Goal: Task Accomplishment & Management: Complete application form

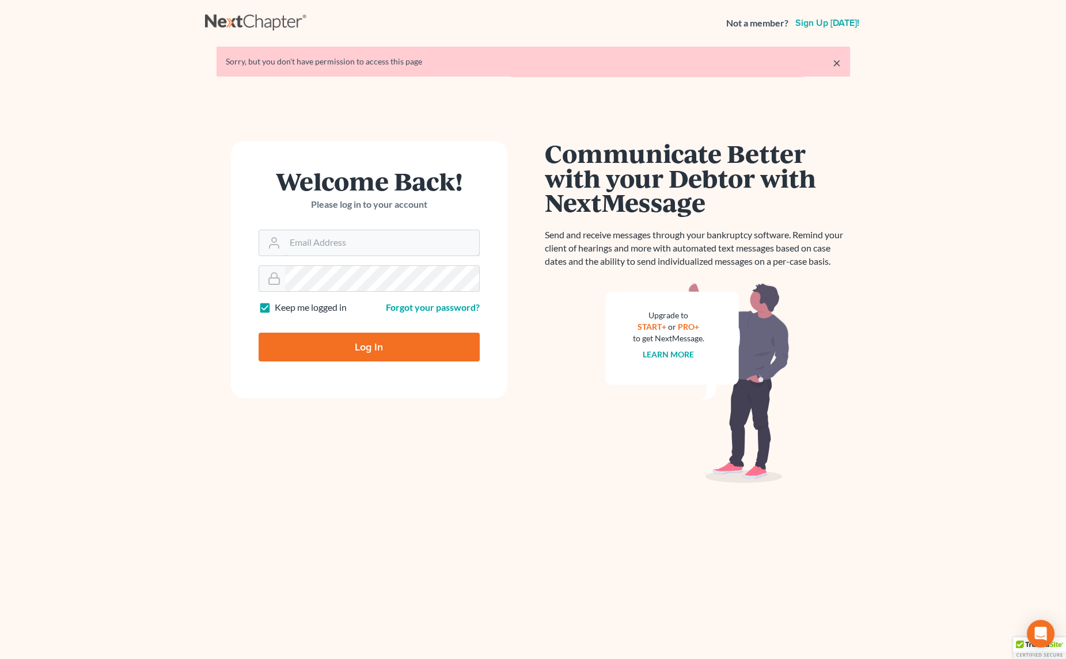
type input "[EMAIL_ADDRESS][PERSON_NAME][DOMAIN_NAME]"
click at [332, 347] on input "Log In" at bounding box center [369, 347] width 221 height 29
type input "Thinking..."
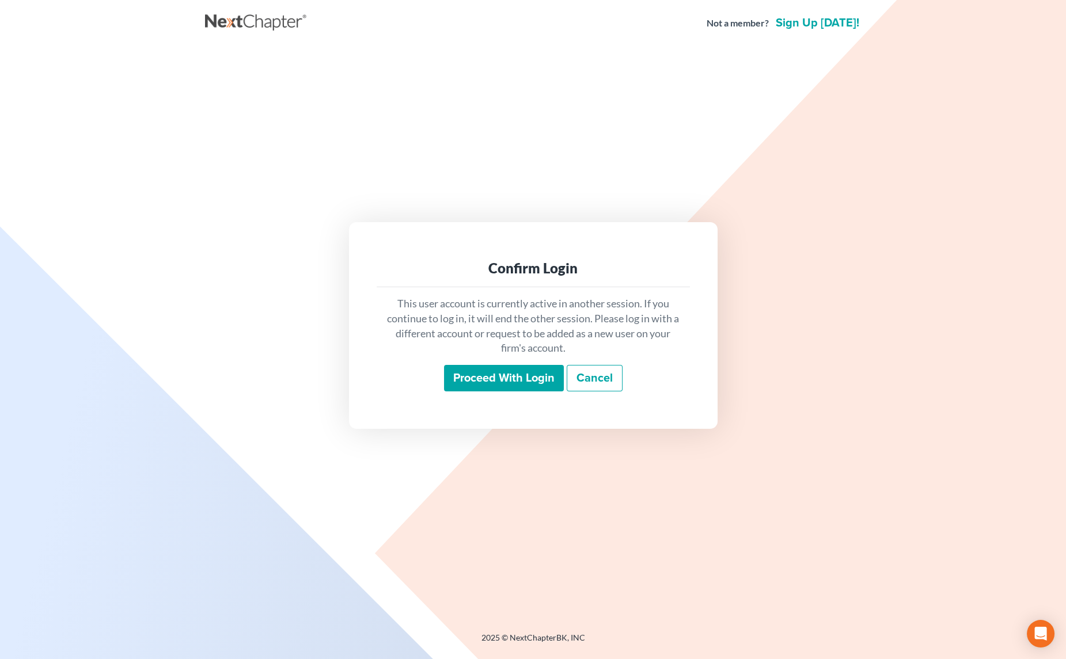
click at [495, 378] on input "Proceed with login" at bounding box center [504, 378] width 120 height 26
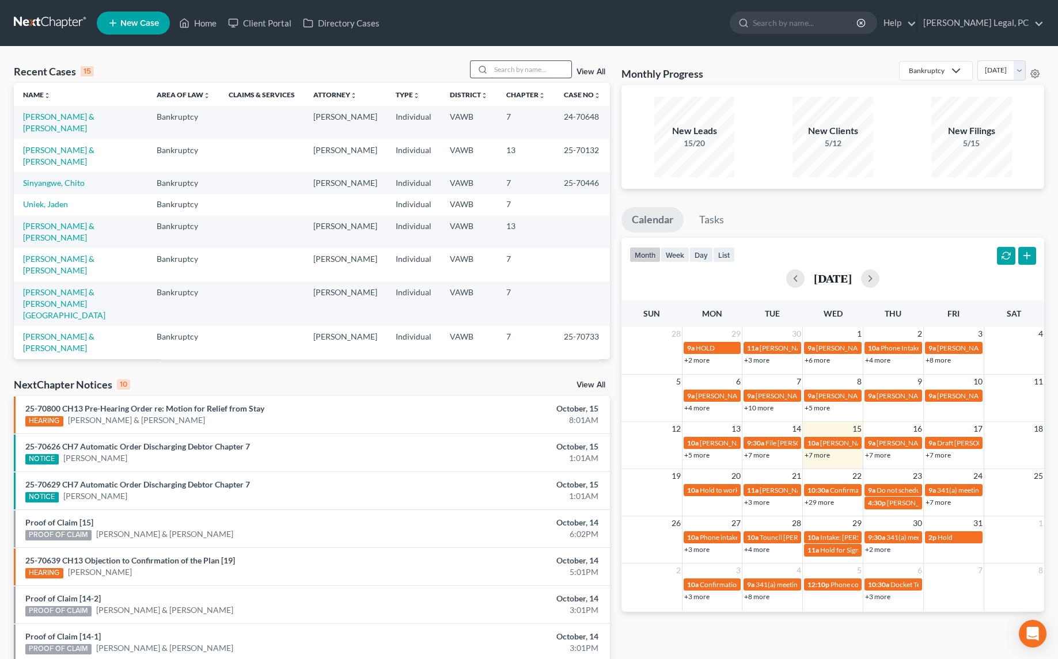
click at [495, 71] on input "search" at bounding box center [531, 69] width 81 height 17
type input "[PERSON_NAME]"
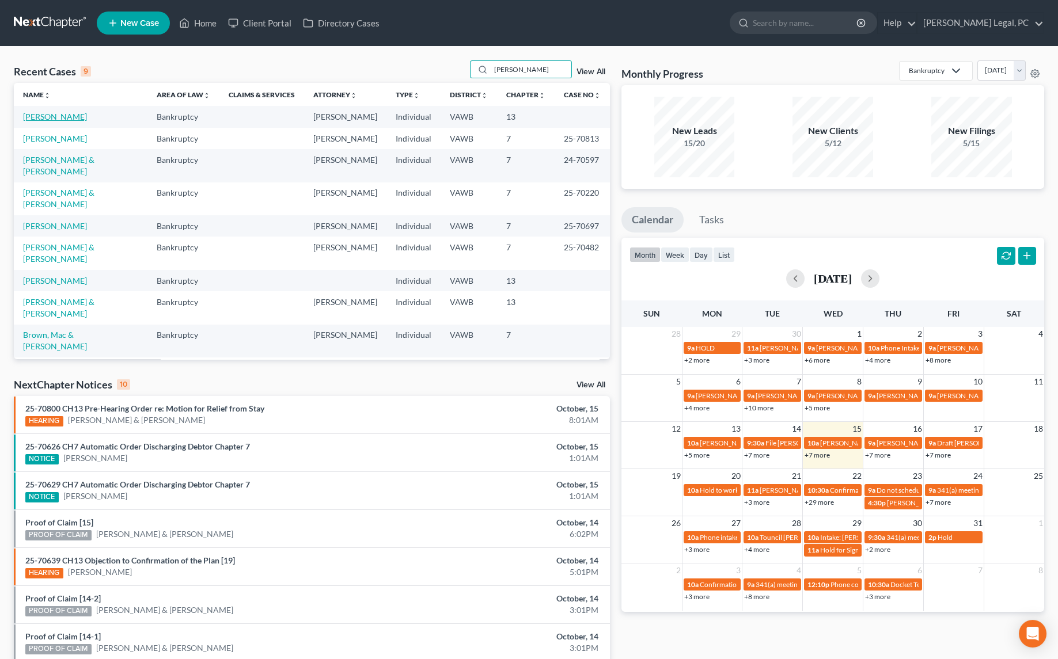
click at [48, 114] on link "[PERSON_NAME]" at bounding box center [55, 117] width 64 height 10
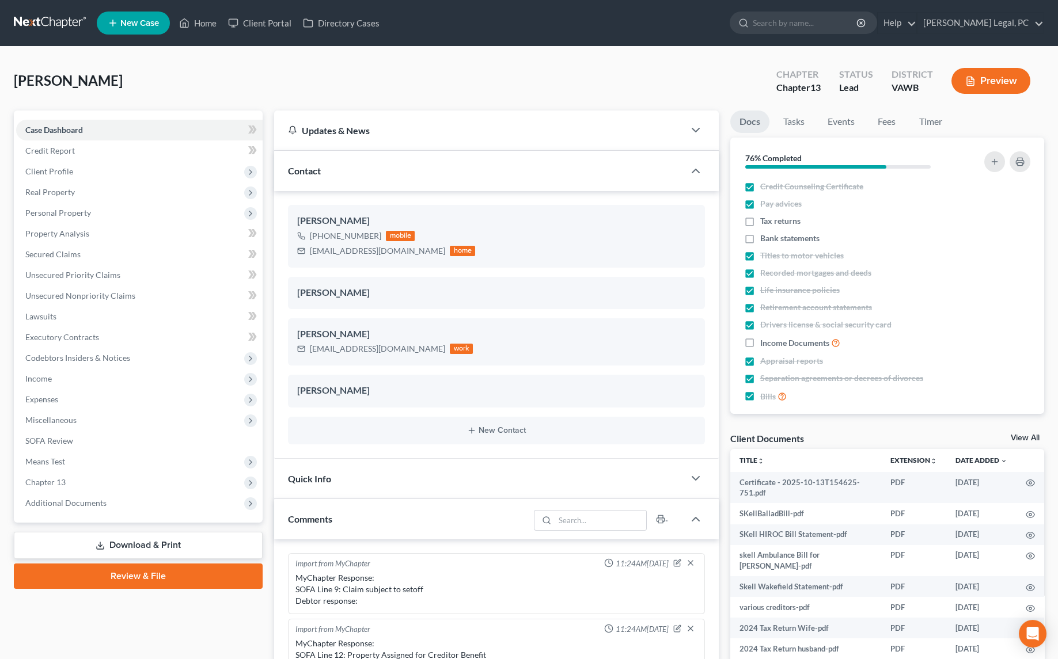
scroll to position [2774, 0]
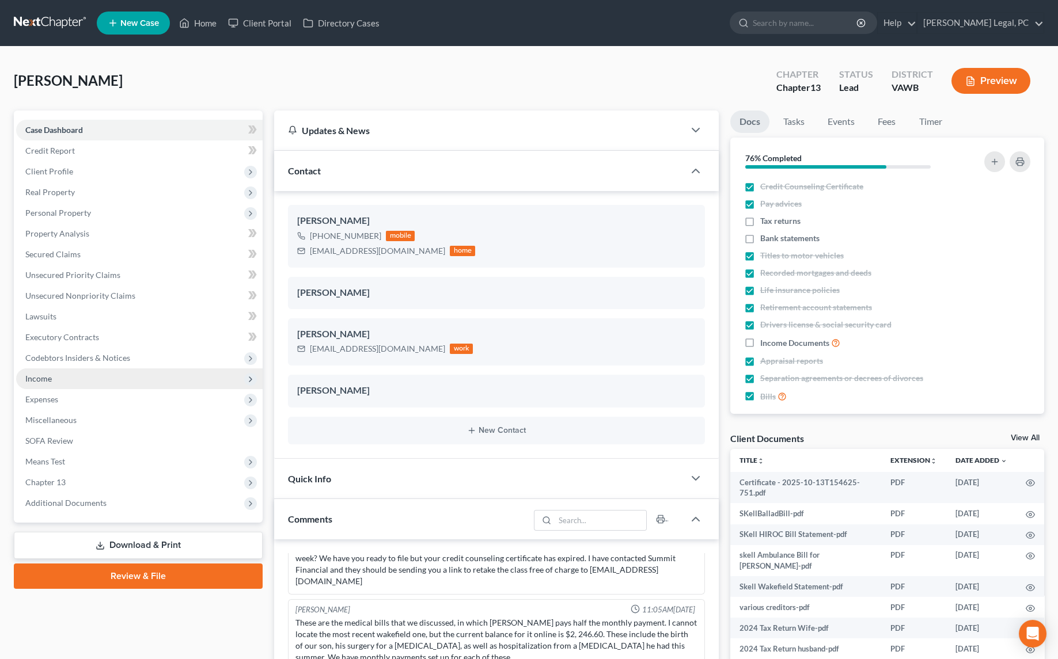
click at [47, 378] on span "Income" at bounding box center [38, 379] width 26 height 10
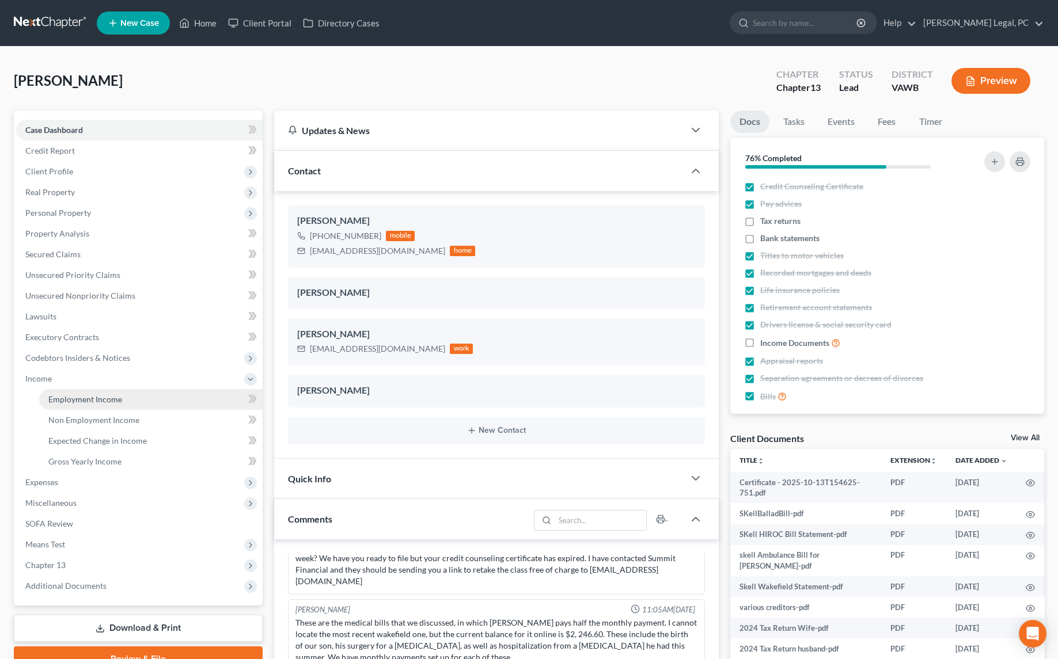
click at [71, 401] on span "Employment Income" at bounding box center [85, 400] width 74 height 10
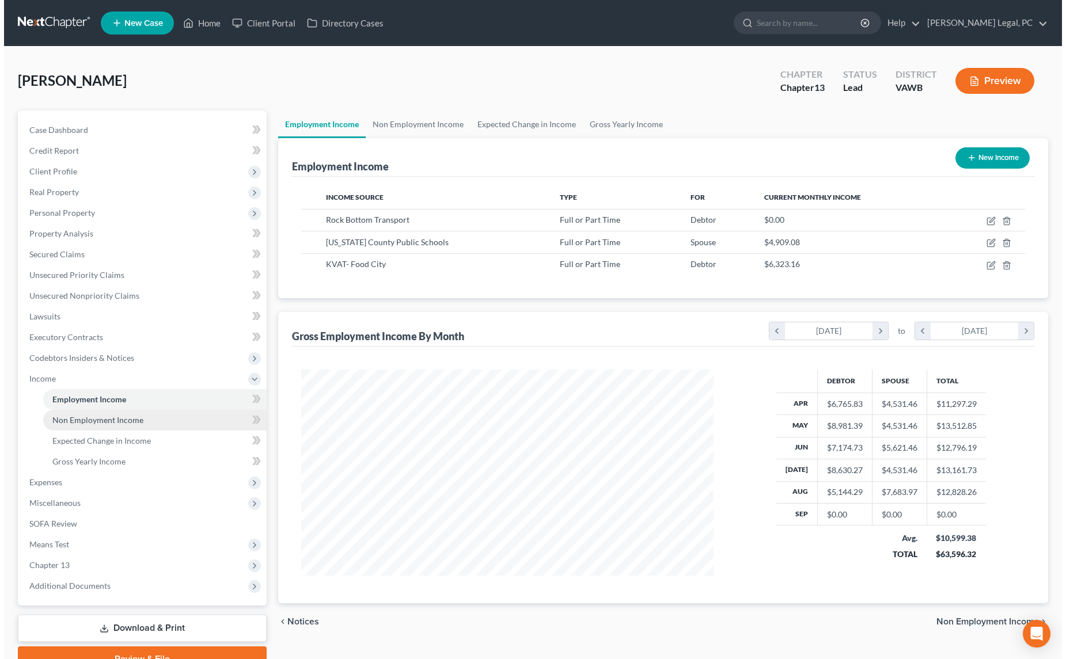
scroll to position [206, 435]
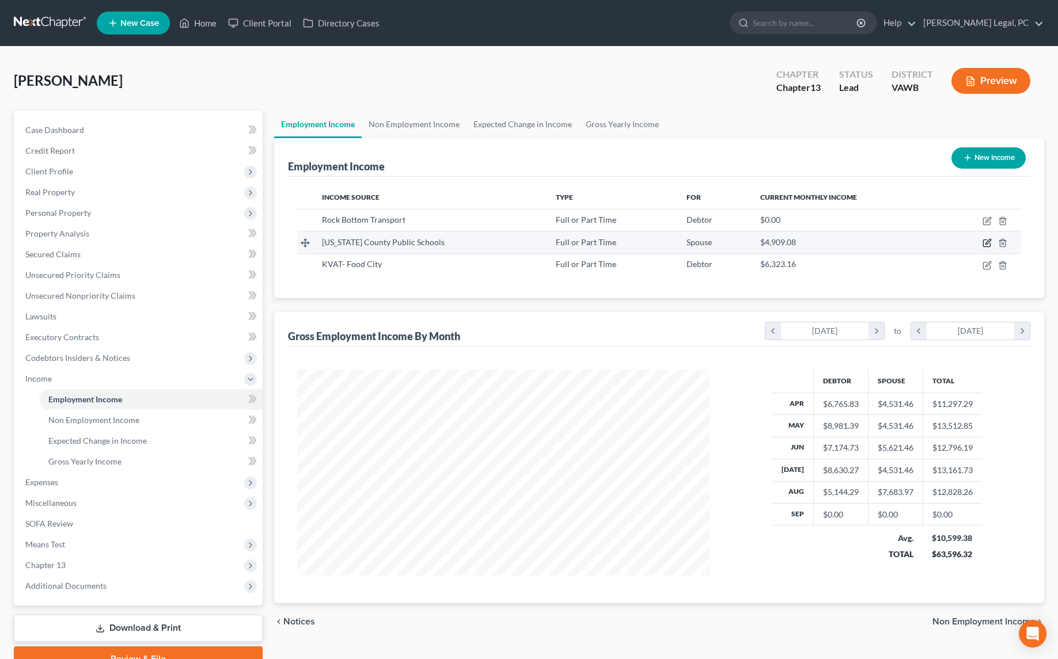
click at [986, 244] on icon "button" at bounding box center [988, 242] width 5 height 5
select select "0"
select select "48"
select select "2"
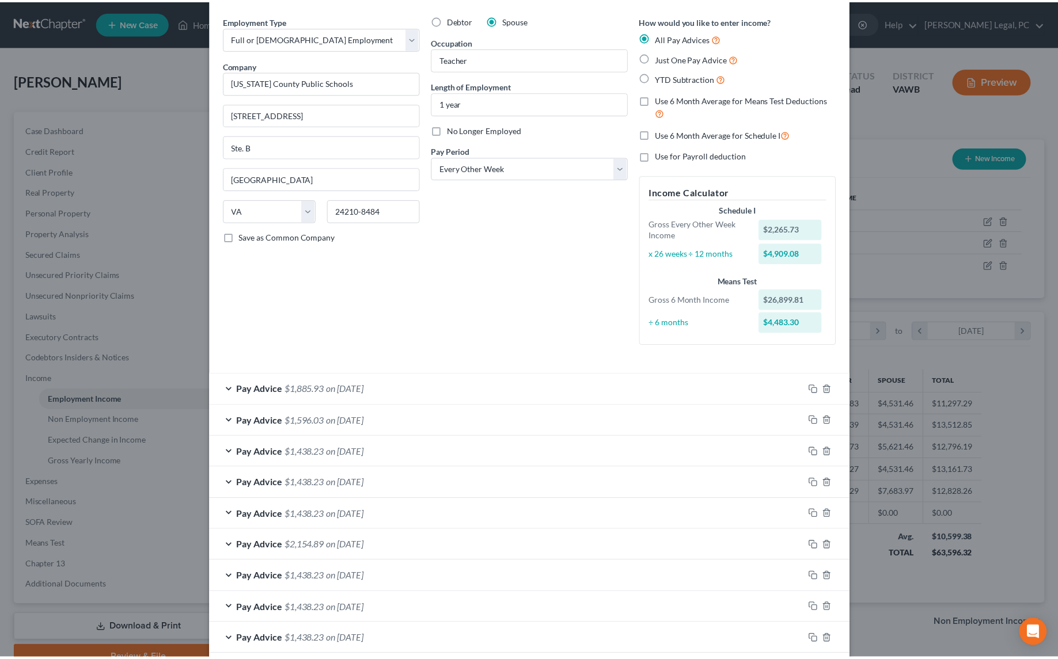
scroll to position [0, 0]
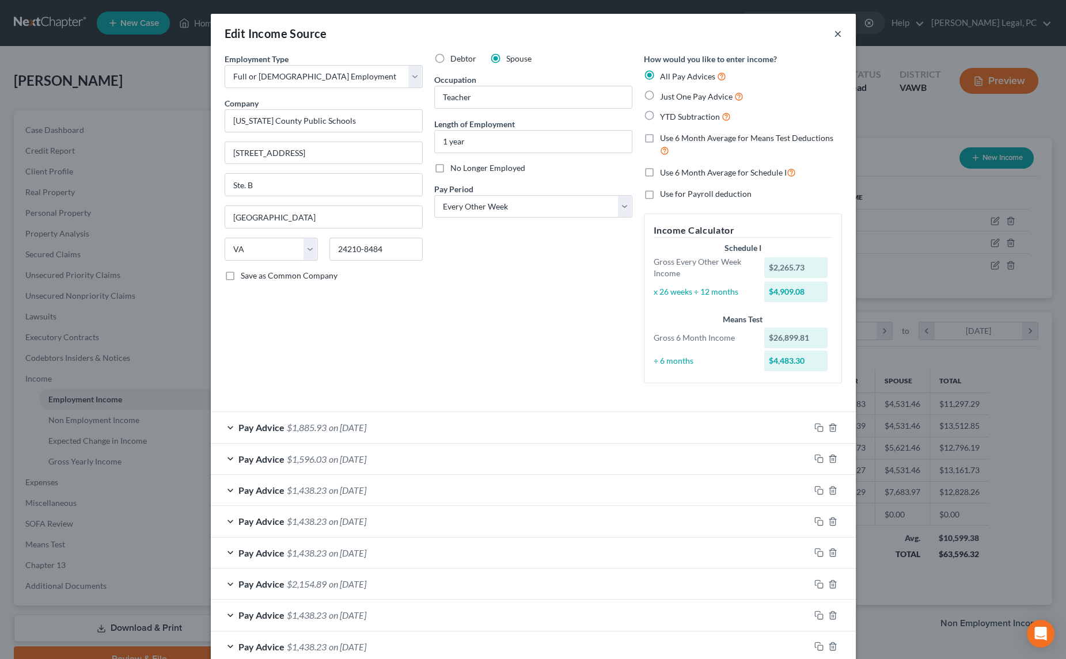
click at [834, 31] on button "×" at bounding box center [838, 33] width 8 height 14
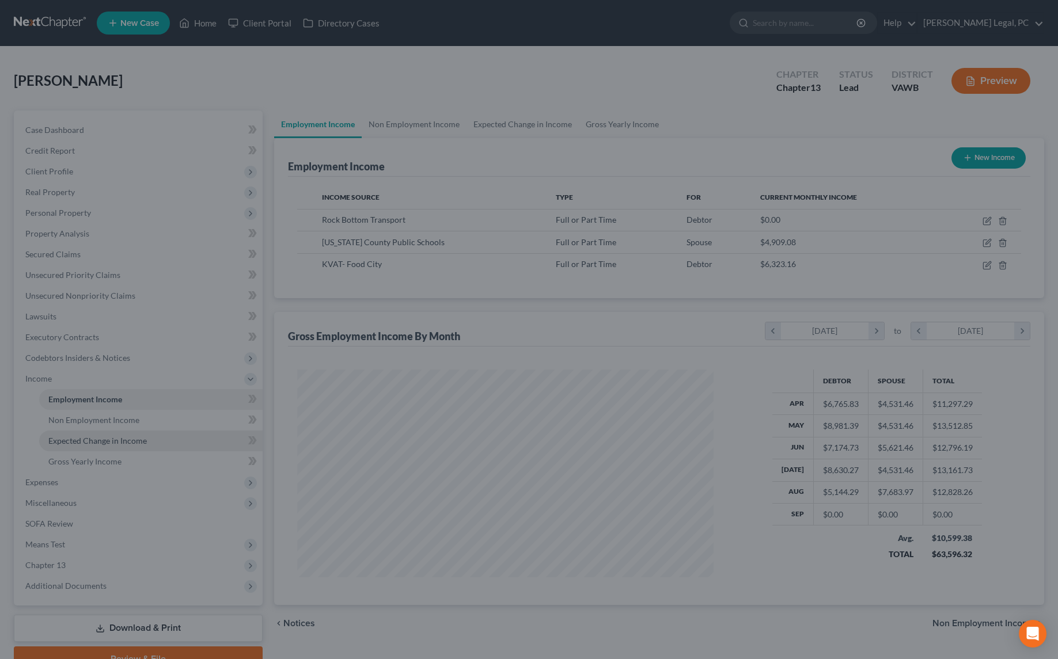
scroll to position [575776, 575546]
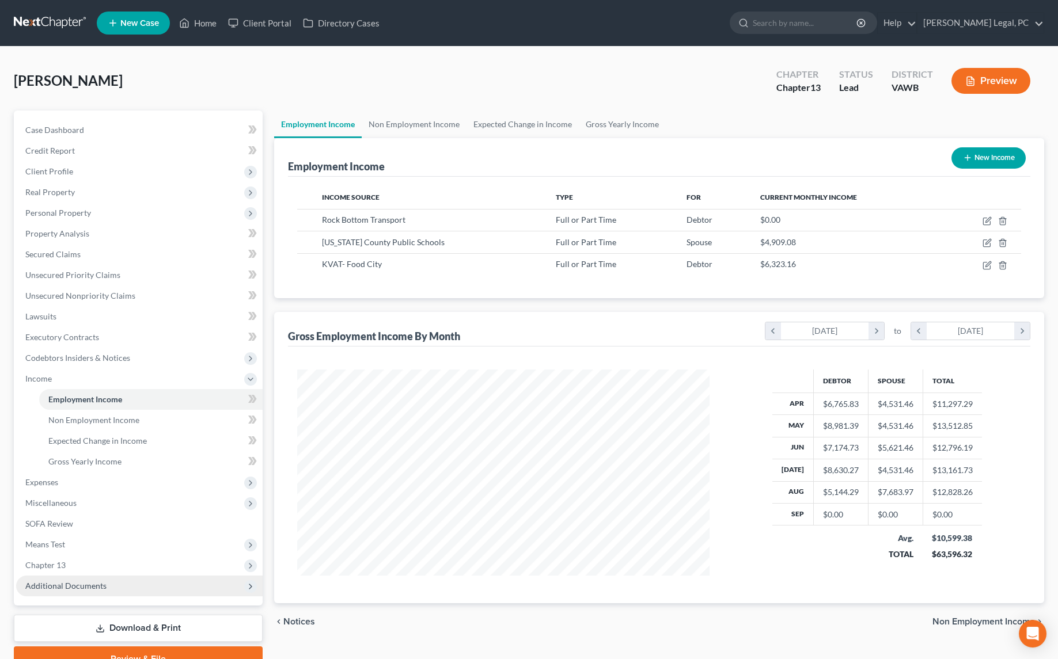
click at [86, 579] on span "Additional Documents" at bounding box center [139, 586] width 247 height 21
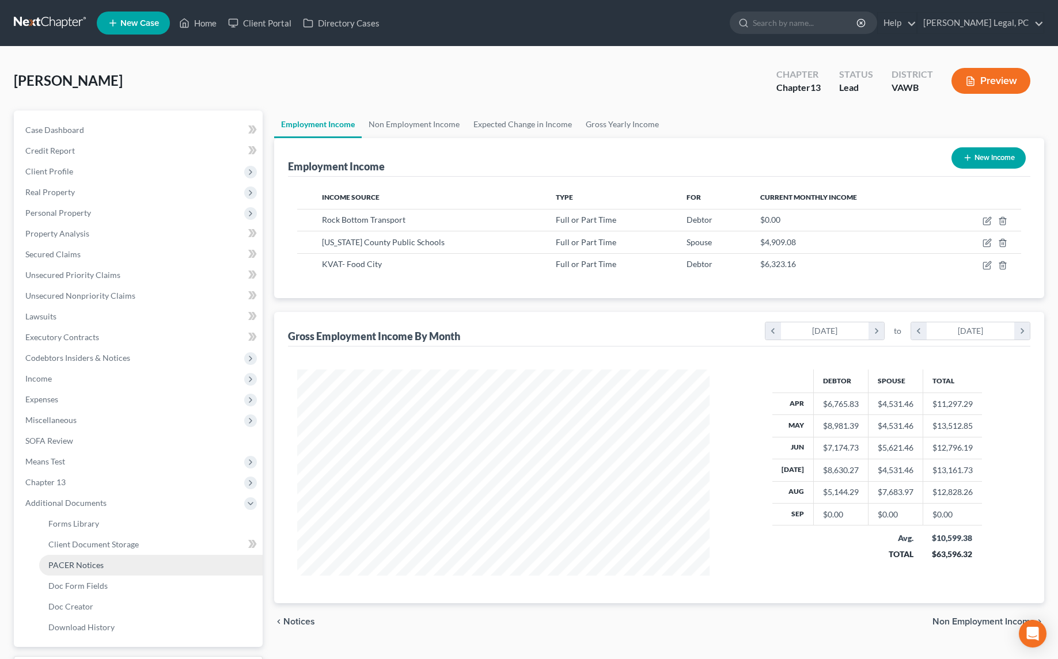
click at [85, 568] on span "PACER Notices" at bounding box center [75, 565] width 55 height 10
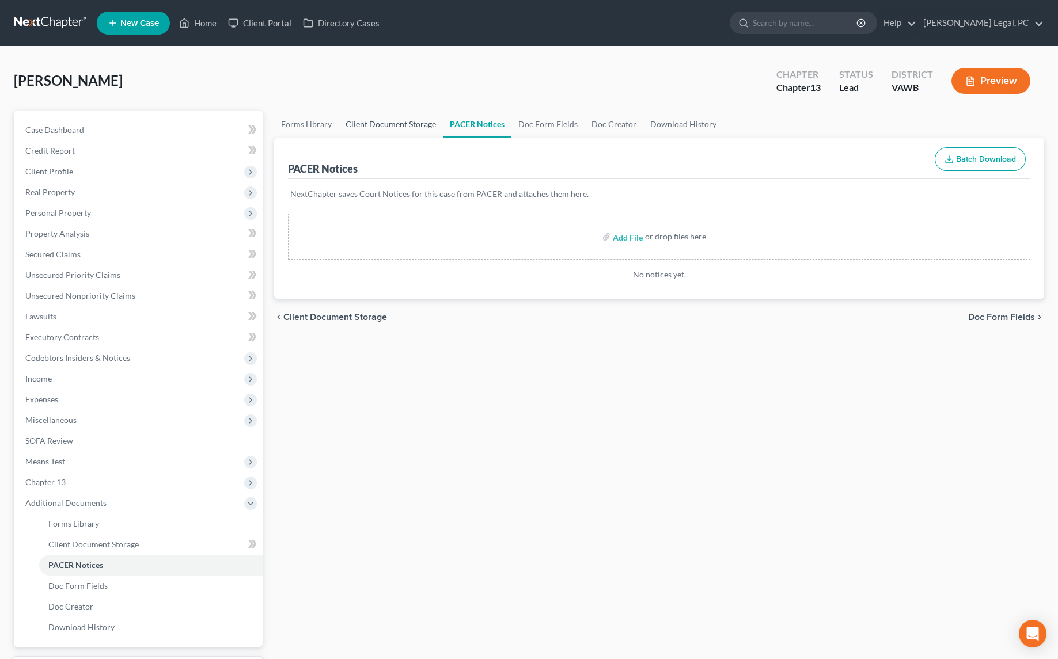
click at [422, 123] on link "Client Document Storage" at bounding box center [391, 125] width 104 height 28
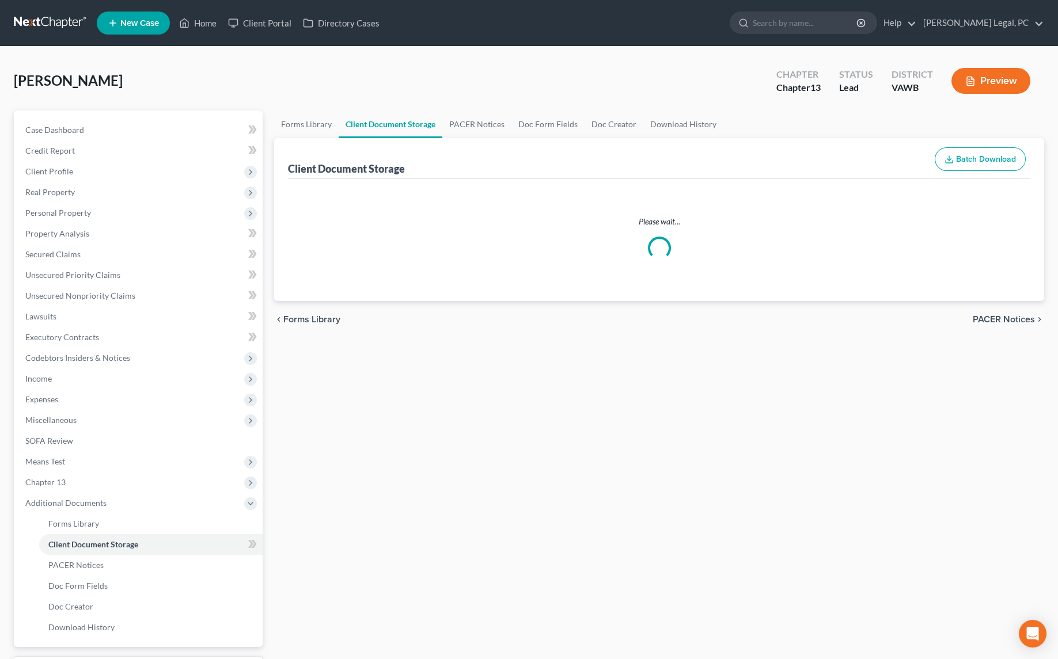
select select "0"
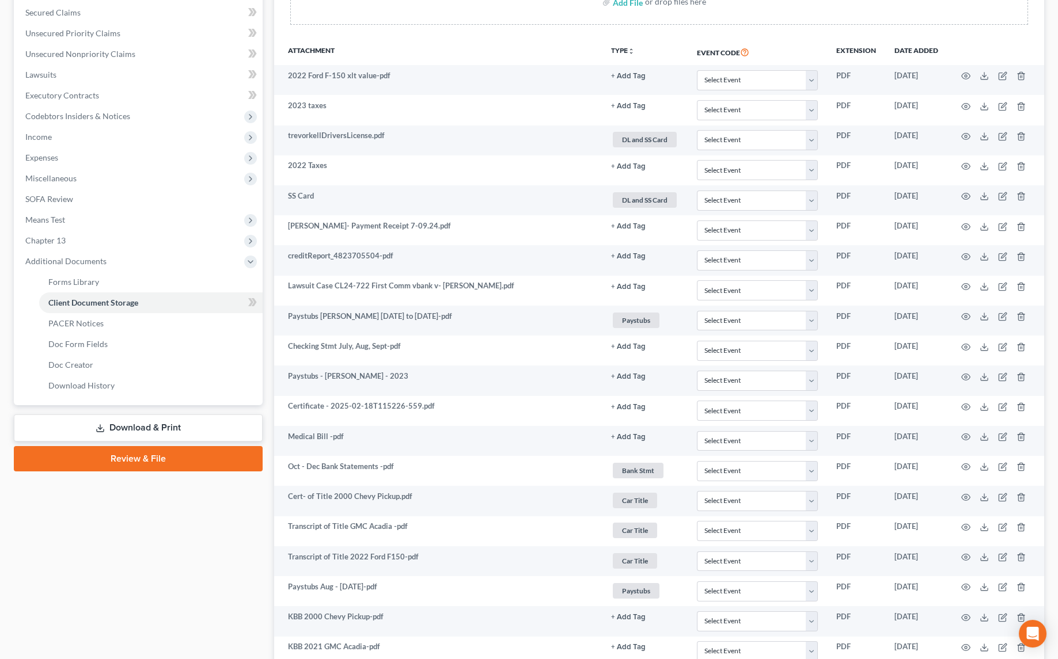
scroll to position [116, 0]
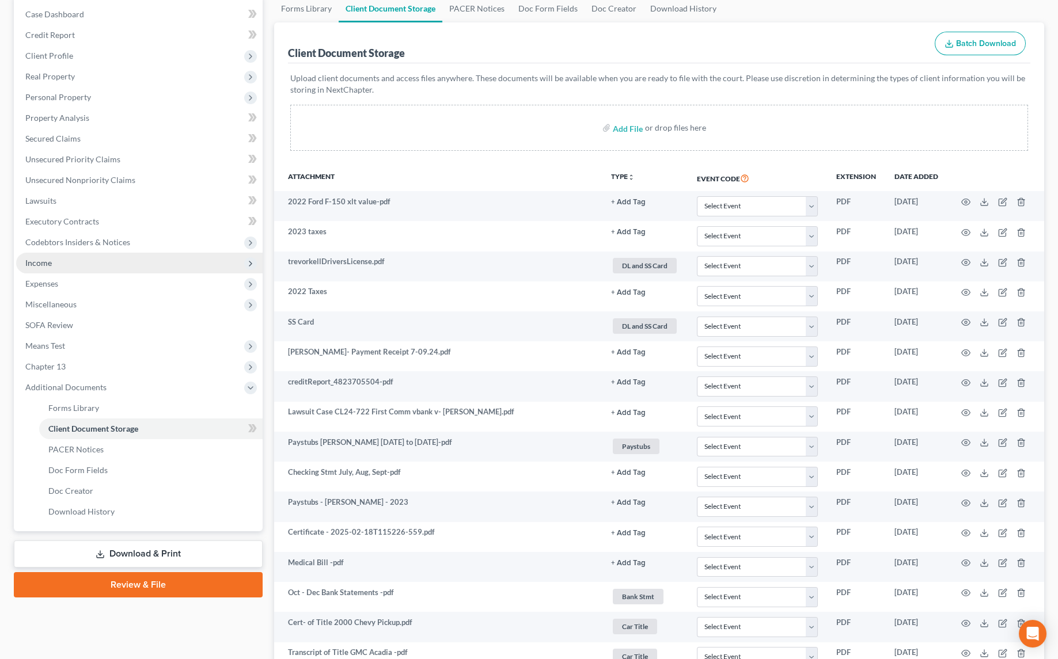
click at [76, 263] on span "Income" at bounding box center [139, 263] width 247 height 21
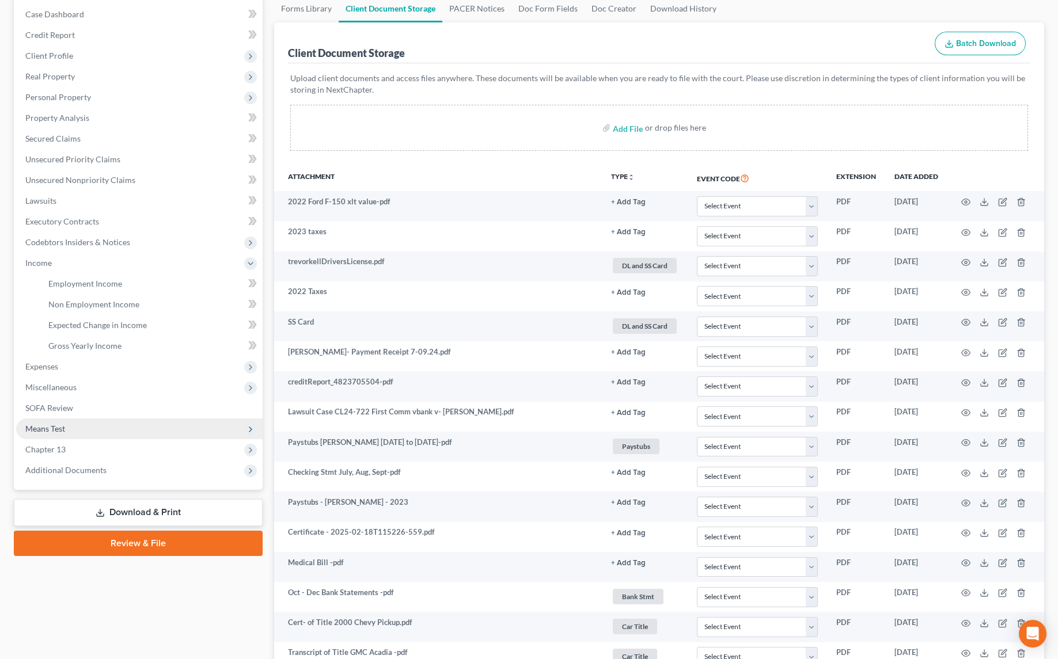
click at [64, 421] on span "Means Test" at bounding box center [139, 429] width 247 height 21
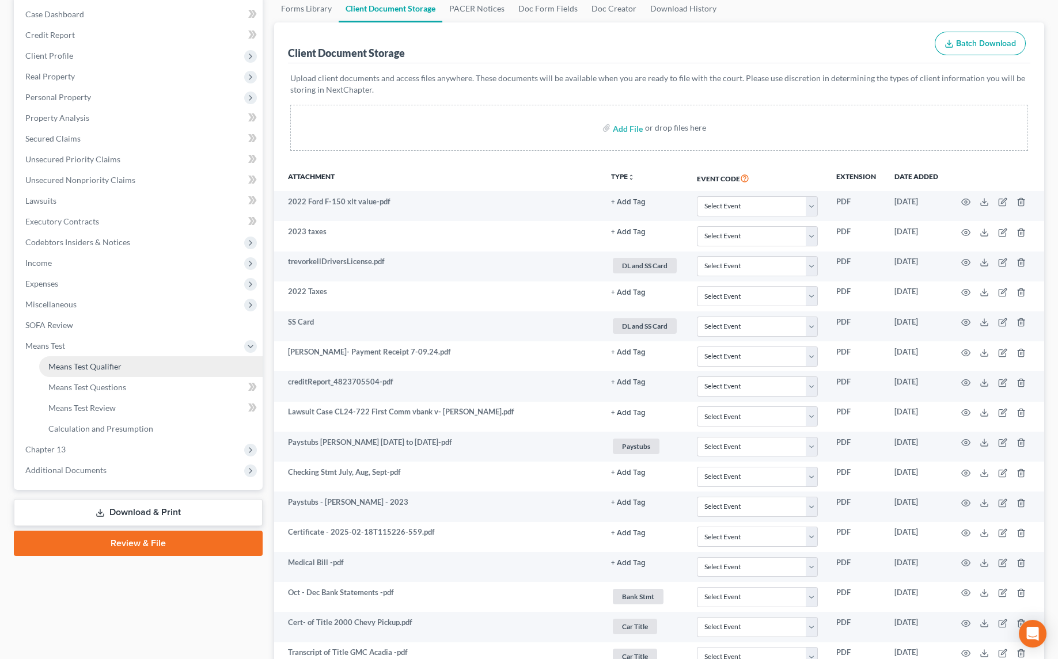
click at [101, 368] on span "Means Test Qualifier" at bounding box center [84, 367] width 73 height 10
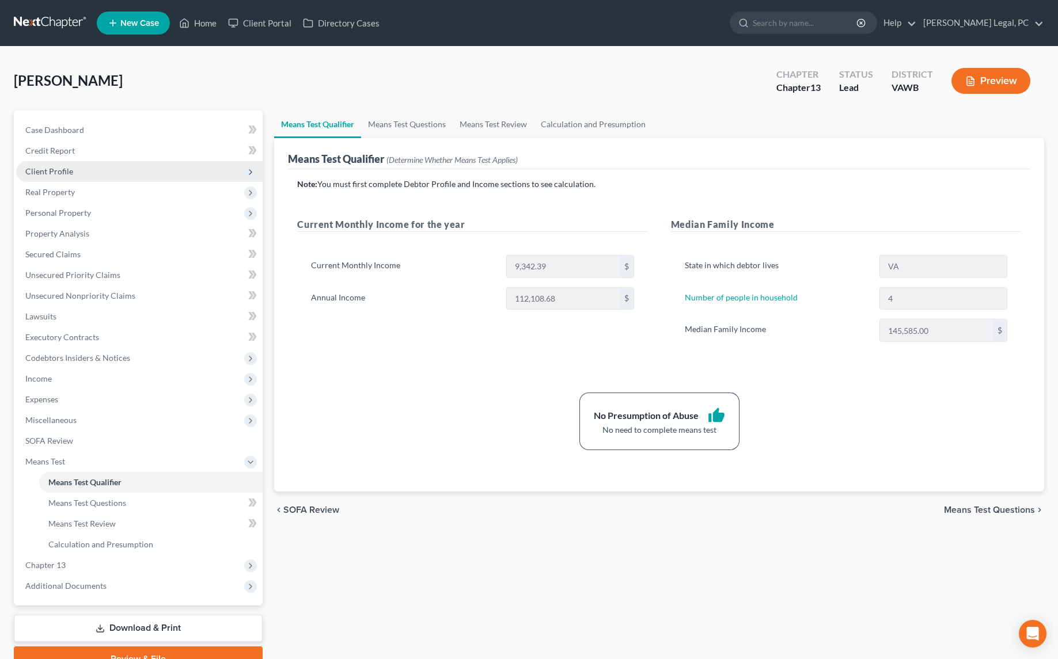
click at [36, 177] on span "Client Profile" at bounding box center [139, 171] width 247 height 21
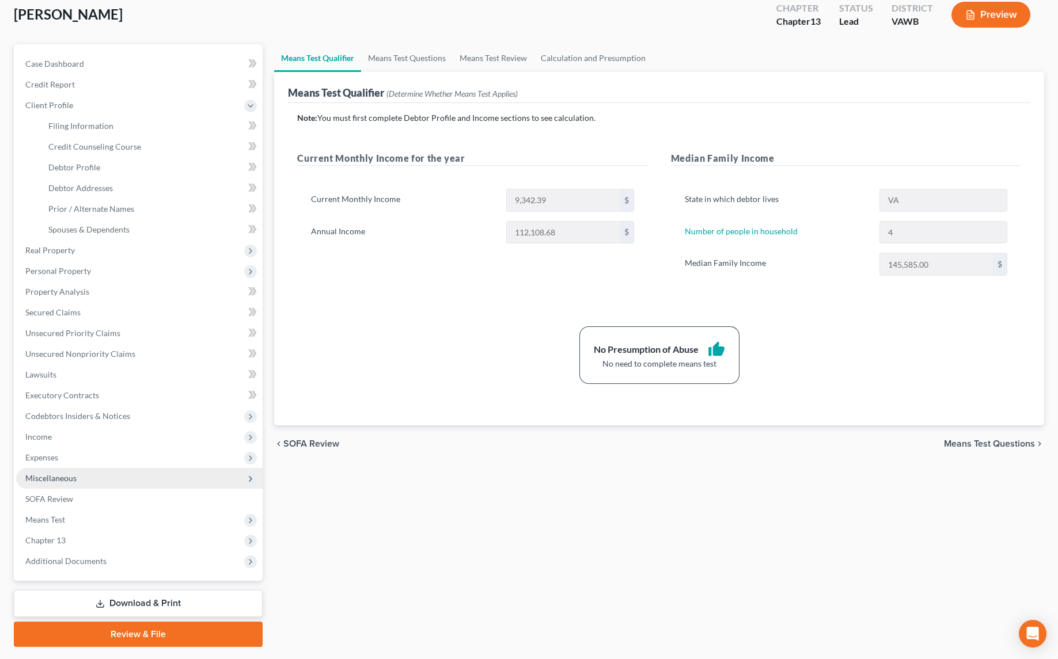
scroll to position [96, 0]
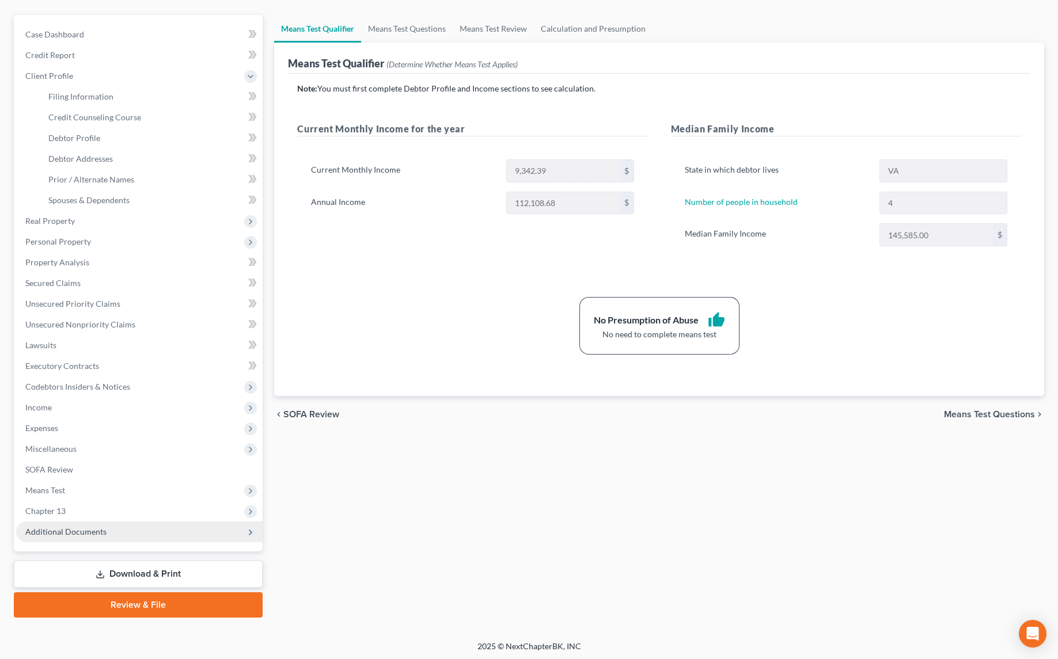
click at [78, 531] on span "Additional Documents" at bounding box center [65, 532] width 81 height 10
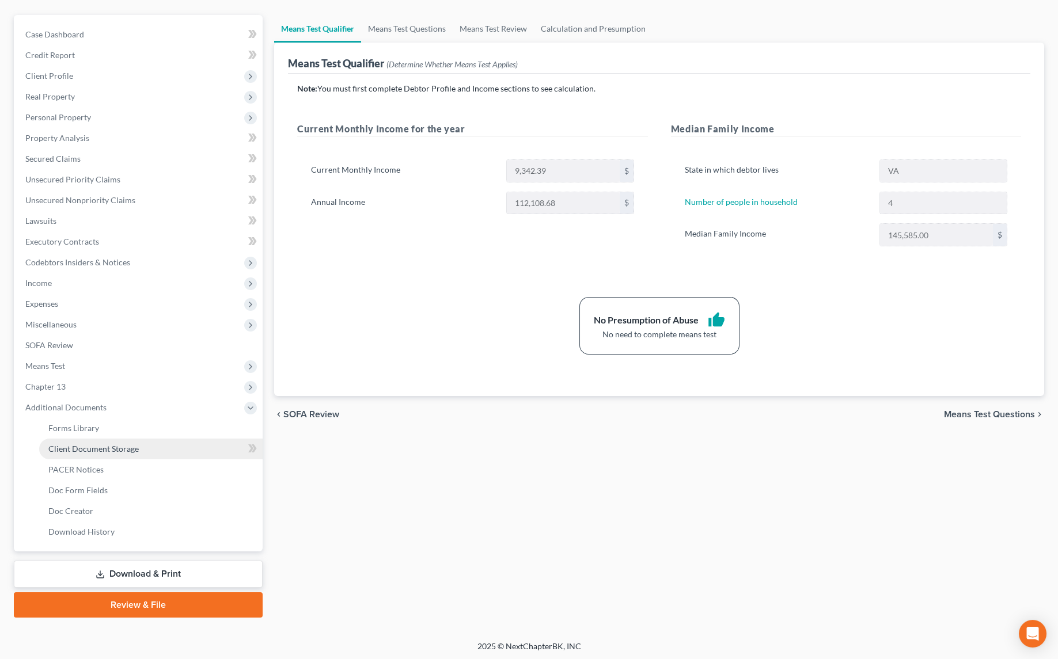
click at [103, 440] on link "Client Document Storage" at bounding box center [150, 449] width 223 height 21
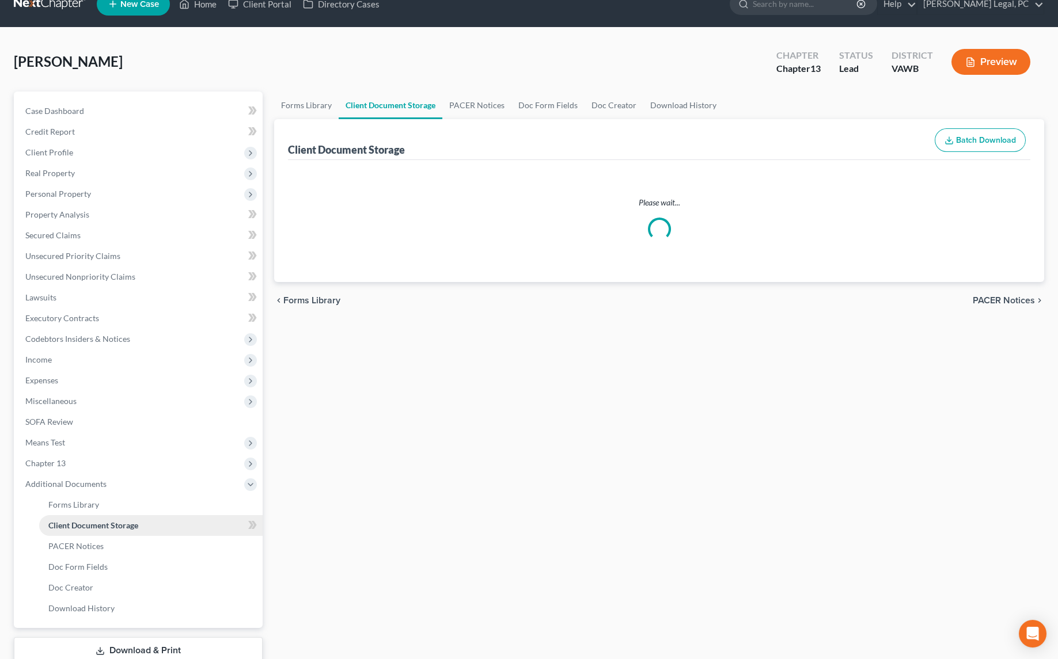
scroll to position [5, 0]
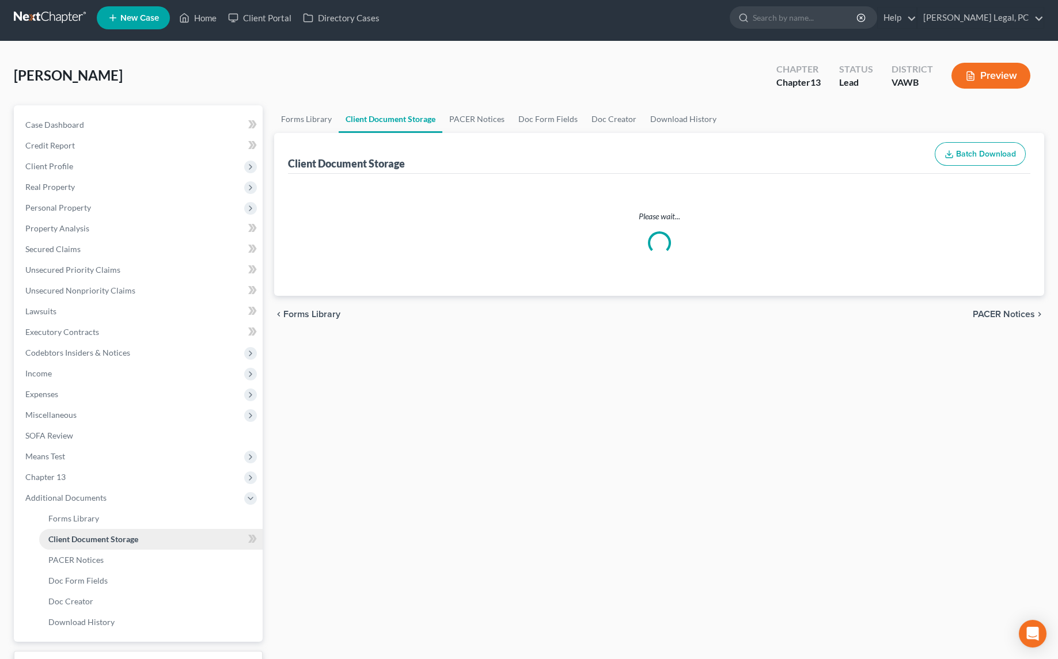
select select "0"
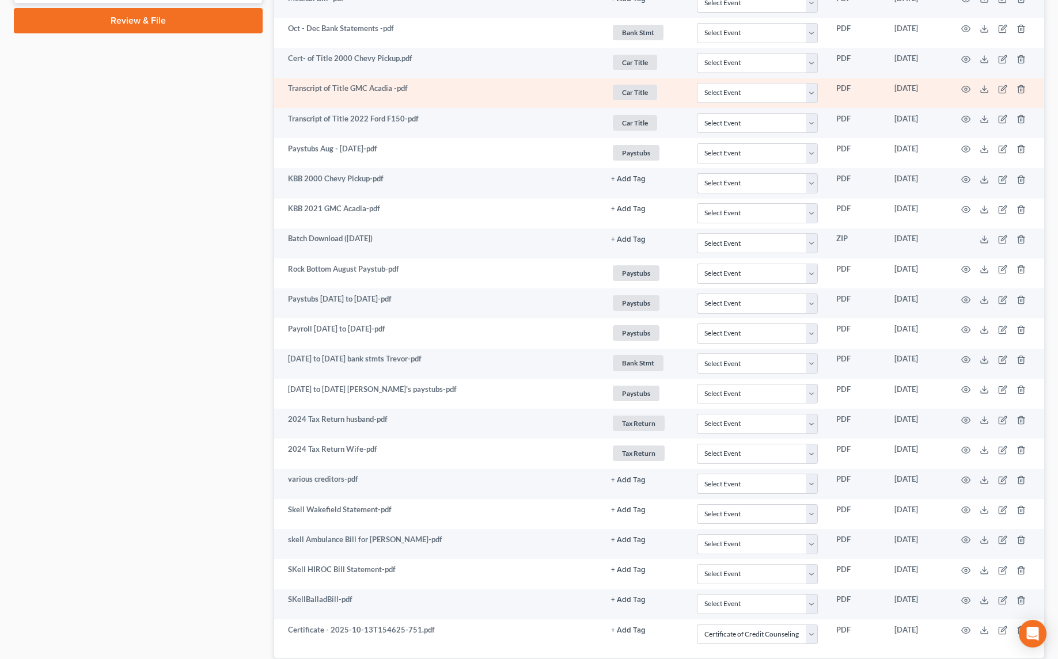
scroll to position [744, 0]
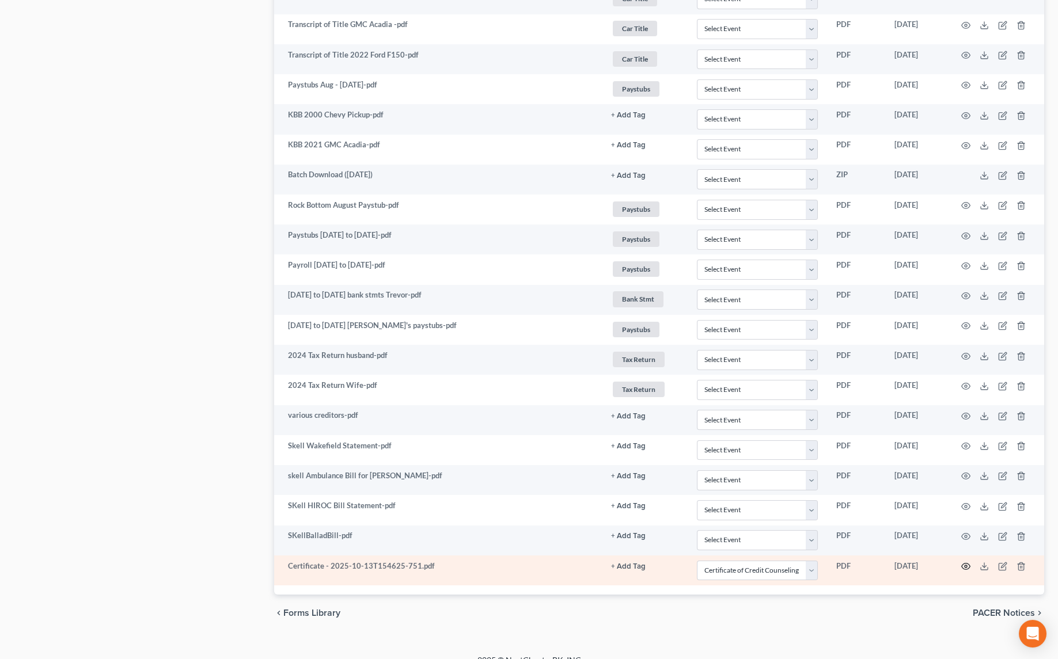
click at [966, 562] on icon "button" at bounding box center [965, 566] width 9 height 9
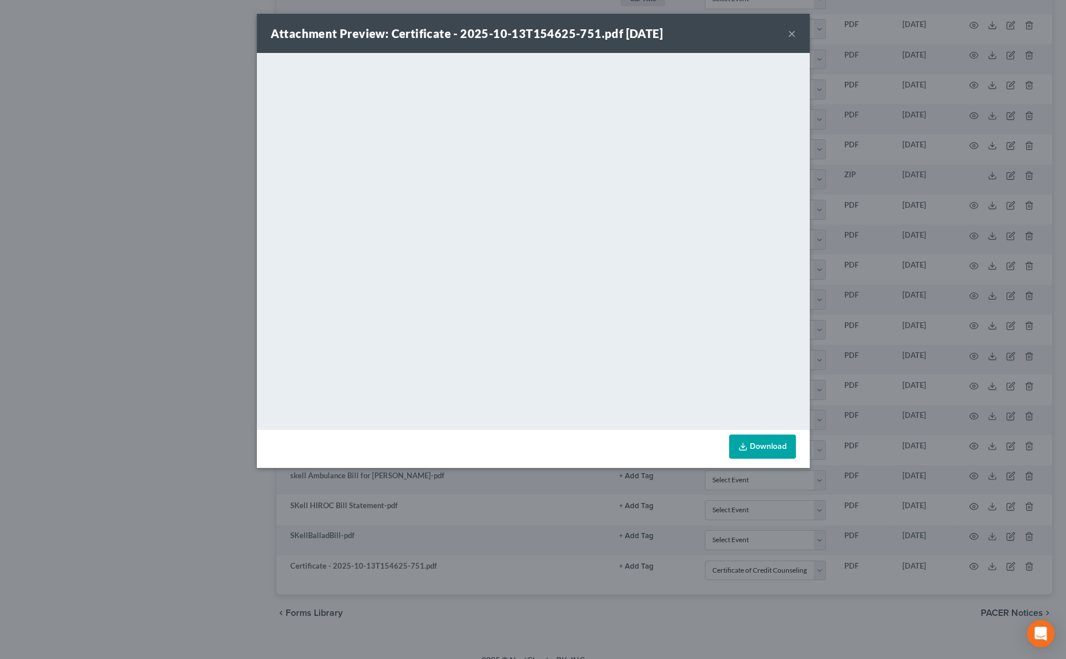
click at [788, 26] on button "×" at bounding box center [792, 33] width 8 height 14
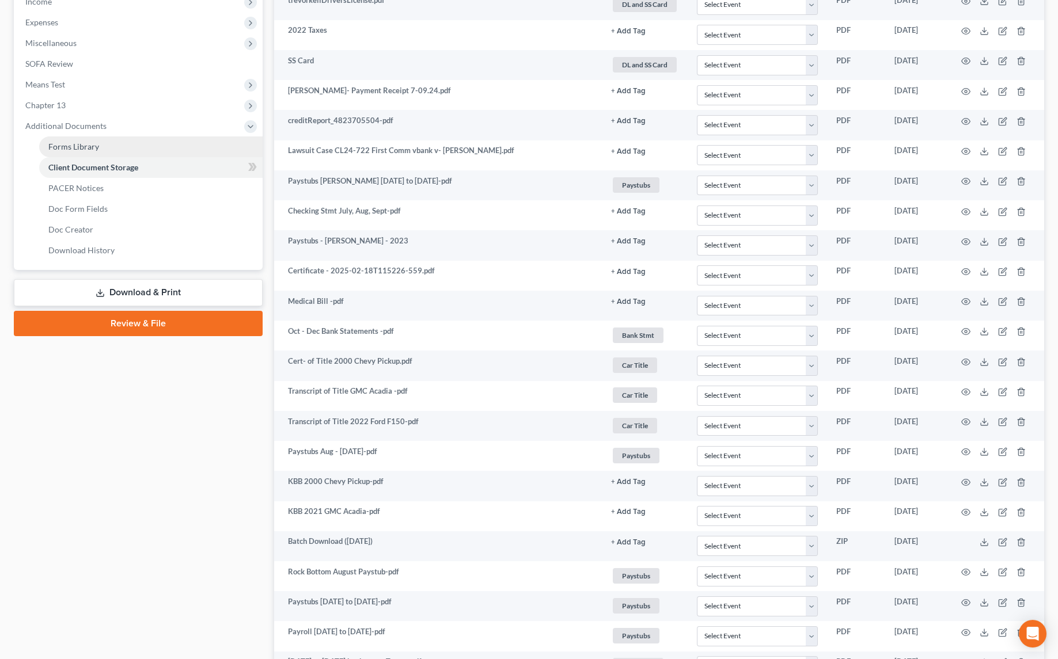
scroll to position [63, 0]
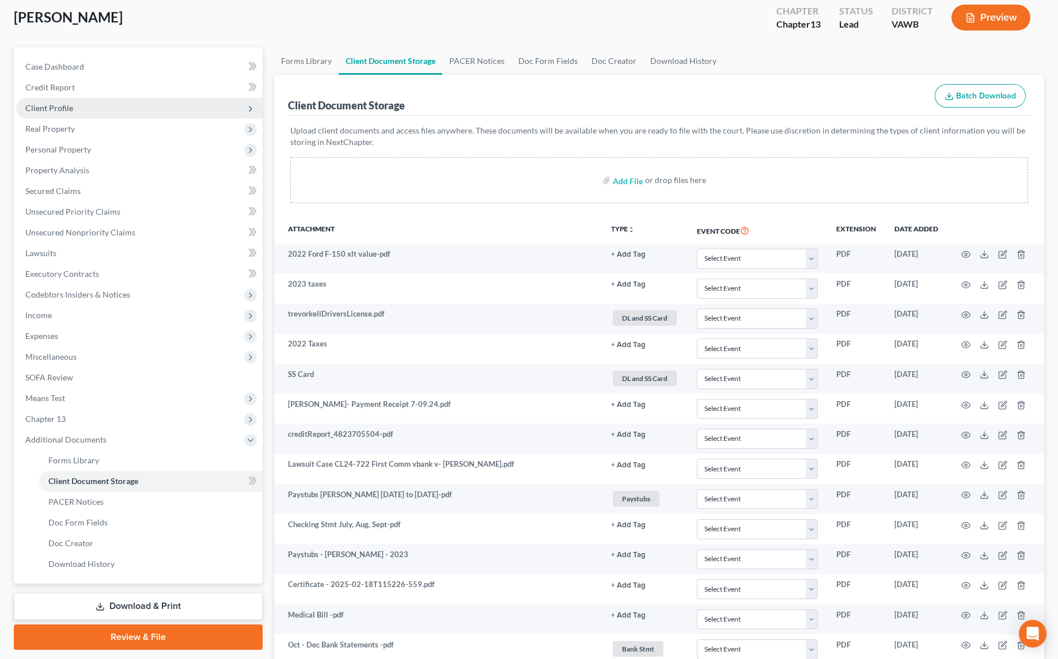
click at [55, 106] on span "Client Profile" at bounding box center [49, 108] width 48 height 10
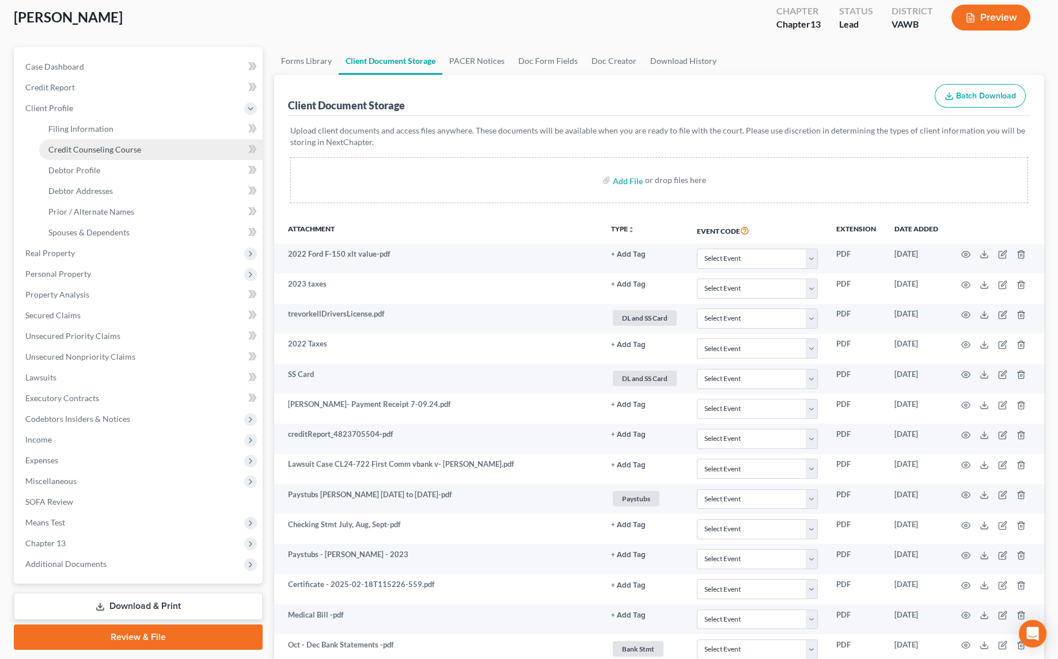
click at [77, 151] on span "Credit Counseling Course" at bounding box center [94, 150] width 93 height 10
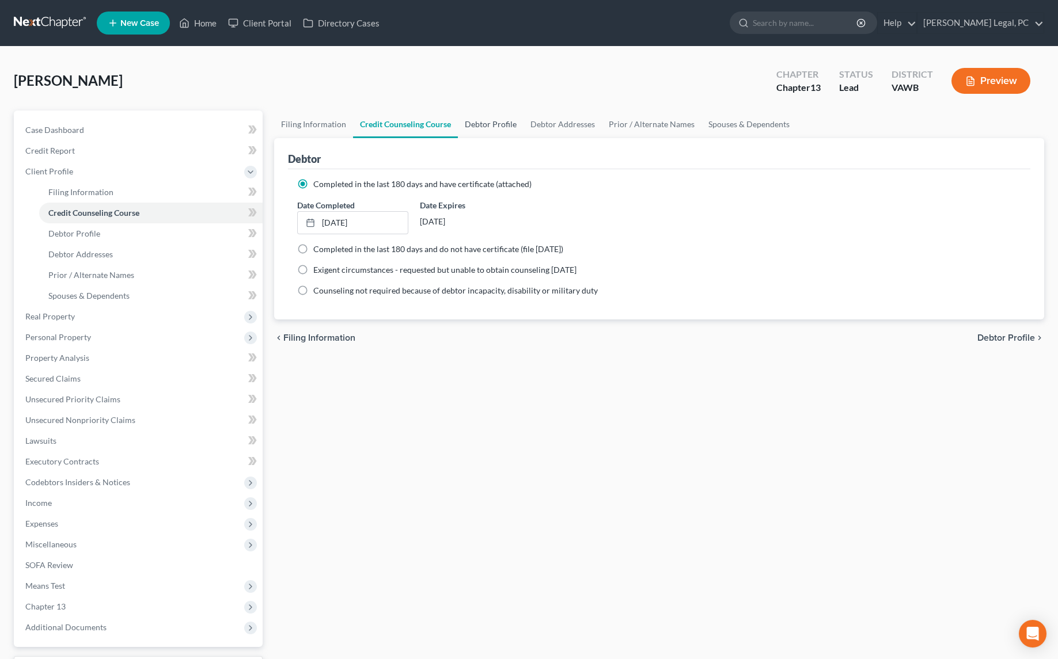
click at [491, 128] on link "Debtor Profile" at bounding box center [491, 125] width 66 height 28
select select "1"
select select "3"
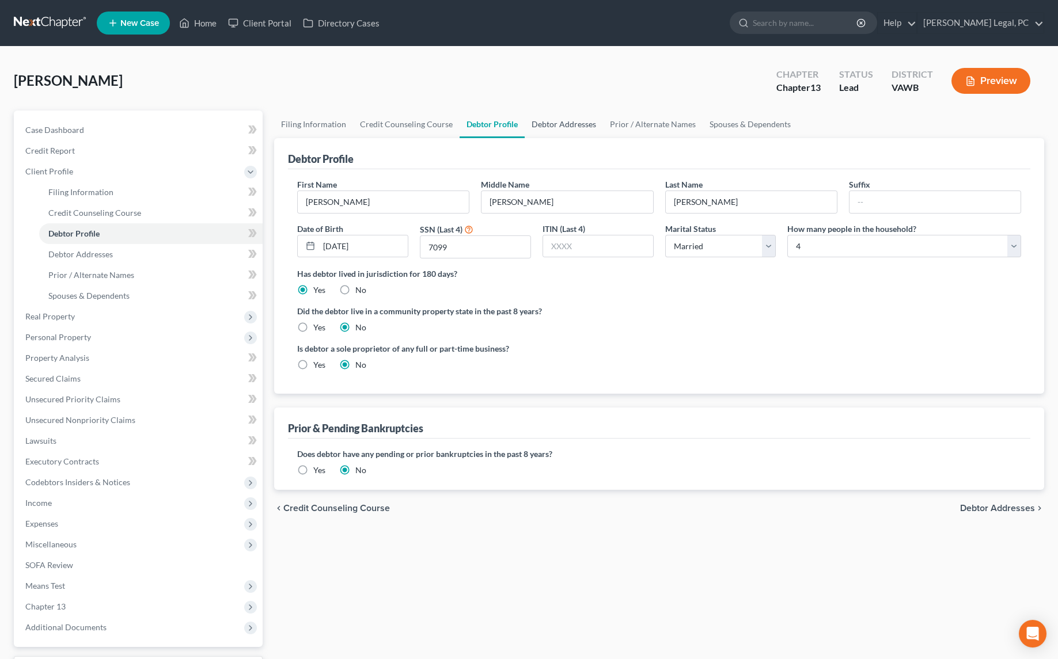
click at [530, 116] on link "Debtor Addresses" at bounding box center [564, 125] width 78 height 28
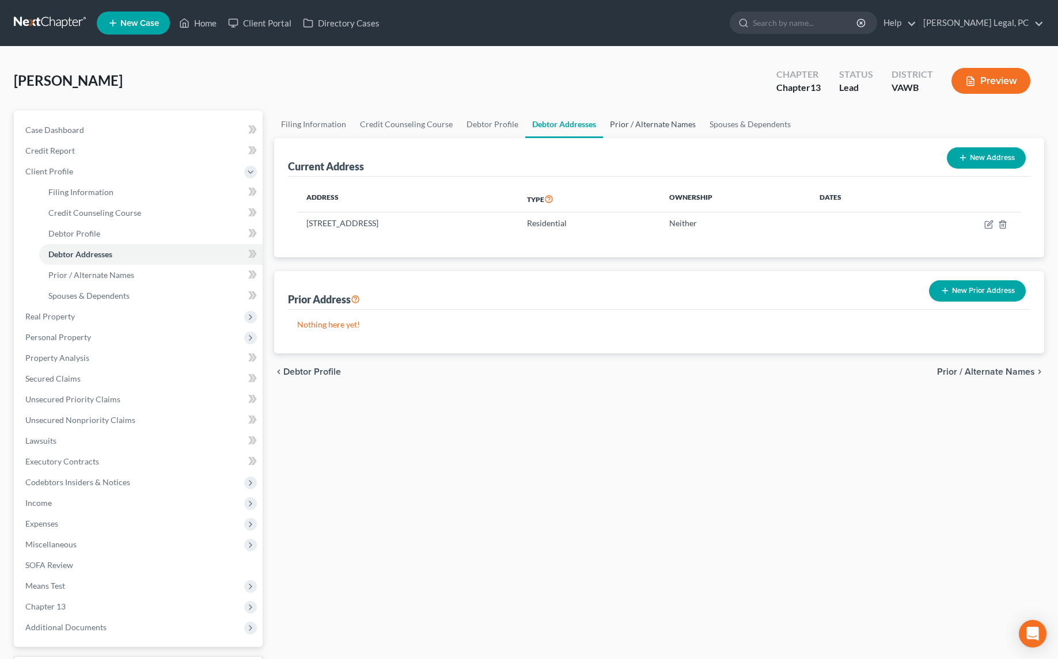
click at [636, 129] on link "Prior / Alternate Names" at bounding box center [653, 125] width 100 height 28
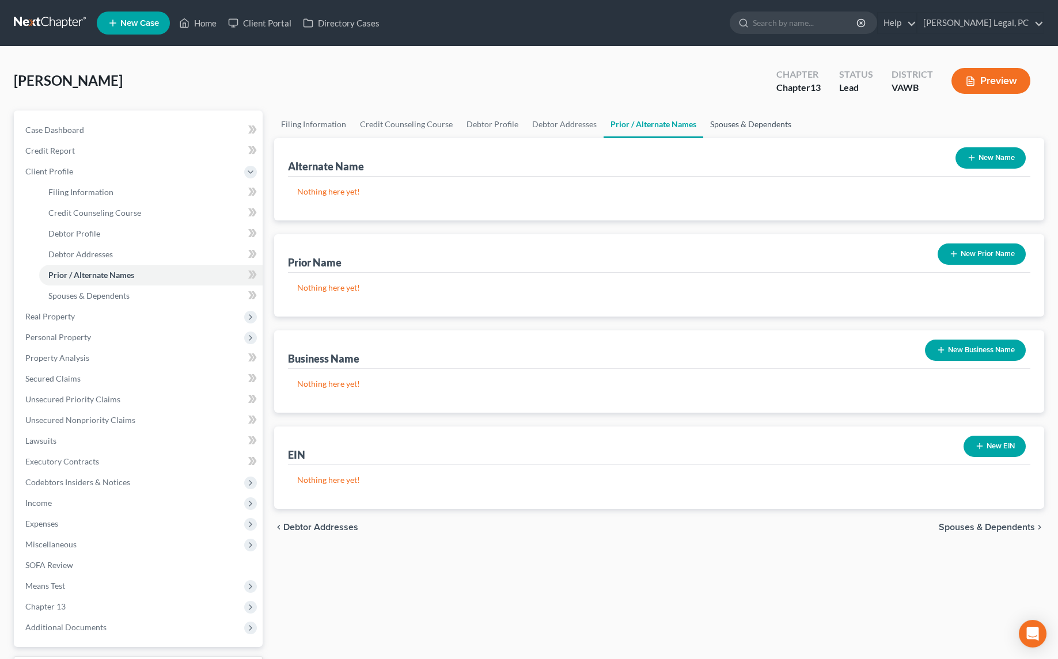
click at [735, 121] on link "Spouses & Dependents" at bounding box center [750, 125] width 95 height 28
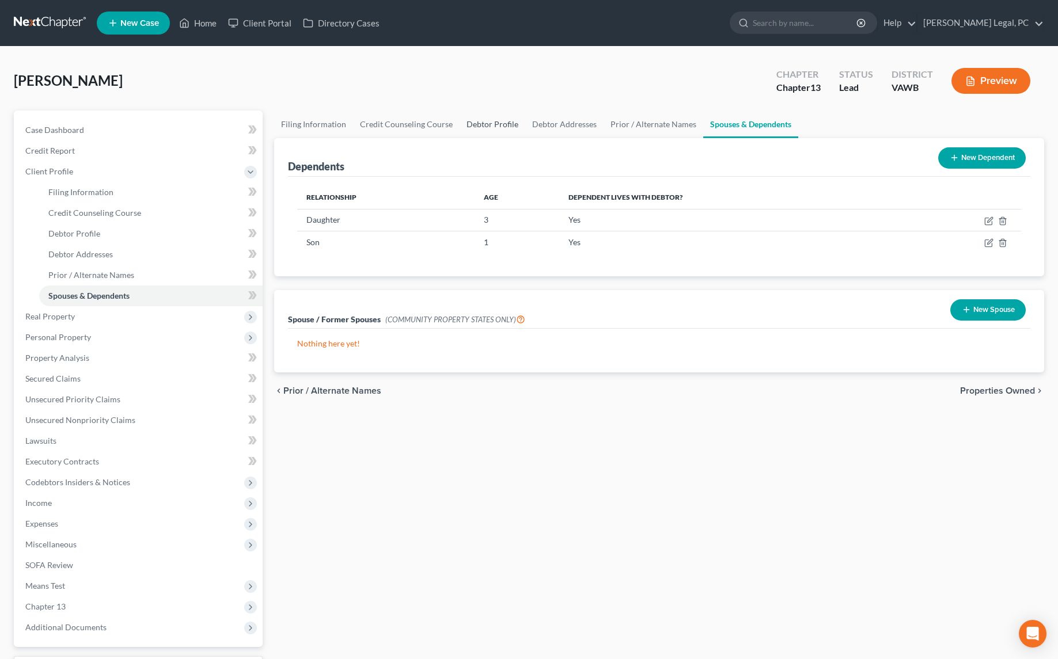
click at [479, 124] on link "Debtor Profile" at bounding box center [493, 125] width 66 height 28
select select "1"
select select "3"
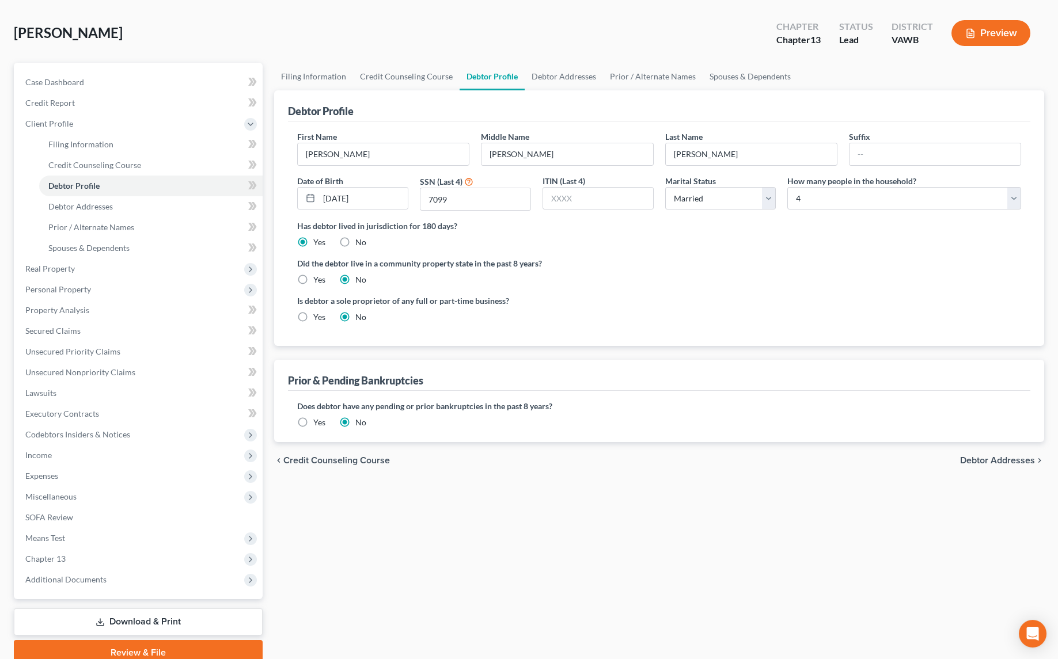
scroll to position [96, 0]
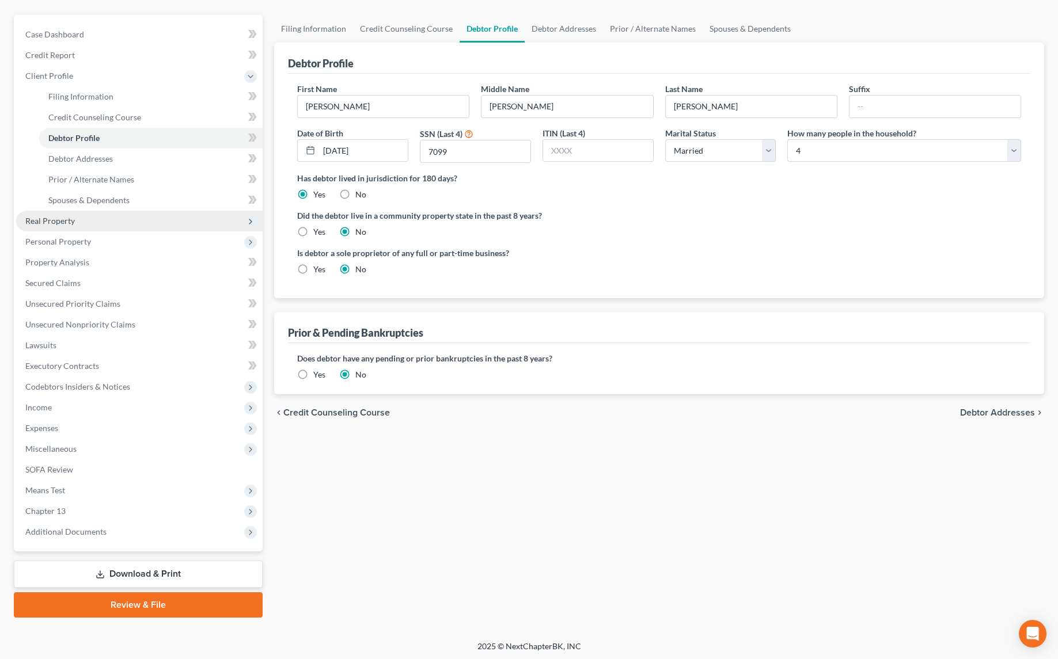
click at [39, 224] on span "Real Property" at bounding box center [50, 221] width 50 height 10
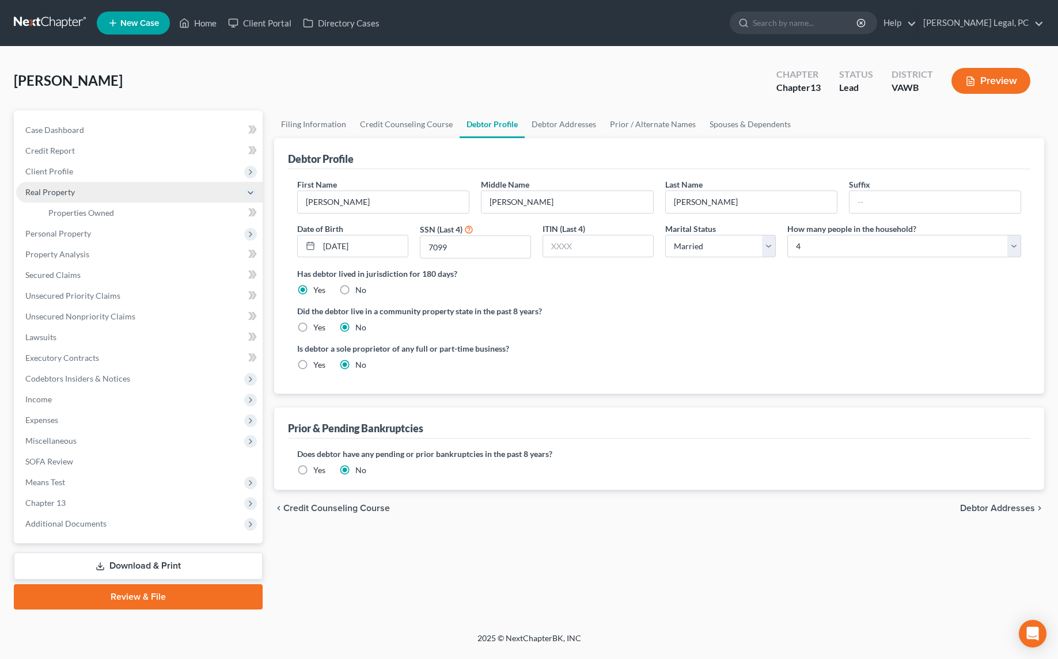
scroll to position [0, 0]
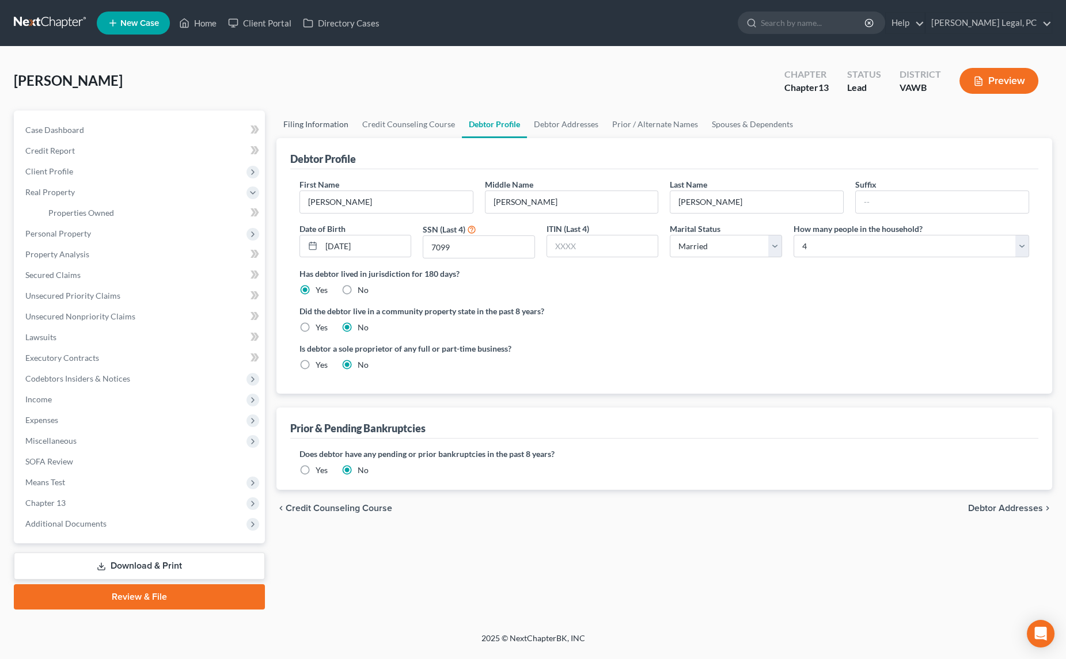
click at [294, 126] on link "Filing Information" at bounding box center [315, 125] width 79 height 28
select select "1"
select select "0"
select select "3"
select select "48"
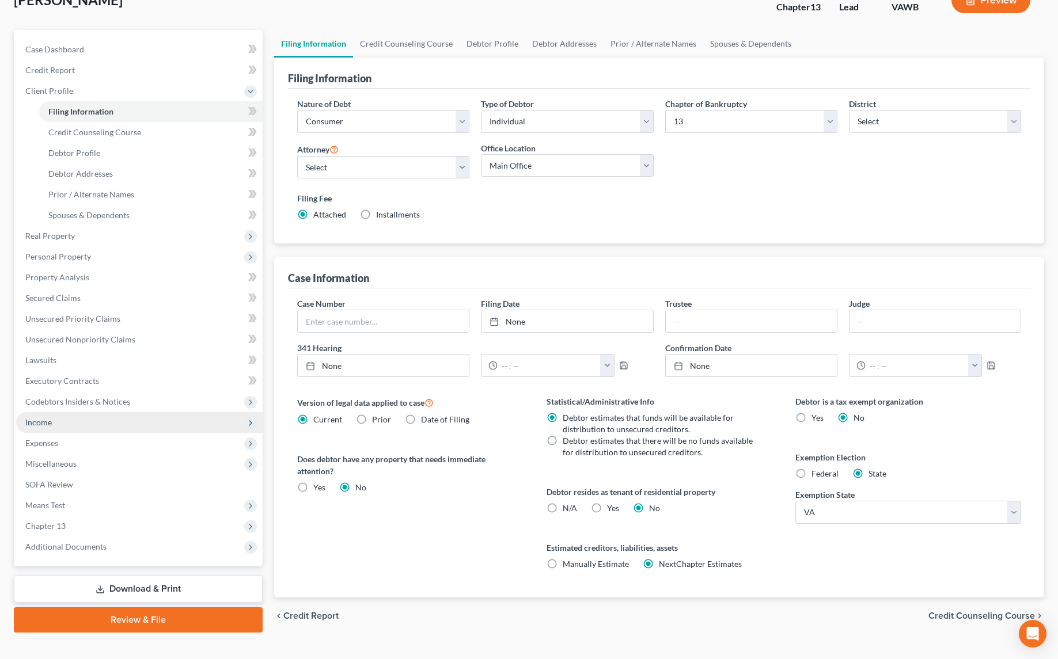
scroll to position [96, 0]
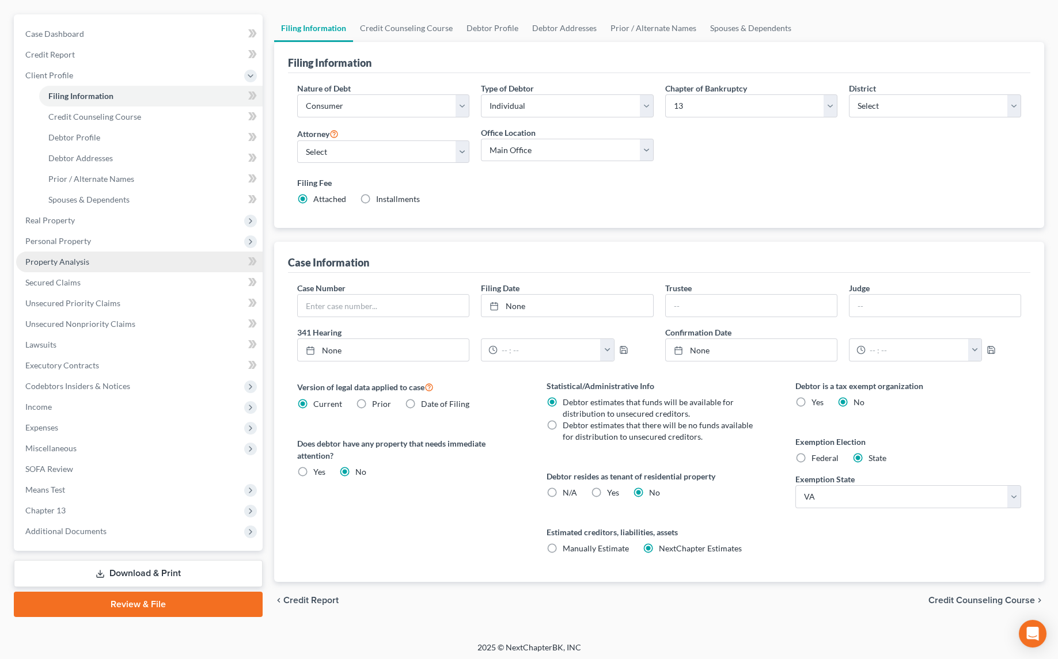
click at [50, 264] on span "Property Analysis" at bounding box center [57, 262] width 64 height 10
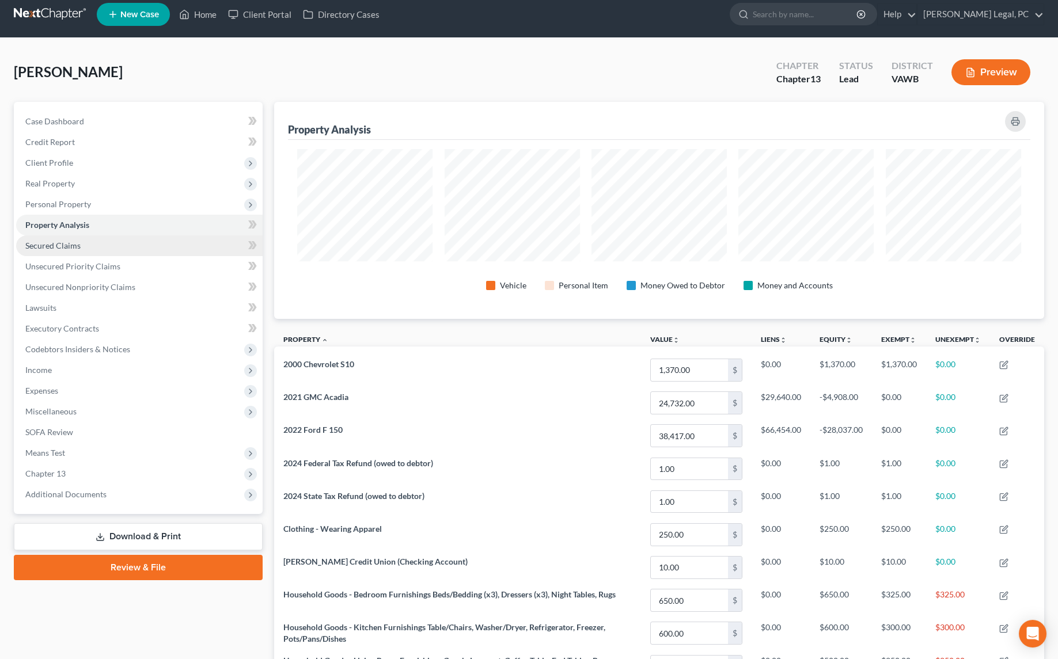
scroll to position [7, 0]
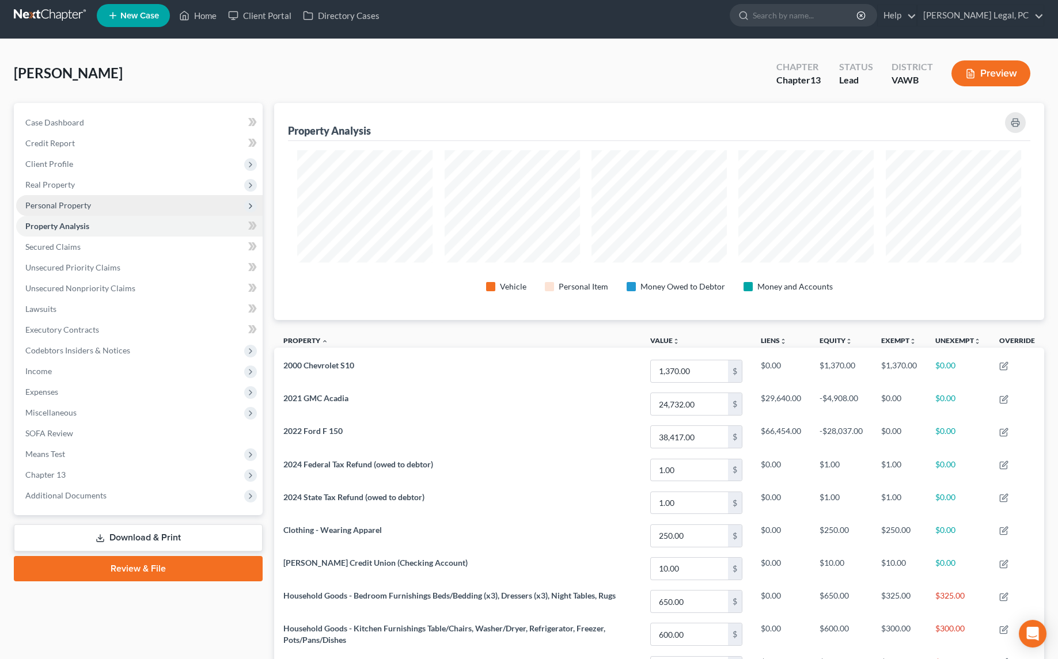
click at [66, 202] on span "Personal Property" at bounding box center [58, 205] width 66 height 10
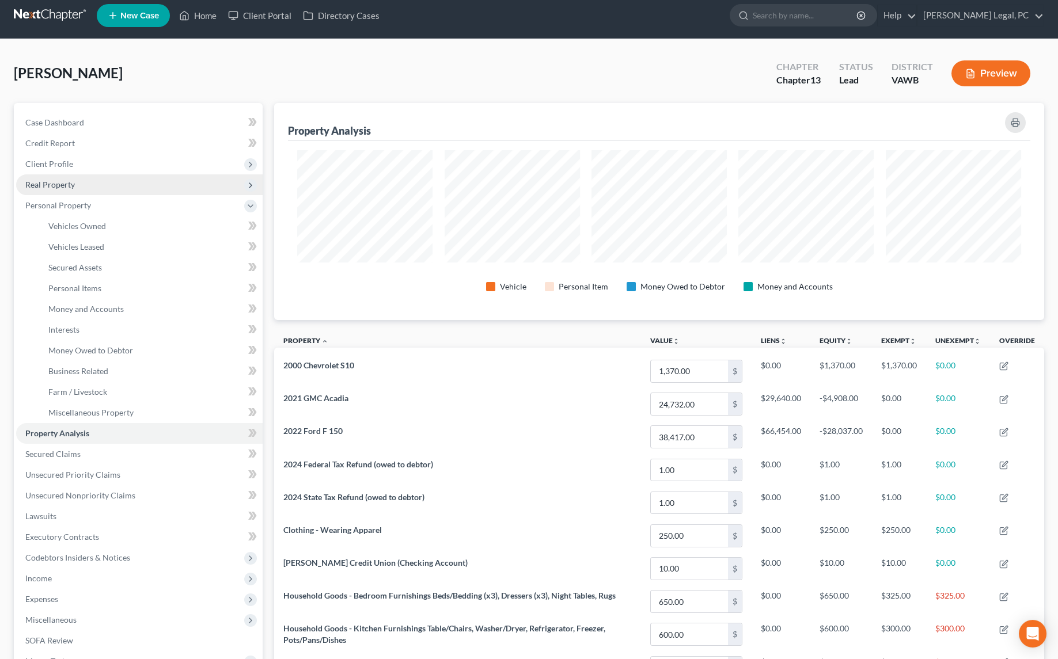
click at [71, 189] on span "Real Property" at bounding box center [139, 185] width 247 height 21
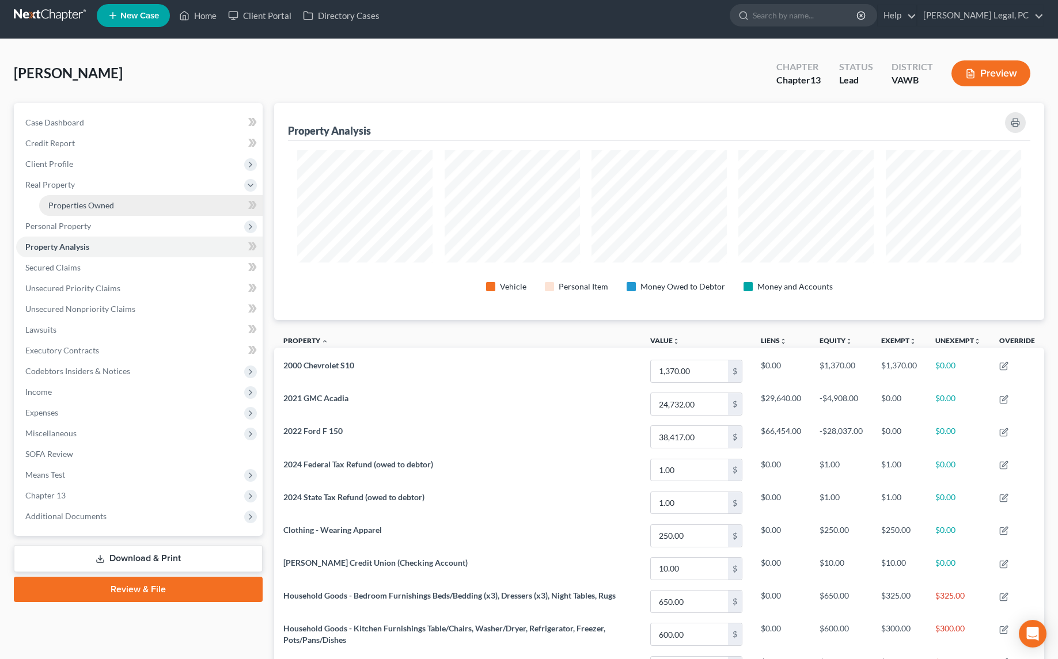
click at [78, 197] on link "Properties Owned" at bounding box center [150, 205] width 223 height 21
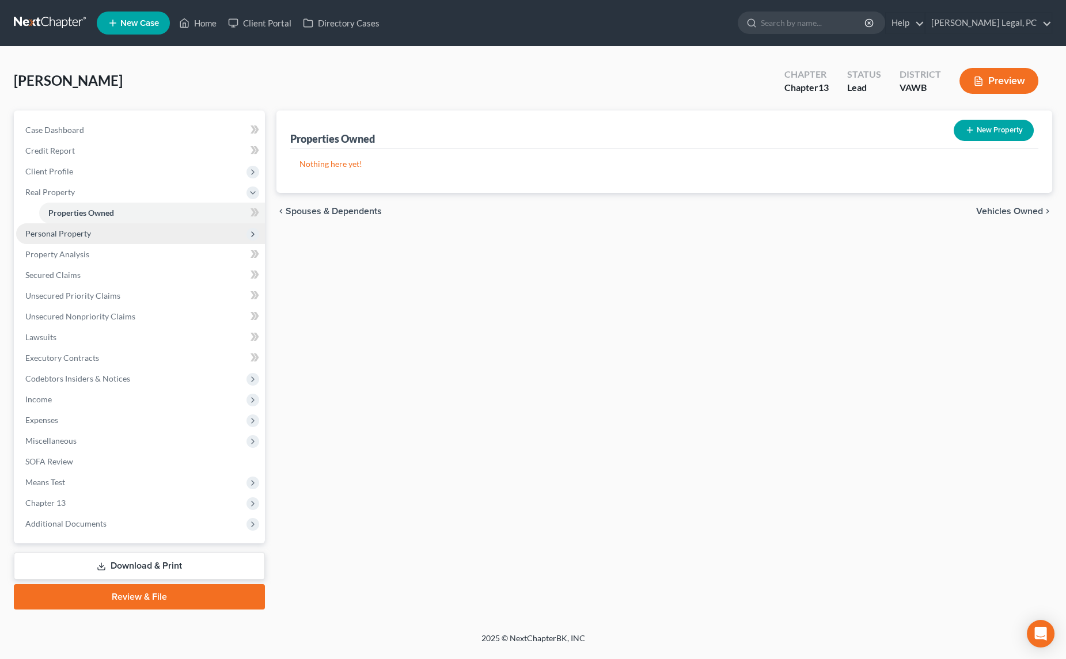
click at [77, 234] on span "Personal Property" at bounding box center [58, 234] width 66 height 10
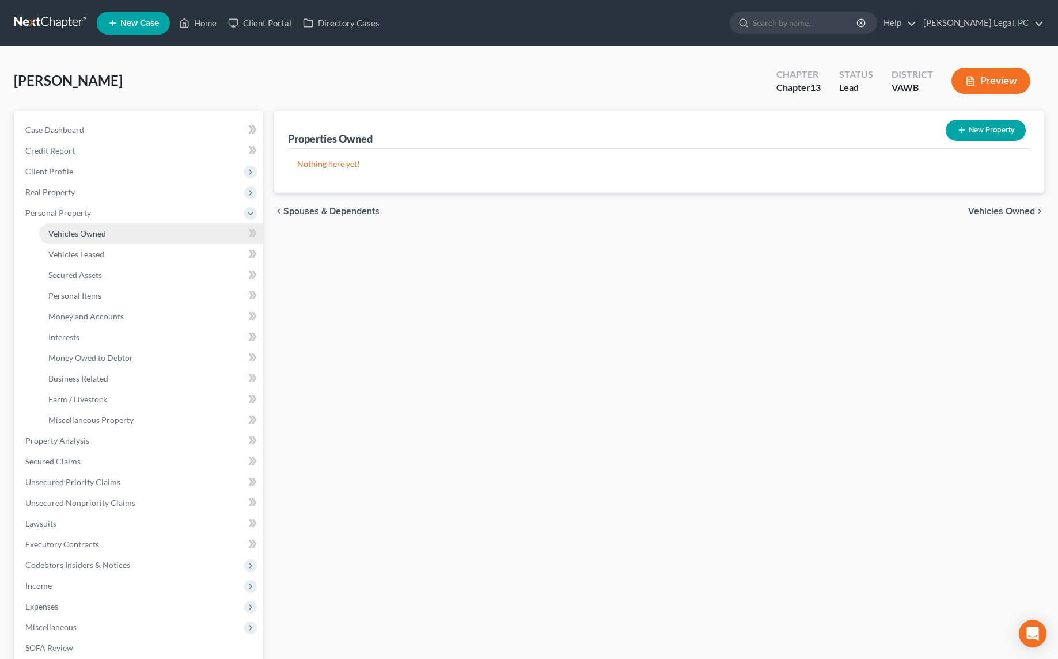
click at [89, 238] on link "Vehicles Owned" at bounding box center [150, 233] width 223 height 21
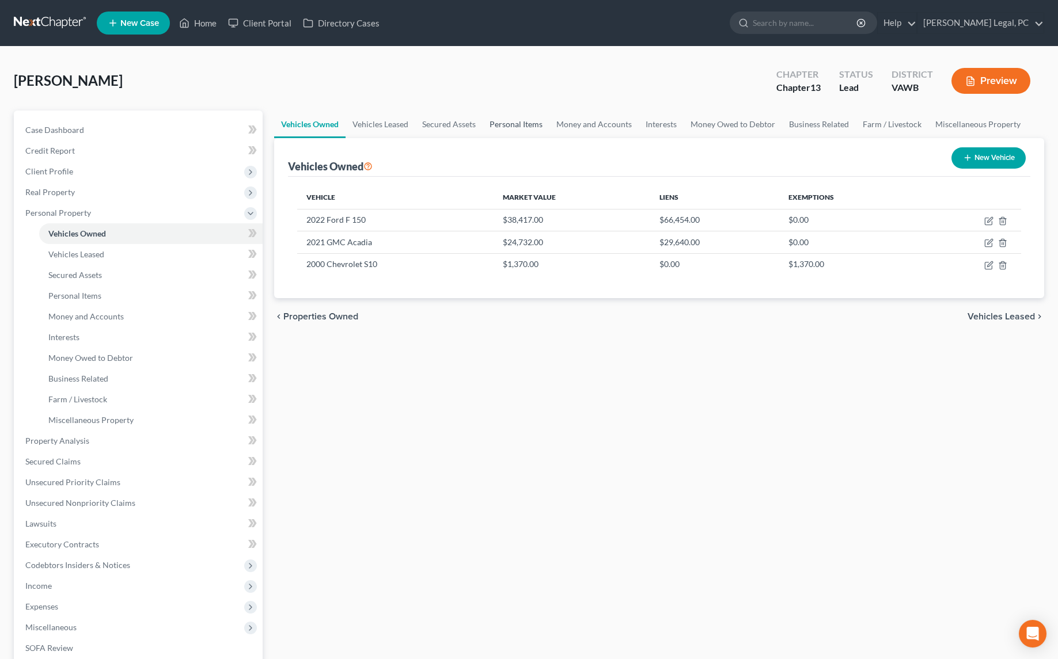
click at [504, 128] on link "Personal Items" at bounding box center [516, 125] width 67 height 28
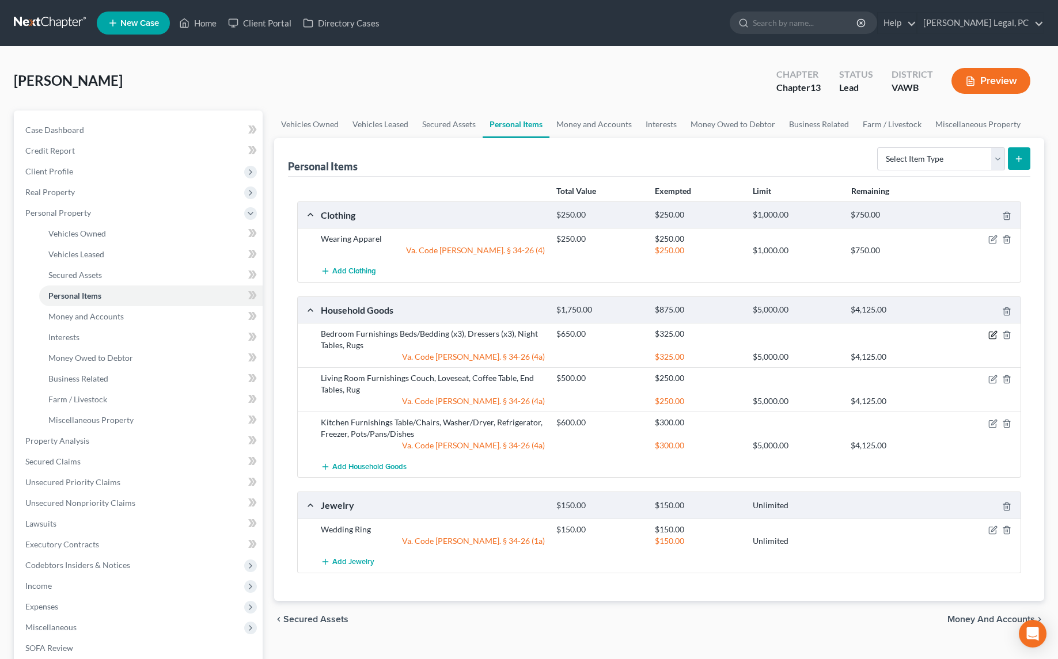
click at [991, 332] on icon "button" at bounding box center [992, 335] width 9 height 9
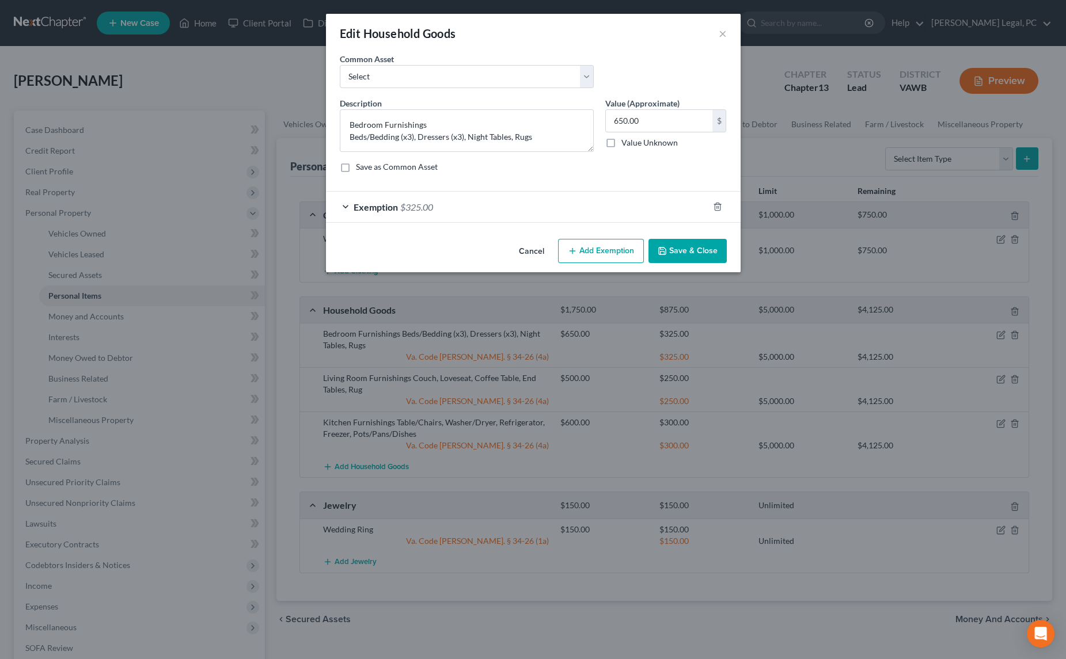
click at [585, 203] on div "Exemption $325.00" at bounding box center [517, 207] width 382 height 31
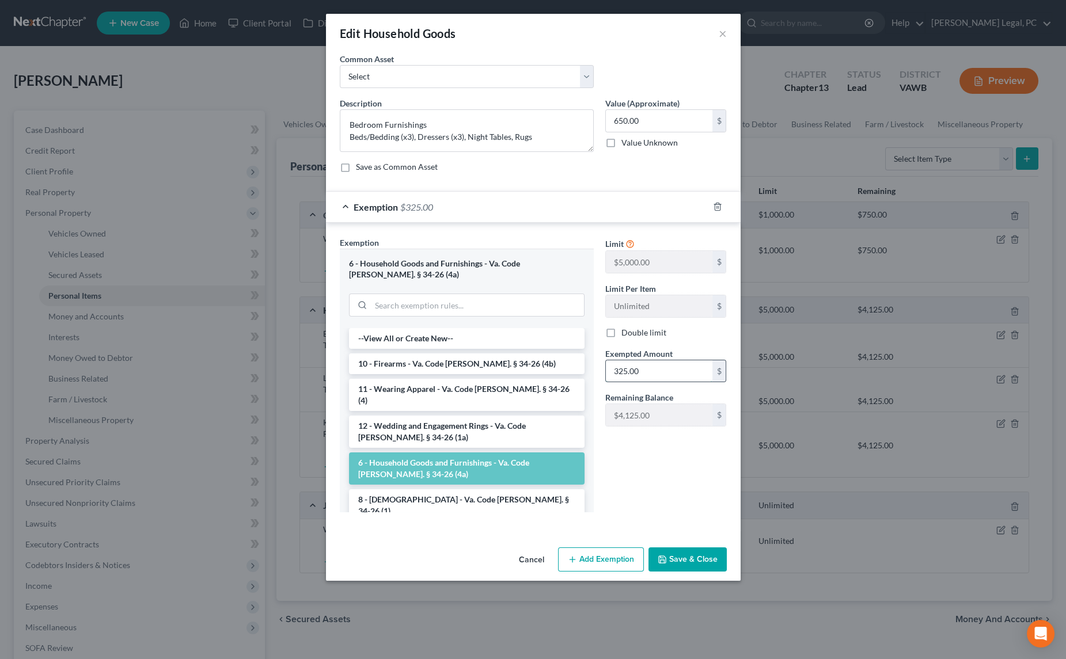
click at [669, 365] on input "325.00" at bounding box center [659, 372] width 107 height 22
type input "650"
click at [688, 555] on button "Save & Close" at bounding box center [688, 560] width 78 height 24
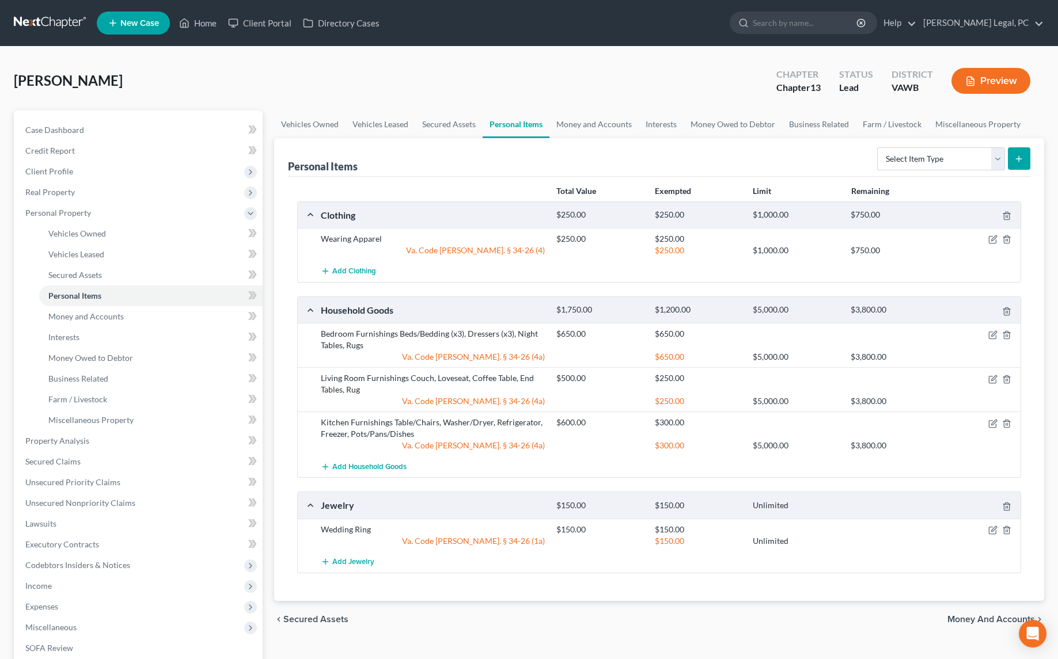
click at [993, 384] on div "$500.00 $250.00" at bounding box center [786, 384] width 471 height 23
click at [993, 380] on icon "button" at bounding box center [992, 379] width 9 height 9
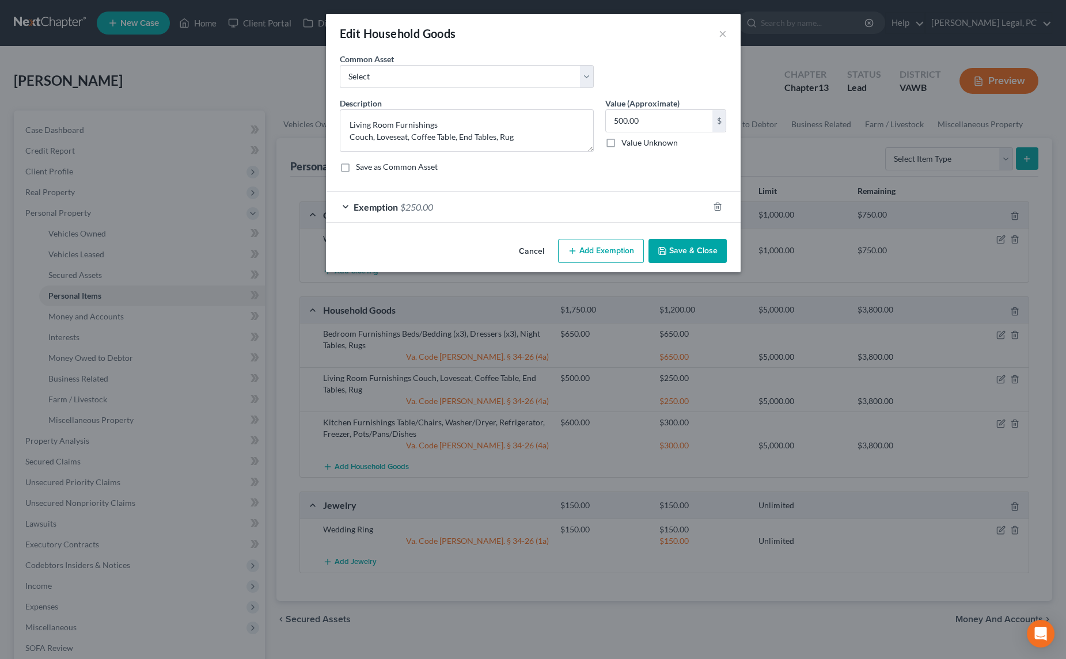
click at [566, 198] on div "Exemption $250.00" at bounding box center [517, 207] width 382 height 31
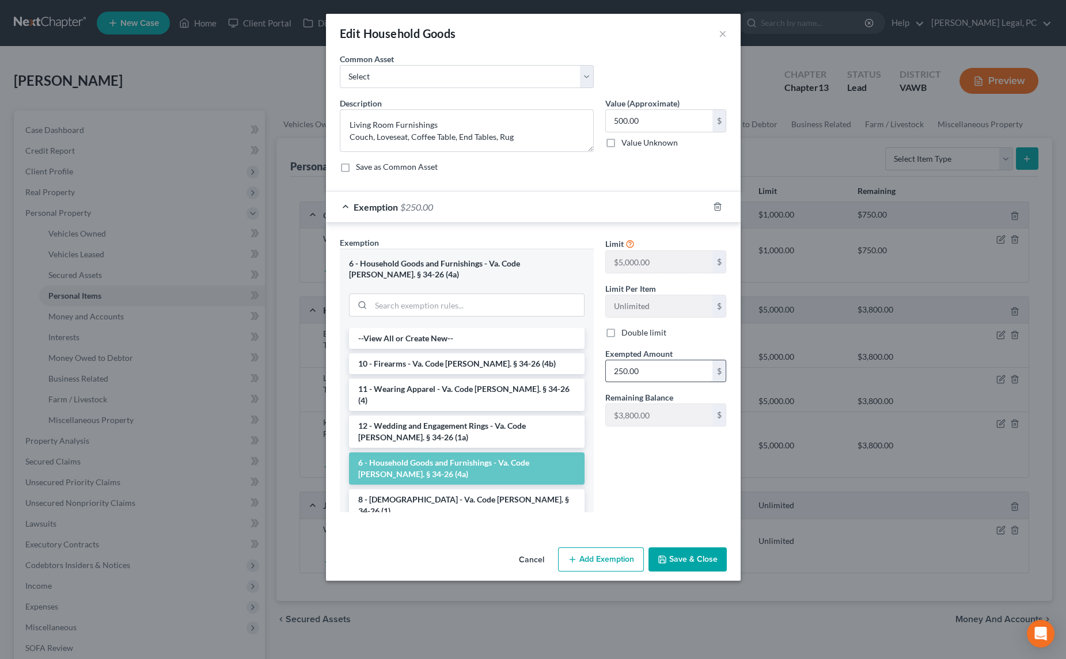
click at [665, 374] on input "250.00" at bounding box center [659, 372] width 107 height 22
type input "500"
click at [637, 494] on div "Limit $5,000.00 $ Limit Per Item Unlimited $ Double limit Exempted Amount * 500…" at bounding box center [666, 379] width 133 height 285
click at [687, 548] on button "Save & Close" at bounding box center [688, 560] width 78 height 24
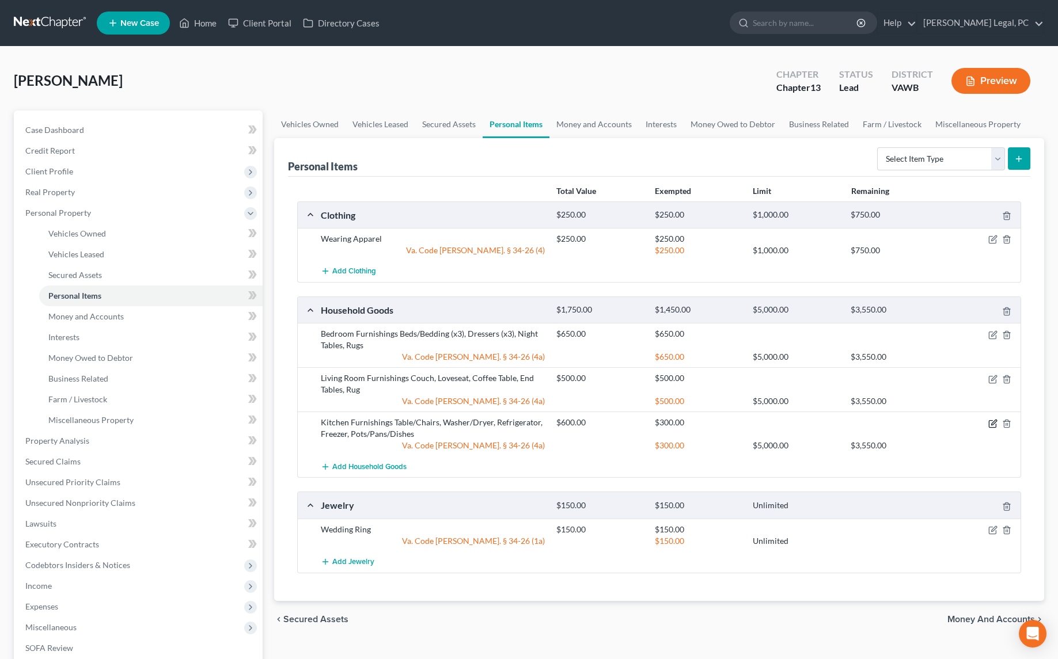
click at [990, 419] on icon "button" at bounding box center [992, 423] width 9 height 9
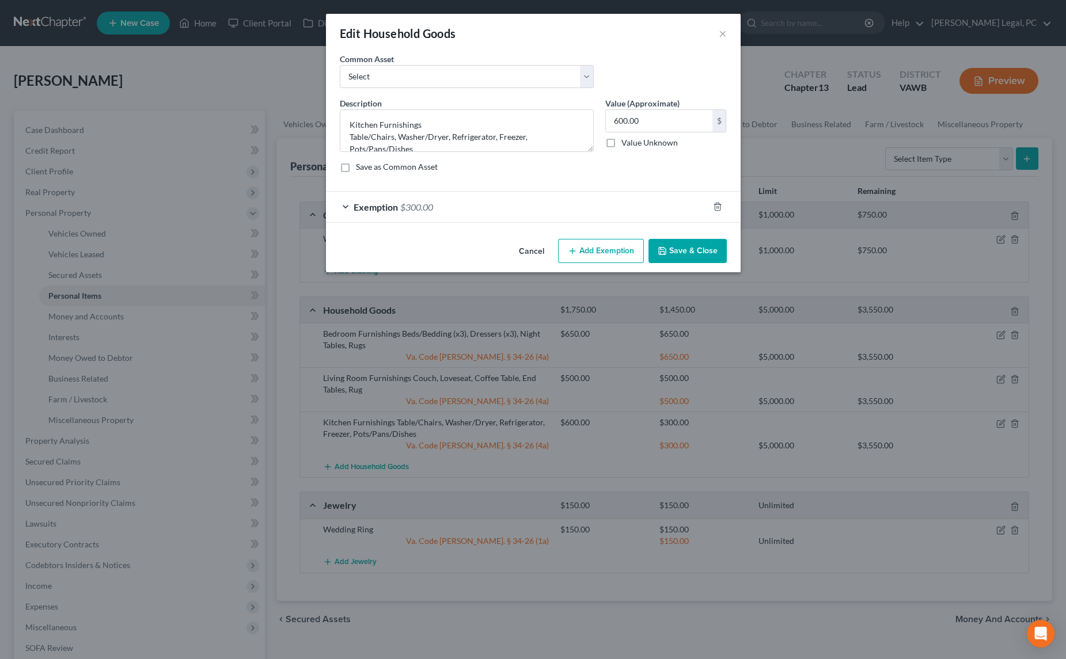
click at [508, 214] on div "Exemption $300.00" at bounding box center [517, 207] width 382 height 31
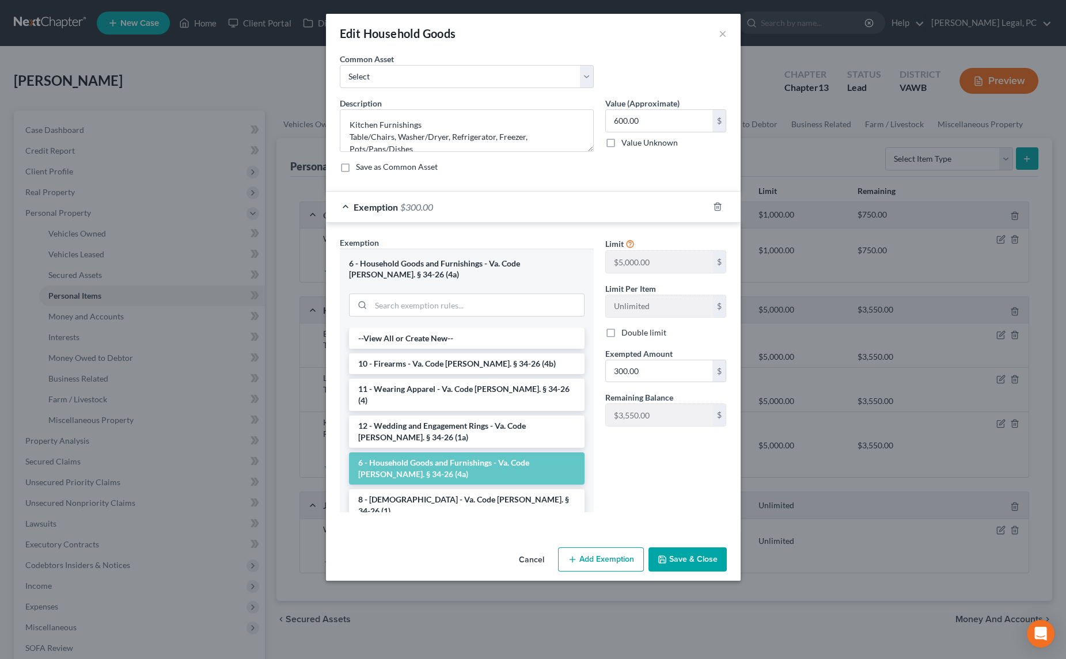
click at [672, 357] on div "Exempted Amount * 300.00 $" at bounding box center [666, 365] width 133 height 35
click at [671, 366] on input "300.00" at bounding box center [659, 372] width 107 height 22
type input "600"
click at [674, 492] on div "Limit $5,000.00 $ Limit Per Item Unlimited $ Double limit Exempted Amount * 600…" at bounding box center [666, 379] width 133 height 285
click at [689, 548] on button "Save & Close" at bounding box center [688, 560] width 78 height 24
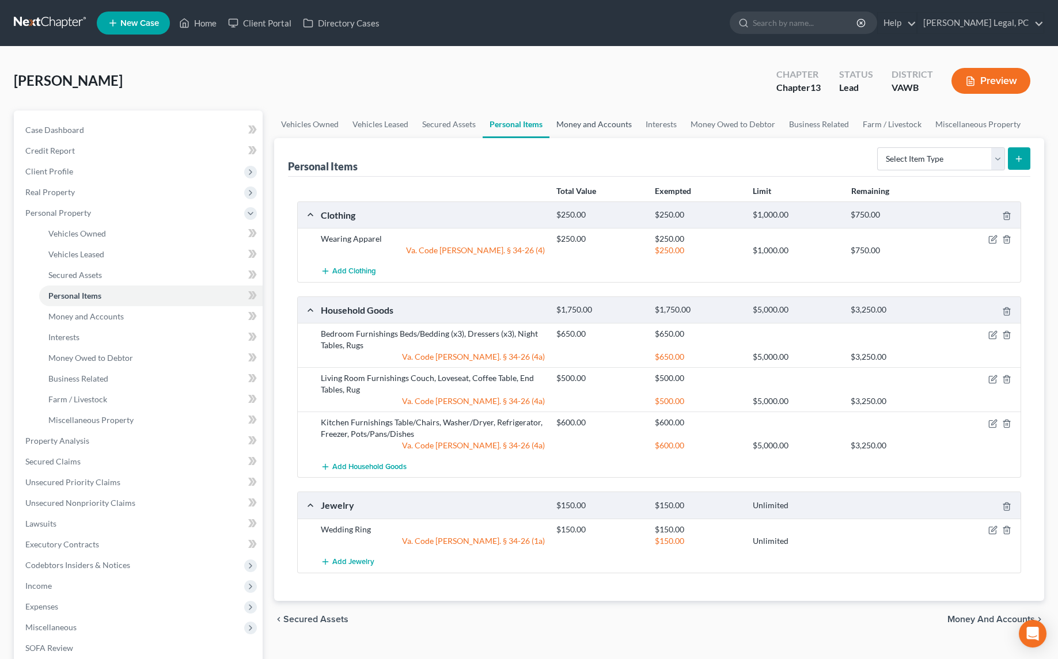
click at [566, 120] on link "Money and Accounts" at bounding box center [593, 125] width 89 height 28
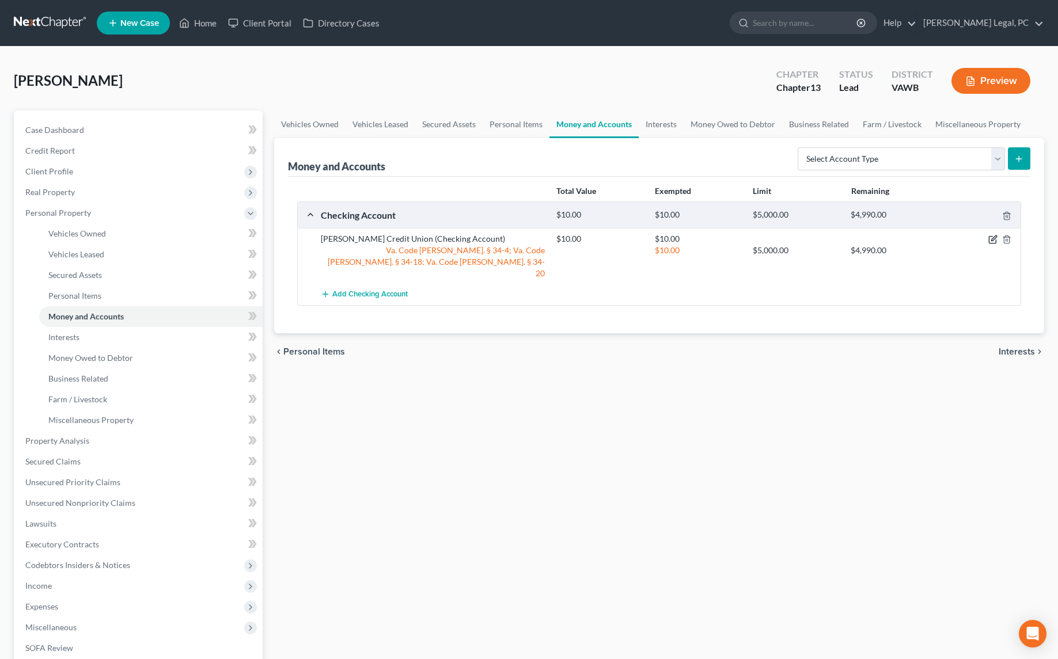
click at [991, 236] on icon "button" at bounding box center [992, 239] width 9 height 9
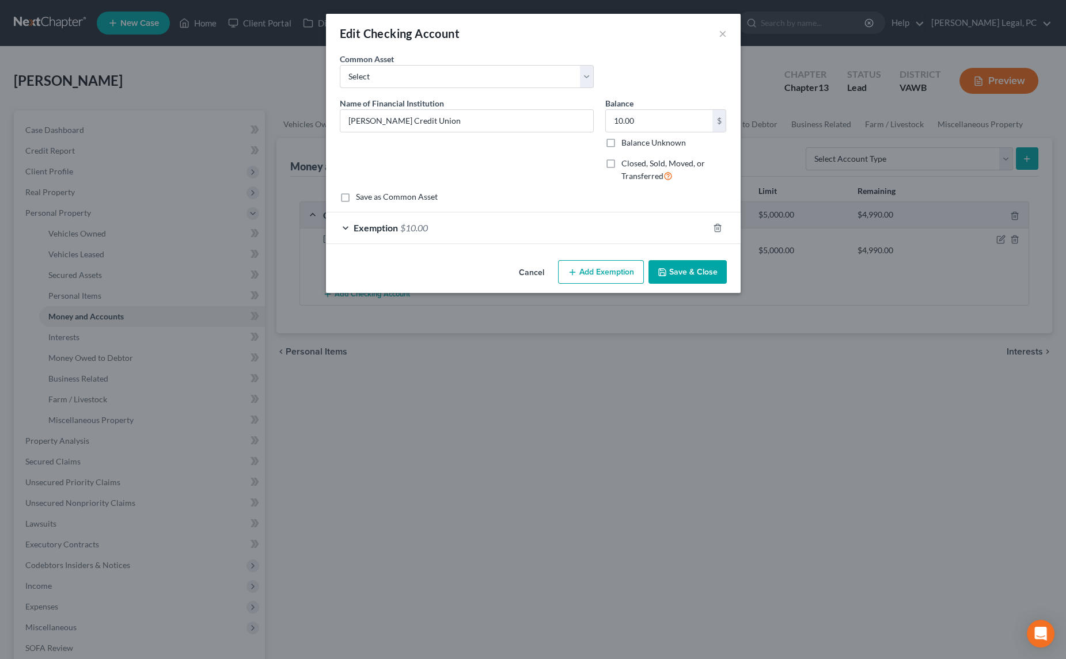
click at [537, 230] on div "Exemption $10.00" at bounding box center [517, 228] width 382 height 31
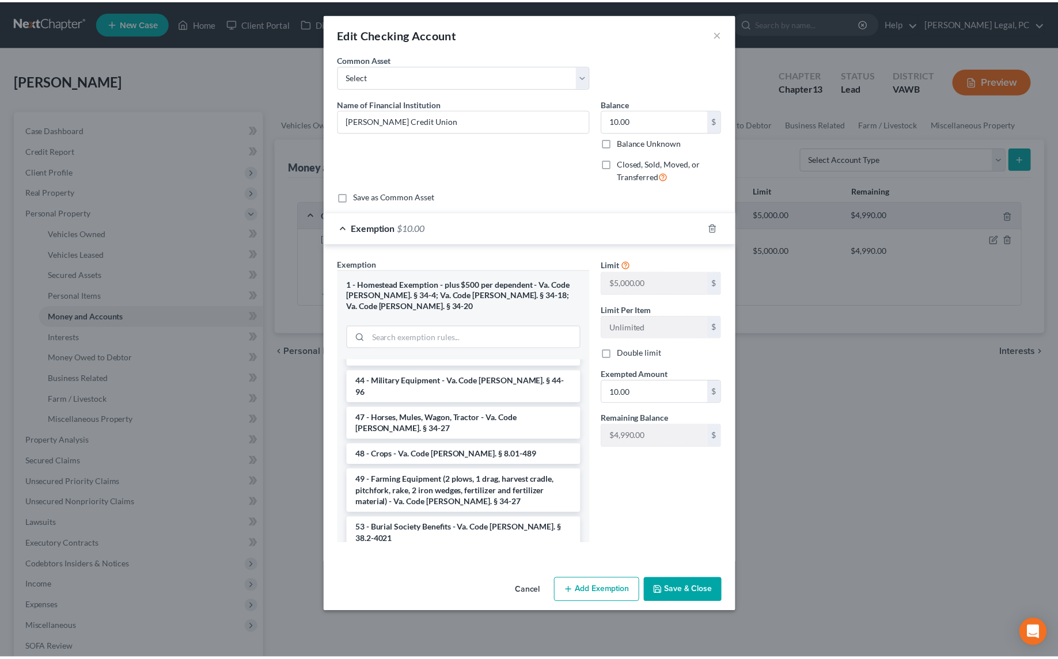
scroll to position [1747, 0]
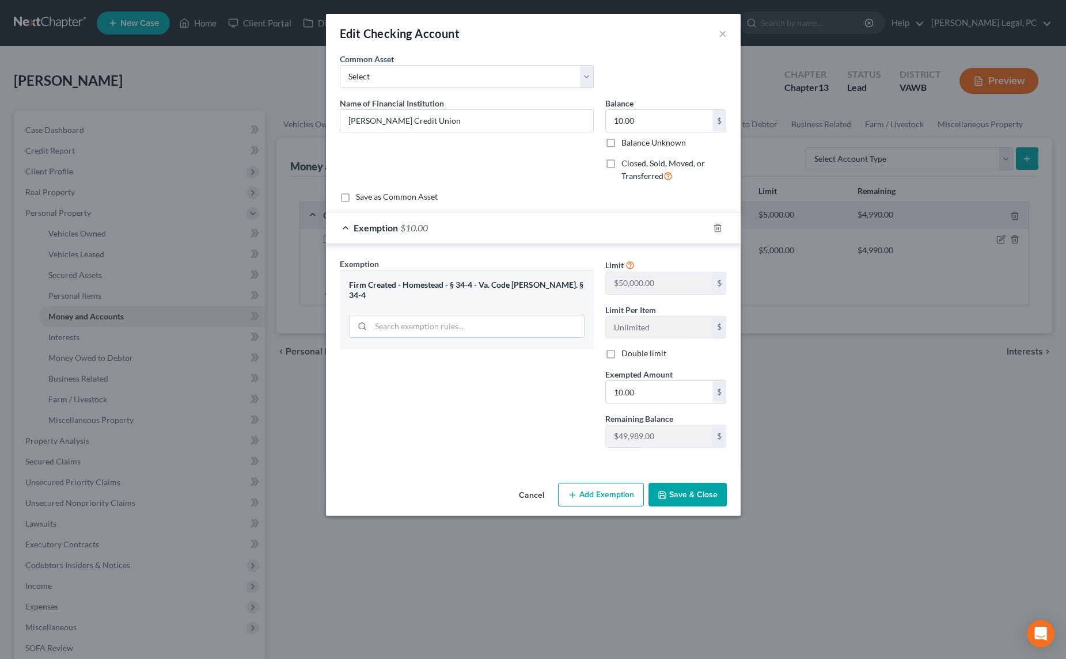
click at [695, 494] on button "Save & Close" at bounding box center [688, 495] width 78 height 24
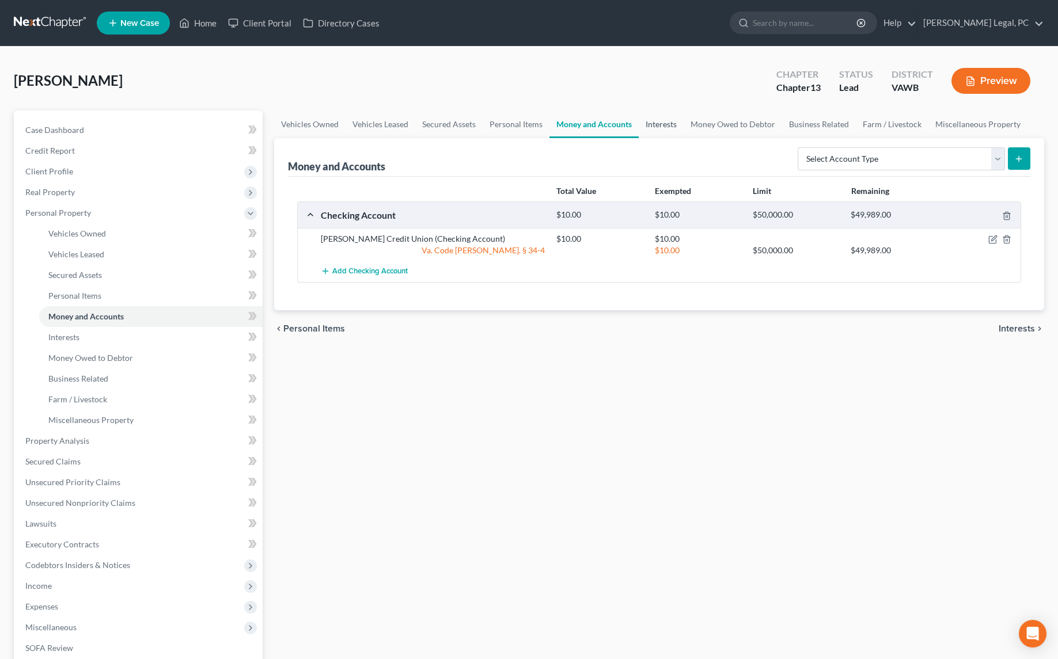
click at [662, 126] on link "Interests" at bounding box center [661, 125] width 45 height 28
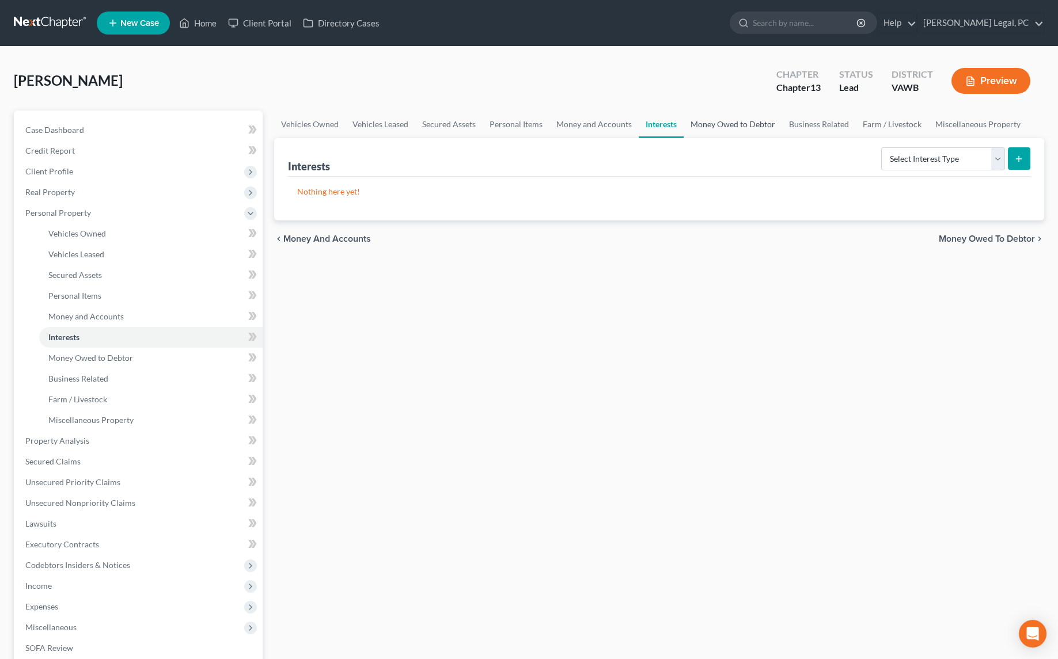
click at [739, 125] on link "Money Owed to Debtor" at bounding box center [733, 125] width 98 height 28
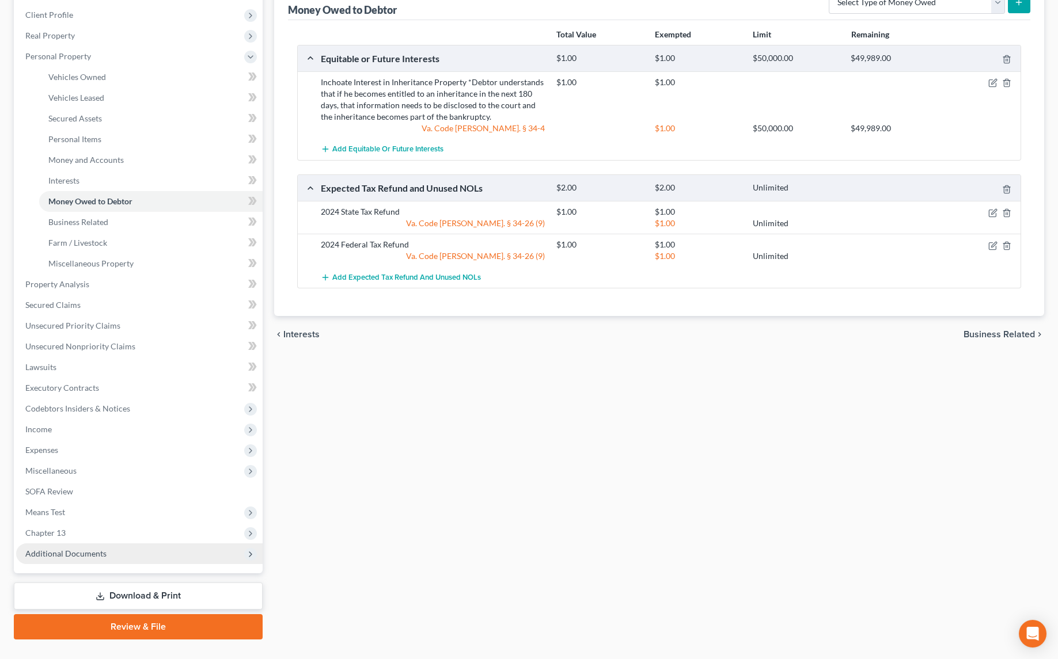
click at [103, 557] on span "Additional Documents" at bounding box center [139, 554] width 247 height 21
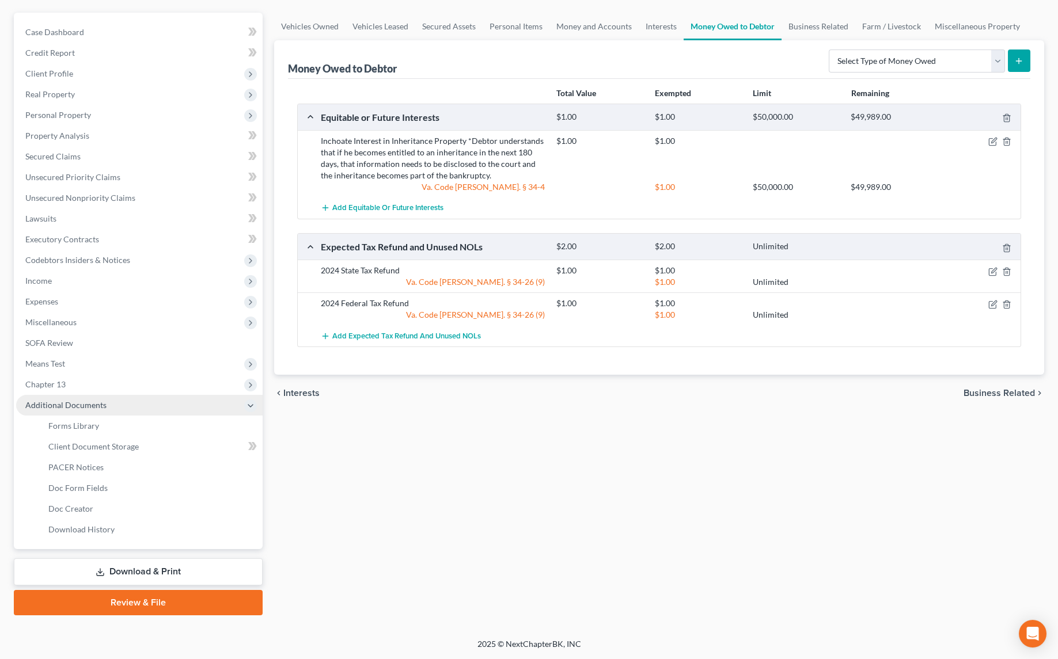
scroll to position [96, 0]
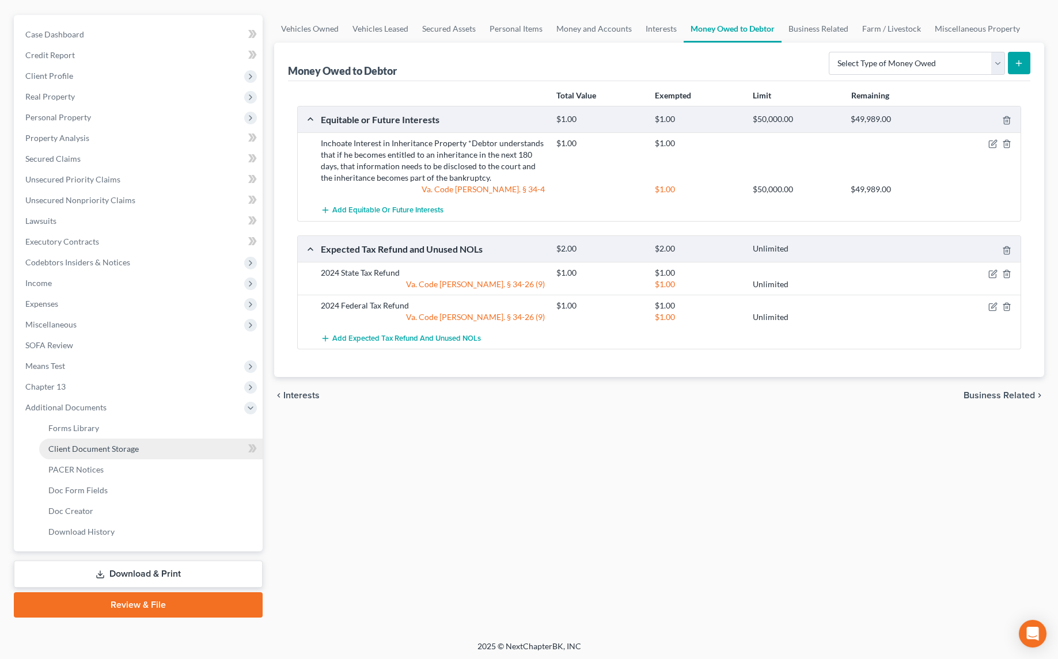
click at [93, 451] on span "Client Document Storage" at bounding box center [93, 449] width 90 height 10
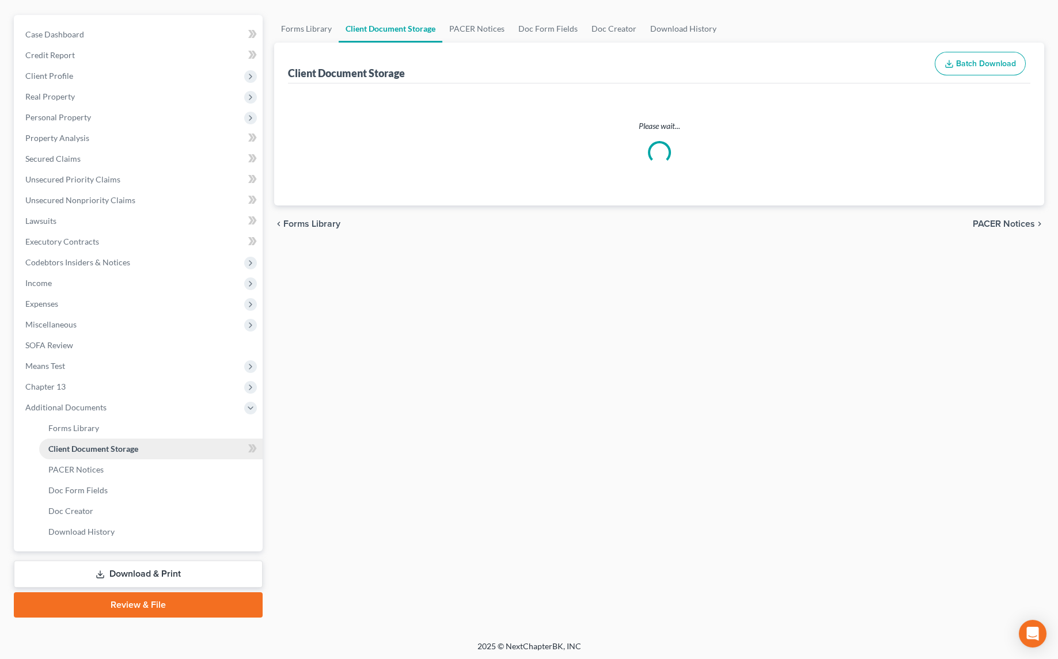
scroll to position [18, 0]
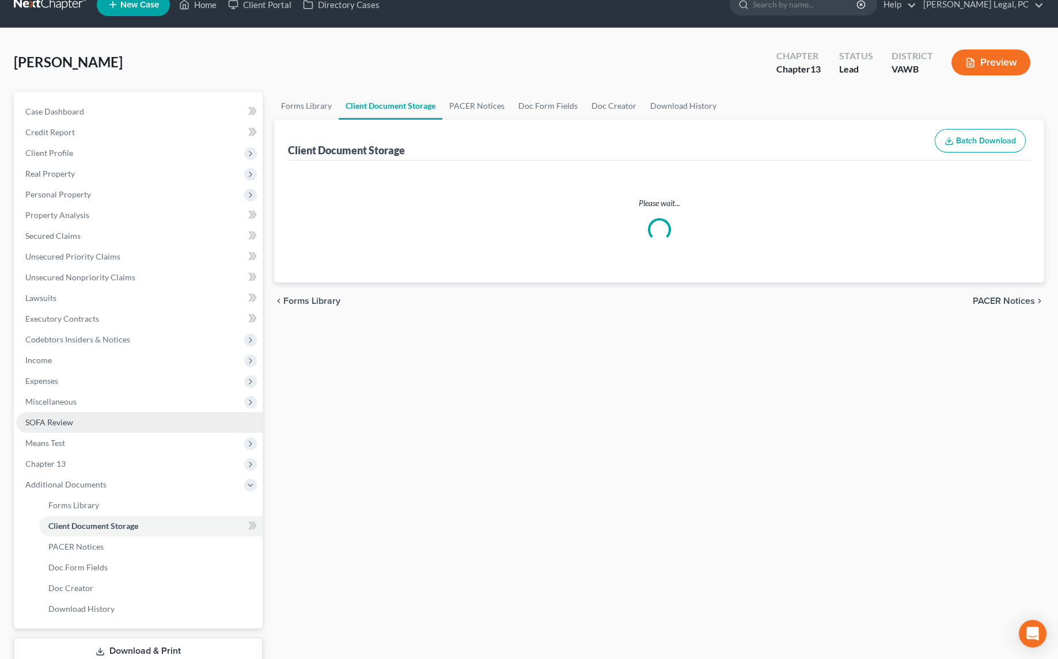
select select "0"
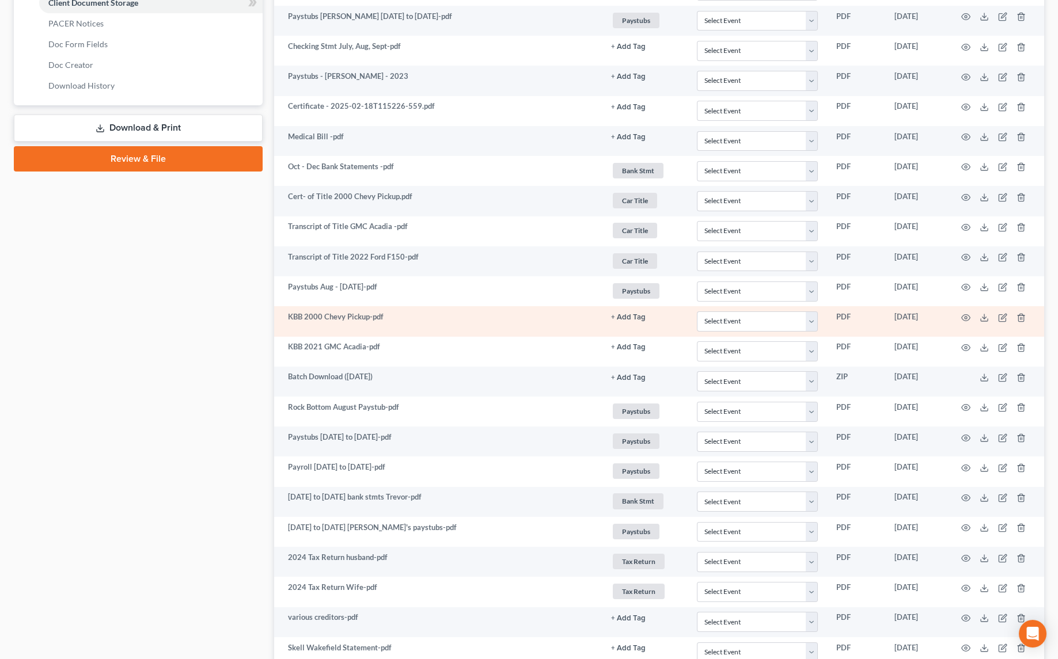
scroll to position [628, 0]
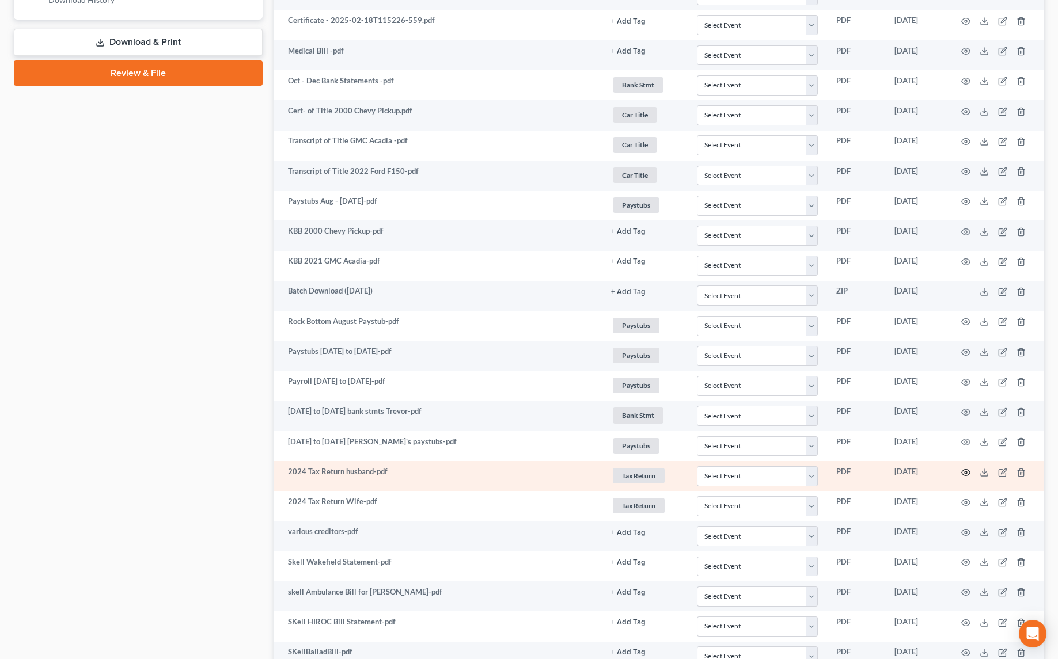
click at [966, 472] on circle "button" at bounding box center [966, 473] width 2 height 2
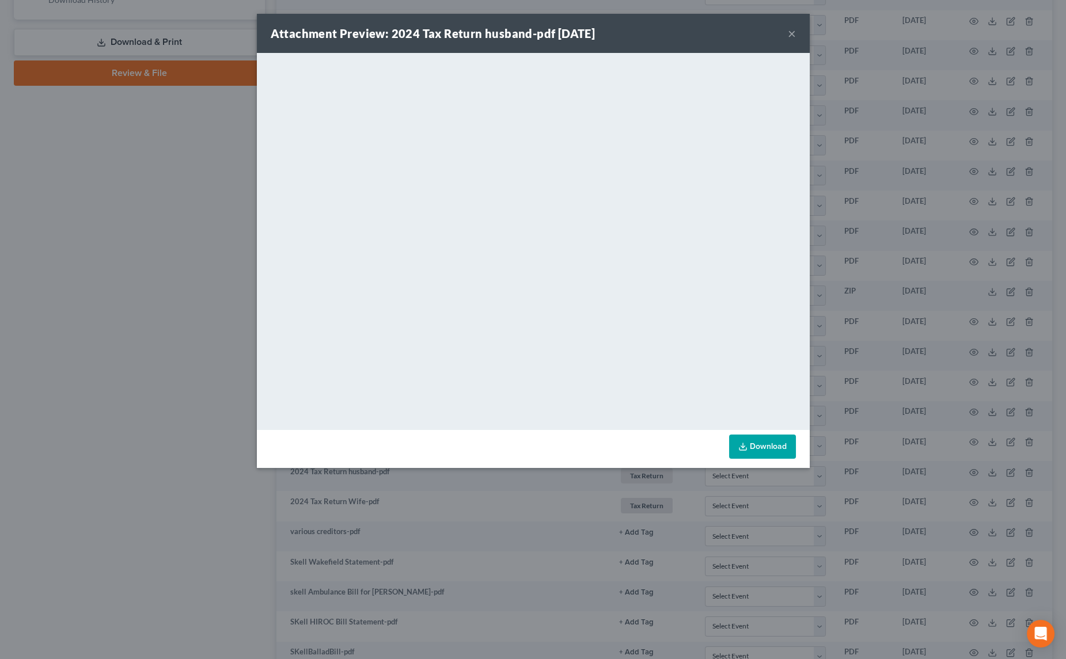
click at [791, 35] on button "×" at bounding box center [792, 33] width 8 height 14
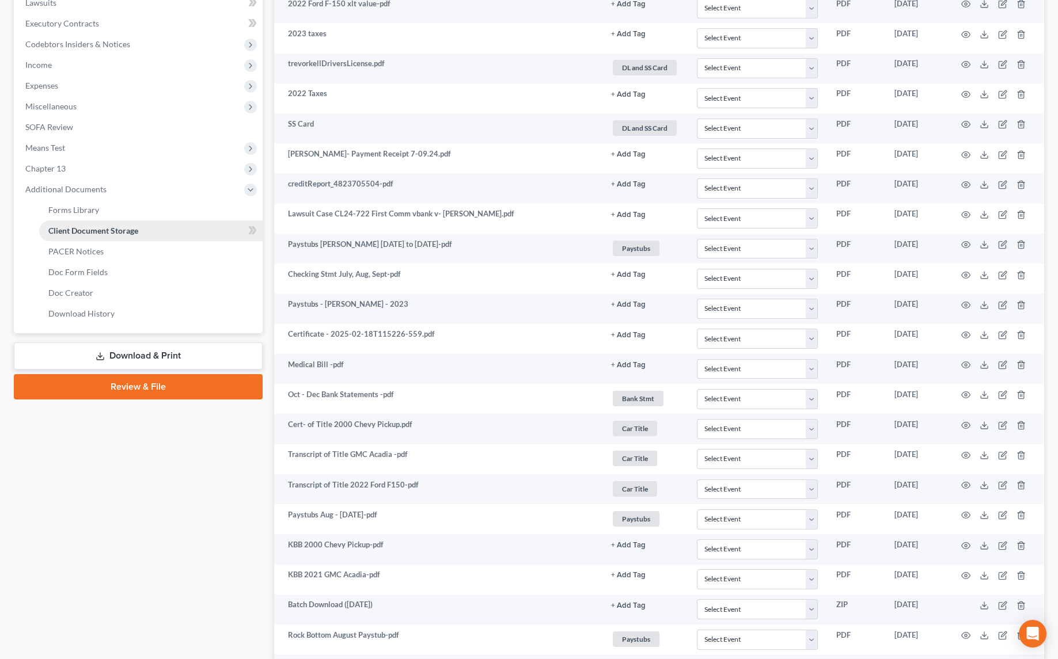
scroll to position [52, 0]
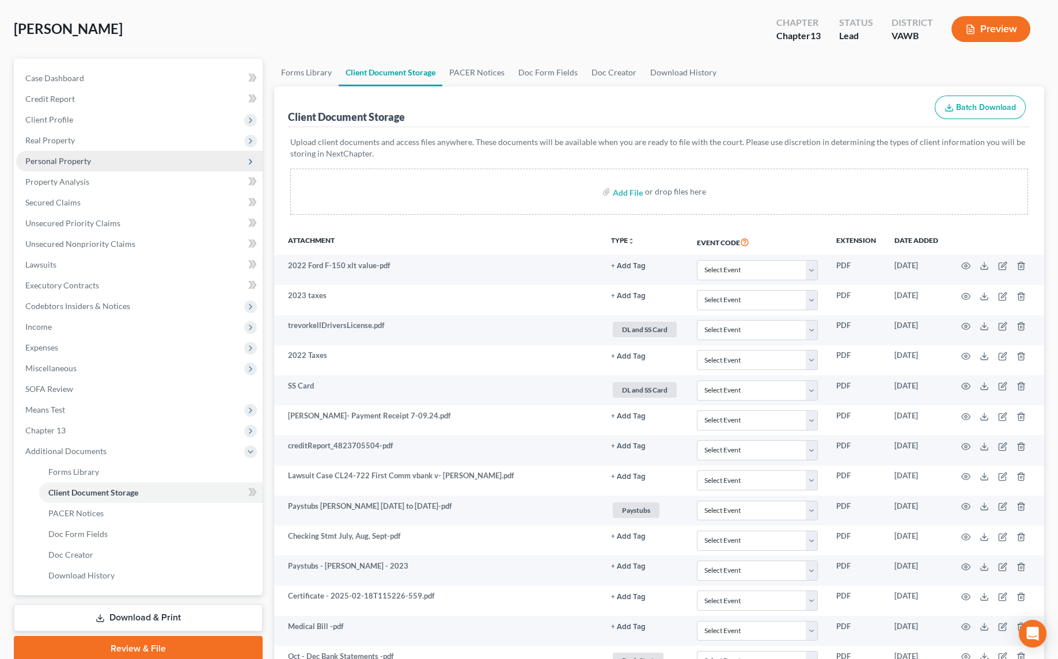
click at [53, 166] on span "Personal Property" at bounding box center [139, 161] width 247 height 21
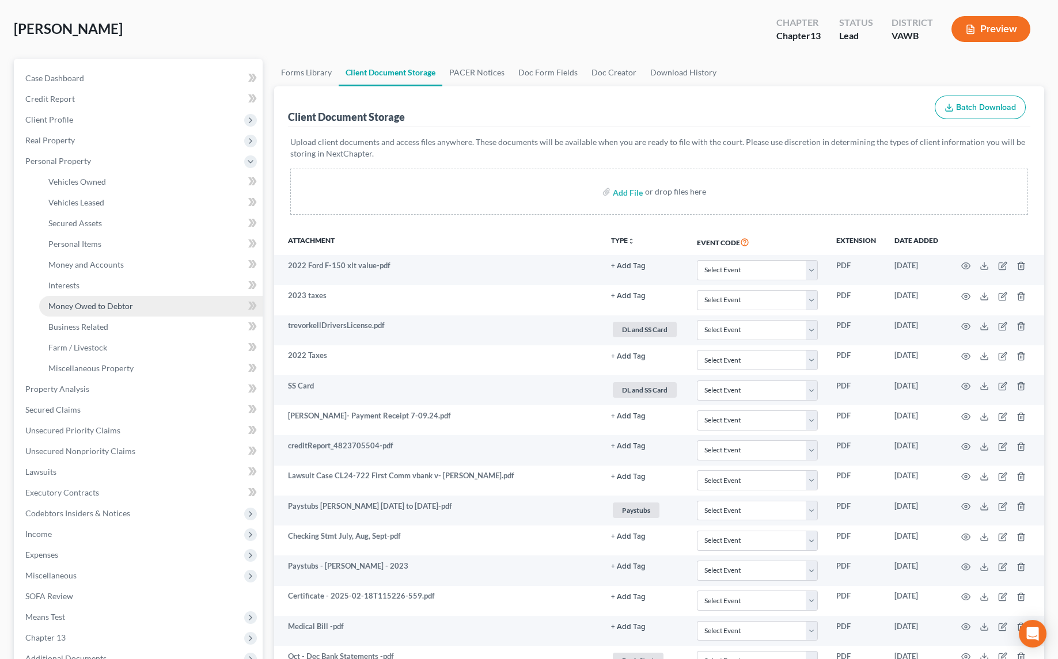
click at [78, 308] on span "Money Owed to Debtor" at bounding box center [90, 306] width 85 height 10
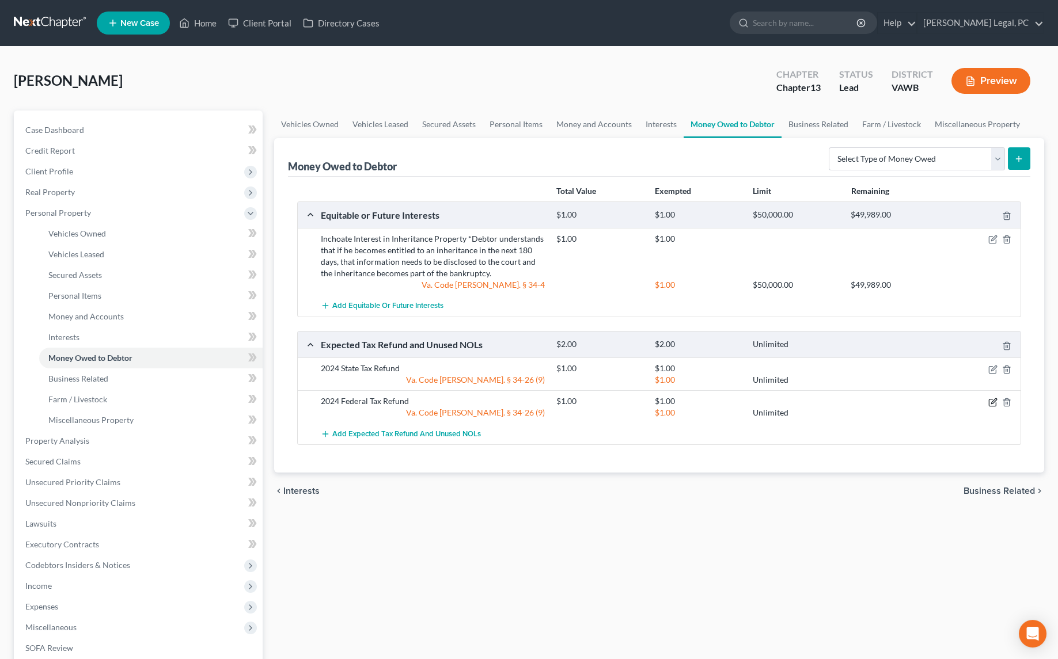
click at [992, 401] on icon "button" at bounding box center [993, 401] width 5 height 5
select select "0"
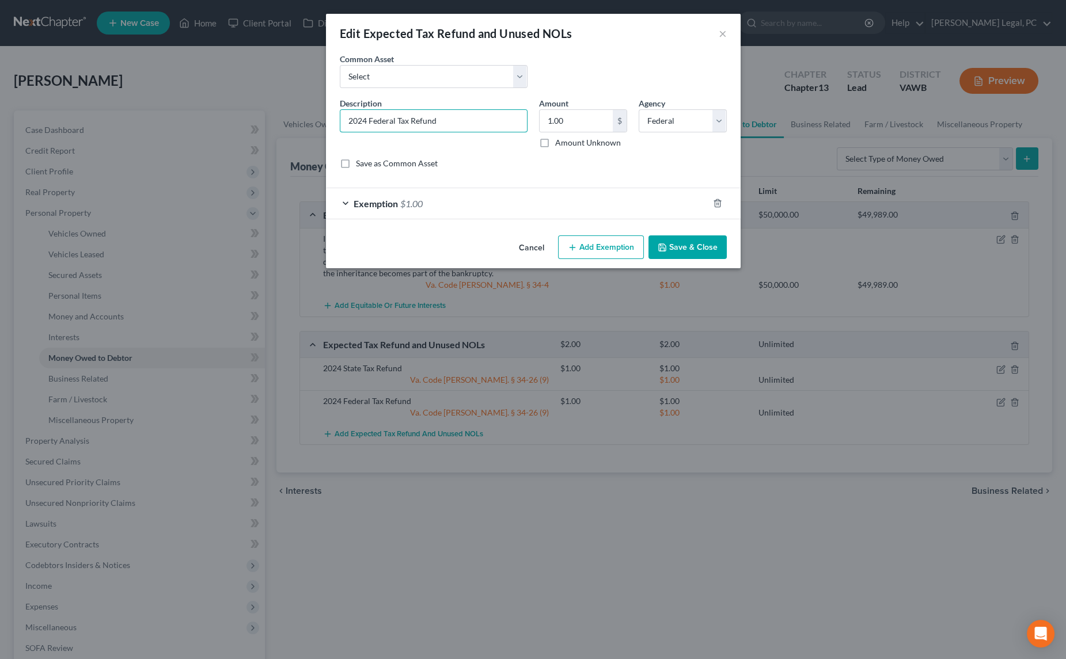
drag, startPoint x: 476, startPoint y: 121, endPoint x: 314, endPoint y: 130, distance: 161.5
click at [314, 130] on div "Edit Expected Tax Refund and Unused NOLs × An exemption set must first be selec…" at bounding box center [533, 329] width 1066 height 659
click at [503, 124] on input "Potential 2025 Federal Tax Refund ($1.00)" at bounding box center [433, 121] width 187 height 22
type input "Potential 2025 Federal Tax Refund"
type input "300"
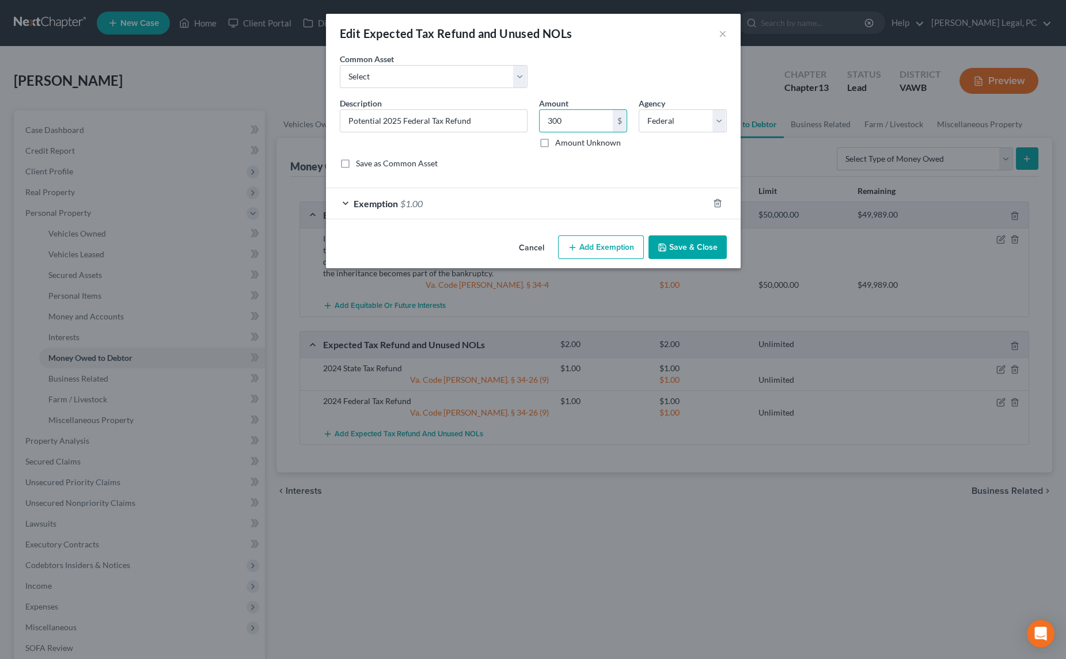
click at [494, 208] on div "Exemption $1.00" at bounding box center [517, 203] width 382 height 31
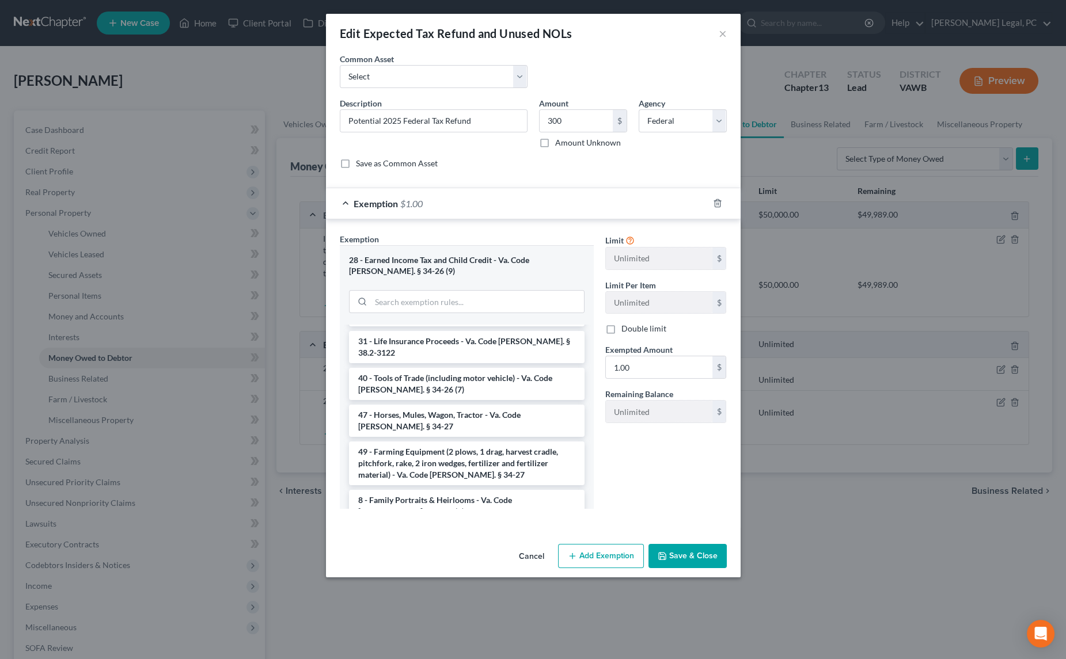
scroll to position [1747, 0]
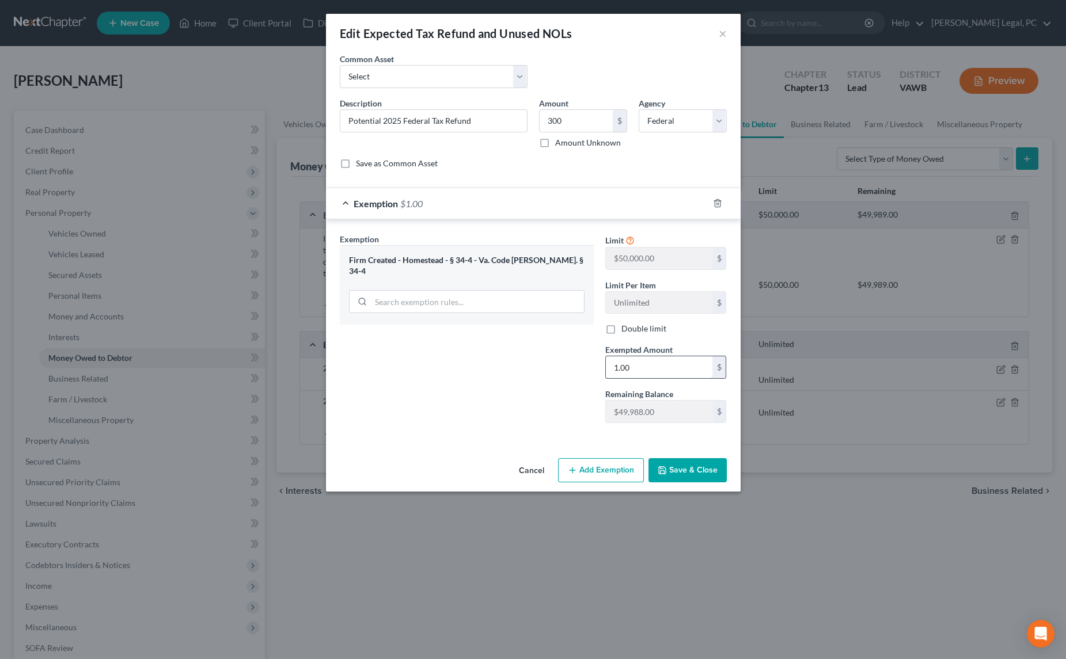
click at [645, 363] on input "1.00" at bounding box center [659, 368] width 107 height 22
type input "300"
click at [573, 411] on div "Exemption Set must be selected for CA. Exemption * Firm Created - Homestead - §…" at bounding box center [467, 332] width 266 height 199
click at [664, 468] on icon "button" at bounding box center [662, 470] width 9 height 9
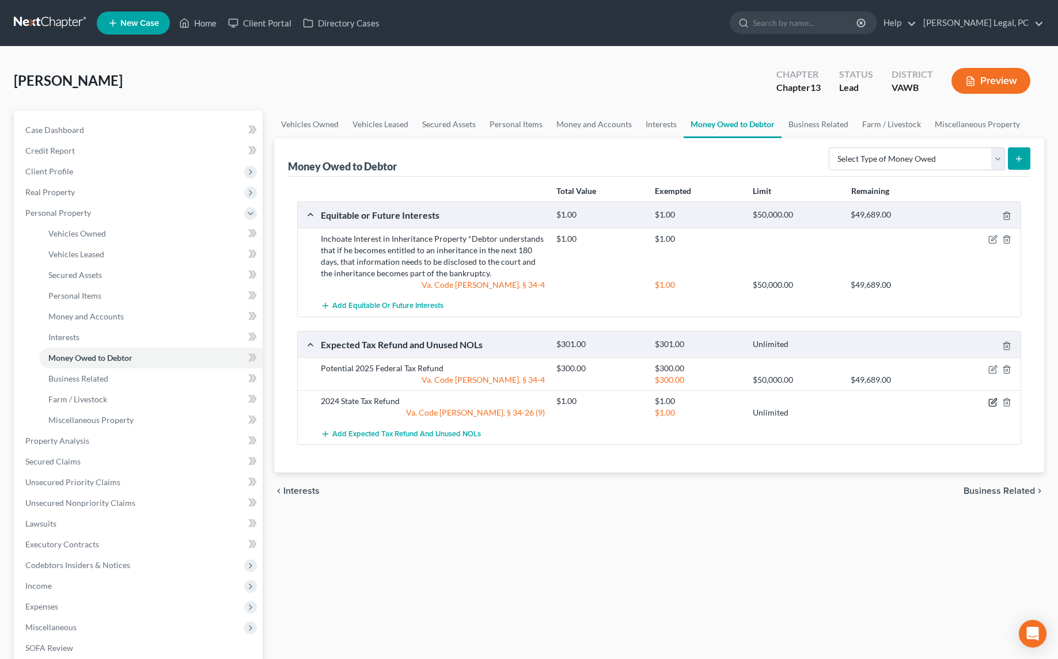
click at [995, 399] on icon "button" at bounding box center [993, 401] width 5 height 5
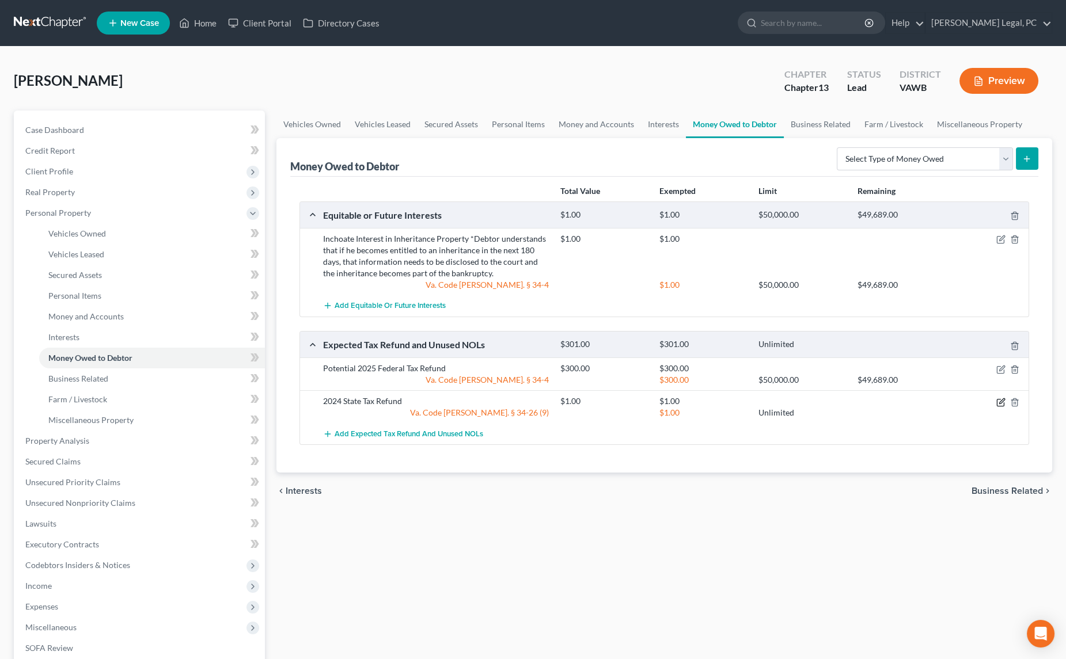
select select "1"
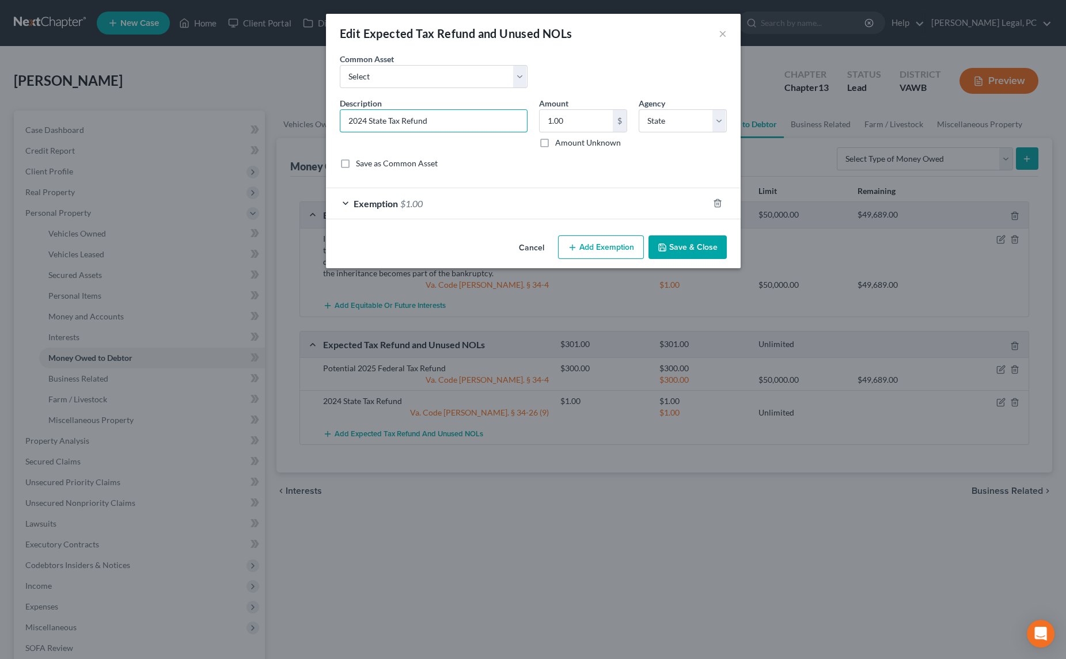
drag, startPoint x: 453, startPoint y: 127, endPoint x: 281, endPoint y: 127, distance: 172.2
click at [281, 127] on div "Edit Expected Tax Refund and Unused NOLs × An exemption set must first be selec…" at bounding box center [533, 329] width 1066 height 659
type input "Potential 2025 State Tax Refund"
click at [382, 195] on div "Exemption $1.00" at bounding box center [517, 203] width 382 height 31
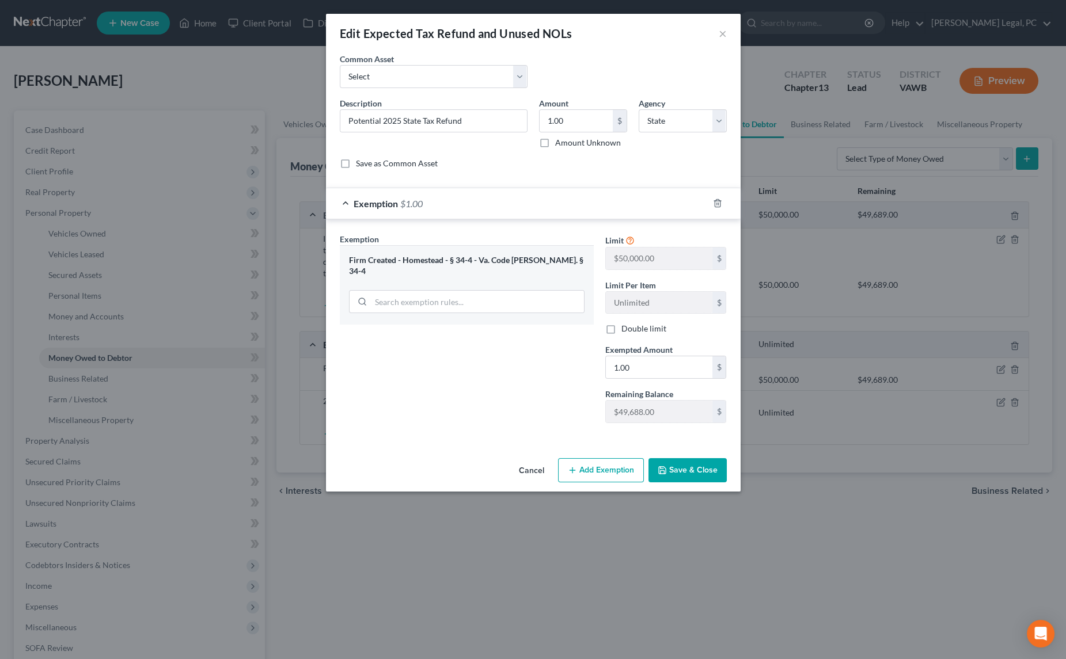
click at [663, 467] on polyline "button" at bounding box center [661, 468] width 3 height 2
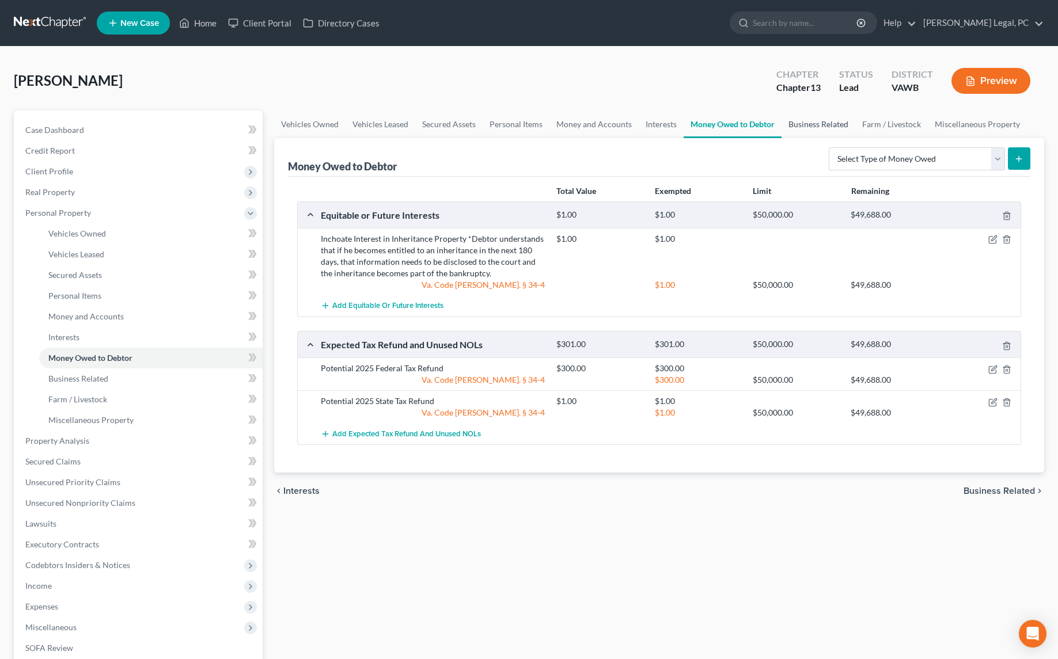
drag, startPoint x: 837, startPoint y: 127, endPoint x: 844, endPoint y: 129, distance: 7.8
click at [837, 127] on link "Business Related" at bounding box center [819, 125] width 74 height 28
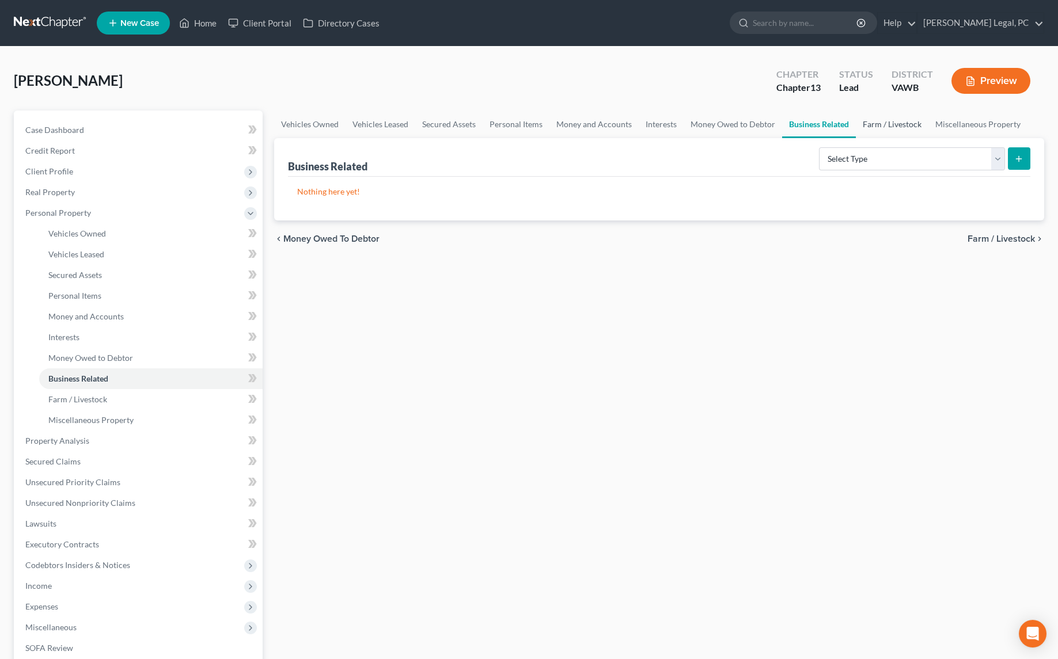
click at [909, 131] on link "Farm / Livestock" at bounding box center [892, 125] width 73 height 28
click at [975, 128] on link "Miscellaneous Property" at bounding box center [978, 125] width 99 height 28
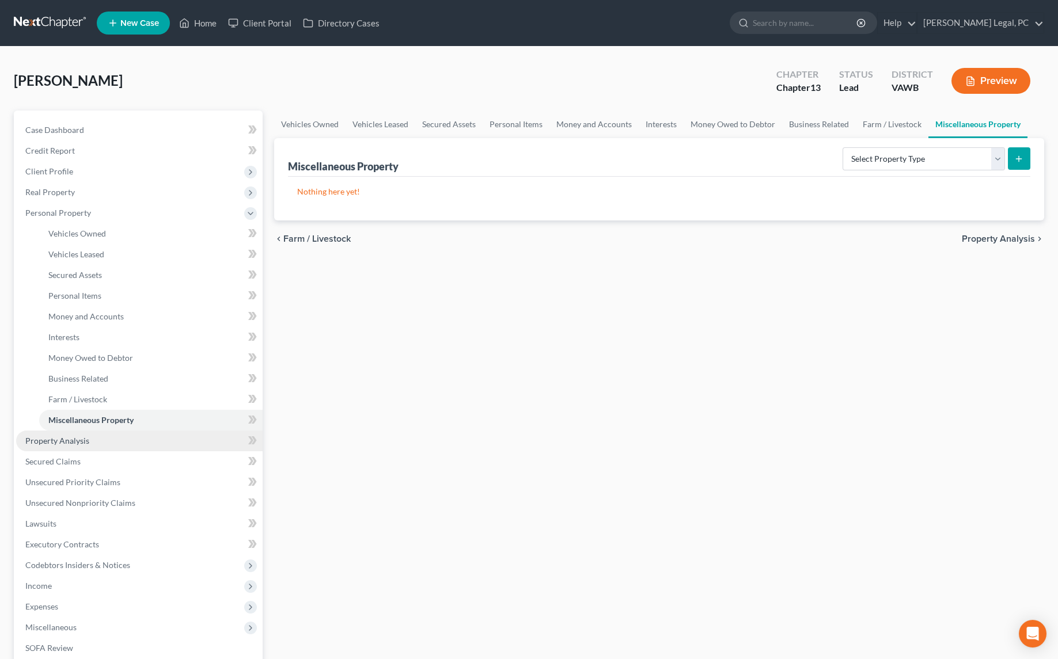
click at [56, 446] on link "Property Analysis" at bounding box center [139, 441] width 247 height 21
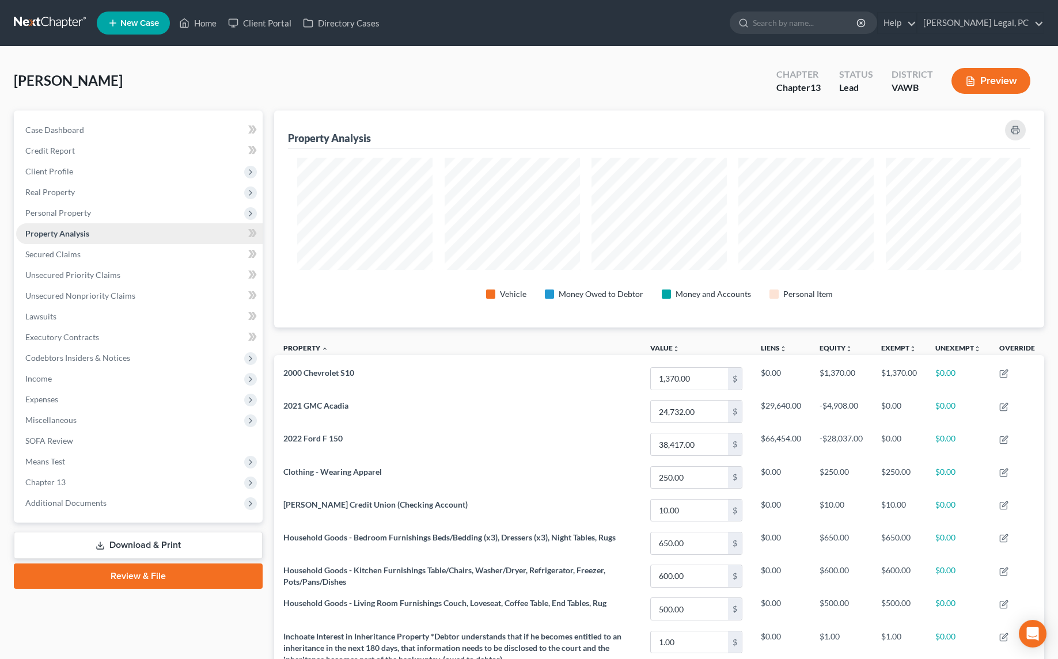
scroll to position [217, 770]
click at [53, 251] on span "Secured Claims" at bounding box center [52, 254] width 55 height 10
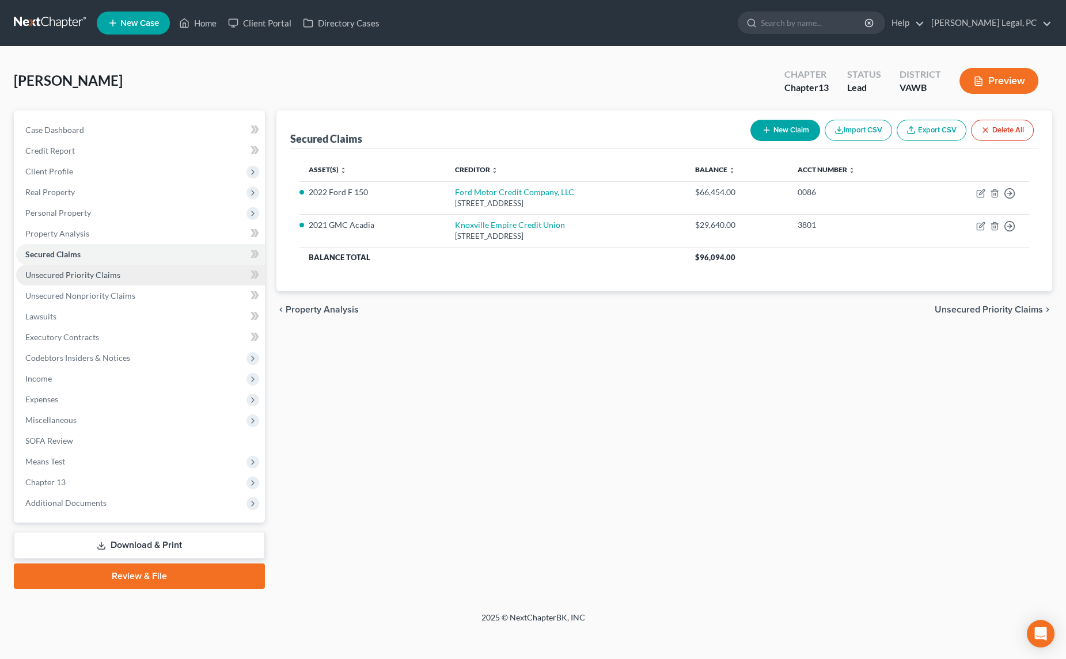
click at [56, 270] on span "Unsecured Priority Claims" at bounding box center [72, 275] width 95 height 10
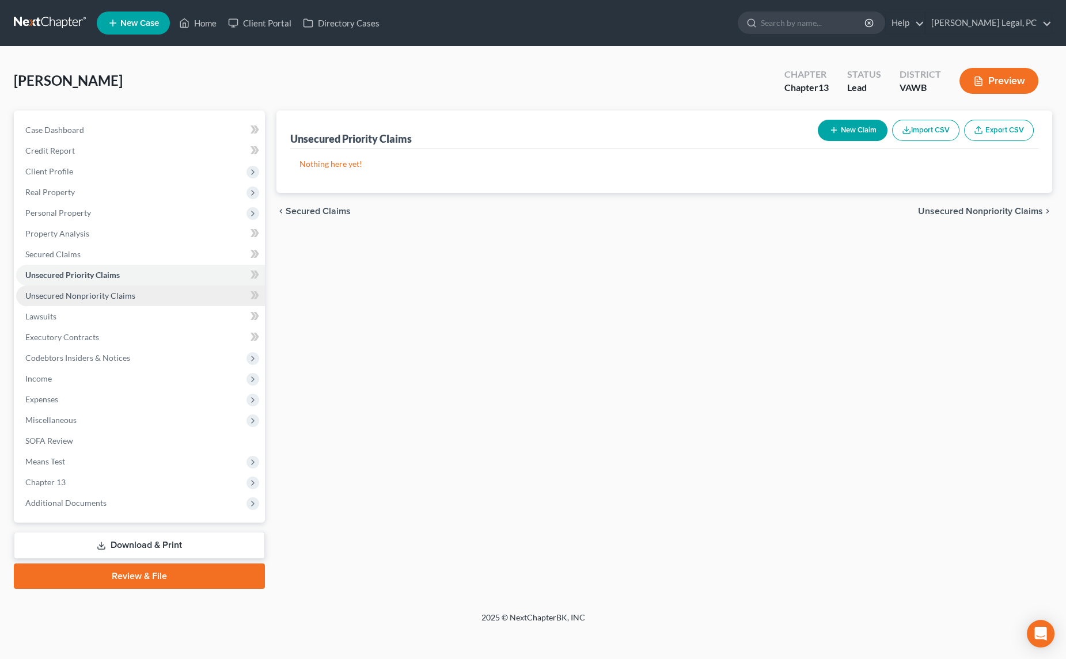
click at [55, 299] on span "Unsecured Nonpriority Claims" at bounding box center [80, 296] width 110 height 10
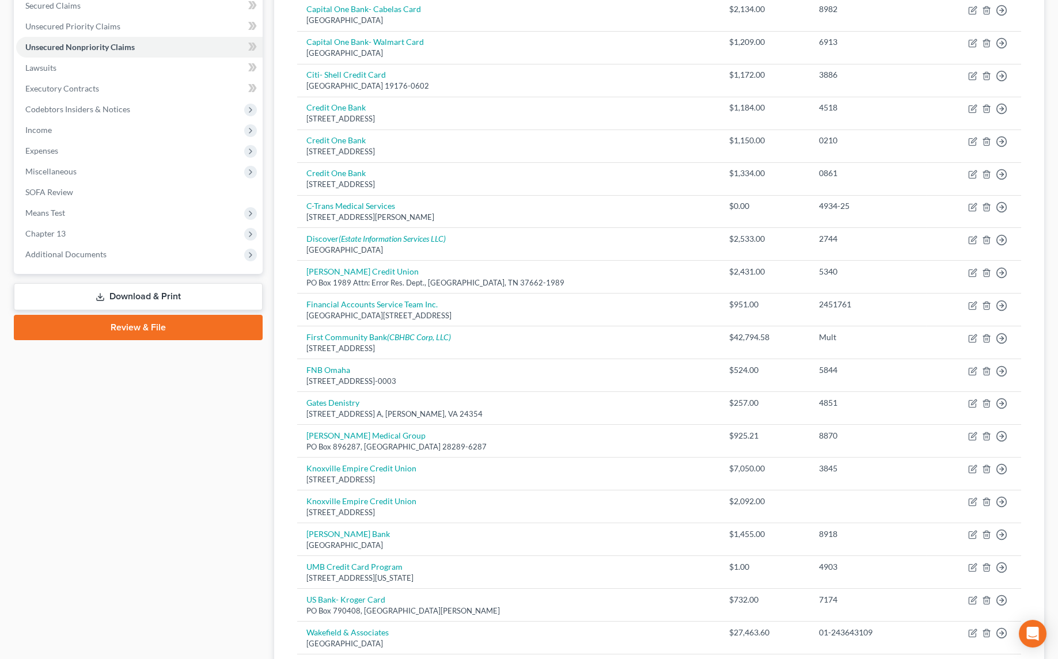
scroll to position [205, 0]
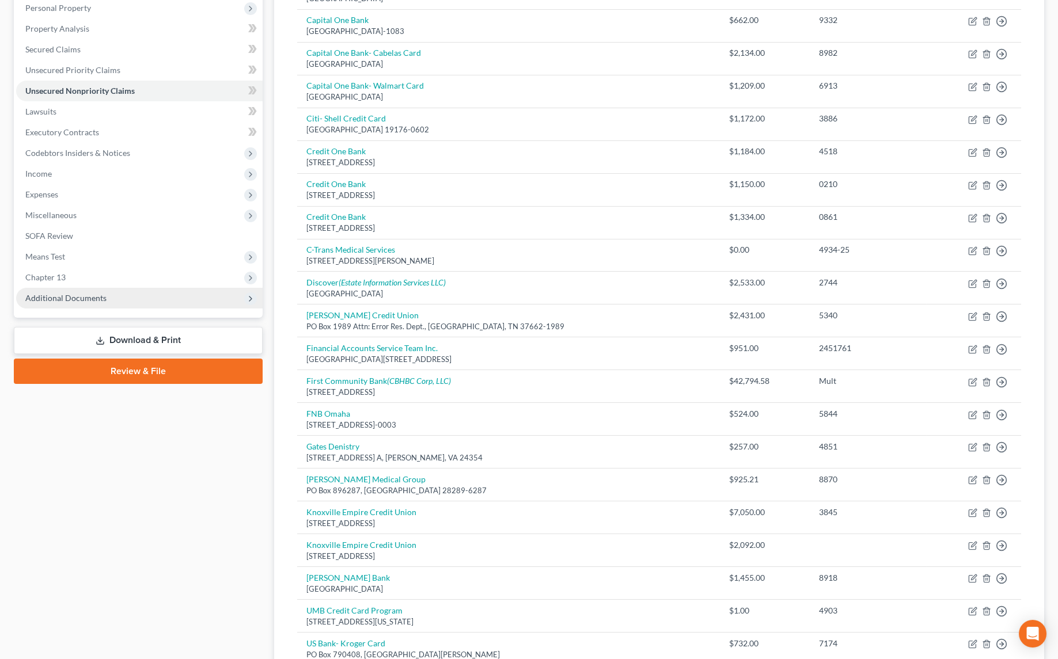
click at [77, 301] on span "Additional Documents" at bounding box center [65, 298] width 81 height 10
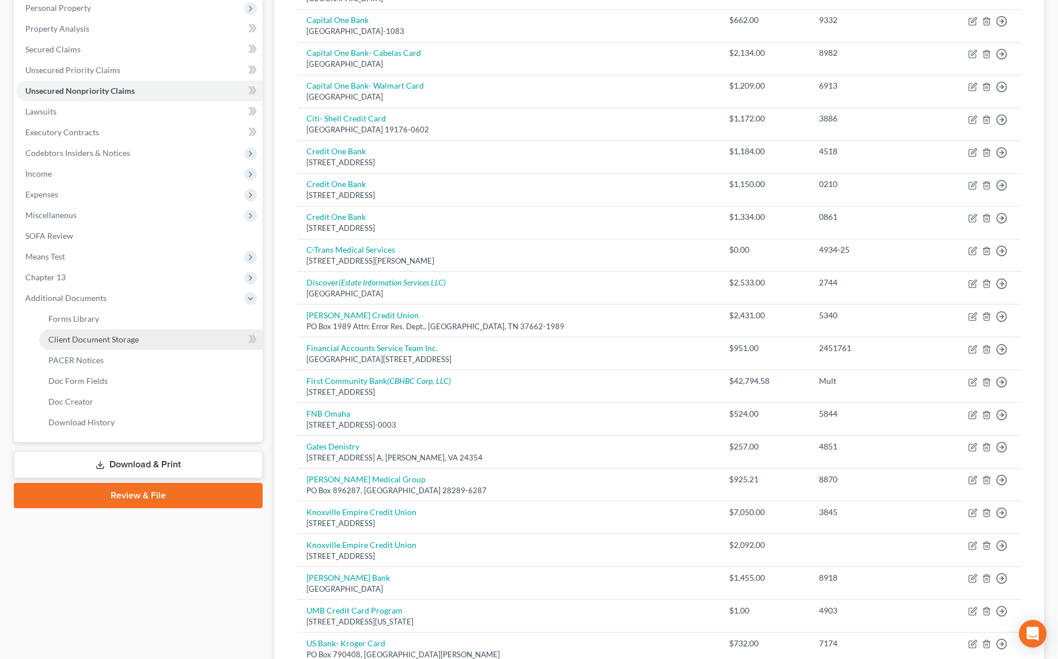
click at [80, 330] on link "Client Document Storage" at bounding box center [150, 339] width 223 height 21
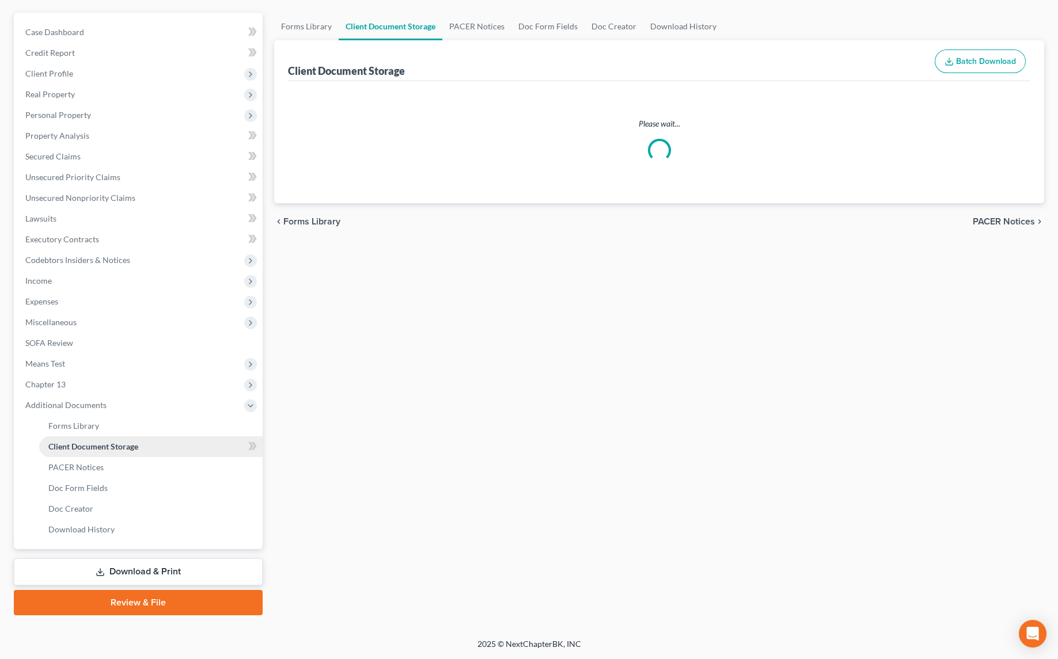
scroll to position [28, 0]
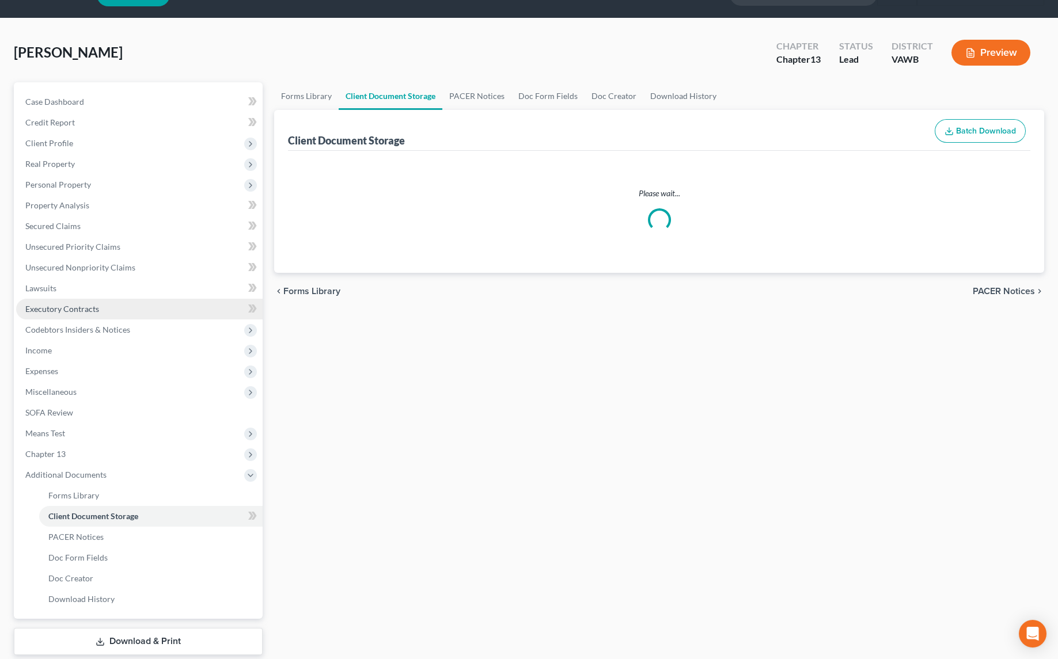
select select "0"
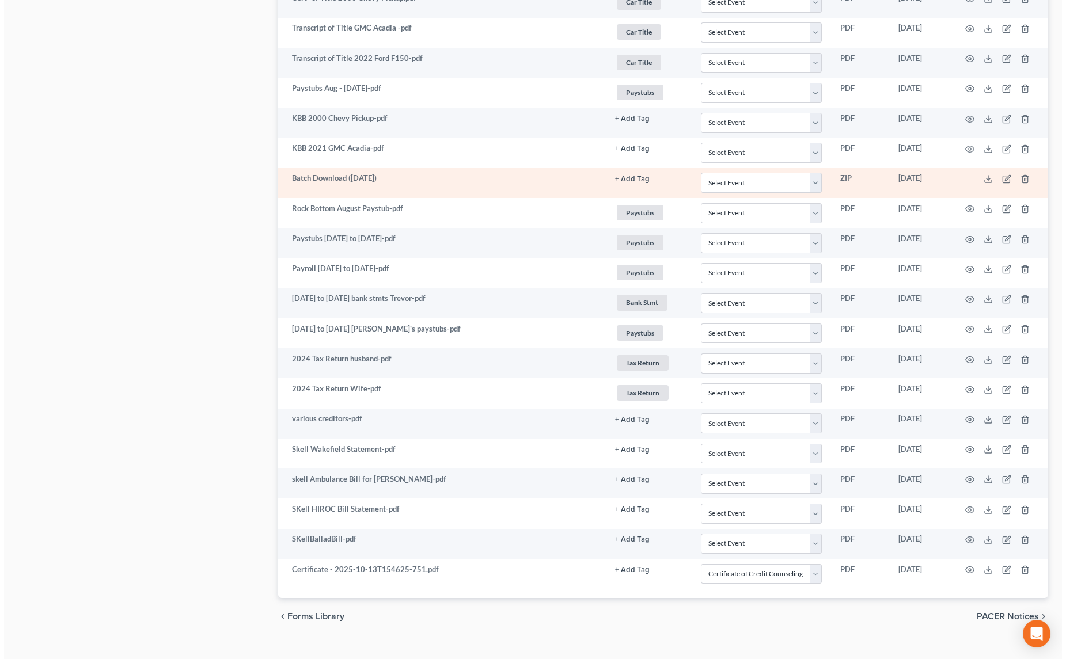
scroll to position [744, 0]
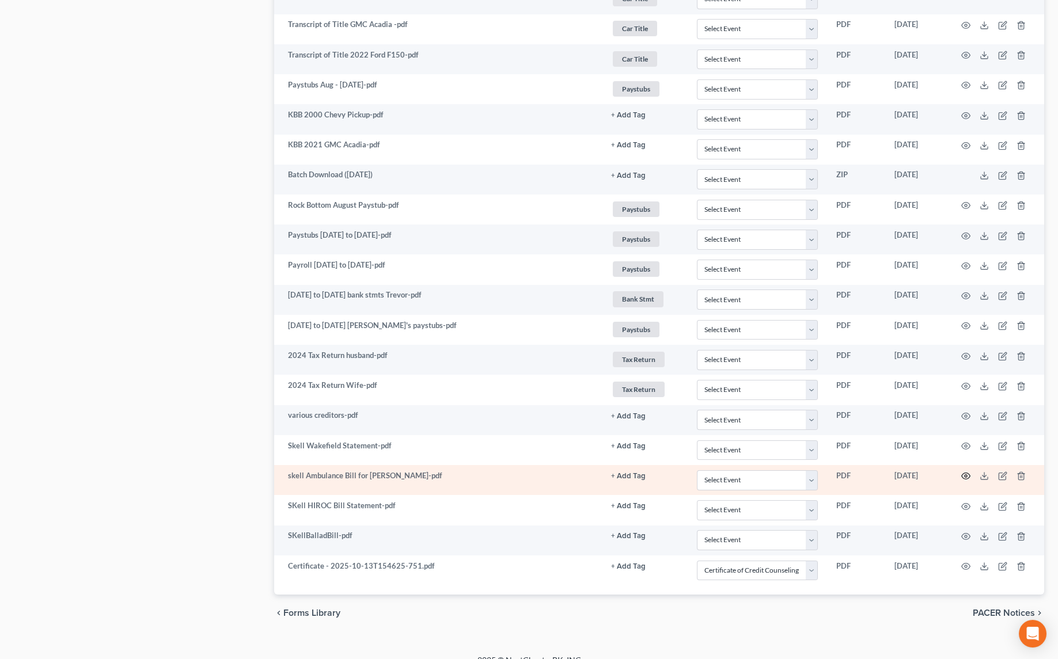
click at [966, 472] on icon "button" at bounding box center [965, 476] width 9 height 9
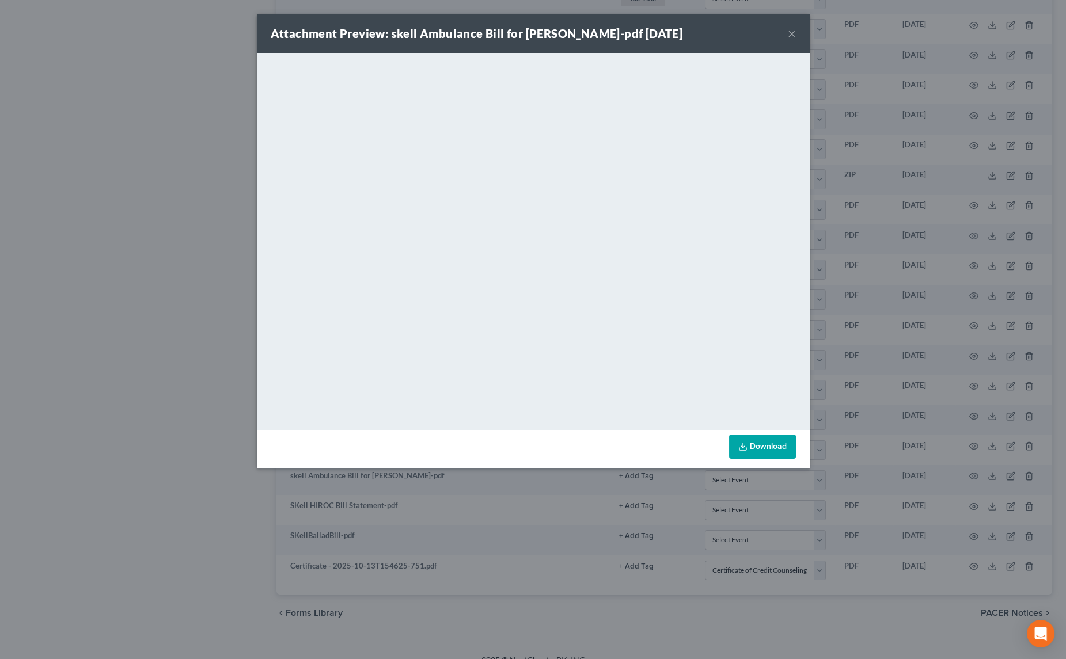
click at [139, 223] on div "Attachment Preview: skell Ambulance Bill for [PERSON_NAME]-pdf [DATE] × <object…" at bounding box center [533, 329] width 1066 height 659
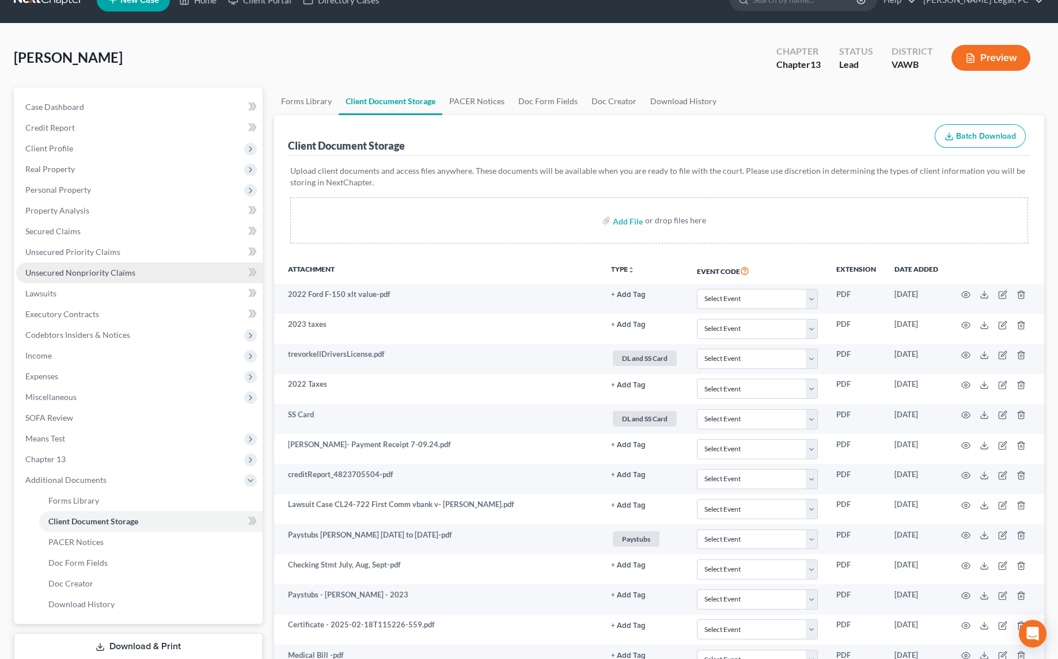
scroll to position [0, 0]
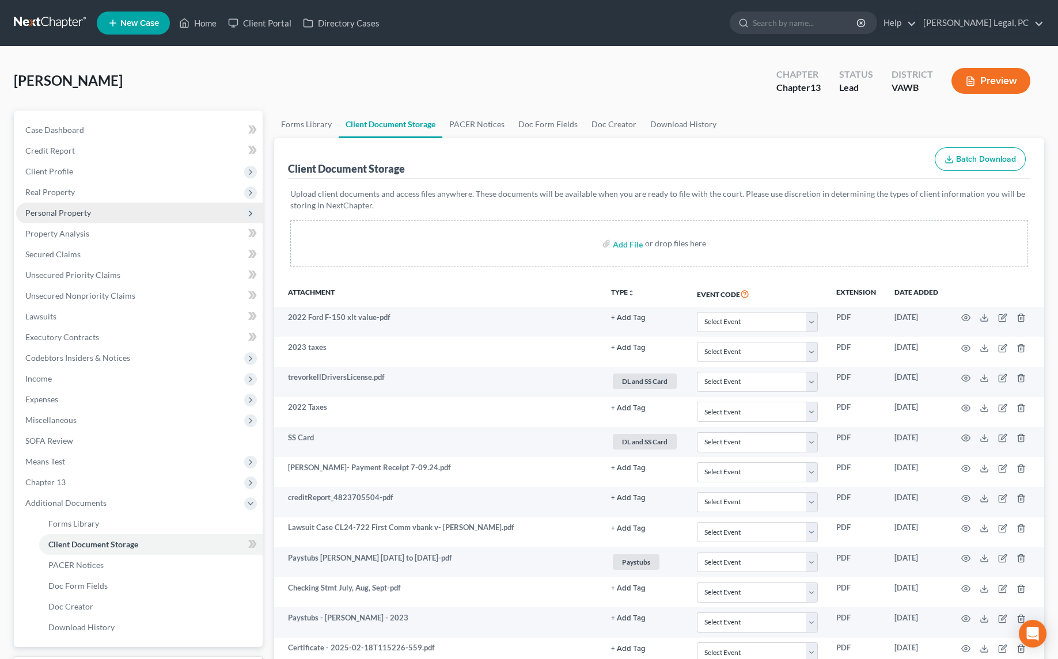
click at [55, 211] on span "Personal Property" at bounding box center [58, 213] width 66 height 10
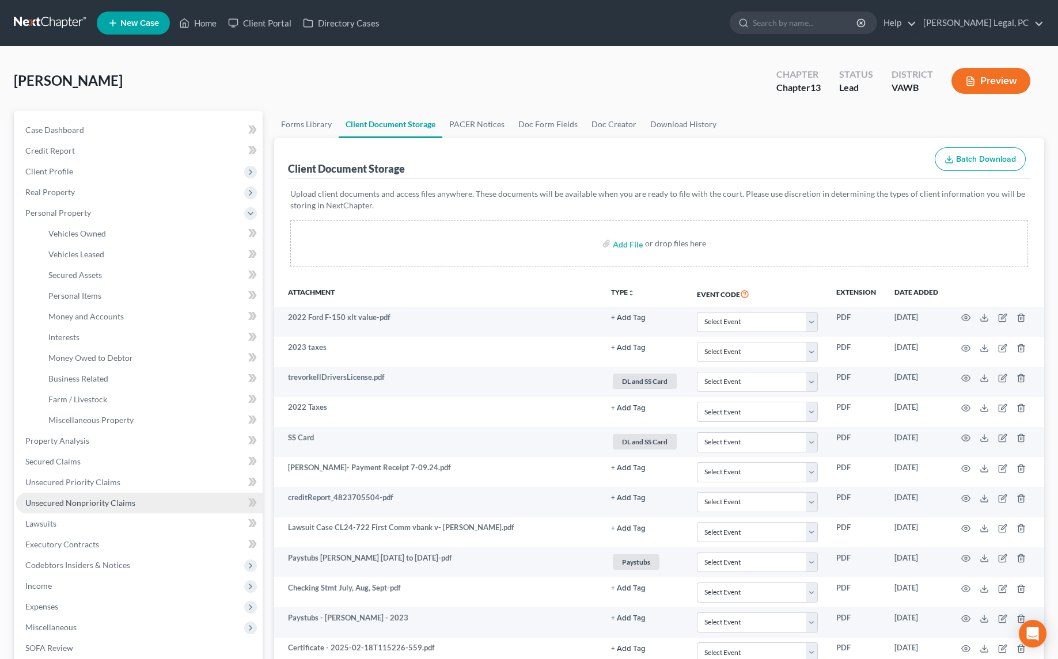
click at [77, 506] on span "Unsecured Nonpriority Claims" at bounding box center [80, 503] width 110 height 10
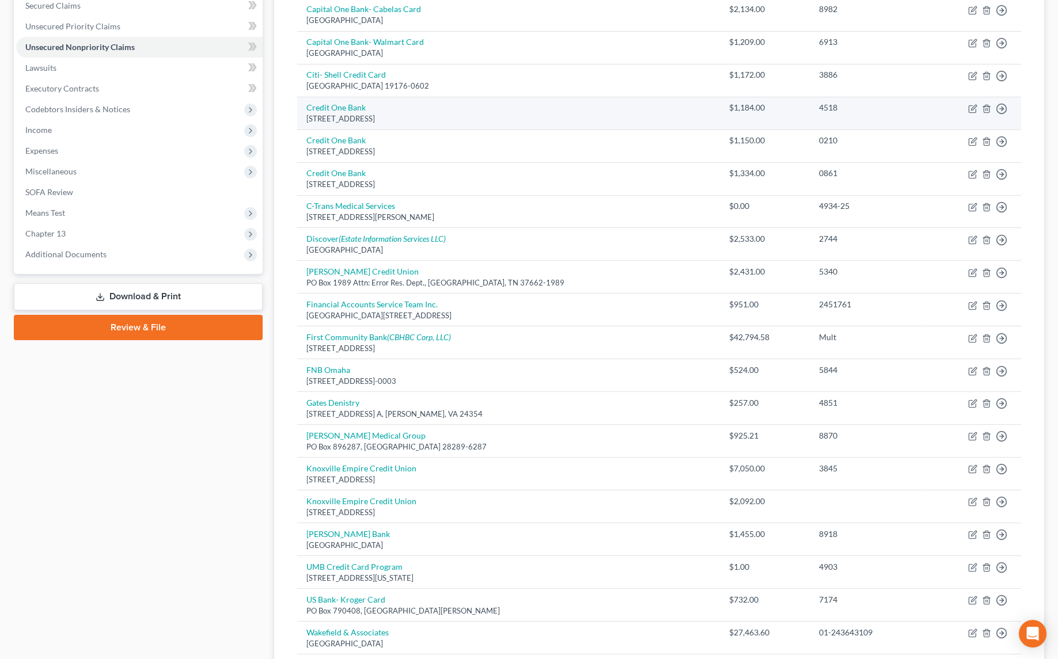
scroll to position [157, 0]
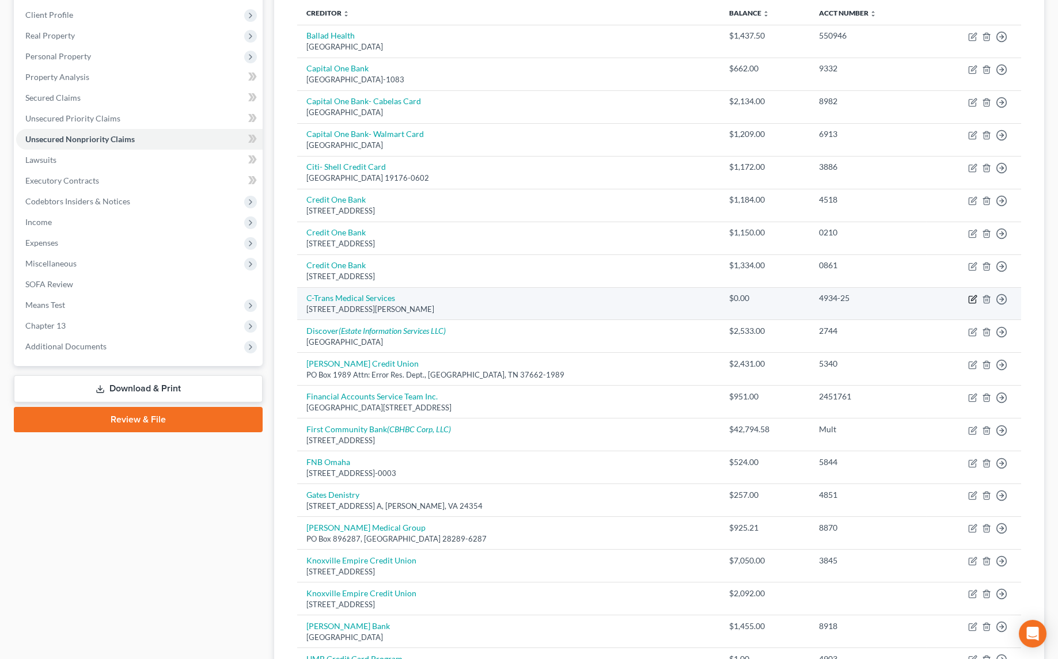
click at [975, 297] on icon "button" at bounding box center [972, 299] width 9 height 9
select select "48"
select select "9"
select select "3"
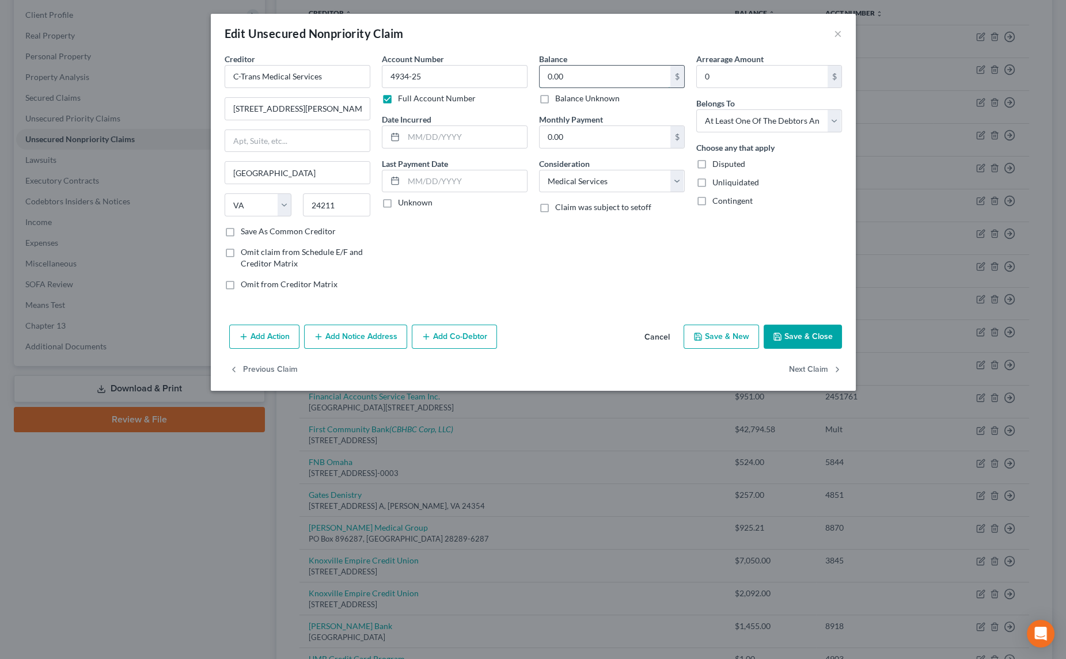
click at [615, 72] on input "0.00" at bounding box center [605, 77] width 131 height 22
type input "1"
click at [398, 75] on input "4934-25" at bounding box center [455, 76] width 146 height 23
type input "34-25"
click at [398, 100] on label "Full Account Number" at bounding box center [437, 99] width 78 height 12
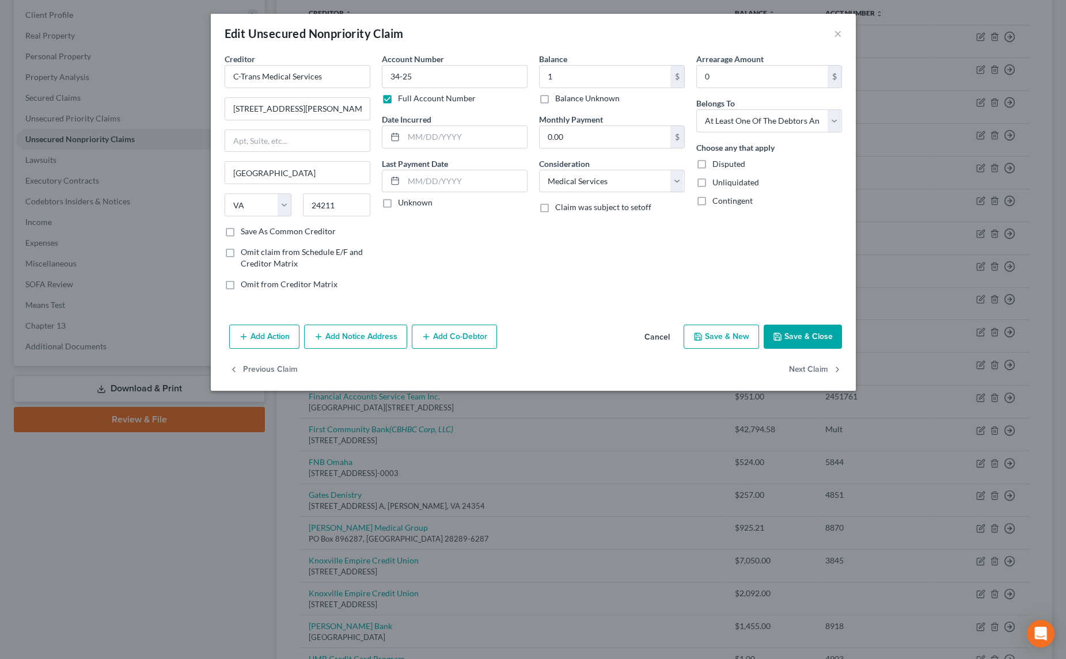
click at [403, 100] on input "Full Account Number" at bounding box center [406, 96] width 7 height 7
click at [388, 77] on input "4-25" at bounding box center [455, 76] width 146 height 23
type input "3425"
click at [798, 341] on button "Save & Close" at bounding box center [803, 337] width 78 height 24
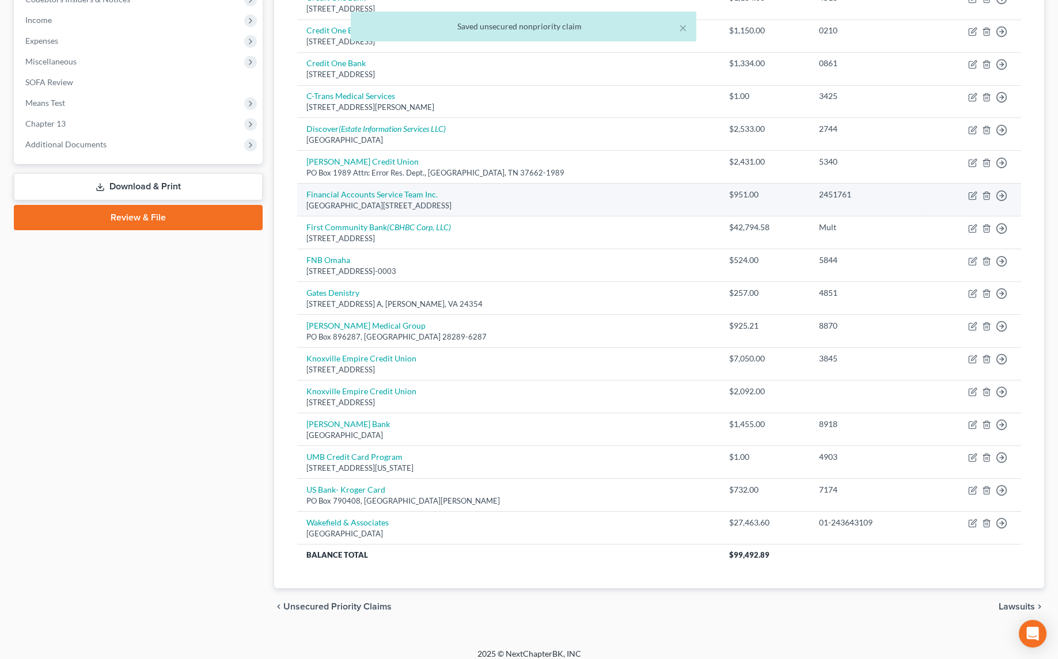
scroll to position [362, 0]
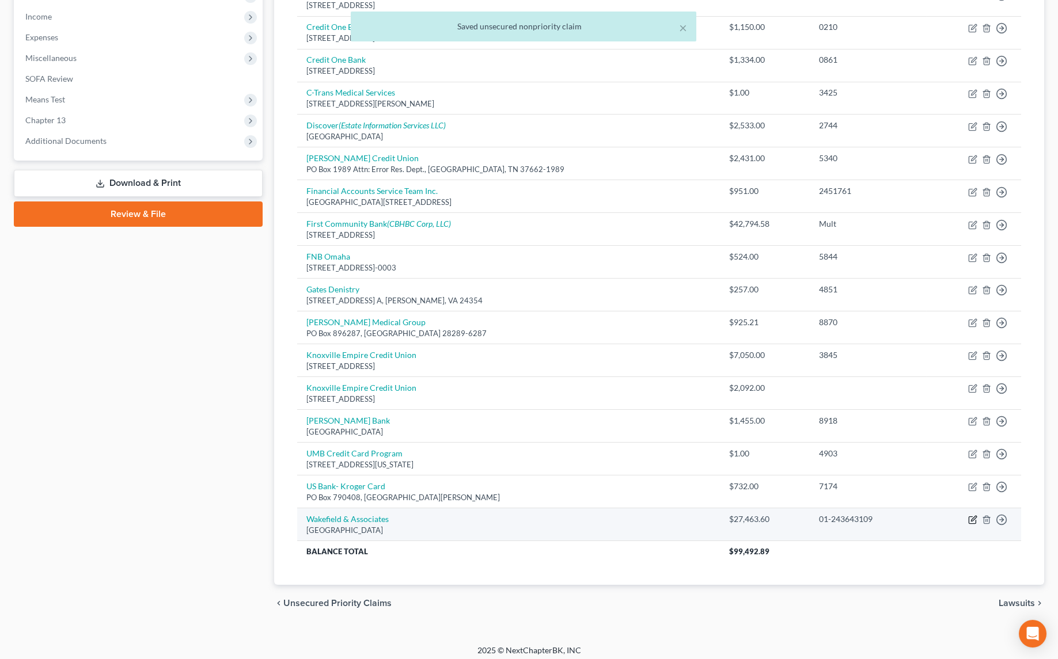
click at [972, 516] on icon "button" at bounding box center [972, 520] width 9 height 9
select select "44"
select select "9"
select select "3"
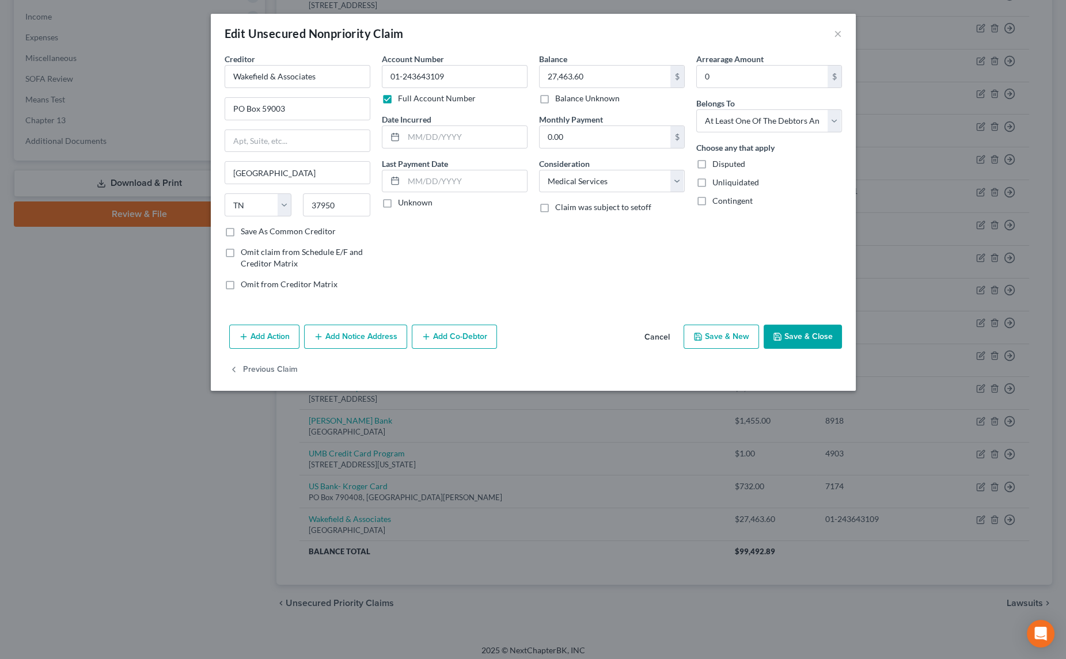
click at [398, 98] on label "Full Account Number" at bounding box center [437, 99] width 78 height 12
click at [403, 98] on input "Full Account Number" at bounding box center [406, 96] width 7 height 7
click at [784, 325] on button "Save & Close" at bounding box center [803, 337] width 78 height 24
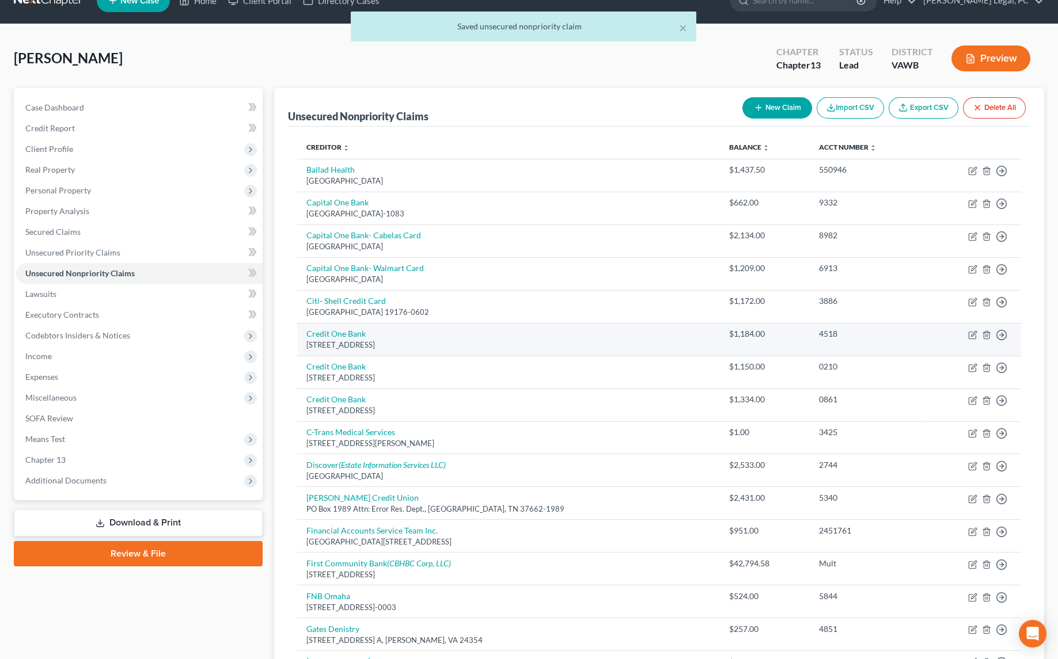
scroll to position [0, 0]
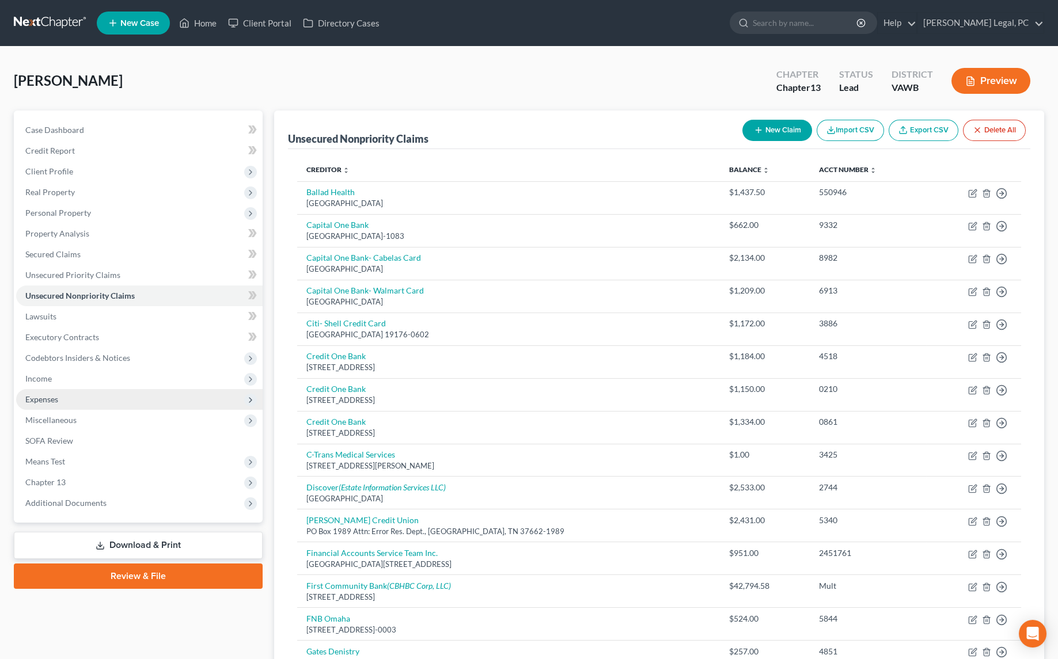
click at [40, 398] on span "Expenses" at bounding box center [41, 400] width 33 height 10
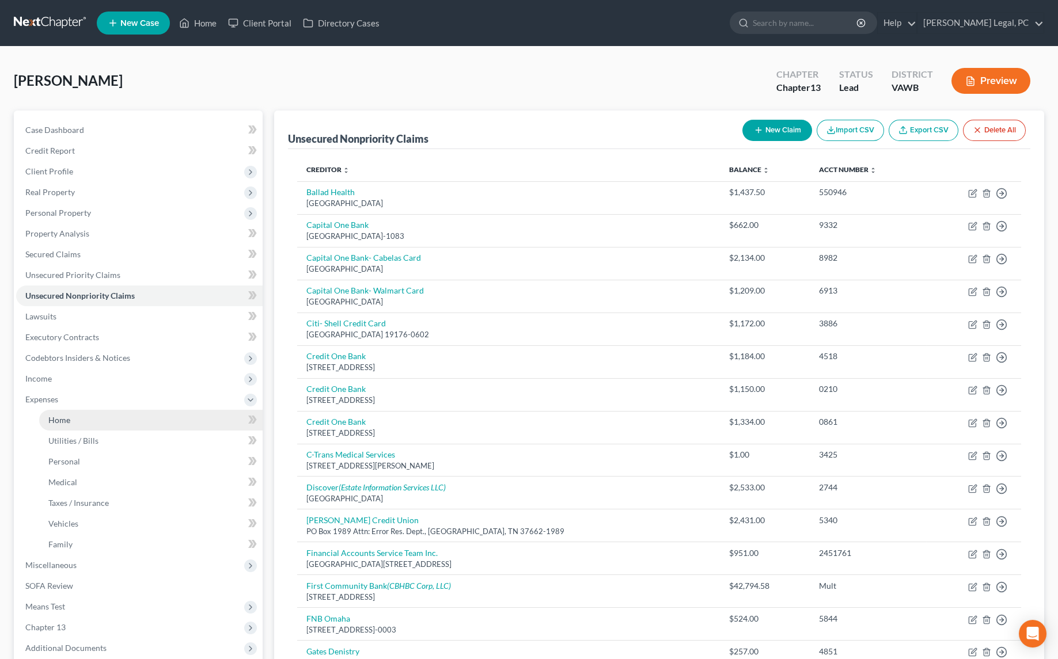
click at [71, 417] on link "Home" at bounding box center [150, 420] width 223 height 21
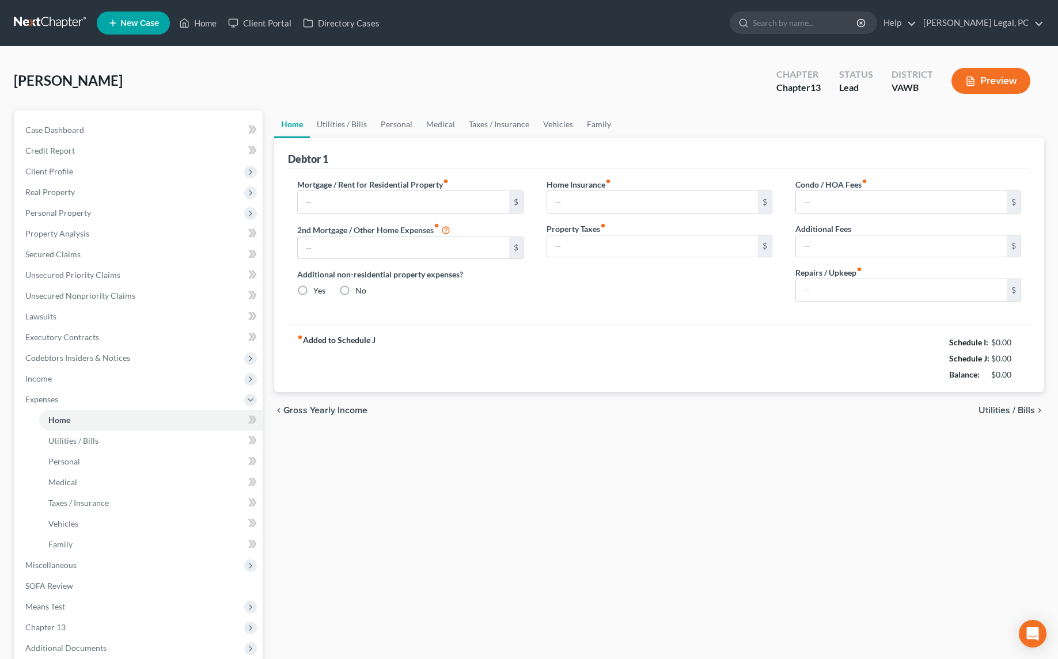
type input "900.00"
radio input "true"
type input "250.00"
click at [54, 253] on span "Secured Claims" at bounding box center [52, 254] width 55 height 10
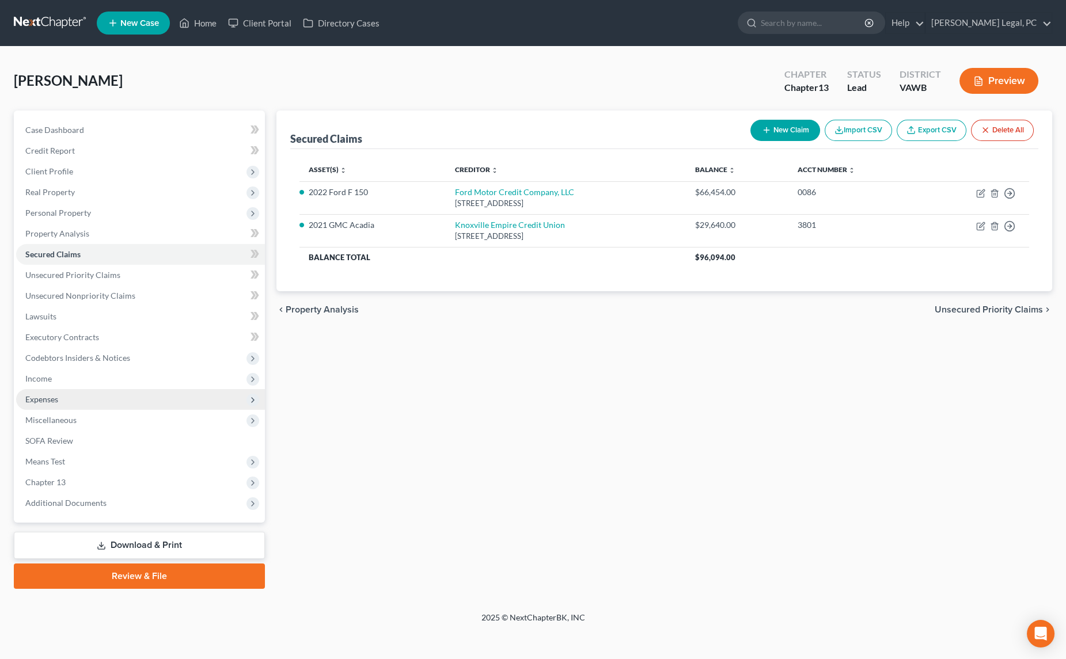
click at [54, 403] on span "Expenses" at bounding box center [41, 400] width 33 height 10
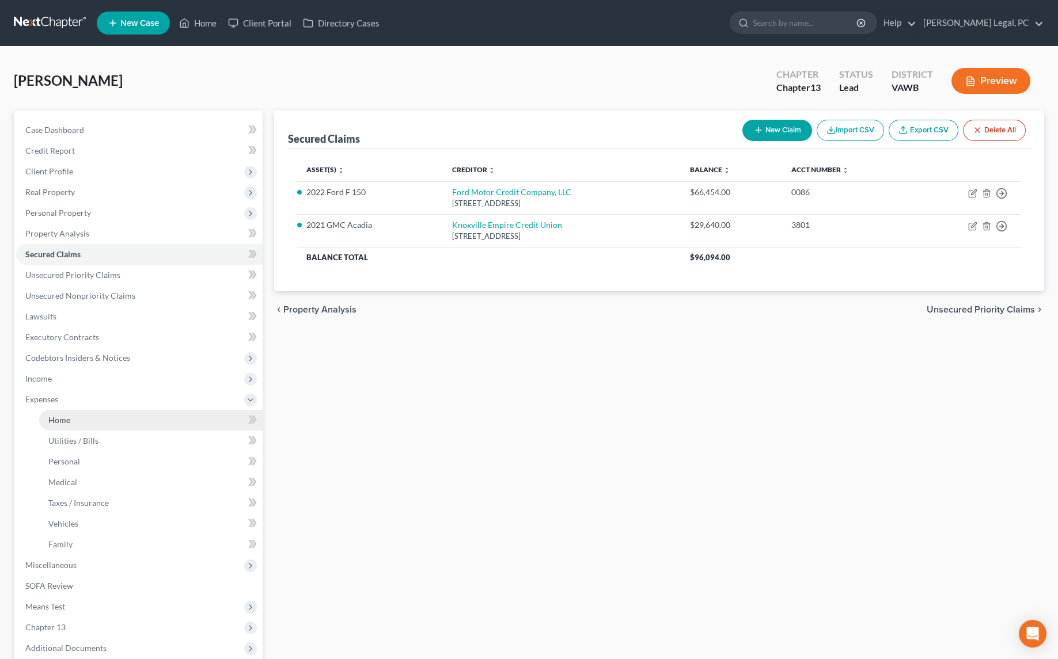
click at [74, 422] on link "Home" at bounding box center [150, 420] width 223 height 21
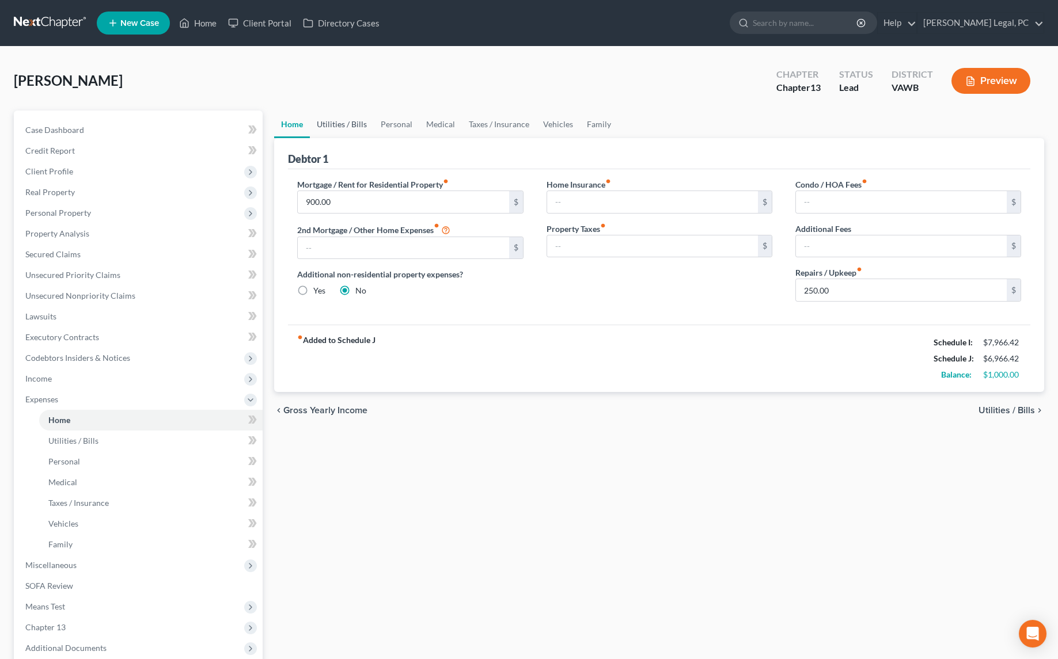
click at [339, 121] on link "Utilities / Bills" at bounding box center [342, 125] width 64 height 28
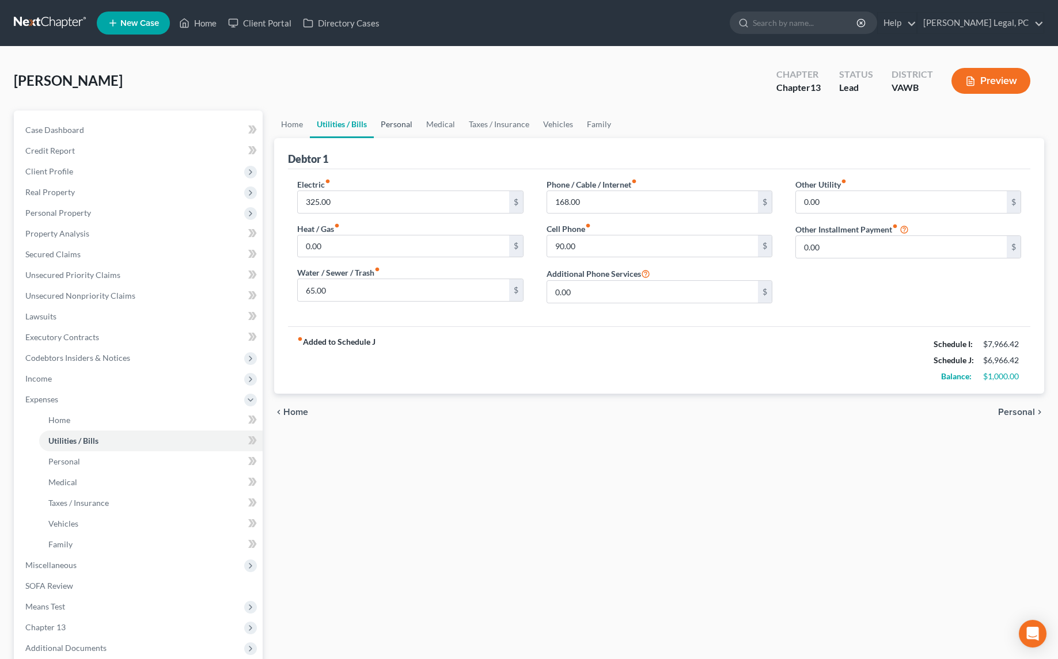
click at [400, 123] on link "Personal" at bounding box center [397, 125] width 46 height 28
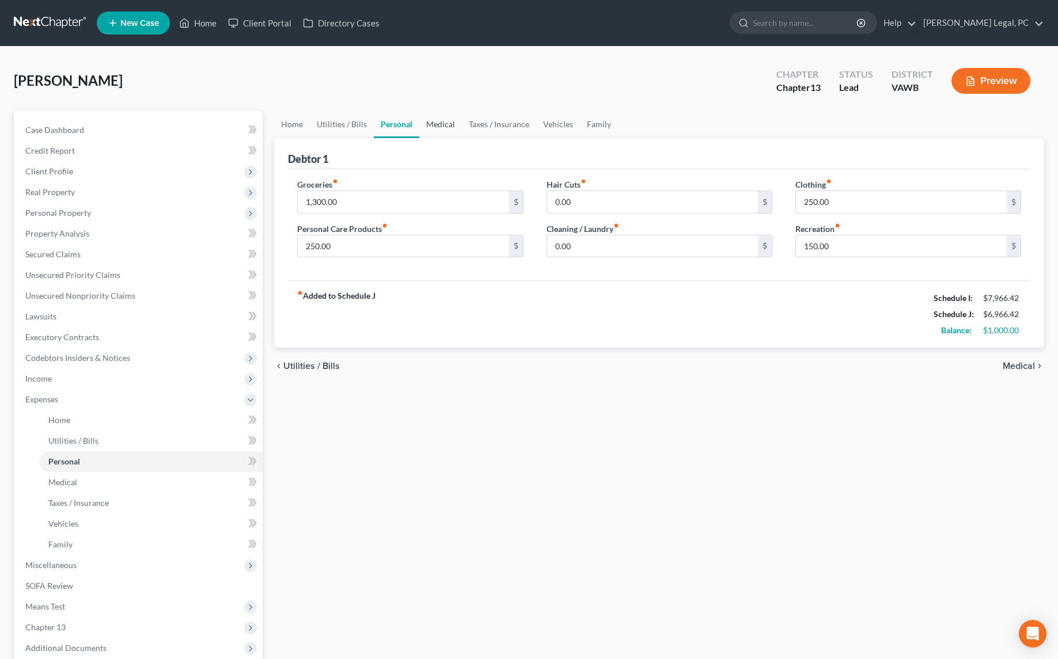
click at [452, 123] on link "Medical" at bounding box center [440, 125] width 43 height 28
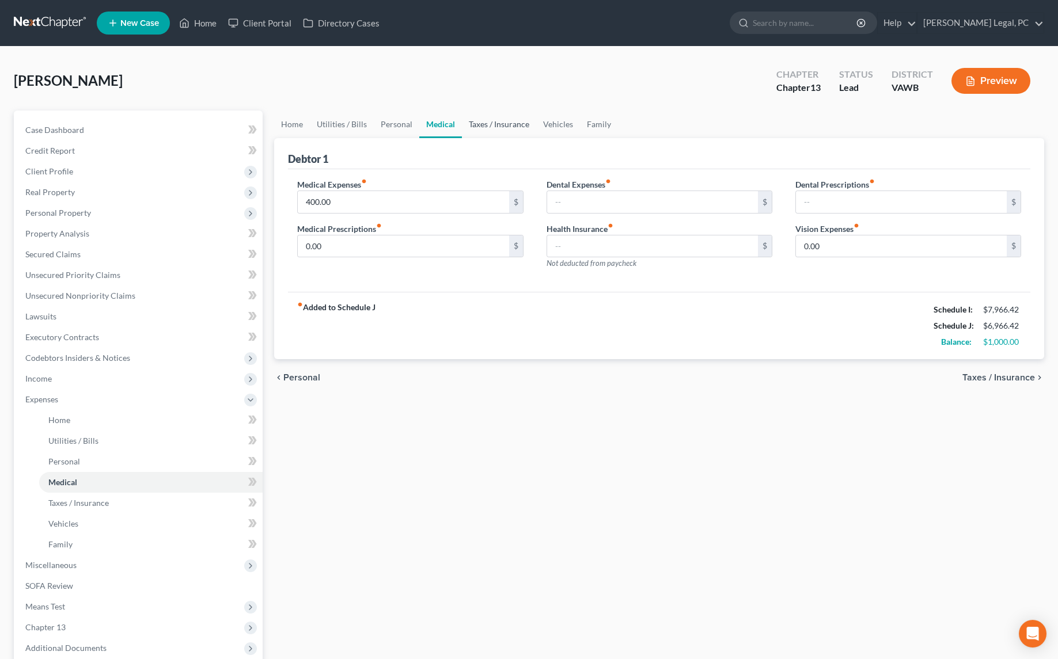
click at [492, 128] on link "Taxes / Insurance" at bounding box center [499, 125] width 74 height 28
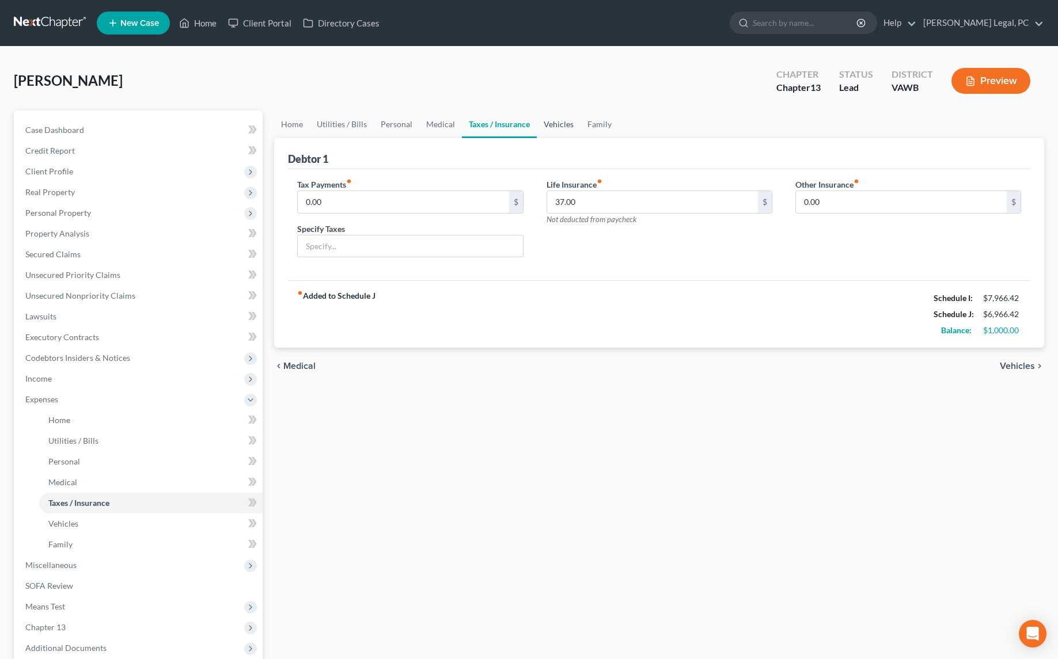
click at [552, 124] on link "Vehicles" at bounding box center [559, 125] width 44 height 28
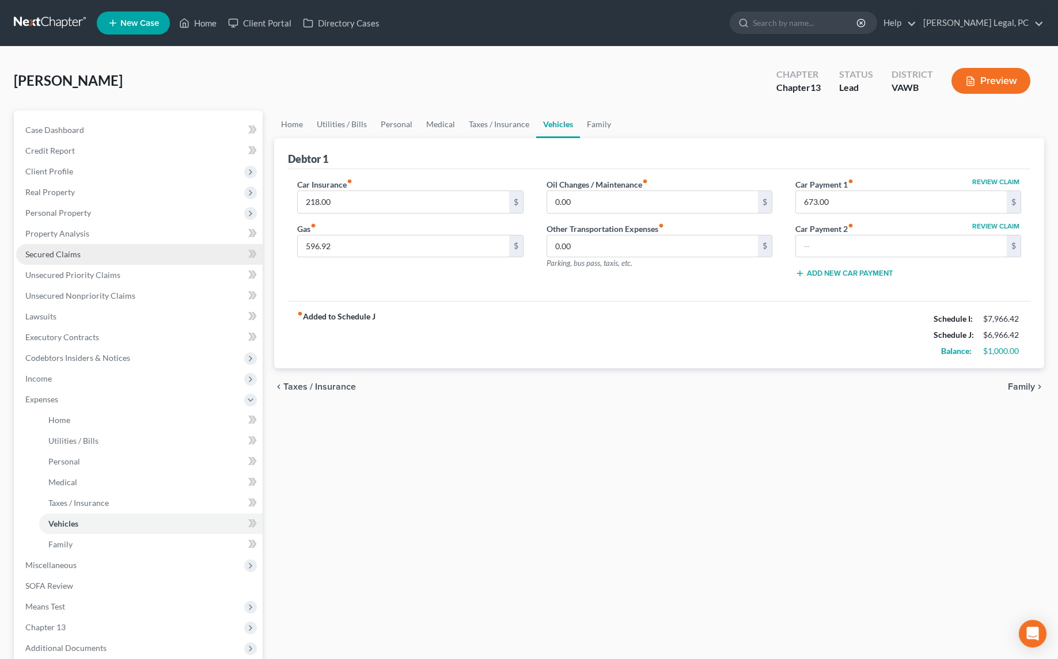
click at [62, 251] on span "Secured Claims" at bounding box center [52, 254] width 55 height 10
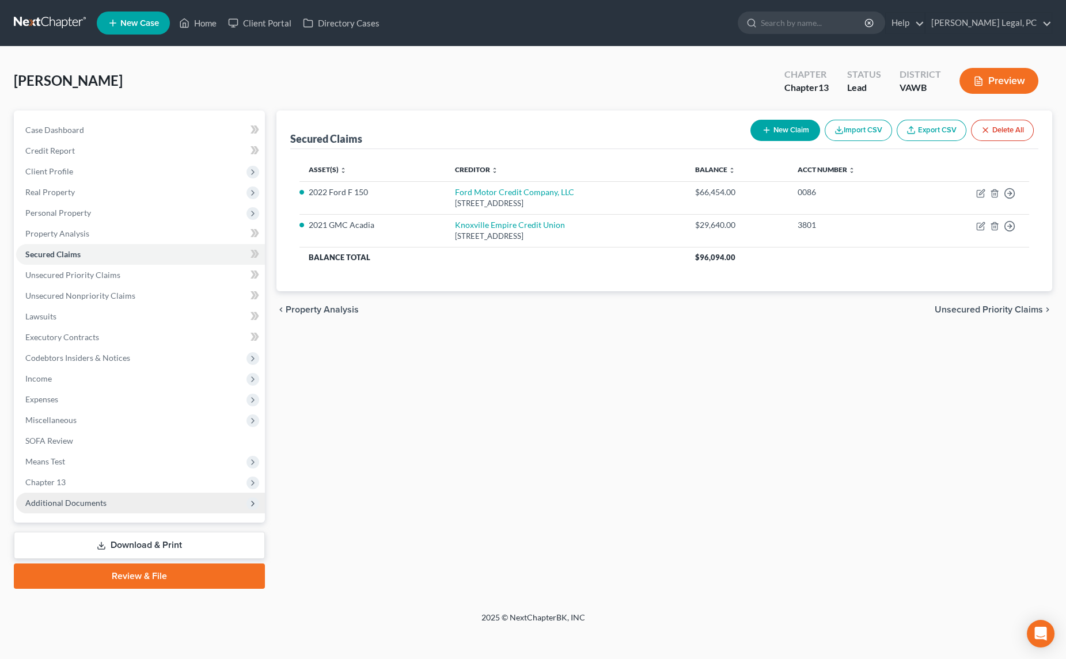
click at [60, 505] on span "Additional Documents" at bounding box center [65, 503] width 81 height 10
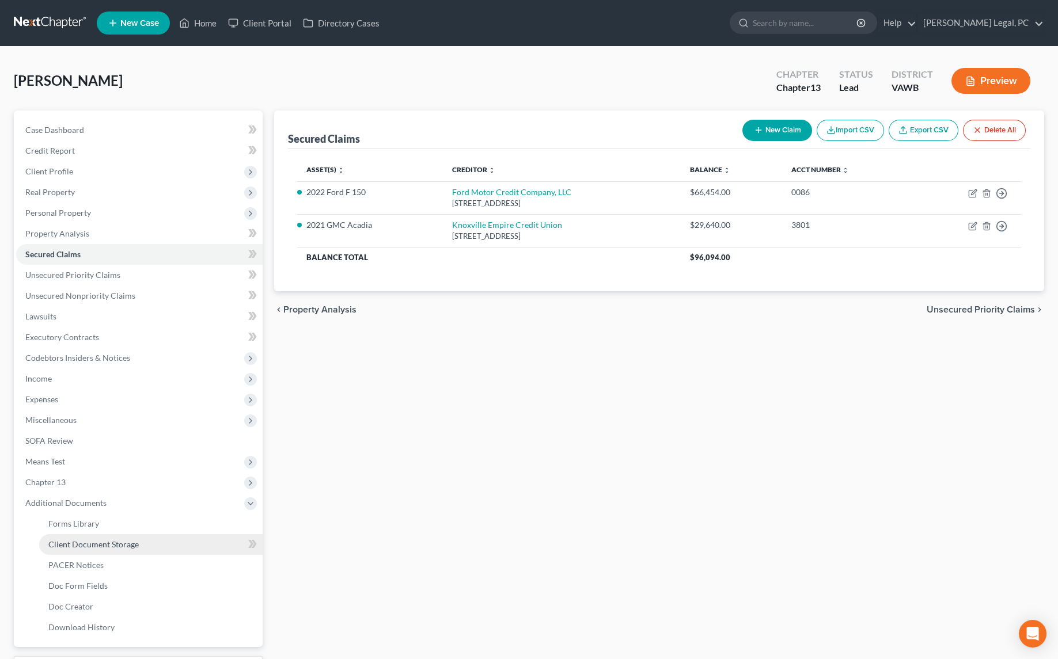
click at [75, 541] on span "Client Document Storage" at bounding box center [93, 545] width 90 height 10
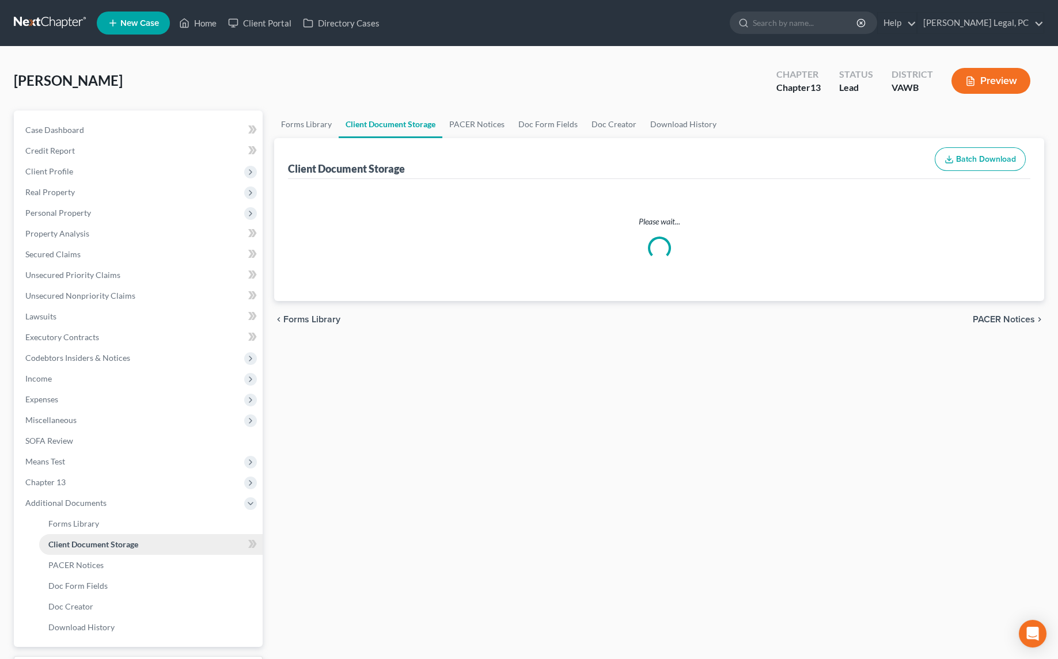
select select "0"
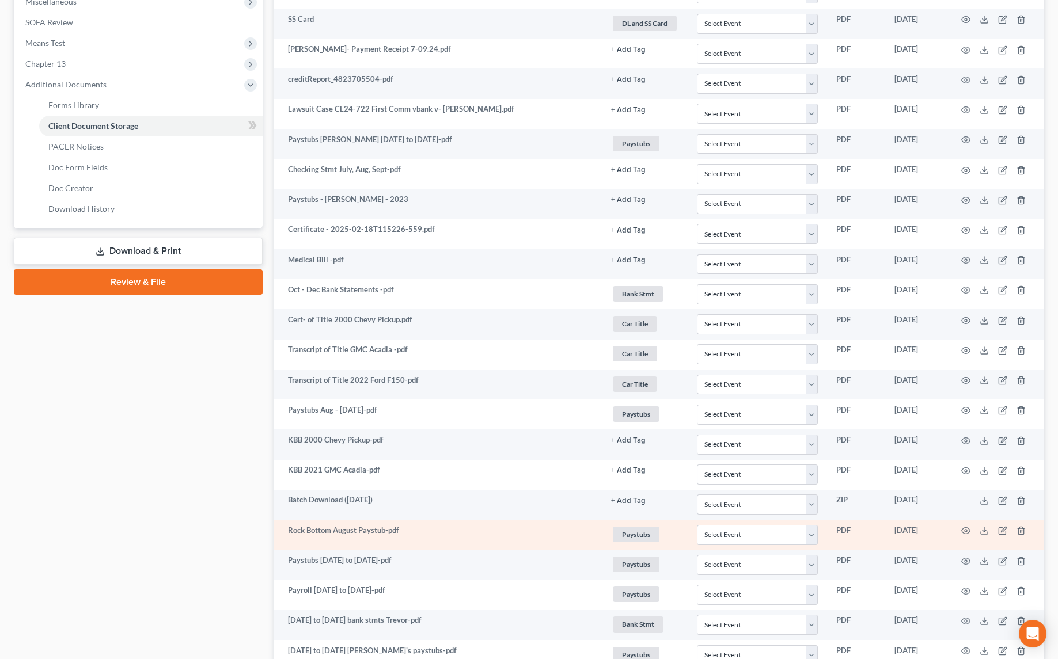
scroll to position [157, 0]
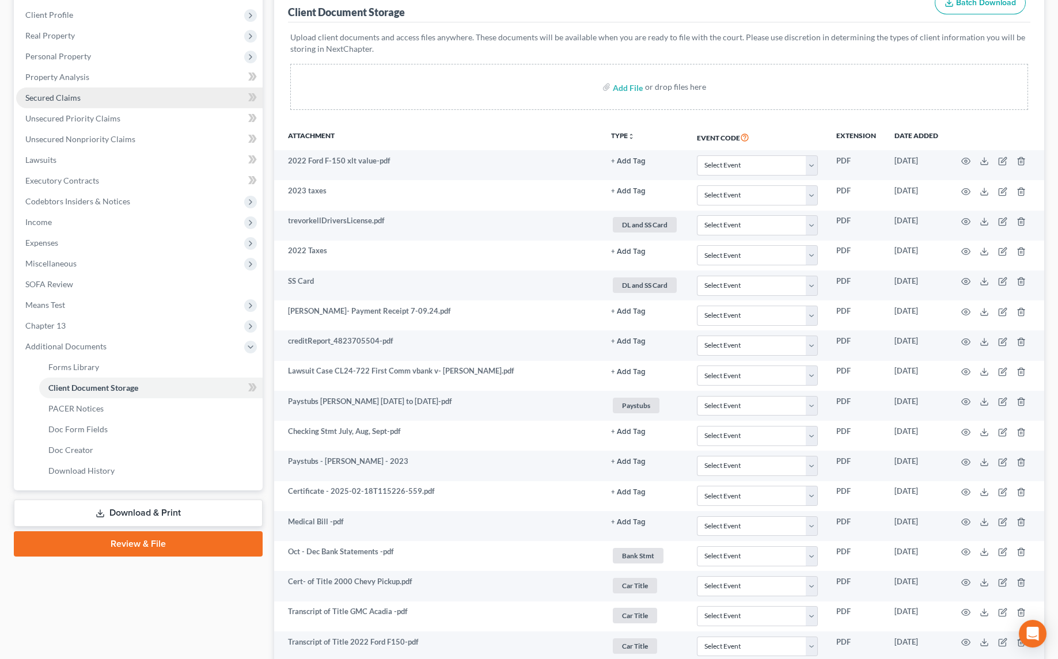
click at [53, 98] on span "Secured Claims" at bounding box center [52, 98] width 55 height 10
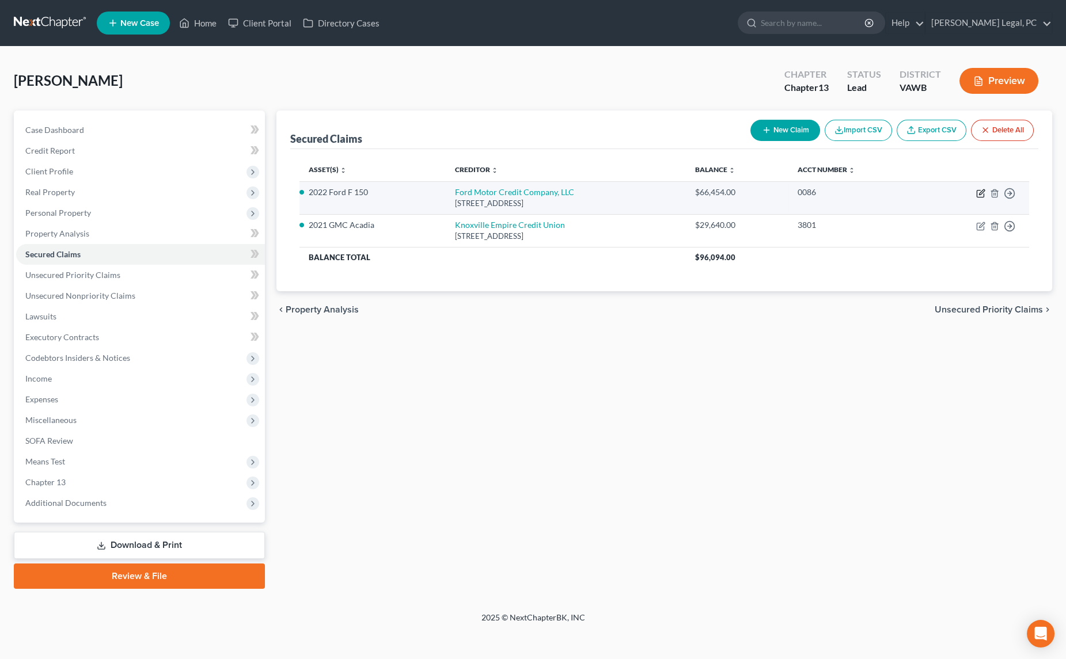
click at [981, 194] on icon "button" at bounding box center [980, 193] width 9 height 9
select select "45"
select select "0"
select select "4"
select select "0"
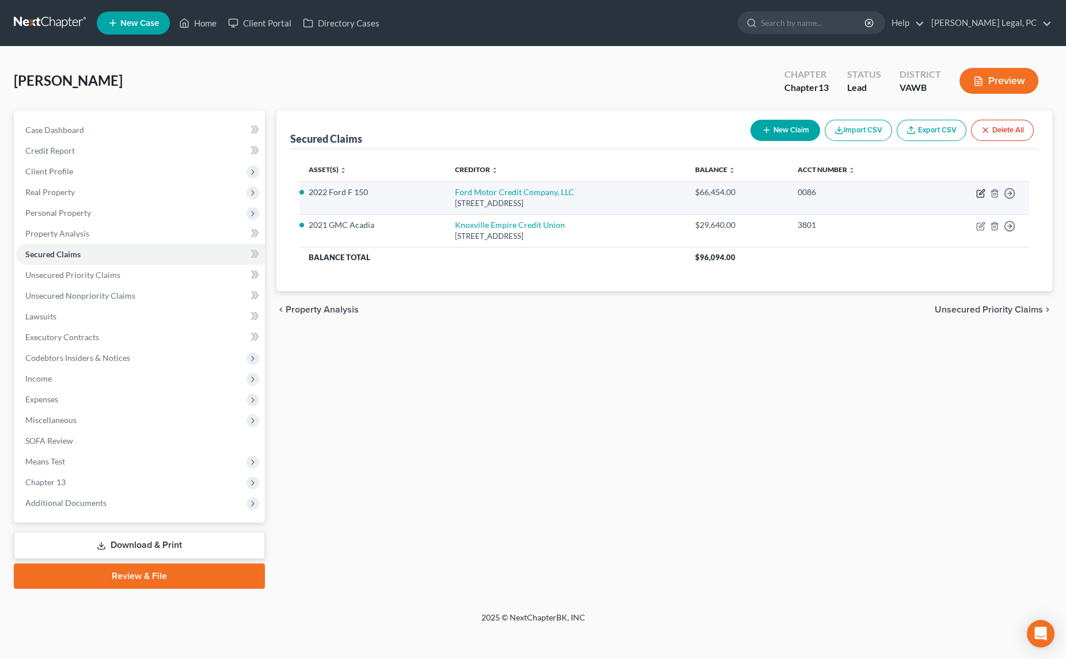
select select "0"
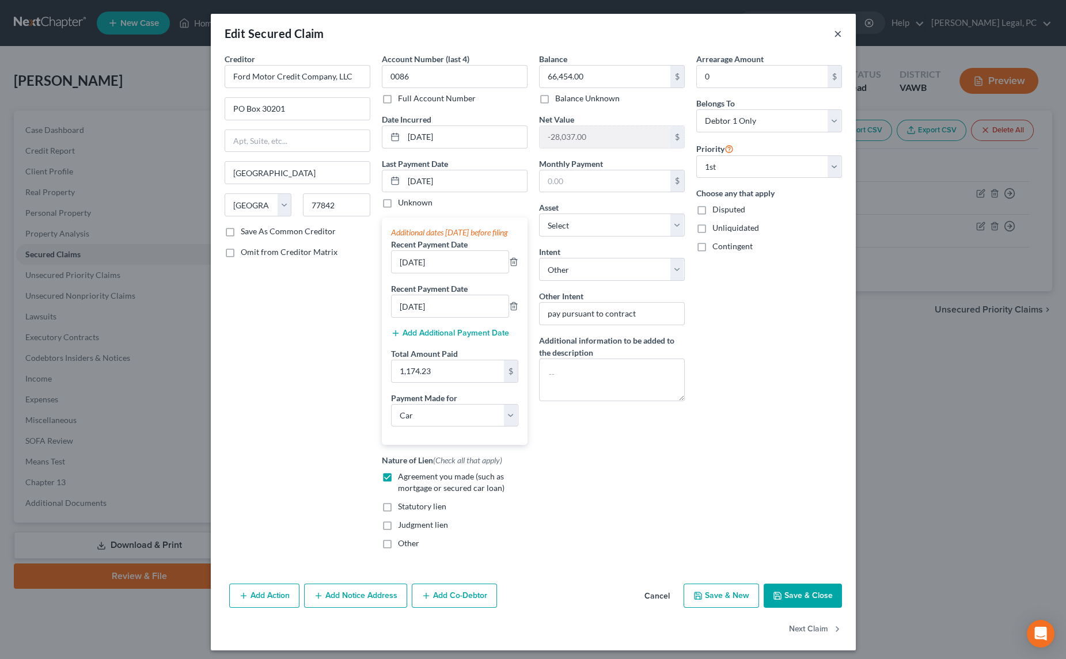
click at [835, 32] on button "×" at bounding box center [838, 33] width 8 height 14
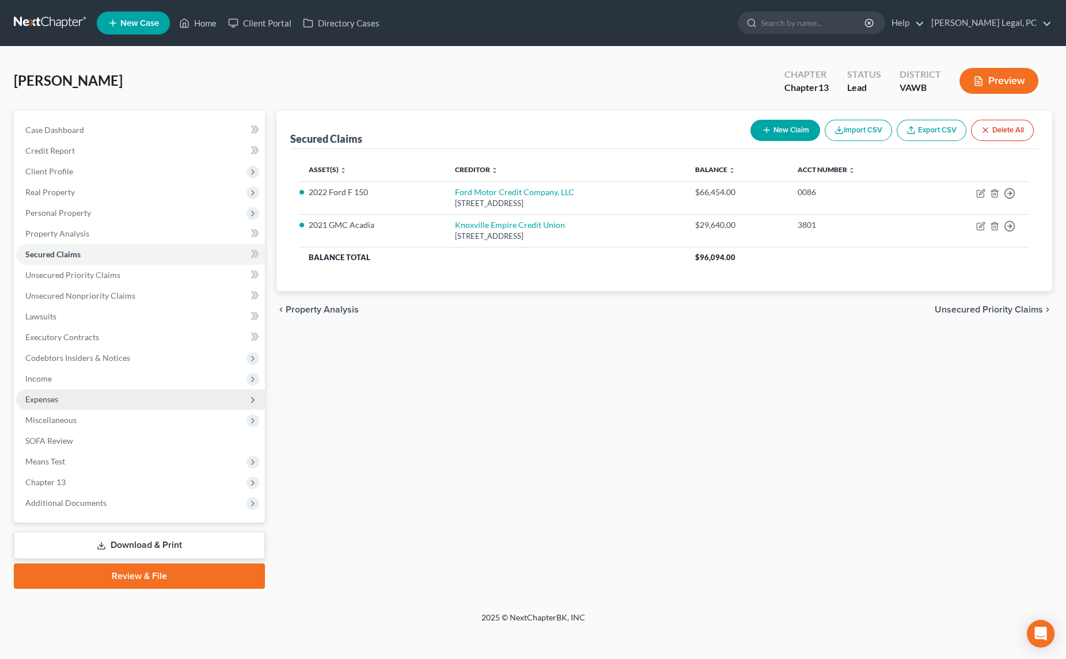
click at [50, 403] on span "Expenses" at bounding box center [41, 400] width 33 height 10
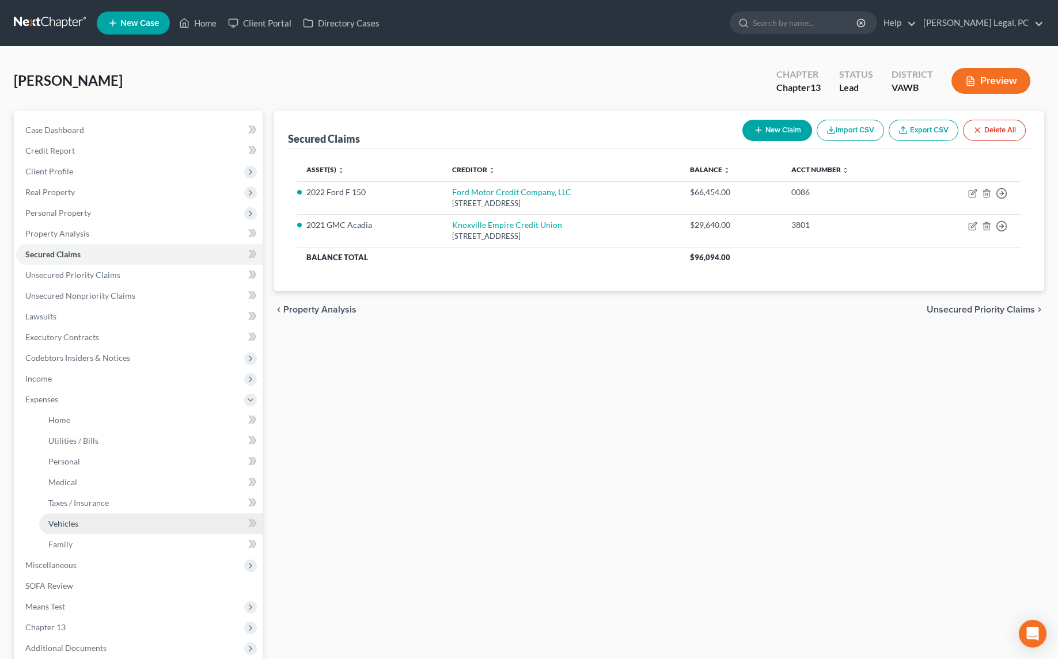
click at [68, 520] on span "Vehicles" at bounding box center [63, 524] width 30 height 10
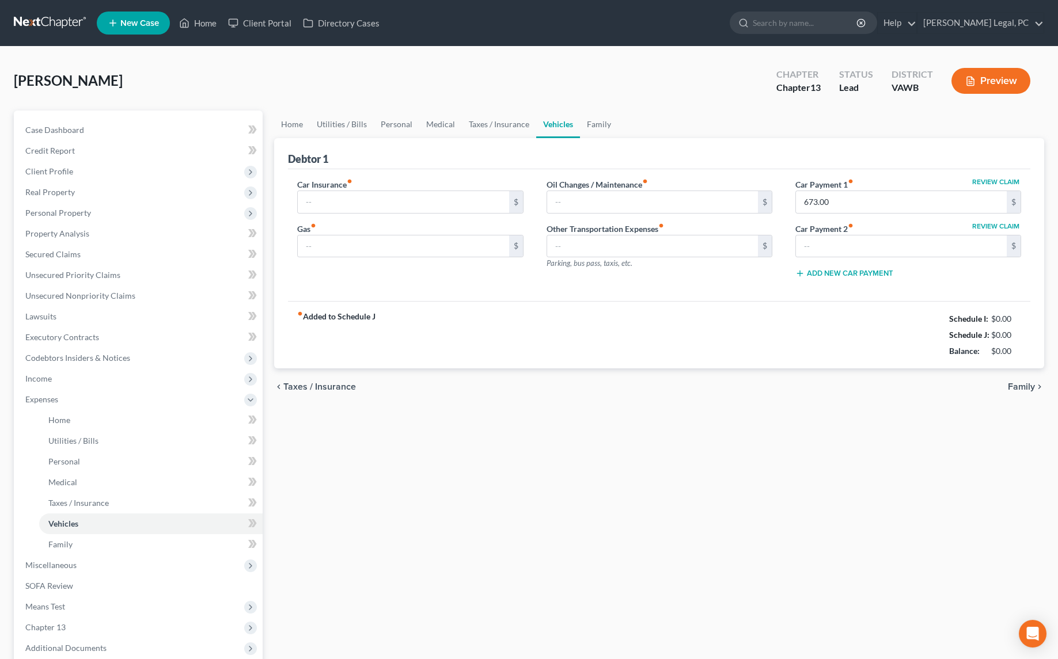
type input "218.00"
type input "596.92"
type input "0.00"
click at [851, 246] on input "text" at bounding box center [901, 247] width 211 height 22
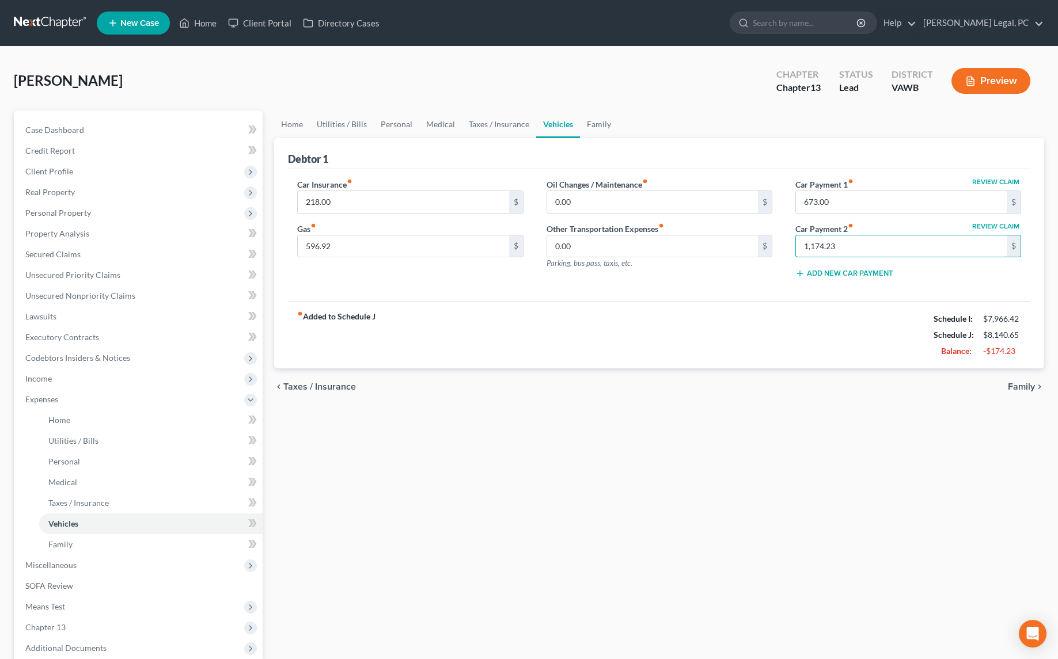
type input "1,174.23"
click at [791, 357] on div "fiber_manual_record Added to Schedule J Schedule I: $7,966.42 Schedule J: $8,14…" at bounding box center [659, 334] width 742 height 67
click at [376, 240] on input "596.92" at bounding box center [403, 247] width 211 height 22
type input "500"
click at [535, 313] on div "fiber_manual_record Added to Schedule J Schedule I: $7,966.42 Schedule J: $8,04…" at bounding box center [659, 334] width 742 height 67
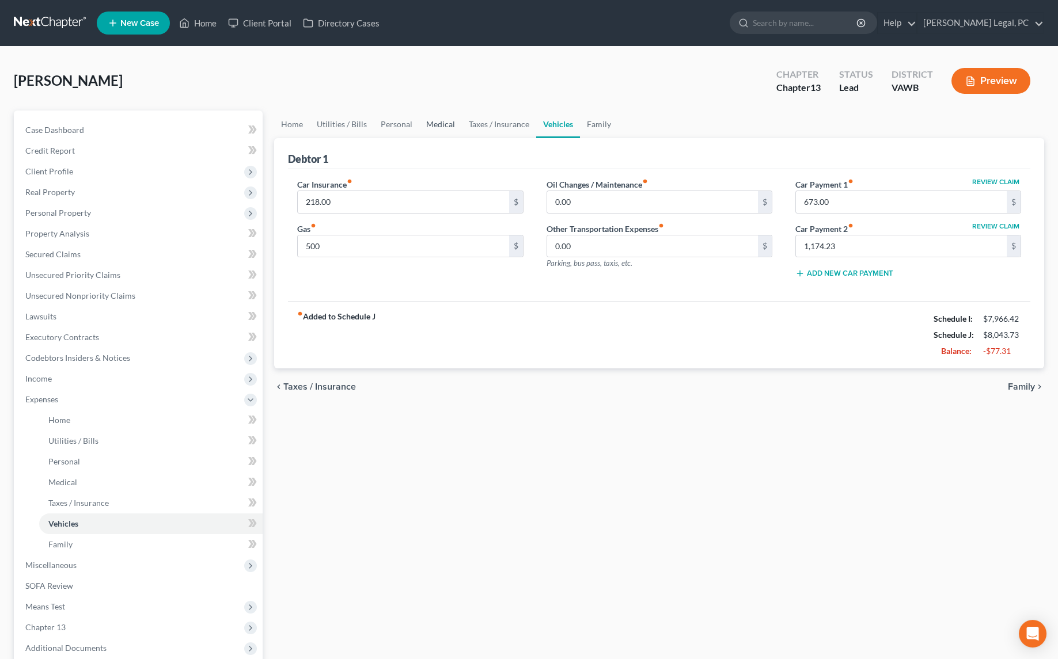
click at [445, 123] on link "Medical" at bounding box center [440, 125] width 43 height 28
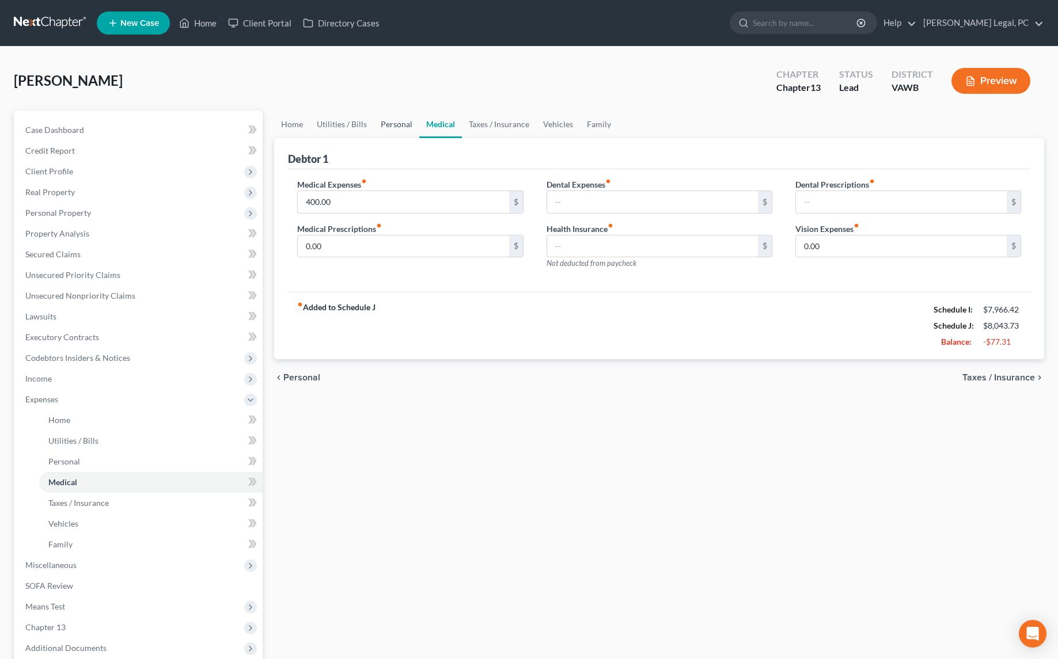
click at [401, 125] on link "Personal" at bounding box center [397, 125] width 46 height 28
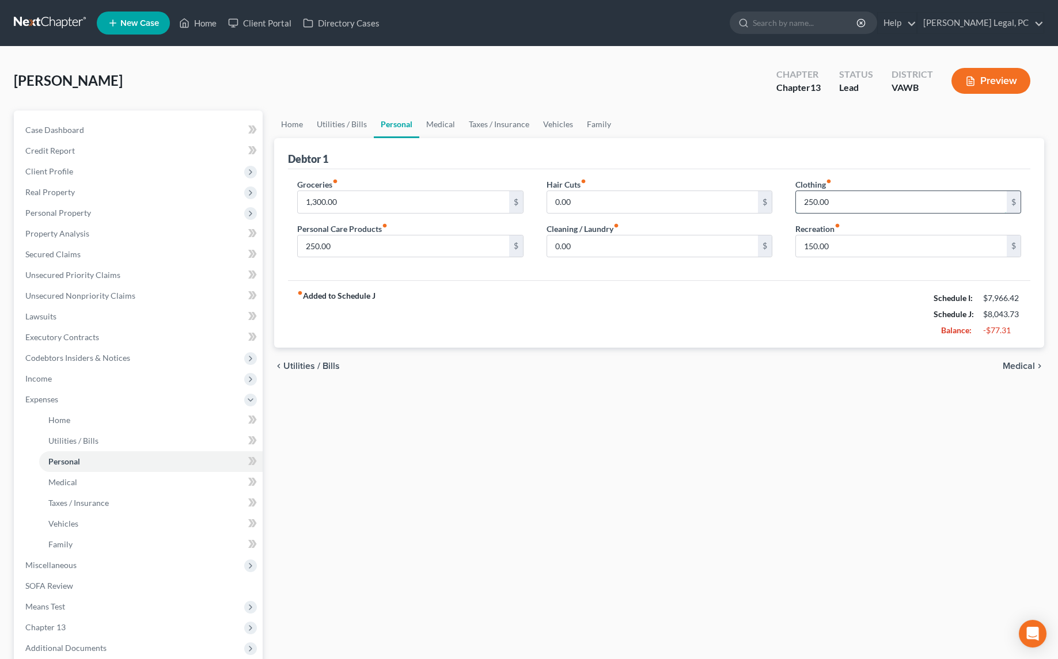
click at [833, 196] on input "250.00" at bounding box center [901, 202] width 211 height 22
type input "200"
click at [434, 236] on input "250.00" at bounding box center [403, 247] width 211 height 22
click at [570, 310] on div "fiber_manual_record Added to Schedule J Schedule I: $7,966.42 Schedule J: $7,94…" at bounding box center [659, 314] width 742 height 67
click at [50, 383] on span "Income" at bounding box center [139, 379] width 247 height 21
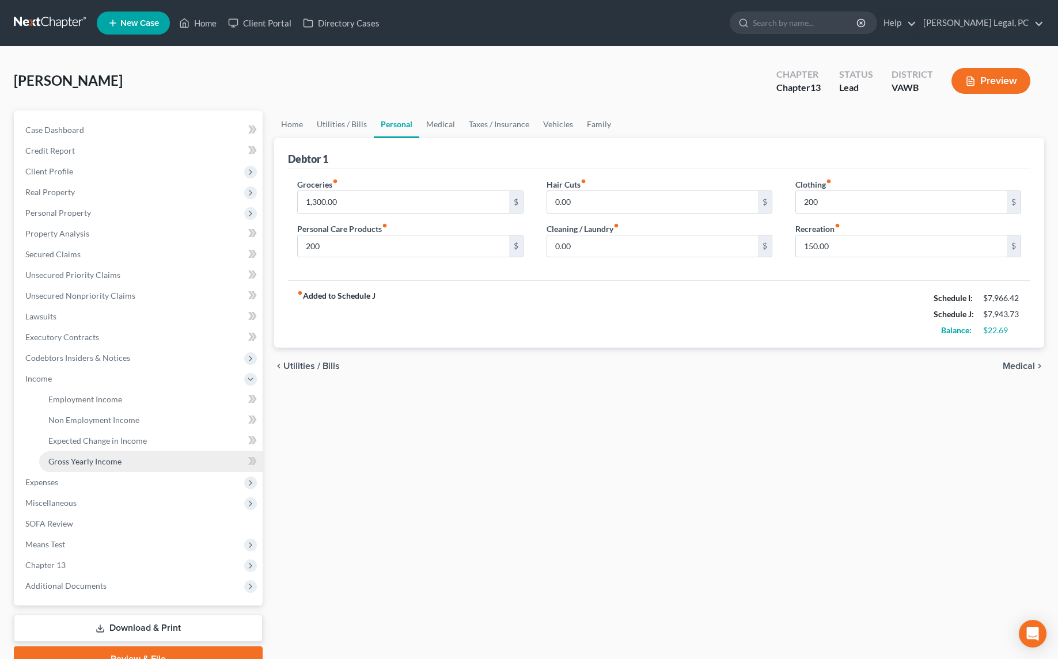
click at [77, 464] on span "Gross Yearly Income" at bounding box center [84, 462] width 73 height 10
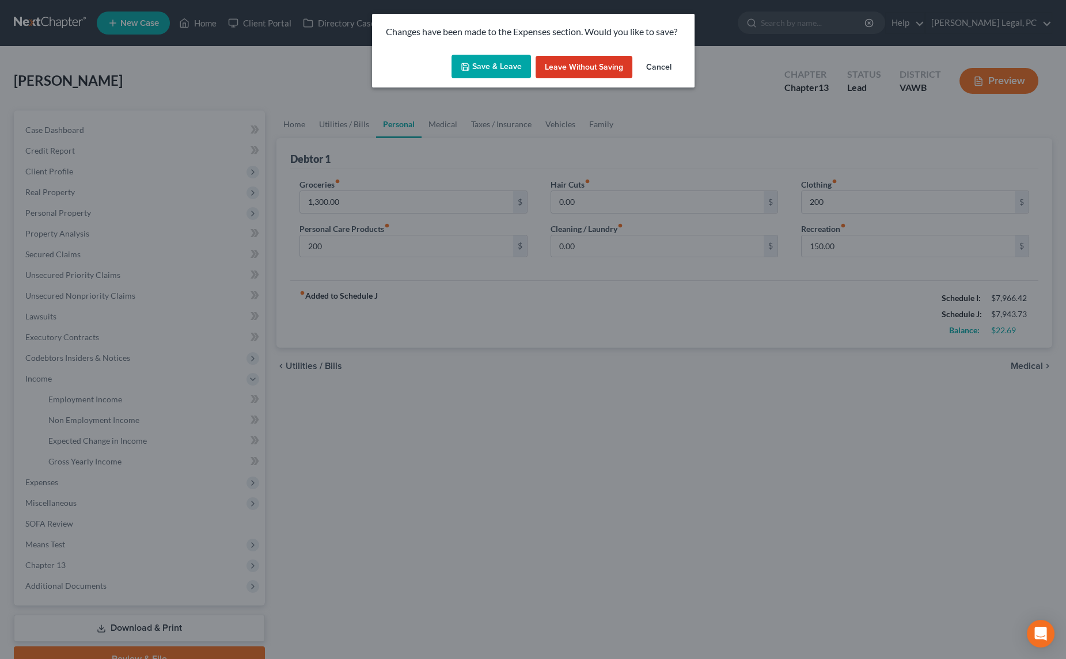
click at [486, 77] on button "Save & Leave" at bounding box center [491, 67] width 79 height 24
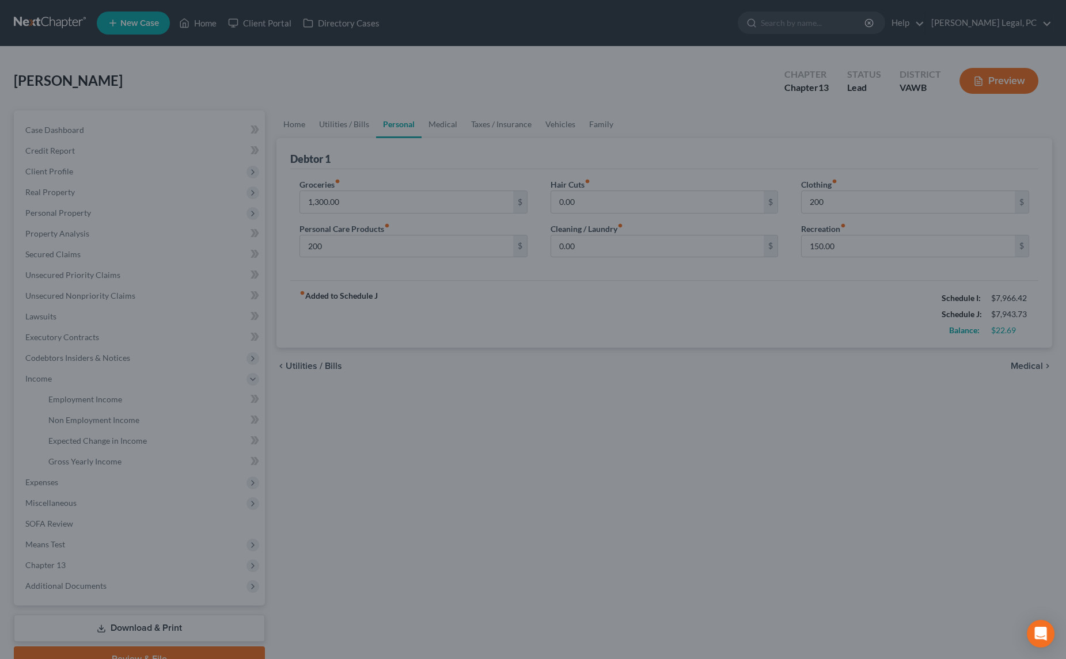
type input "200.00"
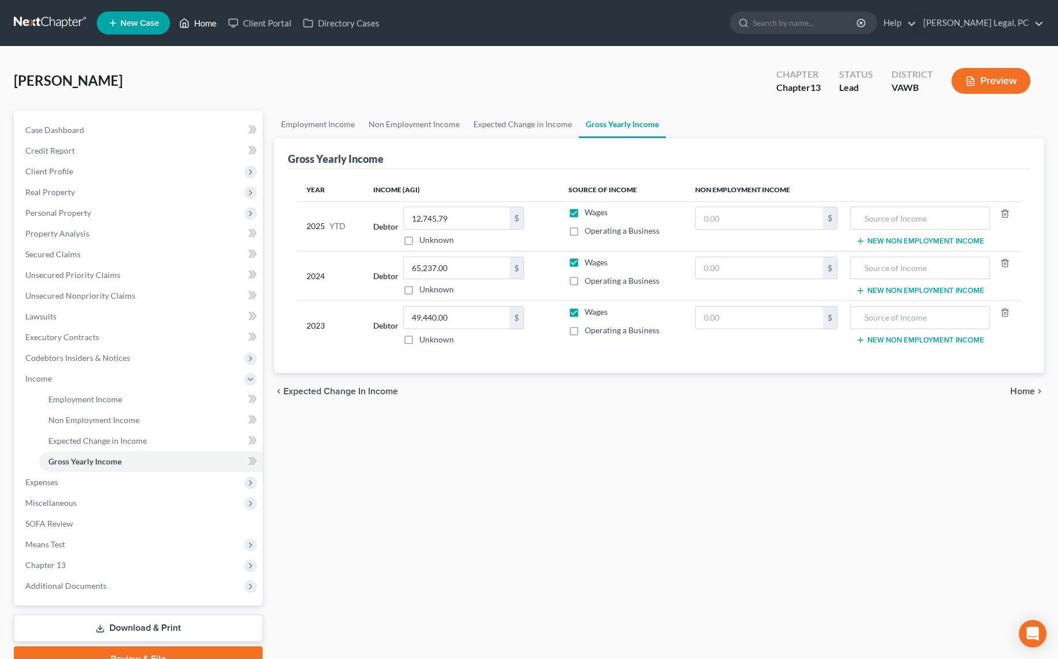
click at [200, 26] on link "Home" at bounding box center [197, 23] width 49 height 21
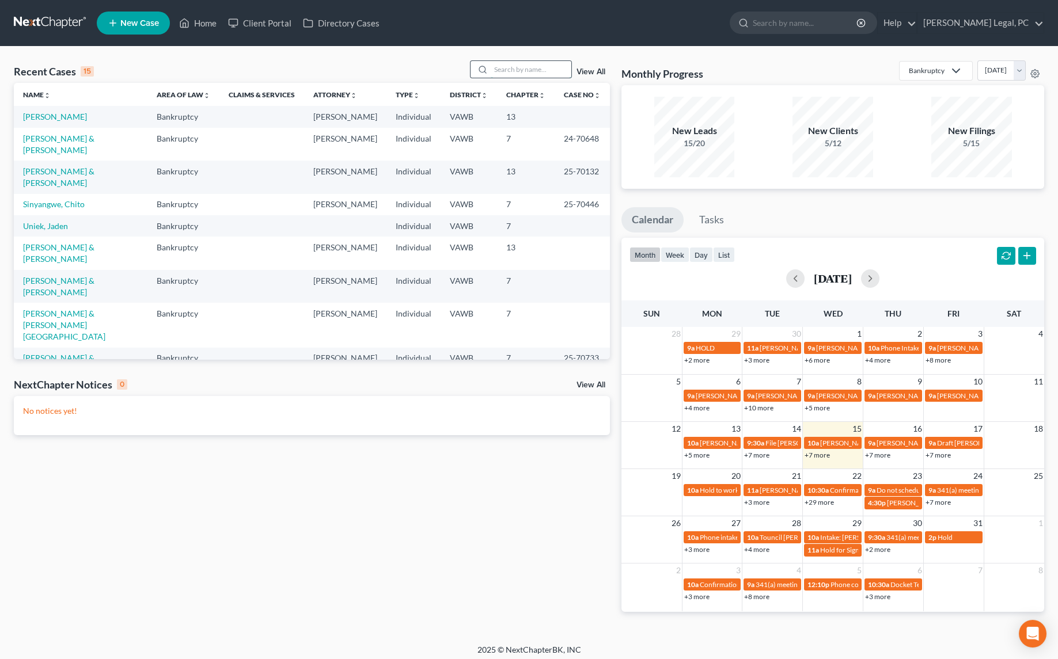
click at [517, 69] on input "search" at bounding box center [531, 69] width 81 height 17
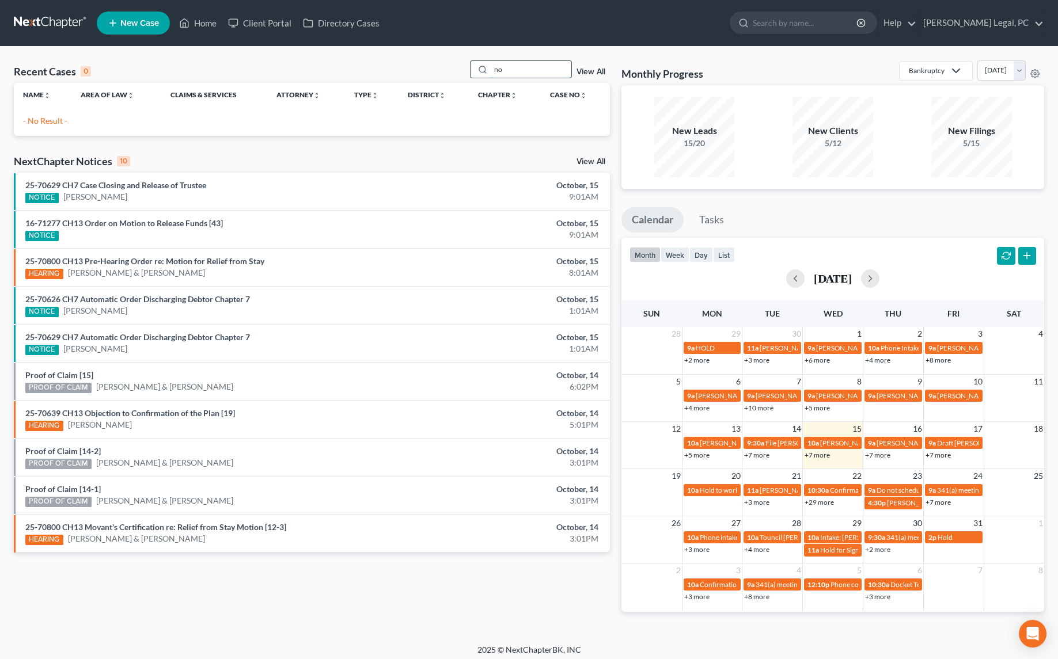
type input "n"
type input "[PERSON_NAME]"
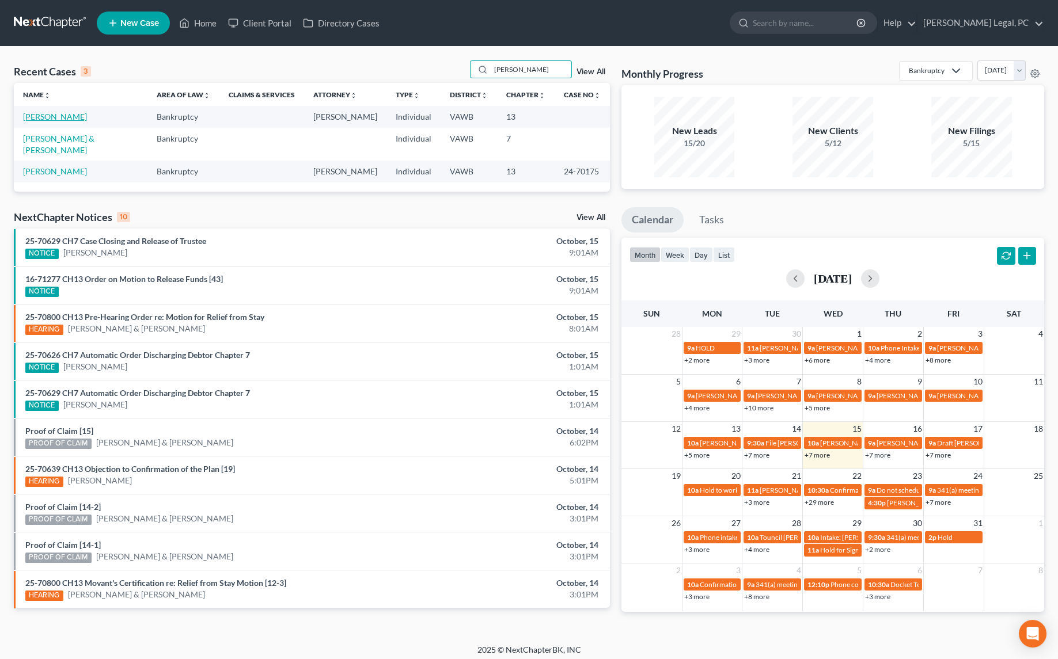
click at [67, 116] on link "[PERSON_NAME]" at bounding box center [55, 117] width 64 height 10
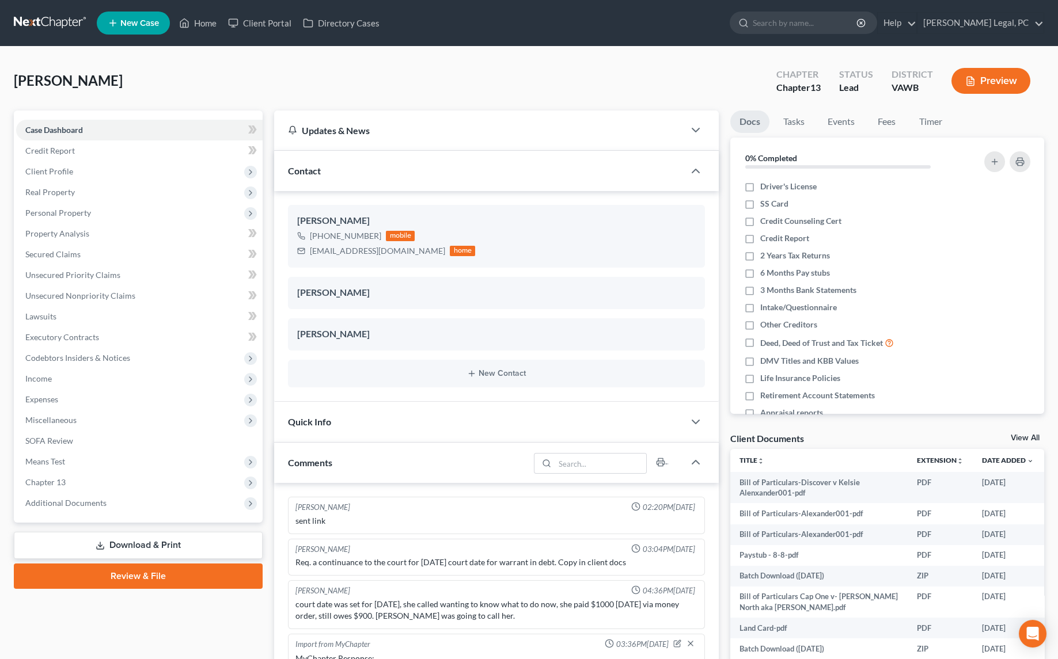
scroll to position [1090, 0]
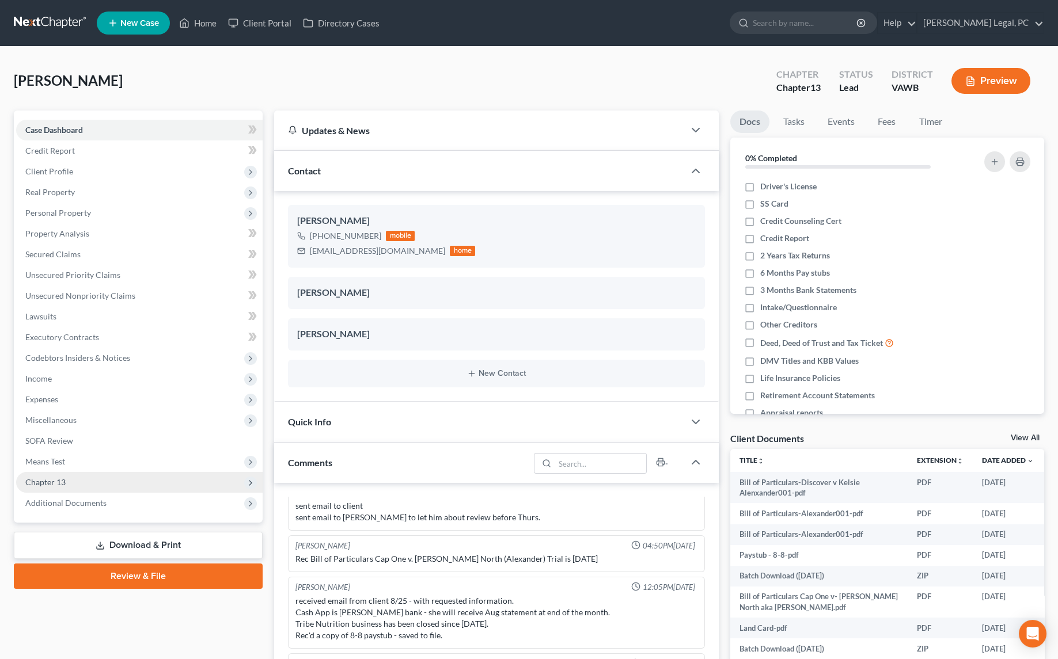
click at [48, 483] on span "Chapter 13" at bounding box center [45, 482] width 40 height 10
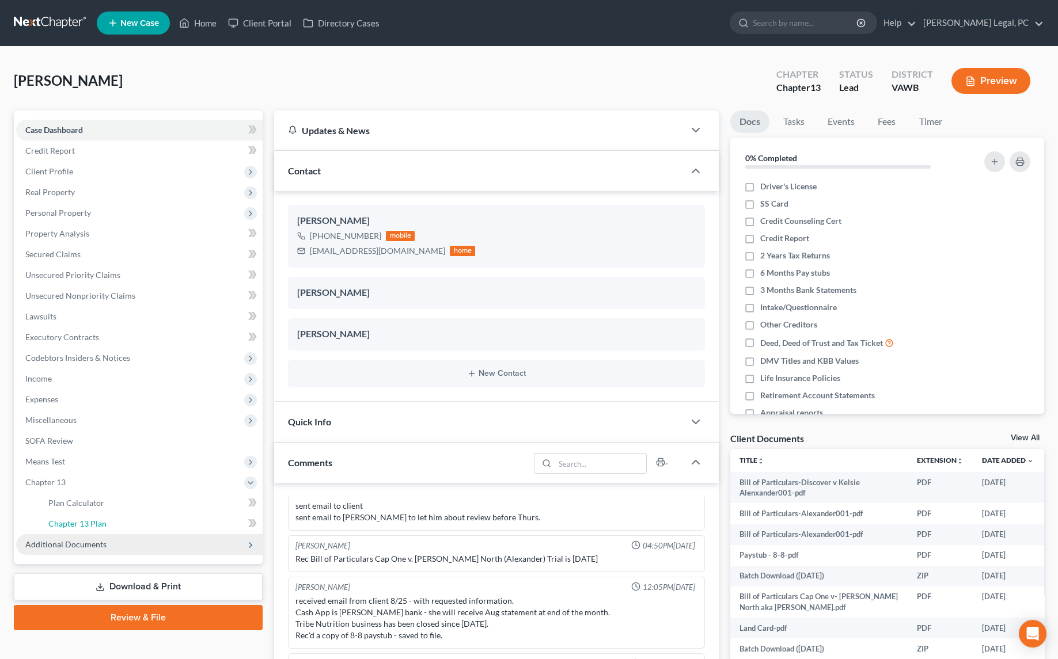
drag, startPoint x: 74, startPoint y: 518, endPoint x: 82, endPoint y: 539, distance: 21.5
click at [74, 520] on span "Chapter 13 Plan" at bounding box center [77, 524] width 58 height 10
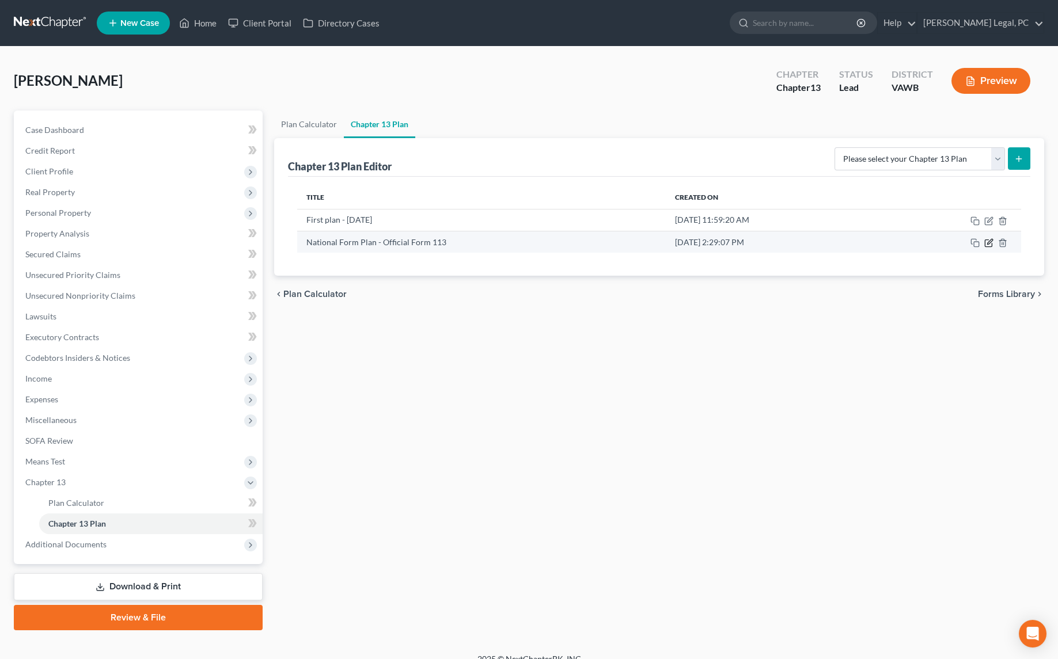
click at [990, 240] on icon "button" at bounding box center [988, 242] width 9 height 9
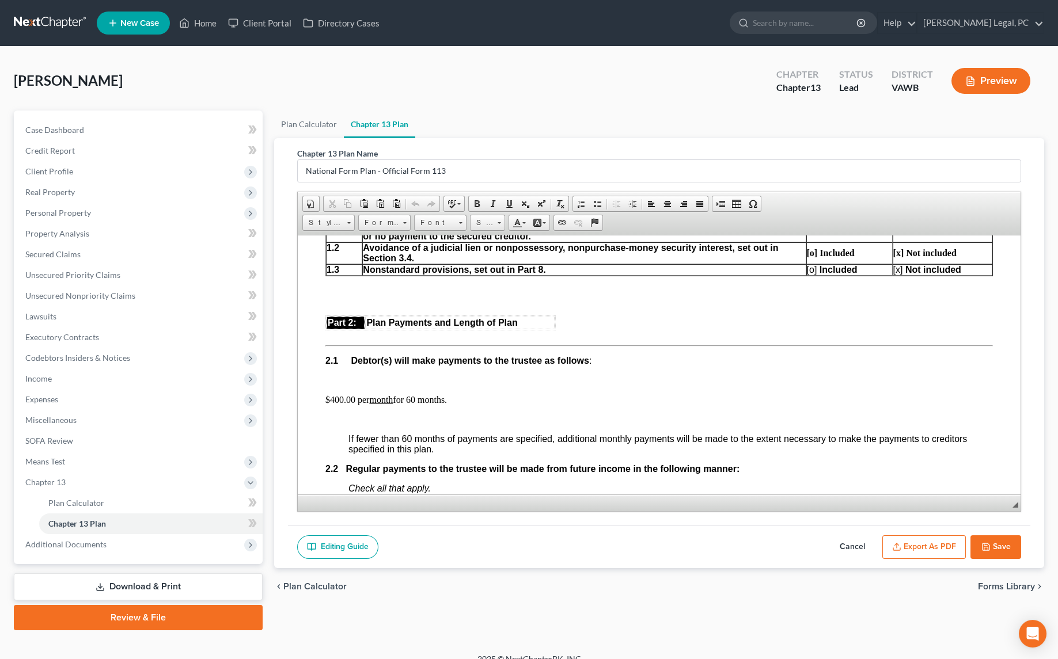
scroll to position [524, 0]
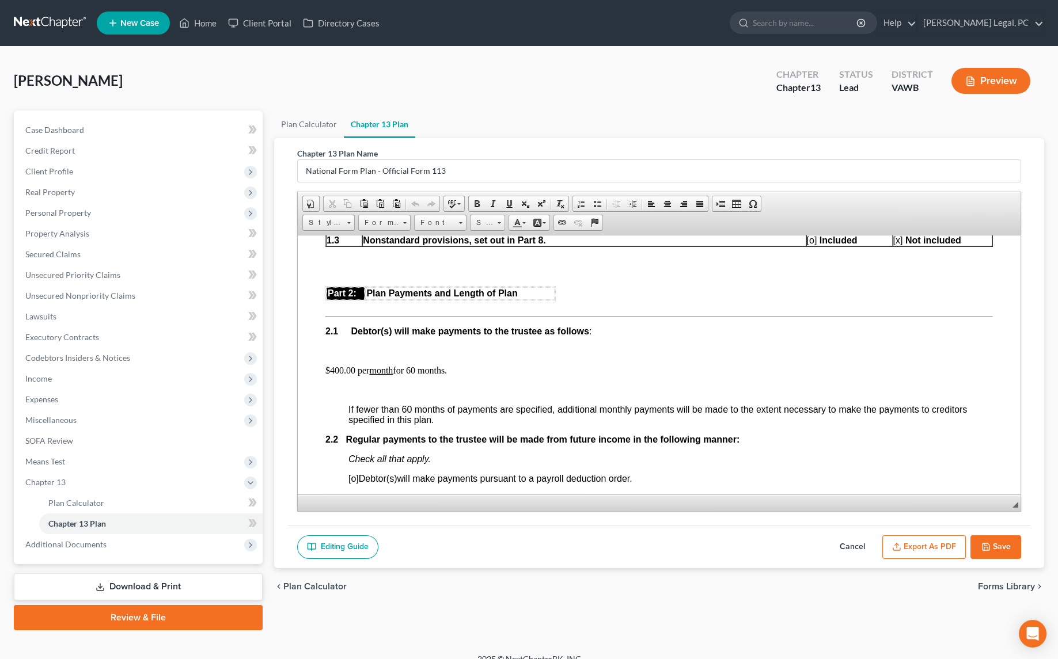
click at [1000, 543] on button "Save" at bounding box center [996, 548] width 51 height 24
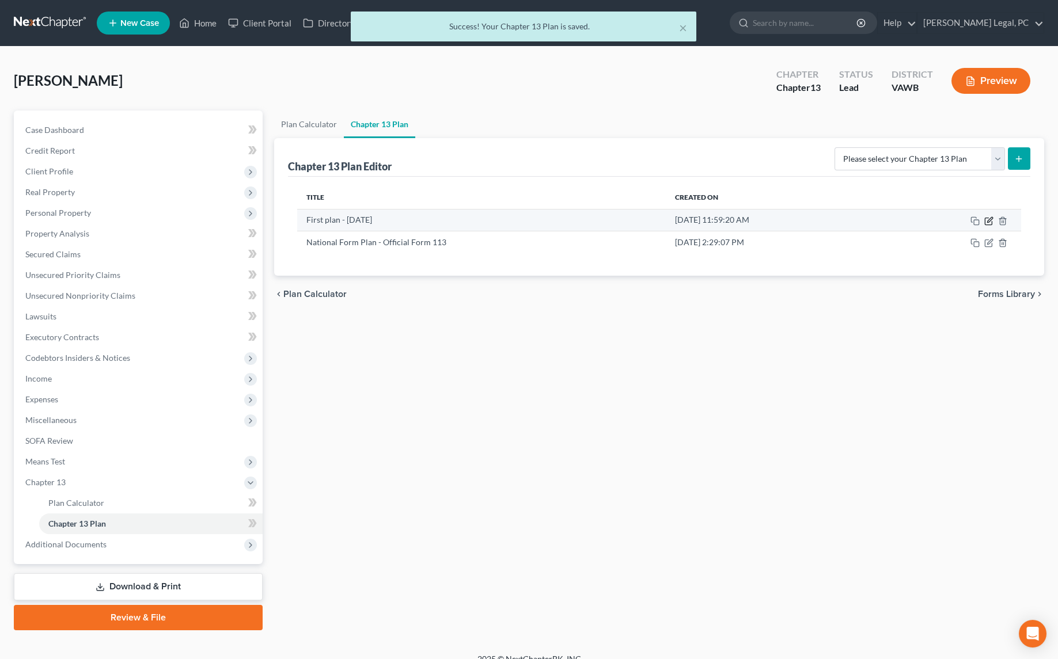
click at [987, 218] on icon "button" at bounding box center [988, 221] width 9 height 9
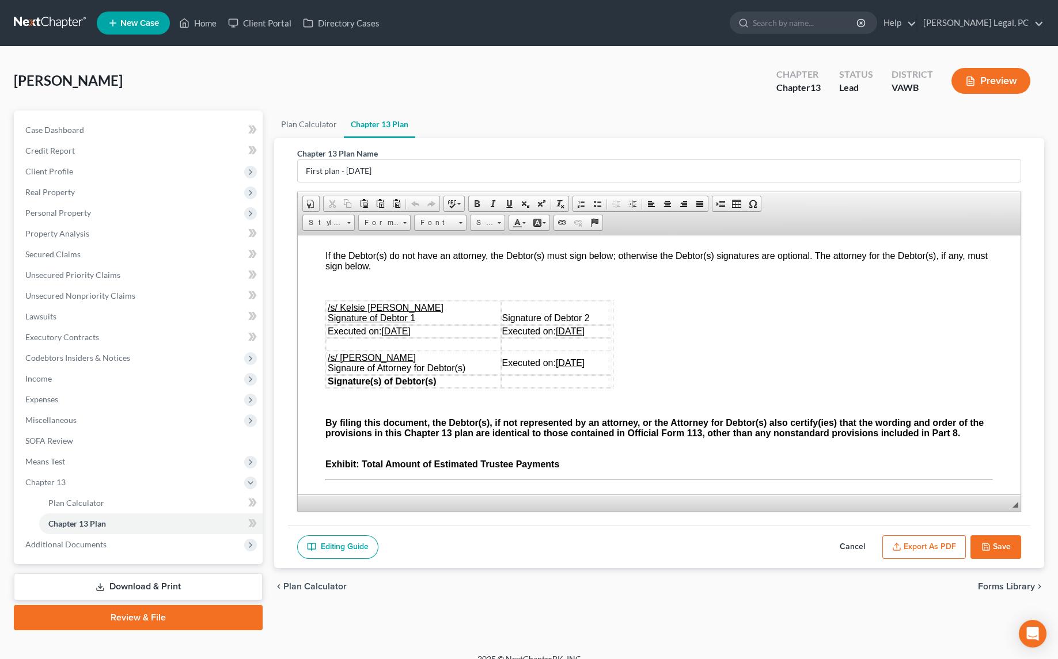
scroll to position [3246, 0]
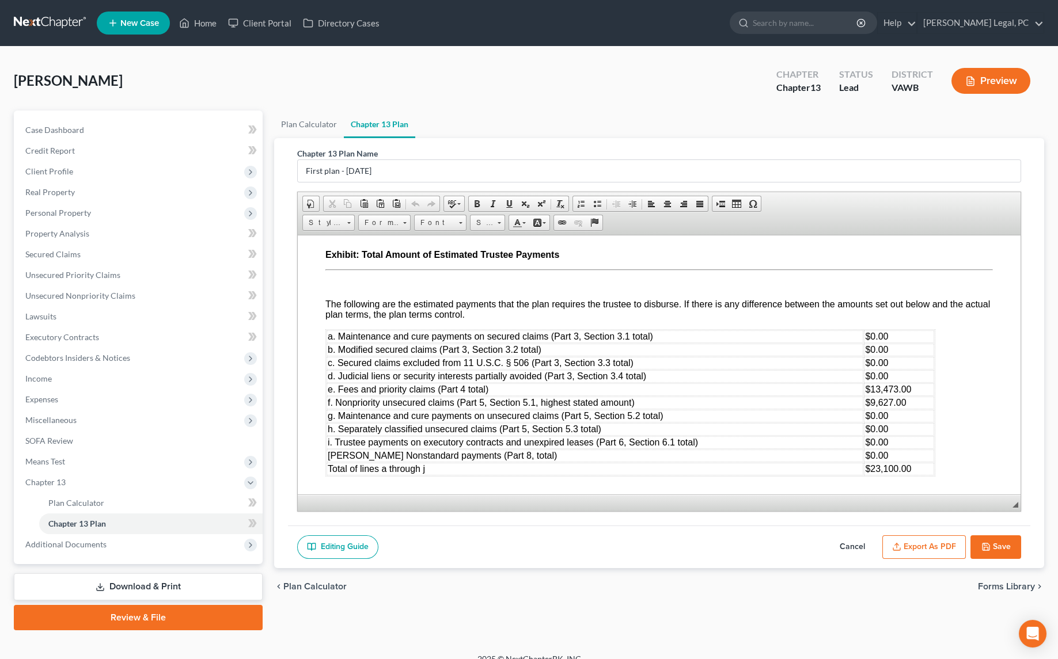
click at [990, 543] on icon "button" at bounding box center [985, 547] width 9 height 9
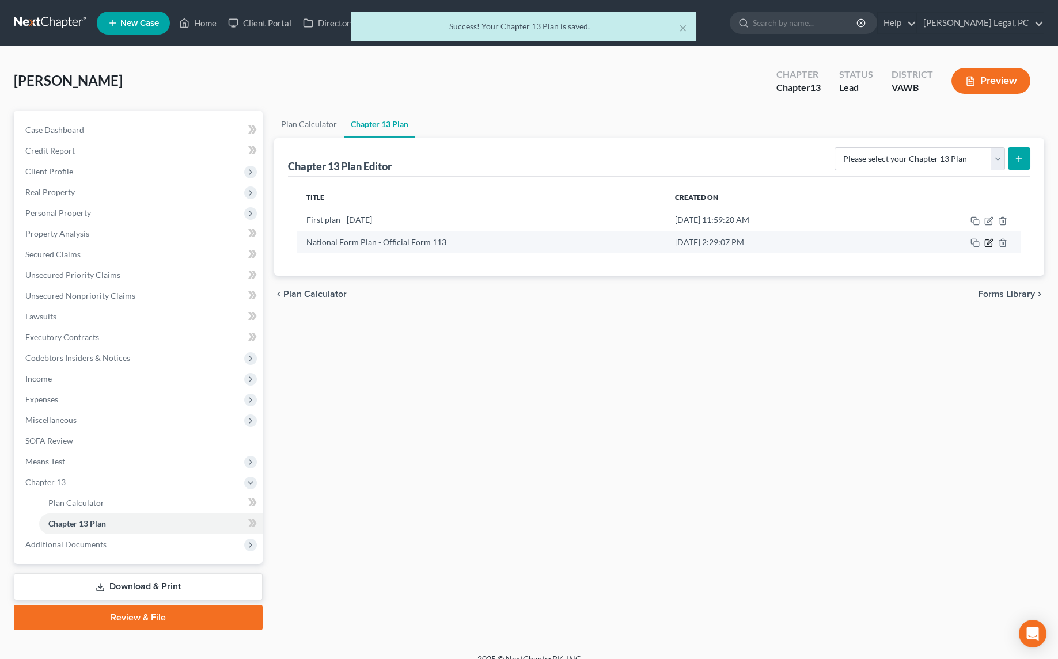
click at [990, 242] on icon "button" at bounding box center [989, 241] width 5 height 5
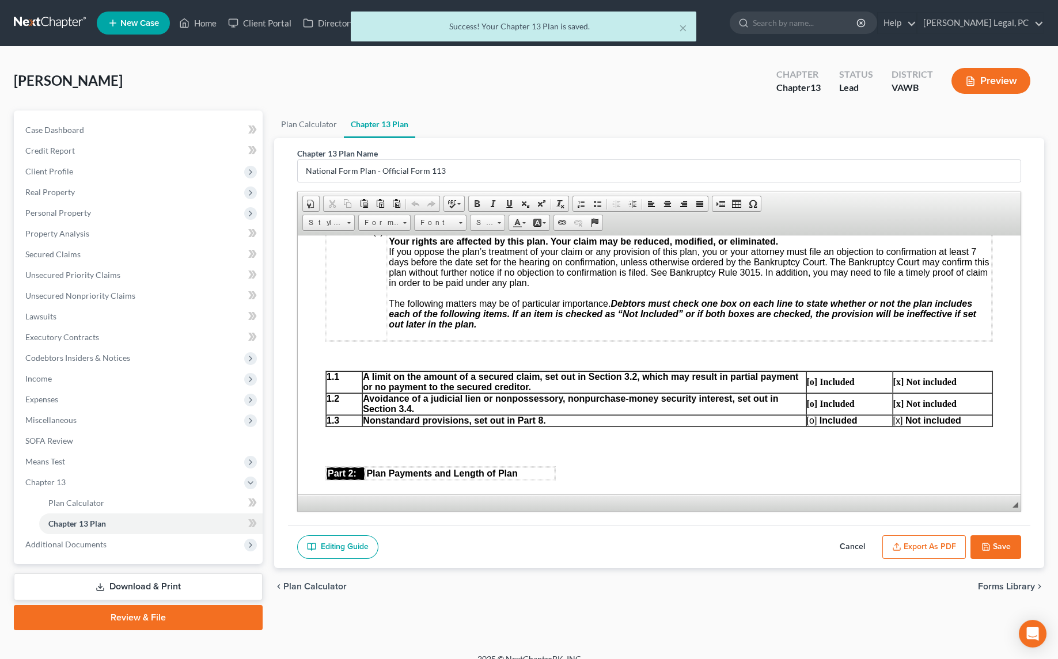
scroll to position [471, 0]
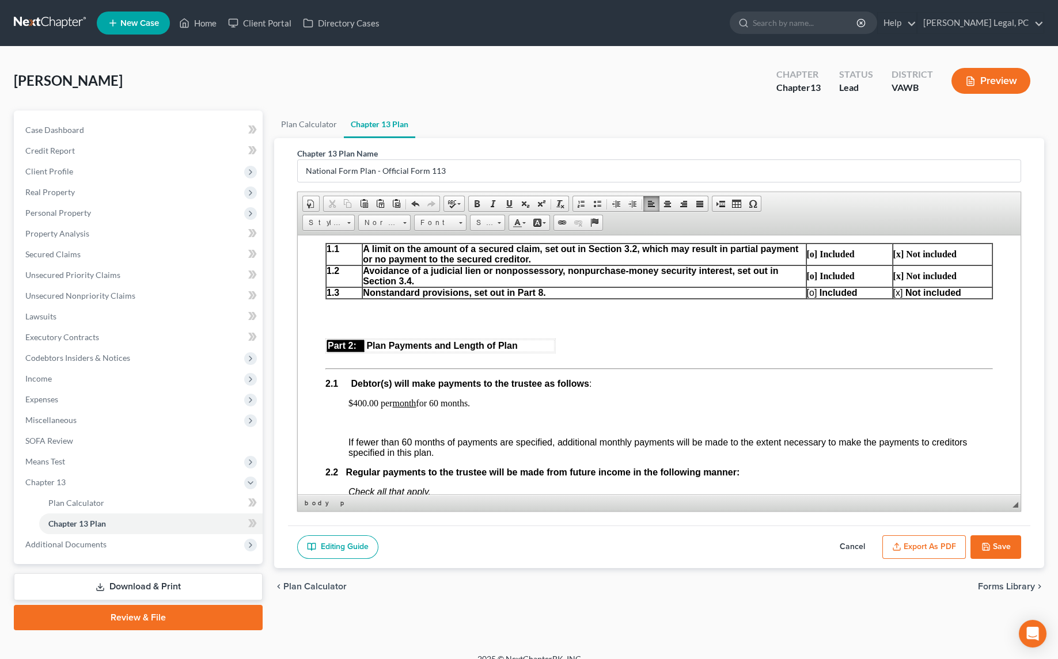
click at [1002, 551] on button "Save" at bounding box center [996, 548] width 51 height 24
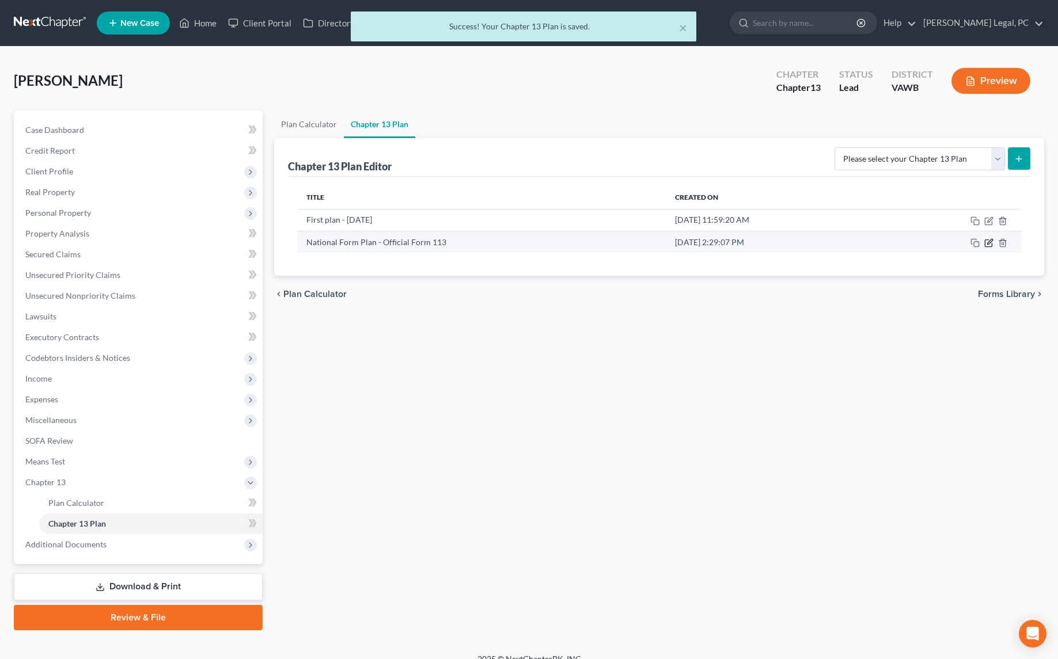
click at [990, 240] on icon "button" at bounding box center [988, 242] width 9 height 9
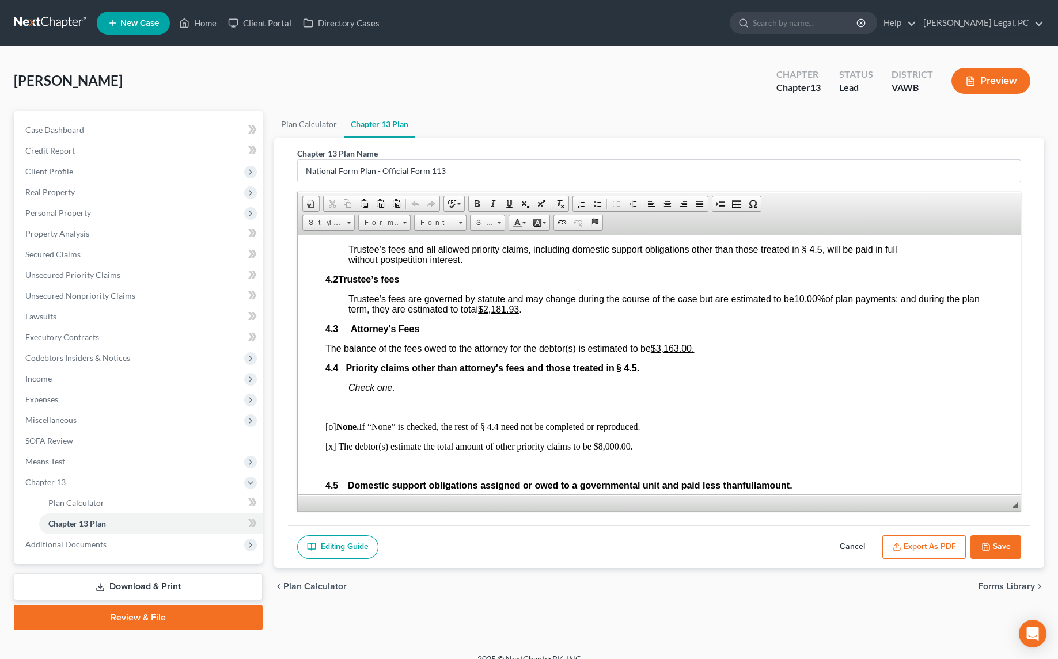
scroll to position [1989, 0]
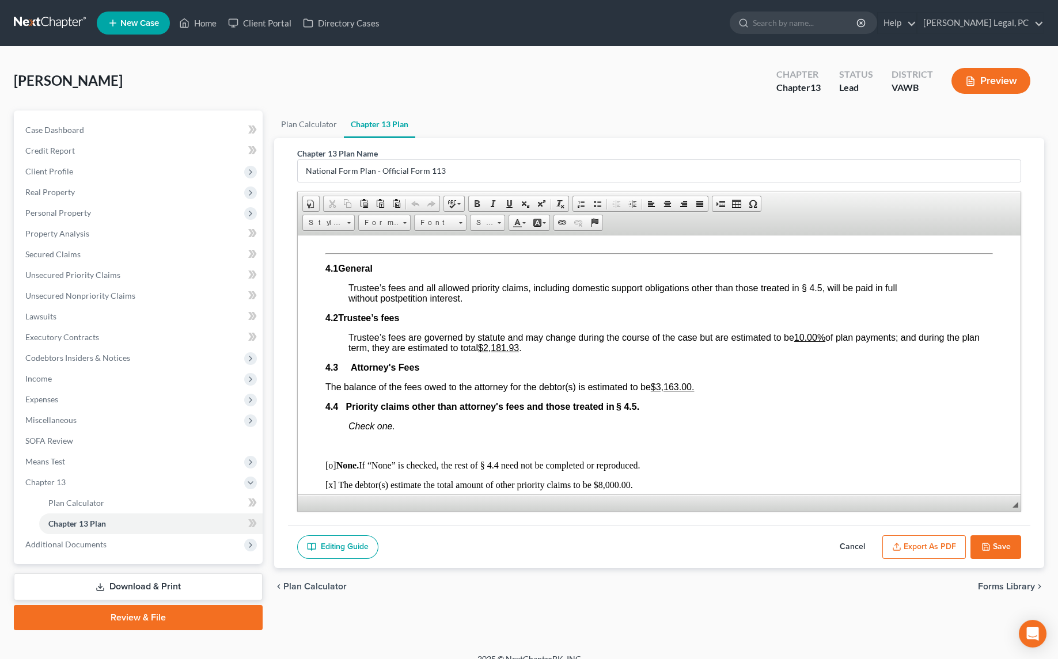
click at [988, 549] on button "Save" at bounding box center [996, 548] width 51 height 24
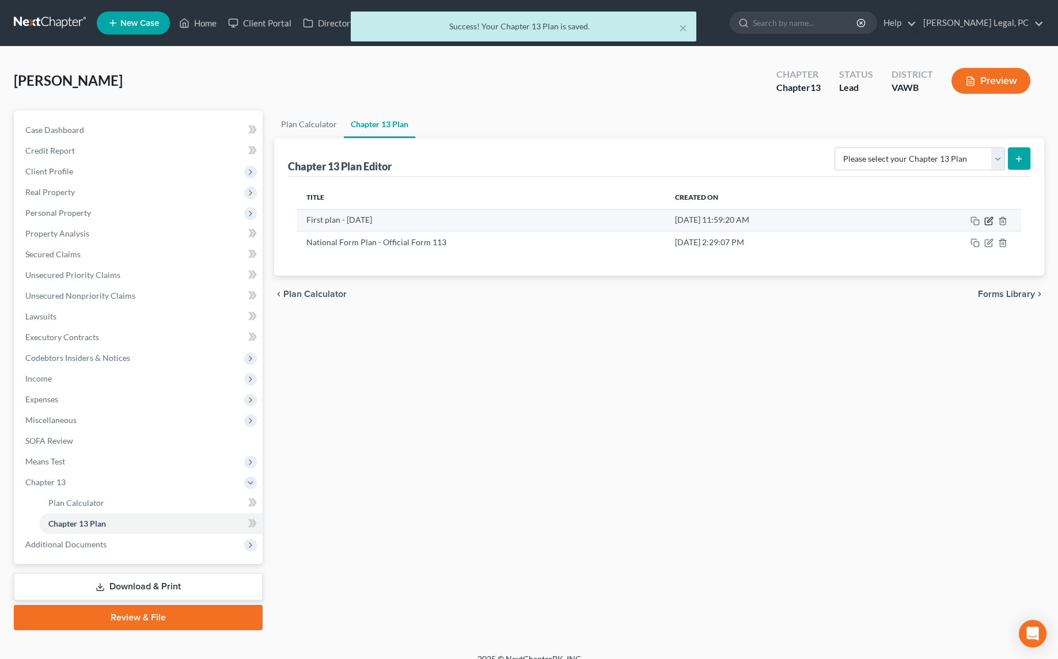
click at [988, 218] on icon "button" at bounding box center [988, 221] width 7 height 7
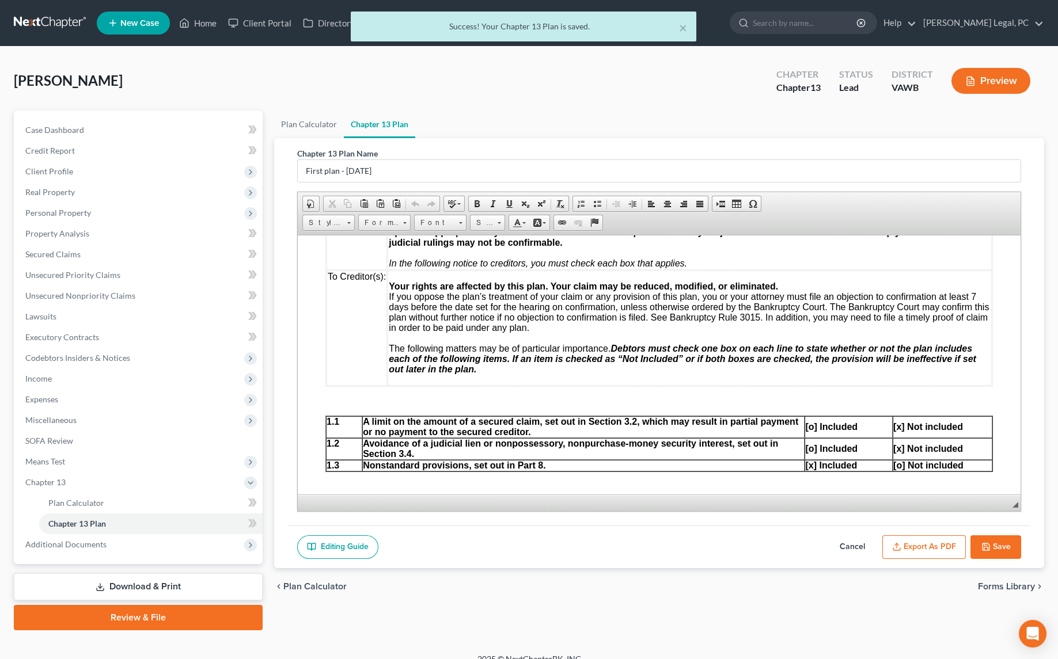
scroll to position [419, 0]
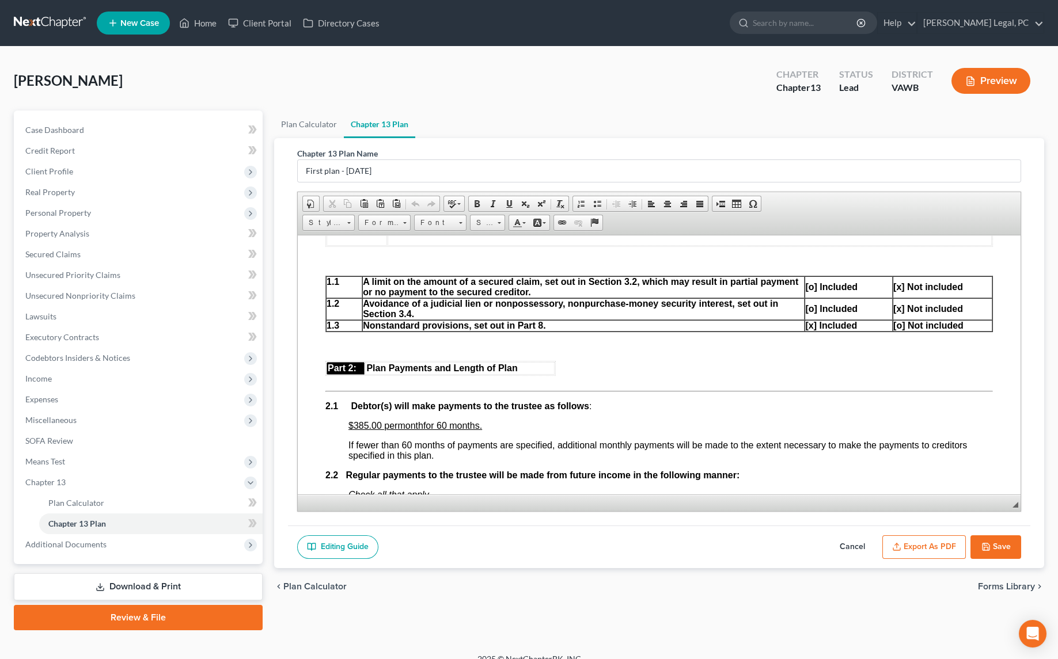
click at [354, 430] on span "$385.00 per" at bounding box center [372, 425] width 49 height 10
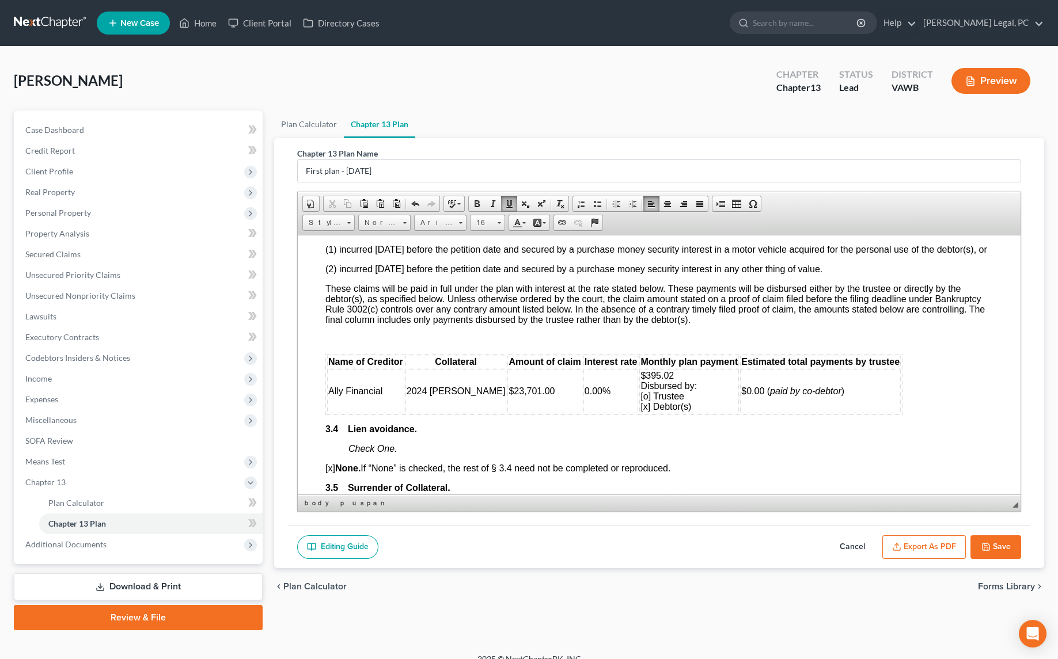
scroll to position [1466, 0]
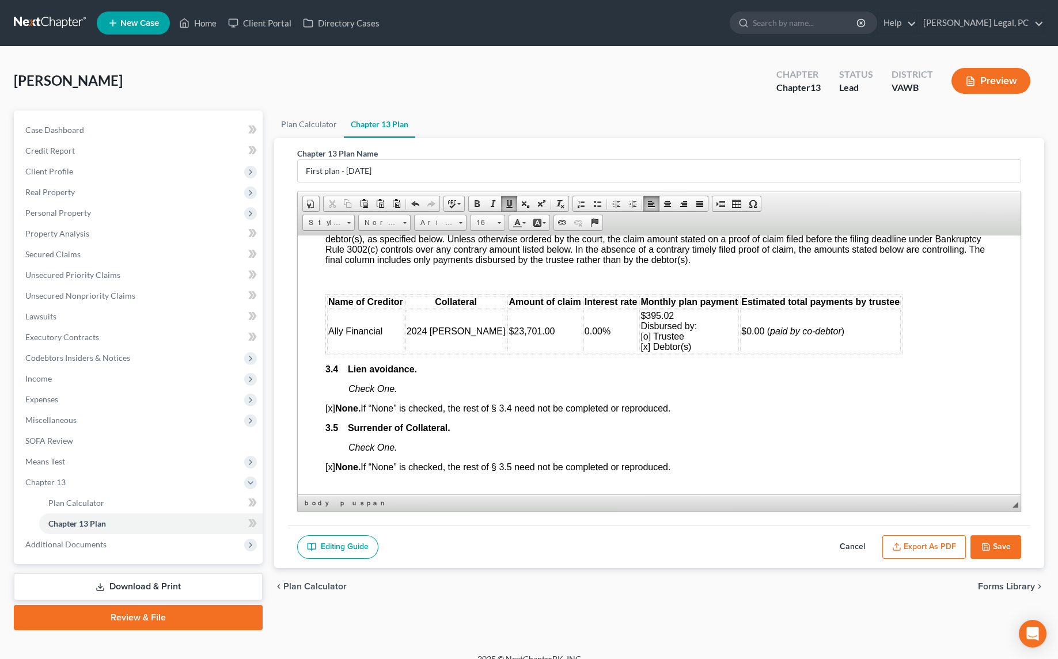
click at [585, 336] on span "0.00%" at bounding box center [598, 331] width 26 height 10
click at [644, 348] on td "$395.02 Disbursed by: [o] Trustee [x] Debtor(s)" at bounding box center [689, 331] width 100 height 44
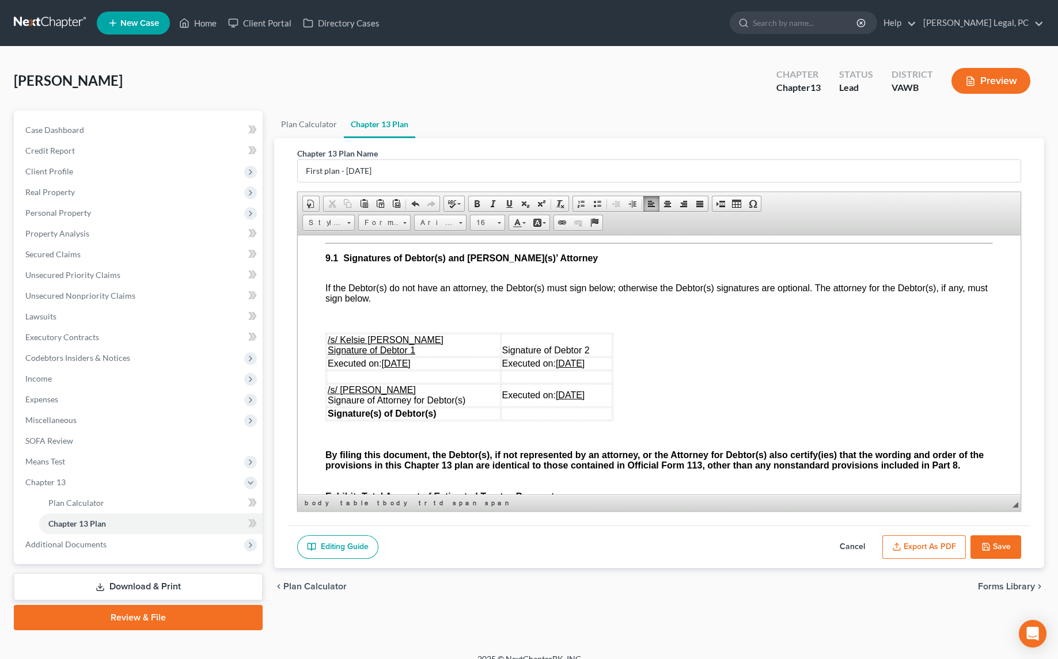
scroll to position [3037, 0]
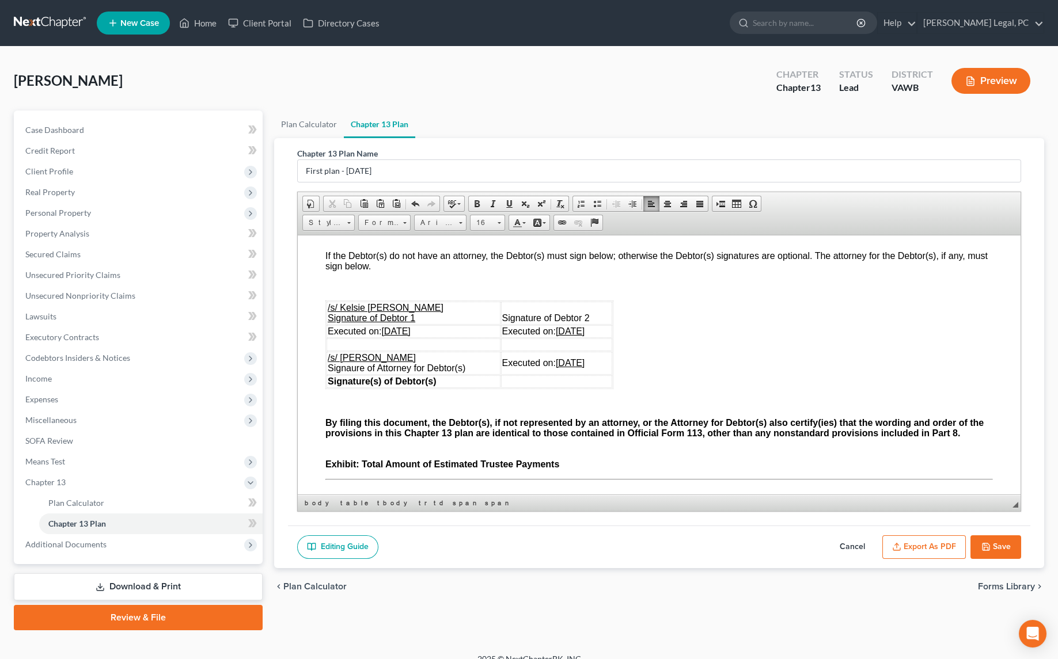
click at [386, 336] on u "[DATE]" at bounding box center [395, 331] width 29 height 10
click at [559, 336] on u "[DATE]" at bounding box center [570, 331] width 29 height 10
drag, startPoint x: 433, startPoint y: 399, endPoint x: 382, endPoint y: 404, distance: 51.5
click at [382, 338] on td "Executed on: [DATE]" at bounding box center [414, 331] width 174 height 13
copy u "[DATE]"
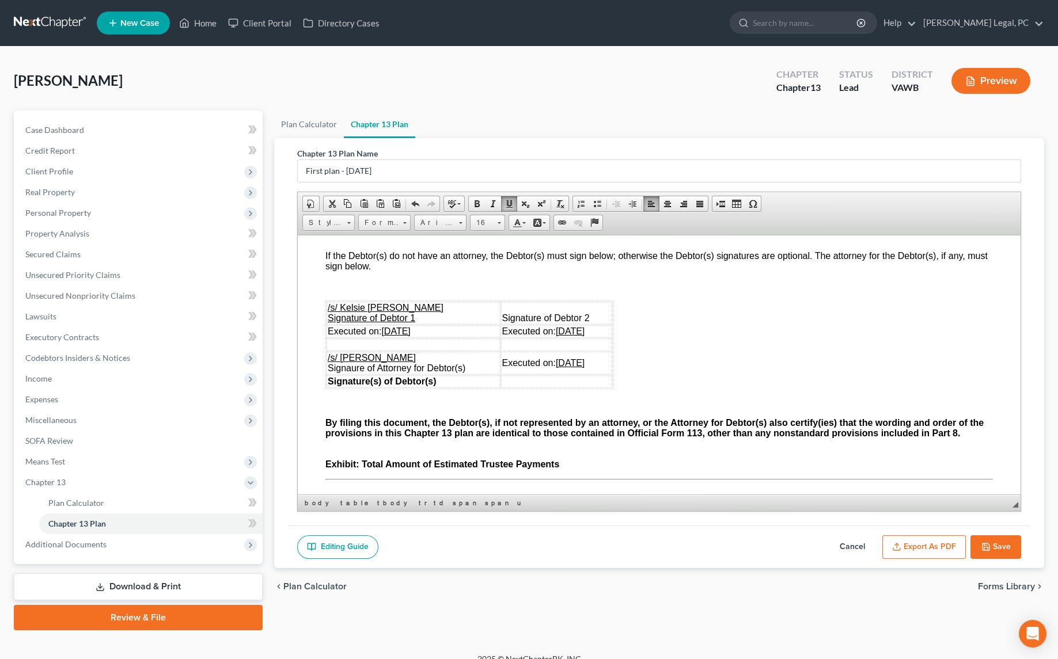
drag, startPoint x: 594, startPoint y: 431, endPoint x: 549, endPoint y: 434, distance: 45.0
click at [549, 374] on td "Executed on: [DATE]" at bounding box center [557, 362] width 112 height 23
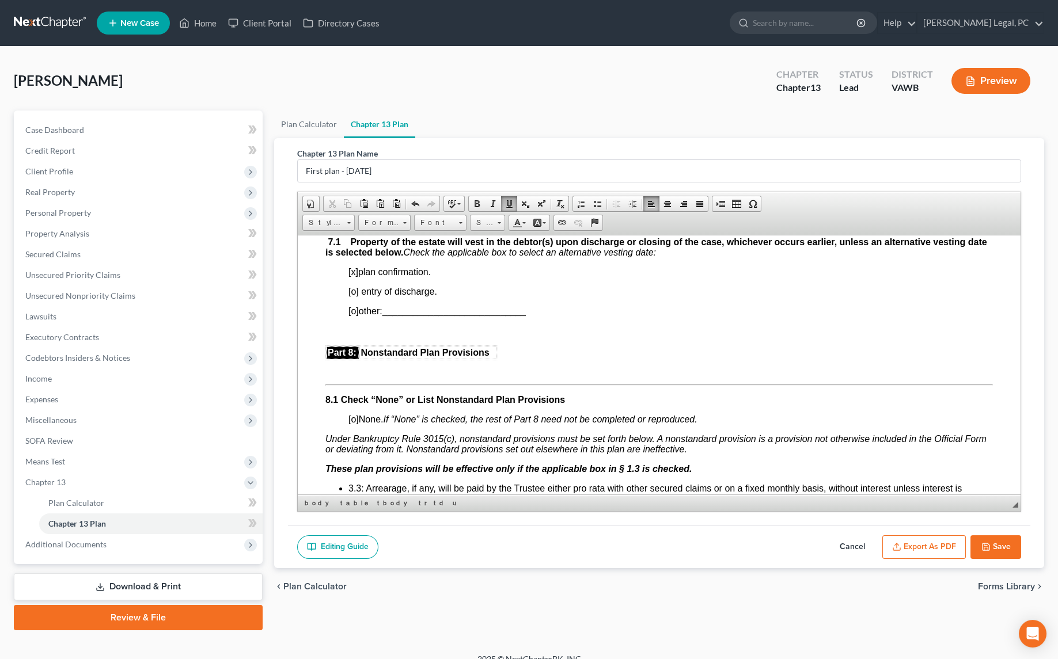
scroll to position [2422, 0]
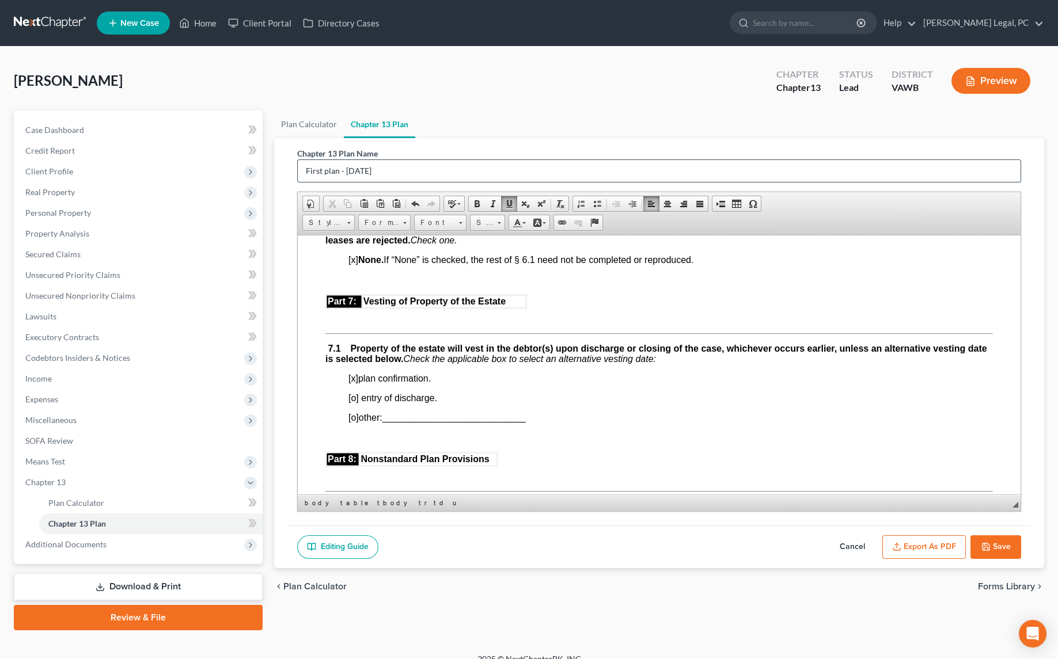
drag, startPoint x: 415, startPoint y: 175, endPoint x: 343, endPoint y: 180, distance: 72.8
click at [343, 180] on input "First plan - [DATE]" at bounding box center [659, 171] width 723 height 22
type input "First plan - [DATE]"
click at [990, 543] on icon "button" at bounding box center [985, 547] width 9 height 9
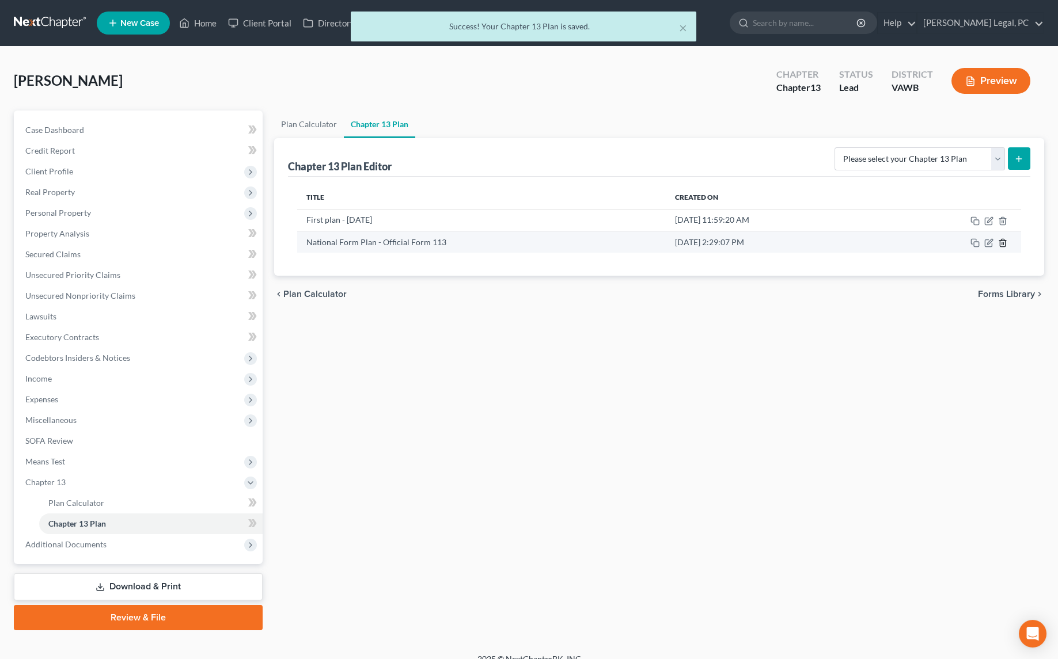
click at [999, 243] on icon "button" at bounding box center [1002, 242] width 9 height 9
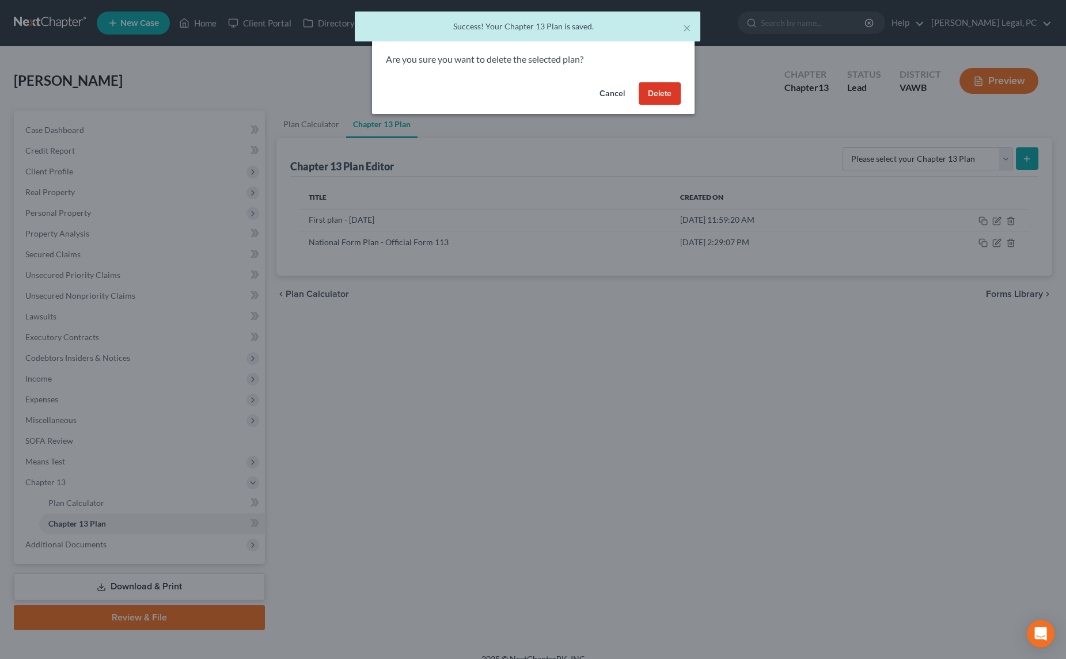
click at [665, 90] on button "Delete" at bounding box center [660, 93] width 42 height 23
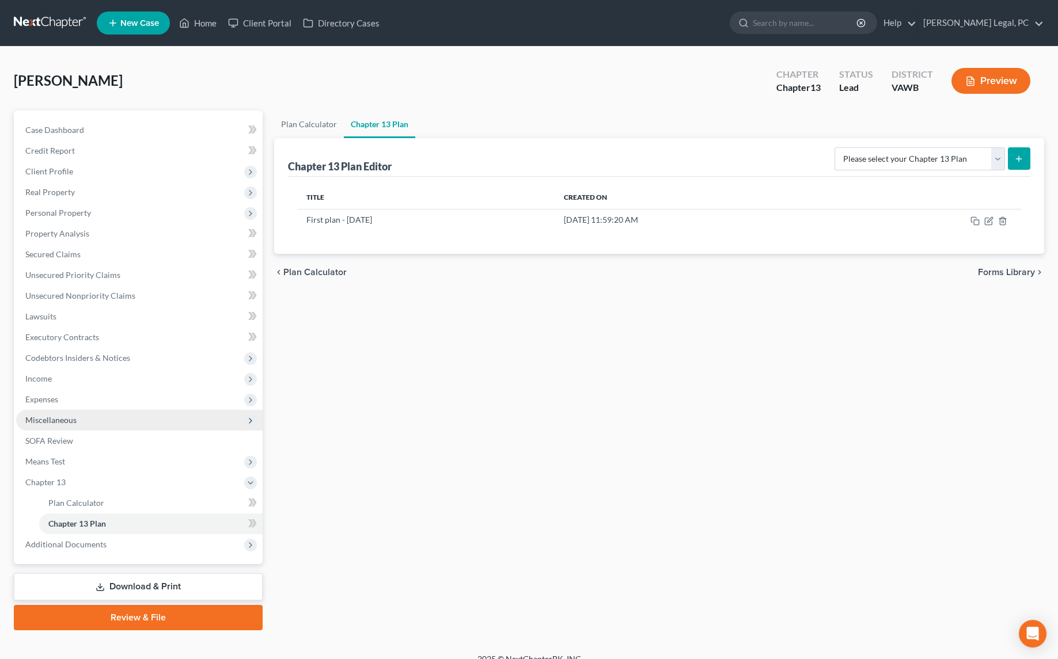
click at [60, 418] on span "Miscellaneous" at bounding box center [50, 420] width 51 height 10
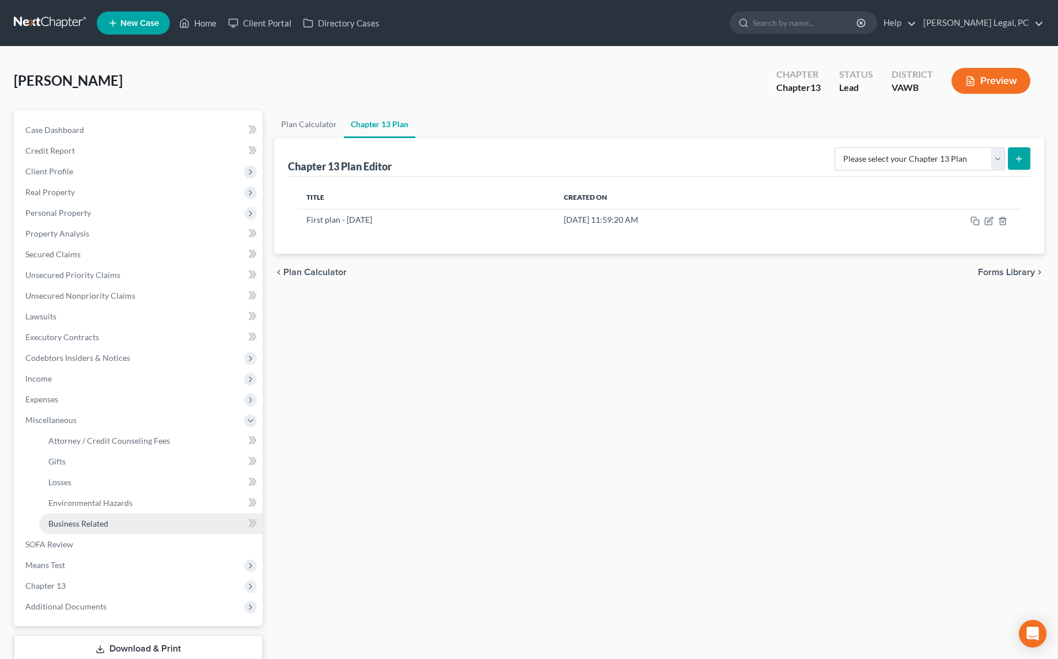
click at [83, 519] on span "Business Related" at bounding box center [78, 524] width 60 height 10
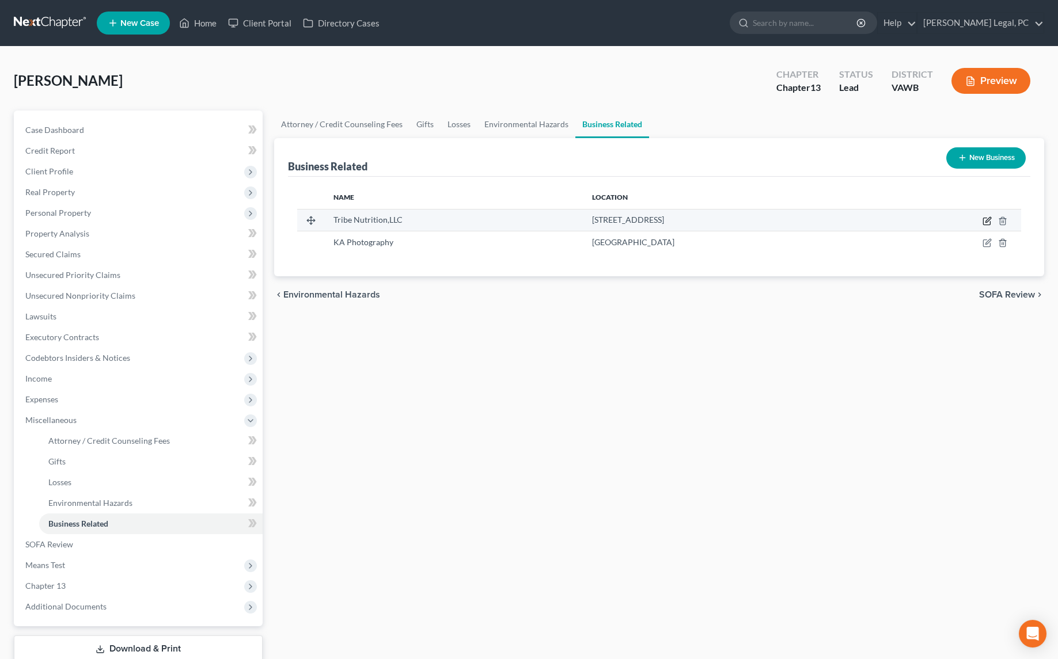
click at [987, 221] on icon "button" at bounding box center [988, 219] width 5 height 5
select select "member"
select select "44"
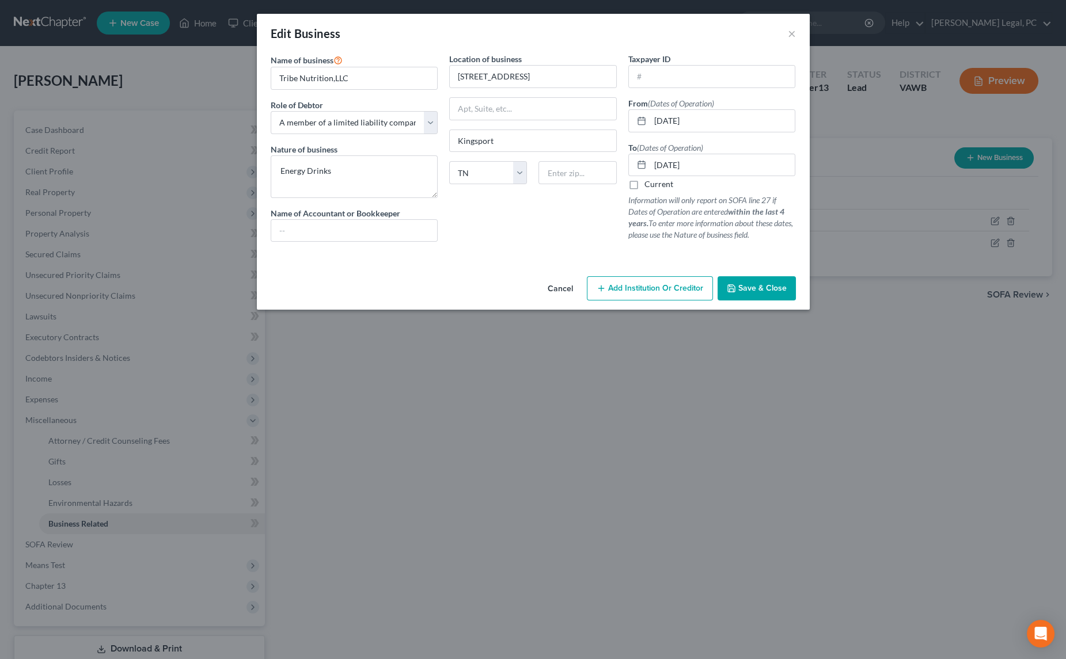
click at [764, 283] on span "Save & Close" at bounding box center [762, 288] width 48 height 10
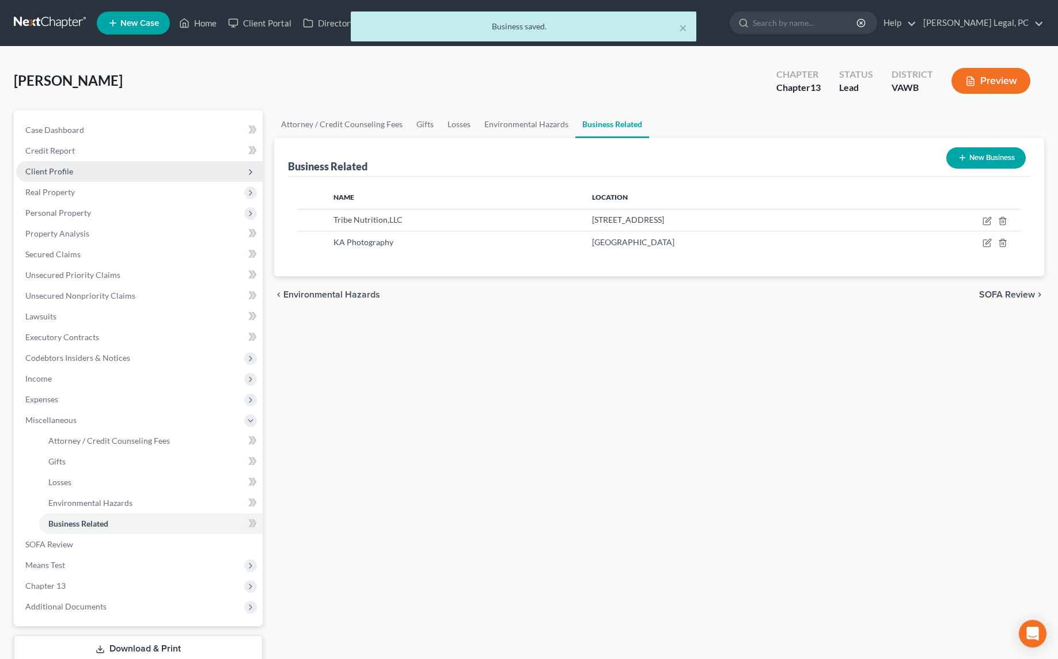
click at [50, 179] on span "Client Profile" at bounding box center [139, 171] width 247 height 21
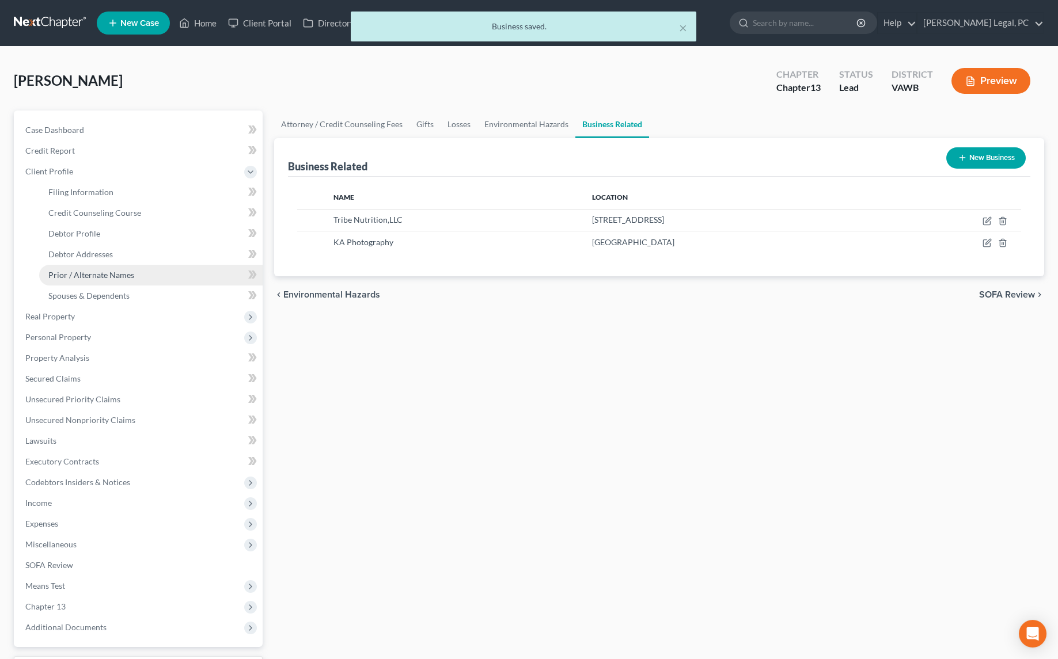
click at [71, 278] on span "Prior / Alternate Names" at bounding box center [91, 275] width 86 height 10
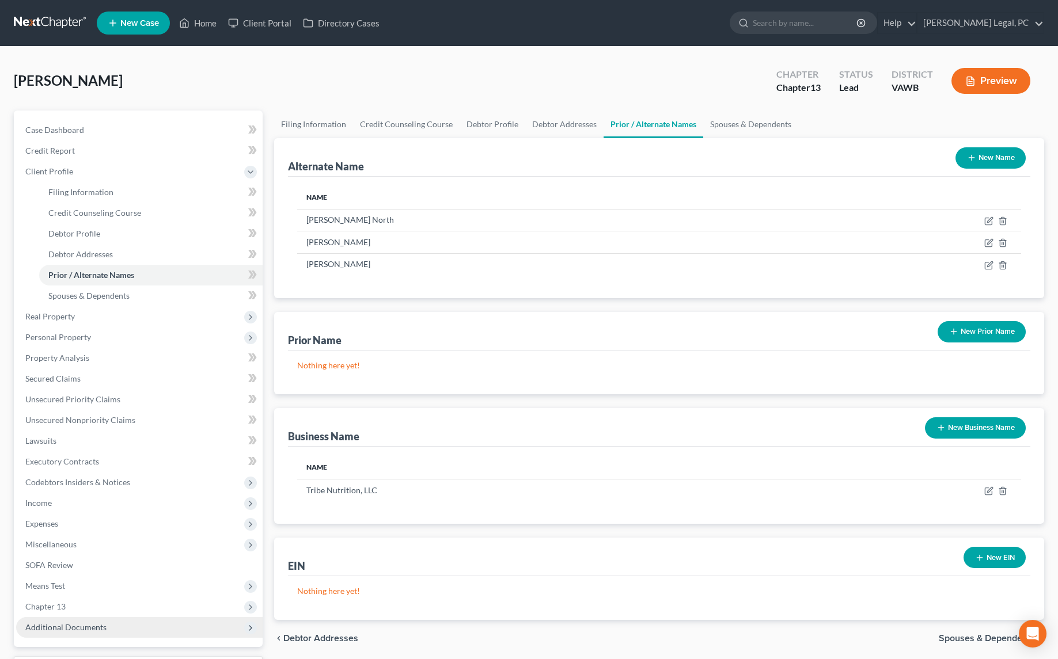
click at [35, 630] on span "Additional Documents" at bounding box center [65, 628] width 81 height 10
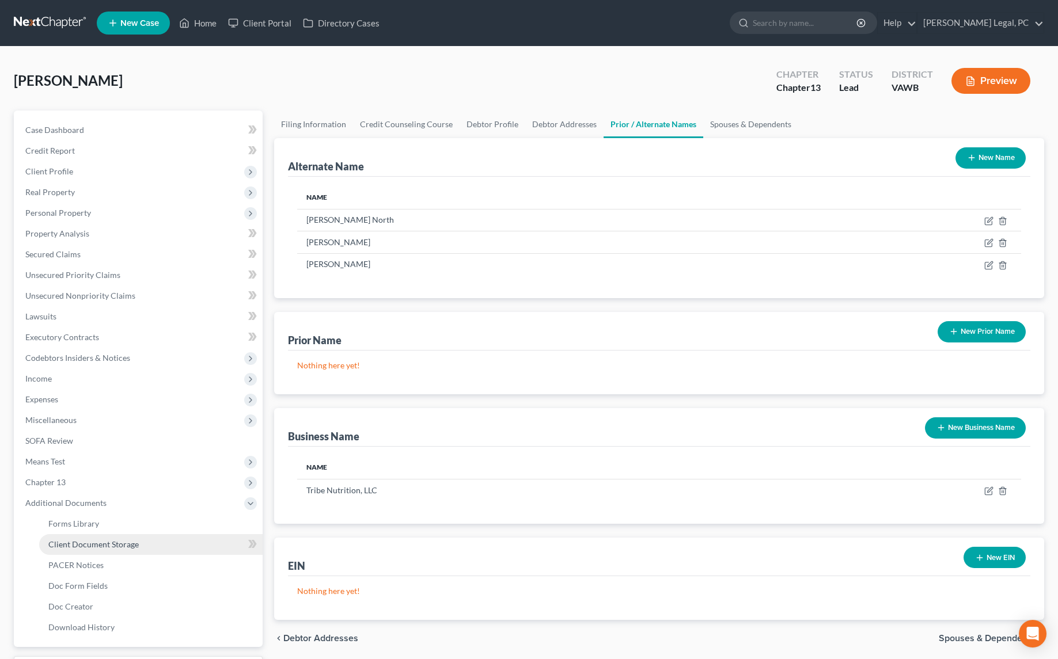
click at [103, 546] on span "Client Document Storage" at bounding box center [93, 545] width 90 height 10
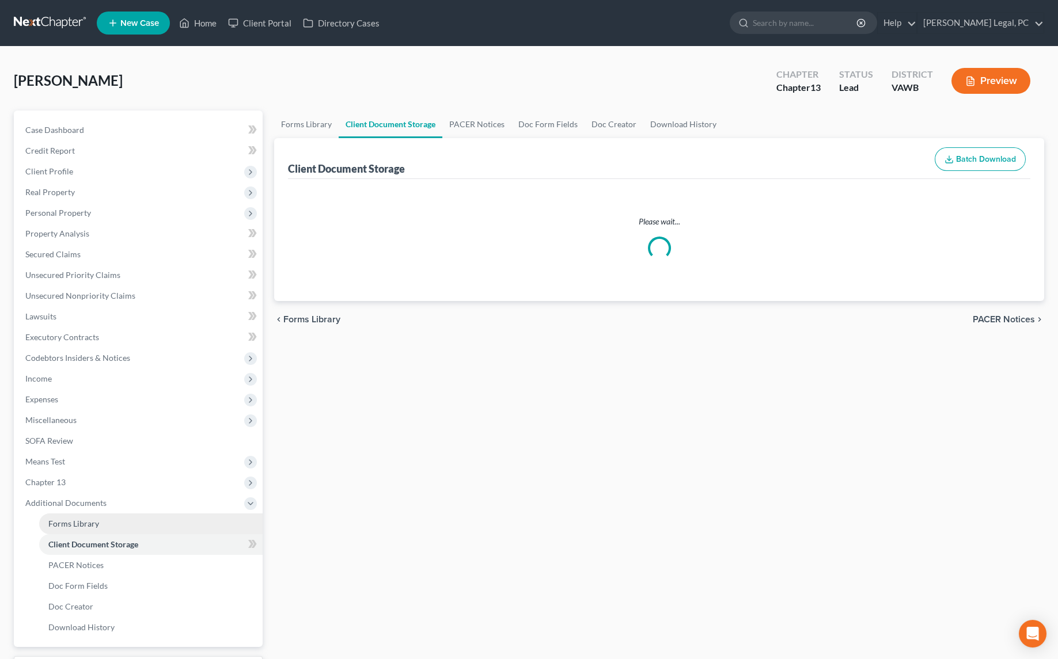
select select "0"
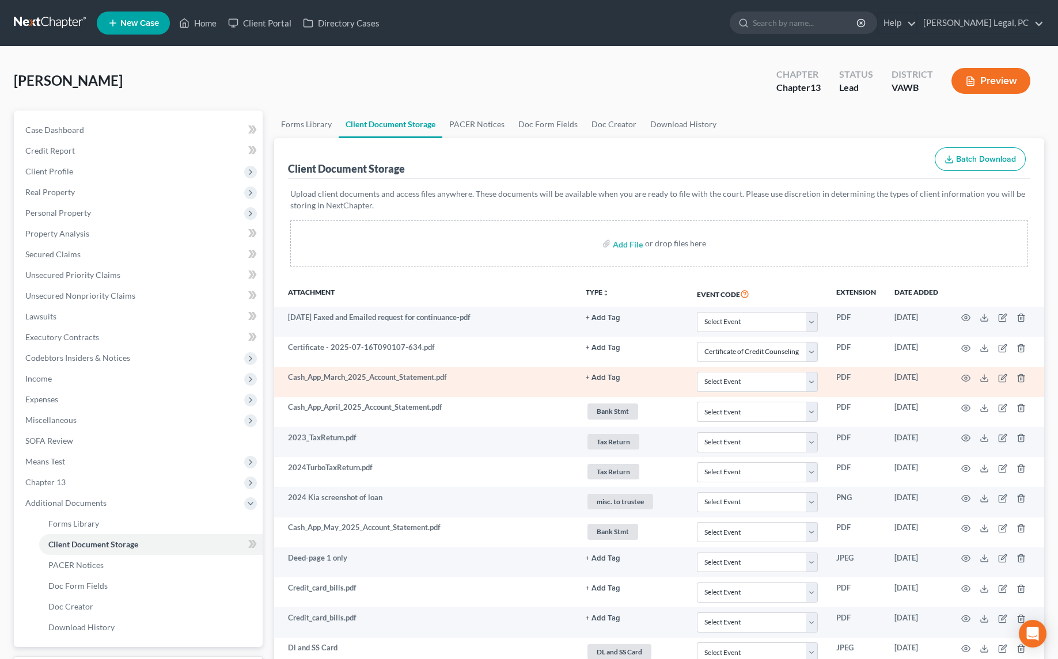
scroll to position [52, 0]
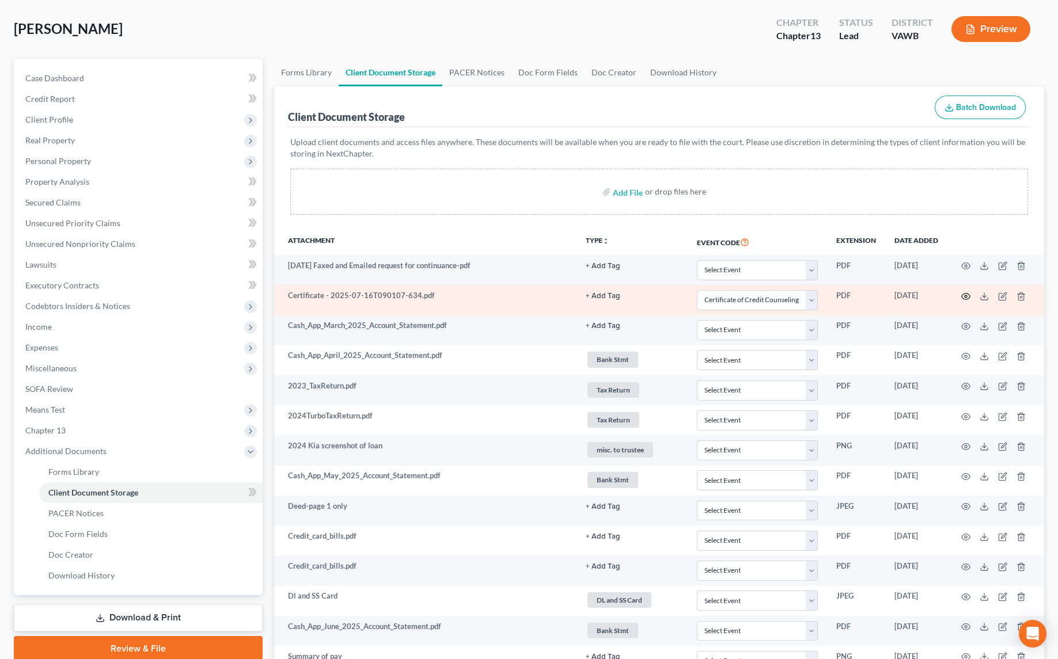
click at [965, 295] on circle "button" at bounding box center [966, 296] width 2 height 2
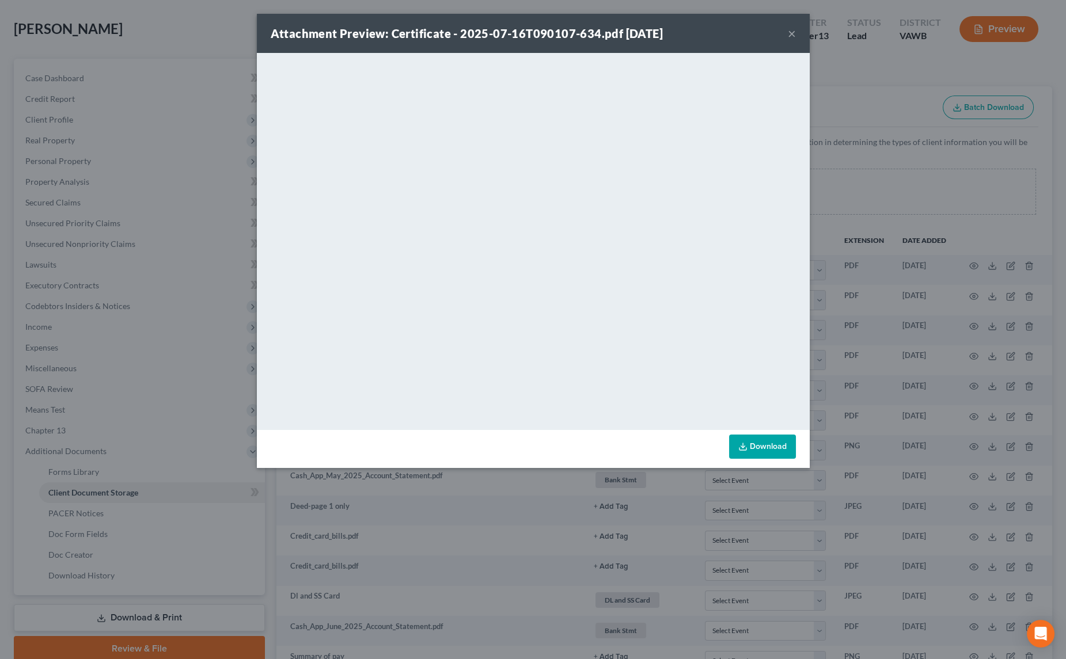
drag, startPoint x: 794, startPoint y: 37, endPoint x: 650, endPoint y: 44, distance: 144.1
click at [794, 36] on button "×" at bounding box center [792, 33] width 8 height 14
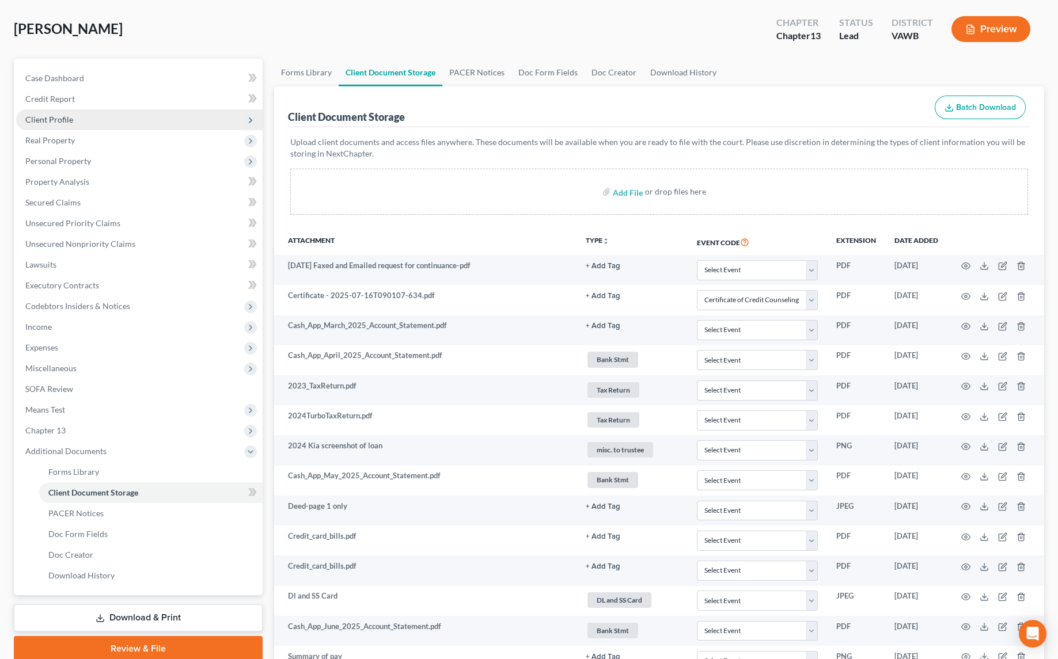
click at [53, 120] on span "Client Profile" at bounding box center [49, 120] width 48 height 10
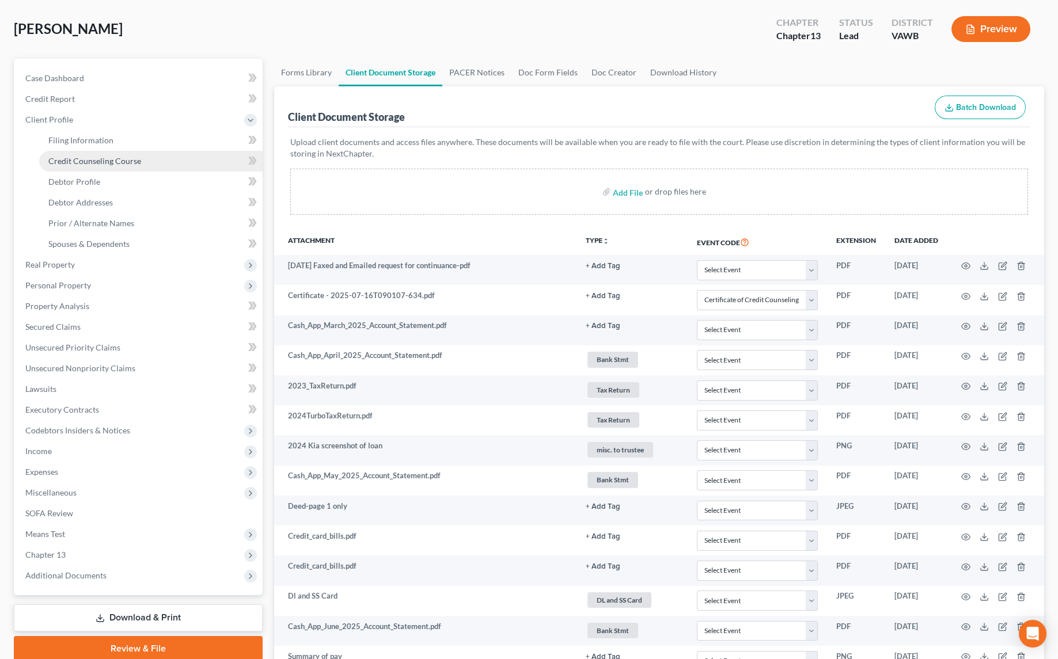
click at [64, 156] on span "Credit Counseling Course" at bounding box center [94, 161] width 93 height 10
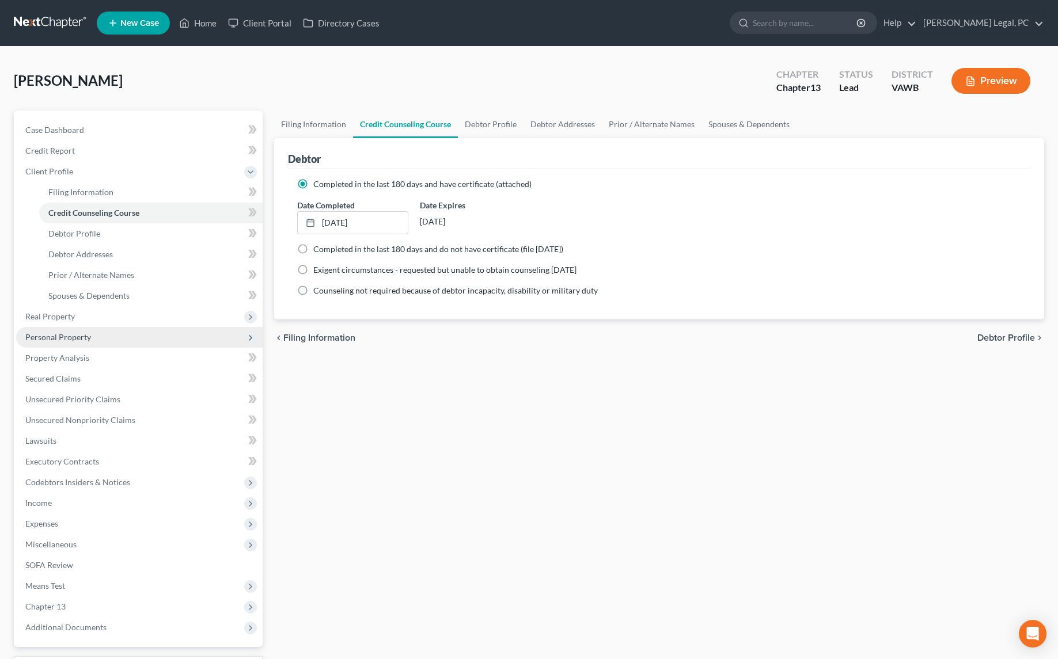
click at [67, 338] on span "Personal Property" at bounding box center [58, 337] width 66 height 10
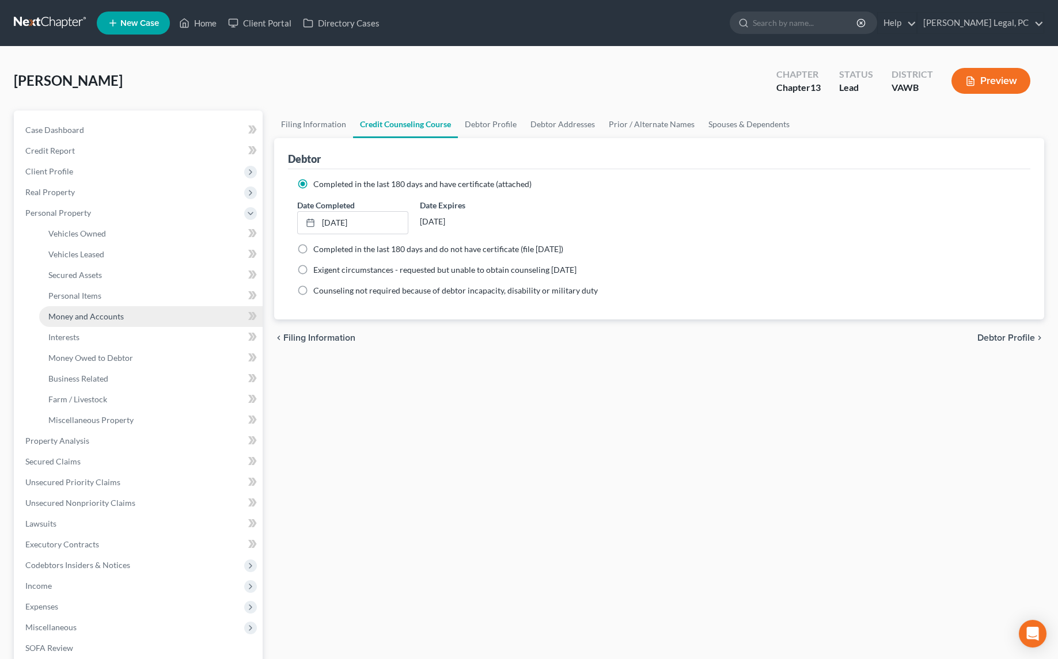
click at [88, 320] on link "Money and Accounts" at bounding box center [150, 316] width 223 height 21
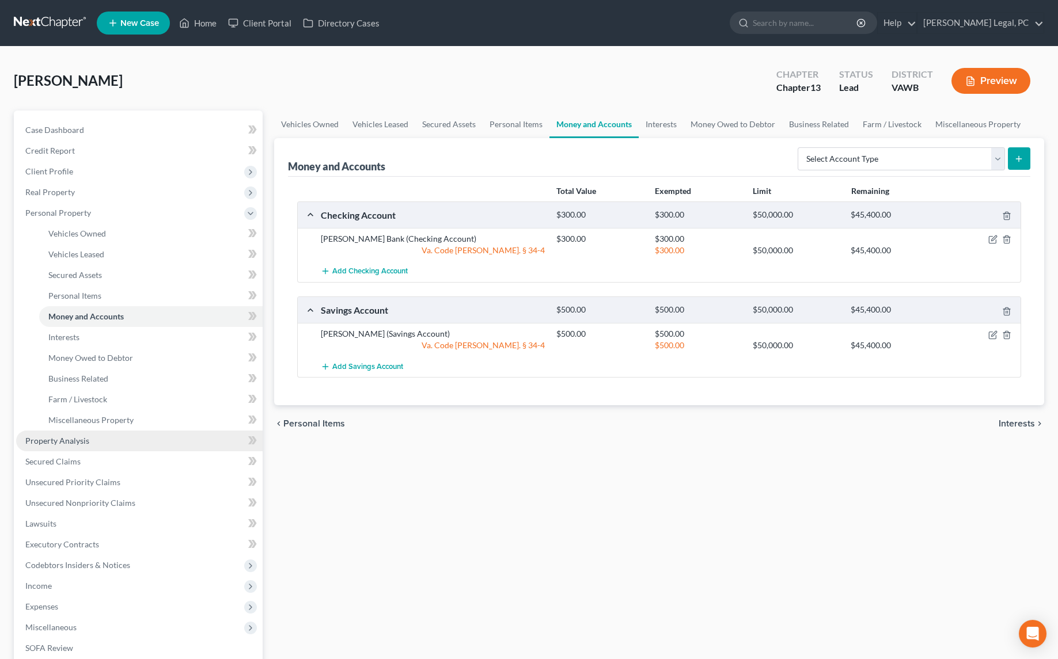
click at [81, 437] on span "Property Analysis" at bounding box center [57, 441] width 64 height 10
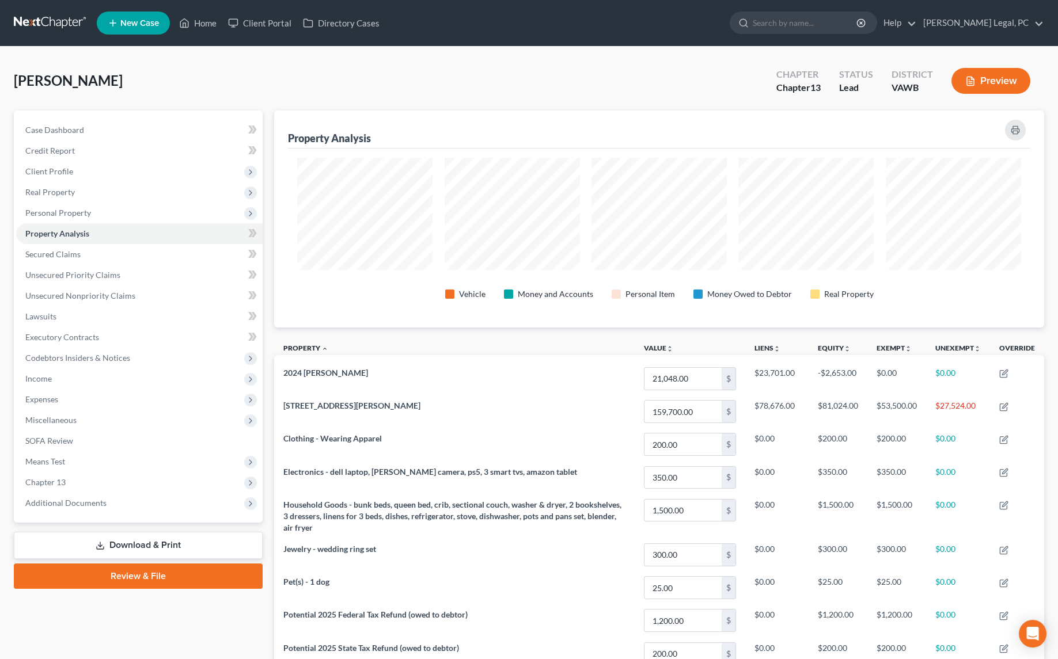
scroll to position [217, 770]
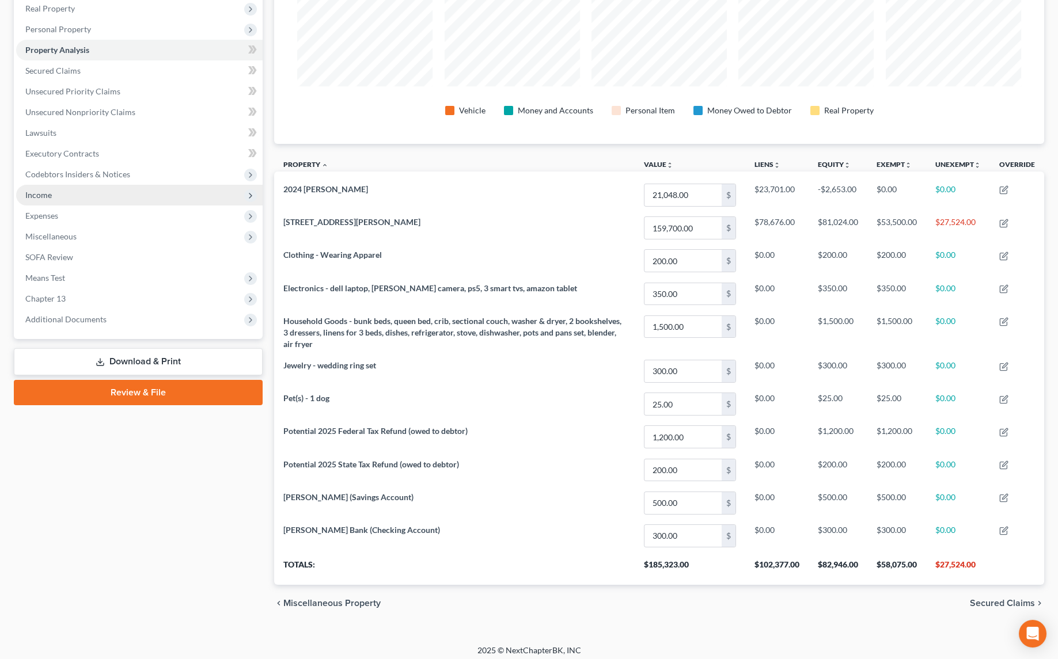
click at [48, 193] on span "Income" at bounding box center [38, 195] width 26 height 10
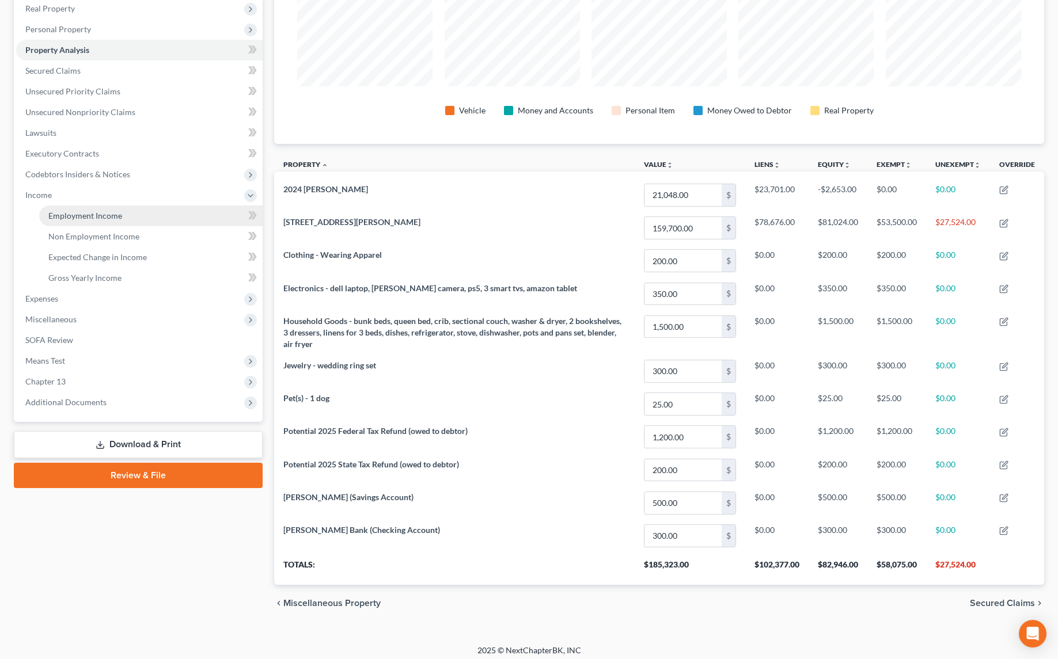
click at [61, 209] on link "Employment Income" at bounding box center [150, 216] width 223 height 21
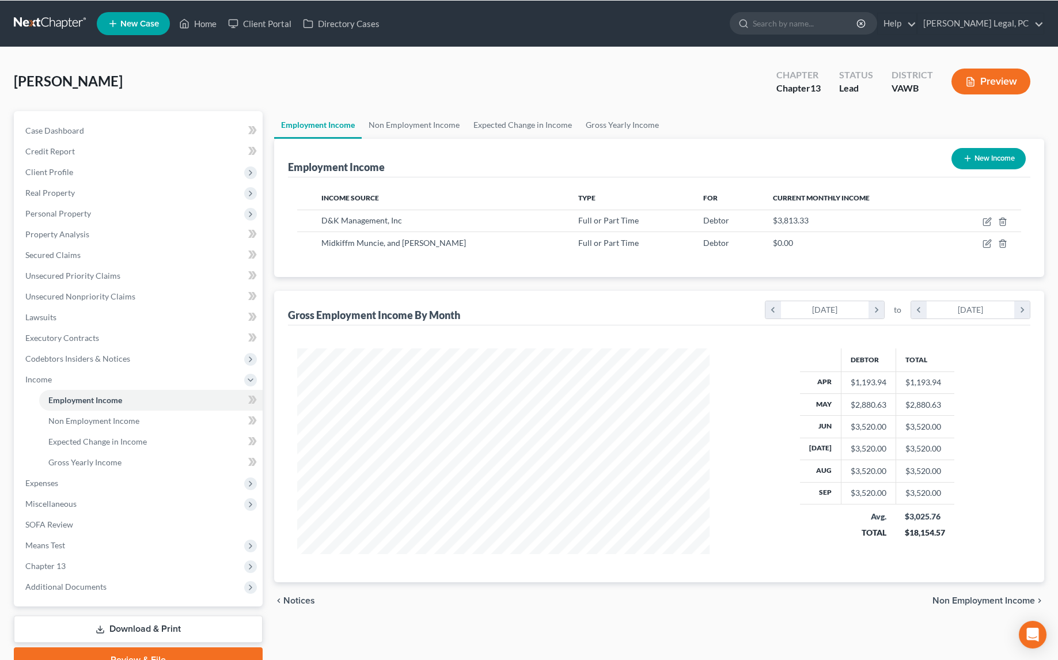
scroll to position [206, 435]
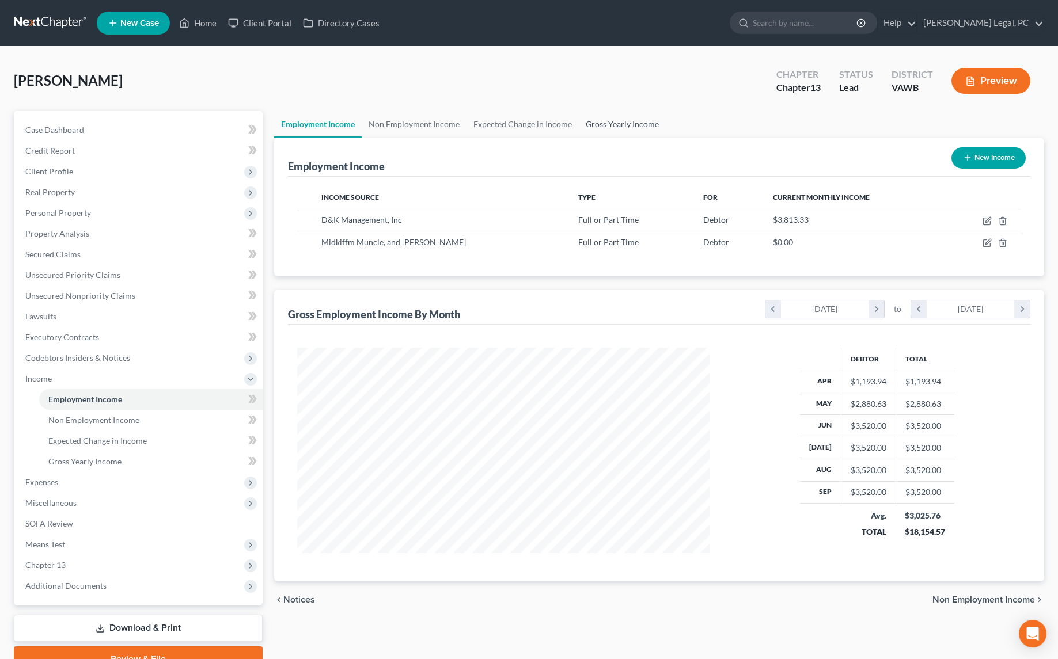
click at [601, 120] on link "Gross Yearly Income" at bounding box center [622, 125] width 87 height 28
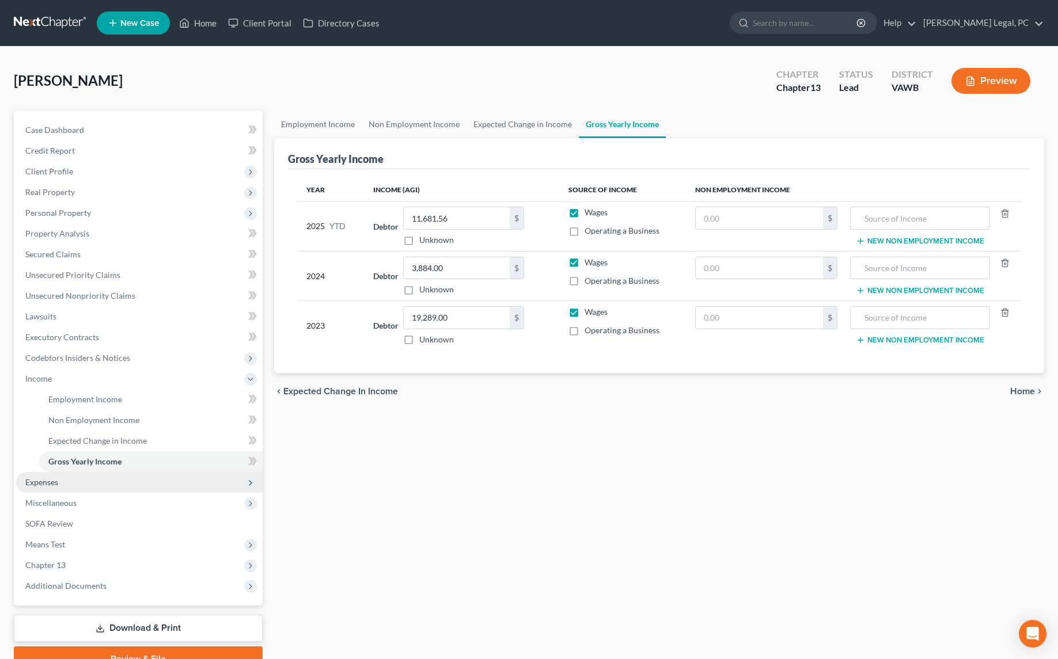
click at [44, 486] on span "Expenses" at bounding box center [41, 482] width 33 height 10
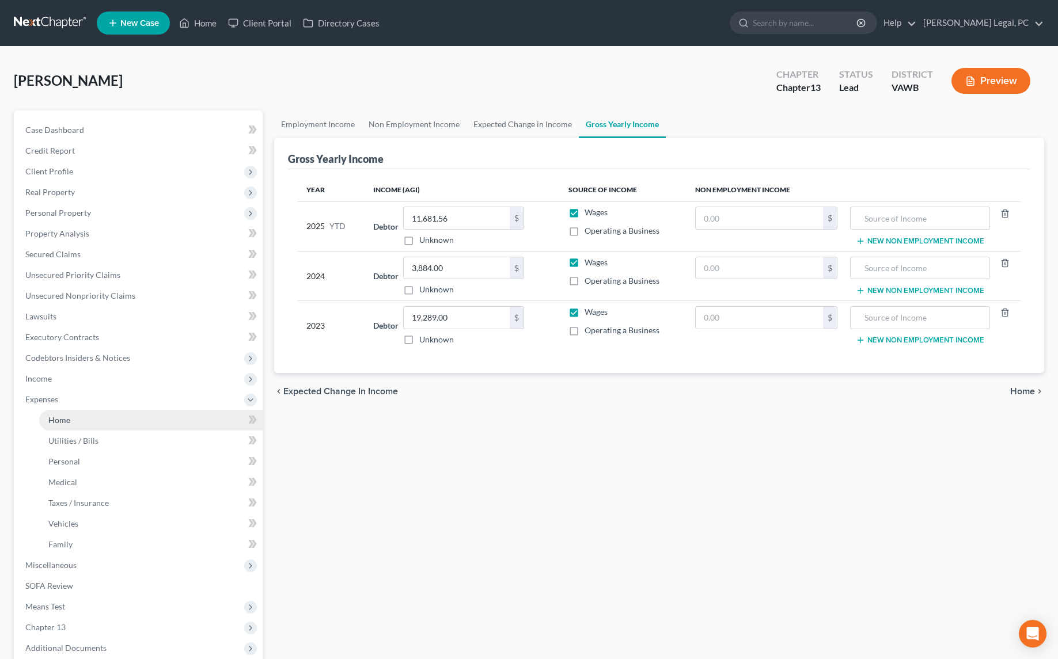
click at [69, 420] on span "Home" at bounding box center [59, 420] width 22 height 10
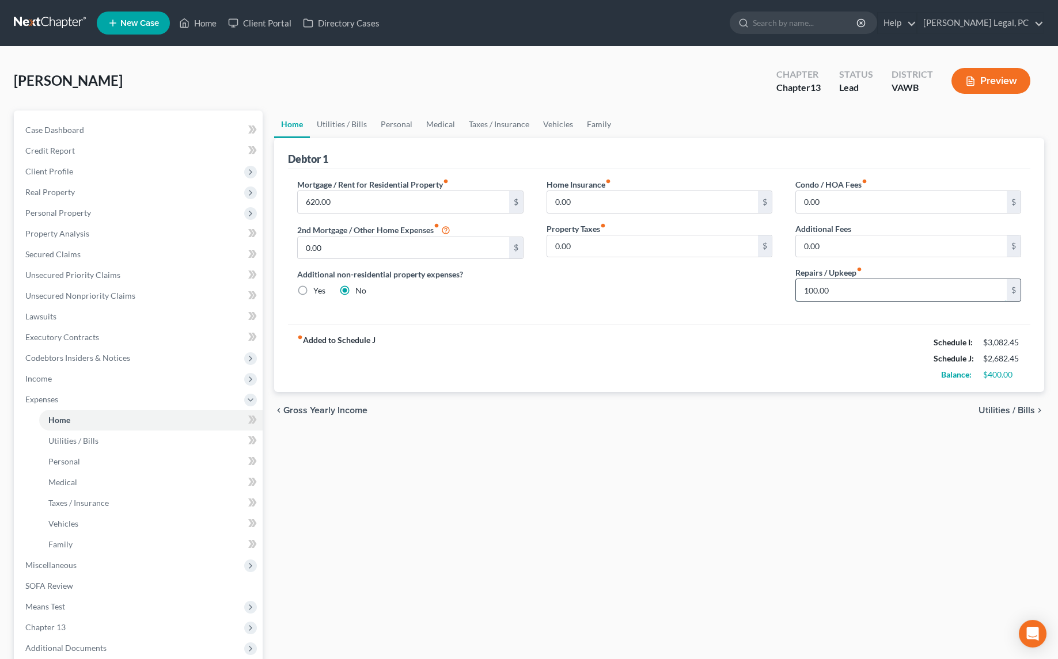
click at [844, 282] on input "100.00" at bounding box center [901, 290] width 211 height 22
click at [766, 296] on div "Home Insurance fiber_manual_record 0.00 $ Property Taxes fiber_manual_record 0.…" at bounding box center [659, 245] width 249 height 132
click at [50, 212] on span "Personal Property" at bounding box center [58, 213] width 66 height 10
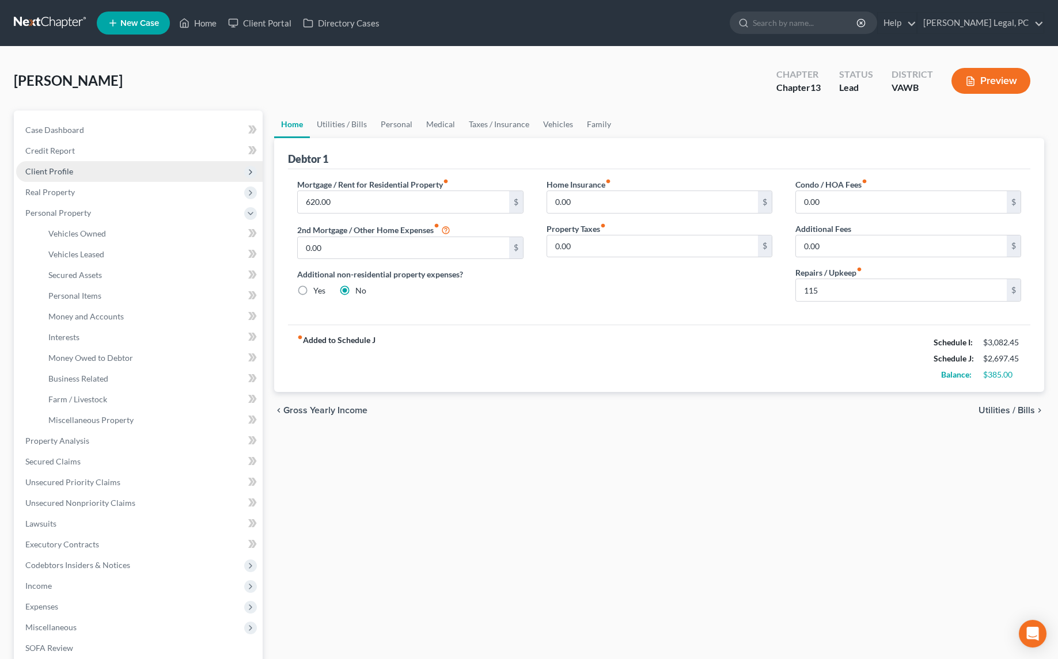
click at [60, 176] on span "Client Profile" at bounding box center [139, 171] width 247 height 21
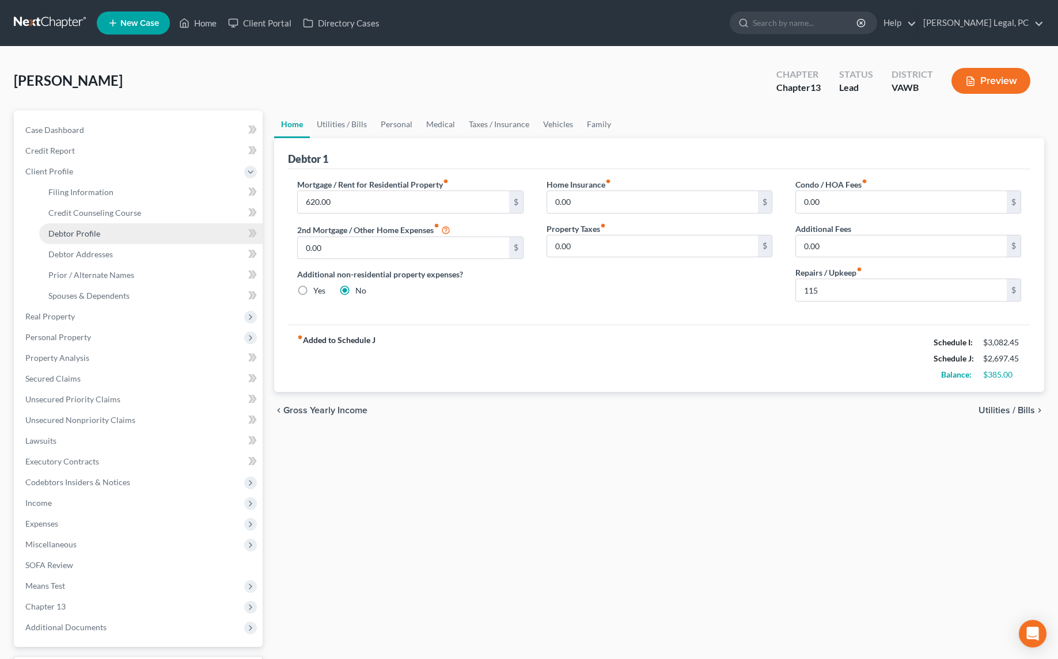
click at [79, 232] on span "Debtor Profile" at bounding box center [74, 234] width 52 height 10
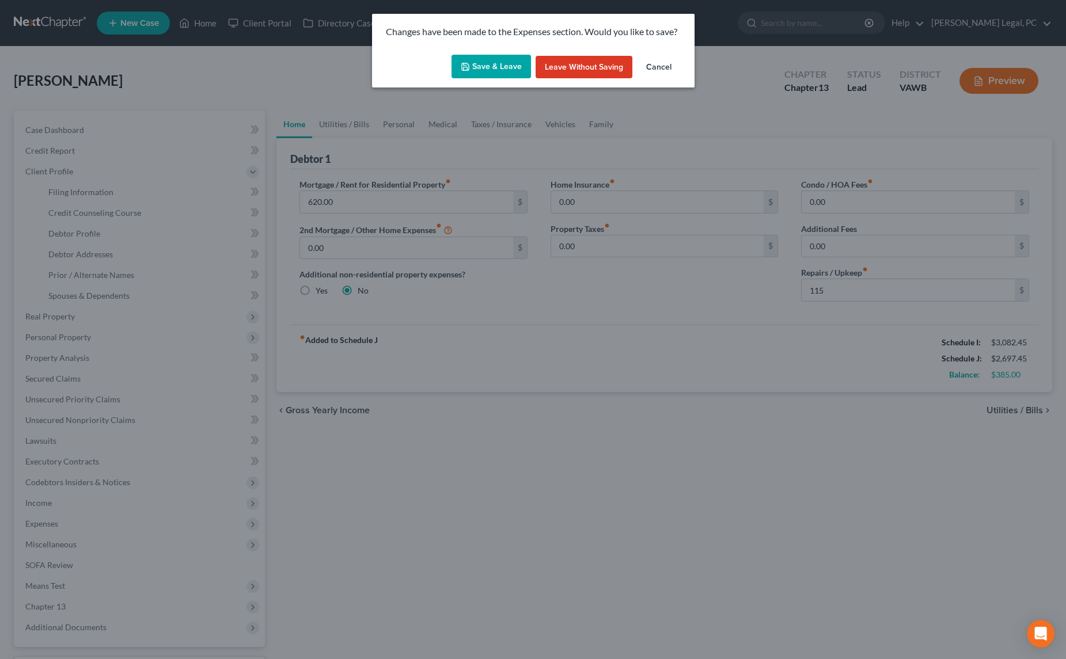
click at [483, 64] on button "Save & Leave" at bounding box center [491, 67] width 79 height 24
type input "115.00"
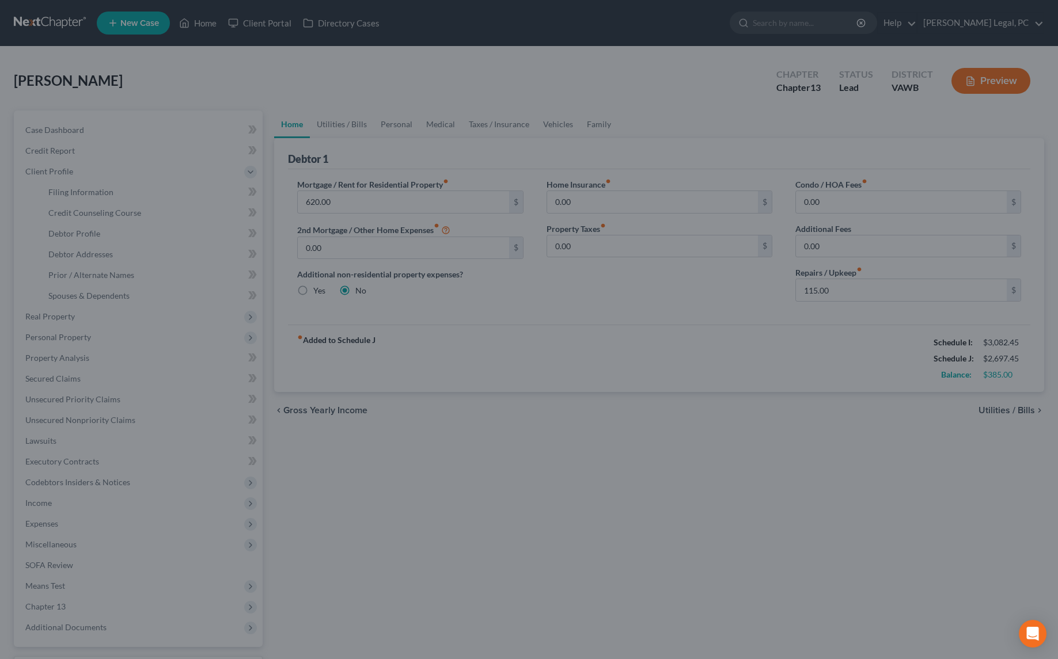
select select "2"
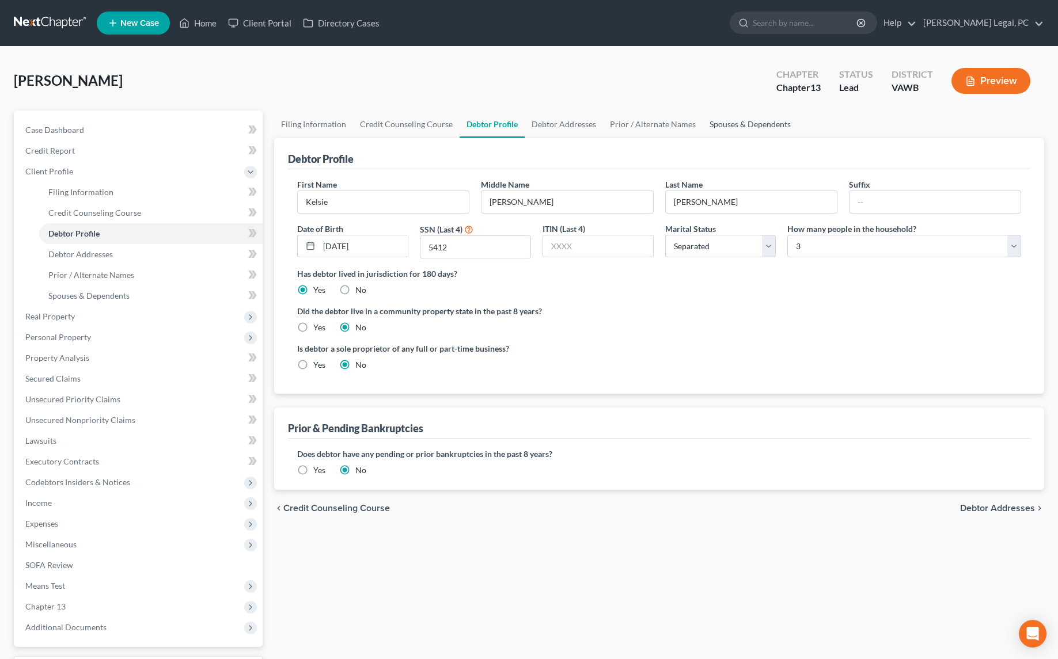
click at [711, 122] on link "Spouses & Dependents" at bounding box center [750, 125] width 95 height 28
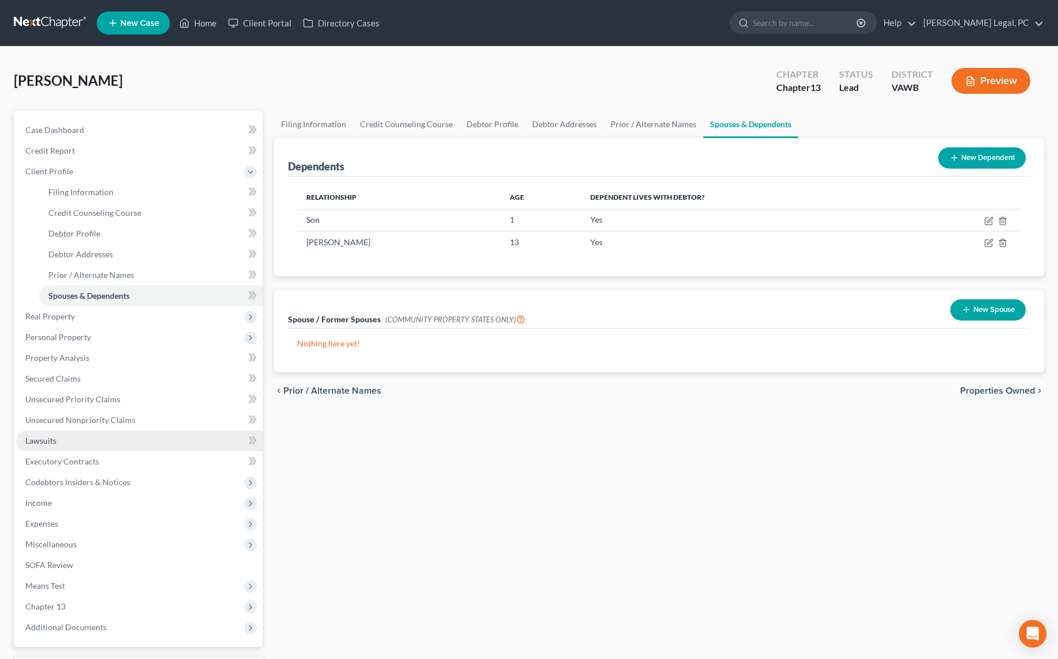
click at [47, 437] on span "Lawsuits" at bounding box center [40, 441] width 31 height 10
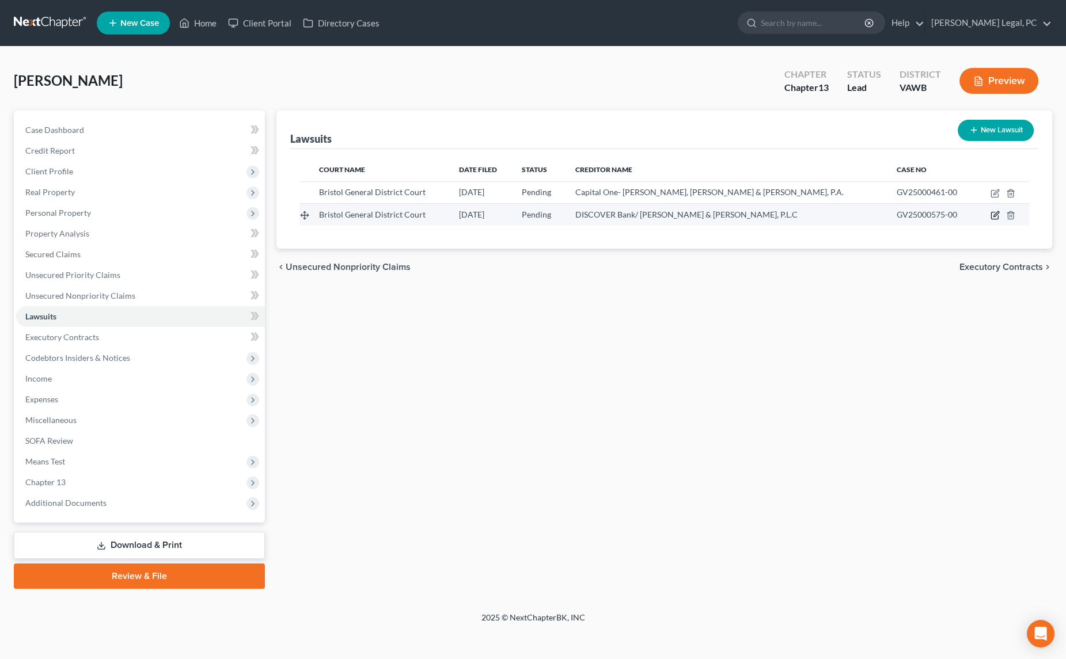
click at [995, 213] on icon "button" at bounding box center [996, 214] width 5 height 5
select select "48"
select select "0"
select select "4"
select select "48"
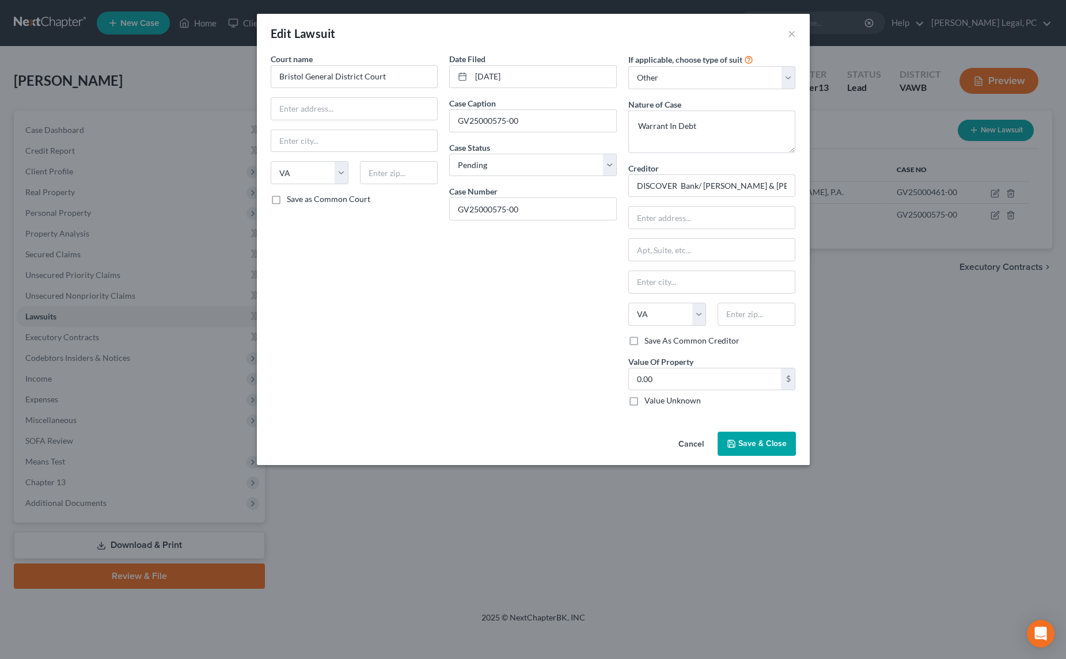
click at [744, 434] on button "Save & Close" at bounding box center [757, 444] width 78 height 24
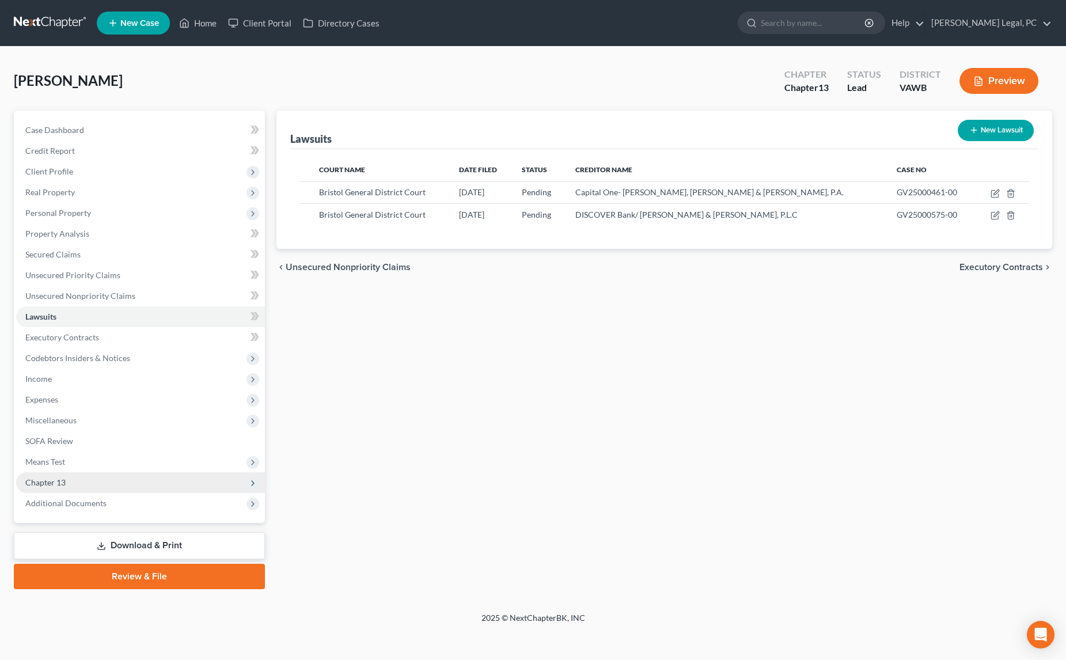
click at [88, 482] on span "Chapter 13" at bounding box center [140, 482] width 249 height 21
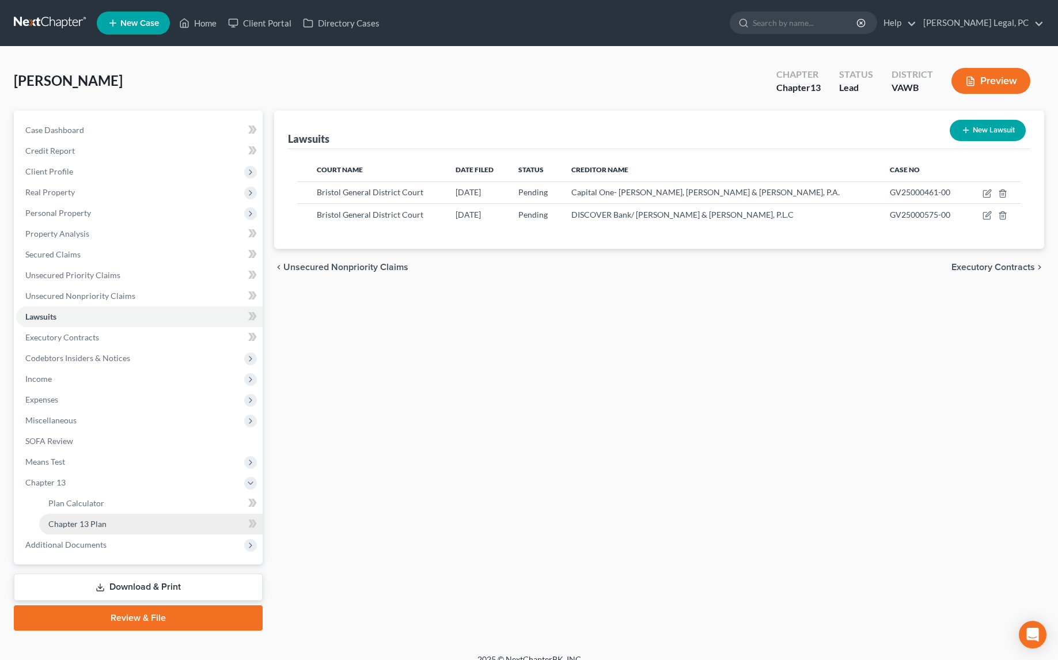
click at [93, 524] on span "Chapter 13 Plan" at bounding box center [77, 524] width 58 height 10
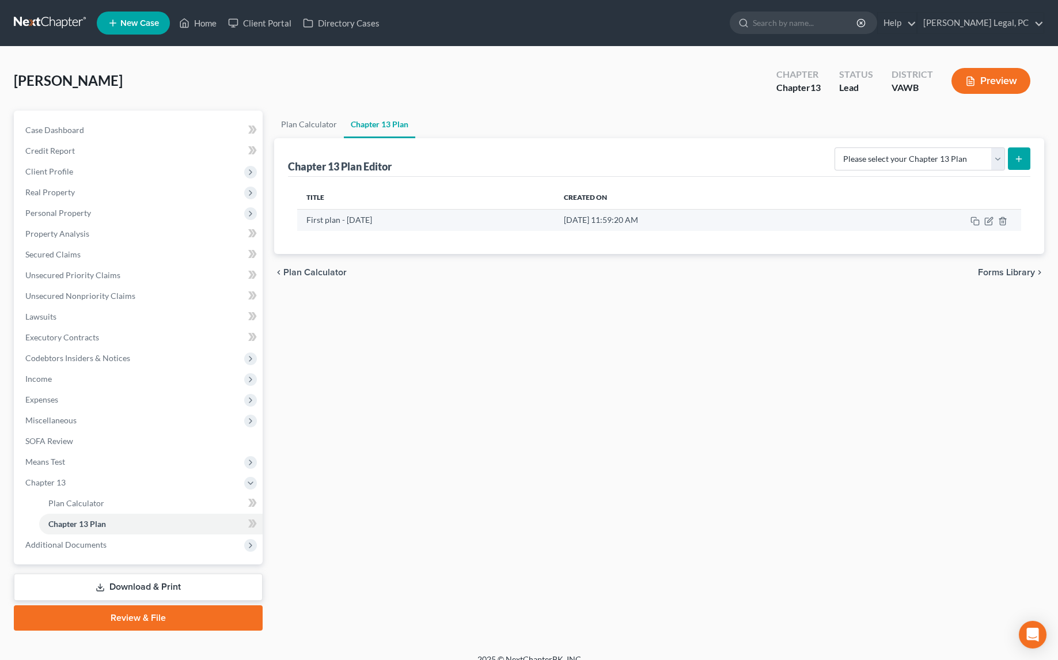
click at [990, 224] on td at bounding box center [929, 220] width 183 height 22
click at [990, 219] on icon "button" at bounding box center [989, 219] width 5 height 5
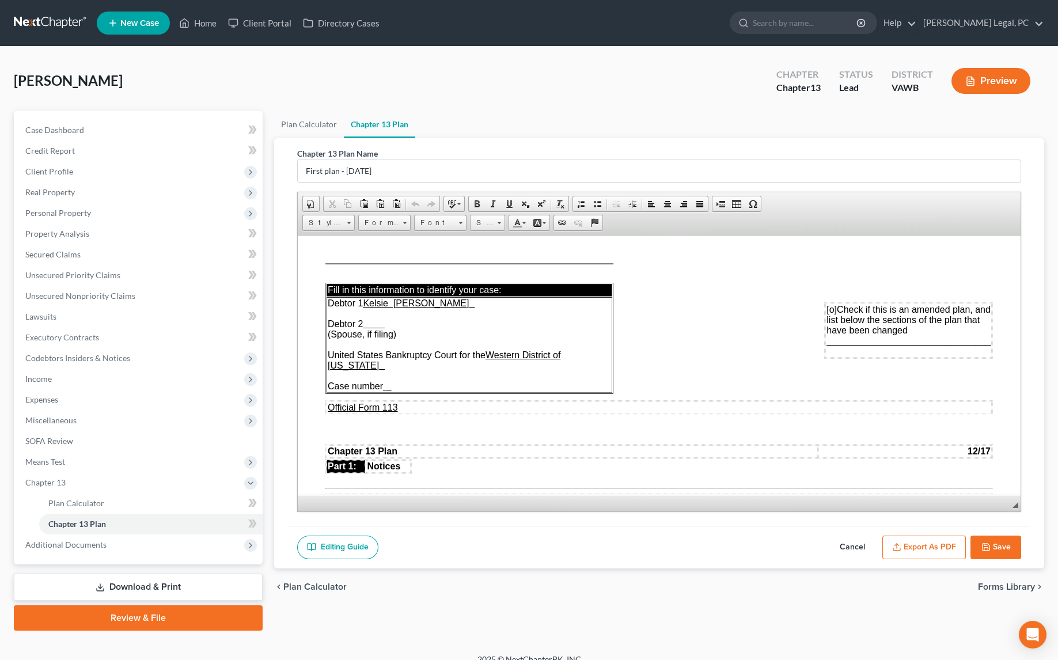
click at [1009, 544] on button "Save" at bounding box center [996, 548] width 51 height 24
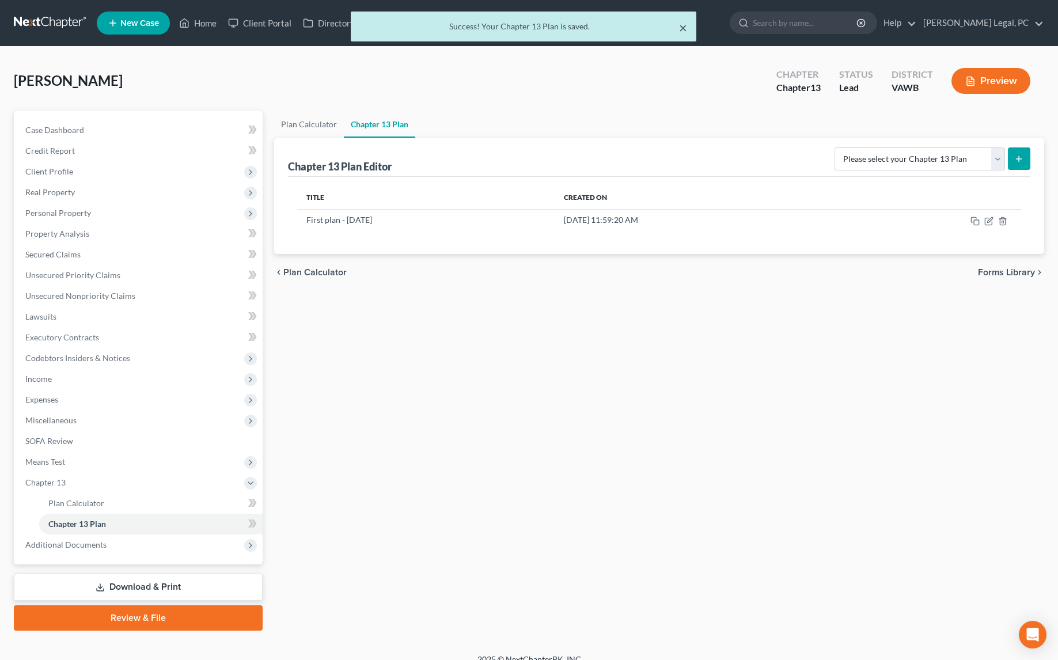
click at [683, 28] on button "×" at bounding box center [683, 28] width 8 height 14
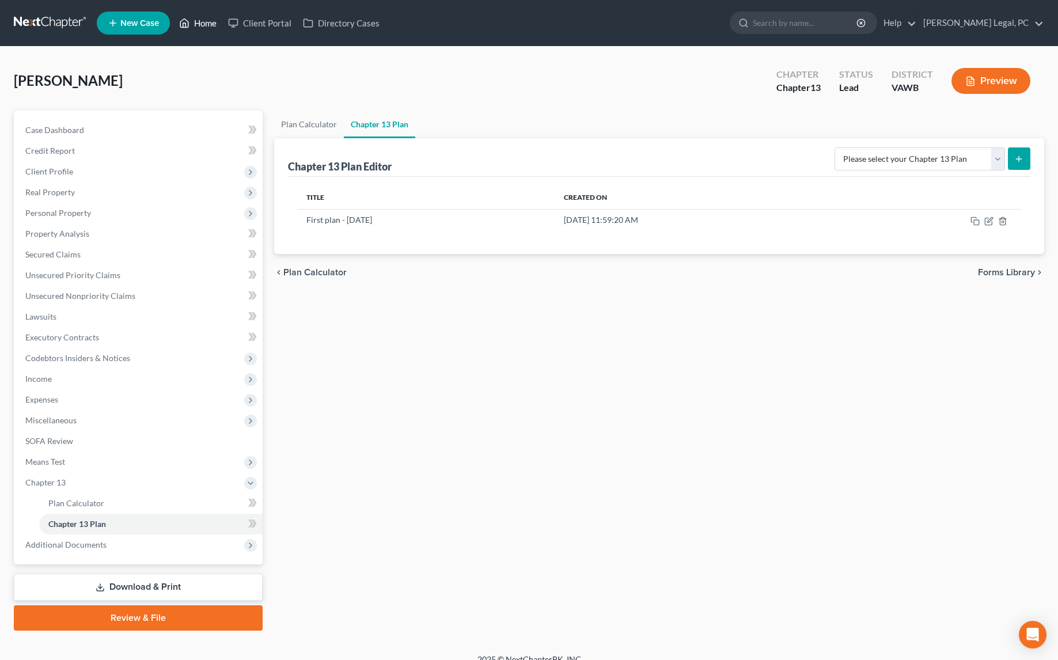
click at [200, 18] on link "Home" at bounding box center [197, 23] width 49 height 21
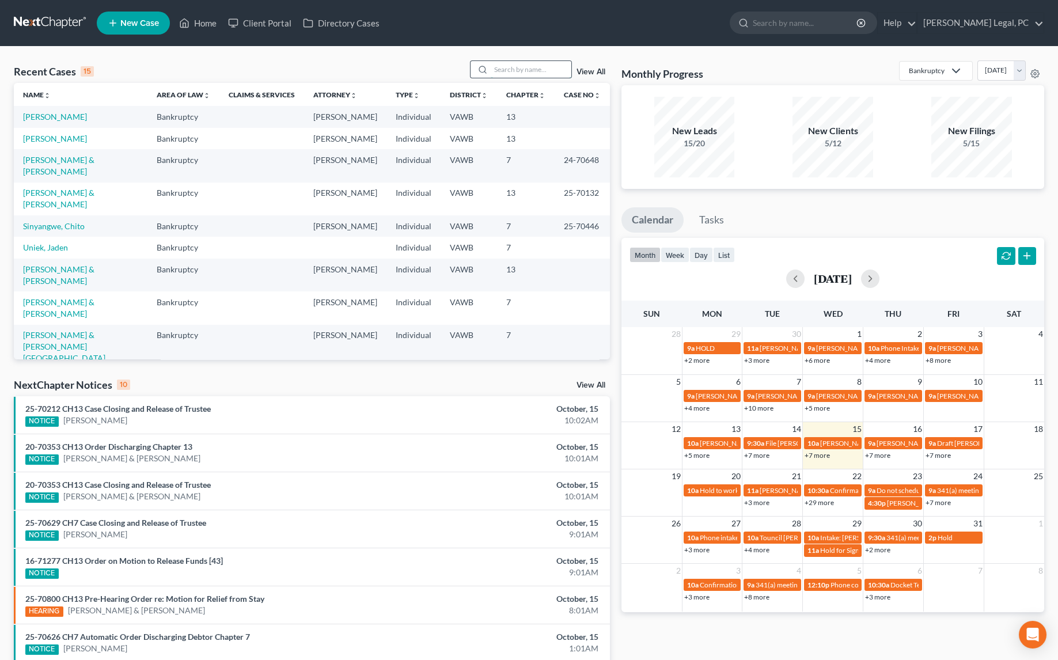
click at [526, 65] on input "search" at bounding box center [531, 69] width 81 height 17
type input "[GEOGRAPHIC_DATA]"
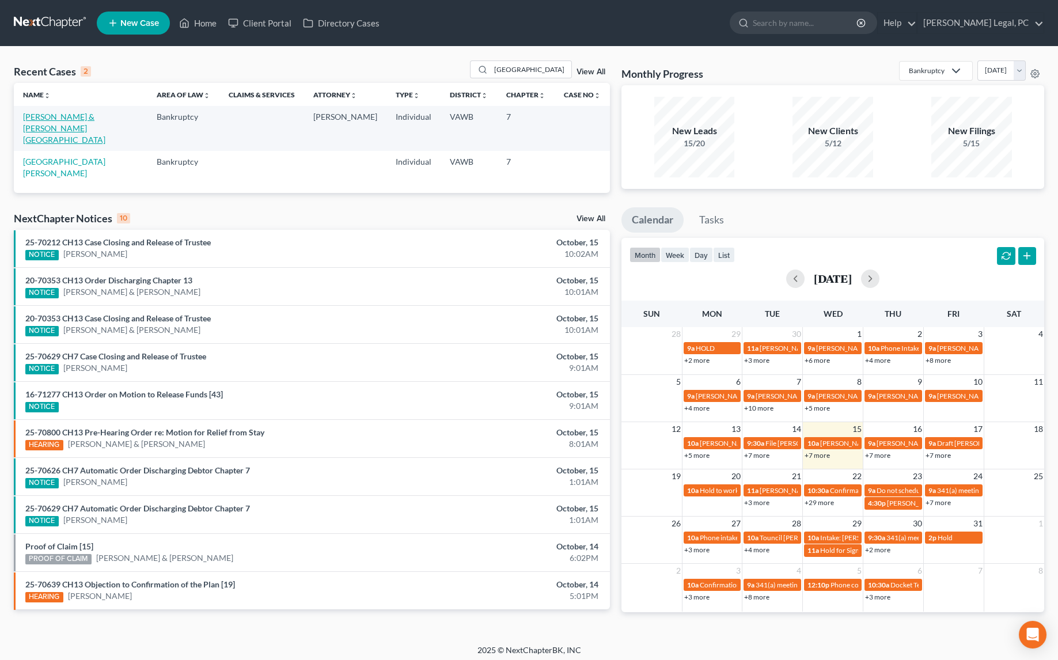
click at [41, 123] on link "[PERSON_NAME] & [PERSON_NAME][GEOGRAPHIC_DATA]" at bounding box center [64, 128] width 82 height 33
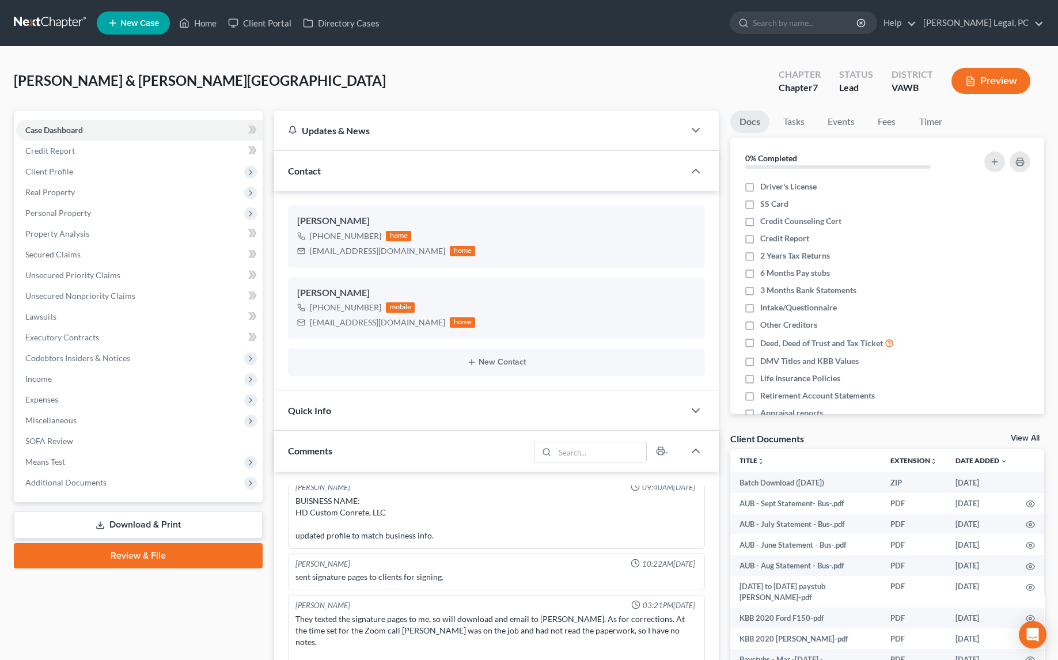
click at [108, 525] on link "Download & Print" at bounding box center [138, 524] width 249 height 27
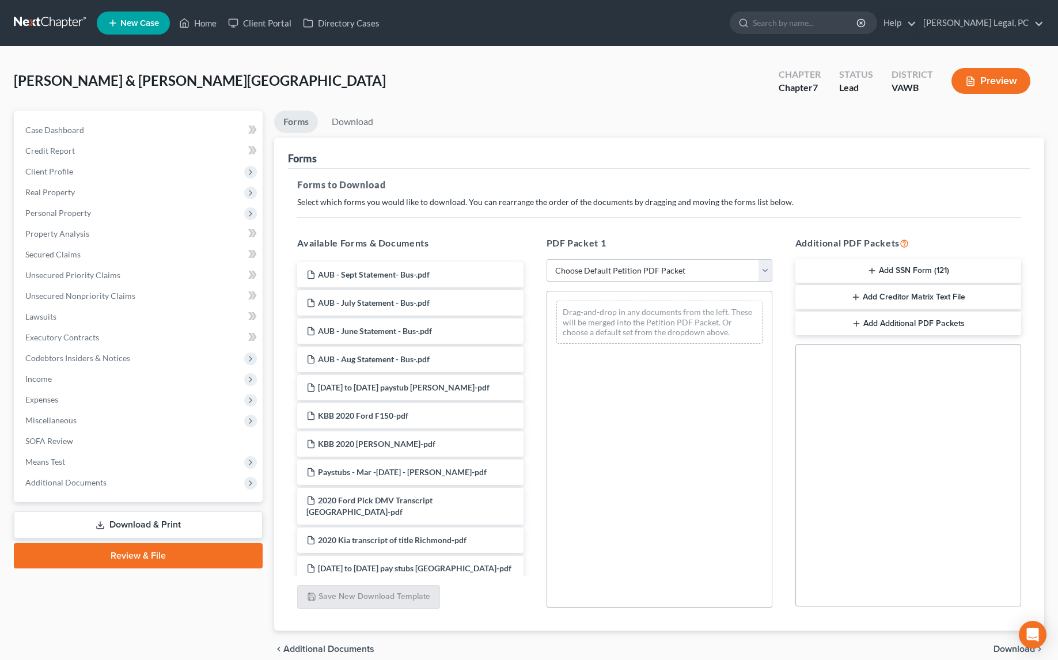
click at [570, 263] on select "Choose Default Petition PDF Packet Complete Bankruptcy Petition (all forms and …" at bounding box center [660, 270] width 226 height 23
select select "0"
click at [547, 259] on select "Choose Default Petition PDF Packet Complete Bankruptcy Petition (all forms and …" at bounding box center [660, 270] width 226 height 23
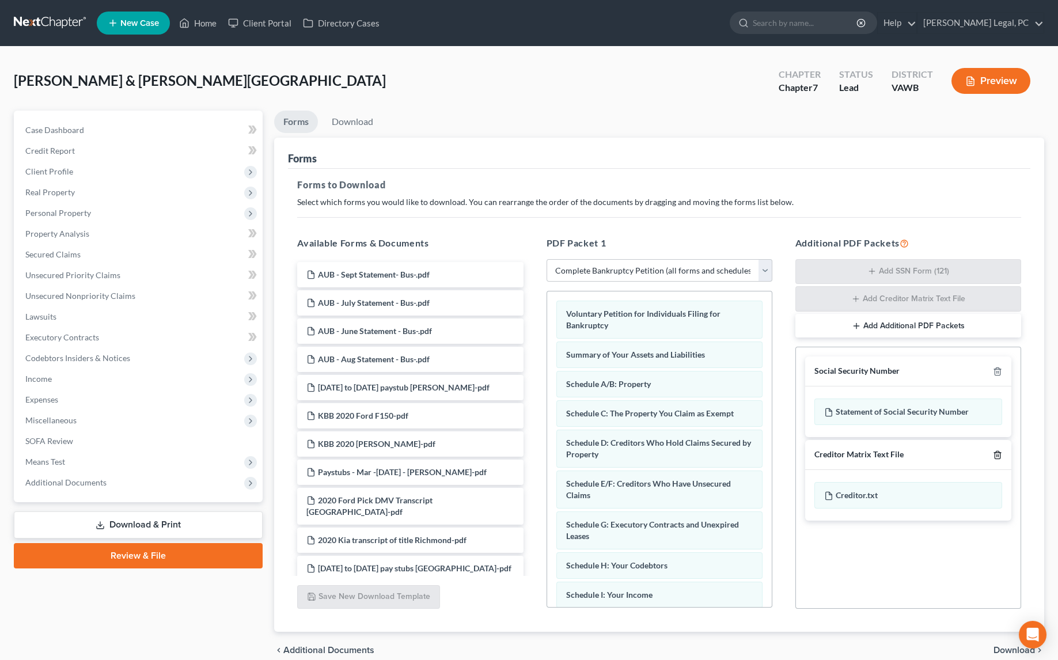
click at [996, 451] on icon "button" at bounding box center [997, 454] width 9 height 9
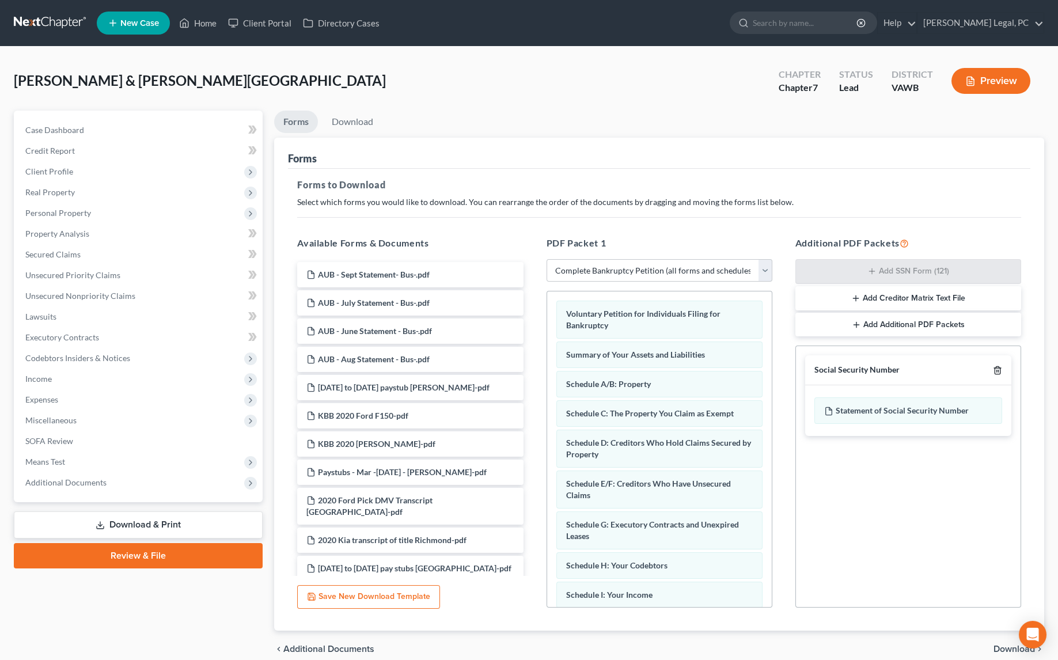
click at [999, 368] on icon "button" at bounding box center [997, 370] width 9 height 9
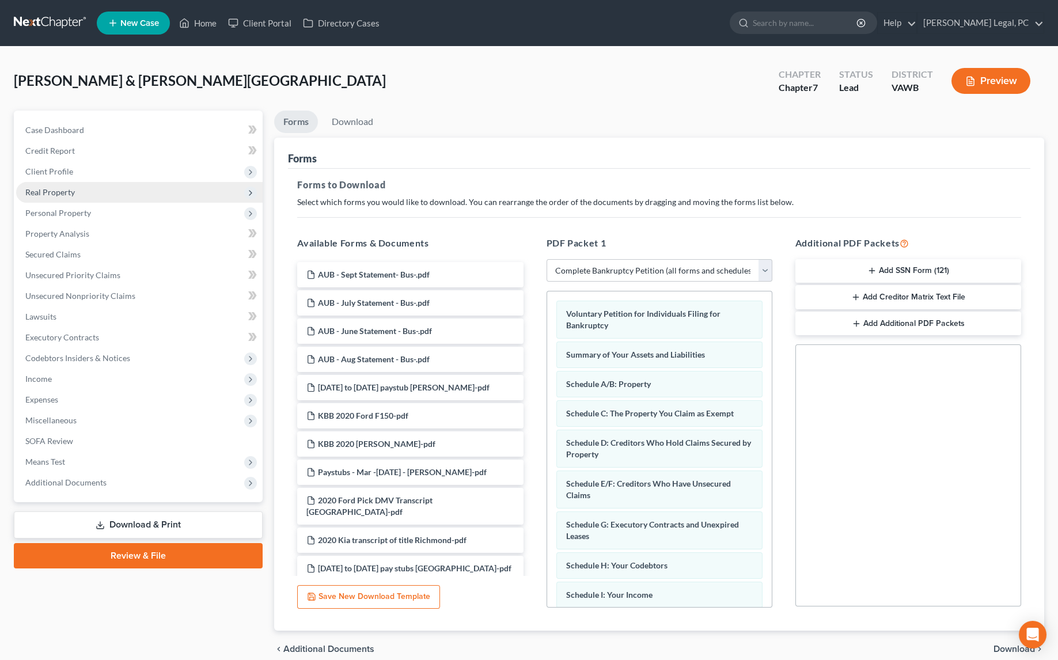
click at [33, 192] on span "Real Property" at bounding box center [50, 192] width 50 height 10
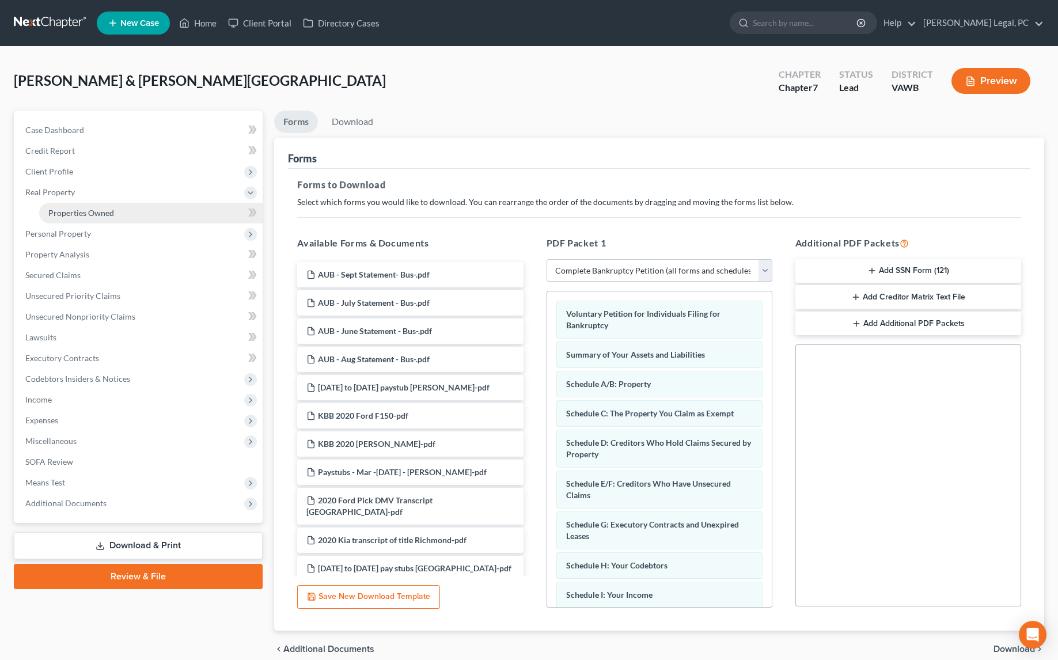
click at [69, 213] on span "Properties Owned" at bounding box center [81, 213] width 66 height 10
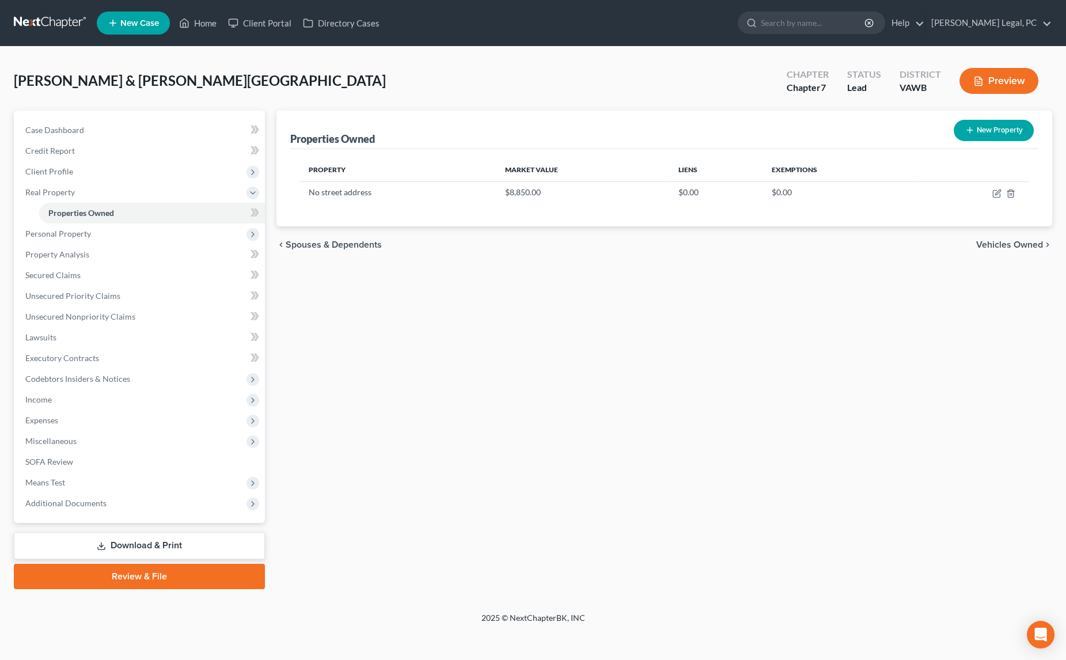
click at [78, 543] on link "Download & Print" at bounding box center [139, 545] width 251 height 27
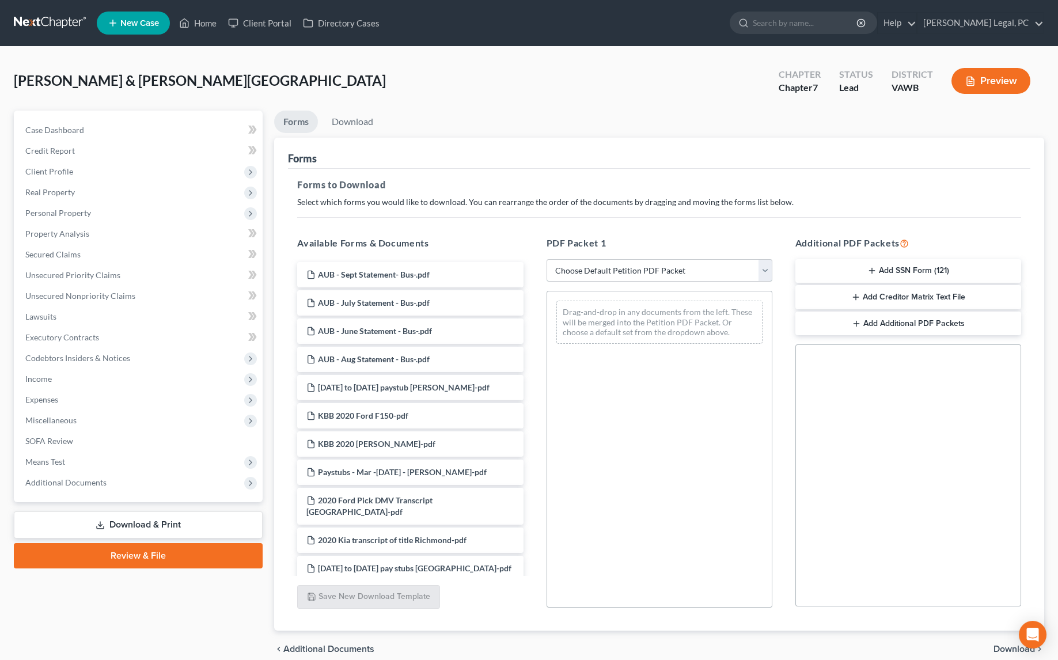
click at [674, 260] on select "Choose Default Petition PDF Packet Complete Bankruptcy Petition (all forms and …" at bounding box center [660, 270] width 226 height 23
select select "0"
click at [547, 259] on select "Choose Default Petition PDF Packet Complete Bankruptcy Petition (all forms and …" at bounding box center [660, 270] width 226 height 23
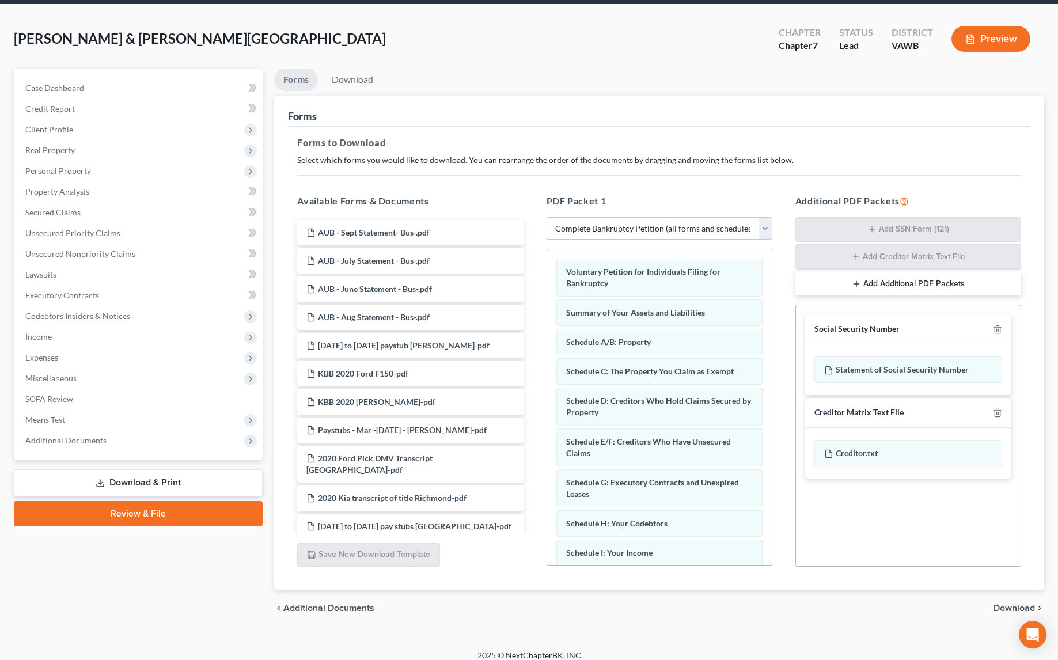
scroll to position [50, 0]
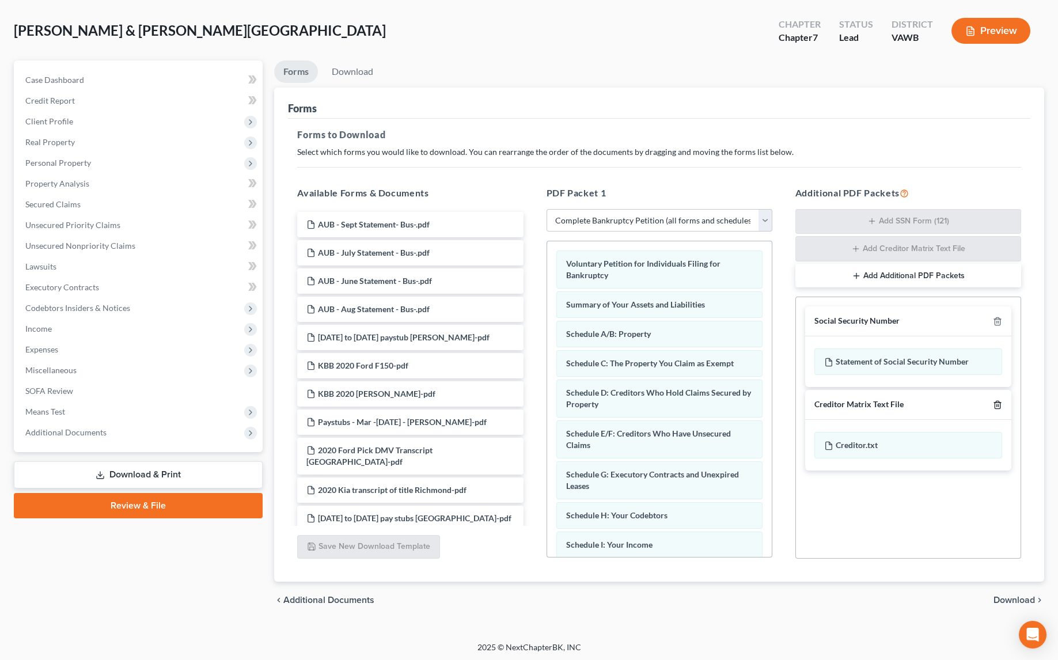
drag, startPoint x: 1000, startPoint y: 402, endPoint x: 994, endPoint y: 384, distance: 18.8
click at [1000, 401] on icon "button" at bounding box center [997, 404] width 9 height 9
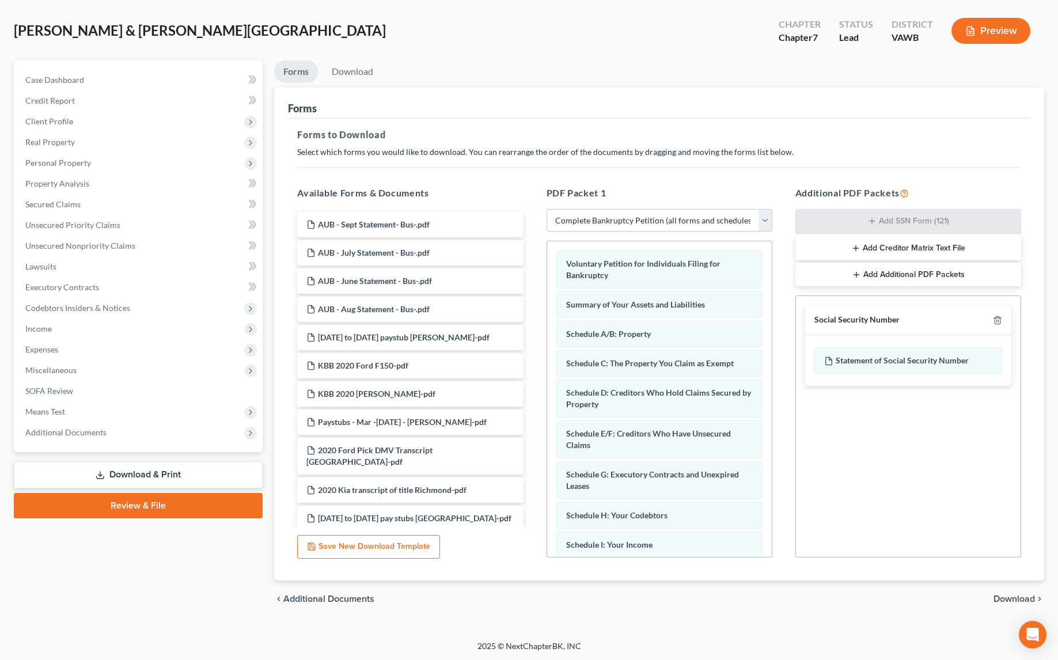
scroll to position [50, 0]
drag, startPoint x: 996, startPoint y: 319, endPoint x: 992, endPoint y: 332, distance: 13.1
click at [996, 319] on icon "button" at bounding box center [997, 320] width 9 height 9
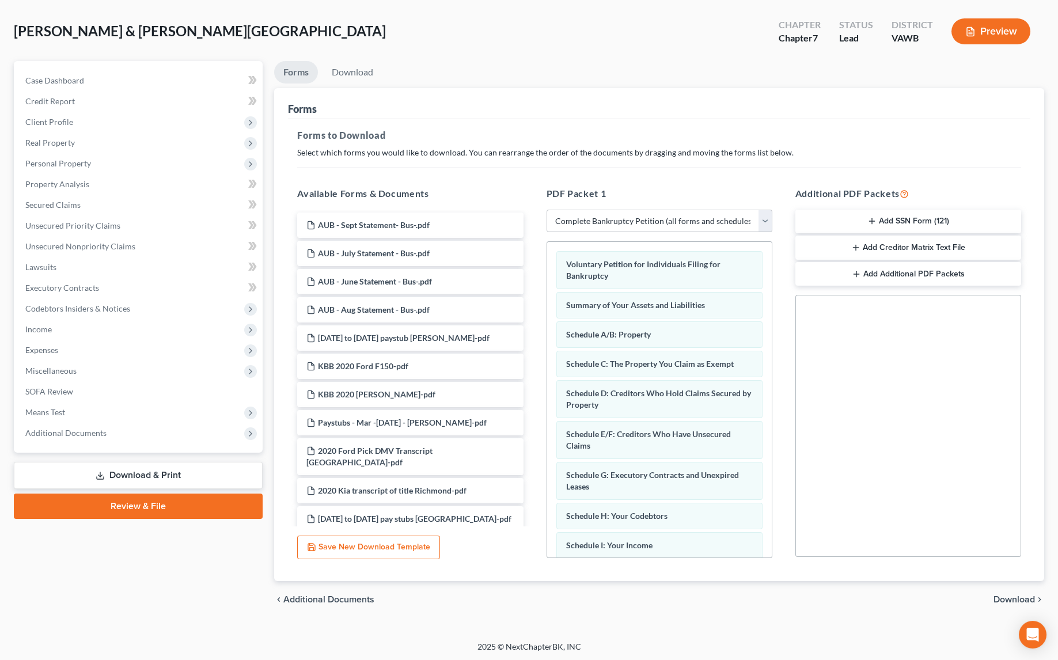
click at [1014, 598] on span "Download" at bounding box center [1014, 599] width 41 height 9
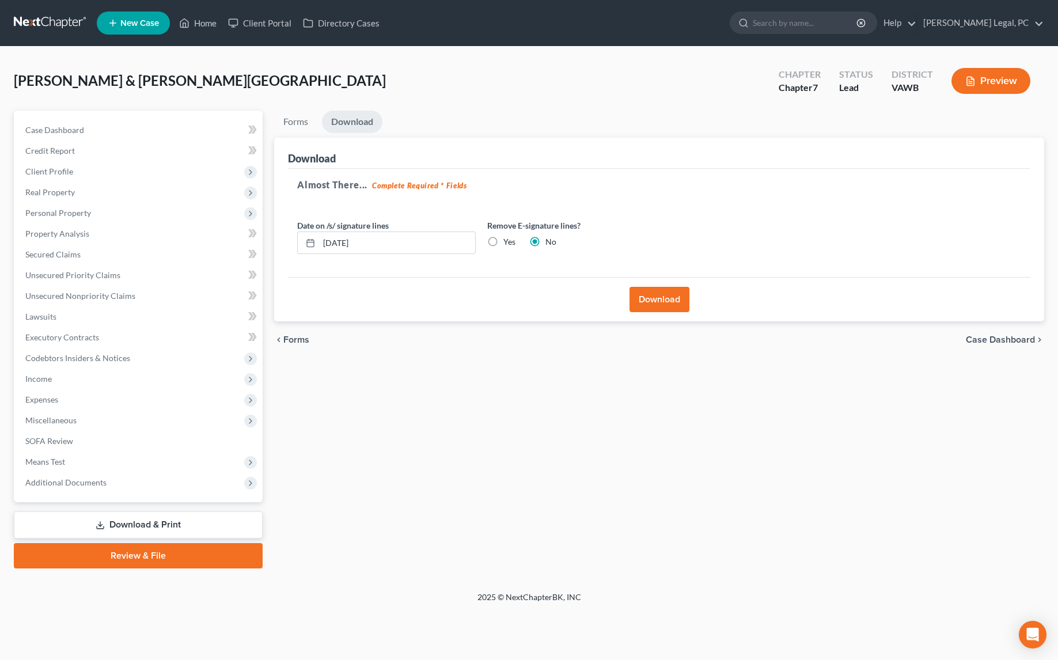
scroll to position [0, 0]
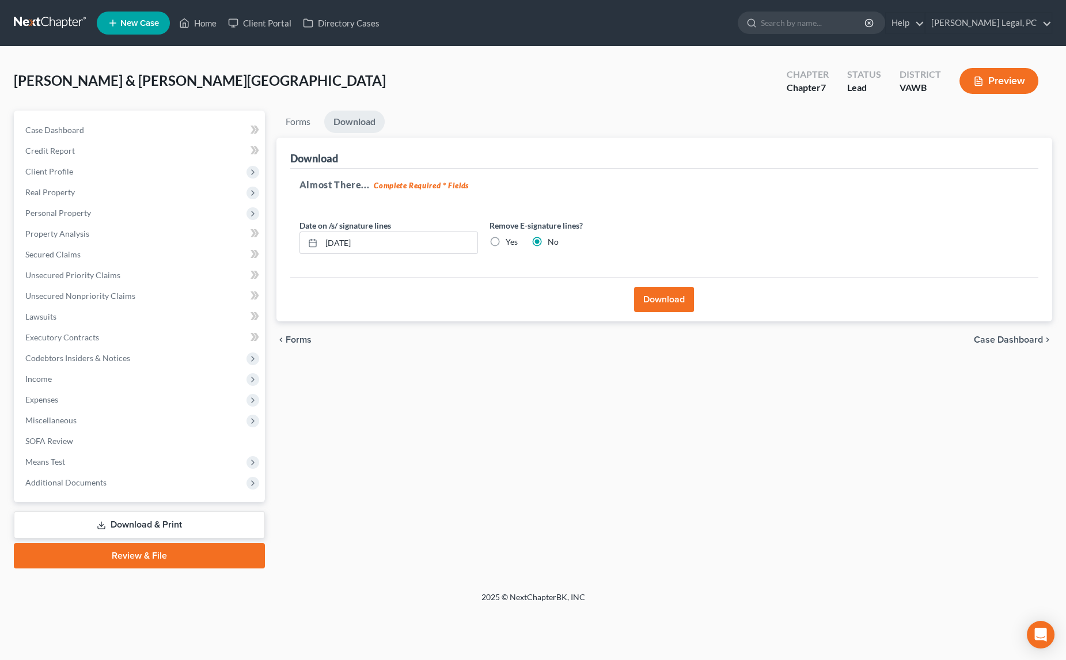
click at [652, 298] on button "Download" at bounding box center [664, 299] width 60 height 25
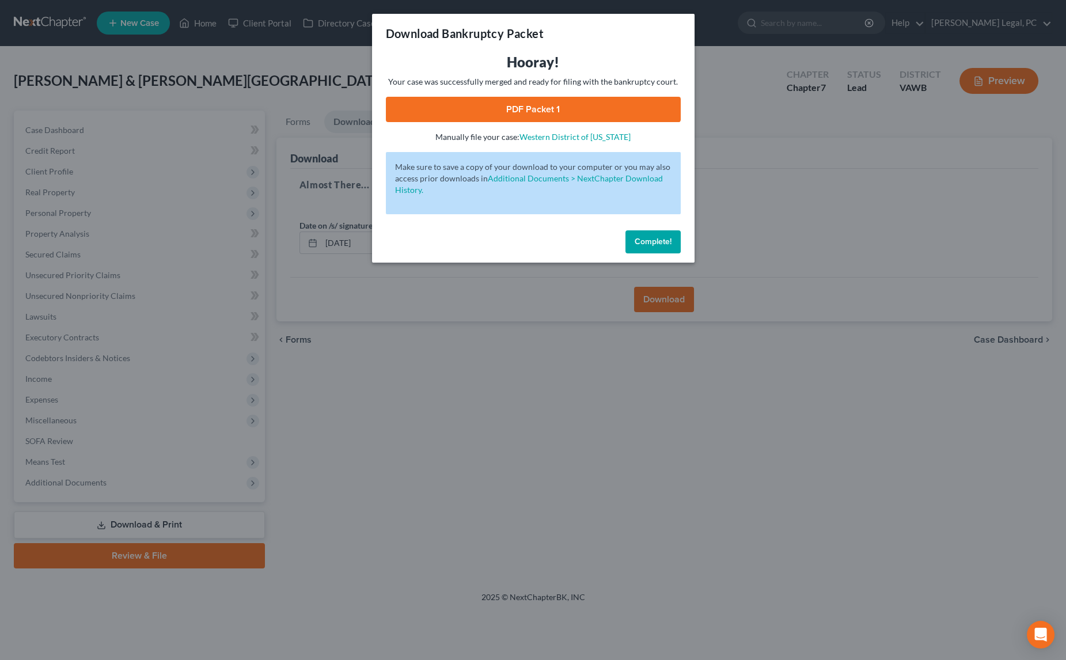
click at [442, 113] on link "PDF Packet 1" at bounding box center [533, 109] width 295 height 25
drag, startPoint x: 307, startPoint y: 397, endPoint x: 236, endPoint y: 289, distance: 129.4
click at [307, 397] on div "Download Bankruptcy Packet Hooray! Your case was successfully merged and ready …" at bounding box center [533, 330] width 1066 height 660
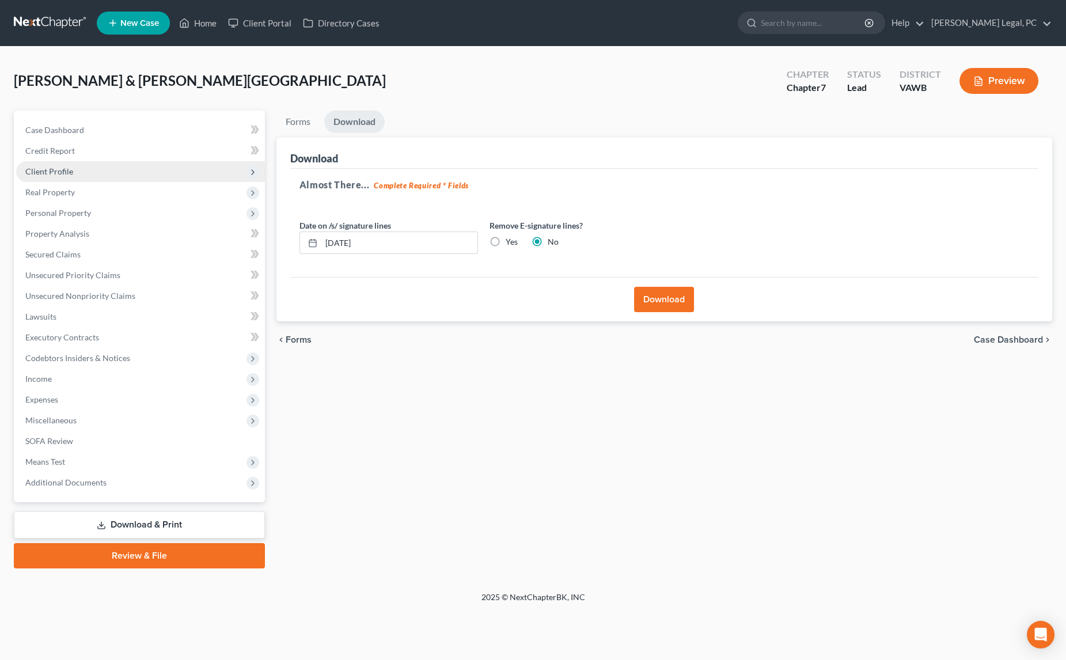
click at [70, 167] on span "Client Profile" at bounding box center [49, 171] width 48 height 10
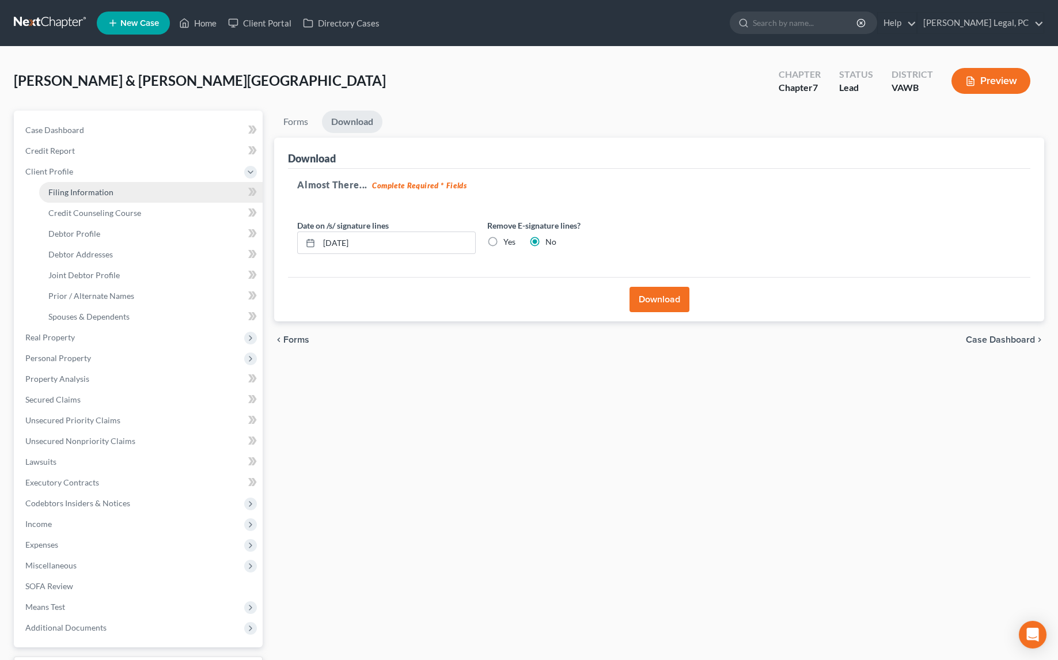
click at [73, 189] on span "Filing Information" at bounding box center [80, 192] width 65 height 10
select select "1"
select select "0"
select select "84"
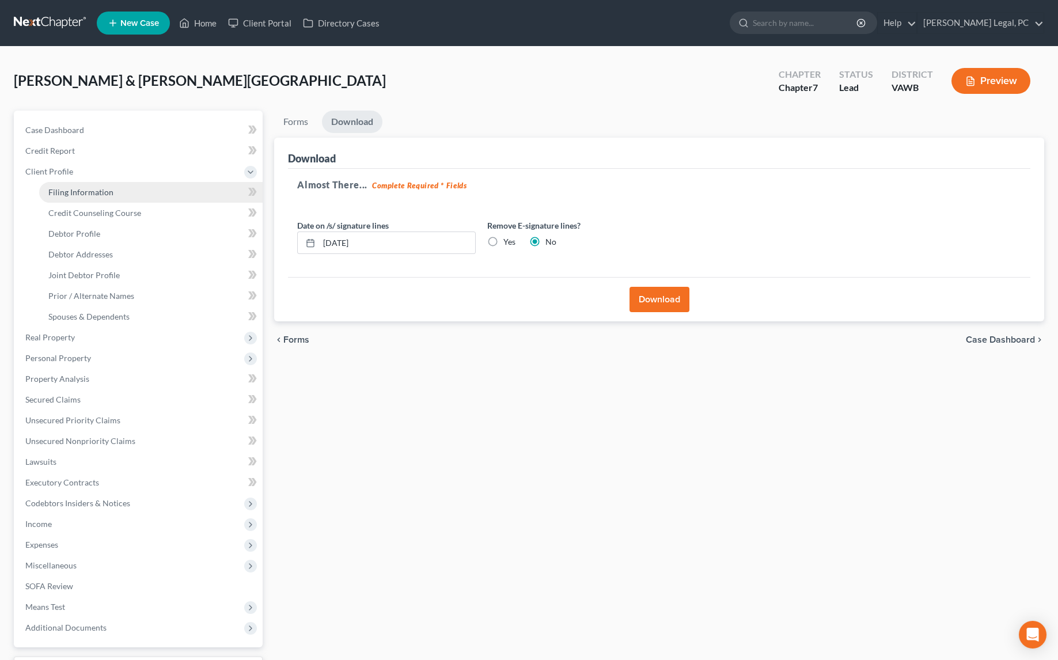
select select "0"
select select "48"
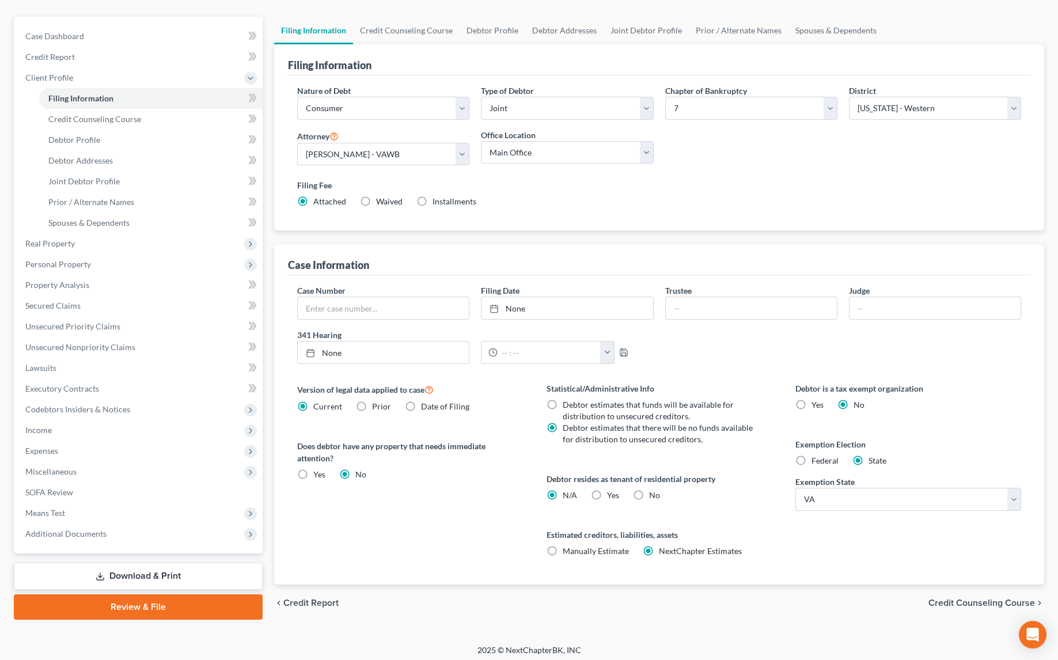
scroll to position [96, 0]
click at [607, 494] on label "Yes Yes" at bounding box center [613, 494] width 12 height 12
click at [612, 494] on input "Yes Yes" at bounding box center [615, 491] width 7 height 7
radio input "true"
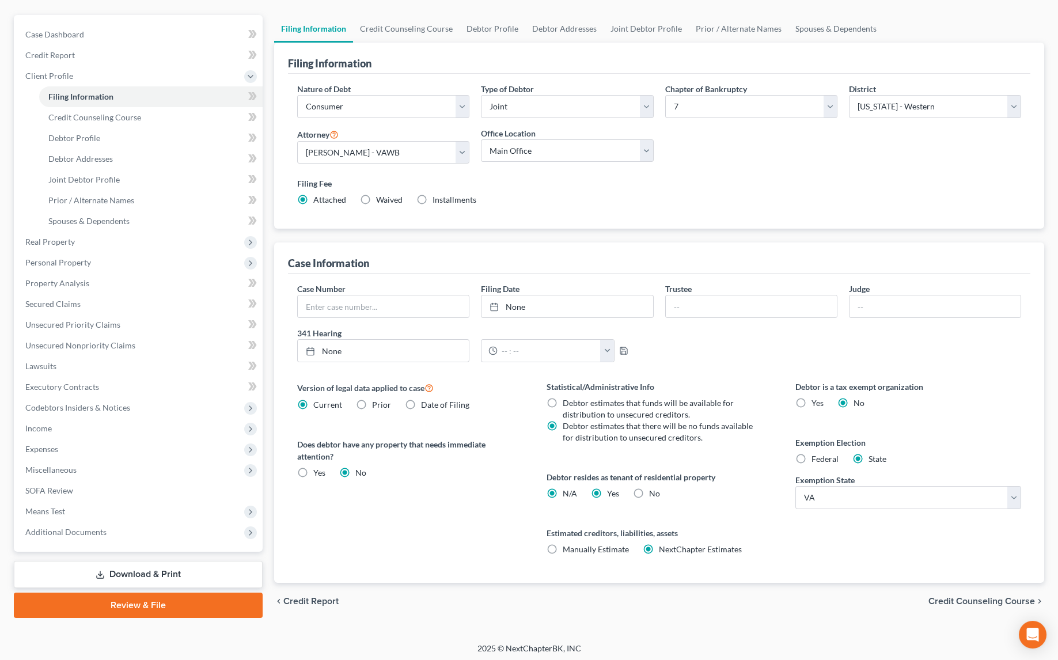
radio input "false"
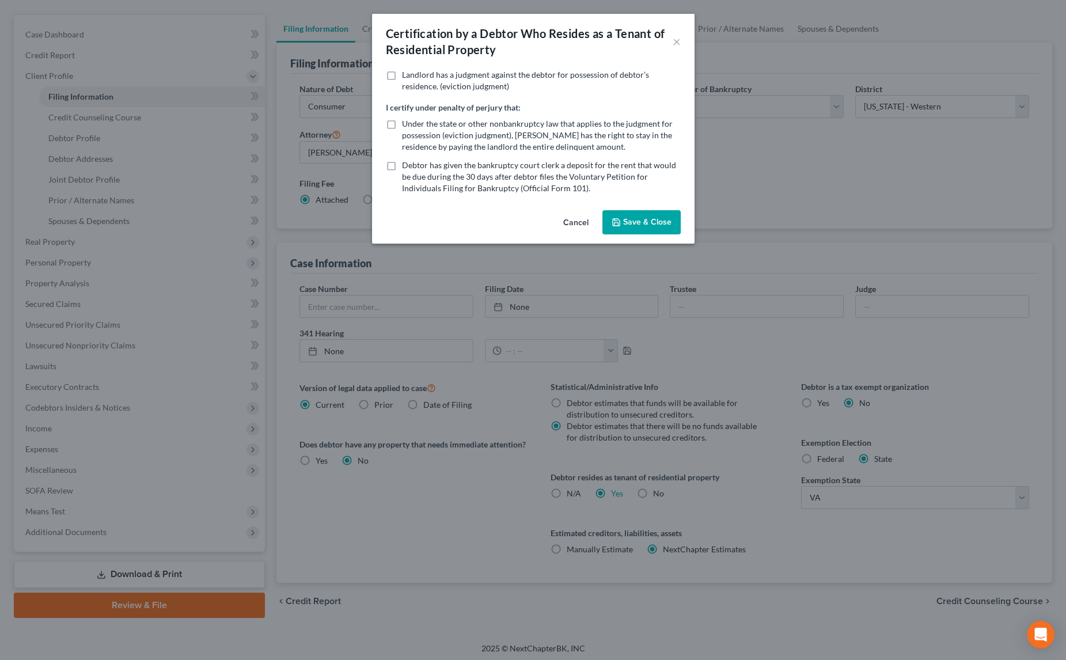
click at [626, 215] on button "Save & Close" at bounding box center [641, 222] width 78 height 24
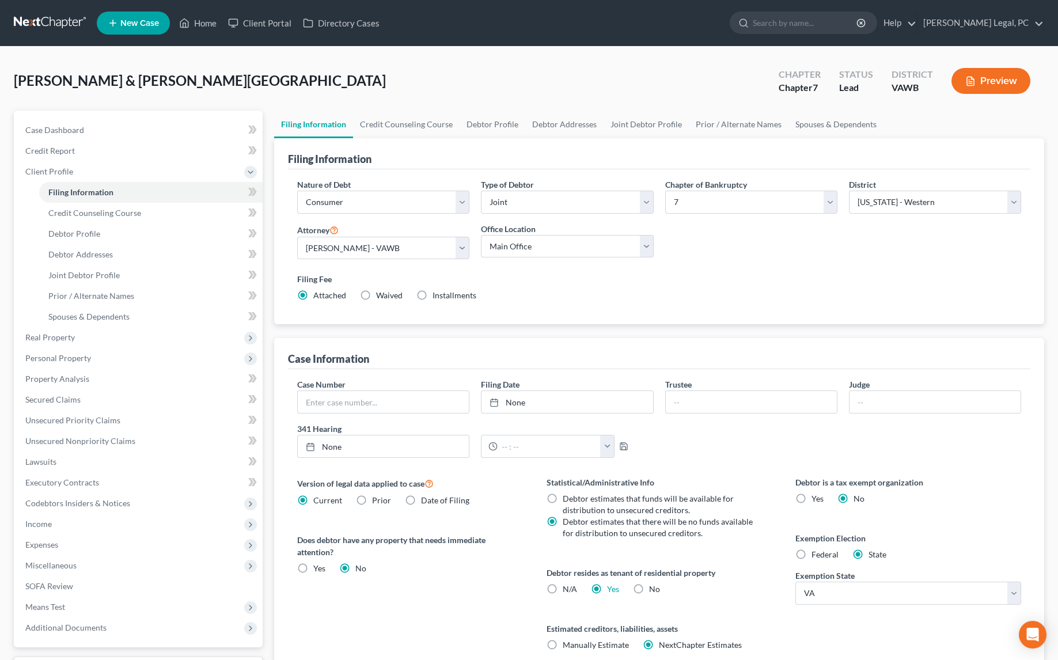
scroll to position [0, 0]
click at [420, 116] on link "Credit Counseling Course" at bounding box center [406, 125] width 107 height 28
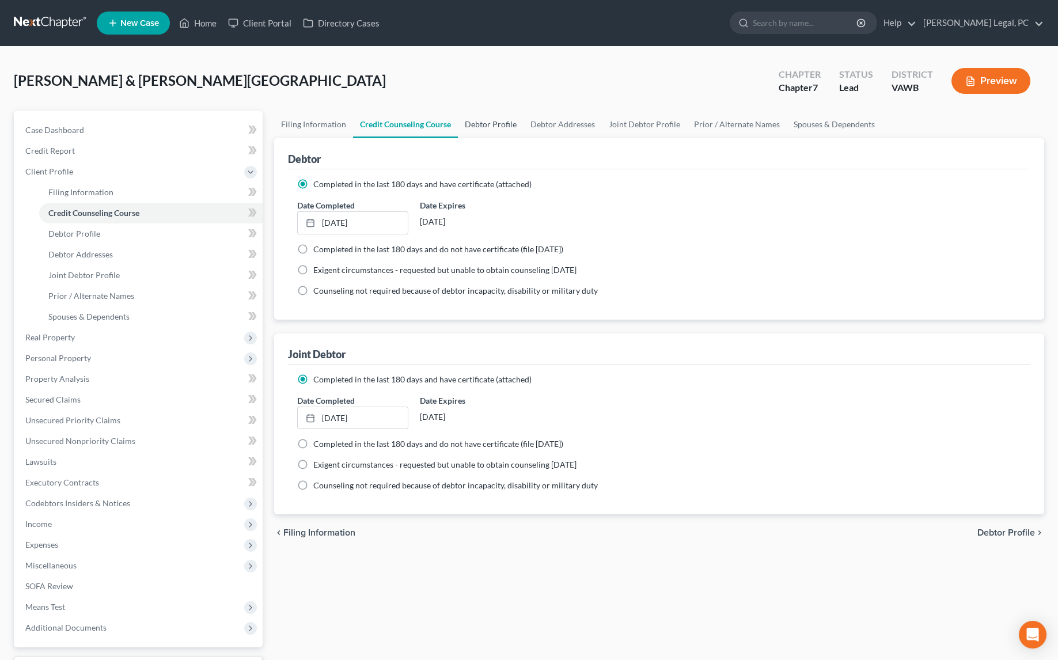
click at [477, 119] on link "Debtor Profile" at bounding box center [491, 125] width 66 height 28
select select "1"
select select "3"
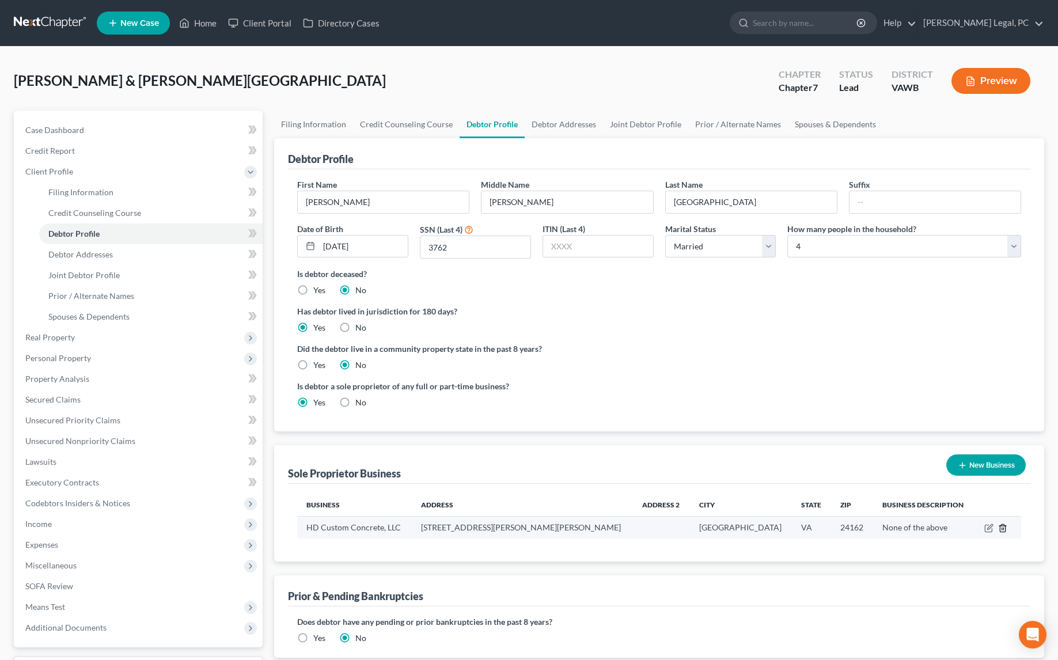
click at [999, 526] on polyline "button" at bounding box center [1002, 526] width 7 height 0
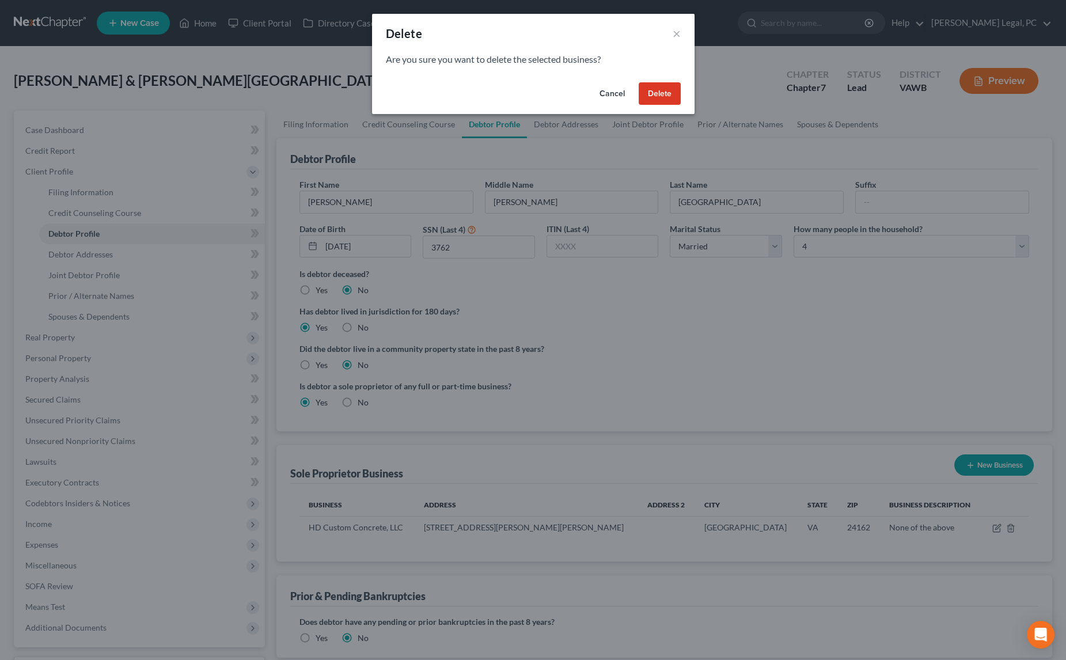
click at [664, 93] on button "Delete" at bounding box center [660, 93] width 42 height 23
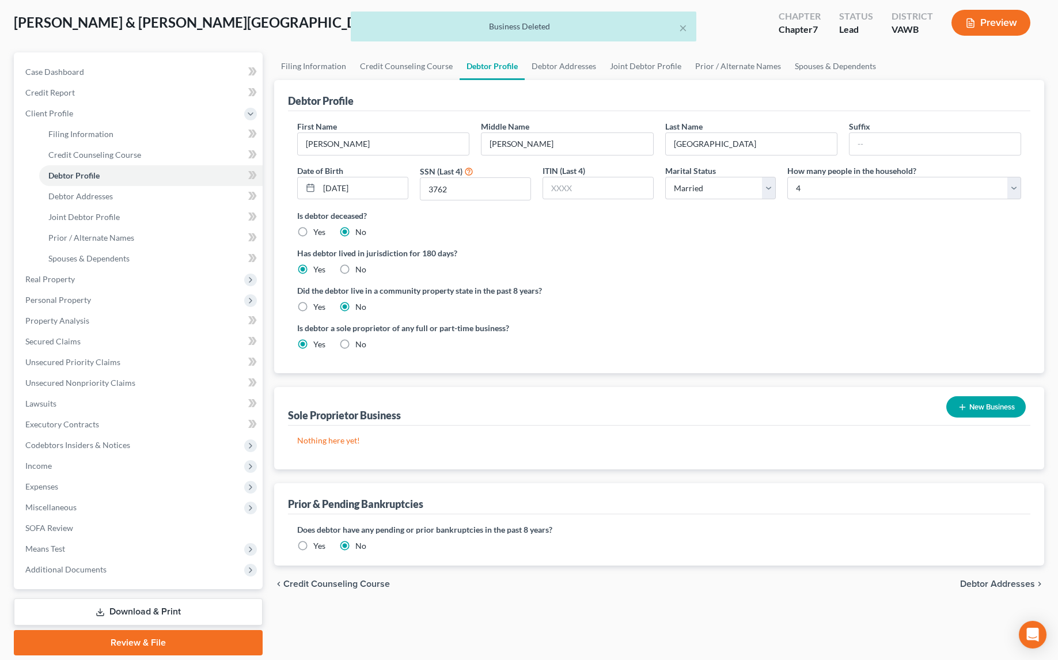
scroll to position [95, 0]
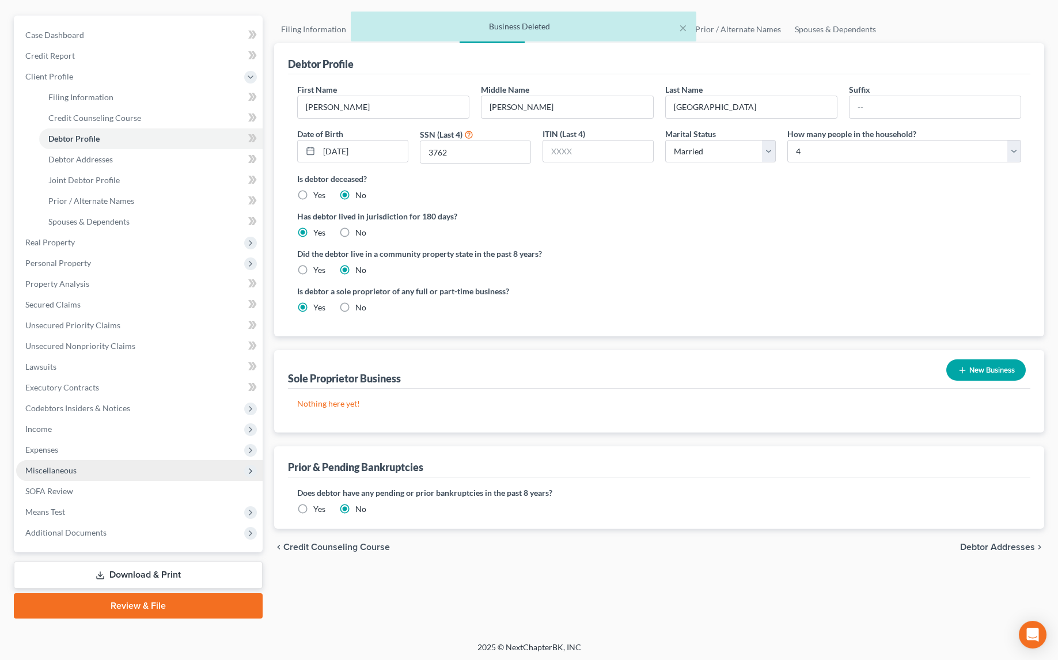
click at [42, 472] on span "Miscellaneous" at bounding box center [50, 470] width 51 height 10
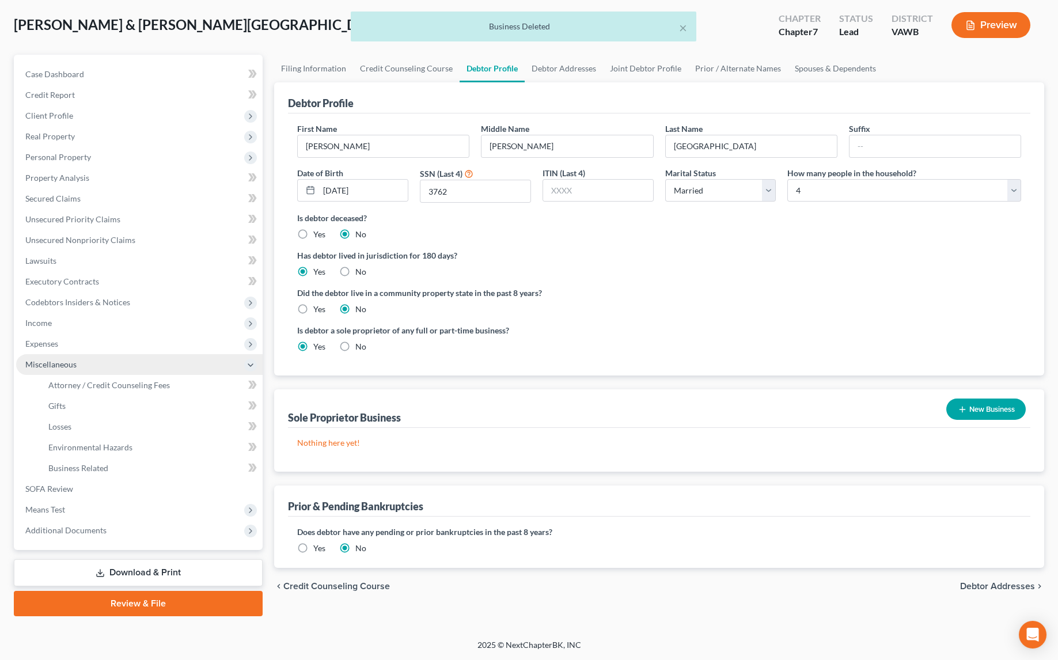
scroll to position [54, 0]
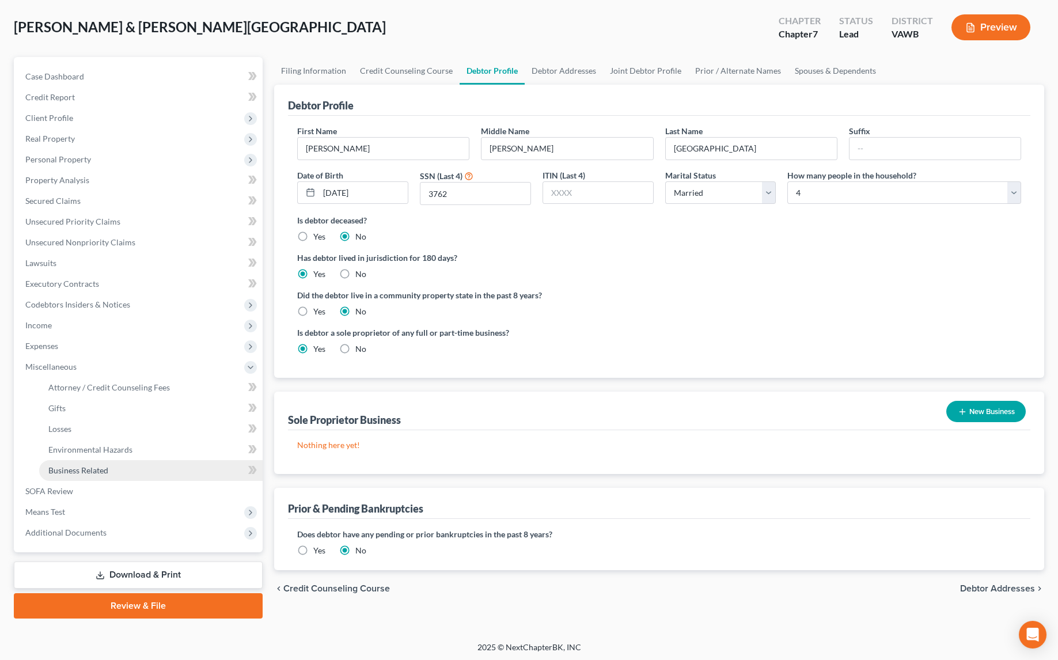
click at [73, 471] on span "Business Related" at bounding box center [78, 470] width 60 height 10
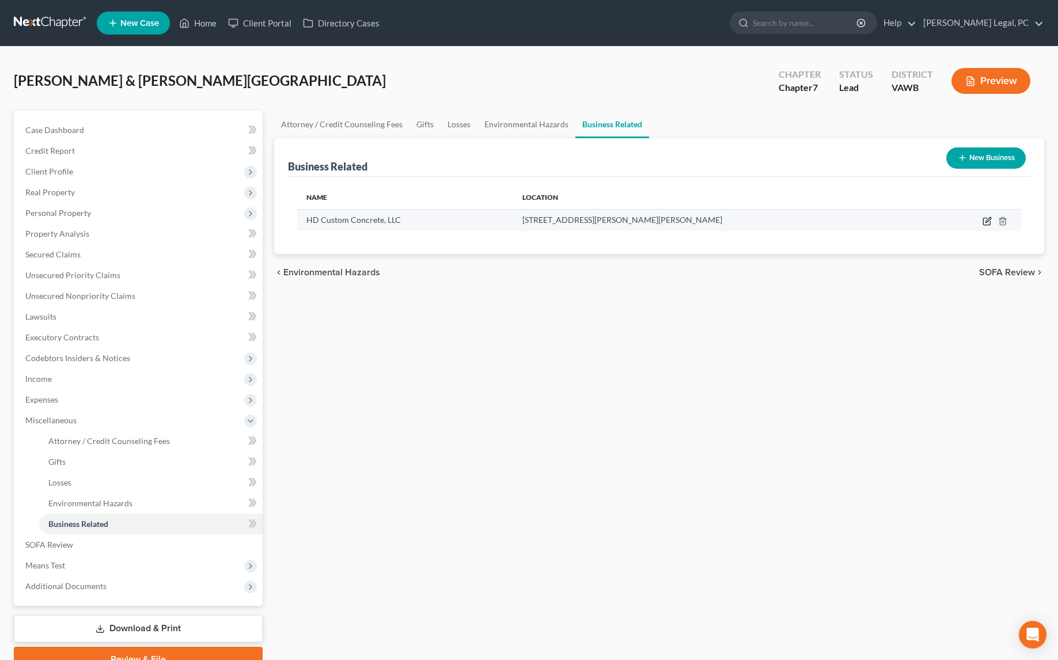
click at [987, 217] on icon "button" at bounding box center [987, 221] width 9 height 9
select select "sole_proprietor"
select select "48"
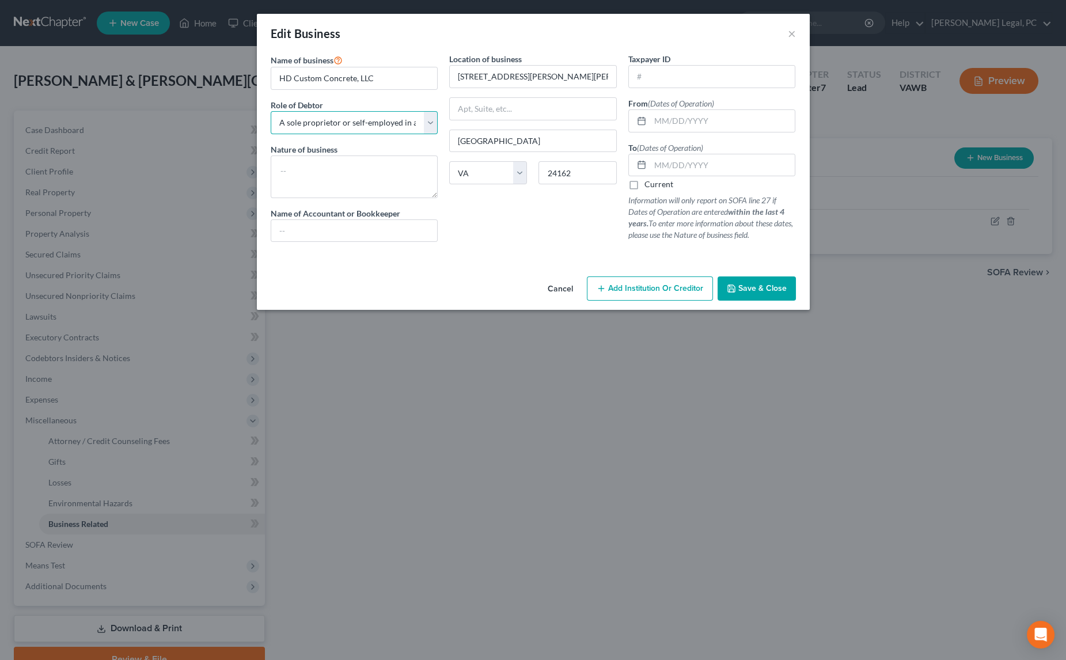
click at [431, 124] on select "Select A member of a limited liability company (LLC) or limited liability partn…" at bounding box center [355, 122] width 168 height 23
select select "member"
click at [271, 111] on select "Select A member of a limited liability company (LLC) or limited liability partn…" at bounding box center [355, 122] width 168 height 23
drag, startPoint x: 632, startPoint y: 184, endPoint x: 644, endPoint y: 150, distance: 35.9
click at [645, 184] on label "Current" at bounding box center [659, 185] width 29 height 12
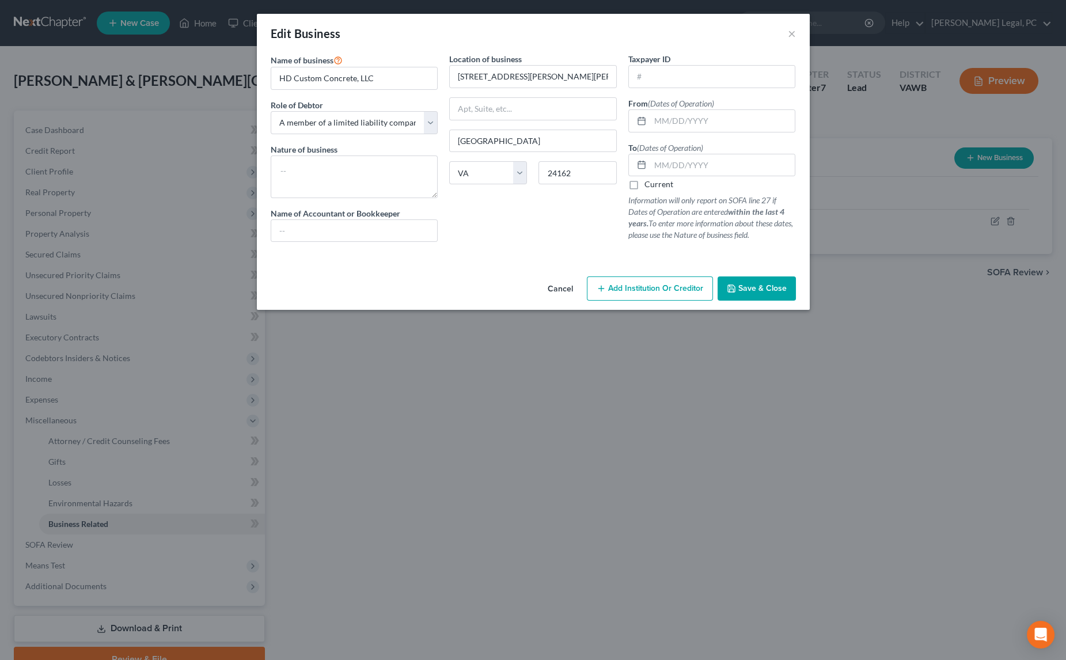
click at [649, 184] on input "Current" at bounding box center [652, 182] width 7 height 7
checkbox input "true"
click at [656, 123] on input "text" at bounding box center [722, 121] width 145 height 22
type input "[DATE]"
click at [760, 283] on span "Save & Close" at bounding box center [762, 288] width 48 height 10
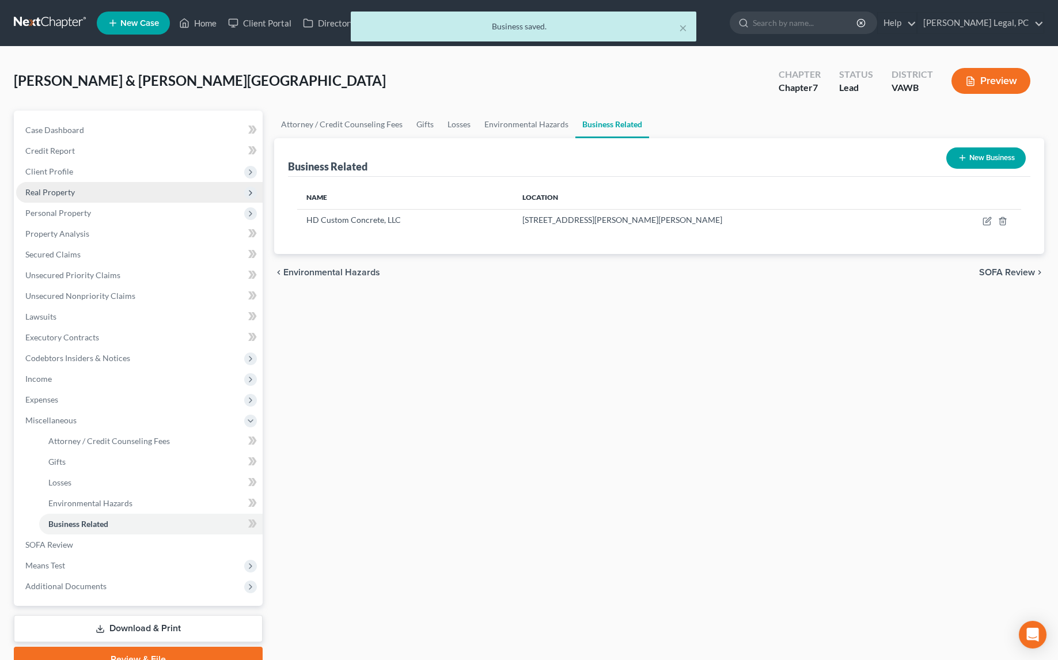
click at [47, 190] on span "Real Property" at bounding box center [50, 192] width 50 height 10
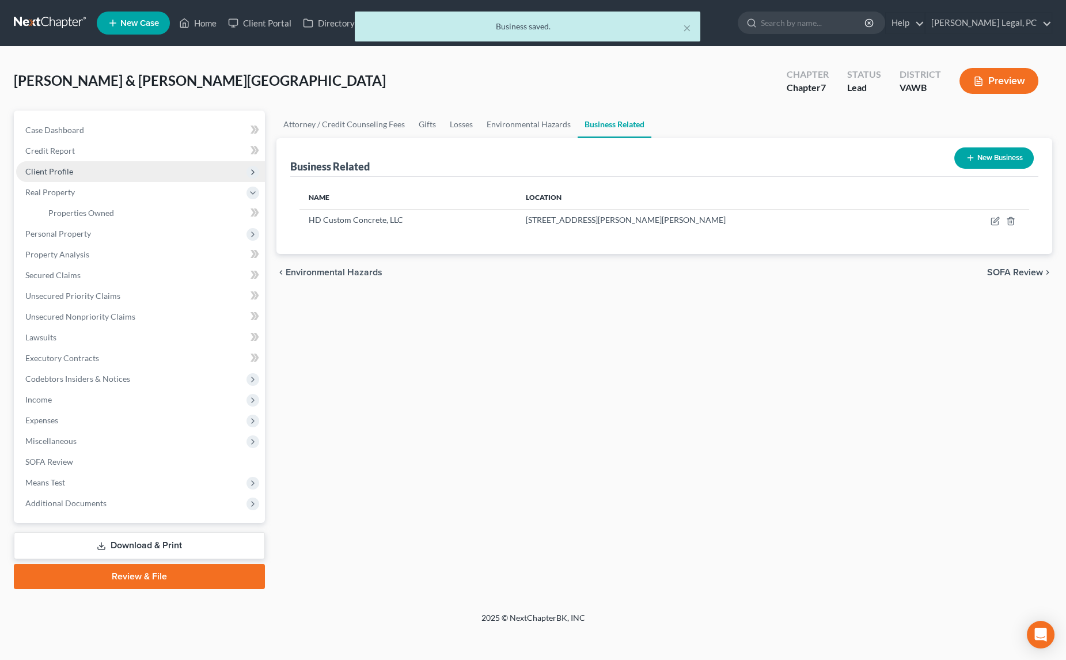
click at [55, 172] on span "Client Profile" at bounding box center [49, 171] width 48 height 10
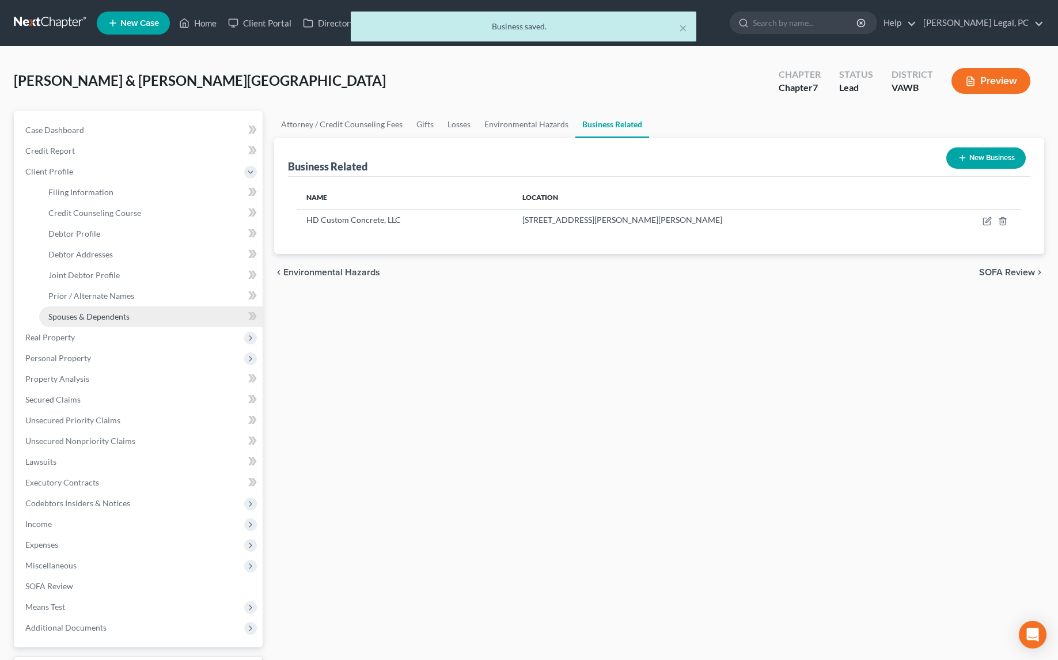
click at [81, 312] on span "Spouses & Dependents" at bounding box center [88, 317] width 81 height 10
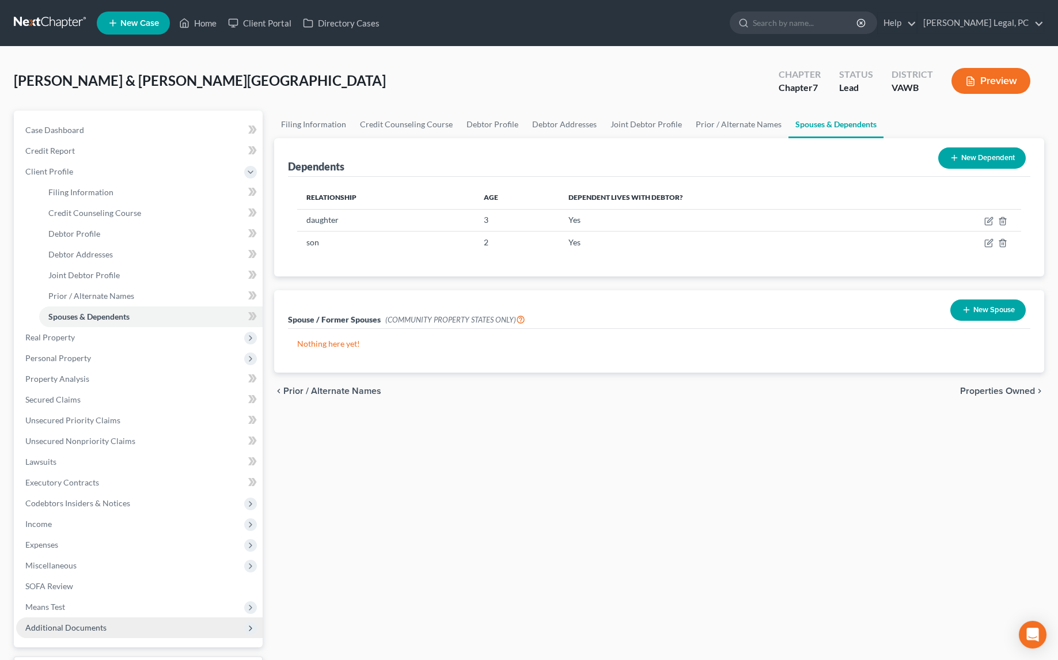
click at [85, 626] on span "Additional Documents" at bounding box center [65, 628] width 81 height 10
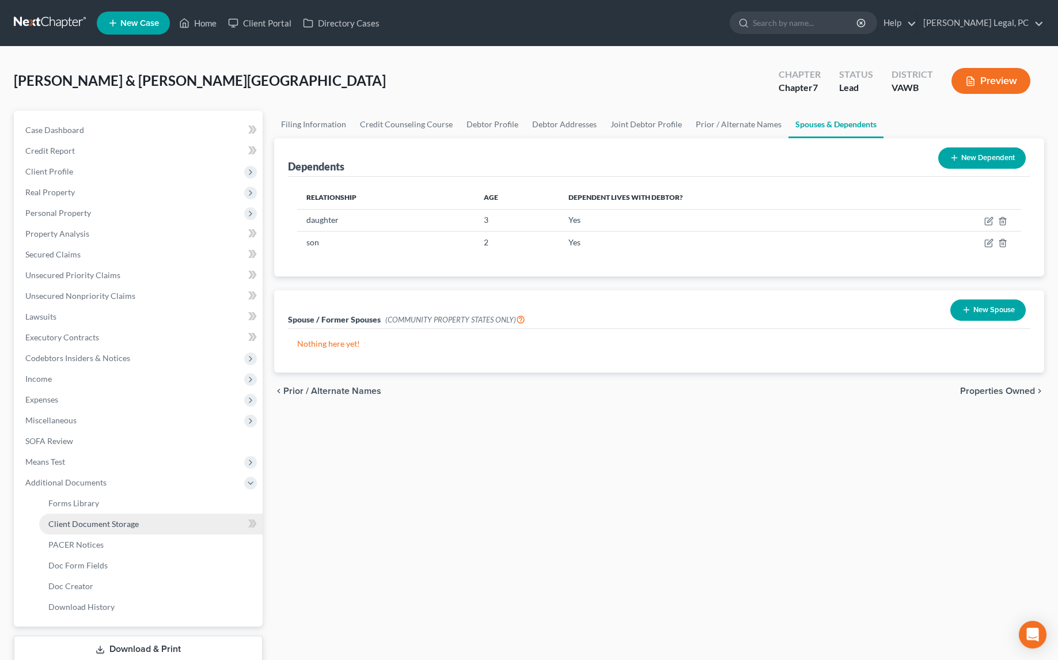
click at [119, 522] on span "Client Document Storage" at bounding box center [93, 524] width 90 height 10
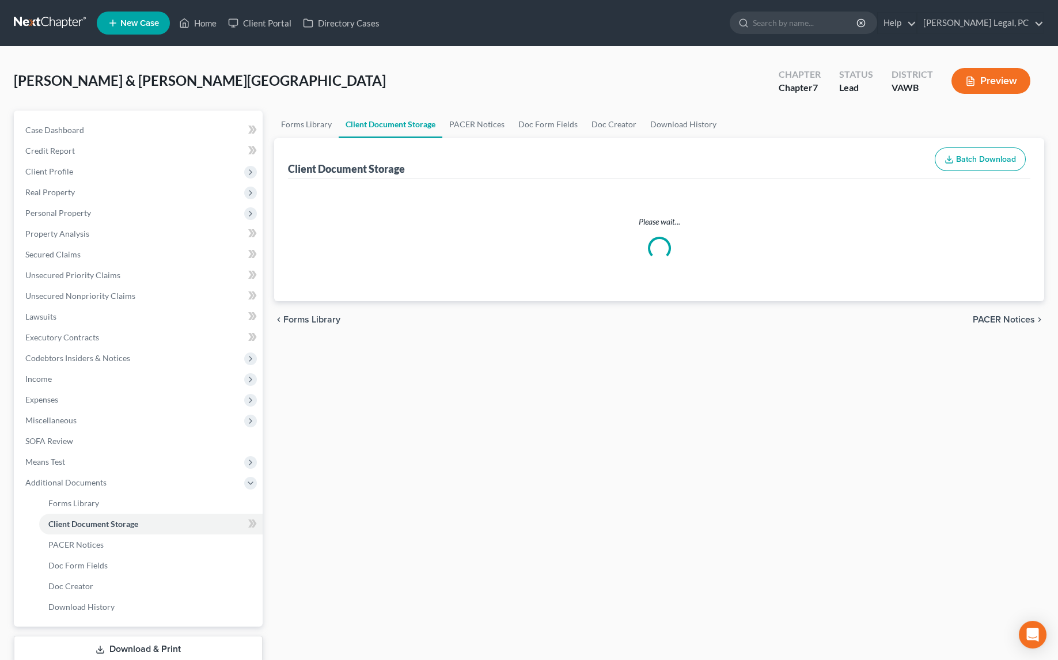
select select "0"
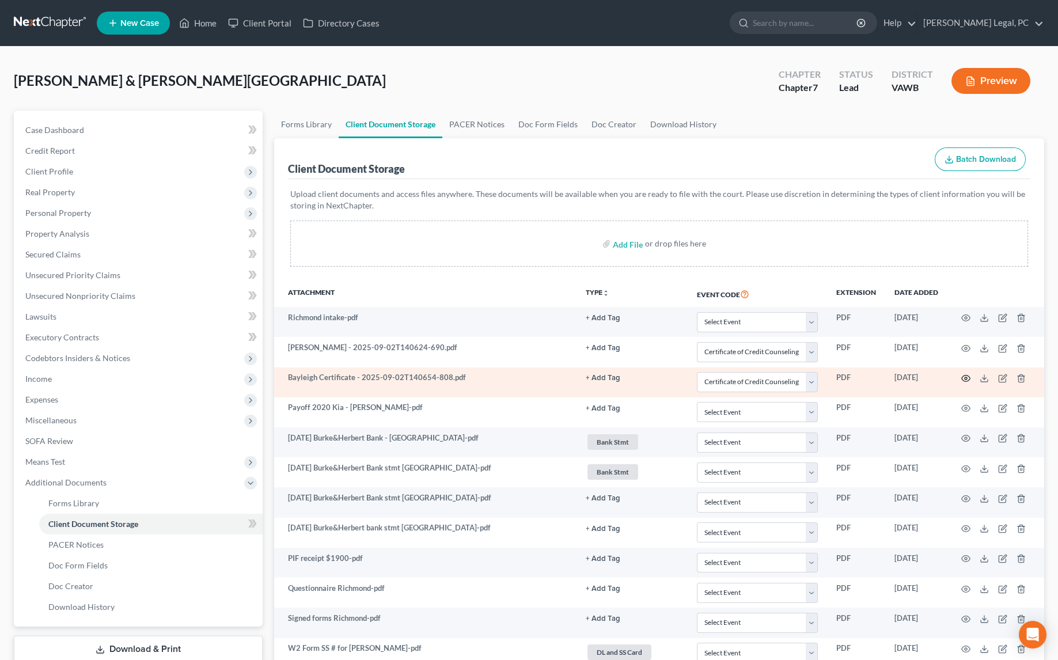
click at [967, 377] on circle "button" at bounding box center [966, 378] width 2 height 2
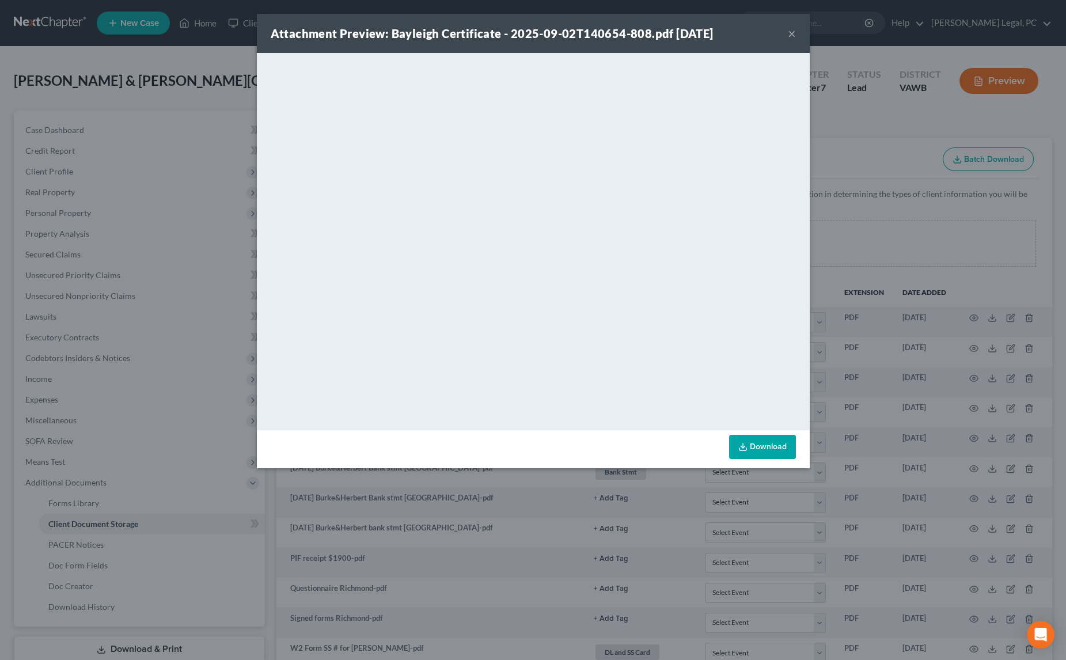
click at [790, 35] on button "×" at bounding box center [792, 33] width 8 height 14
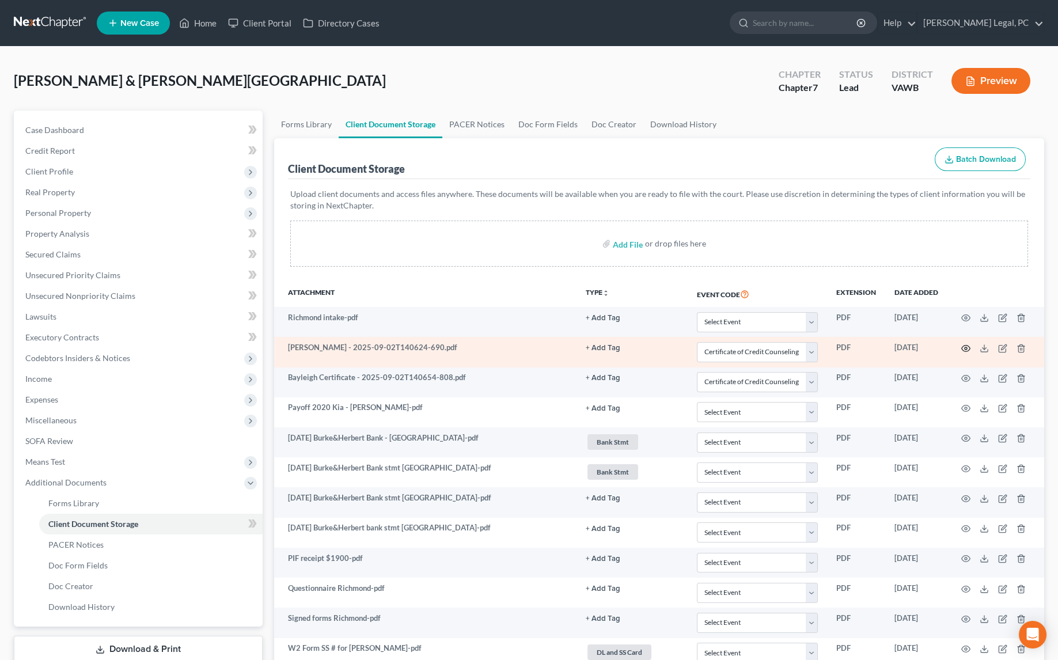
click at [961, 347] on icon "button" at bounding box center [965, 348] width 9 height 9
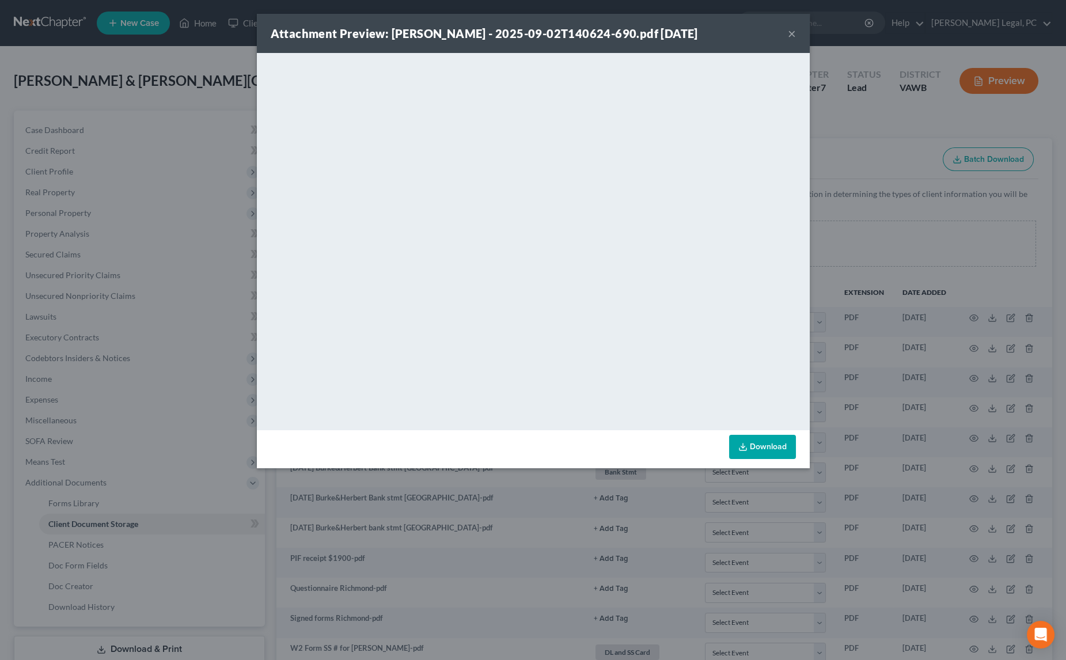
click at [791, 33] on button "×" at bounding box center [792, 33] width 8 height 14
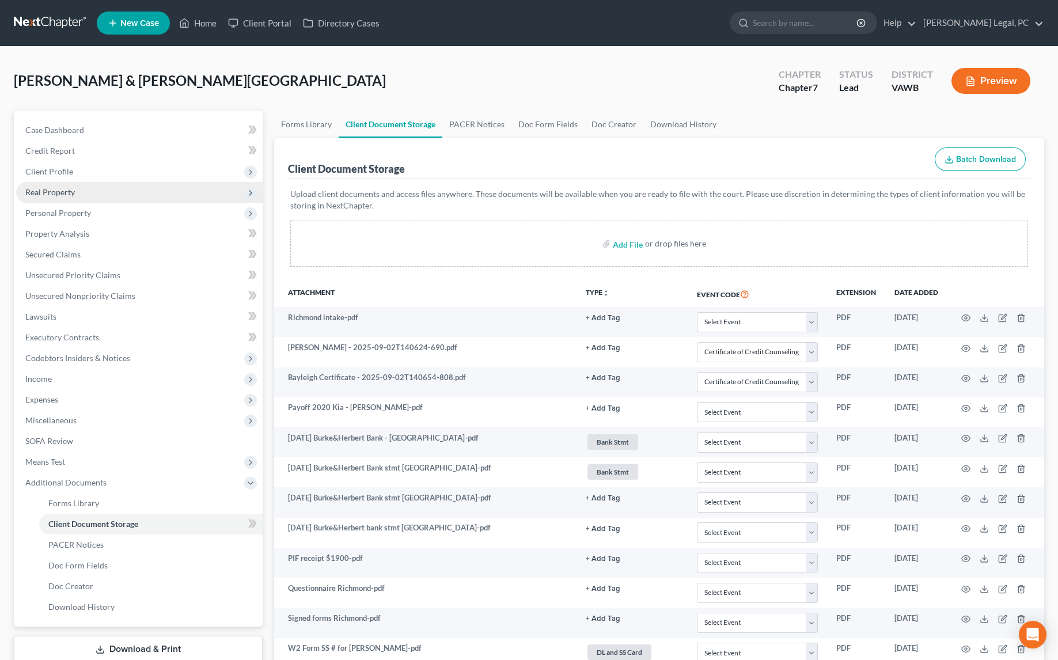
click at [57, 192] on span "Real Property" at bounding box center [50, 192] width 50 height 10
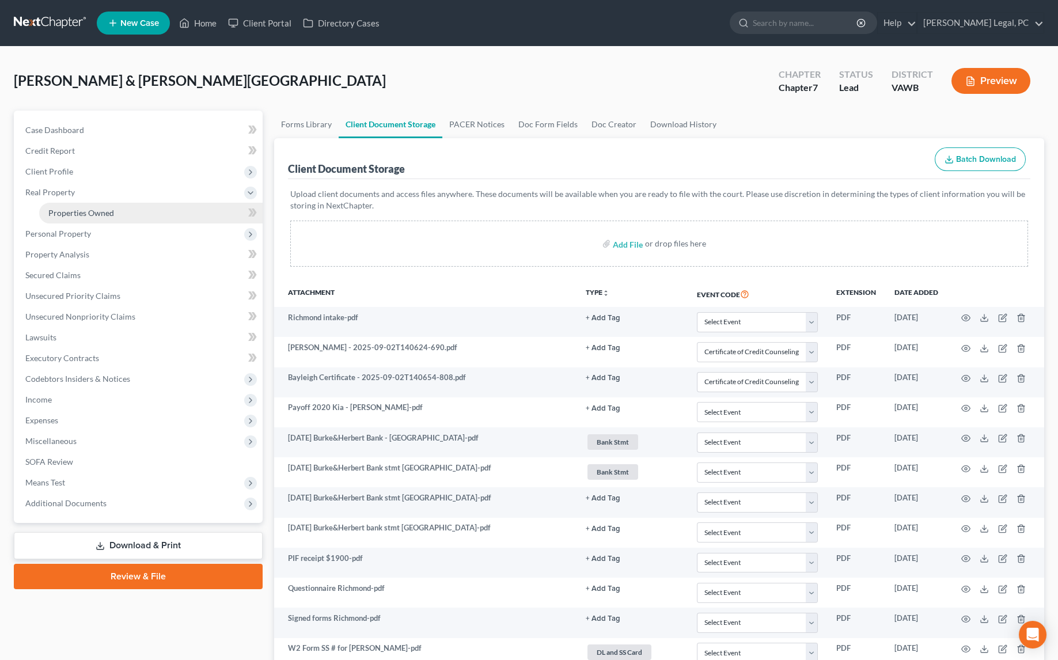
click at [74, 214] on span "Properties Owned" at bounding box center [81, 213] width 66 height 10
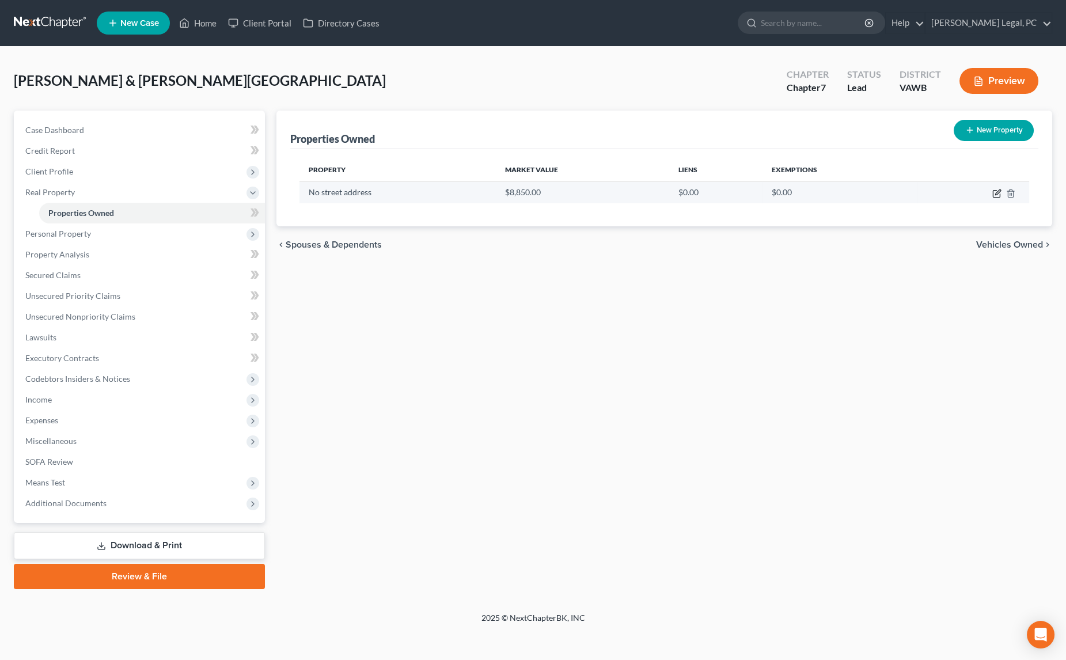
click at [993, 192] on icon "button" at bounding box center [996, 194] width 7 height 7
select select "51"
select select "0"
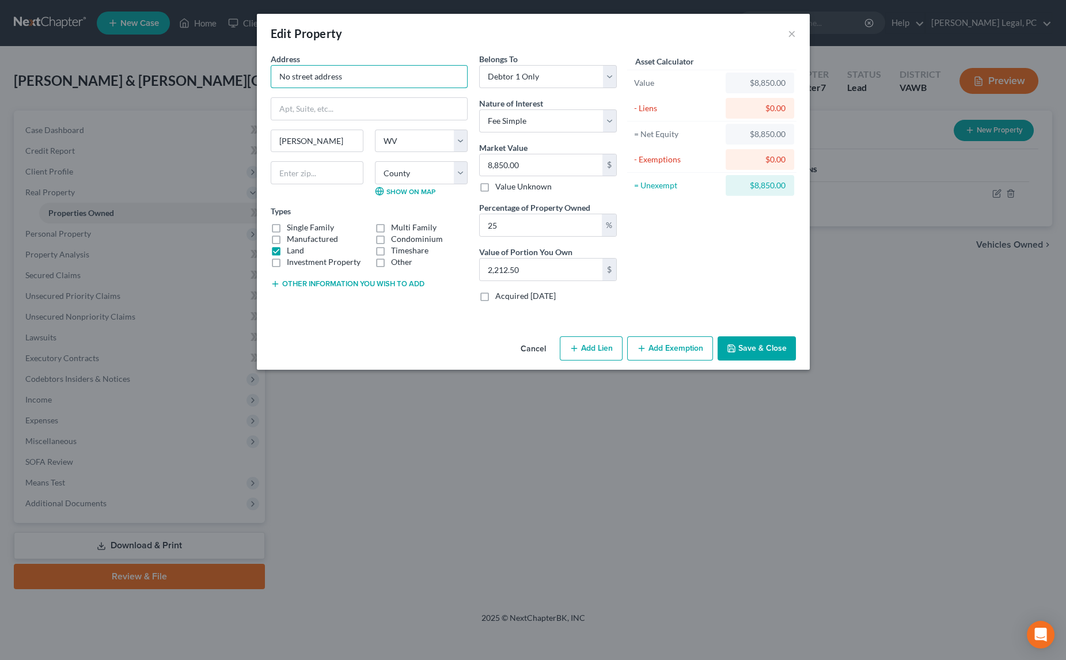
drag, startPoint x: 348, startPoint y: 78, endPoint x: 172, endPoint y: 77, distance: 176.8
click at [172, 77] on div "Edit Property × Address * No street address [PERSON_NAME][GEOGRAPHIC_DATA] [US_…" at bounding box center [533, 330] width 1066 height 660
type input "Unimproved land"
click at [530, 123] on select "Select Fee Simple Joint Tenant Life Estate Equitable Interest Future Interest T…" at bounding box center [548, 120] width 138 height 23
select select "1"
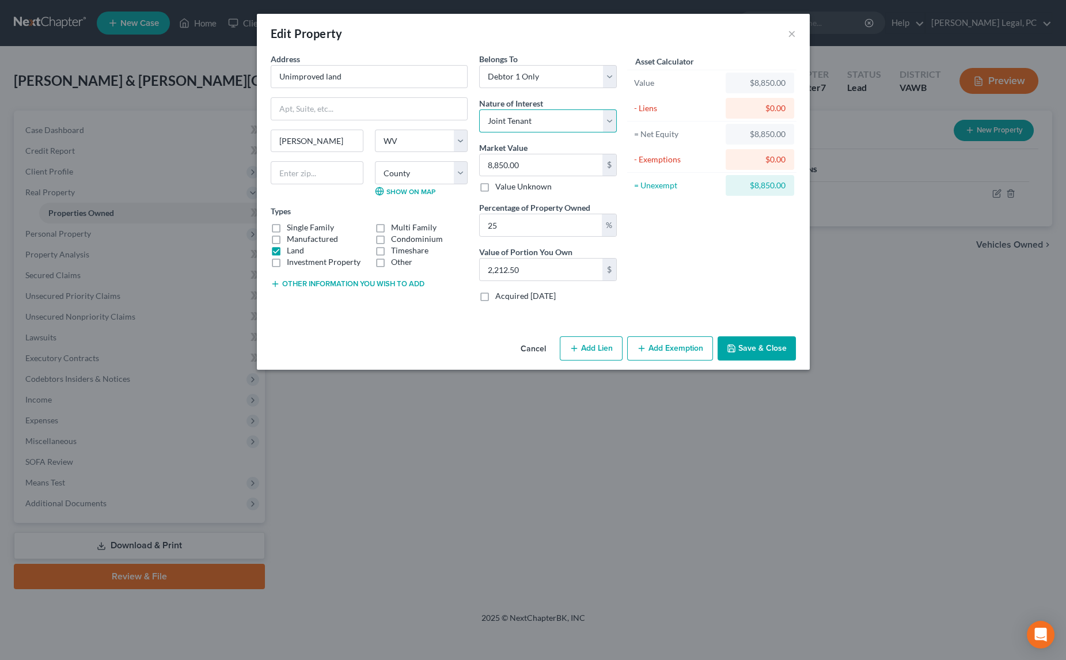
click at [479, 109] on select "Select Fee Simple Joint Tenant Life Estate Equitable Interest Future Interest T…" at bounding box center [548, 120] width 138 height 23
click at [745, 343] on button "Save & Close" at bounding box center [757, 348] width 78 height 24
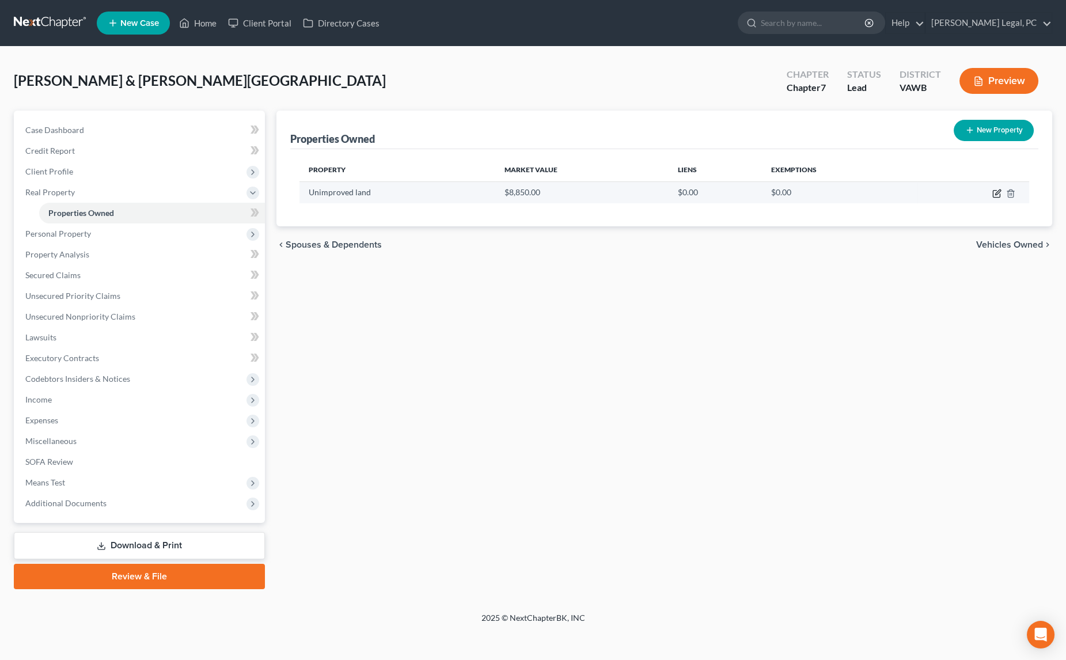
click at [995, 191] on icon "button" at bounding box center [996, 193] width 9 height 9
select select "51"
select select "44"
select select "0"
select select "1"
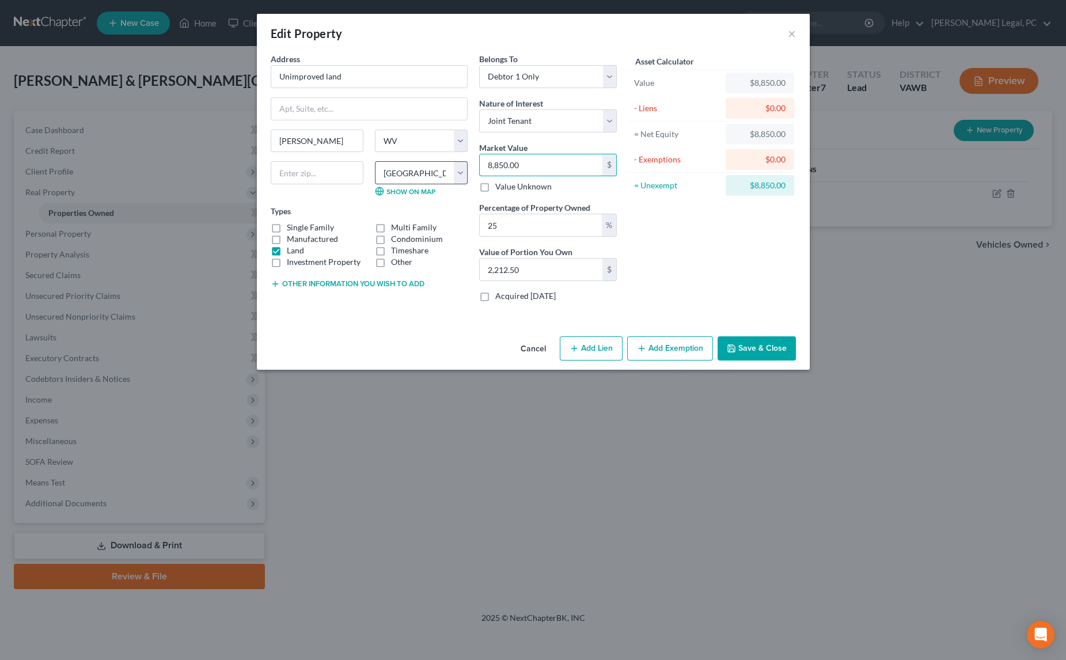
type input "8"
type input "2.00"
type input "85"
type input "21.25"
type input "858"
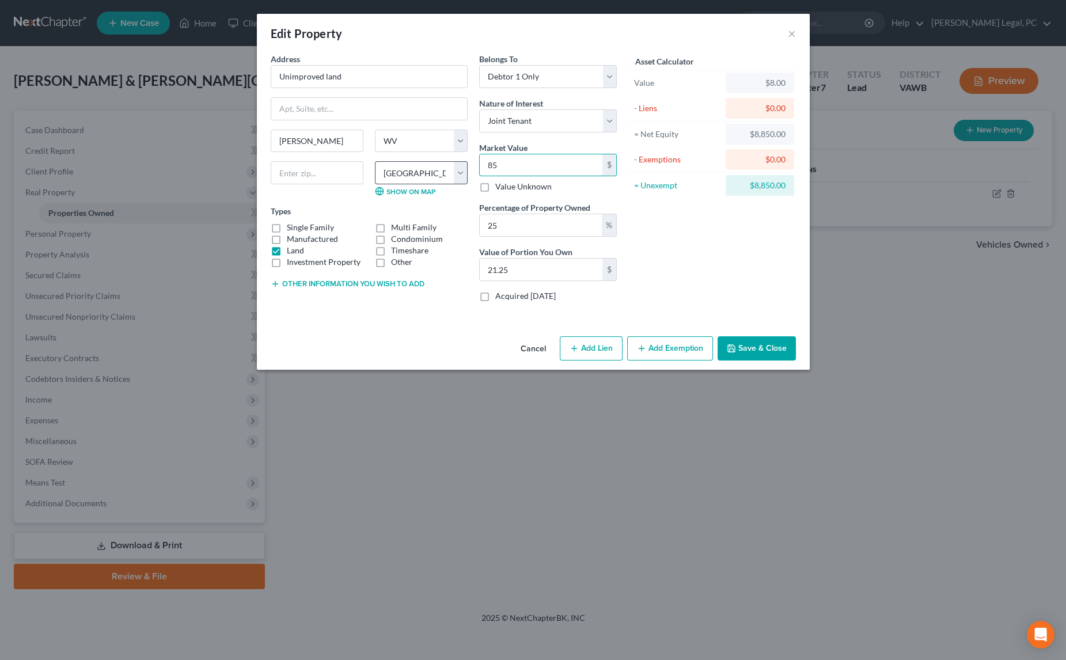
type input "214.50"
type input "8580"
type input "2,145.00"
type input "8,580"
click at [692, 341] on button "Add Exemption" at bounding box center [670, 348] width 86 height 24
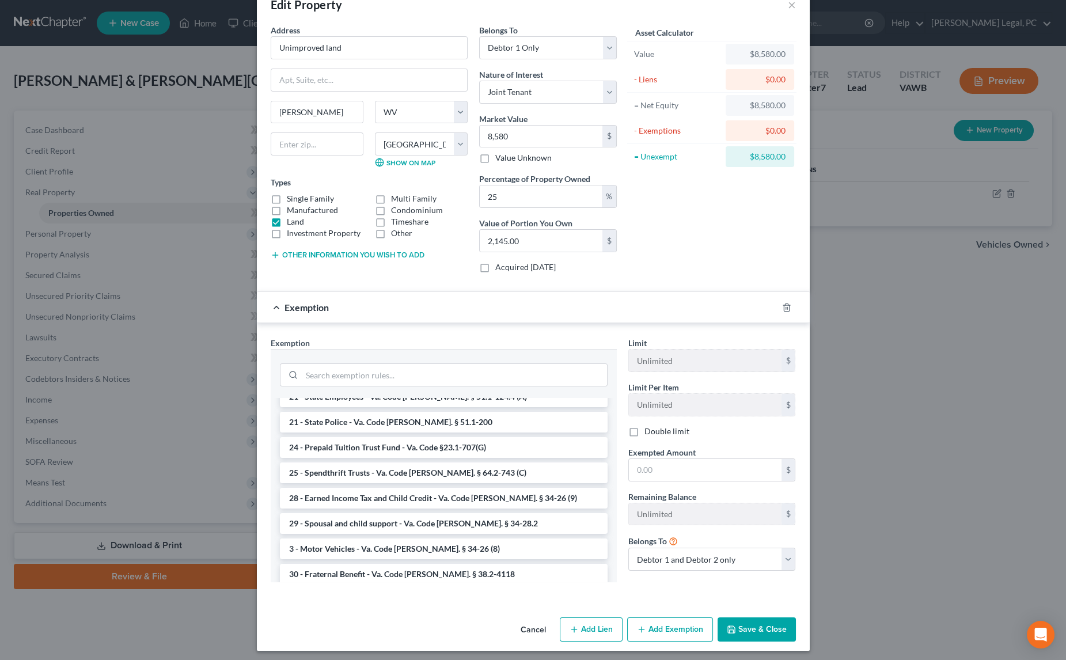
scroll to position [1496, 0]
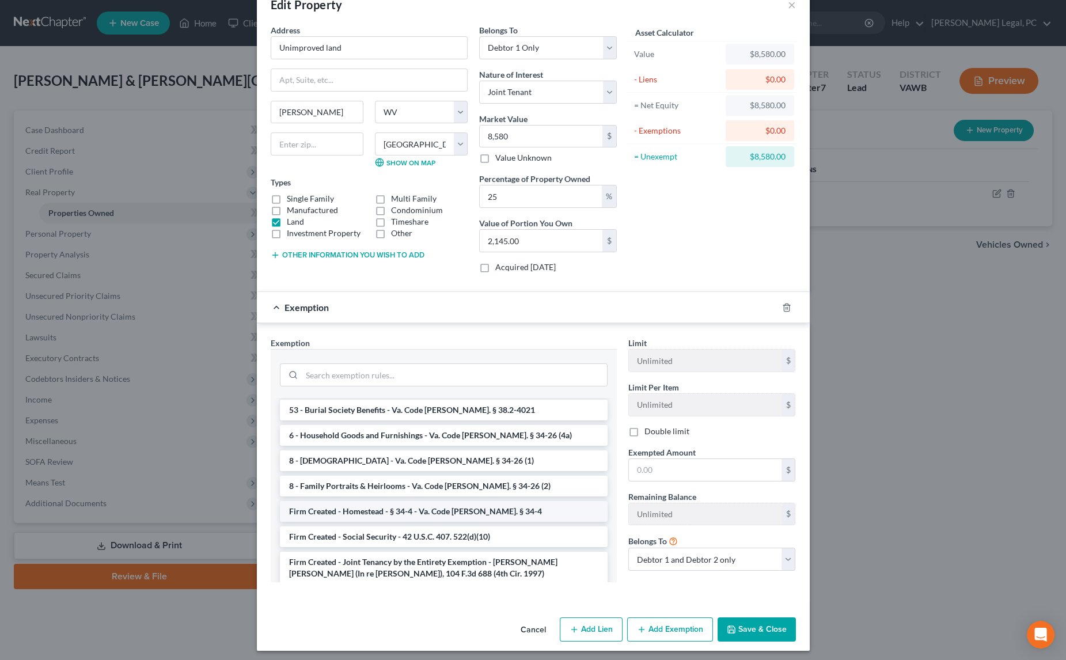
click at [461, 501] on li "Firm Created - Homestead - § 34-4 - Va. Code [PERSON_NAME]. § 34-4" at bounding box center [444, 511] width 328 height 21
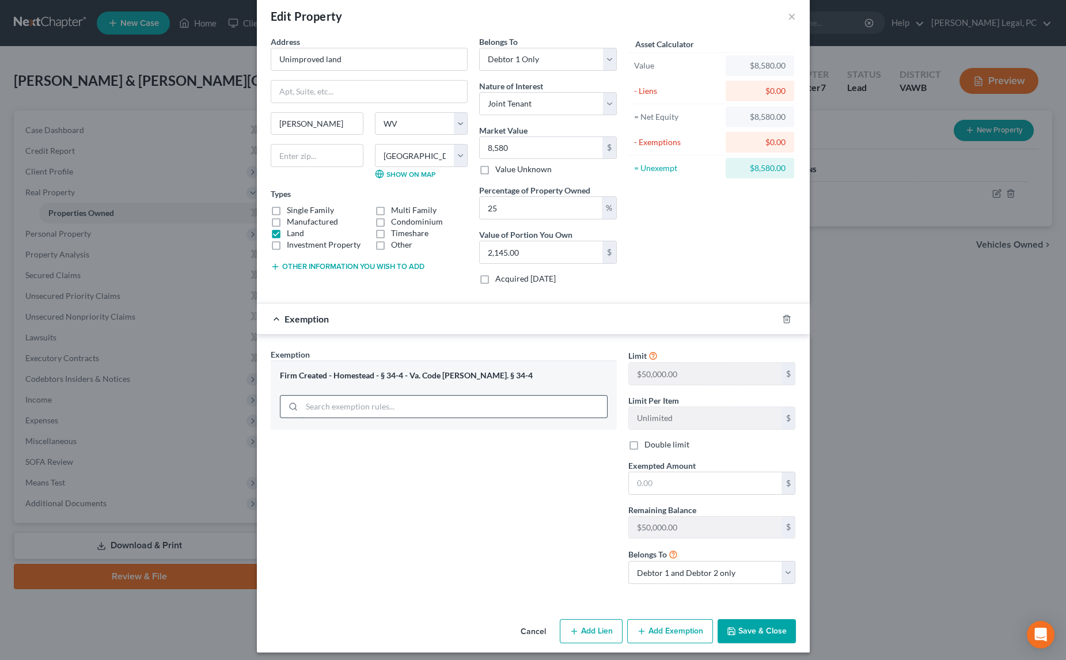
scroll to position [29, 0]
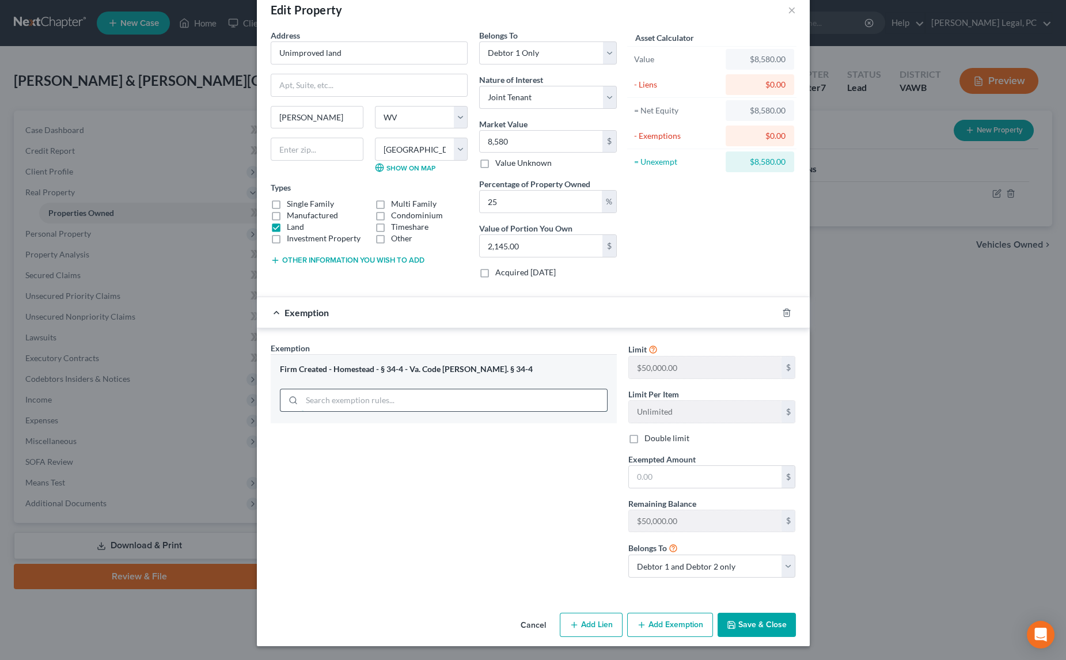
click at [482, 404] on div at bounding box center [444, 399] width 328 height 30
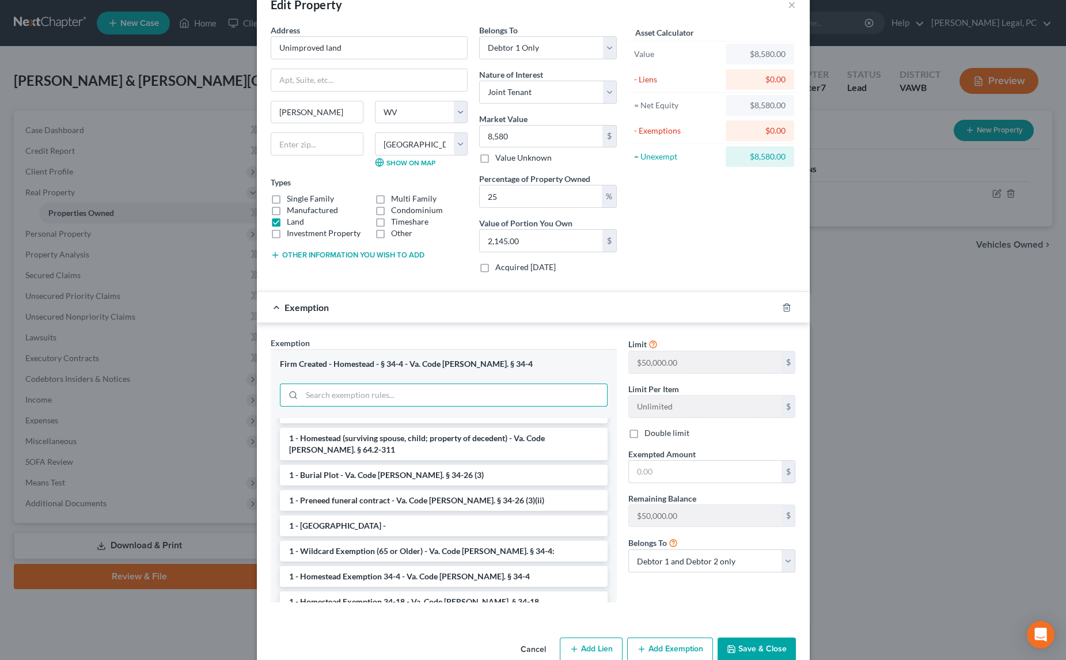
scroll to position [209, 0]
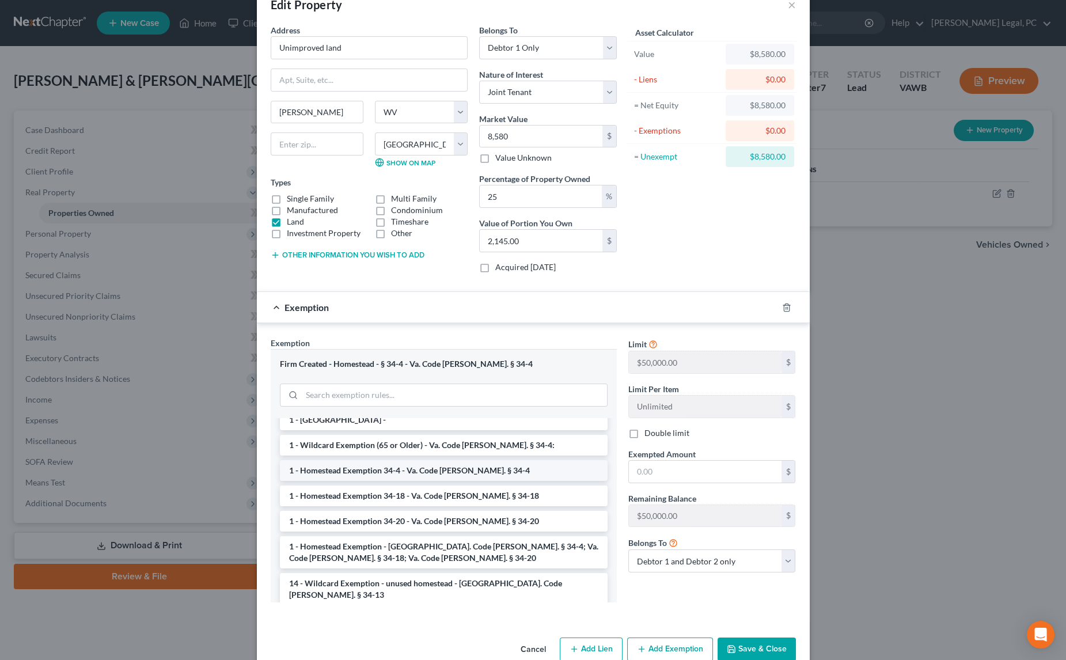
click at [469, 467] on li "1 - Homestead Exemption 34-4 - Va. Code [PERSON_NAME]. § 34-4" at bounding box center [444, 470] width 328 height 21
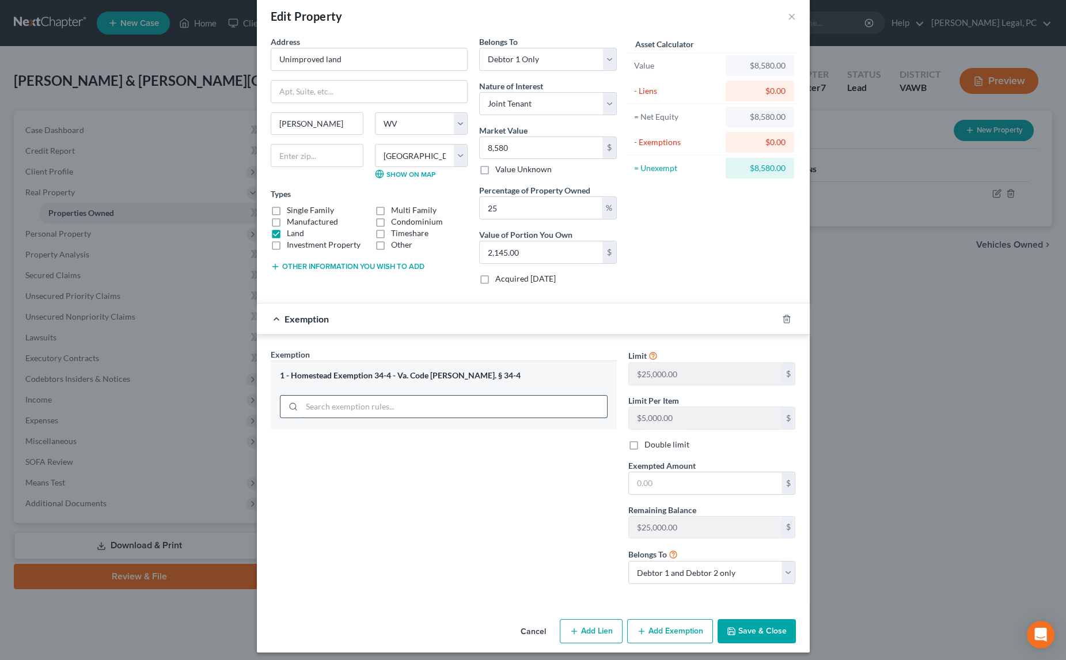
scroll to position [29, 0]
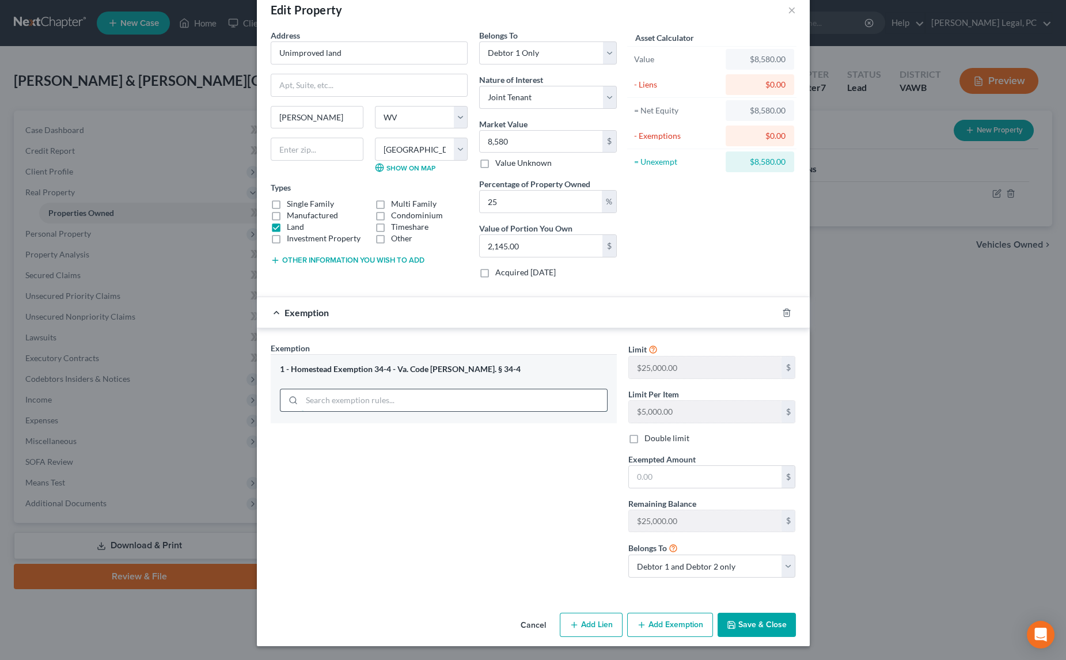
click at [470, 405] on div "1 - Homestead Exemption 34-4 - Va. Code [PERSON_NAME]. § 34-4" at bounding box center [444, 388] width 346 height 69
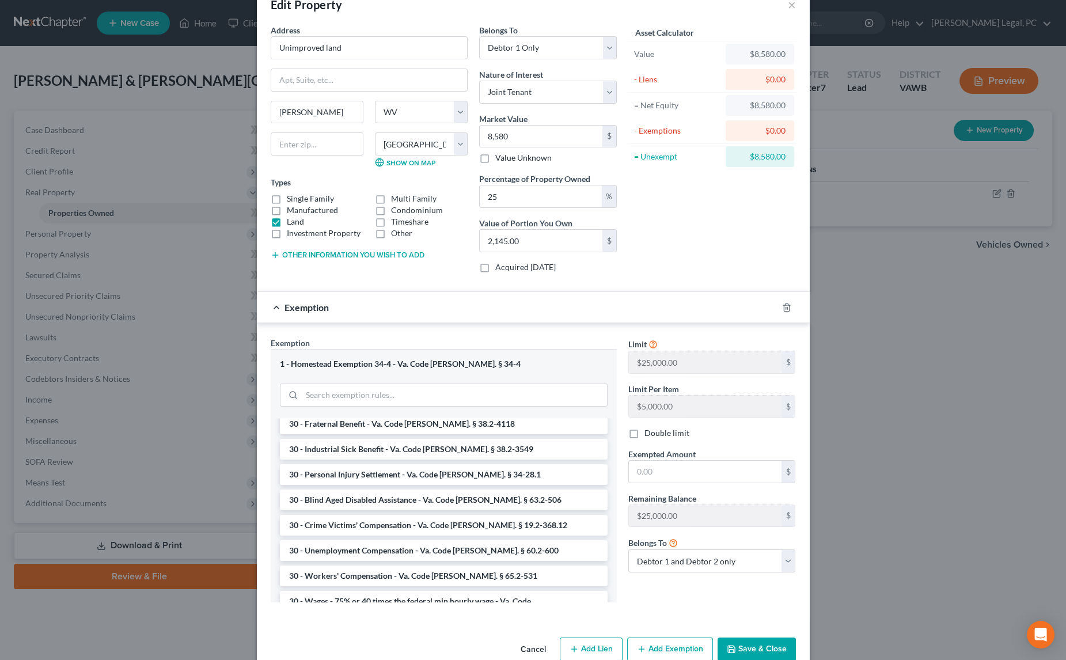
scroll to position [1496, 0]
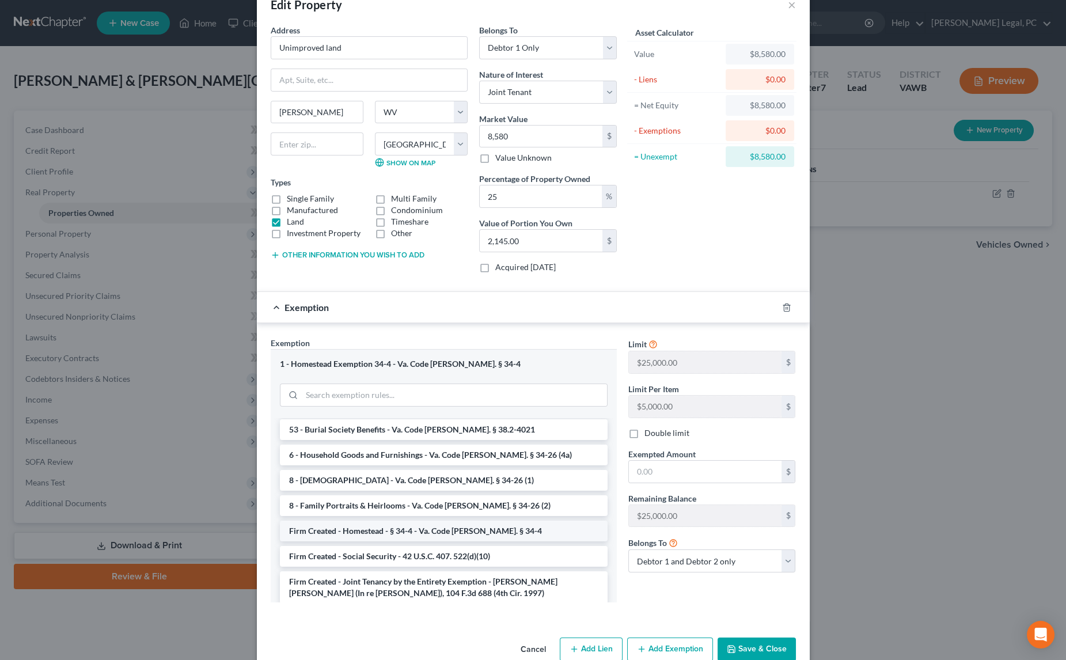
click at [461, 521] on li "Firm Created - Homestead - § 34-4 - Va. Code [PERSON_NAME]. § 34-4" at bounding box center [444, 531] width 328 height 21
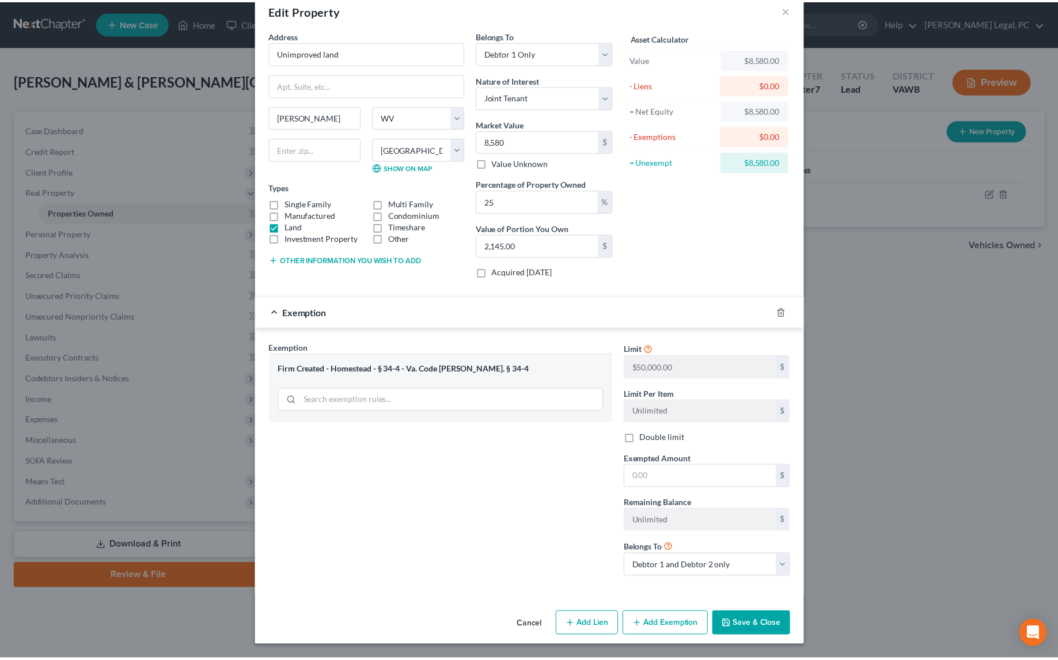
scroll to position [17, 0]
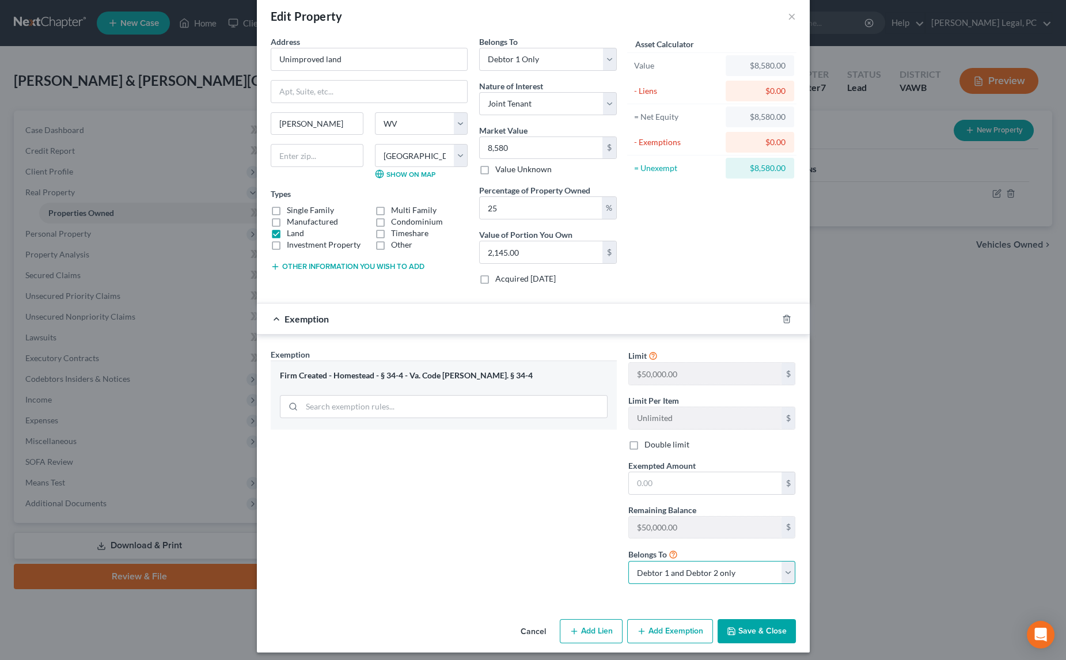
click at [647, 573] on select "Debtor 1 only Debtor 2 only Debtor 1 and Debtor 2 only" at bounding box center [712, 572] width 168 height 23
select select "0"
click at [628, 561] on select "Debtor 1 only Debtor 2 only Debtor 1 and Debtor 2 only" at bounding box center [712, 572] width 168 height 23
click at [669, 477] on input "text" at bounding box center [705, 483] width 153 height 22
type input "2,145"
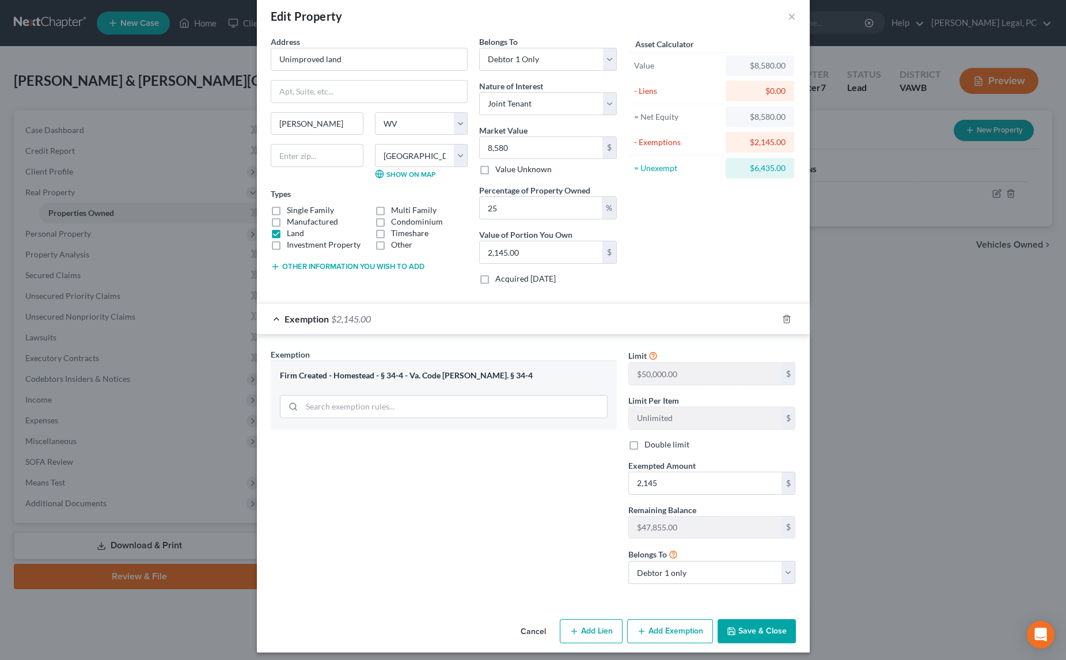
click at [748, 619] on button "Save & Close" at bounding box center [757, 631] width 78 height 24
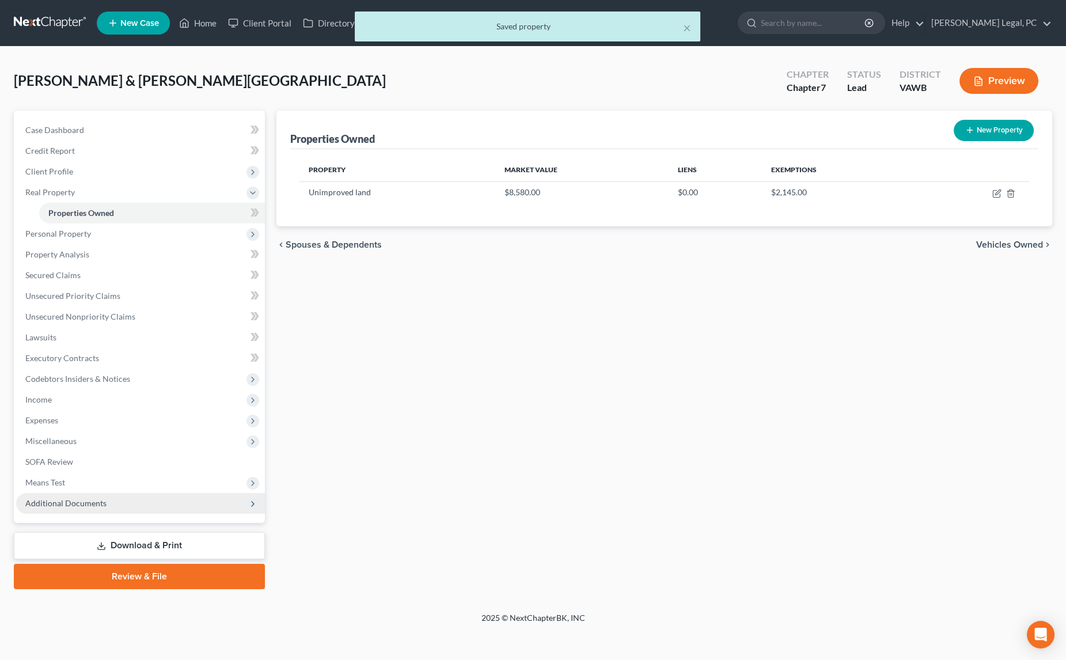
click at [79, 504] on span "Additional Documents" at bounding box center [65, 503] width 81 height 10
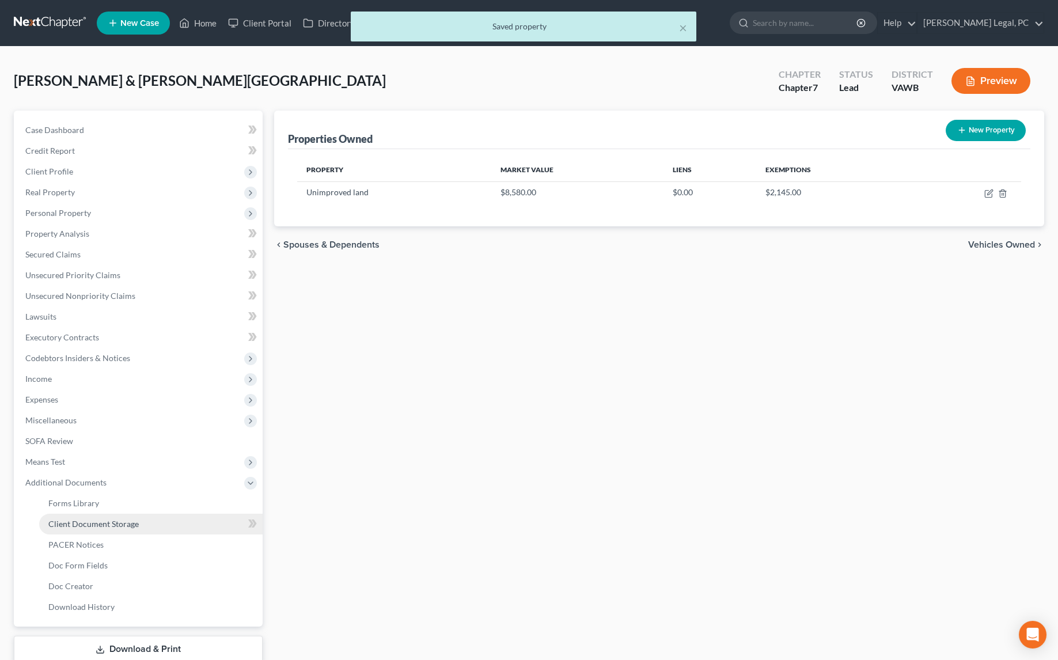
click at [104, 525] on span "Client Document Storage" at bounding box center [93, 524] width 90 height 10
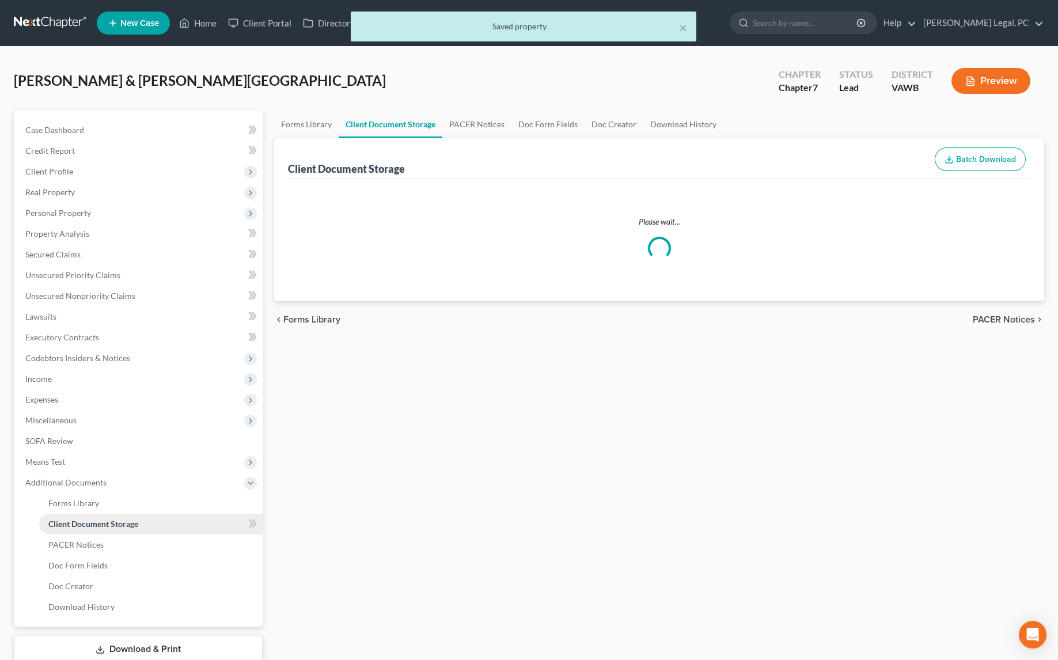
select select "0"
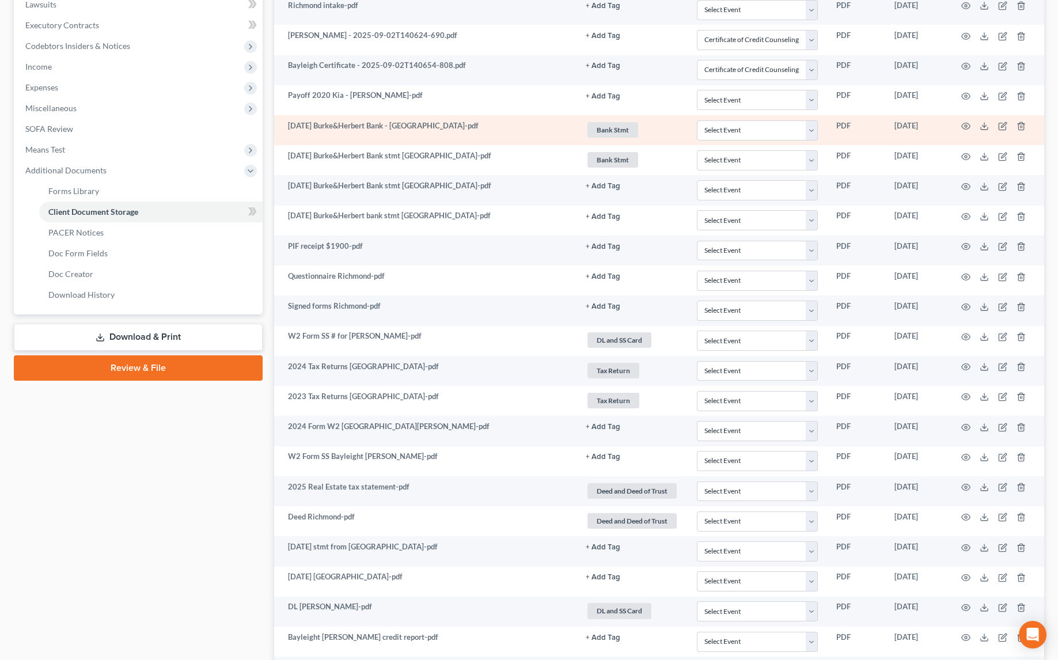
scroll to position [366, 0]
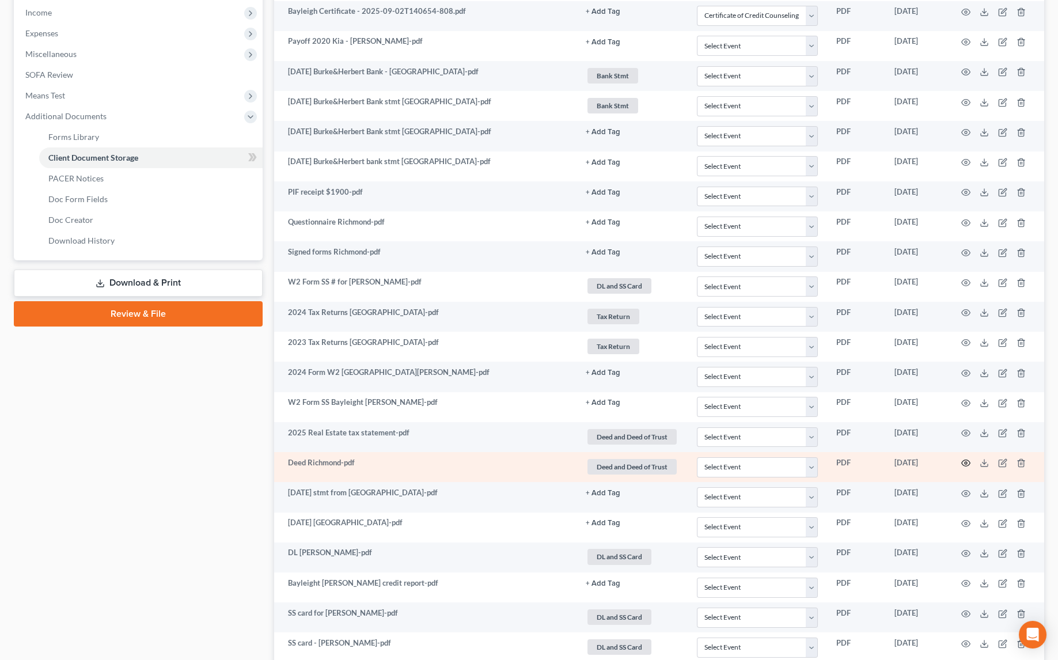
click at [966, 458] on icon "button" at bounding box center [965, 462] width 9 height 9
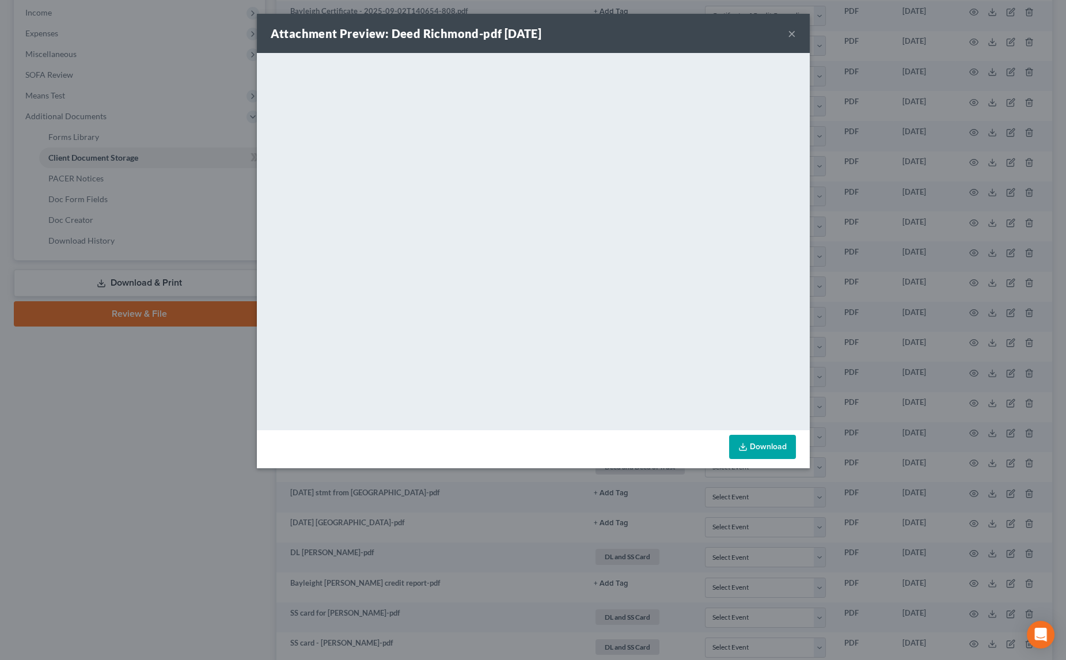
click at [794, 36] on button "×" at bounding box center [792, 33] width 8 height 14
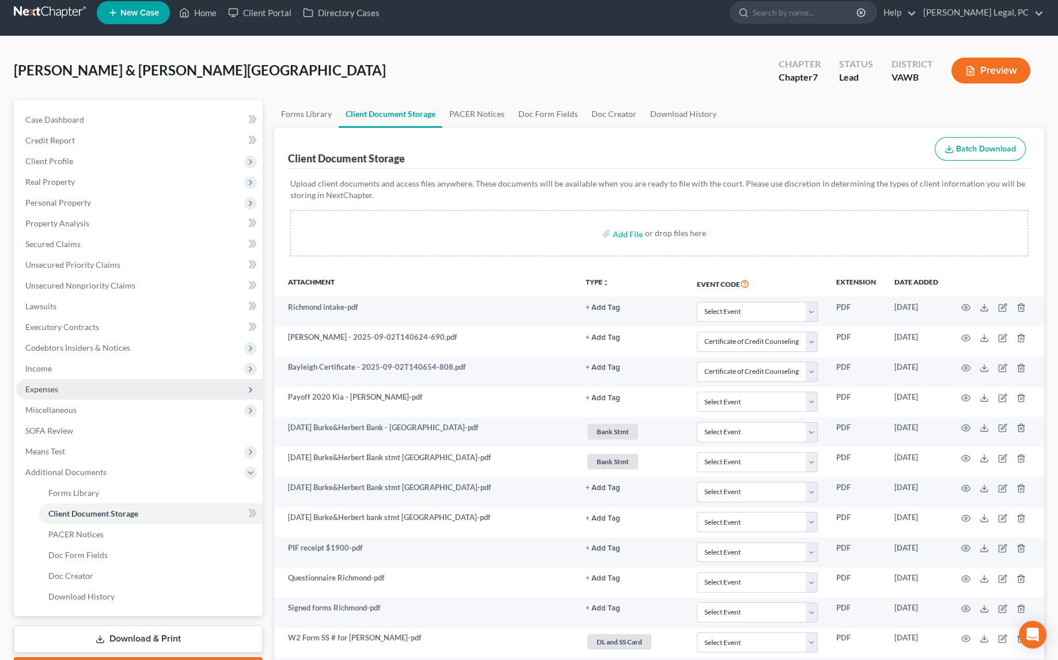
scroll to position [0, 0]
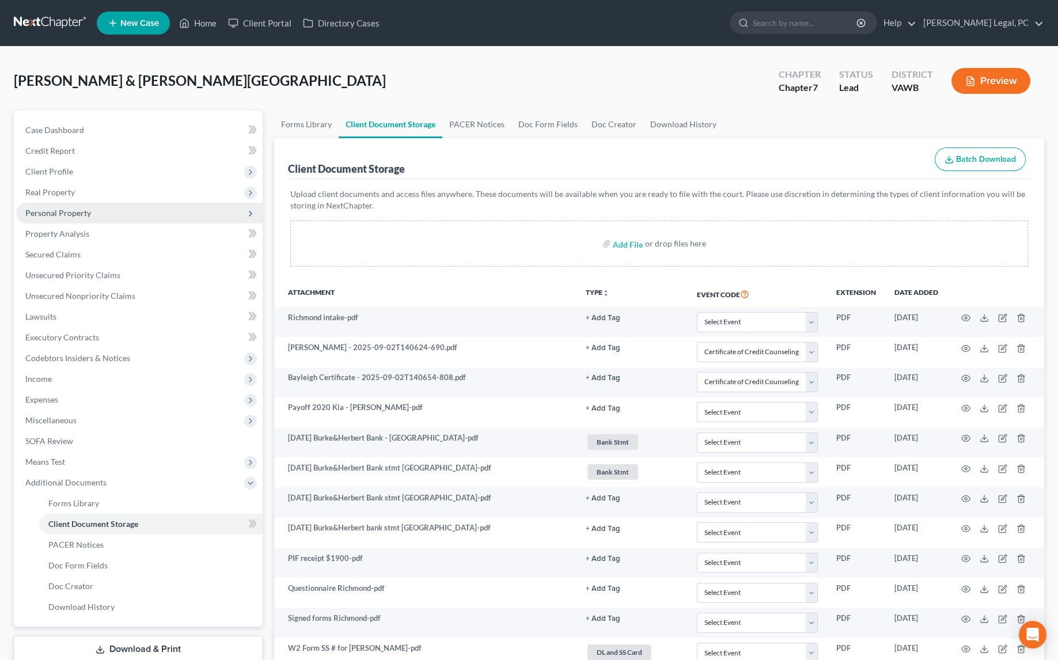
click at [63, 206] on span "Personal Property" at bounding box center [139, 213] width 247 height 21
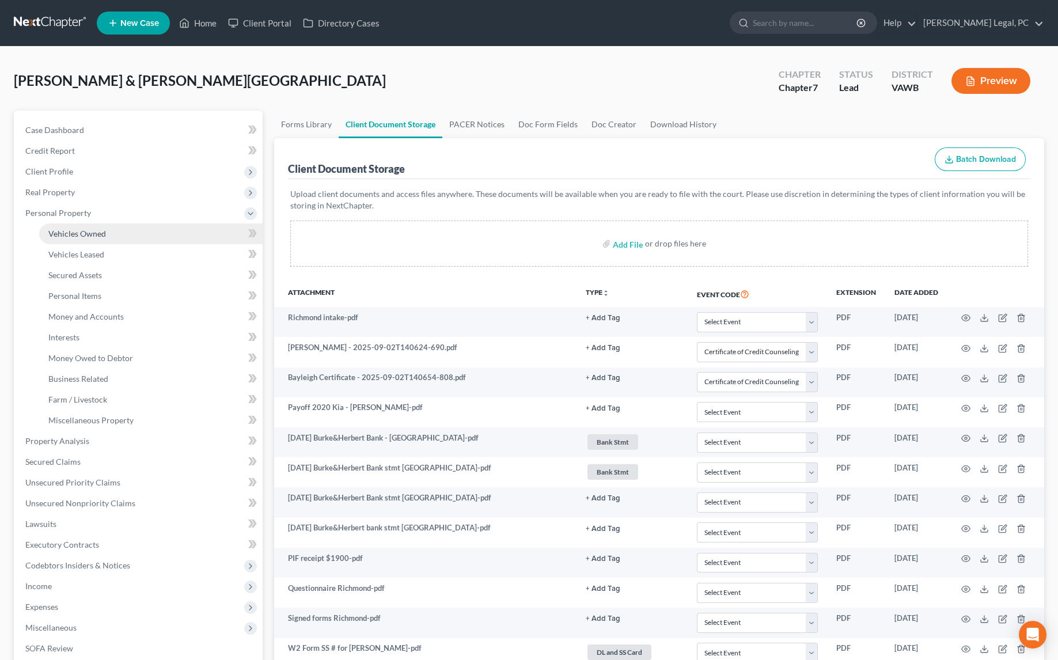
click at [75, 233] on span "Vehicles Owned" at bounding box center [77, 234] width 58 height 10
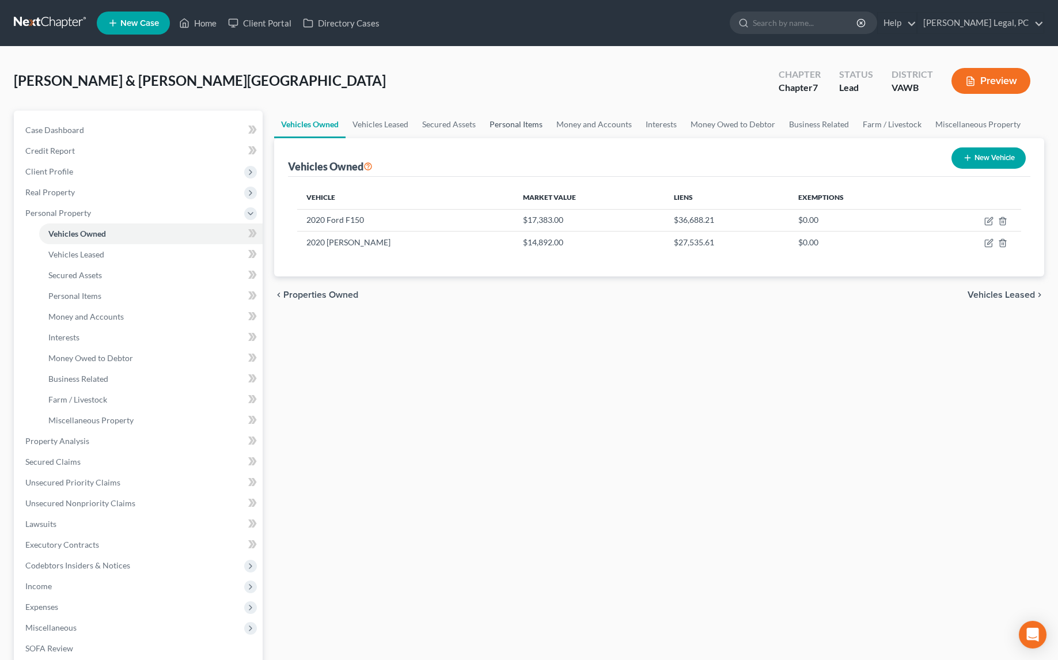
click at [506, 126] on link "Personal Items" at bounding box center [516, 125] width 67 height 28
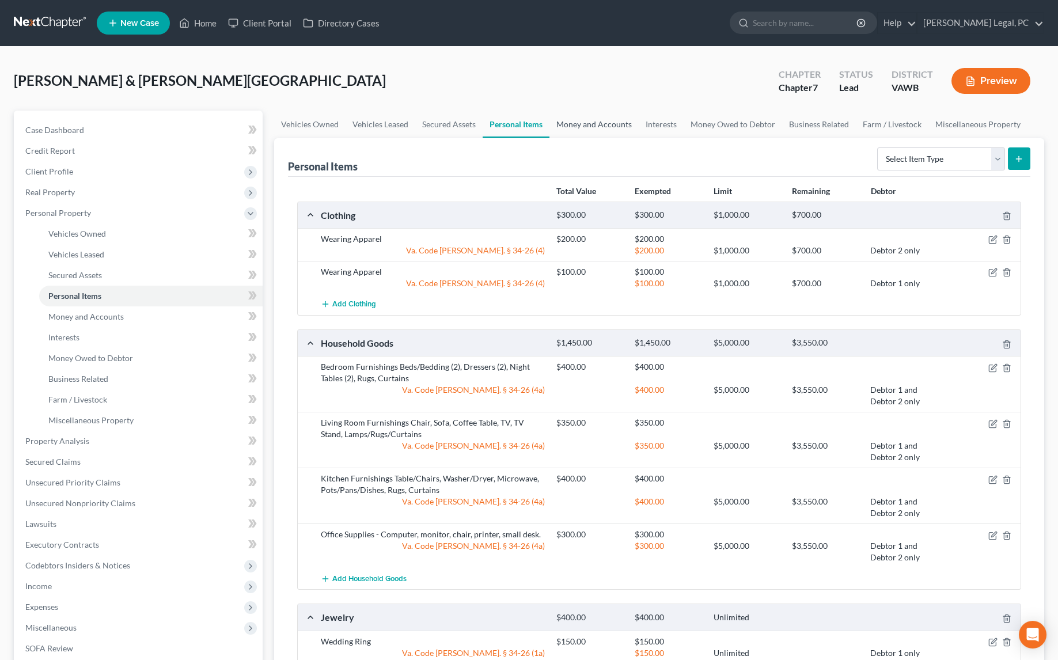
click at [596, 131] on link "Money and Accounts" at bounding box center [593, 125] width 89 height 28
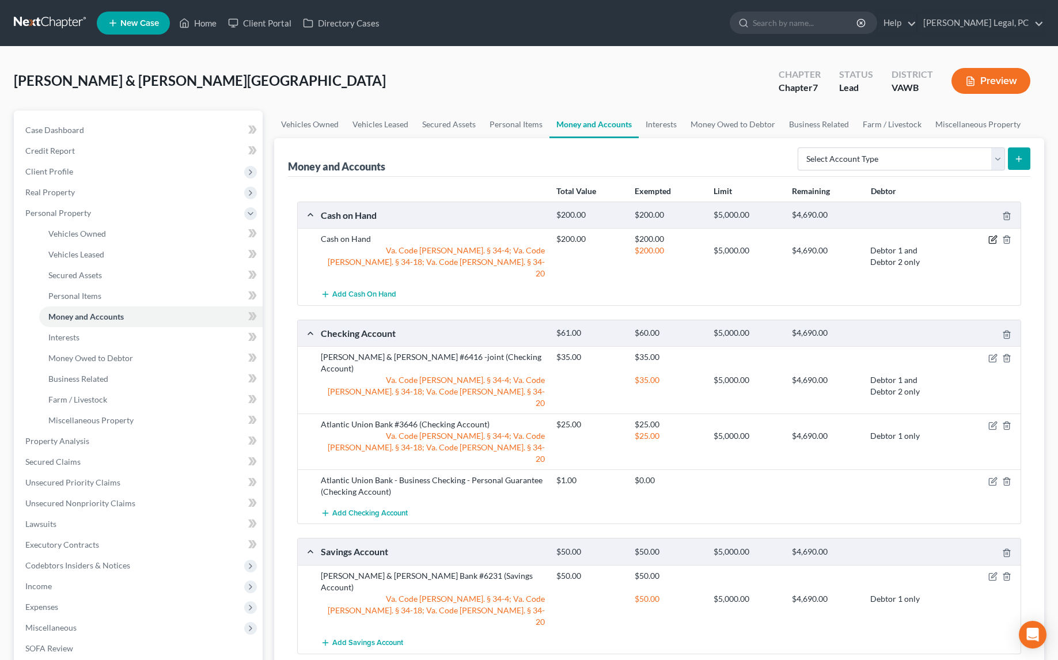
click at [992, 241] on icon "button" at bounding box center [992, 239] width 9 height 9
select select "2"
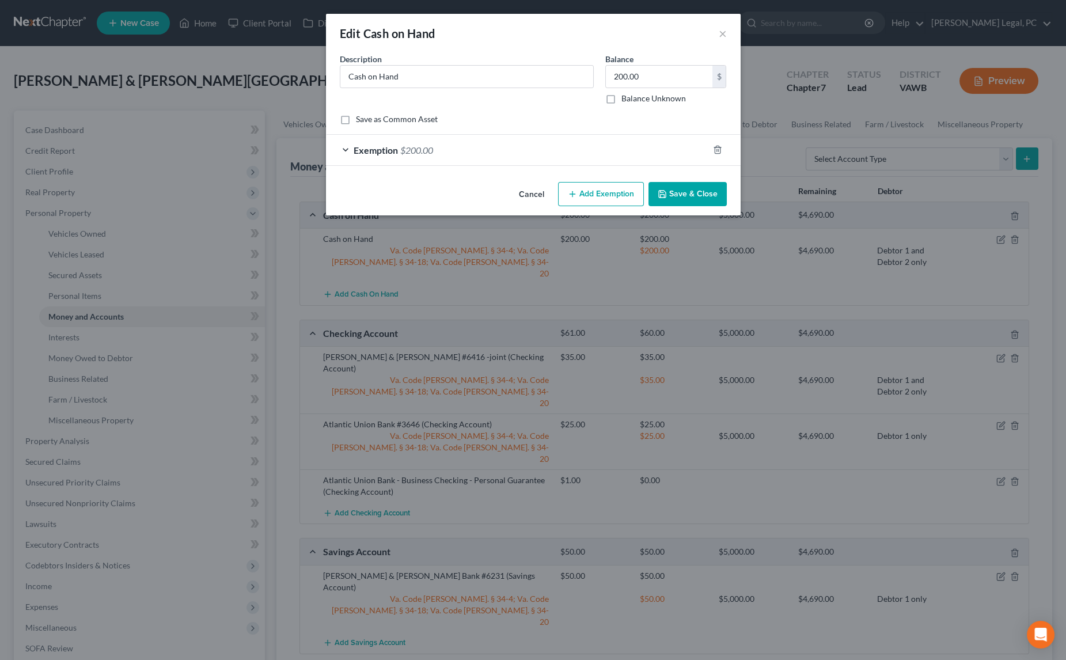
click at [607, 154] on div "Exemption $200.00" at bounding box center [517, 150] width 382 height 31
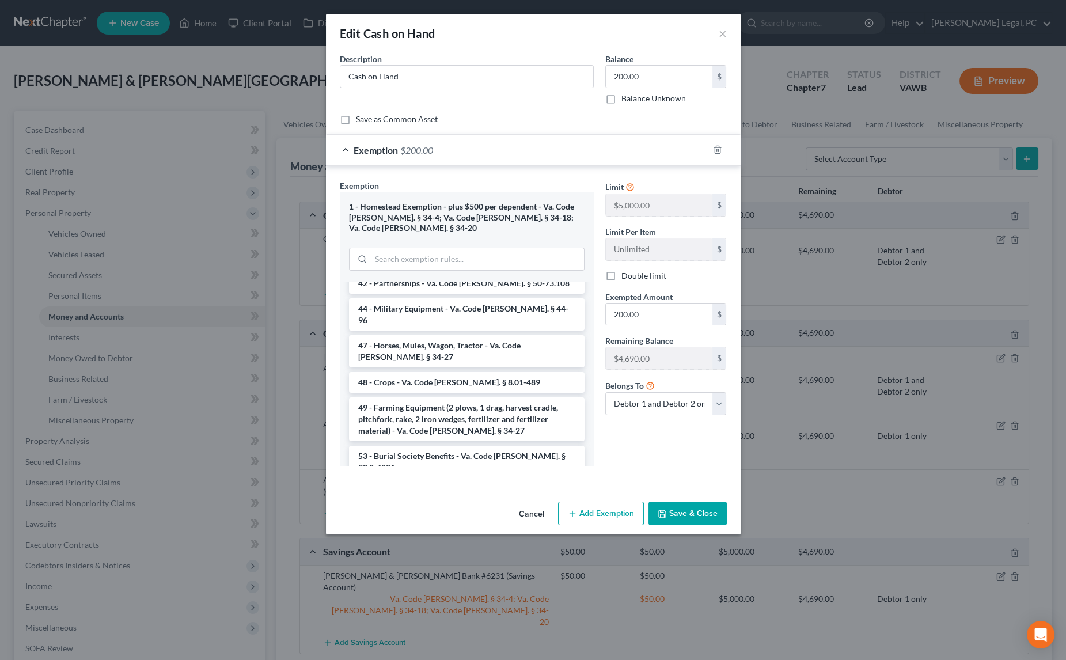
scroll to position [1747, 0]
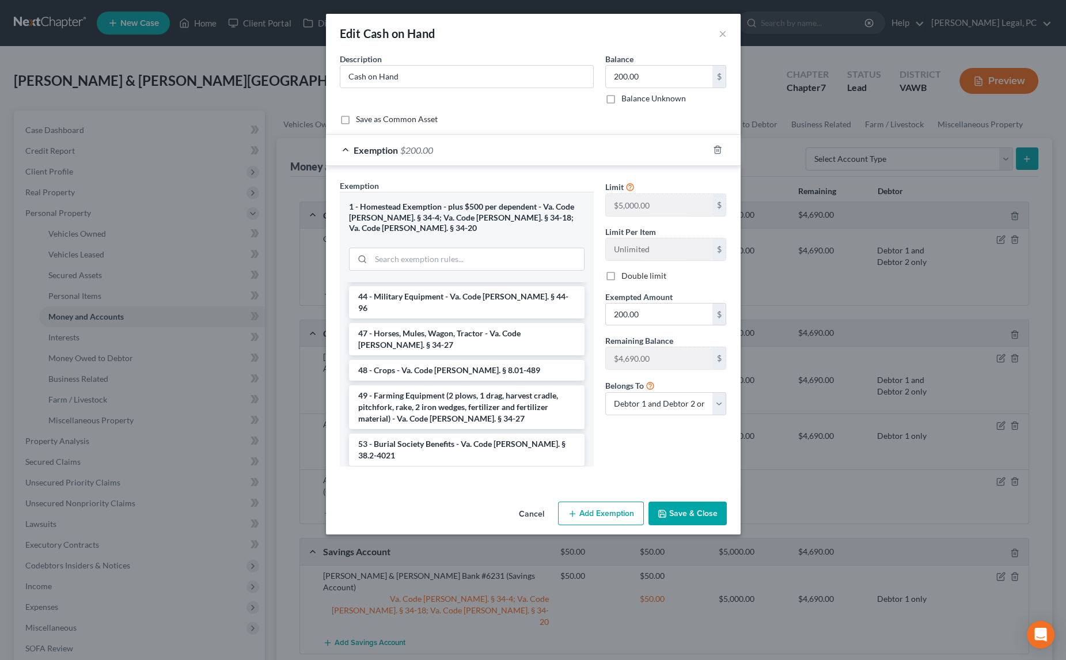
click at [533, 581] on li "Firm Created - Homestead - § 34-4 - Va. Code [PERSON_NAME]. § 34-4" at bounding box center [467, 597] width 236 height 32
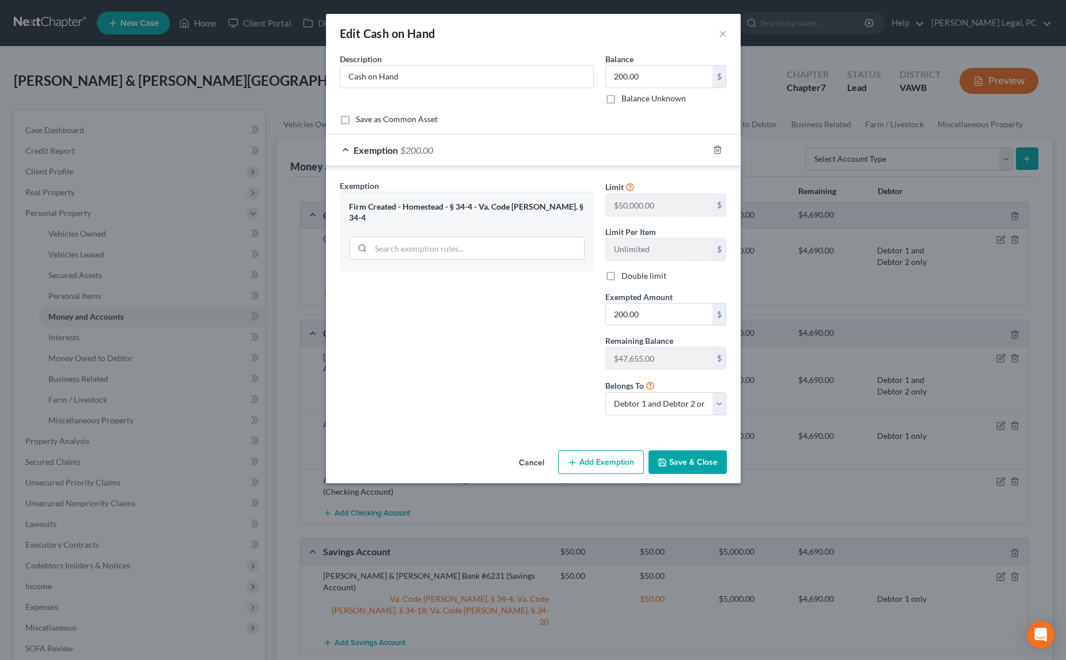
click at [688, 461] on button "Save & Close" at bounding box center [688, 462] width 78 height 24
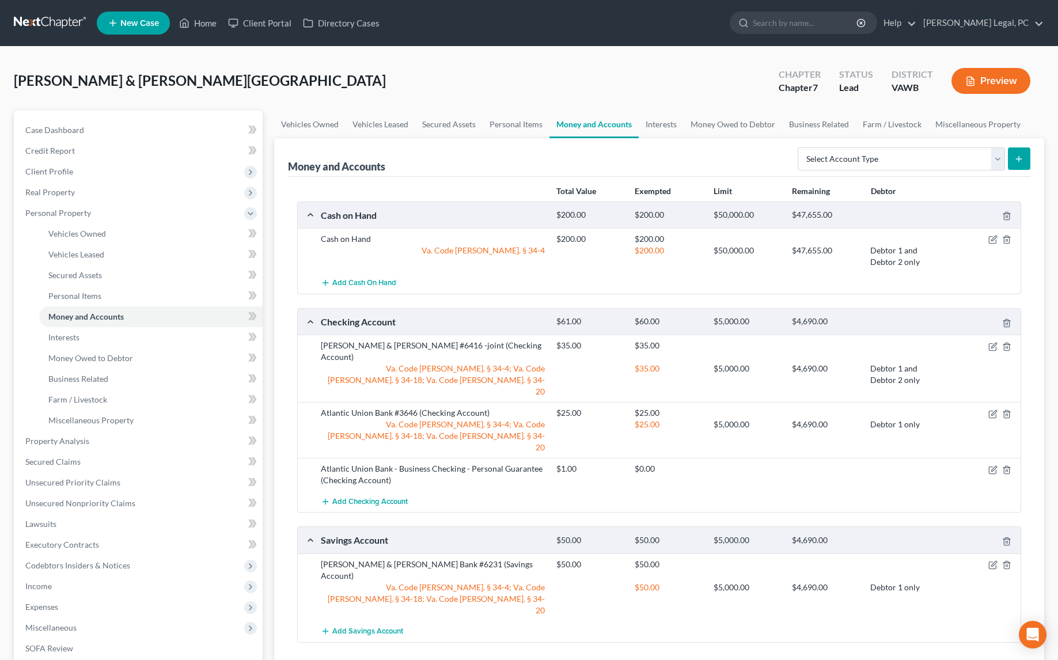
click at [999, 559] on div at bounding box center [982, 565] width 78 height 12
click at [992, 560] on icon "button" at bounding box center [992, 564] width 9 height 9
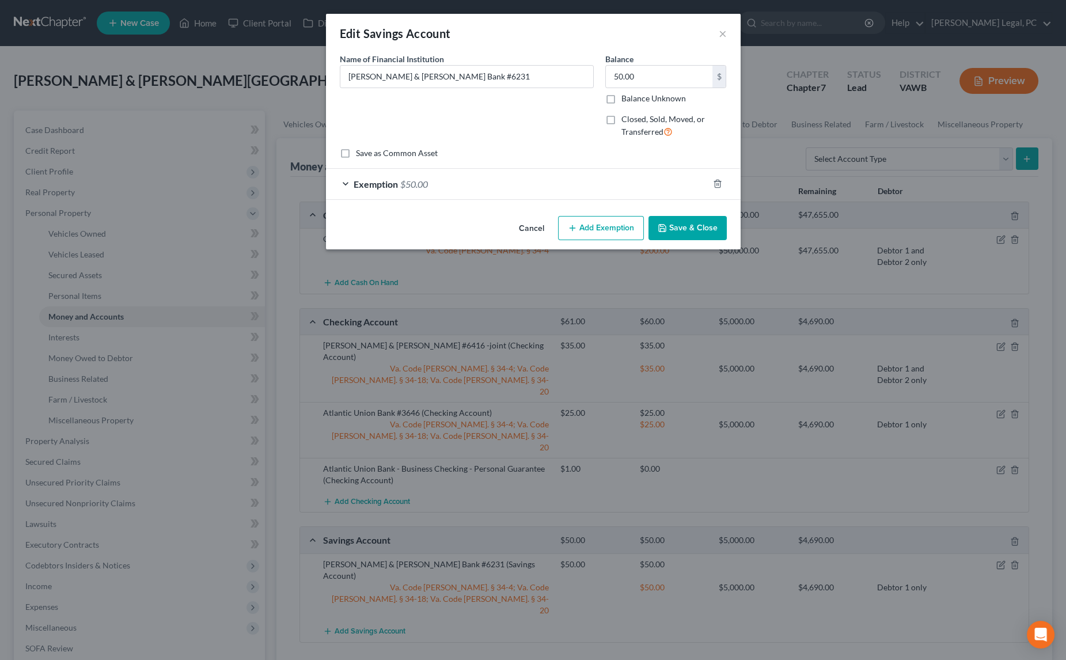
click at [551, 181] on div "Exemption $50.00" at bounding box center [517, 184] width 382 height 31
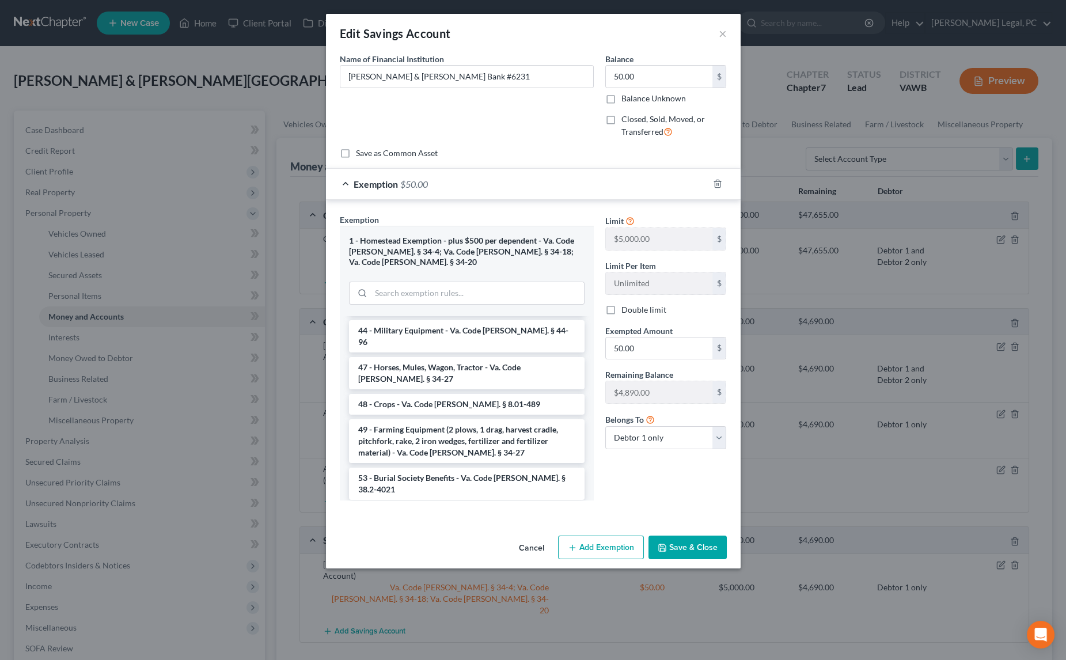
click at [522, 615] on li "Firm Created - Homestead - § 34-4 - Va. Code [PERSON_NAME]. § 34-4" at bounding box center [467, 631] width 236 height 32
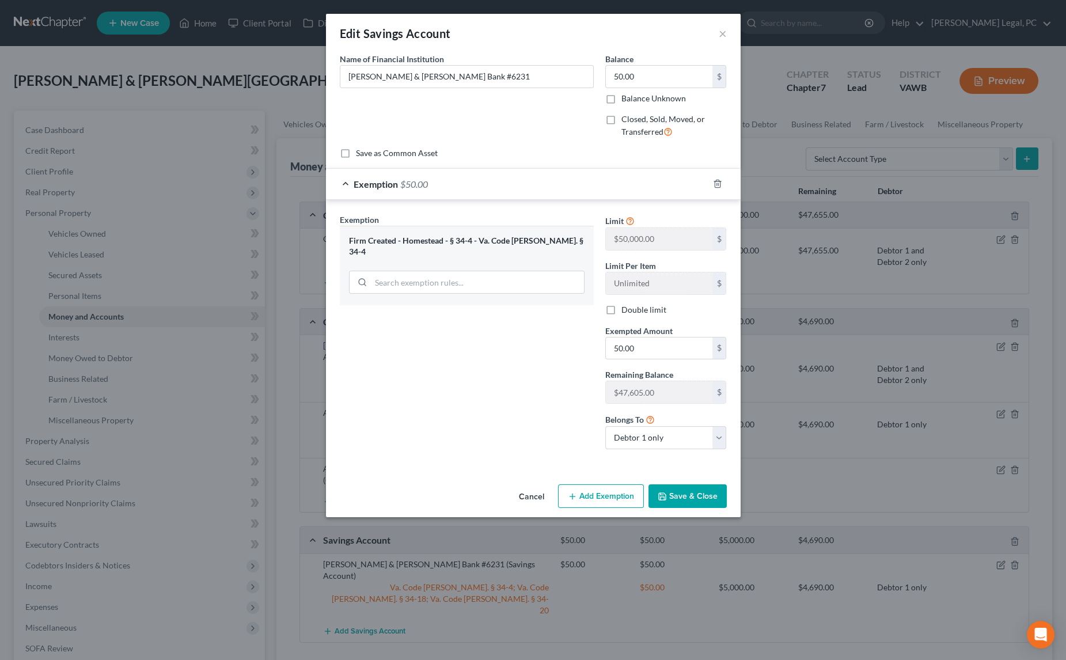
click at [702, 488] on button "Save & Close" at bounding box center [688, 496] width 78 height 24
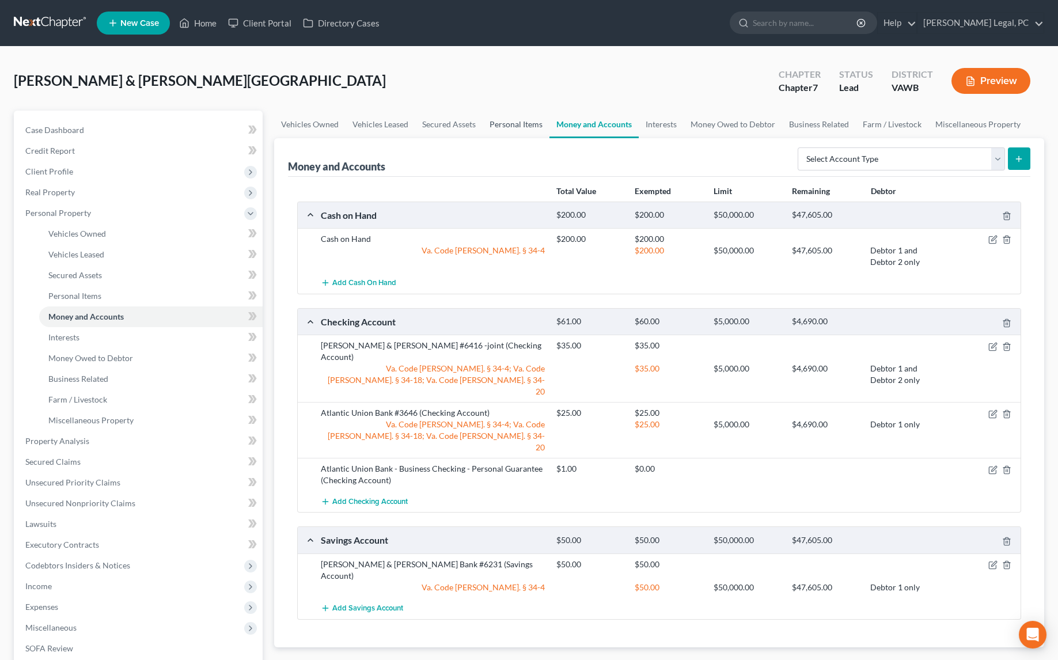
click at [501, 120] on link "Personal Items" at bounding box center [516, 125] width 67 height 28
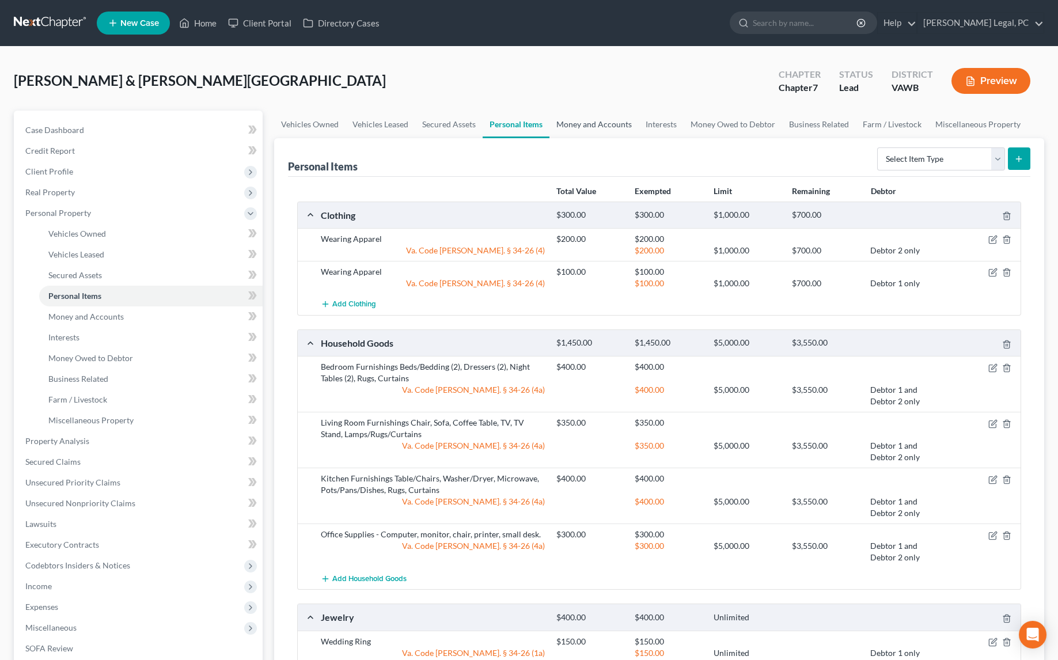
click at [579, 124] on link "Money and Accounts" at bounding box center [593, 125] width 89 height 28
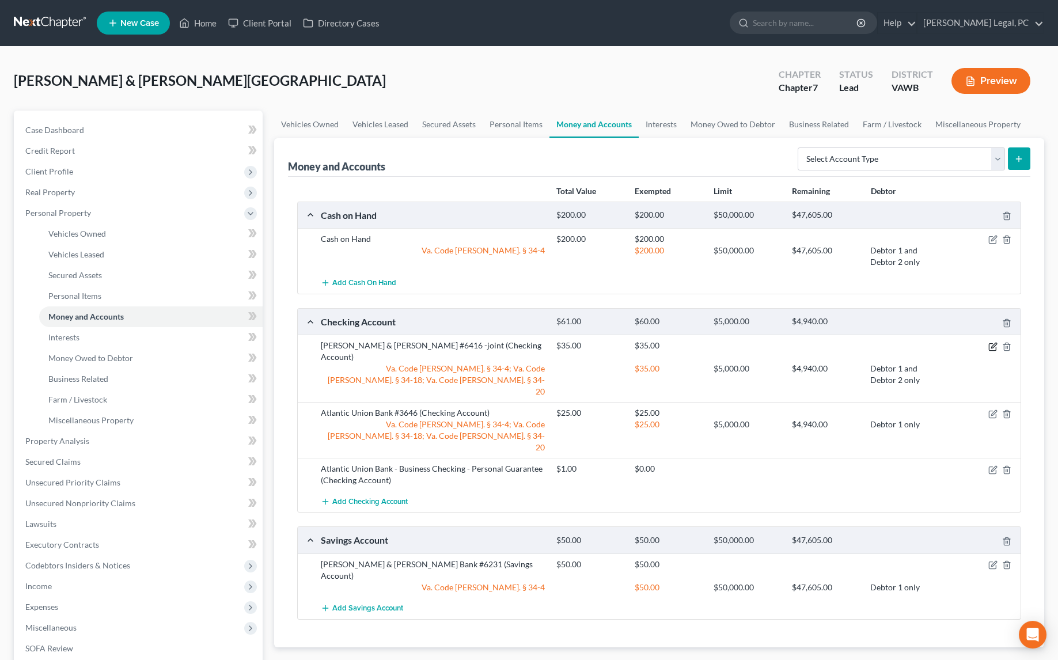
click at [995, 342] on icon "button" at bounding box center [992, 346] width 9 height 9
select select "2"
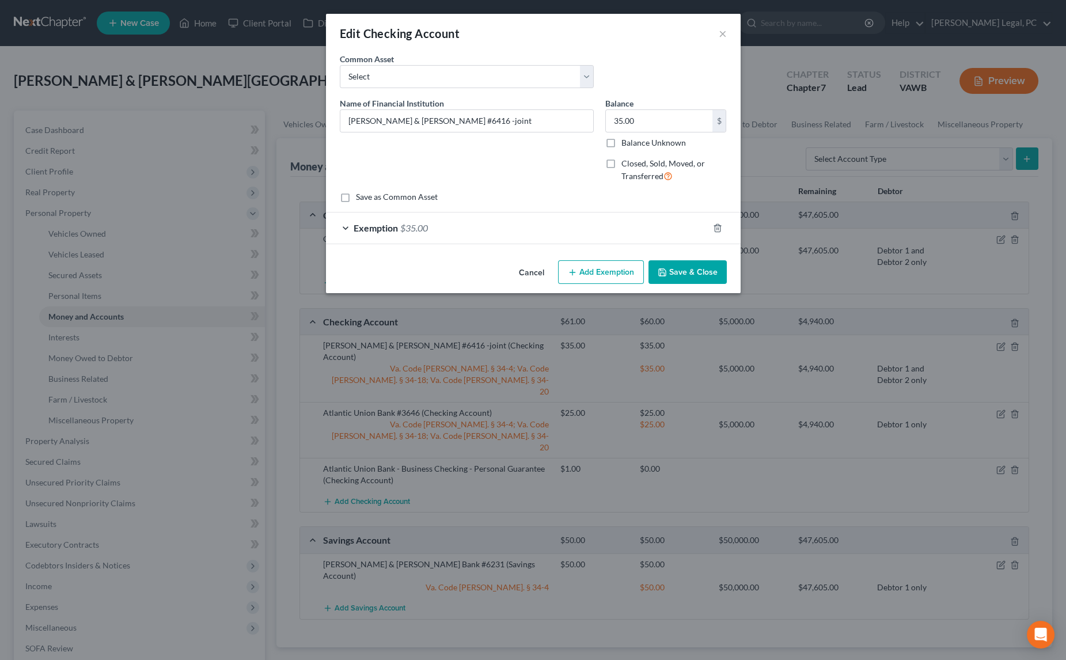
click at [578, 230] on div "Exemption $35.00" at bounding box center [517, 228] width 382 height 31
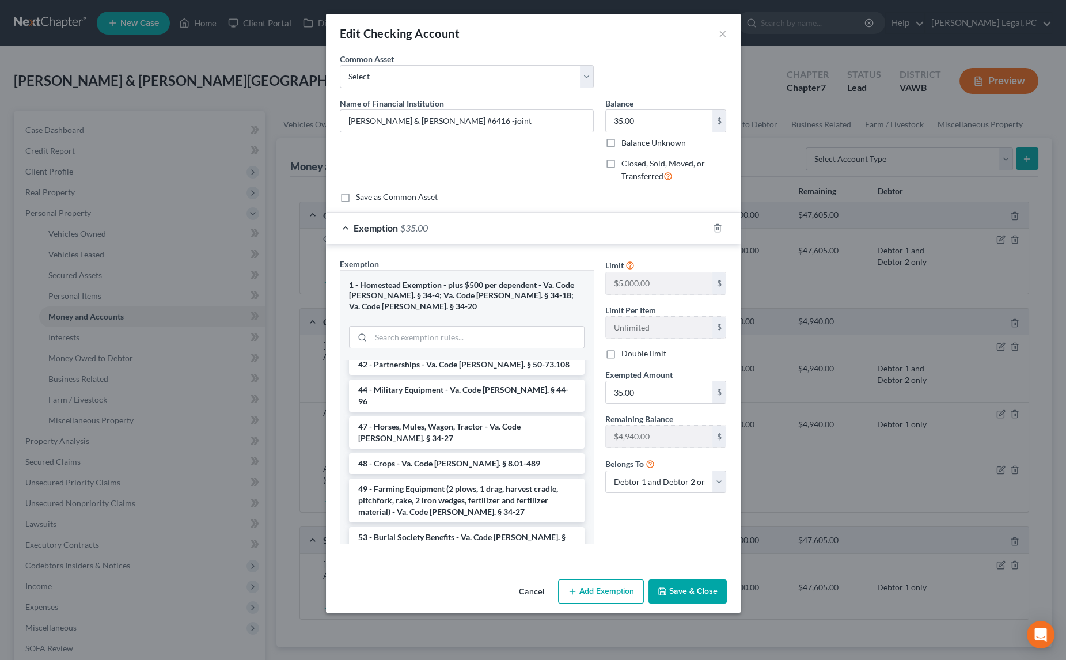
scroll to position [1747, 0]
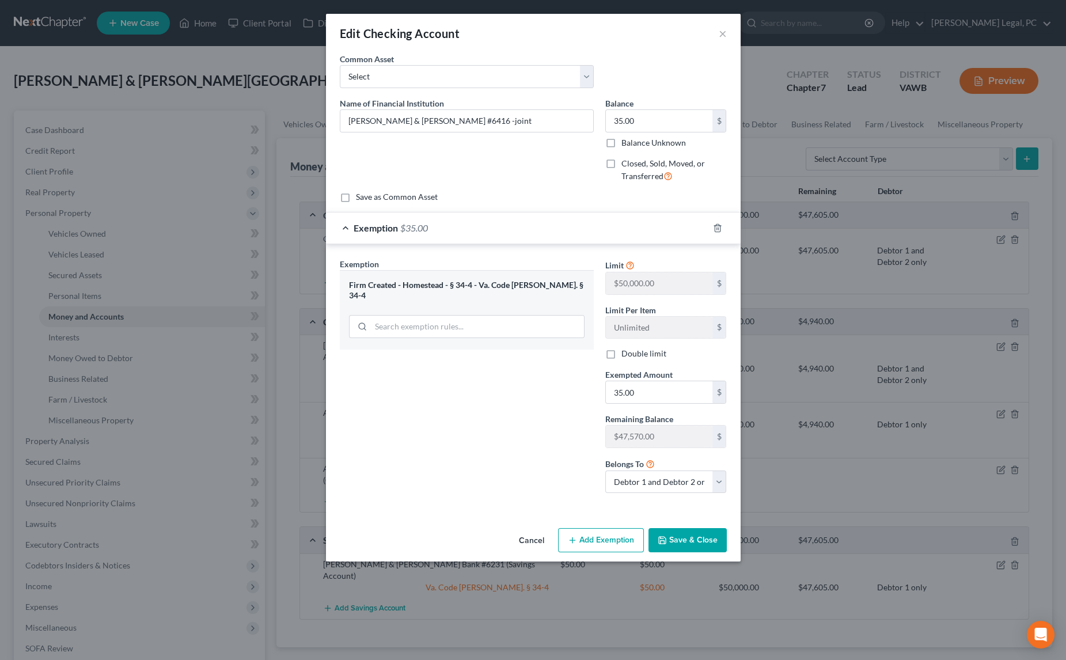
click at [669, 539] on button "Save & Close" at bounding box center [688, 540] width 78 height 24
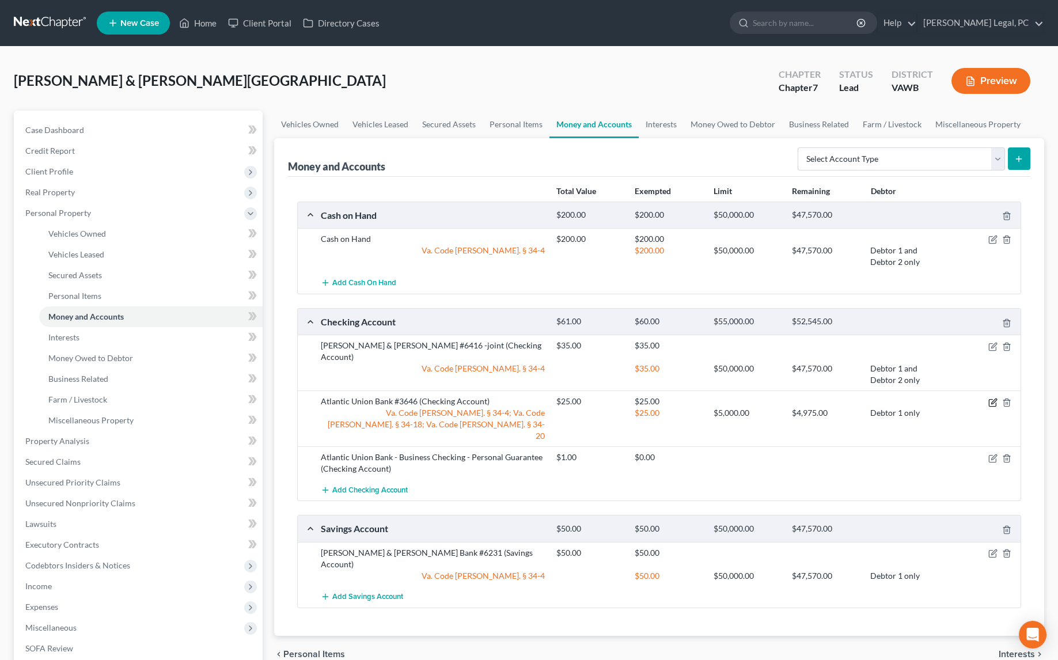
click at [994, 398] on icon "button" at bounding box center [992, 402] width 9 height 9
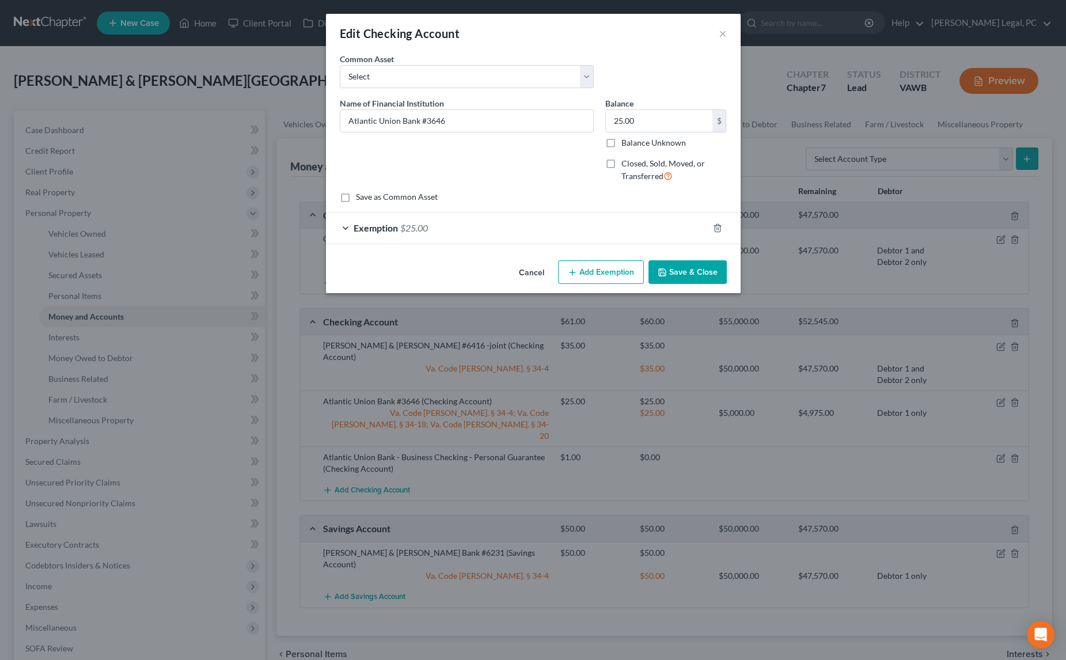
click at [639, 233] on div "Exemption $25.00" at bounding box center [517, 228] width 382 height 31
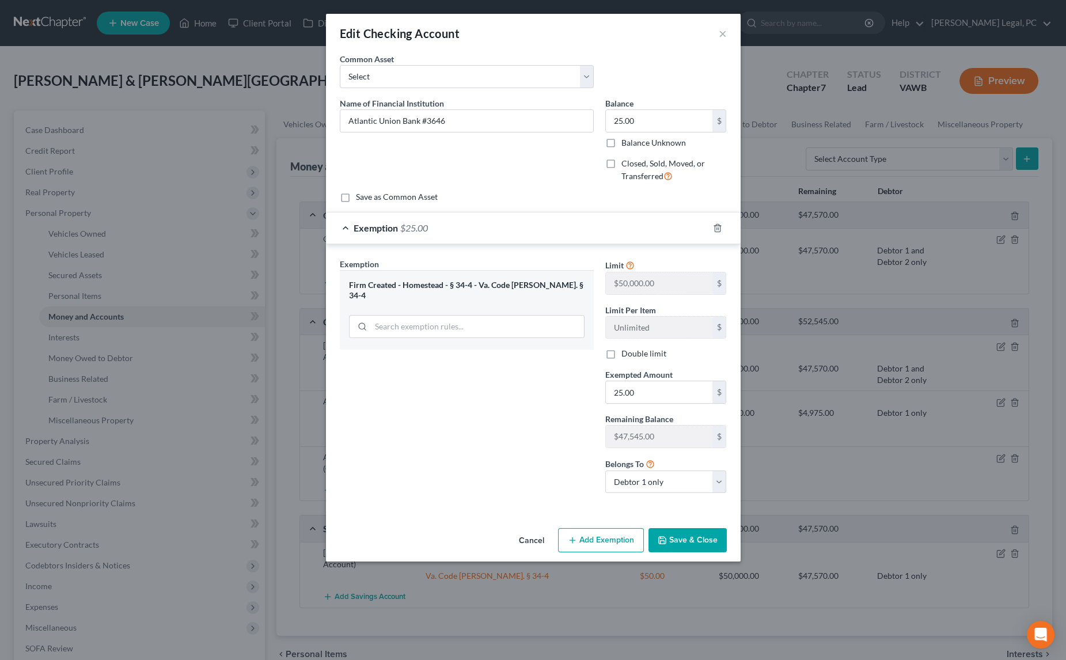
click at [692, 536] on button "Save & Close" at bounding box center [688, 540] width 78 height 24
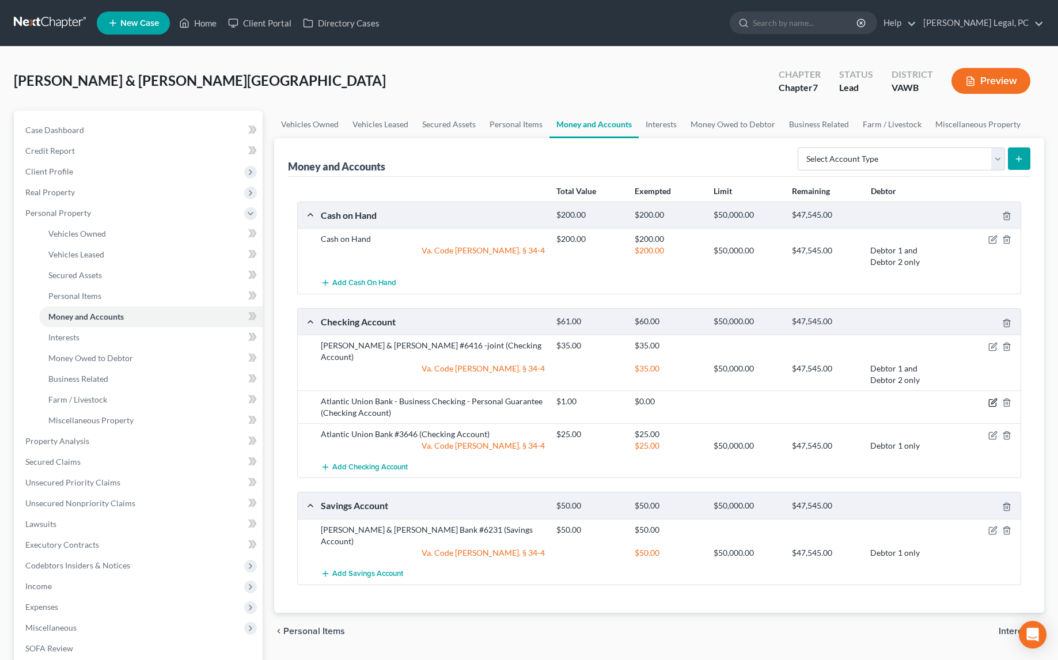
click at [992, 399] on icon "button" at bounding box center [993, 401] width 5 height 5
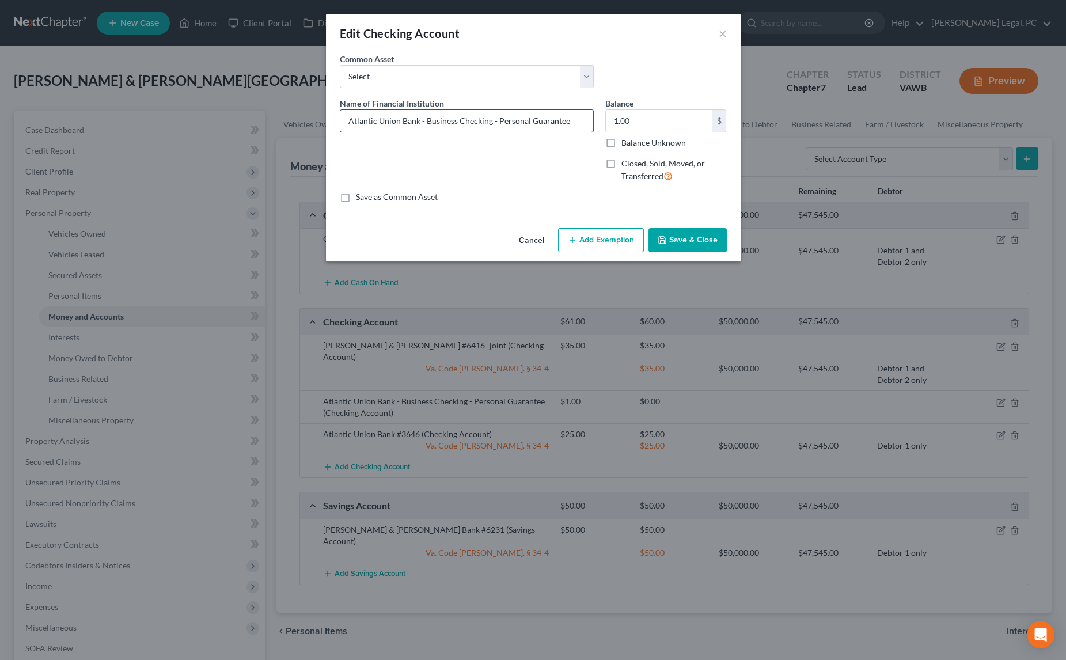
drag, startPoint x: 582, startPoint y: 120, endPoint x: 491, endPoint y: 117, distance: 91.6
click at [491, 117] on input "Atlantic Union Bank - Business Checking - Personal Guarantee" at bounding box center [466, 121] width 253 height 22
type input "Atlantic Union Bank - Business Checking"
click at [629, 242] on button "Add Exemption" at bounding box center [601, 240] width 86 height 24
select select "2"
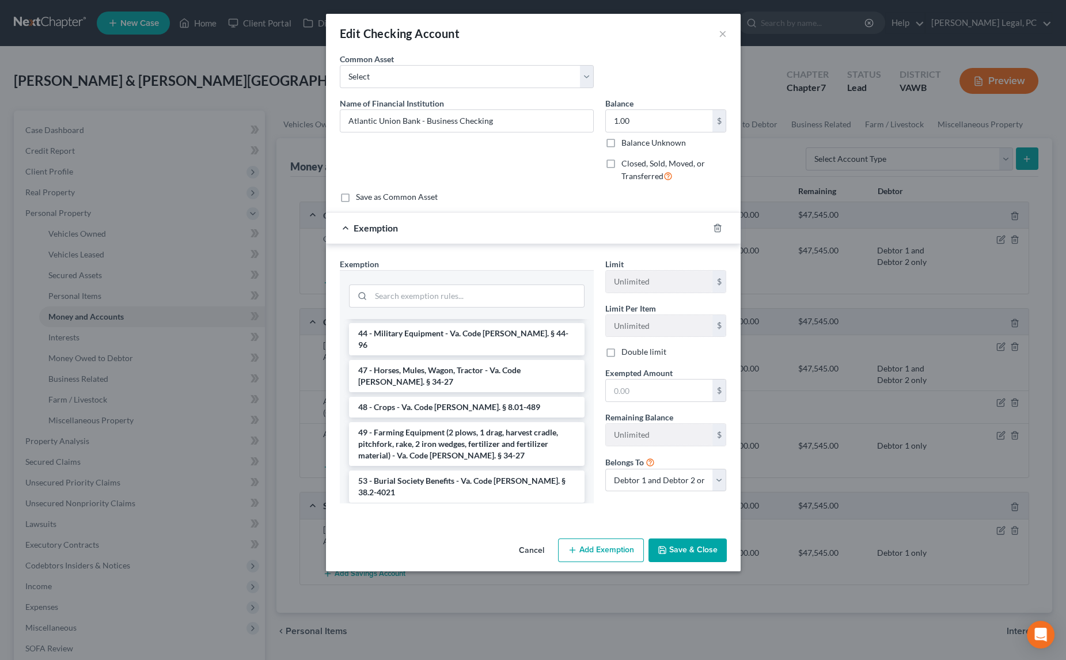
click at [533, 618] on li "Firm Created - Homestead - § 34-4 - Va. Code [PERSON_NAME]. § 34-4" at bounding box center [467, 634] width 236 height 32
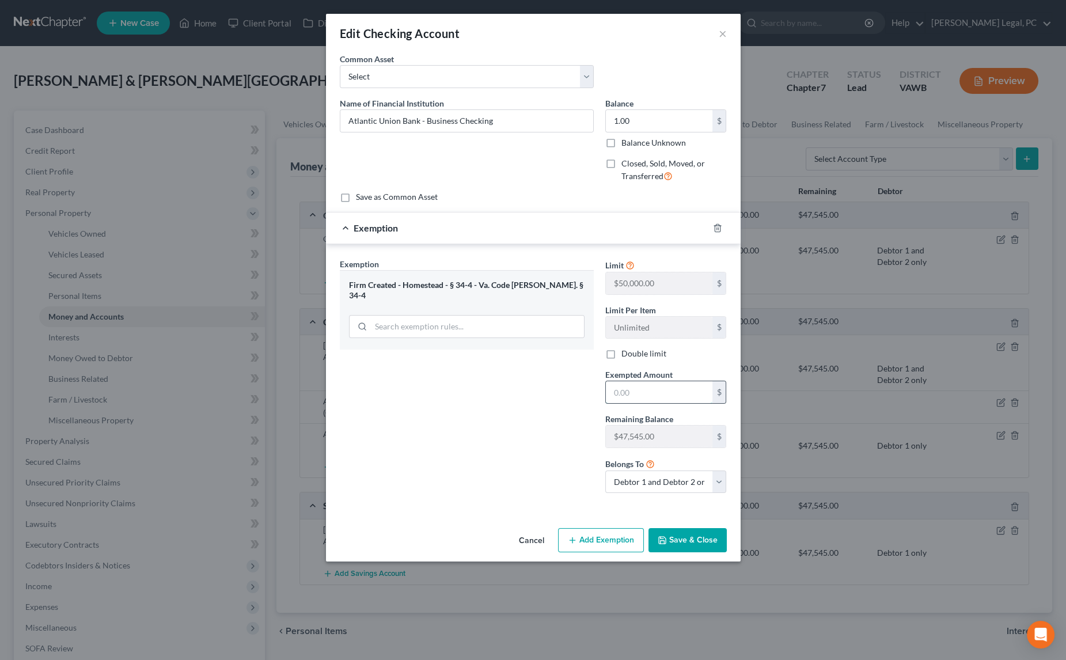
click at [628, 385] on input "text" at bounding box center [659, 392] width 107 height 22
type input "1"
click at [562, 401] on div "Exemption Set must be selected for CA. Exemption * Firm Created - Homestead - §…" at bounding box center [467, 380] width 266 height 245
click at [681, 535] on button "Save & Close" at bounding box center [688, 540] width 78 height 24
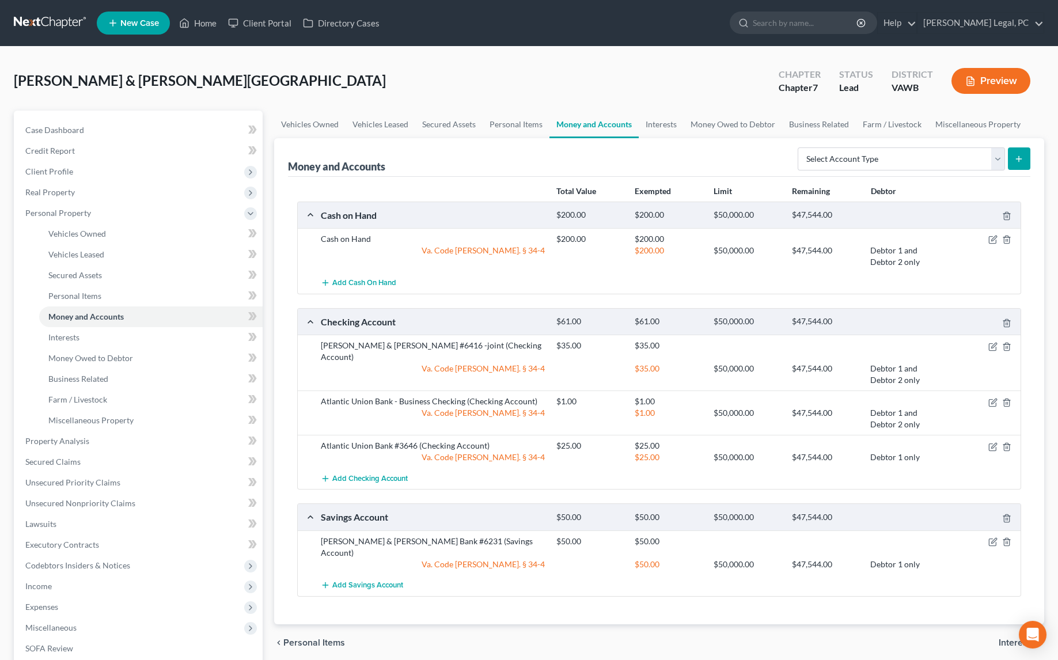
click at [647, 107] on div "[PERSON_NAME] & [PERSON_NAME][GEOGRAPHIC_DATA] Upgraded Chapter Chapter 7 Statu…" at bounding box center [529, 85] width 1030 height 50
click at [666, 130] on link "Interests" at bounding box center [661, 125] width 45 height 28
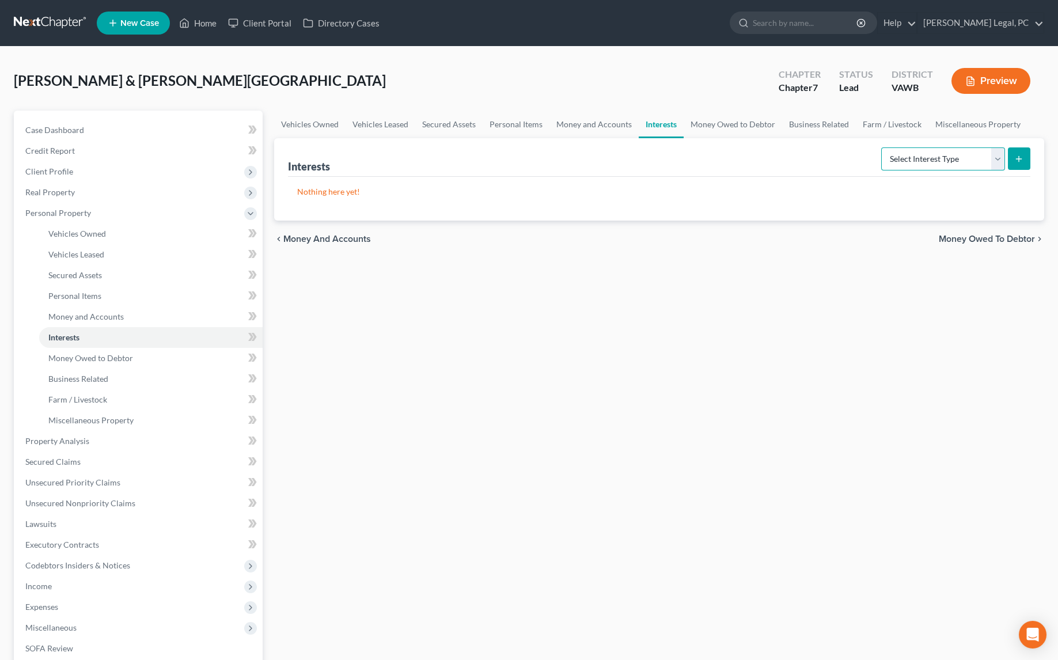
click at [902, 151] on select "Select Interest Type 401K Annuity Bond Education IRA Government Bond Government…" at bounding box center [943, 158] width 124 height 23
click at [789, 123] on link "Business Related" at bounding box center [819, 125] width 74 height 28
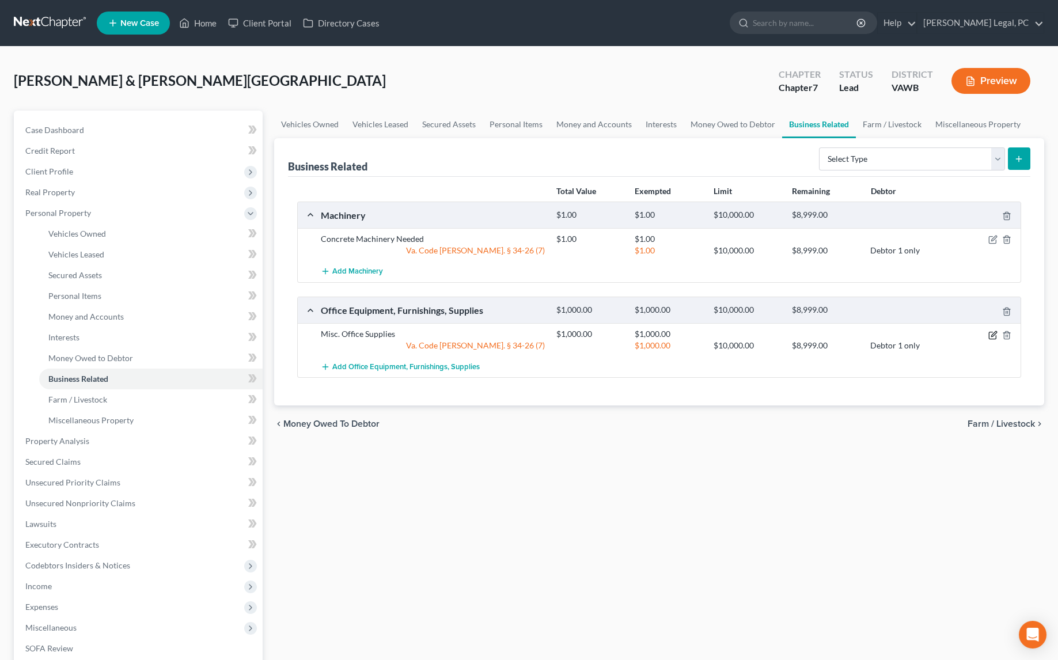
click at [996, 333] on icon "button" at bounding box center [992, 335] width 7 height 7
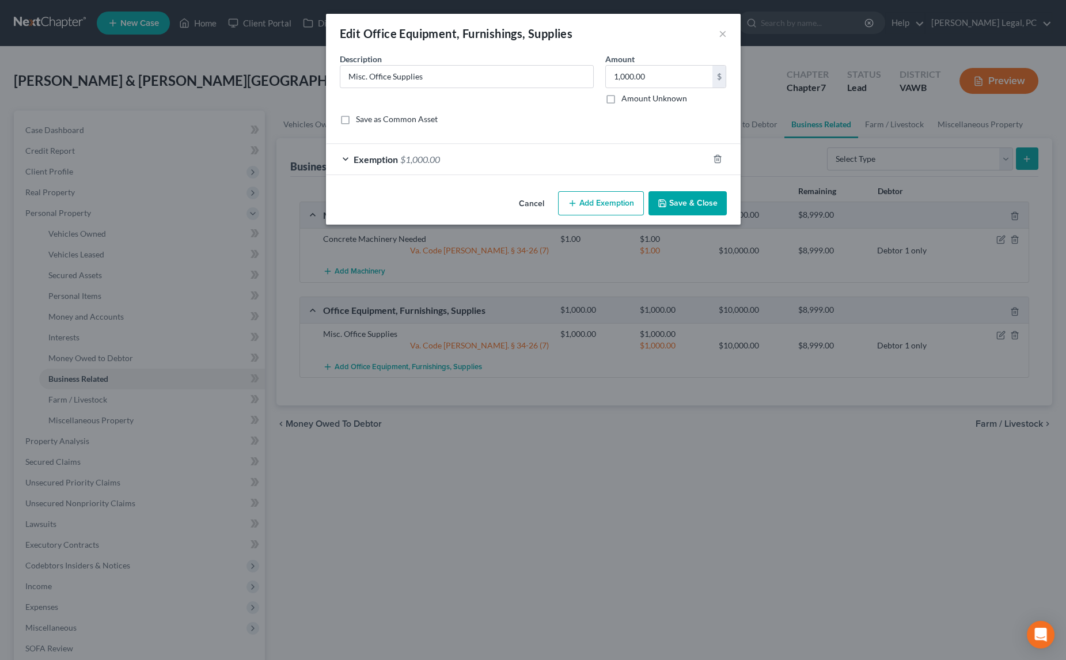
click at [660, 161] on div "Exemption $1,000.00" at bounding box center [517, 159] width 382 height 31
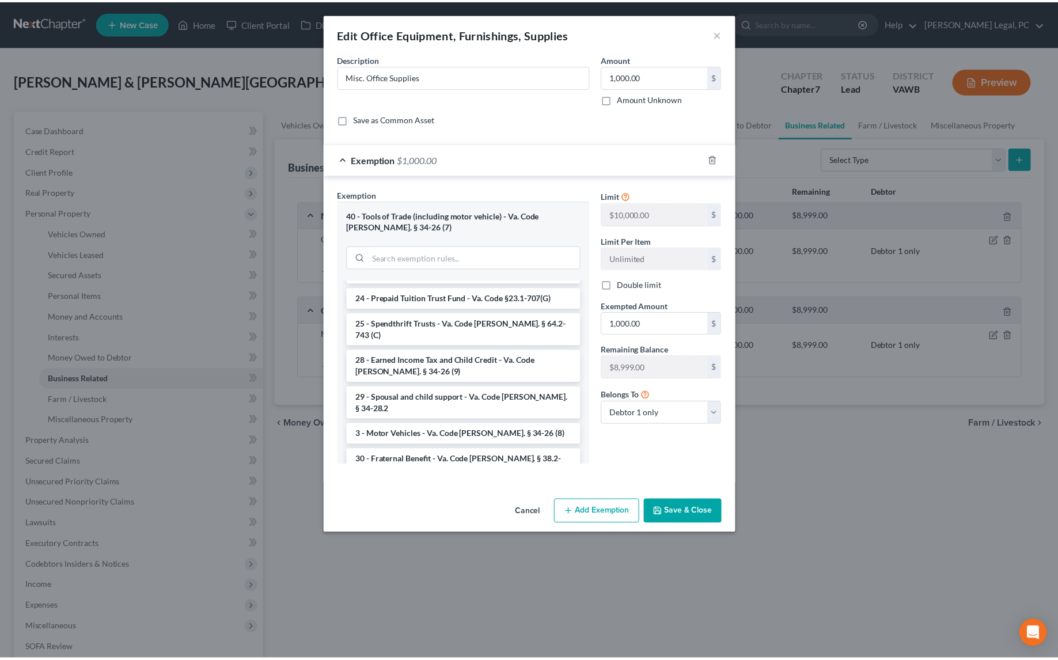
scroll to position [1784, 0]
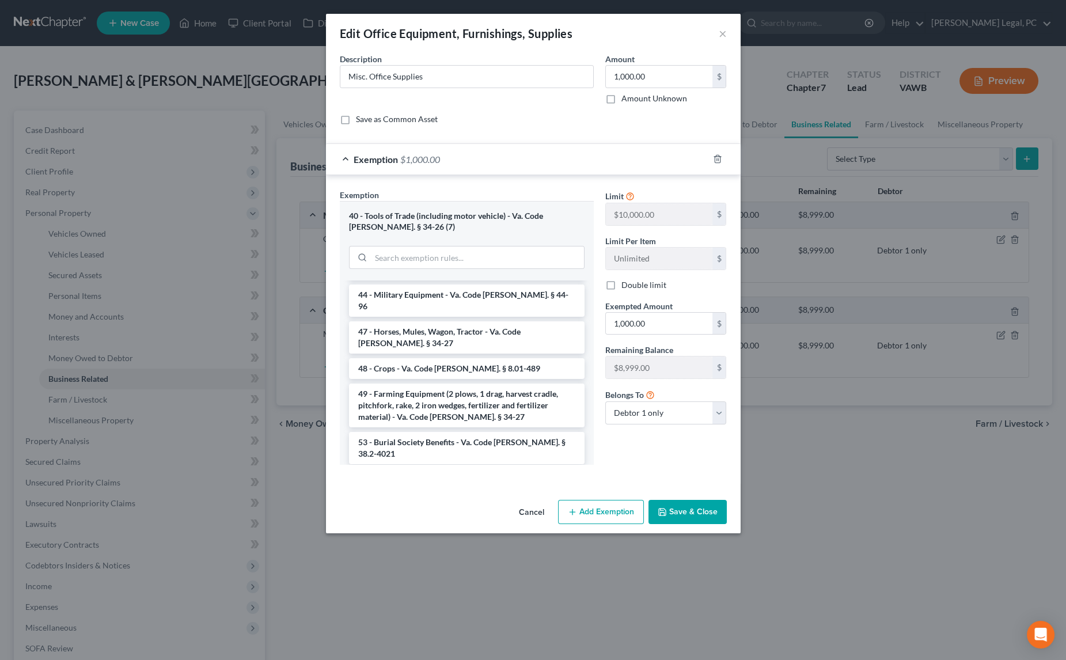
click at [520, 579] on li "Firm Created - Homestead - § 34-4 - Va. Code [PERSON_NAME]. § 34-4" at bounding box center [467, 595] width 236 height 32
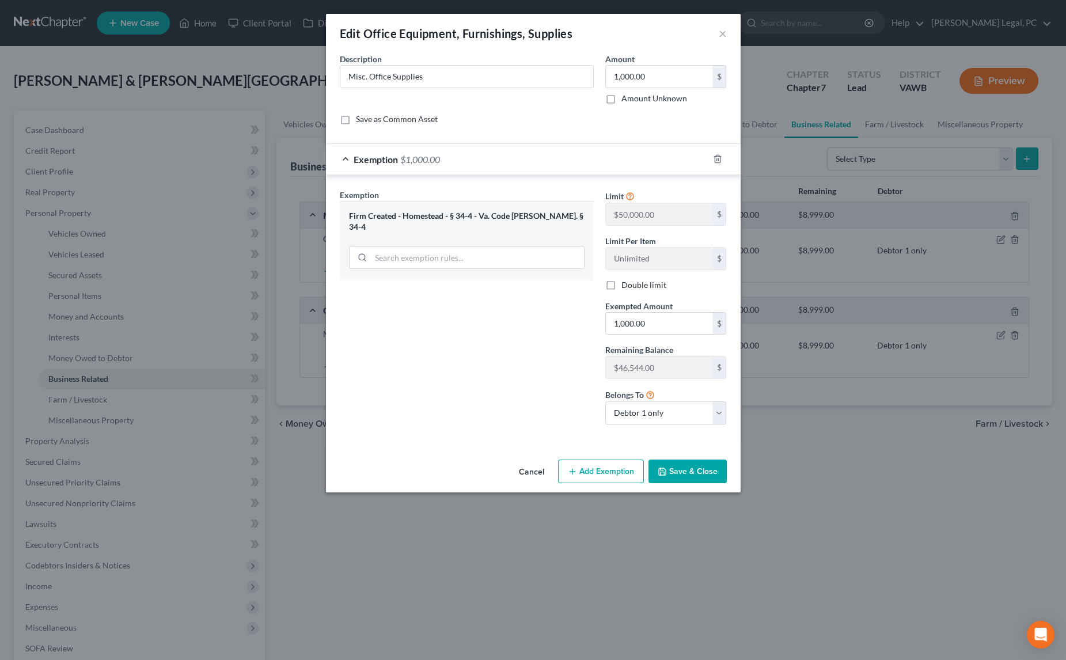
click at [679, 472] on button "Save & Close" at bounding box center [688, 472] width 78 height 24
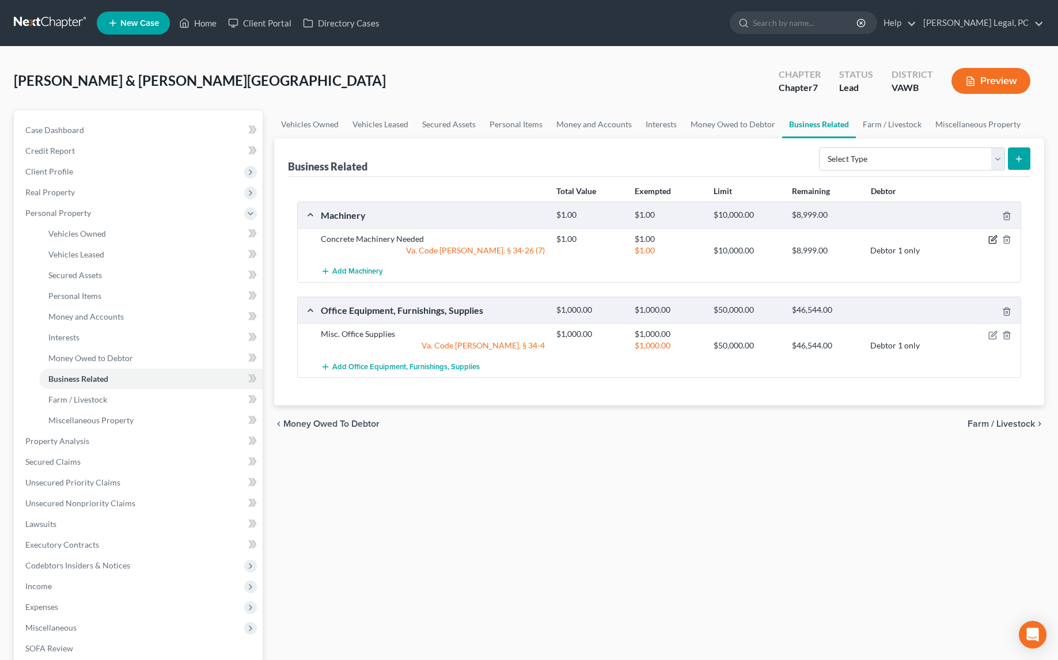
click at [993, 240] on icon "button" at bounding box center [992, 239] width 9 height 9
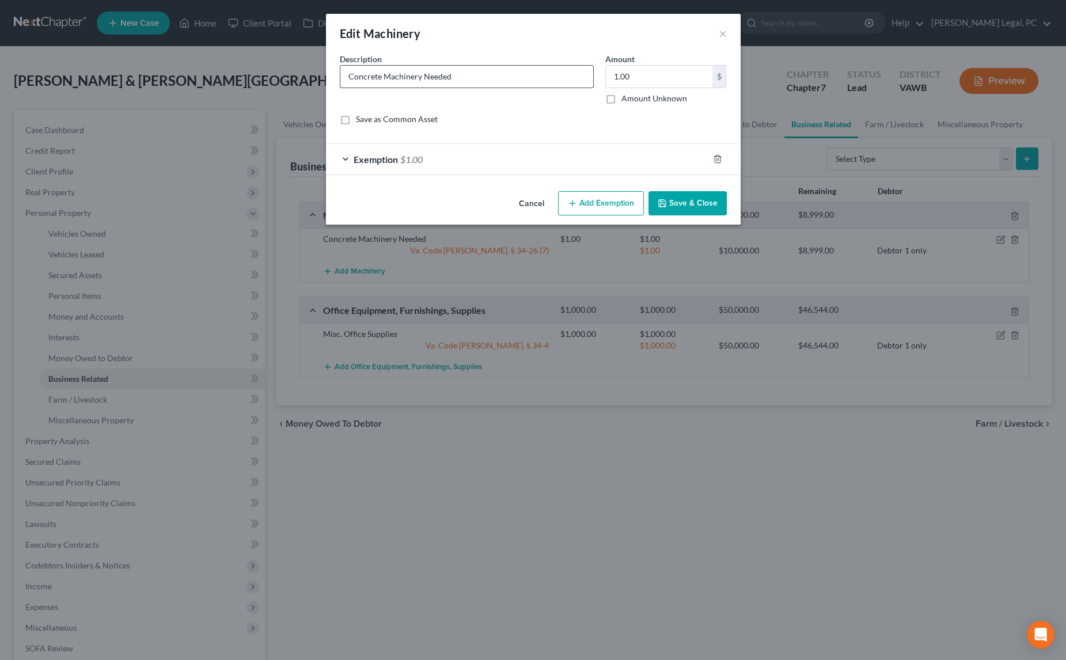
click at [482, 78] on input "Concrete Machinery Needed" at bounding box center [466, 77] width 253 height 22
drag, startPoint x: 482, startPoint y: 78, endPoint x: 294, endPoint y: 90, distance: 188.2
click at [294, 90] on div "Edit Machinery × An exemption set must first be selected from the Filing Inform…" at bounding box center [533, 330] width 1066 height 660
type input "Concrete tools and machinery"
type input "1,500"
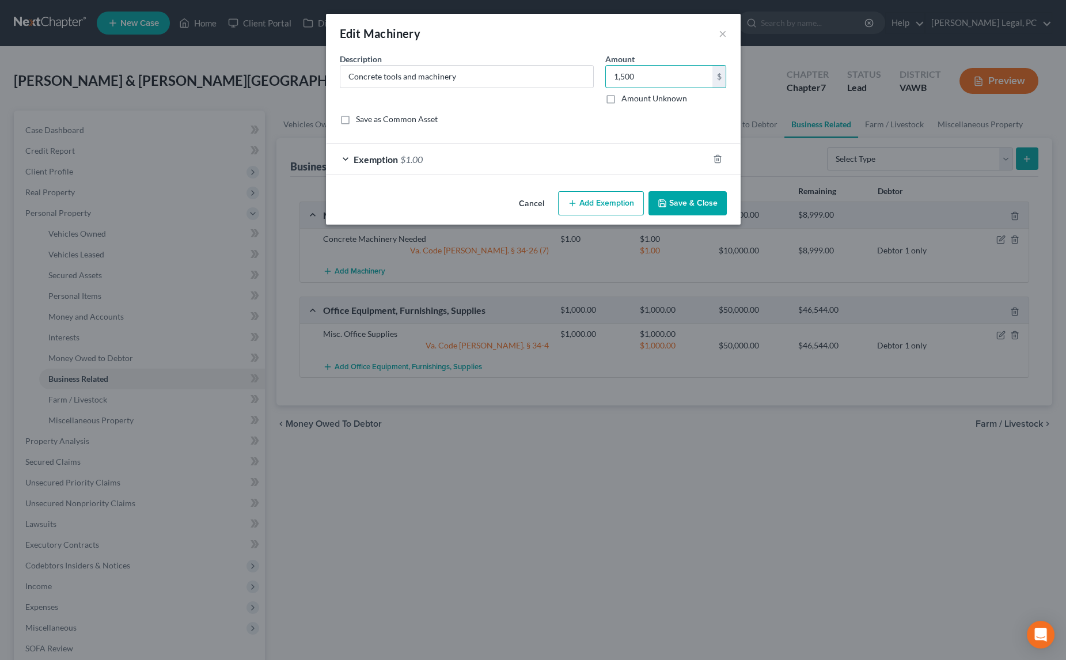
click at [389, 161] on span "Exemption" at bounding box center [376, 159] width 44 height 11
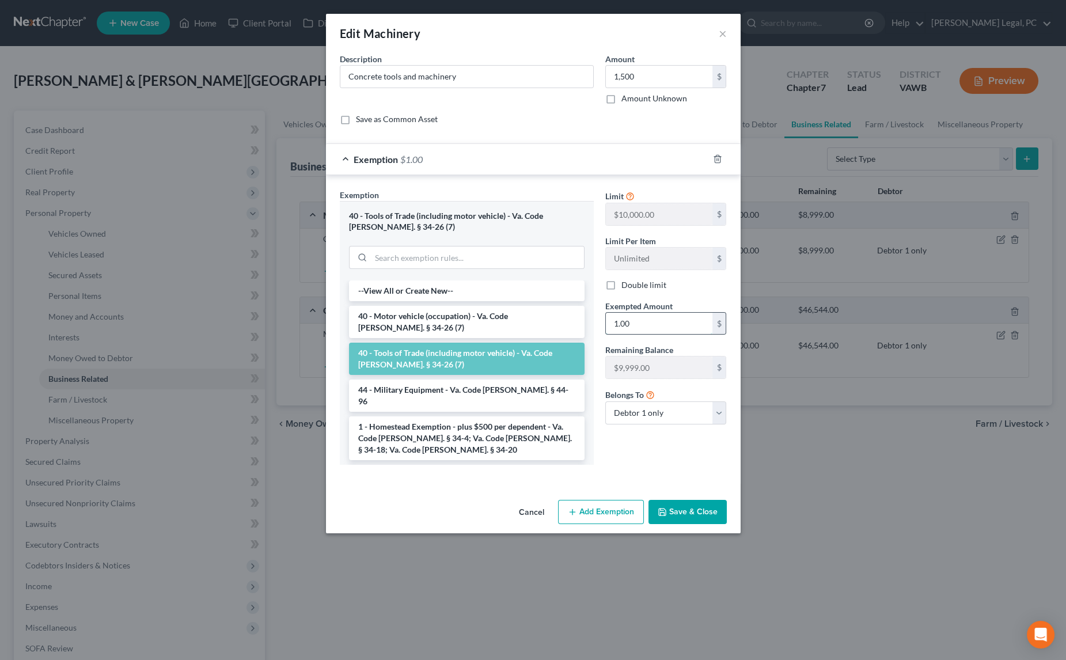
click at [646, 329] on input "1.00" at bounding box center [659, 324] width 107 height 22
type input "1,500"
click at [677, 484] on div "An exemption set must first be selected from the Filing Information section. Co…" at bounding box center [533, 274] width 415 height 442
click at [692, 508] on button "Save & Close" at bounding box center [688, 512] width 78 height 24
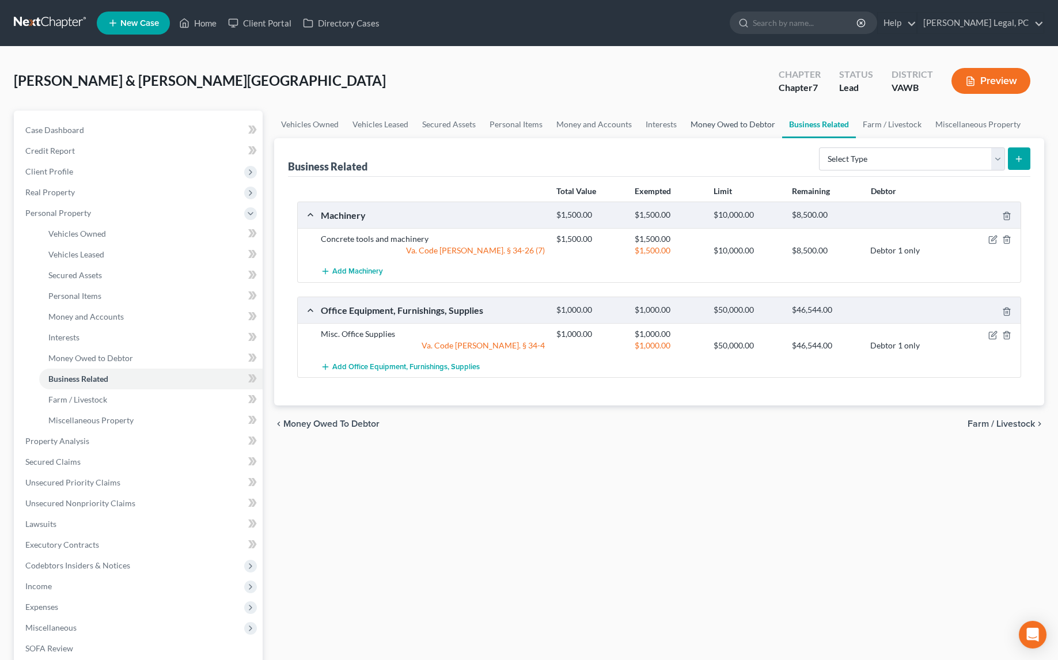
click at [761, 119] on link "Money Owed to Debtor" at bounding box center [733, 125] width 98 height 28
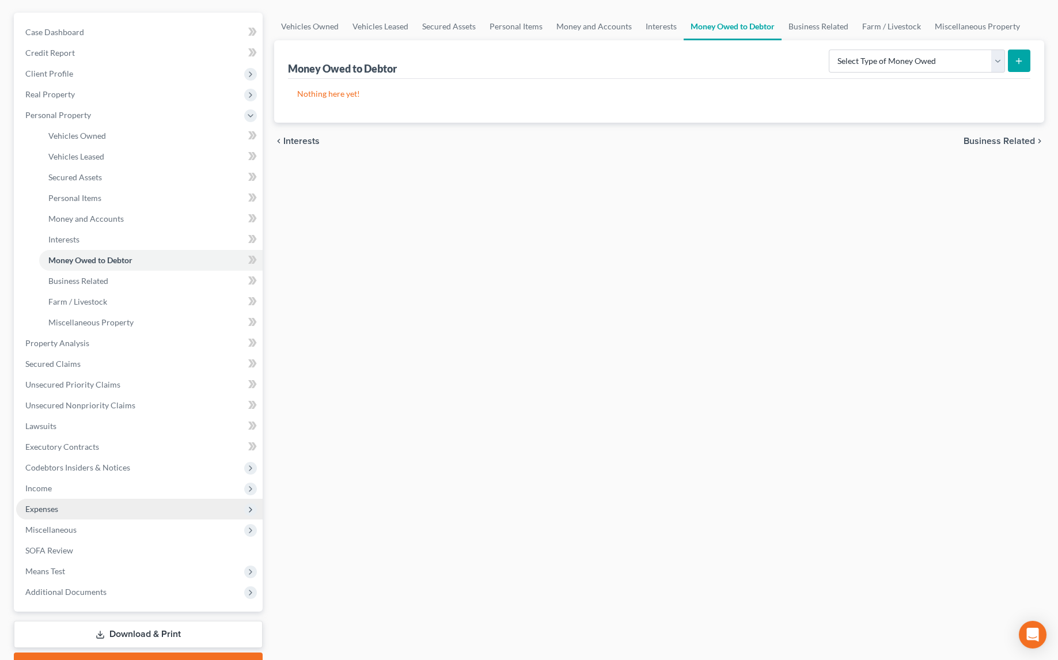
scroll to position [157, 0]
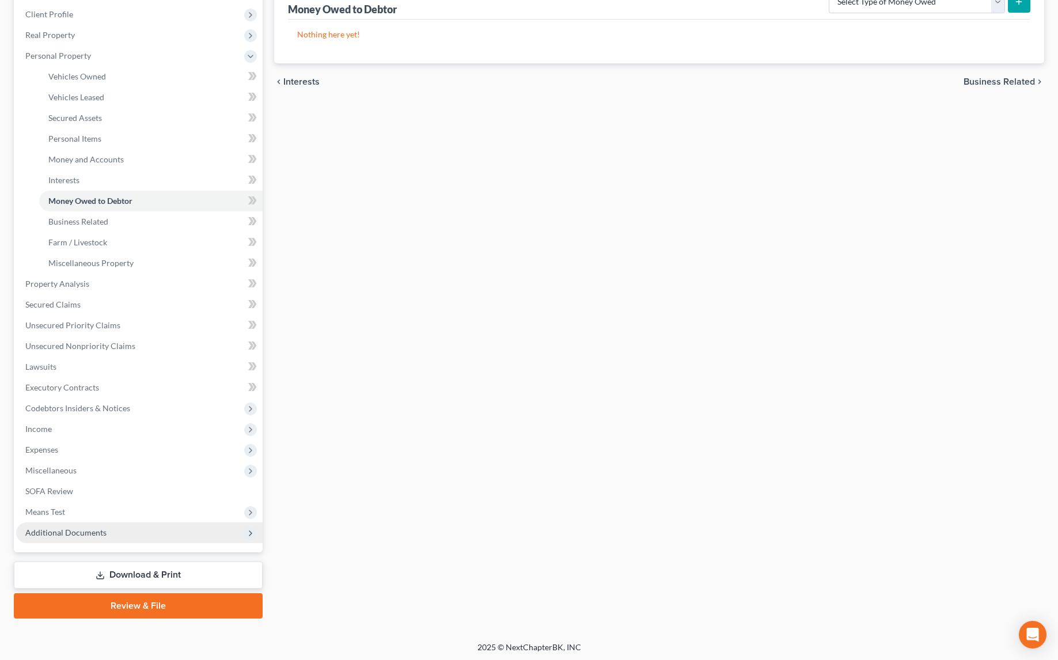
click at [65, 532] on span "Additional Documents" at bounding box center [65, 533] width 81 height 10
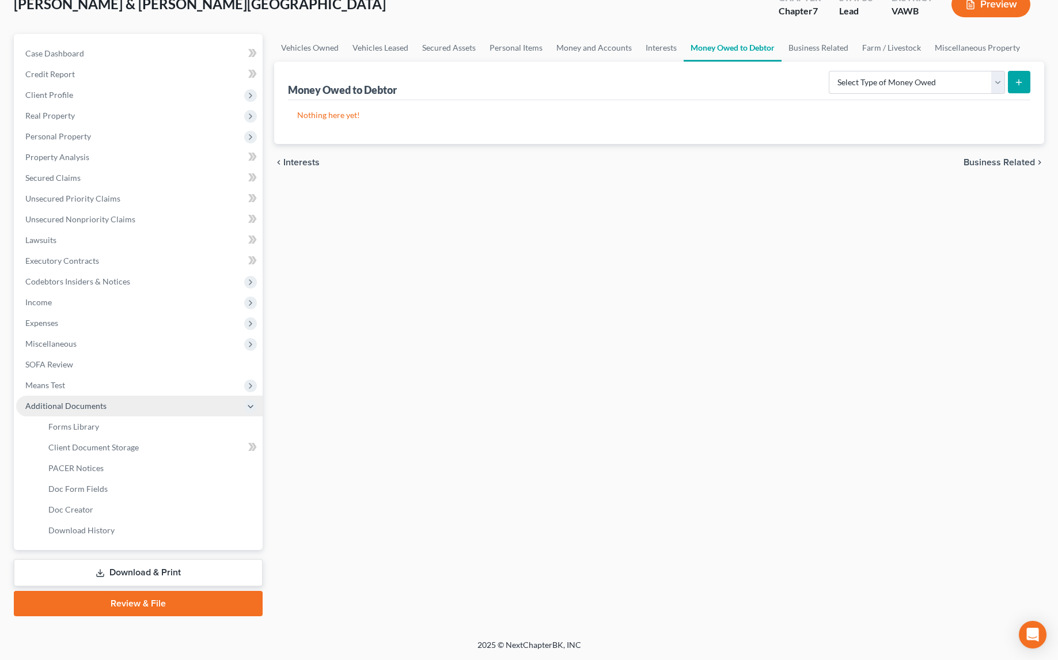
scroll to position [74, 0]
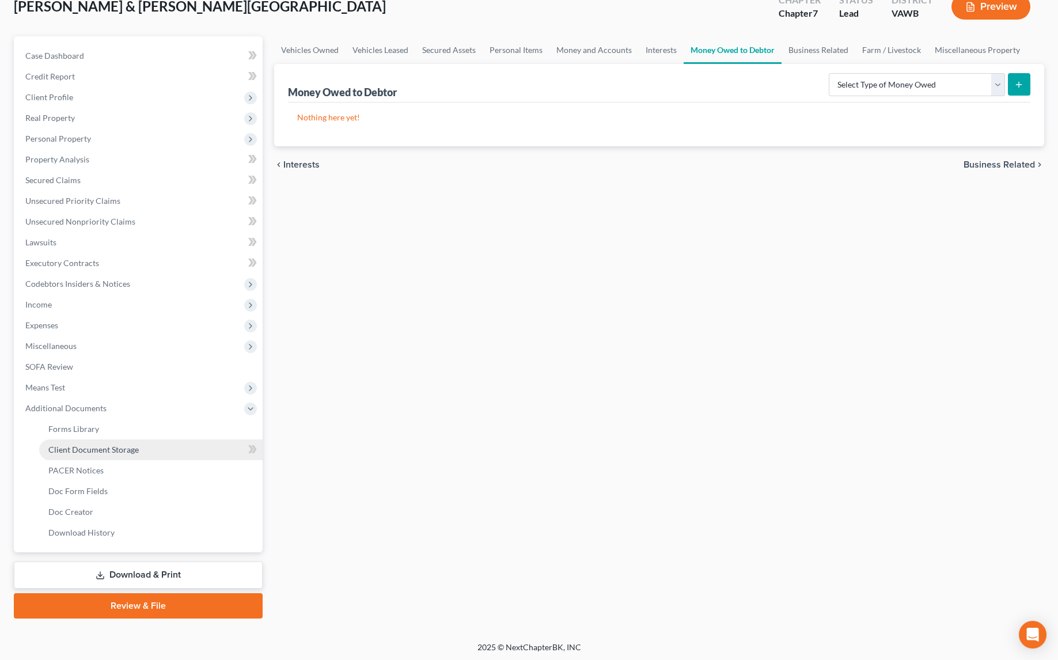
click at [101, 448] on span "Client Document Storage" at bounding box center [93, 450] width 90 height 10
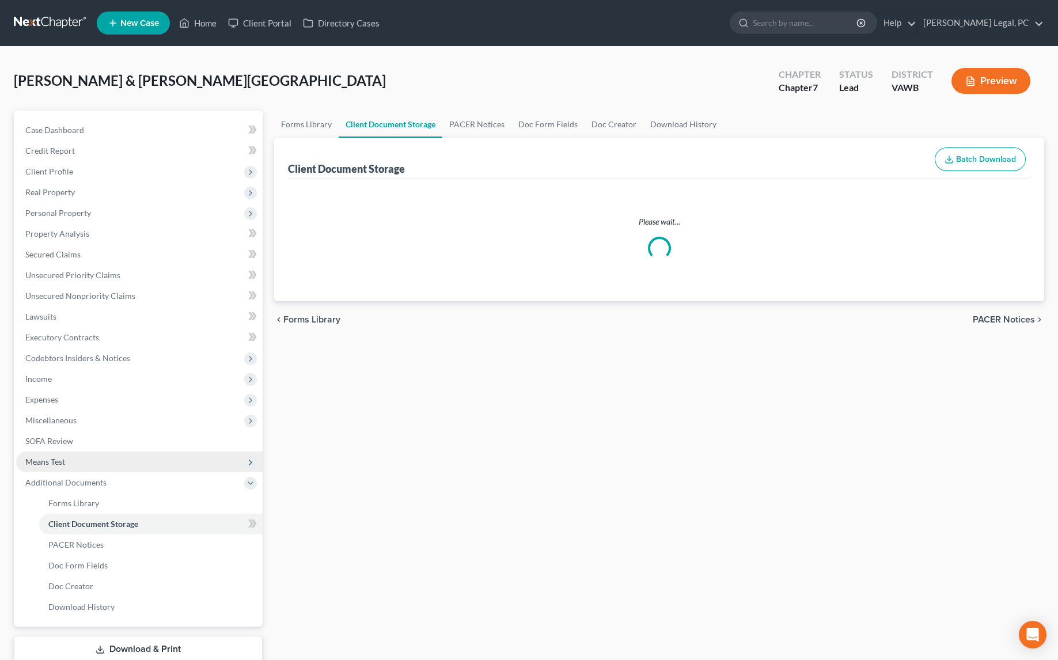
select select "0"
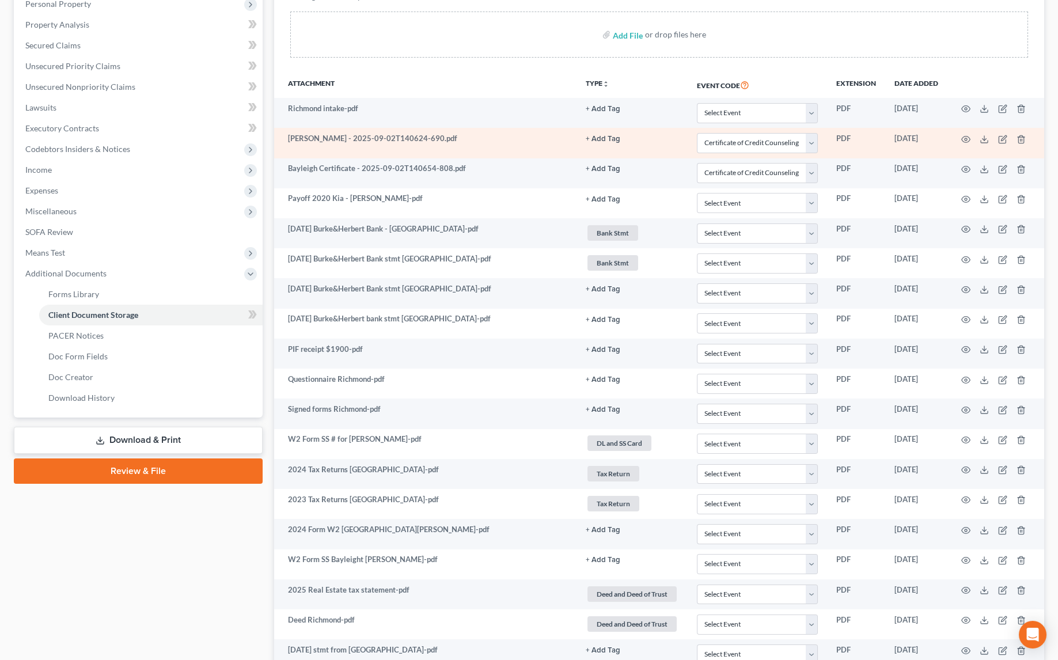
scroll to position [261, 0]
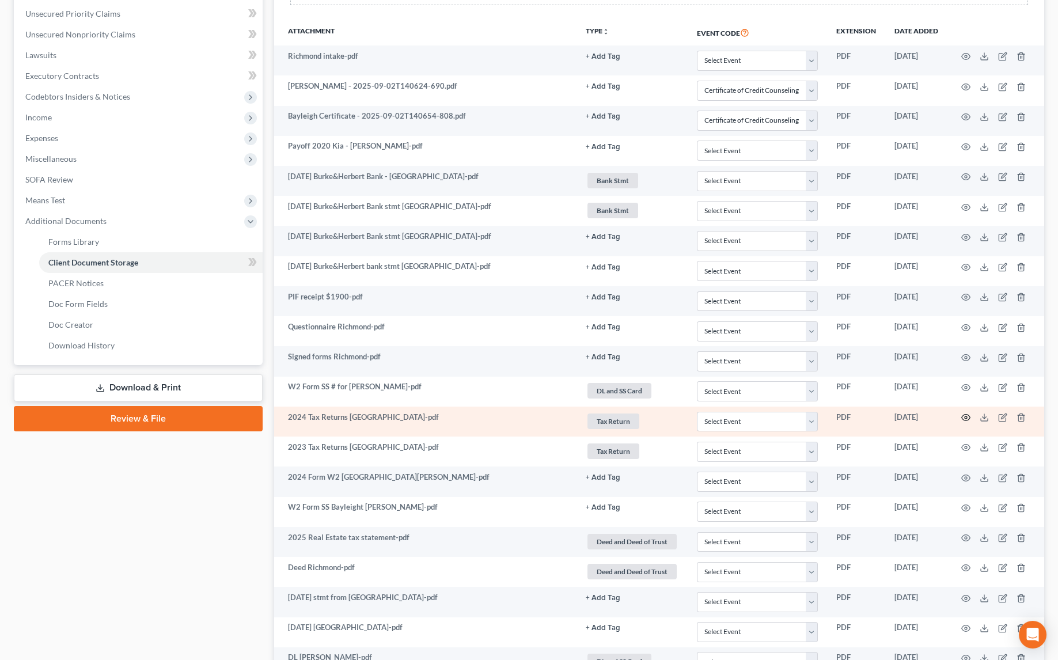
click at [964, 415] on icon "button" at bounding box center [966, 418] width 9 height 6
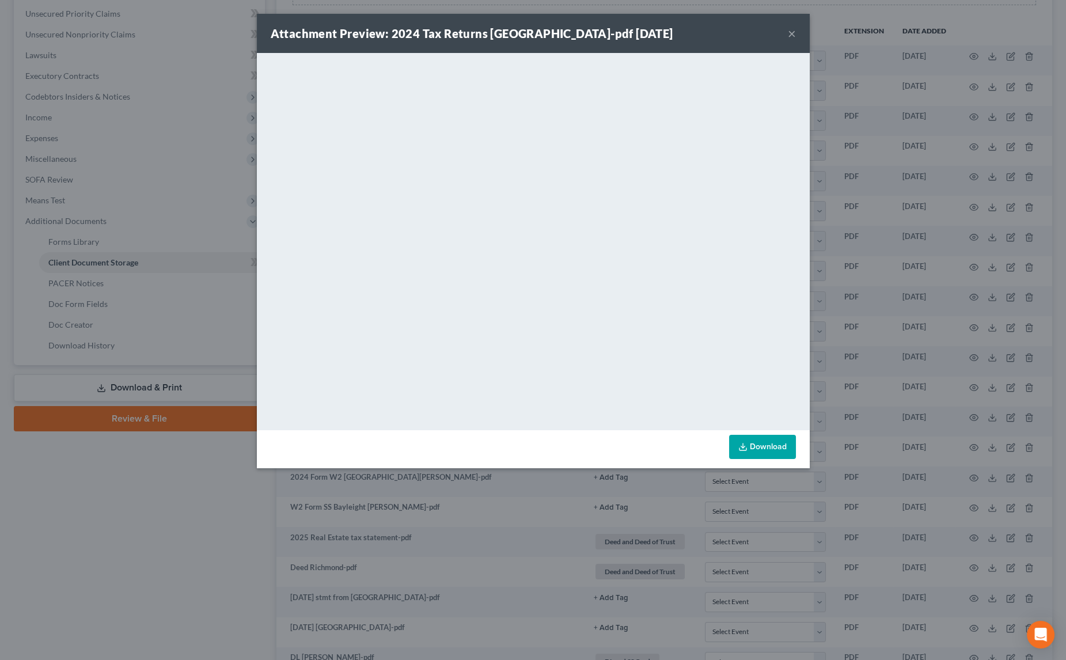
click at [787, 33] on div "Attachment Preview: 2024 Tax Returns [GEOGRAPHIC_DATA]-pdf [DATE] ×" at bounding box center [533, 33] width 553 height 39
click at [792, 35] on button "×" at bounding box center [792, 33] width 8 height 14
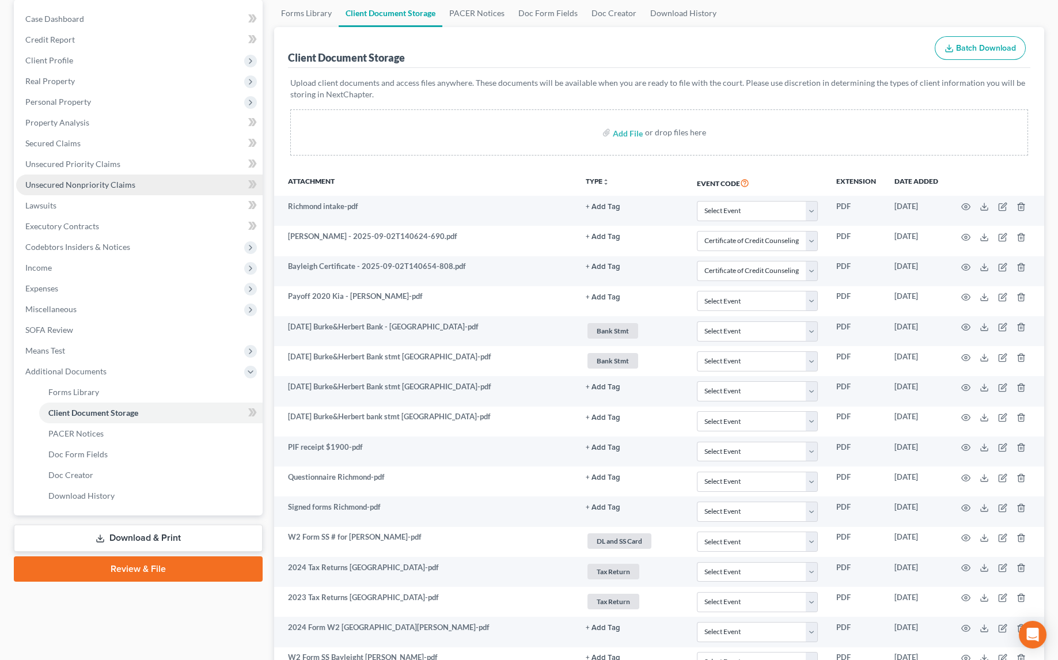
scroll to position [104, 0]
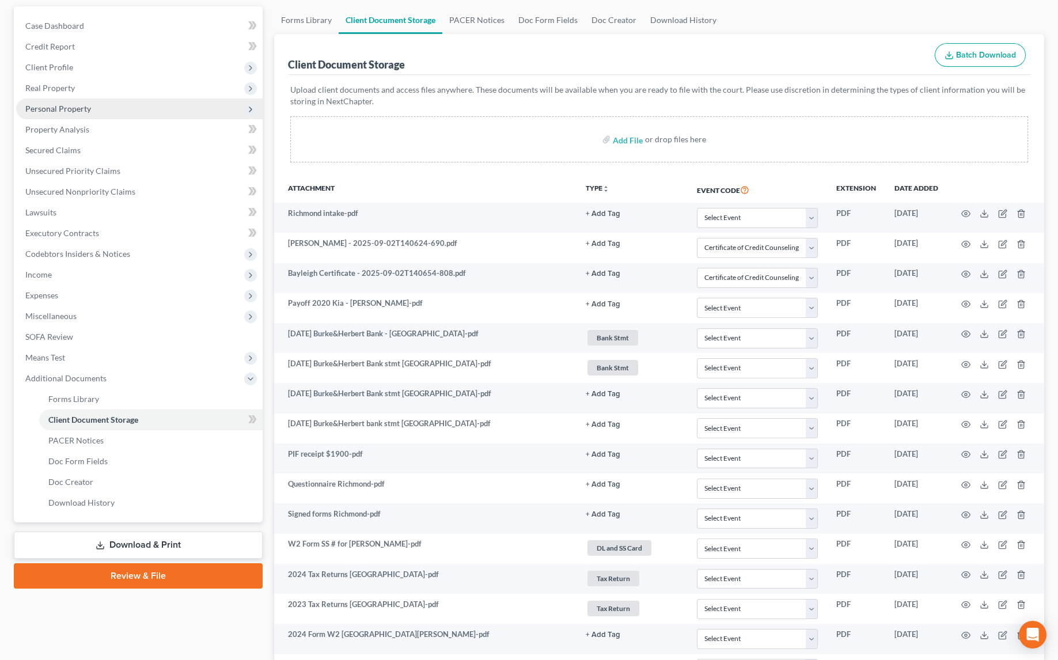
click at [68, 105] on span "Personal Property" at bounding box center [58, 109] width 66 height 10
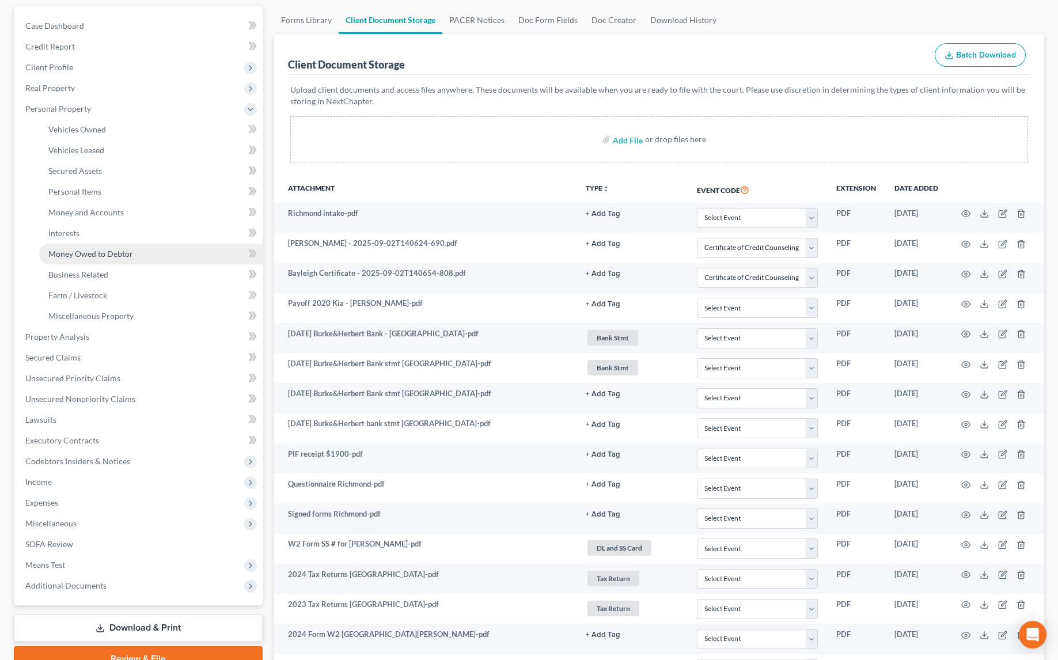
click at [96, 247] on link "Money Owed to Debtor" at bounding box center [150, 254] width 223 height 21
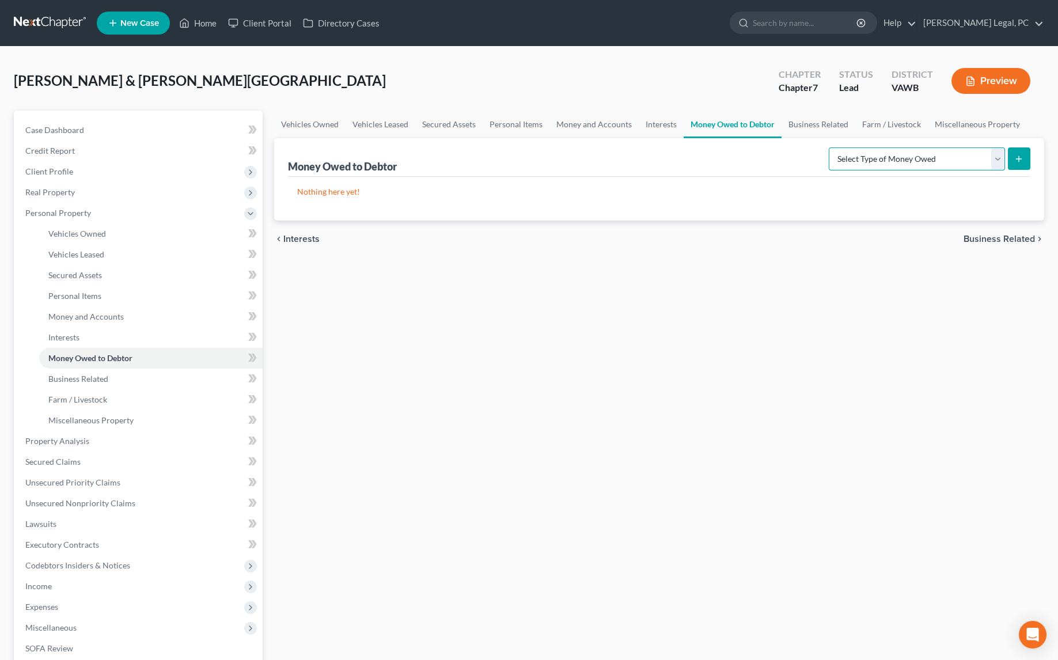
click at [936, 161] on select "Select Type of Money Owed Accounts Receivable Alimony Child Support Claims Agai…" at bounding box center [917, 158] width 176 height 23
select select "financial_assets_not_yet_listed"
click at [831, 147] on select "Select Type of Money Owed Accounts Receivable Alimony Child Support Claims Agai…" at bounding box center [917, 158] width 176 height 23
click at [1021, 154] on icon "submit" at bounding box center [1018, 158] width 9 height 9
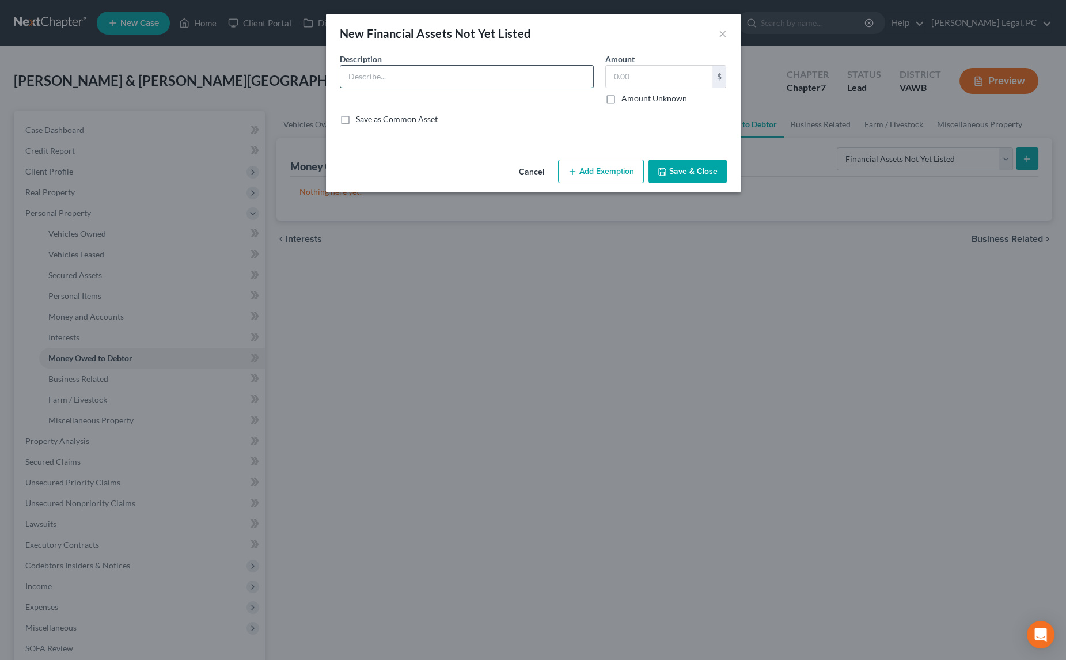
click at [479, 67] on input "text" at bounding box center [466, 77] width 253 height 22
type input "Potential 2025 Federal Tax Refund"
type input "3,500"
click at [608, 168] on button "Add Exemption" at bounding box center [601, 172] width 86 height 24
select select "2"
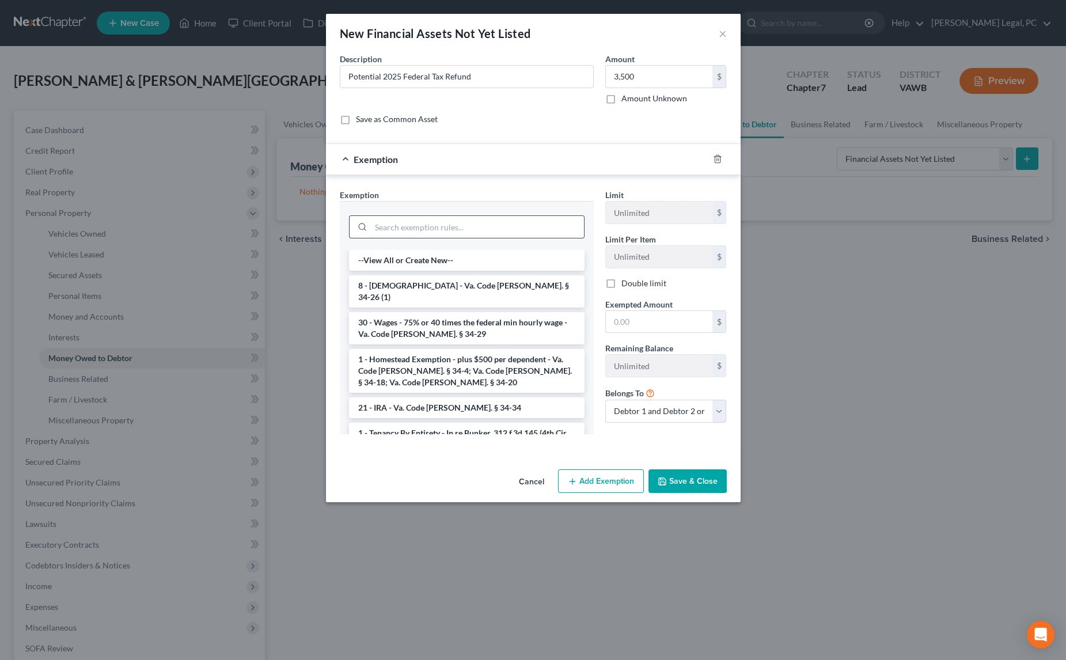
click at [474, 229] on input "search" at bounding box center [477, 227] width 213 height 22
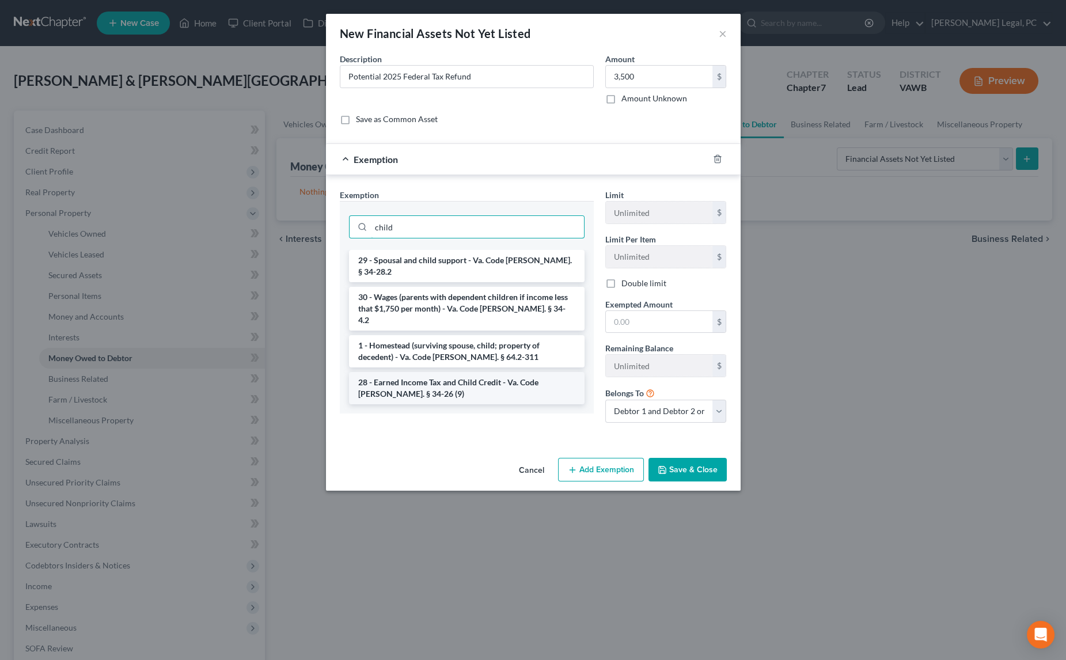
type input "child"
click at [431, 372] on li "28 - Earned Income Tax and Child Credit - Va. Code [PERSON_NAME]. § 34-26 (9)" at bounding box center [467, 388] width 236 height 32
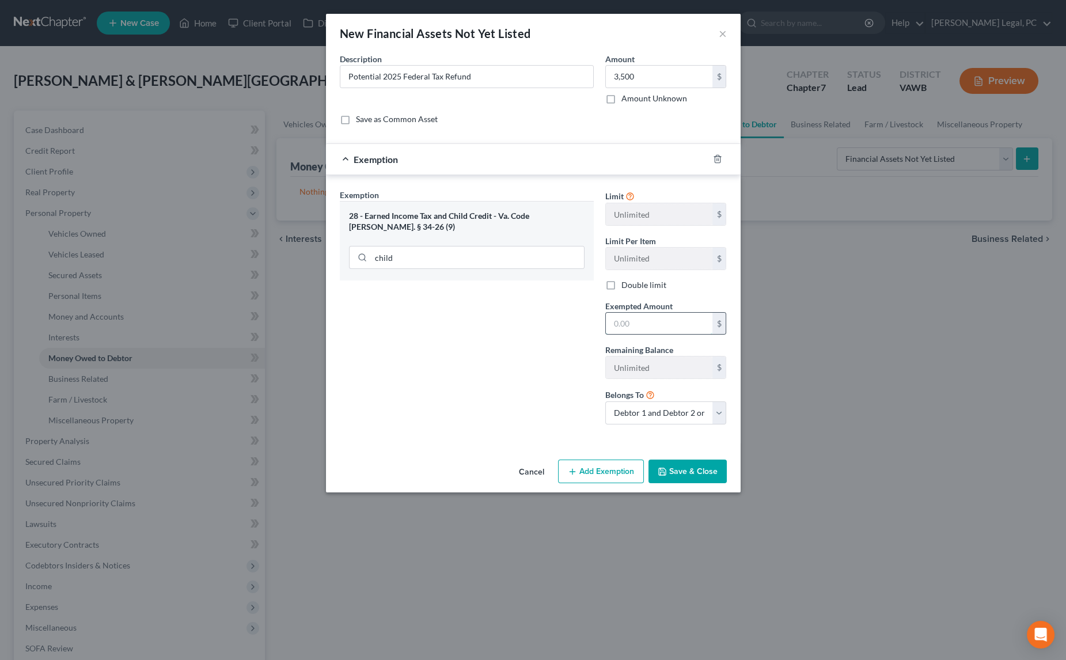
click at [674, 330] on input "text" at bounding box center [659, 324] width 107 height 22
type input "3,500"
click at [698, 472] on button "Save & Close" at bounding box center [688, 472] width 78 height 24
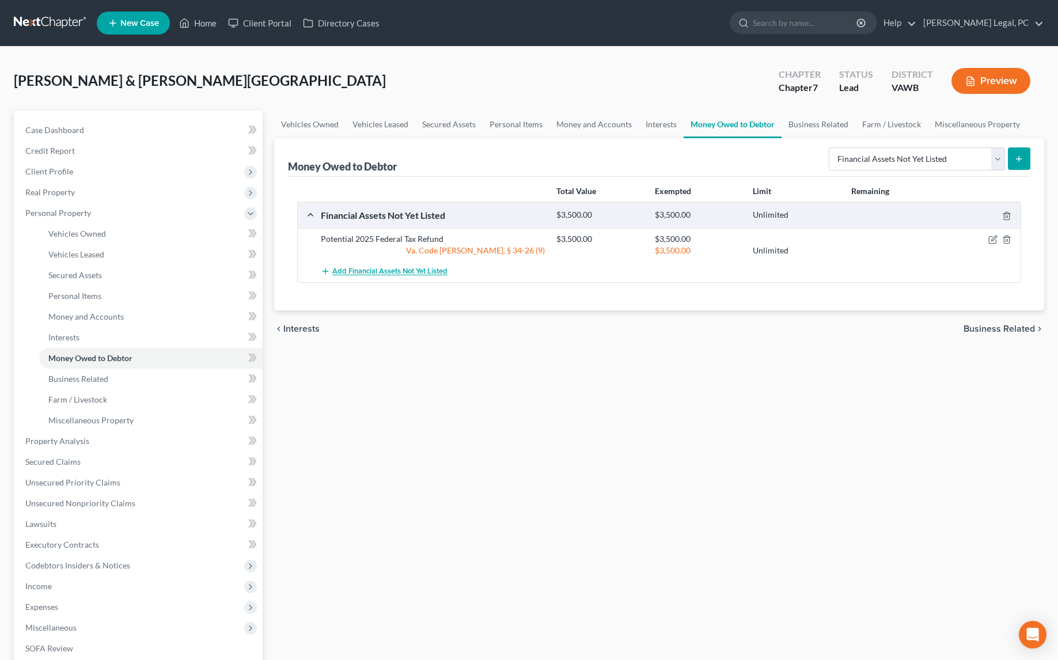
click at [344, 271] on span "Add Financial Assets Not Yet Listed" at bounding box center [389, 271] width 115 height 9
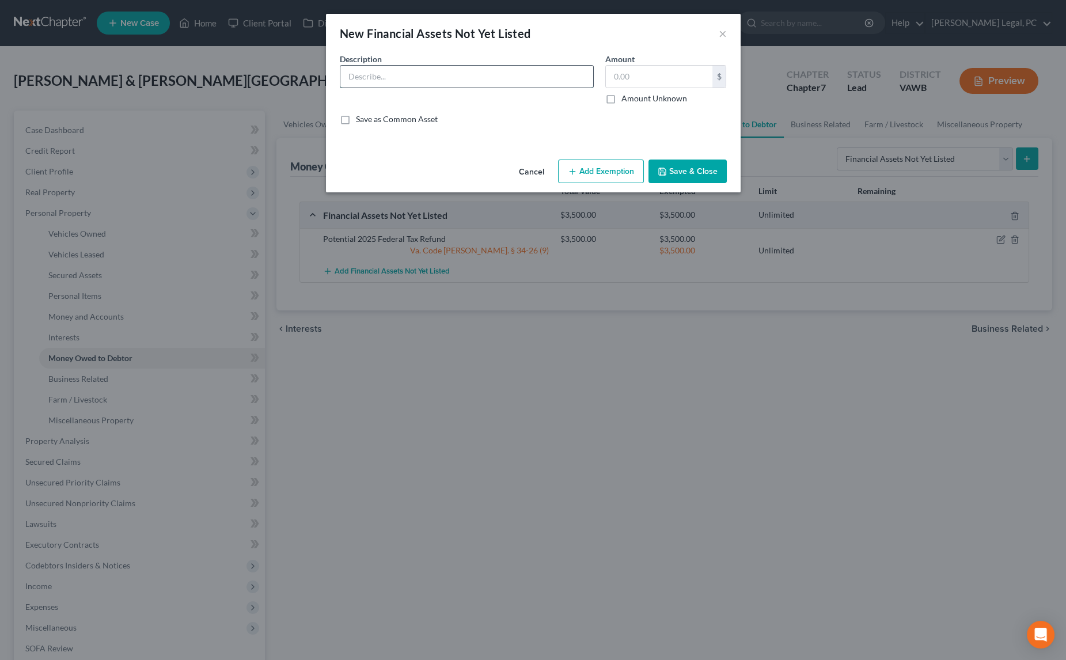
click at [383, 81] on input "text" at bounding box center [466, 77] width 253 height 22
type input "Potential 2025 State Tax Refund"
type input "500"
click at [586, 170] on button "Add Exemption" at bounding box center [601, 172] width 86 height 24
select select "2"
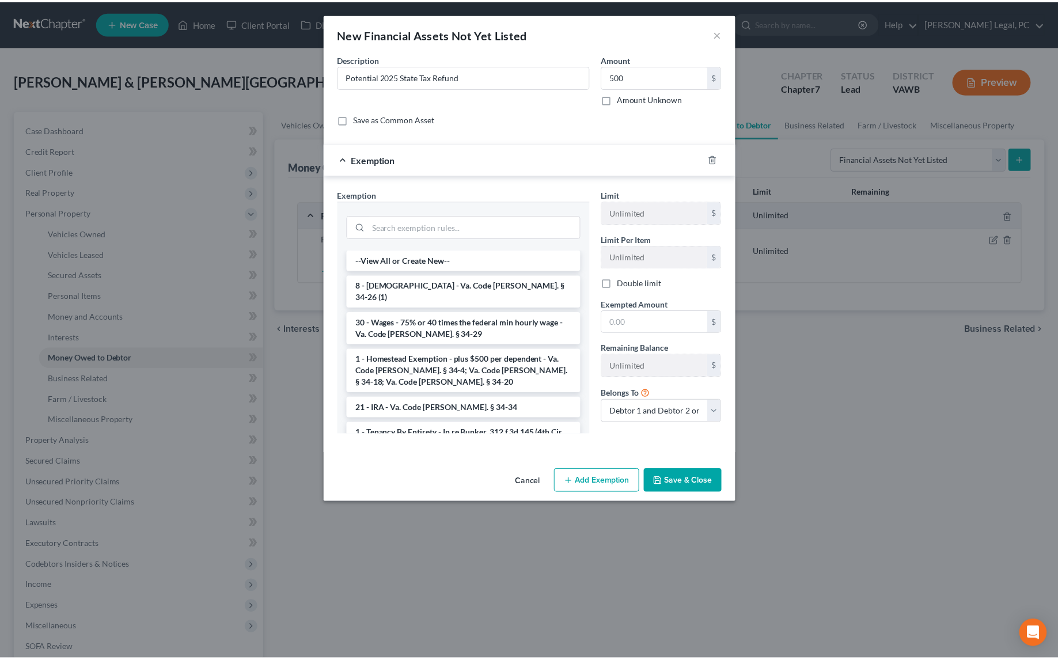
scroll to position [1747, 0]
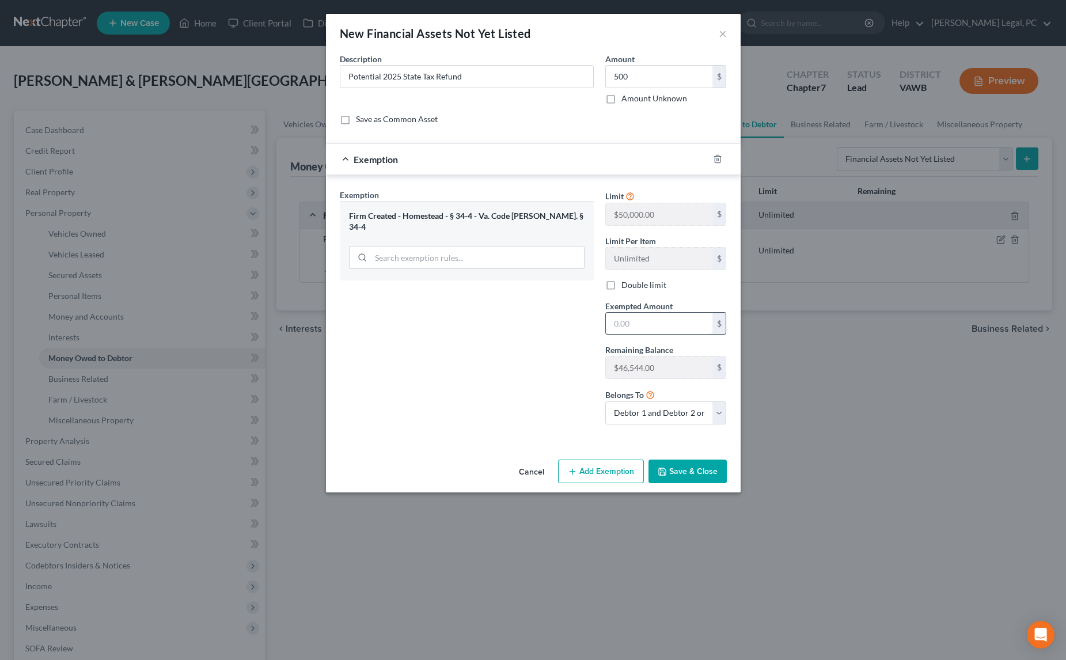
click at [643, 320] on input "text" at bounding box center [659, 324] width 107 height 22
type input "500"
click at [683, 464] on button "Save & Close" at bounding box center [688, 472] width 78 height 24
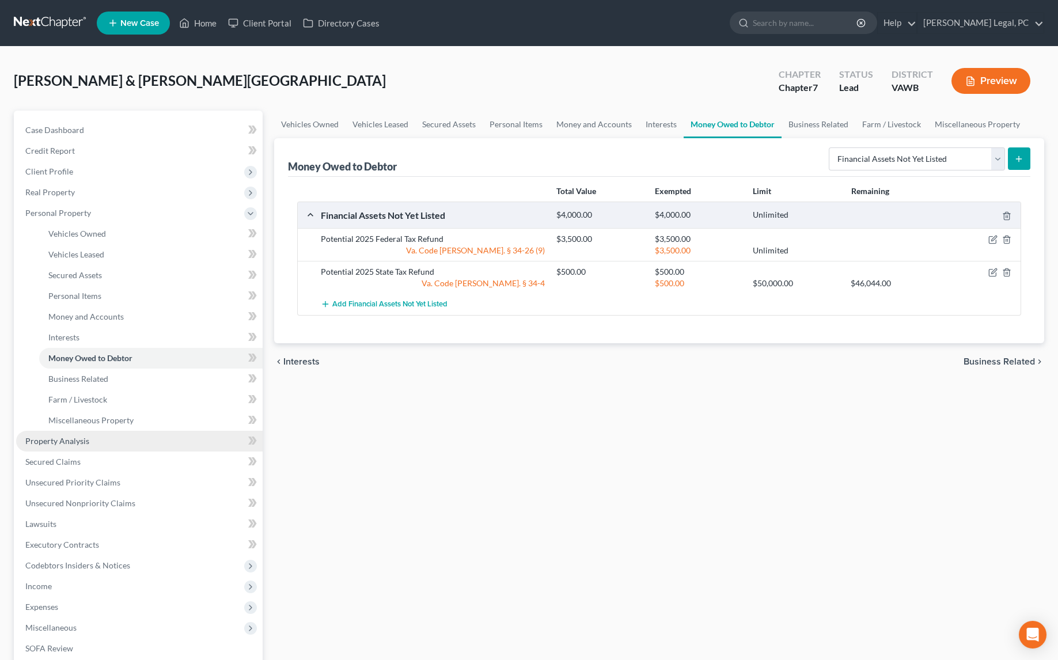
click at [55, 443] on span "Property Analysis" at bounding box center [57, 441] width 64 height 10
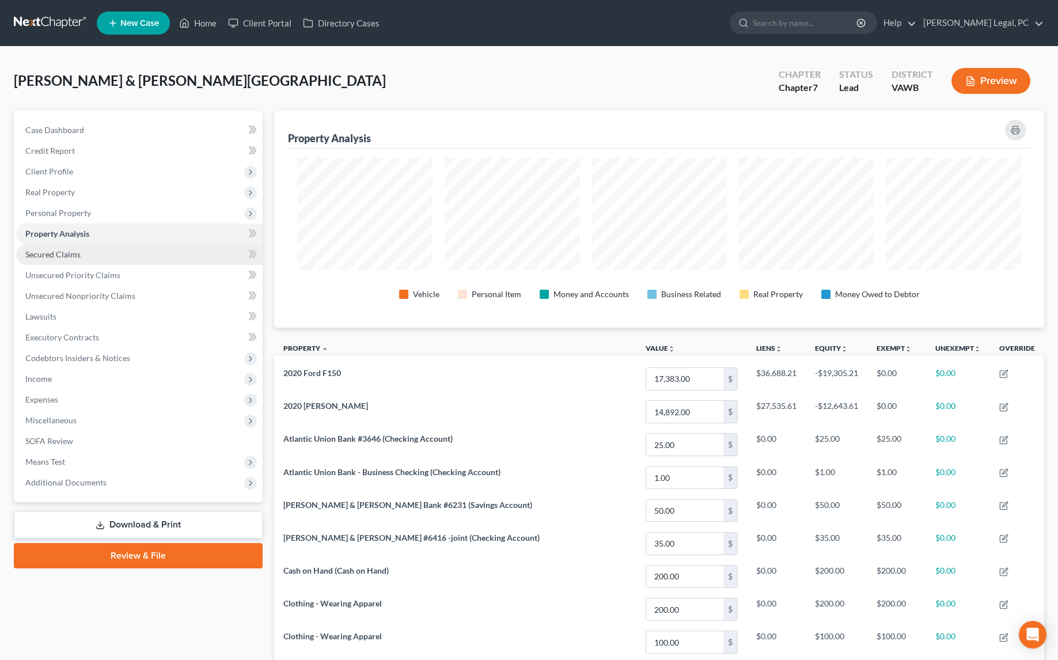
click at [62, 260] on link "Secured Claims" at bounding box center [139, 254] width 247 height 21
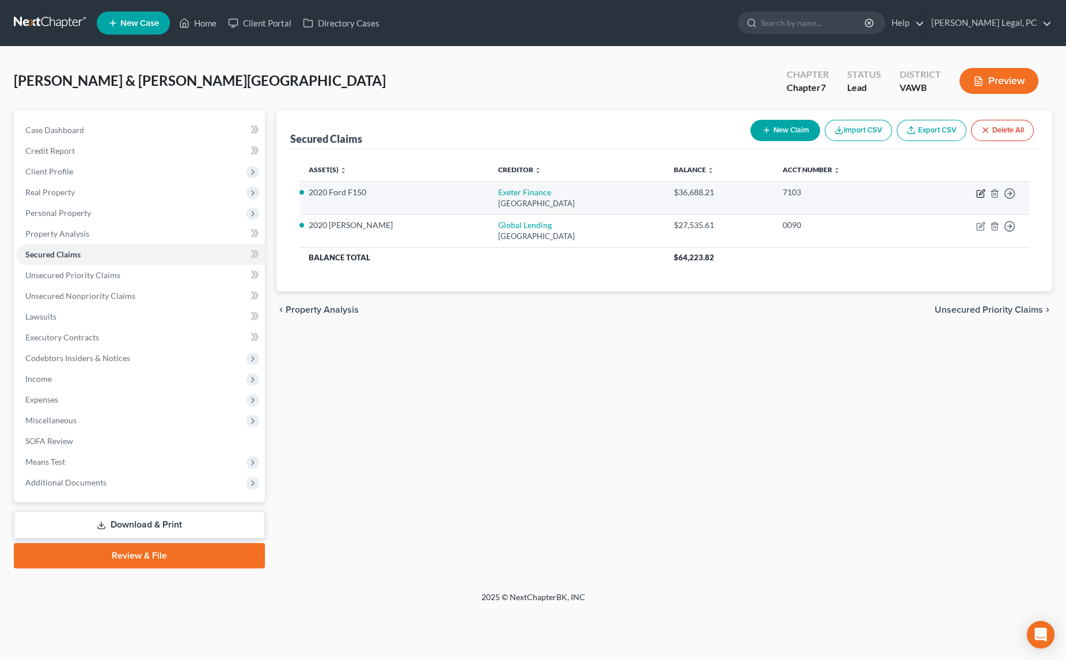
click at [980, 192] on icon "button" at bounding box center [981, 191] width 5 height 5
select select "45"
select select "0"
select select "2"
select select "0"
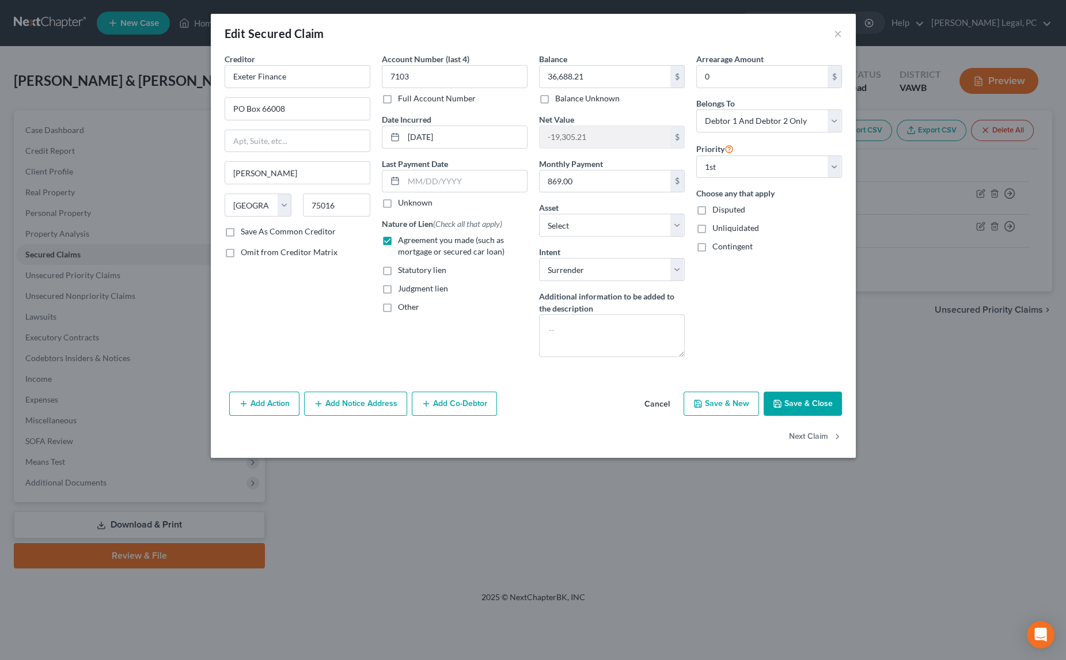
click at [808, 400] on button "Save & Close" at bounding box center [803, 404] width 78 height 24
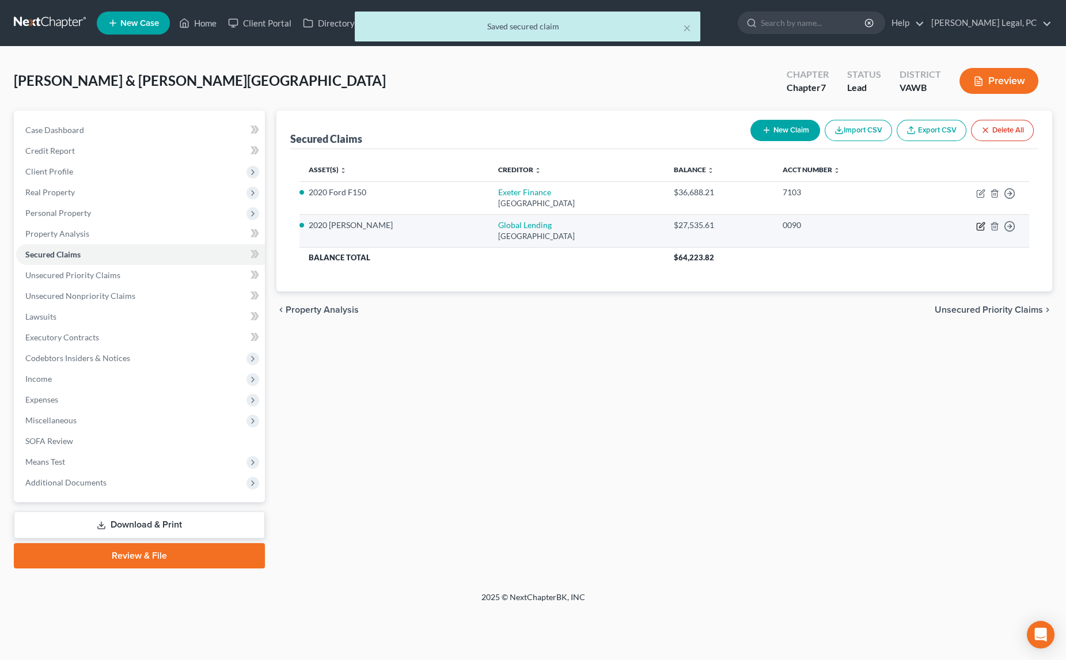
click at [978, 224] on icon "button" at bounding box center [980, 226] width 9 height 9
select select "10"
select select "4"
select select "2"
select select "0"
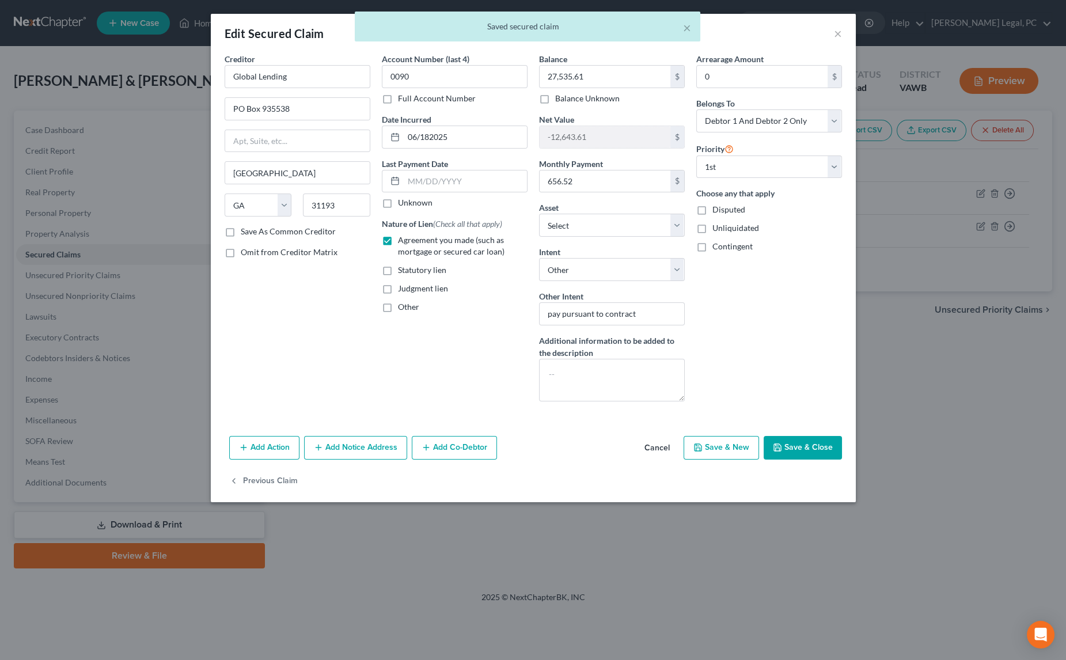
click at [816, 436] on button "Save & Close" at bounding box center [803, 448] width 78 height 24
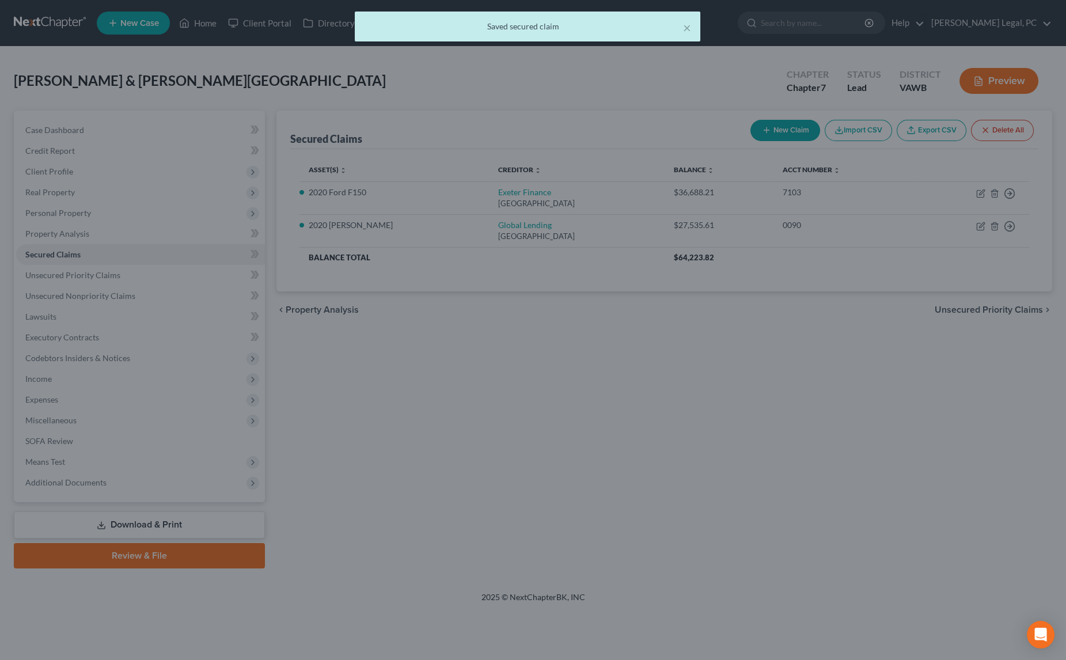
select select "10"
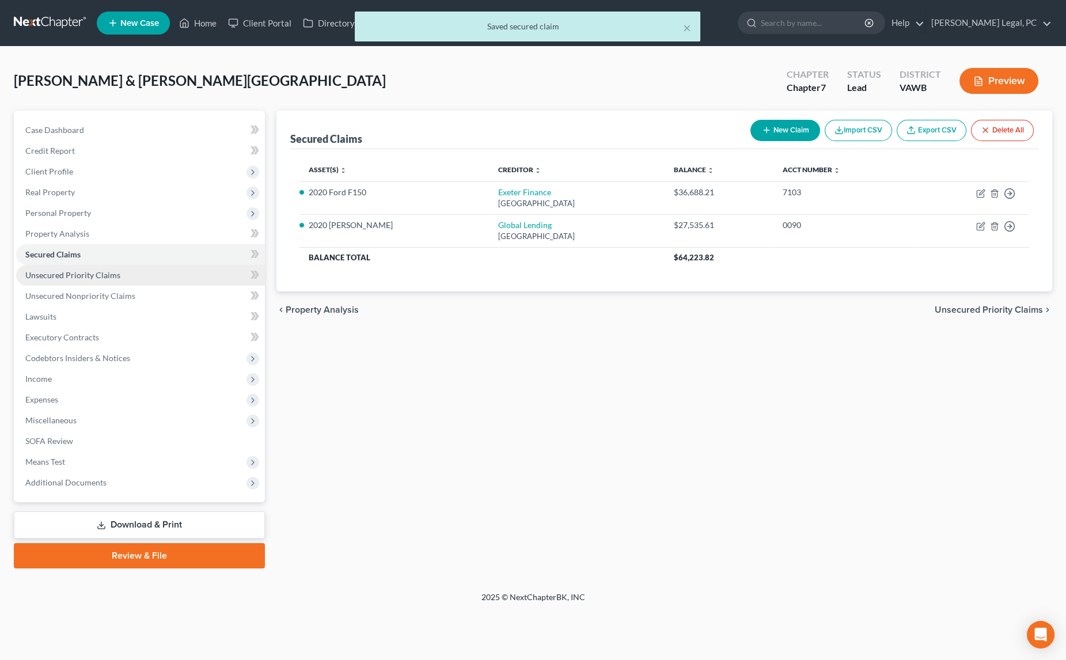
click at [114, 274] on span "Unsecured Priority Claims" at bounding box center [72, 275] width 95 height 10
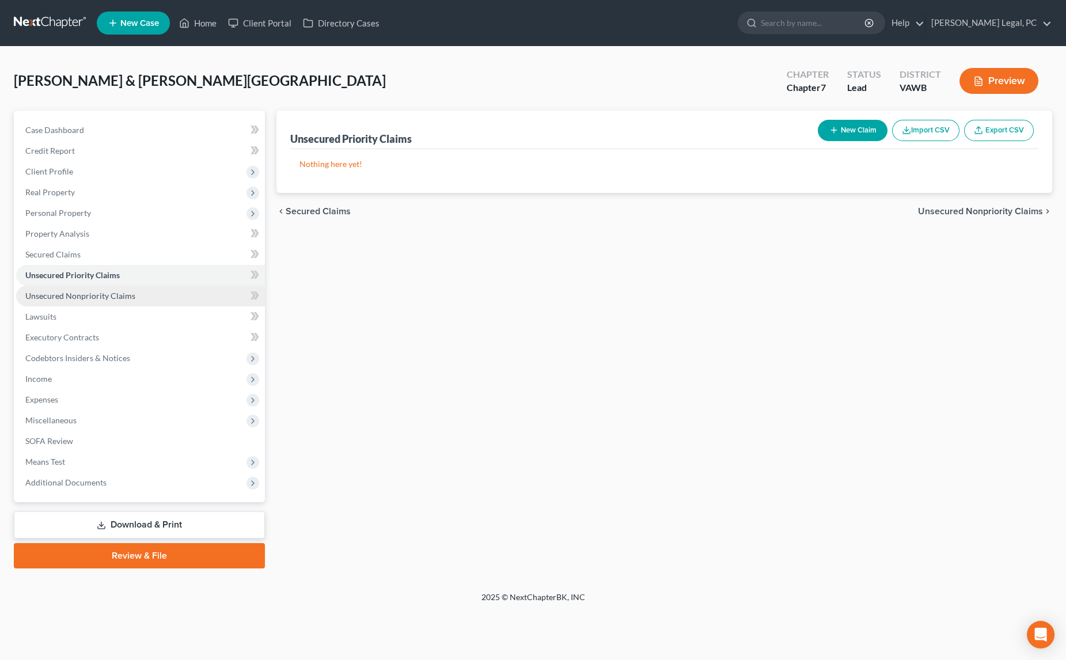
click at [115, 289] on link "Unsecured Nonpriority Claims" at bounding box center [140, 296] width 249 height 21
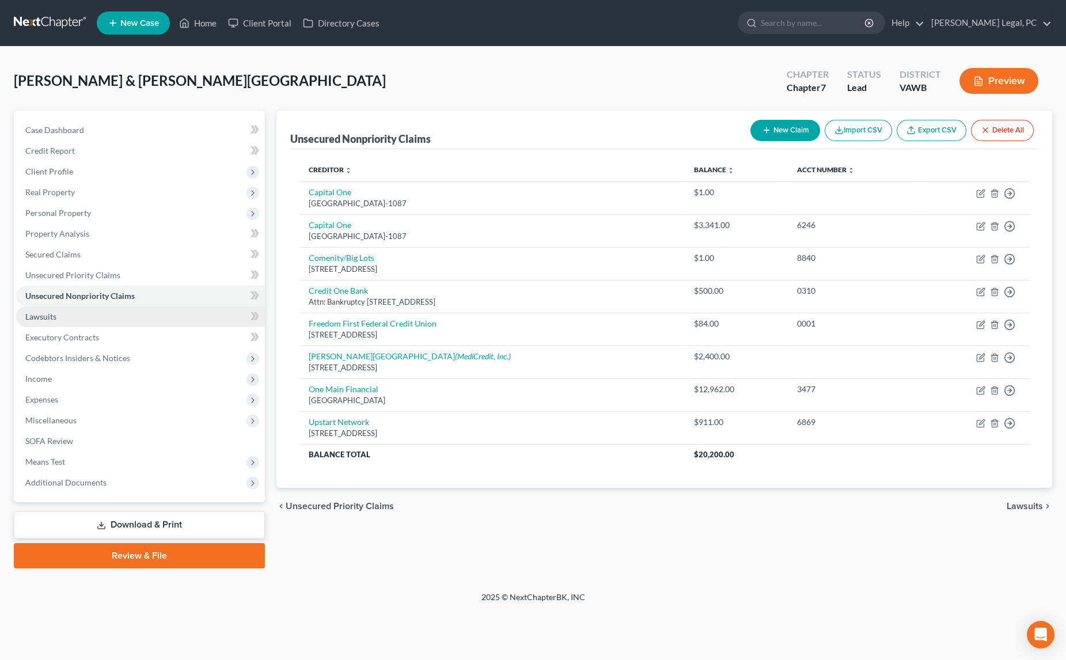
click at [79, 316] on link "Lawsuits" at bounding box center [140, 316] width 249 height 21
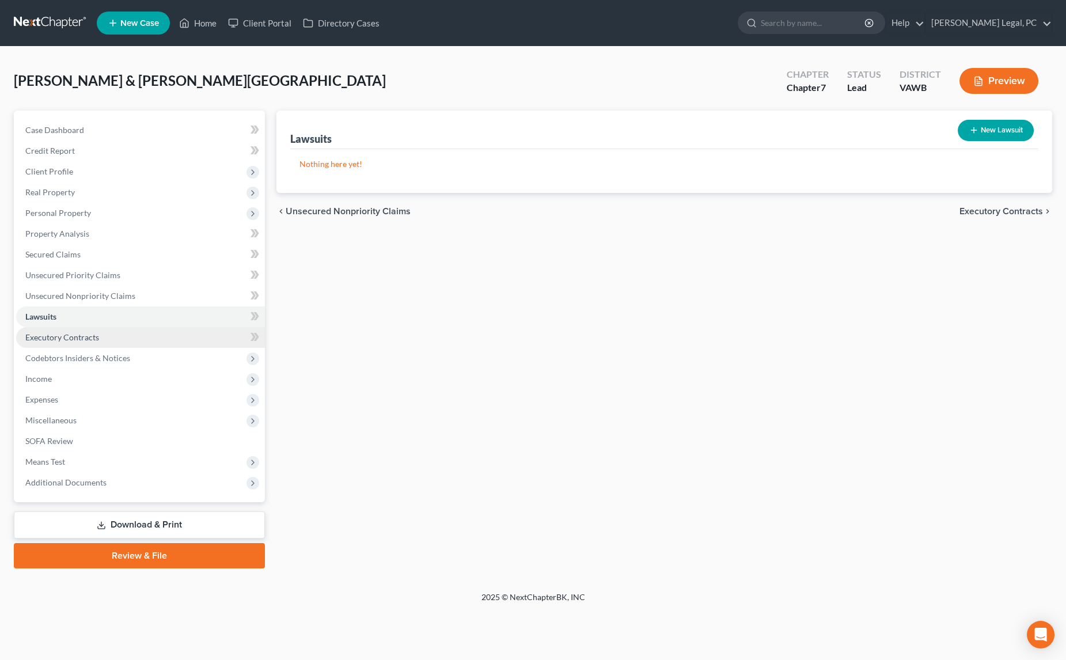
click at [73, 340] on span "Executory Contracts" at bounding box center [62, 337] width 74 height 10
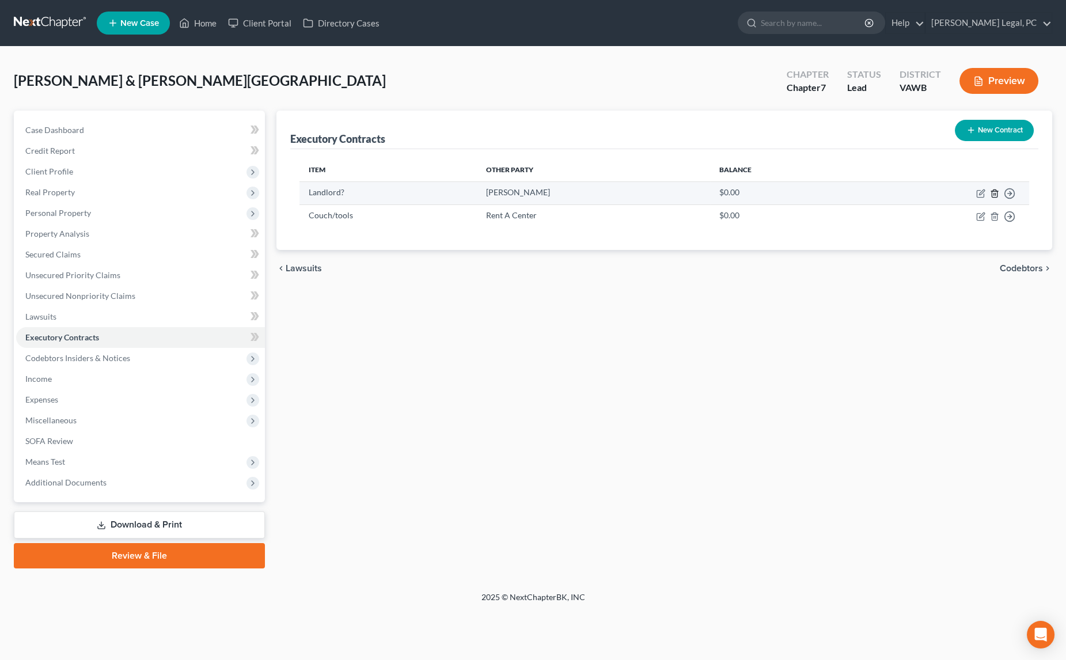
click at [994, 192] on icon "button" at bounding box center [994, 193] width 9 height 9
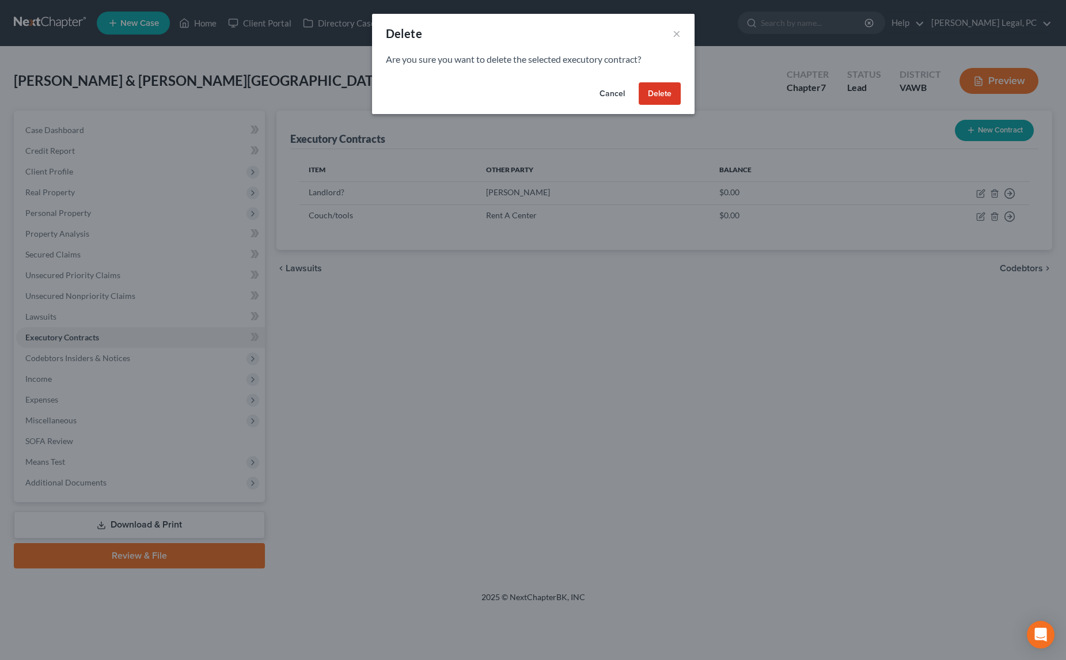
click at [667, 93] on button "Delete" at bounding box center [660, 93] width 42 height 23
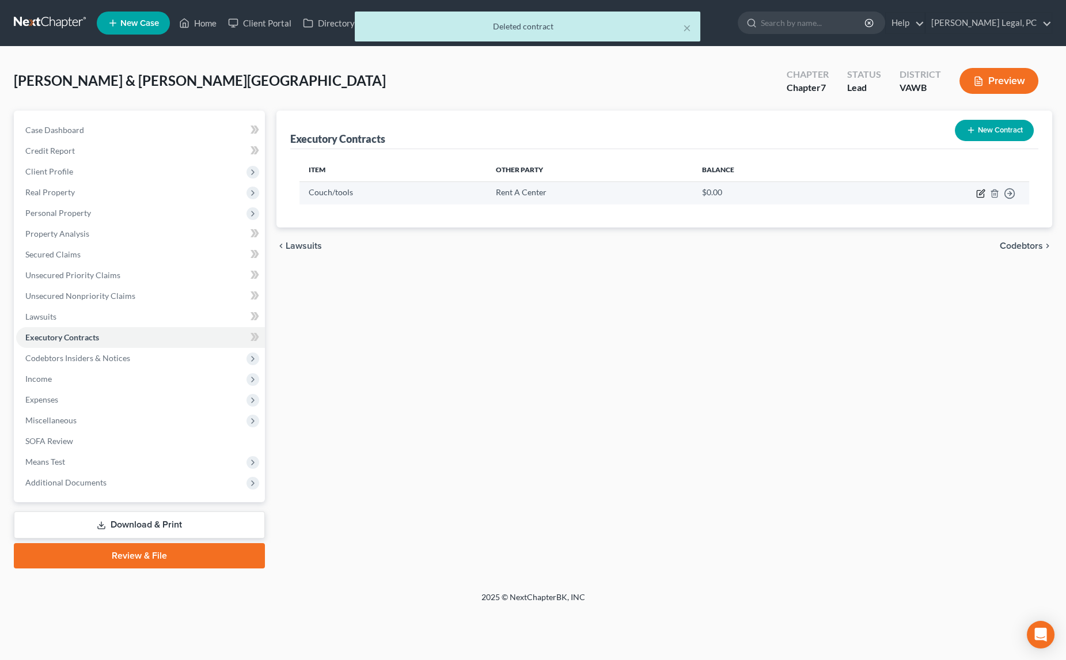
click at [981, 193] on icon "button" at bounding box center [981, 191] width 5 height 5
select select "3"
select select "2"
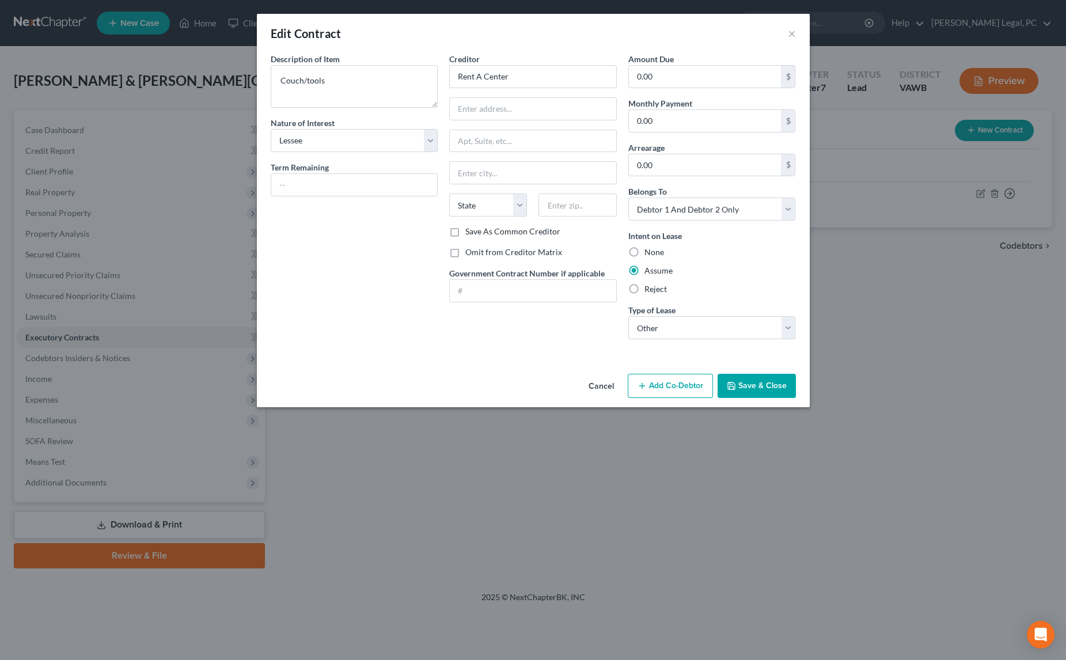
click at [734, 381] on icon "button" at bounding box center [731, 385] width 9 height 9
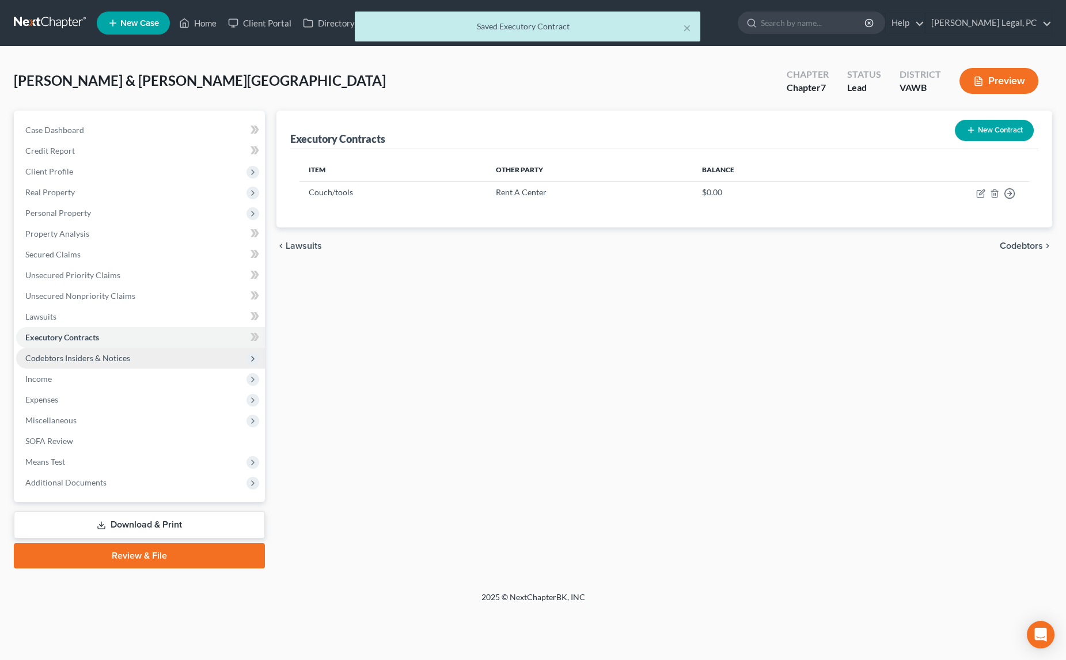
click at [80, 357] on span "Codebtors Insiders & Notices" at bounding box center [77, 358] width 105 height 10
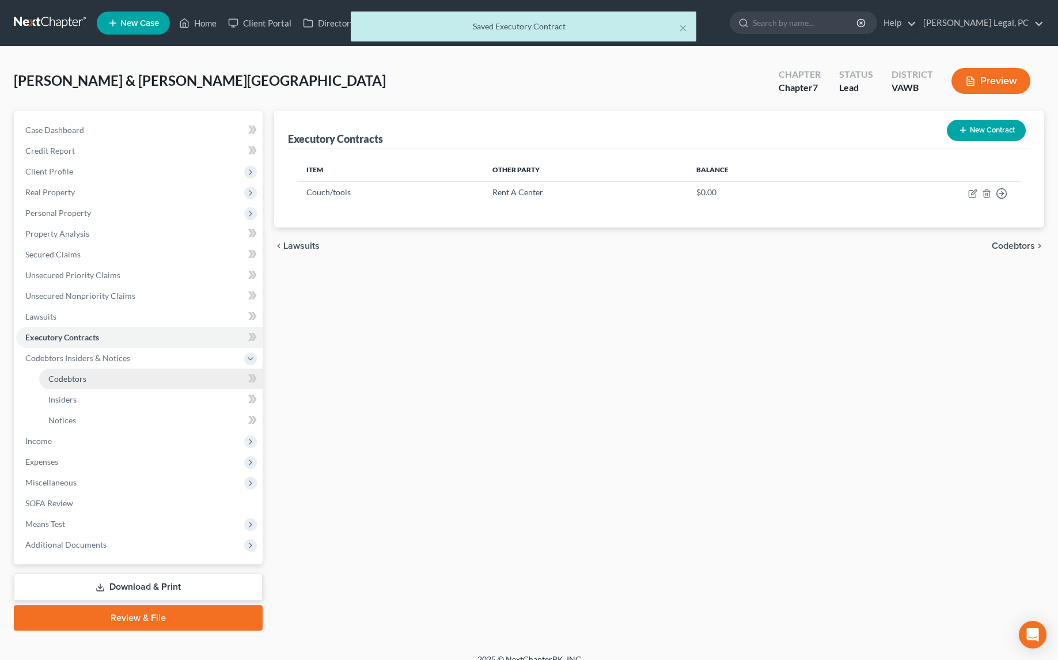
click at [65, 381] on span "Codebtors" at bounding box center [67, 379] width 38 height 10
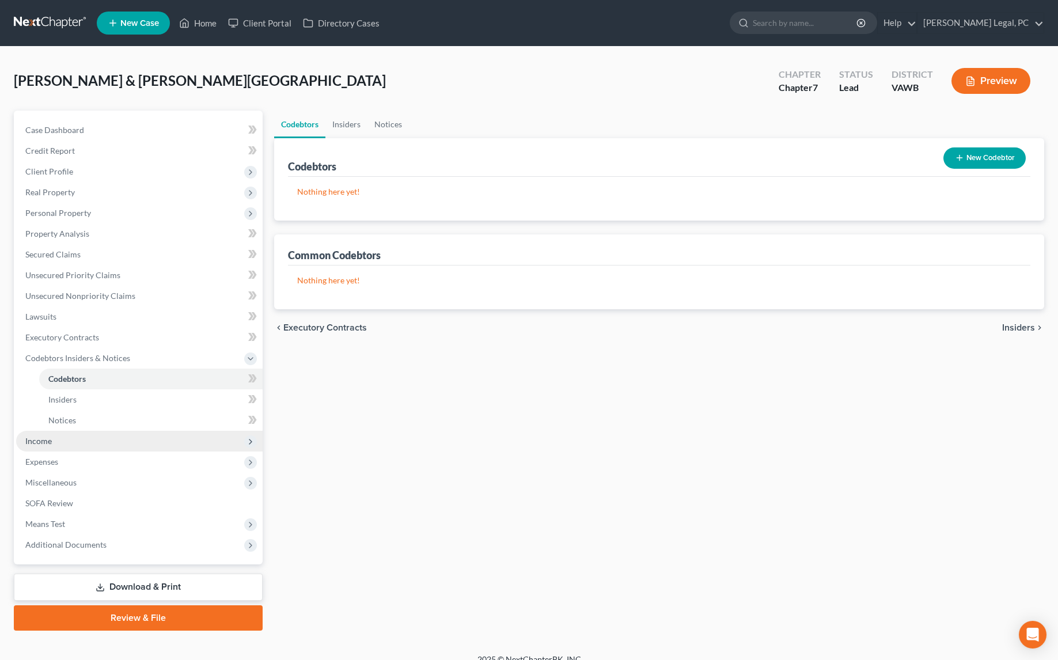
click at [34, 440] on span "Income" at bounding box center [38, 441] width 26 height 10
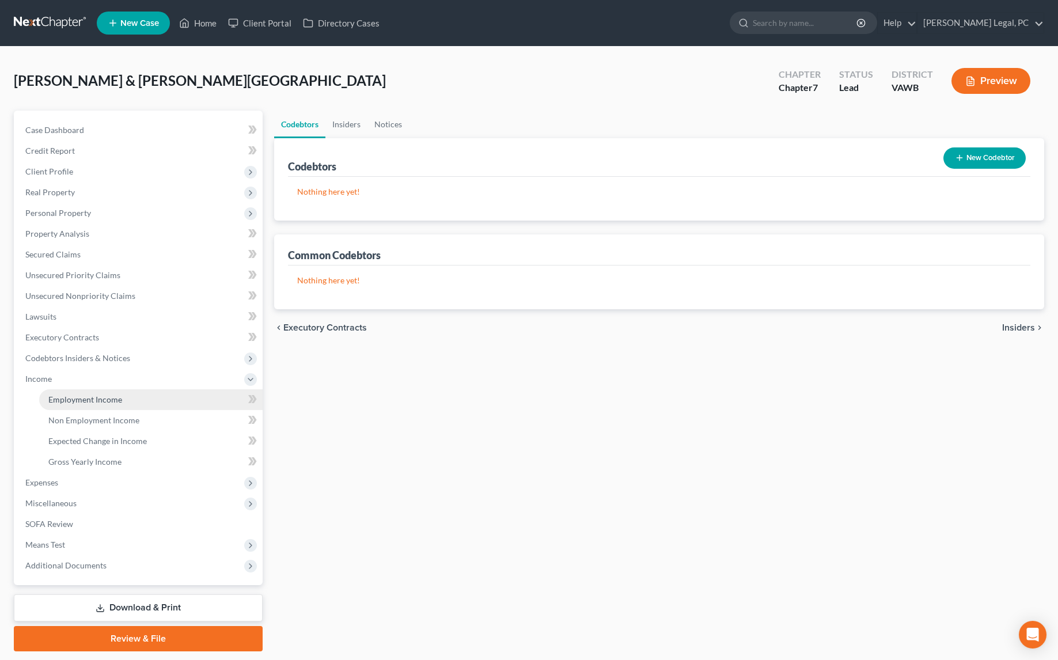
click at [98, 399] on span "Employment Income" at bounding box center [85, 400] width 74 height 10
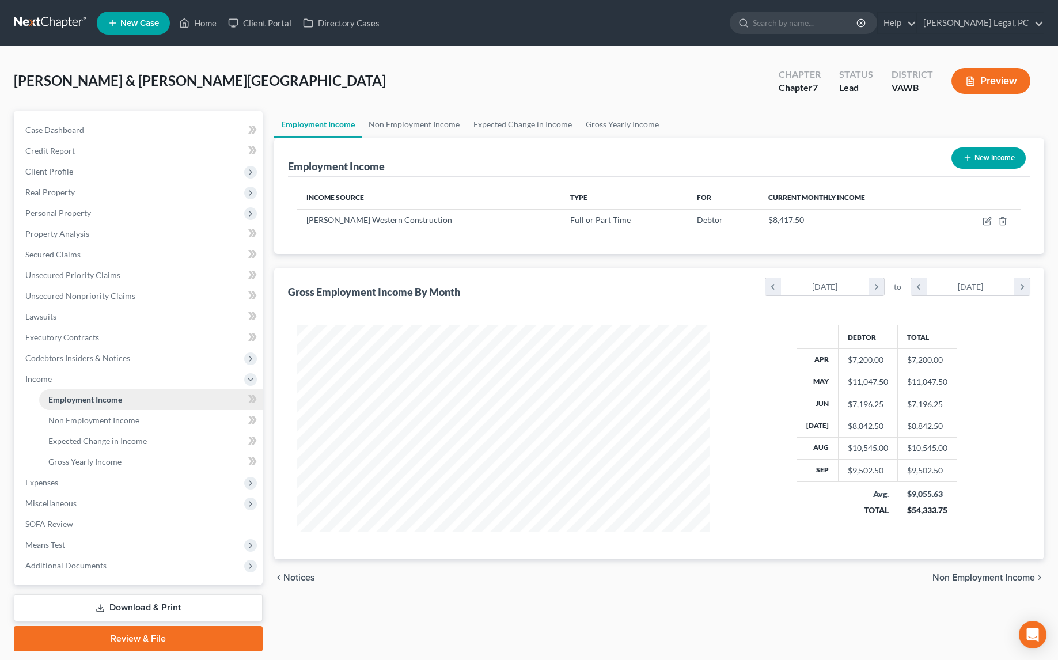
scroll to position [206, 435]
click at [395, 130] on link "Non Employment Income" at bounding box center [414, 125] width 105 height 28
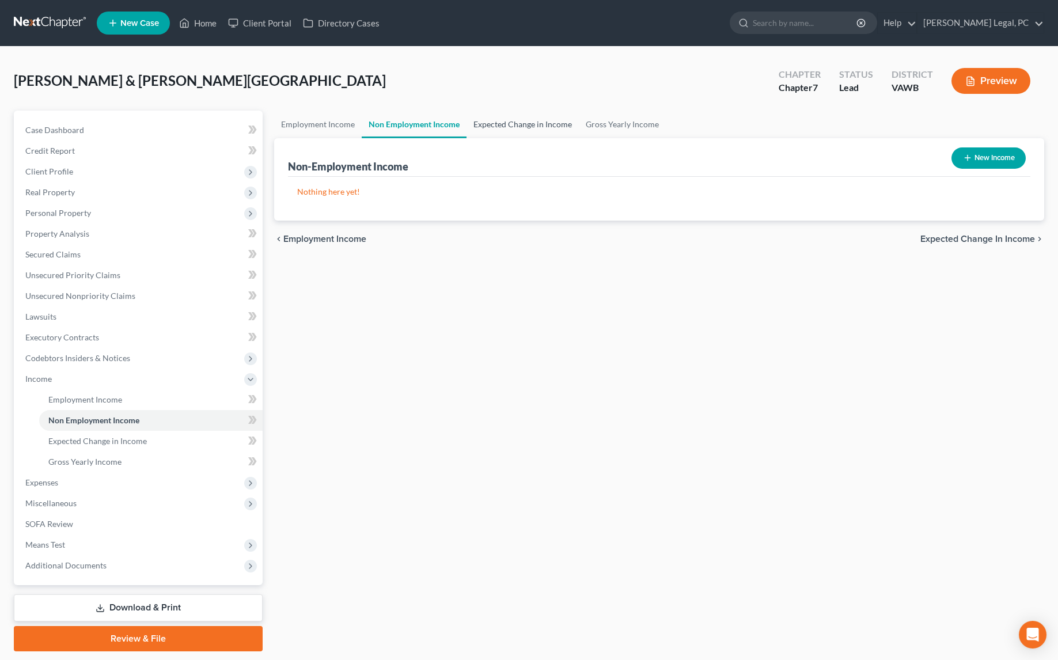
click at [511, 128] on link "Expected Change in Income" at bounding box center [523, 125] width 112 height 28
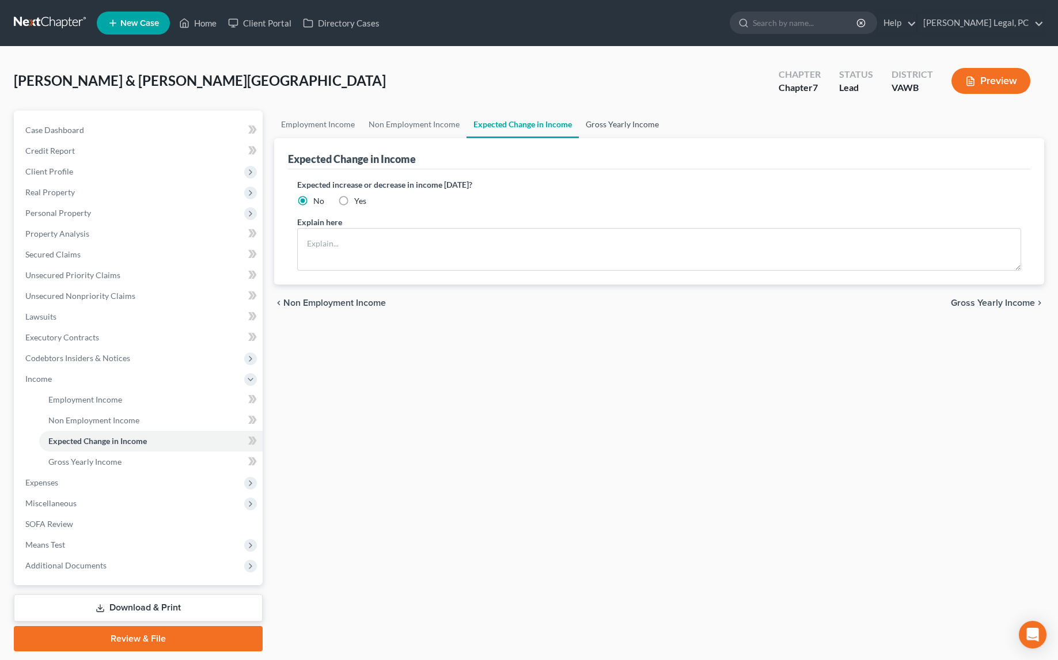
click at [617, 122] on link "Gross Yearly Income" at bounding box center [622, 125] width 87 height 28
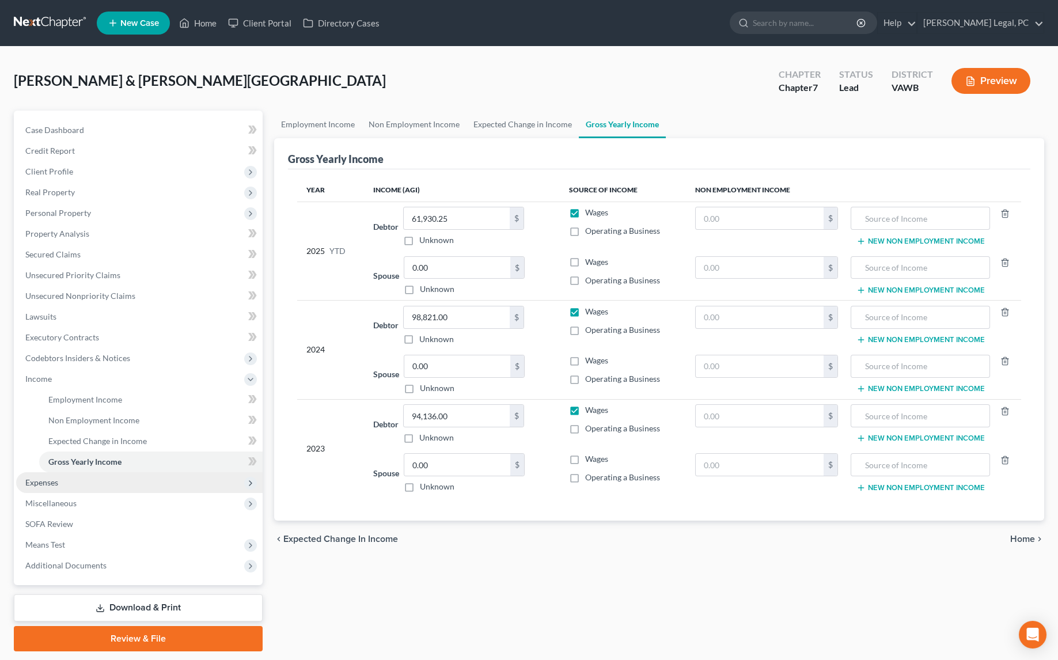
click at [32, 480] on span "Expenses" at bounding box center [41, 482] width 33 height 10
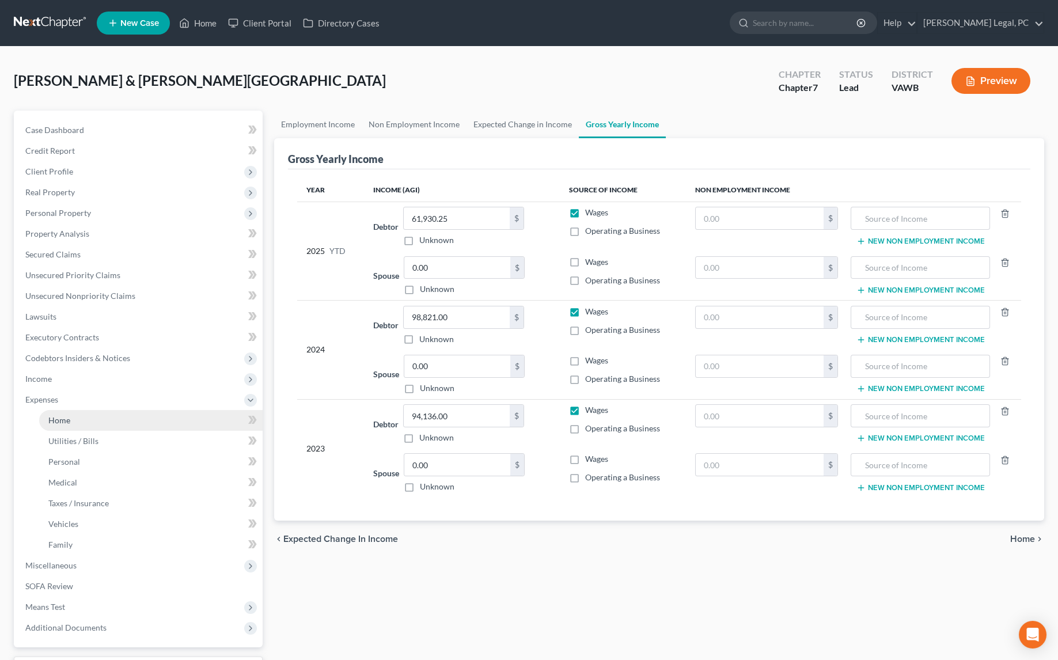
click at [71, 418] on link "Home" at bounding box center [150, 420] width 223 height 21
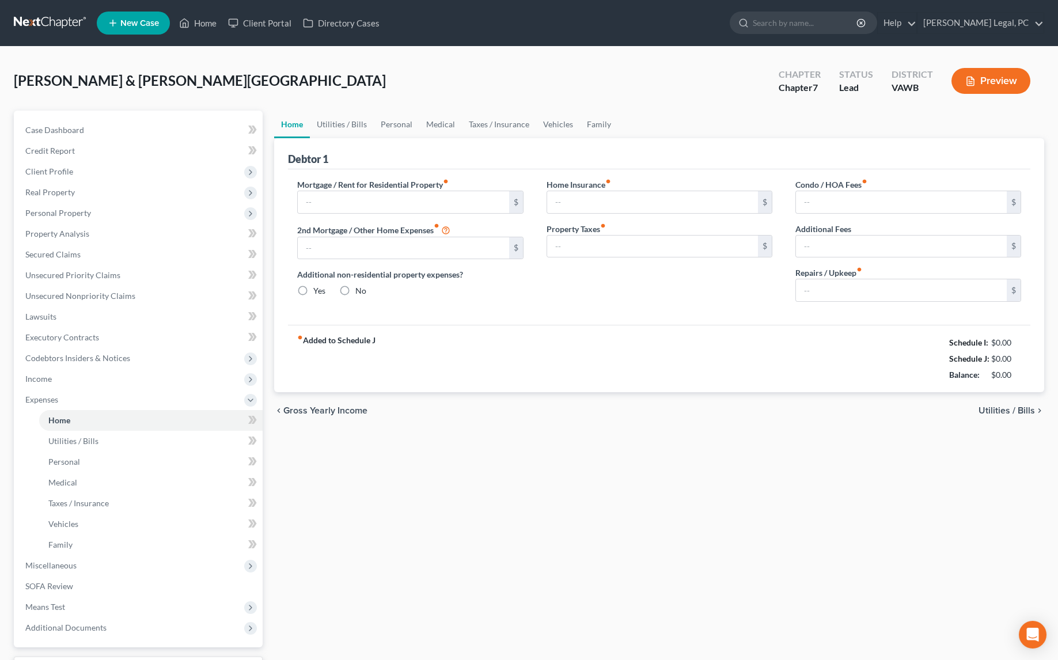
type input "1,450.00"
type input "0.00"
radio input "true"
type input "0.00"
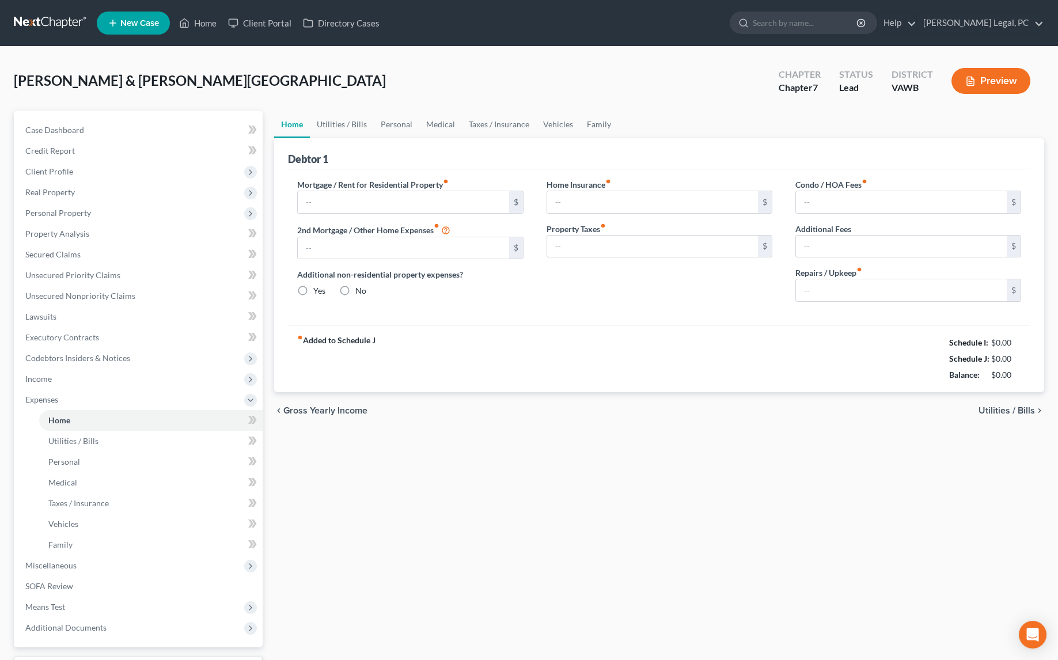
type input "0.00"
type input "150.00"
click at [345, 124] on link "Utilities / Bills" at bounding box center [342, 125] width 64 height 28
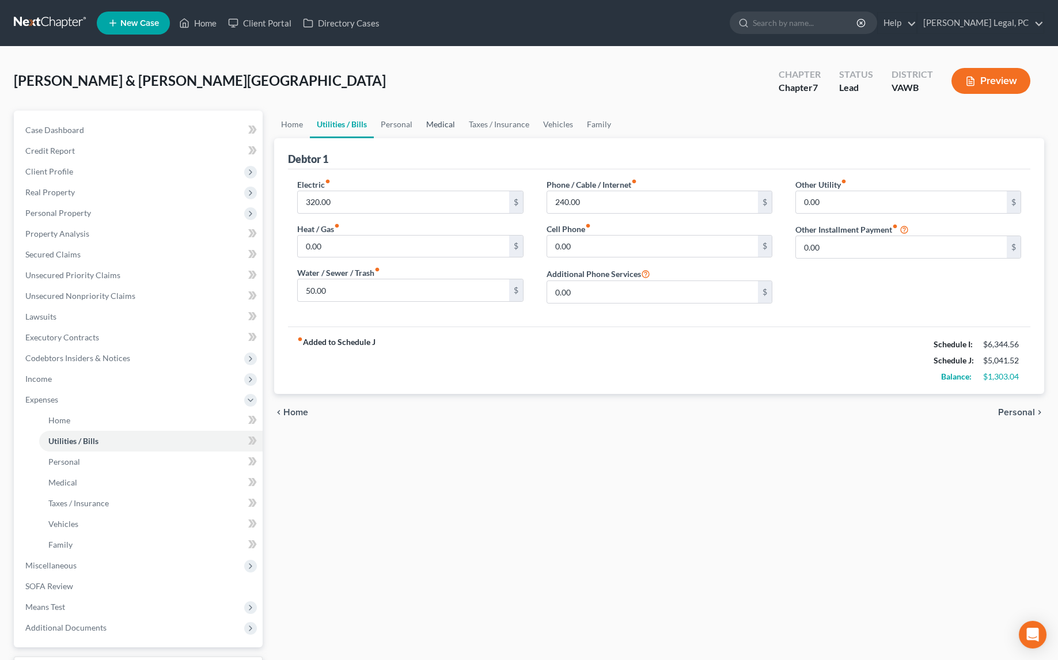
click at [422, 122] on link "Medical" at bounding box center [440, 125] width 43 height 28
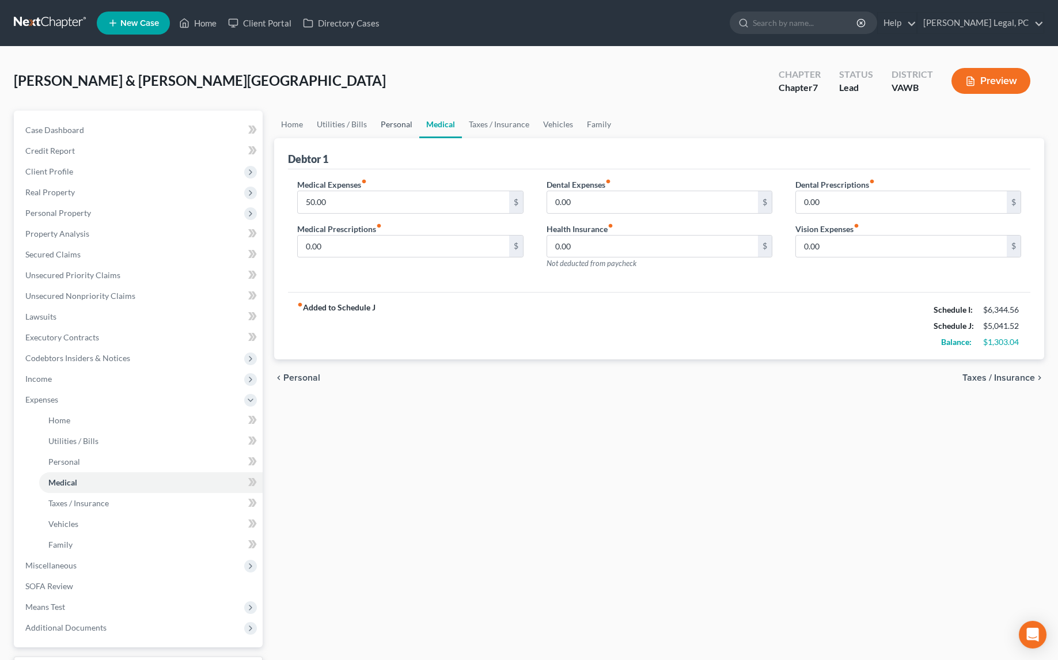
click at [396, 124] on link "Personal" at bounding box center [397, 125] width 46 height 28
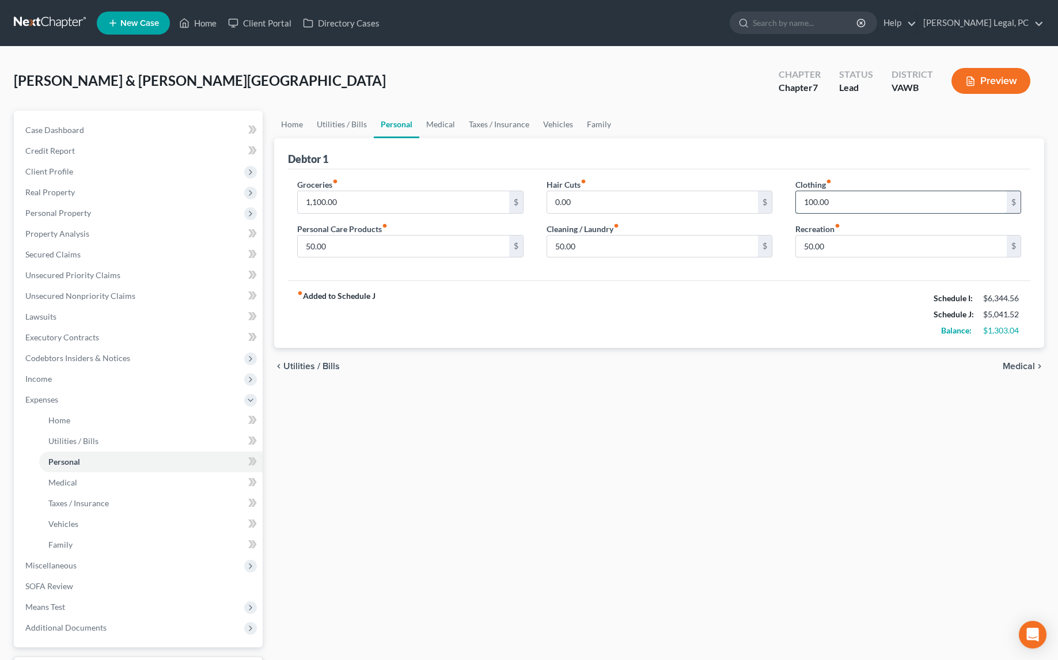
click at [835, 204] on input "100.00" at bounding box center [901, 202] width 211 height 22
type input "200"
click at [372, 250] on input "50.00" at bounding box center [403, 247] width 211 height 22
type input "200"
click at [611, 247] on input "50.00" at bounding box center [652, 247] width 211 height 22
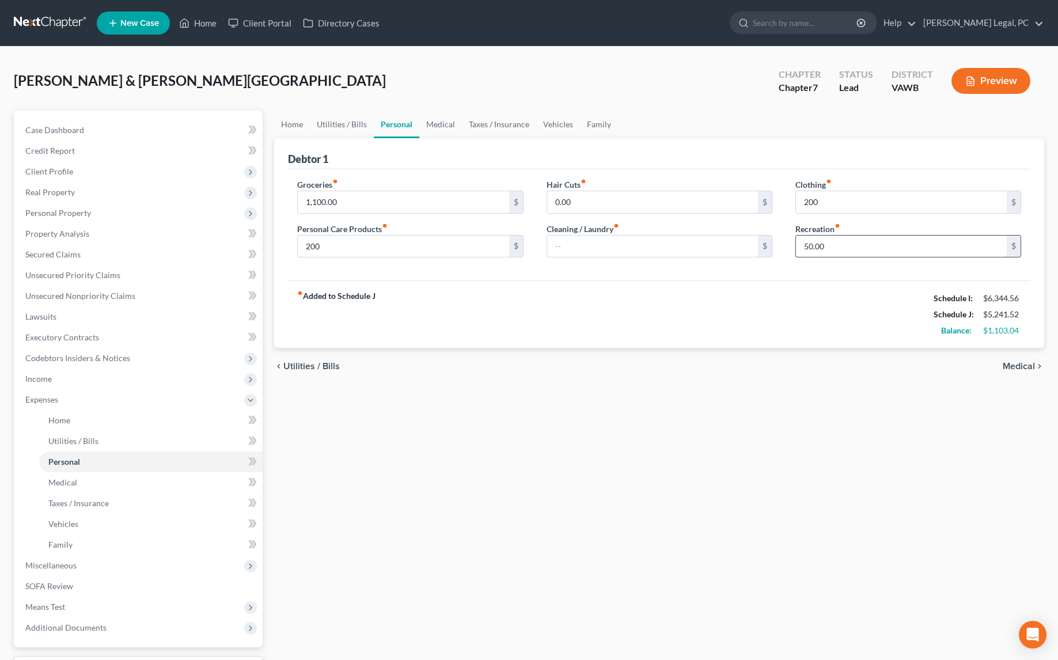
click at [848, 249] on input "50.00" at bounding box center [901, 247] width 211 height 22
type input "100"
drag, startPoint x: 765, startPoint y: 295, endPoint x: 743, endPoint y: 281, distance: 26.4
click at [765, 295] on div "fiber_manual_record Added to Schedule J Schedule I: $6,344.56 Schedule J: $5,29…" at bounding box center [659, 314] width 742 height 67
click at [423, 121] on link "Medical" at bounding box center [440, 125] width 43 height 28
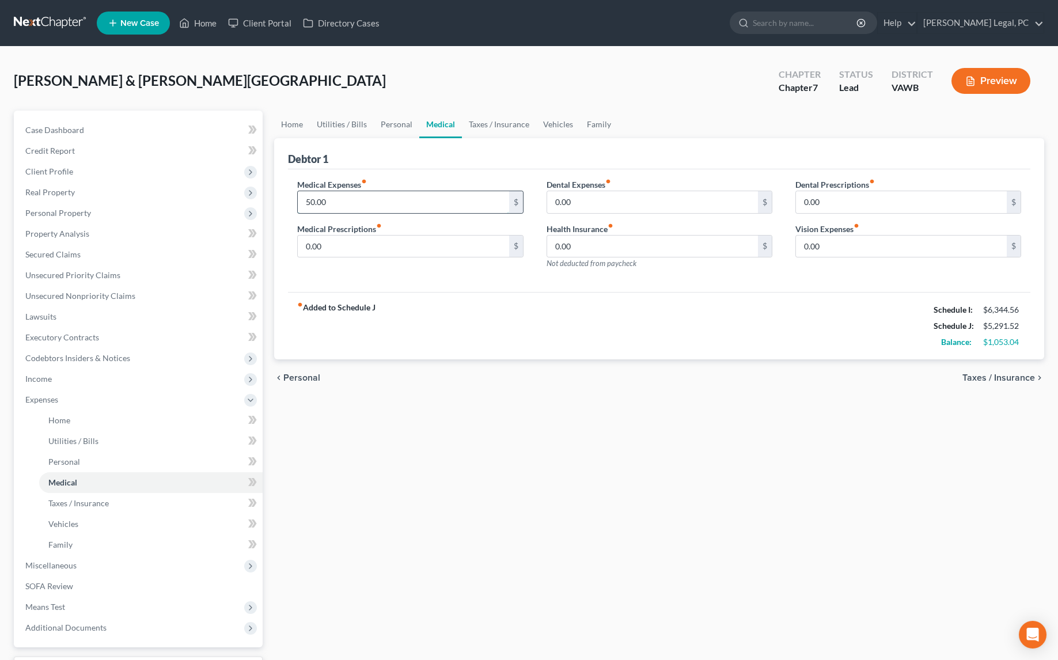
click at [360, 192] on input "50.00" at bounding box center [403, 202] width 211 height 22
type input "250"
click at [554, 334] on div "fiber_manual_record Added to Schedule J Schedule I: $6,344.56 Schedule J: $5,49…" at bounding box center [659, 325] width 742 height 67
click at [484, 120] on link "Taxes / Insurance" at bounding box center [499, 125] width 74 height 28
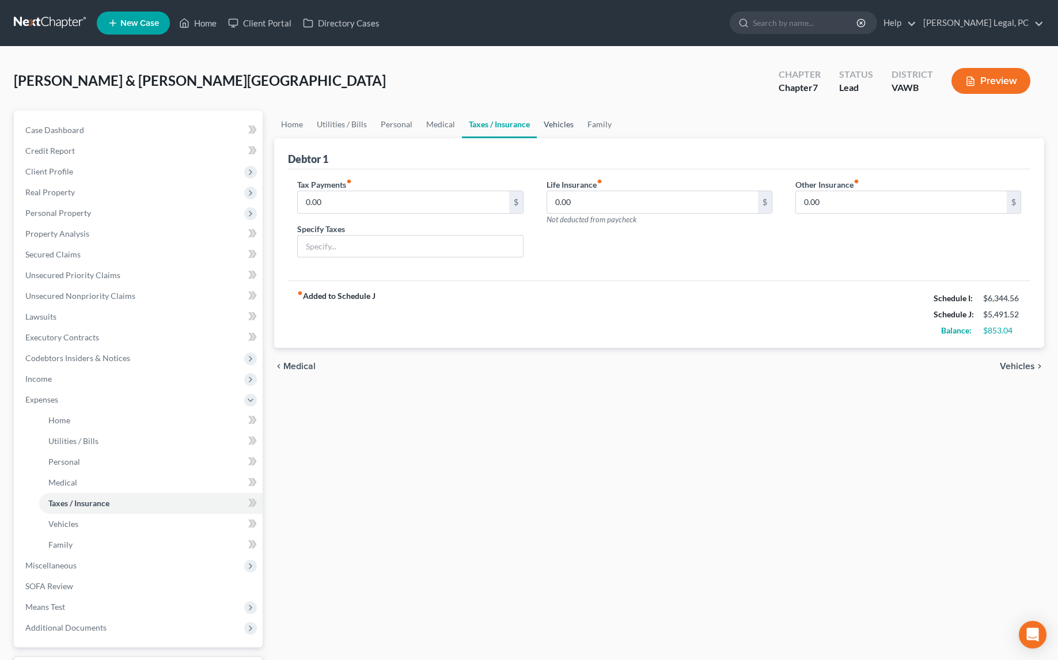
click at [569, 132] on link "Vehicles" at bounding box center [559, 125] width 44 height 28
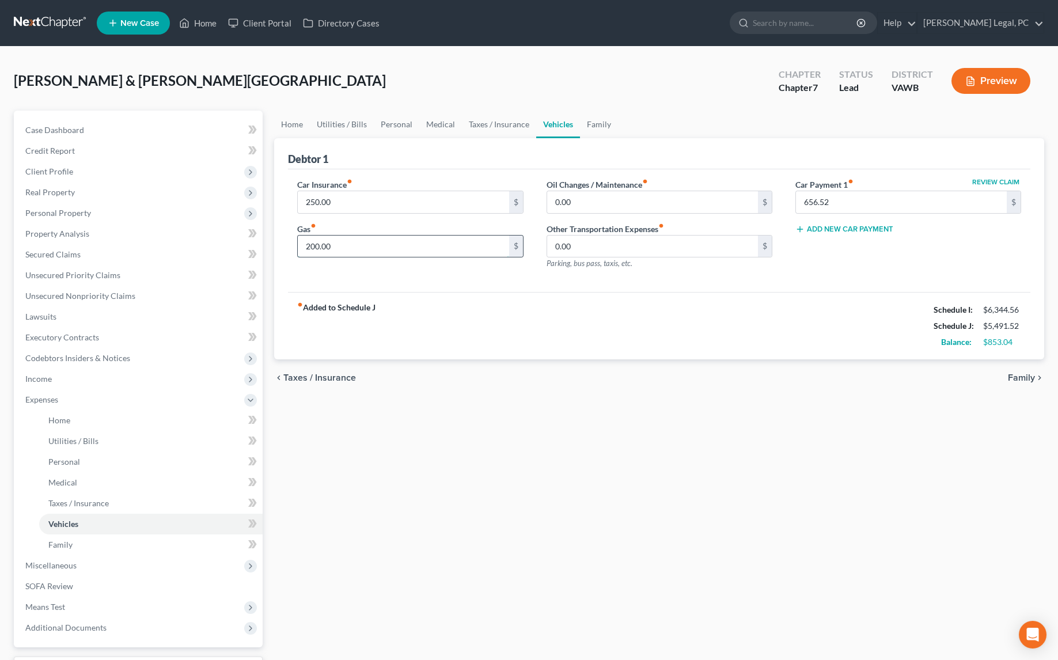
click at [400, 253] on input "200.00" at bounding box center [403, 247] width 211 height 22
type input "400"
click at [531, 321] on div "fiber_manual_record Added to Schedule J Schedule I: $6,344.56 Schedule J: $5,69…" at bounding box center [659, 325] width 742 height 67
click at [601, 122] on link "Family" at bounding box center [599, 125] width 38 height 28
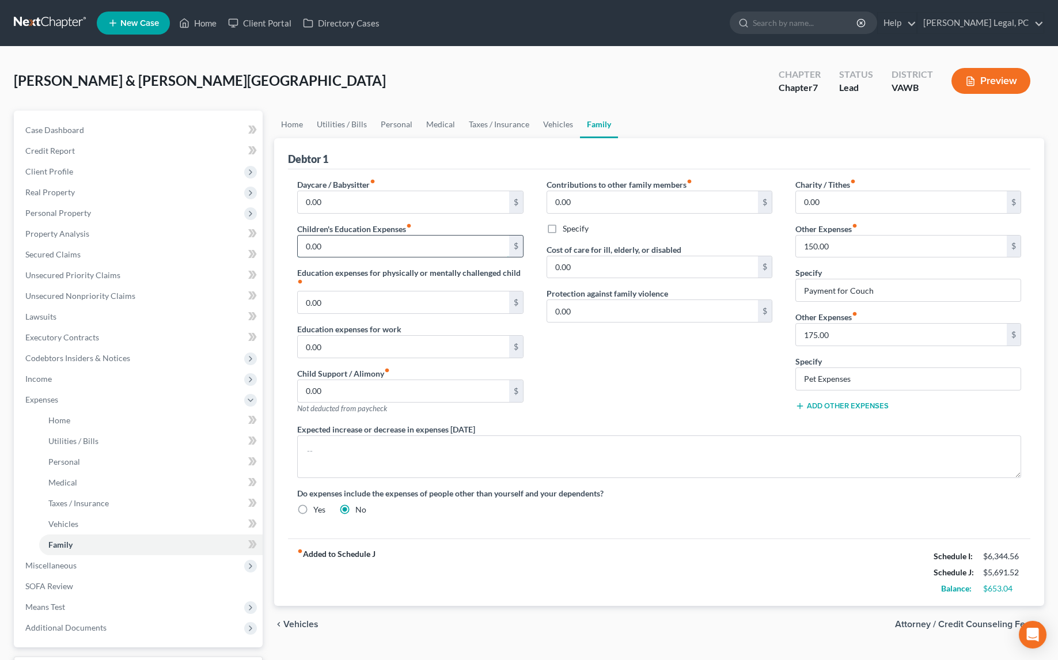
click at [333, 237] on input "0.00" at bounding box center [403, 247] width 211 height 22
type input "200"
click at [859, 401] on button "Add Other Expenses" at bounding box center [841, 405] width 93 height 9
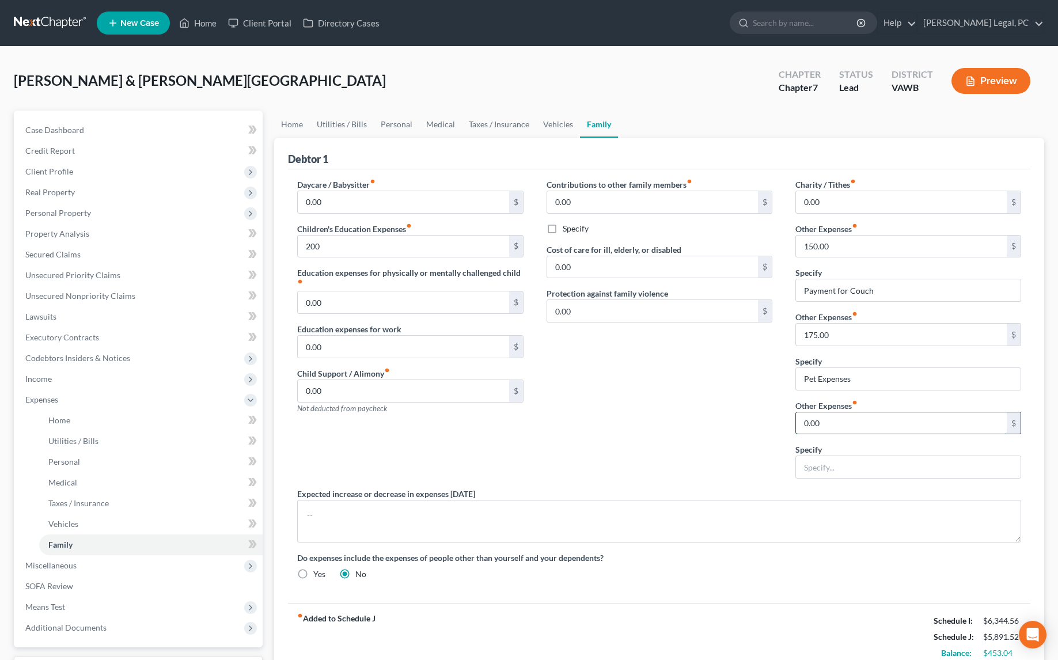
click at [835, 422] on input "0.00" at bounding box center [901, 423] width 211 height 22
type input "150"
click at [818, 463] on input "text" at bounding box center [908, 467] width 225 height 22
type input "Misc Emergency expenses"
click at [643, 396] on div "Contributions to other family members fiber_manual_record 0.00 $ Specify Cost o…" at bounding box center [659, 333] width 249 height 309
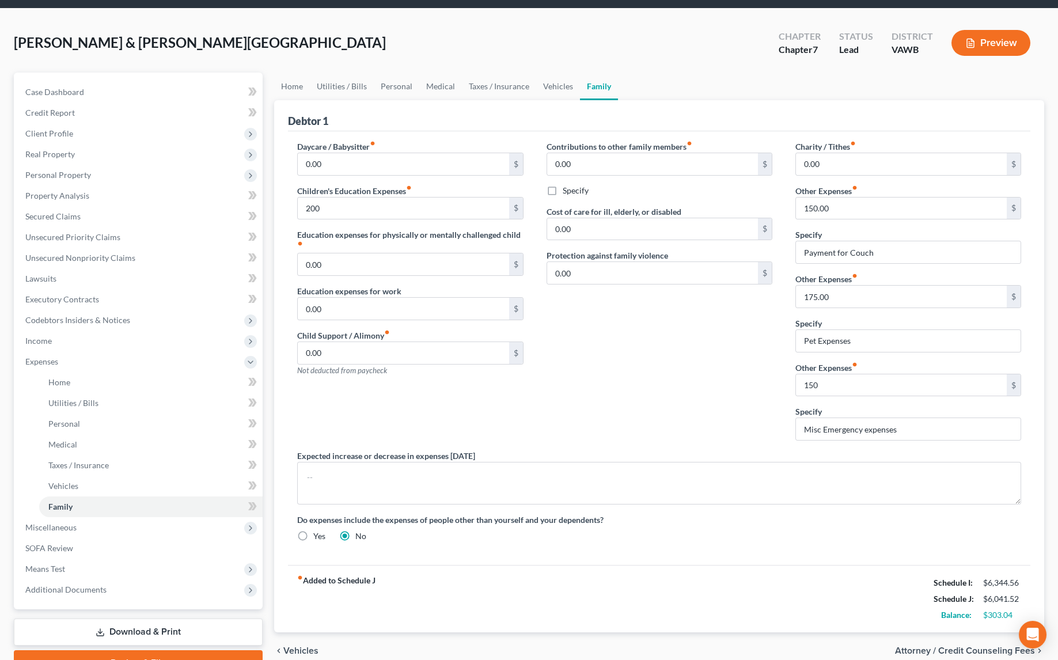
scroll to position [52, 0]
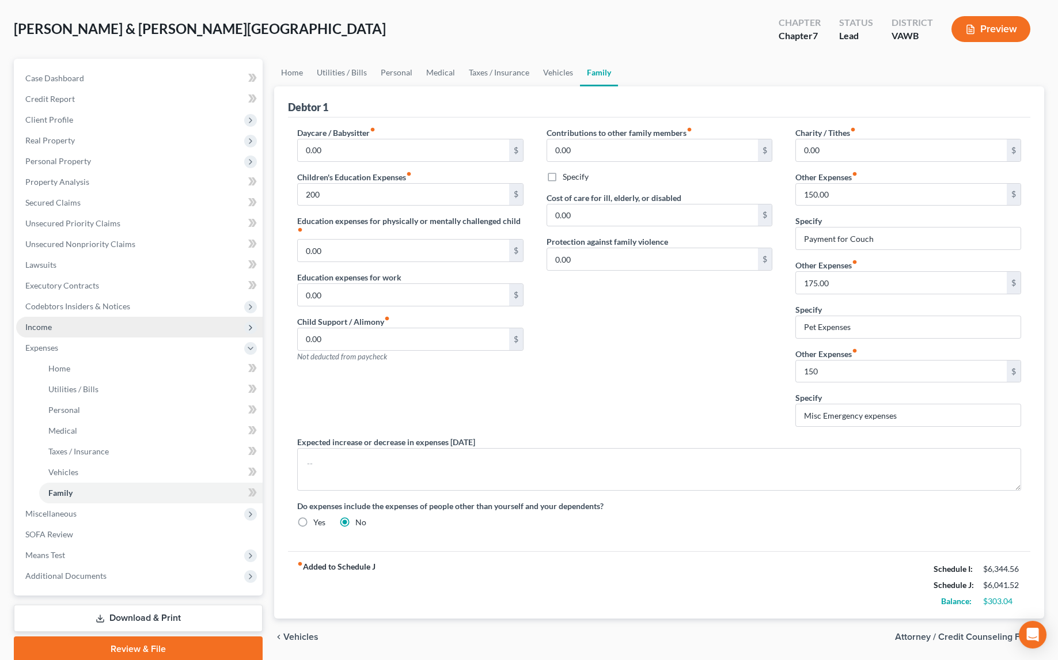
click at [56, 319] on span "Income" at bounding box center [139, 327] width 247 height 21
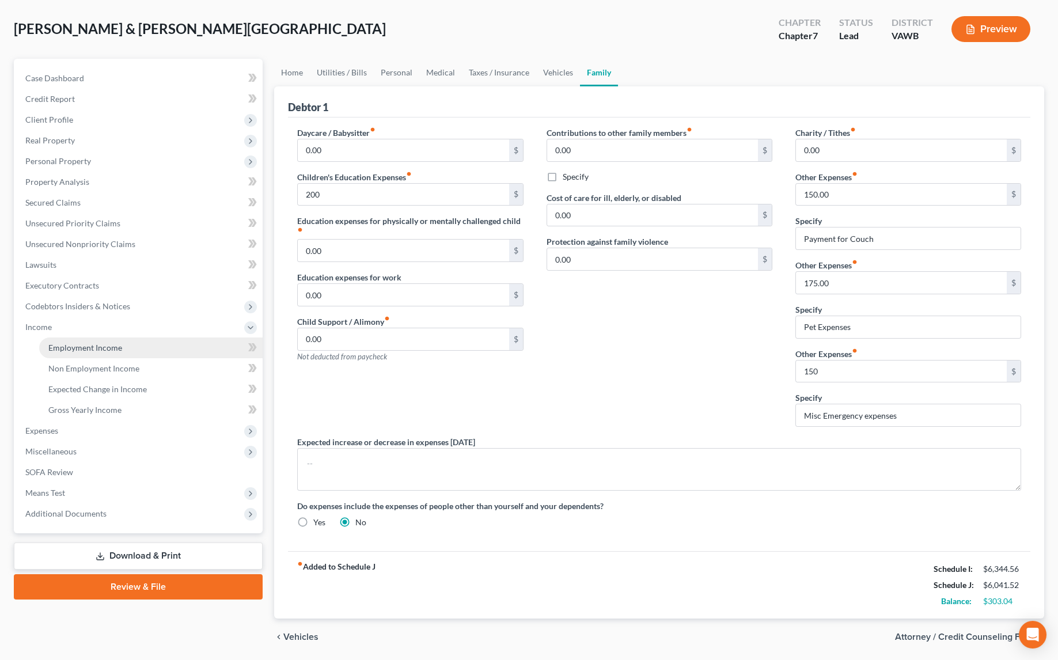
click at [62, 344] on span "Employment Income" at bounding box center [85, 348] width 74 height 10
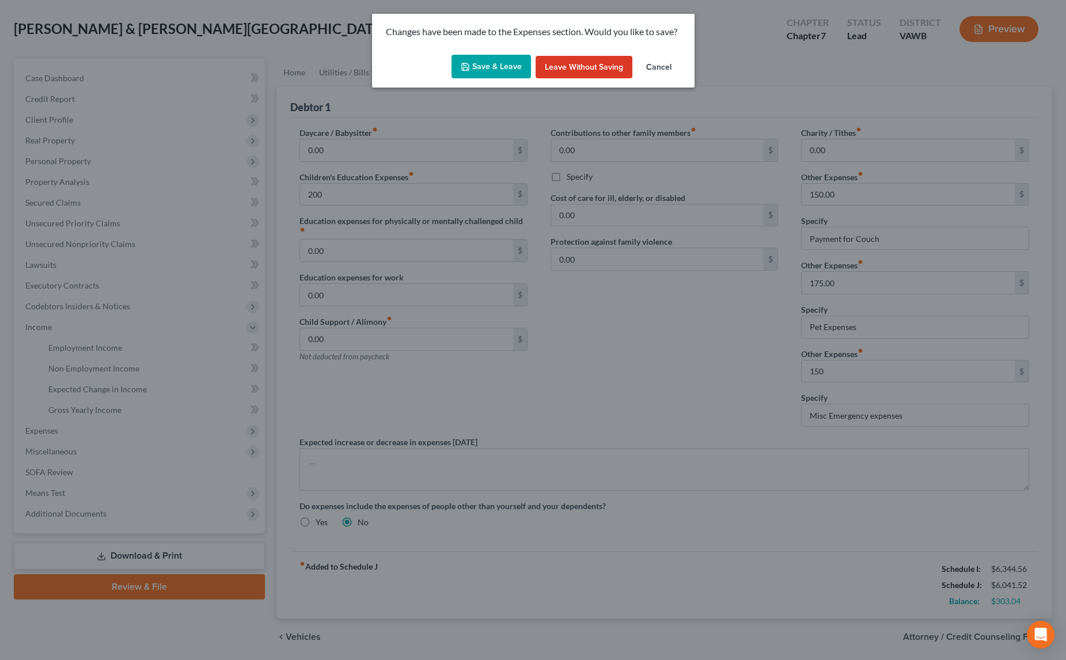
click at [498, 70] on button "Save & Leave" at bounding box center [491, 67] width 79 height 24
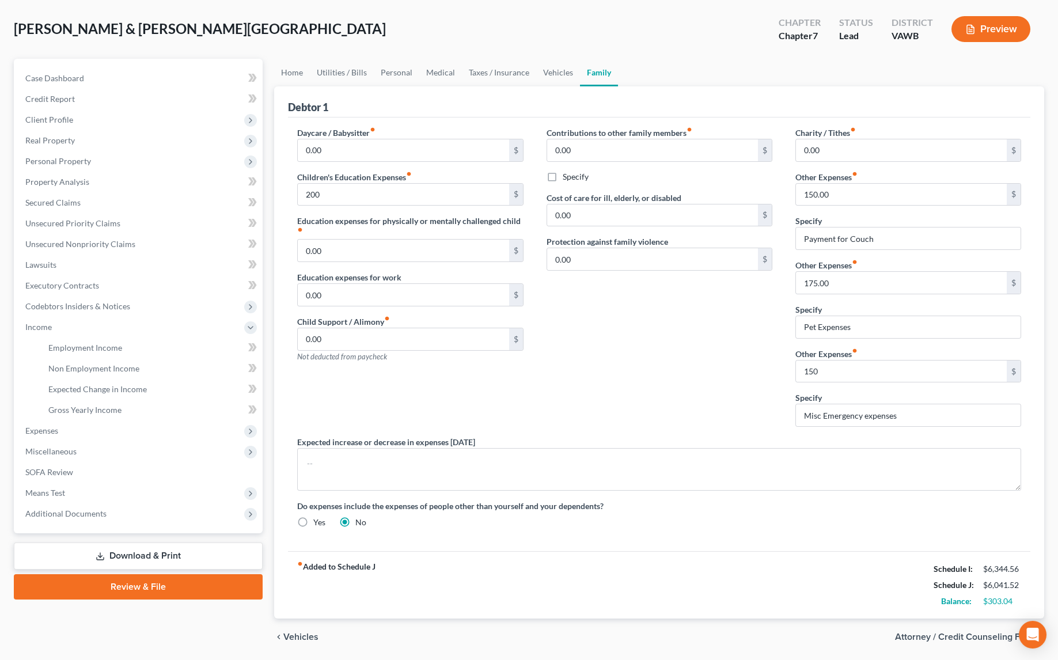
type input "200.00"
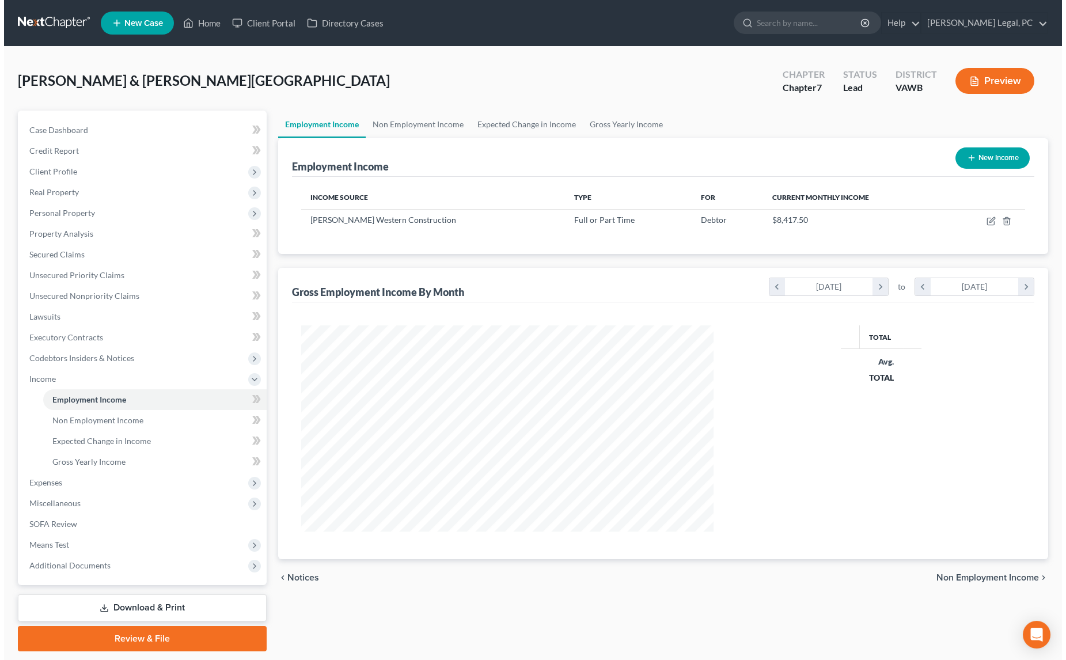
scroll to position [206, 435]
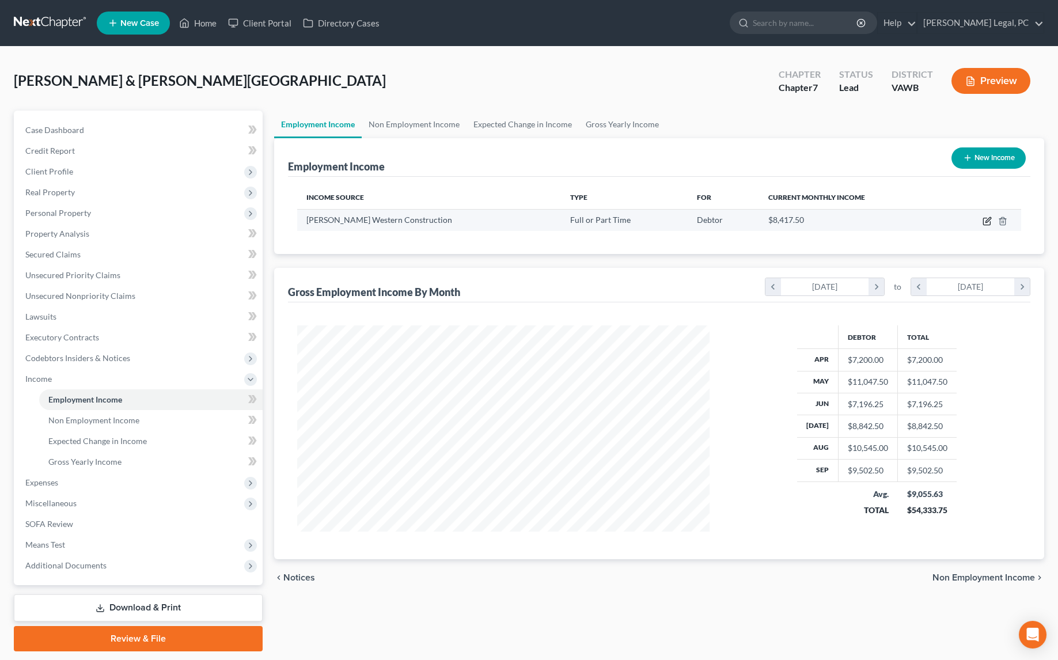
click at [990, 218] on icon "button" at bounding box center [987, 221] width 9 height 9
select select "0"
select select "48"
select select "3"
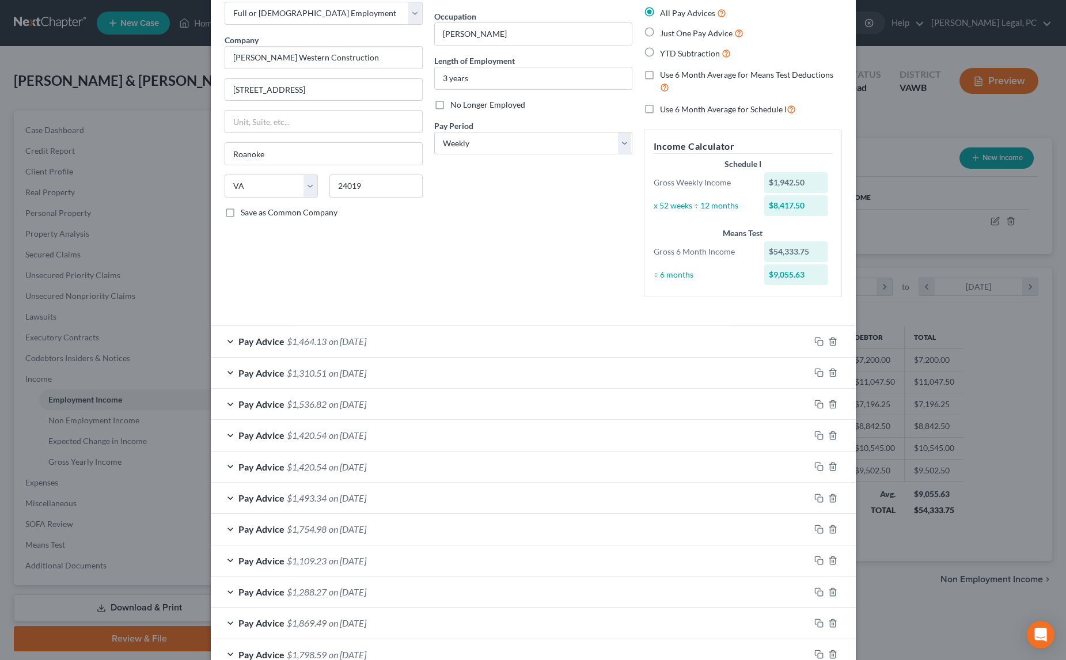
scroll to position [104, 0]
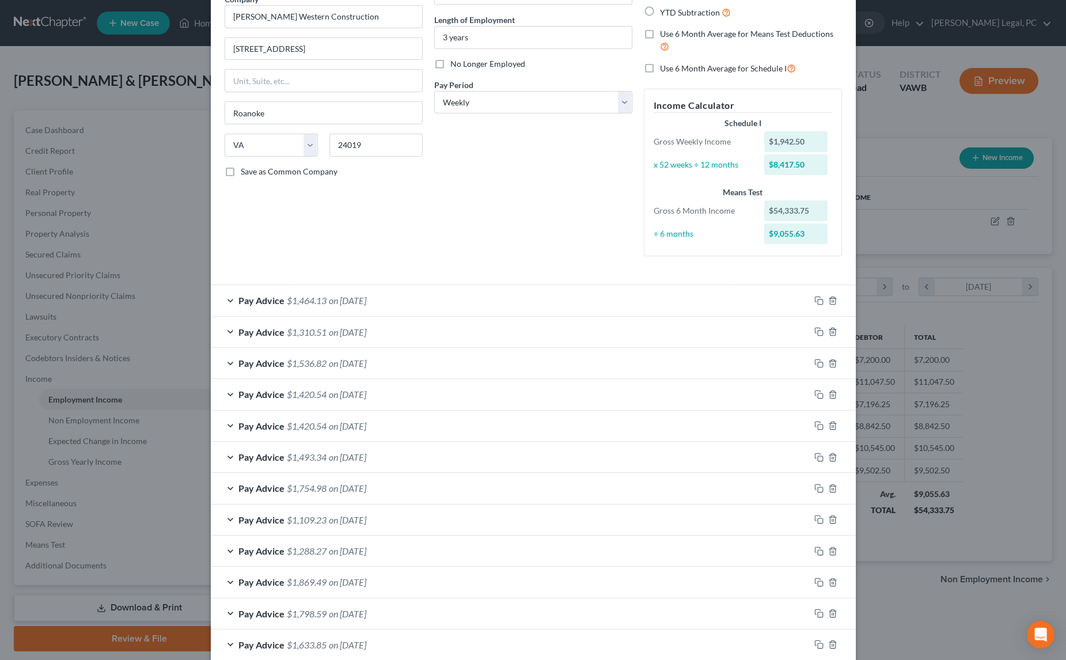
click at [400, 329] on div "Pay Advice $1,310.51 on [DATE]" at bounding box center [510, 332] width 599 height 31
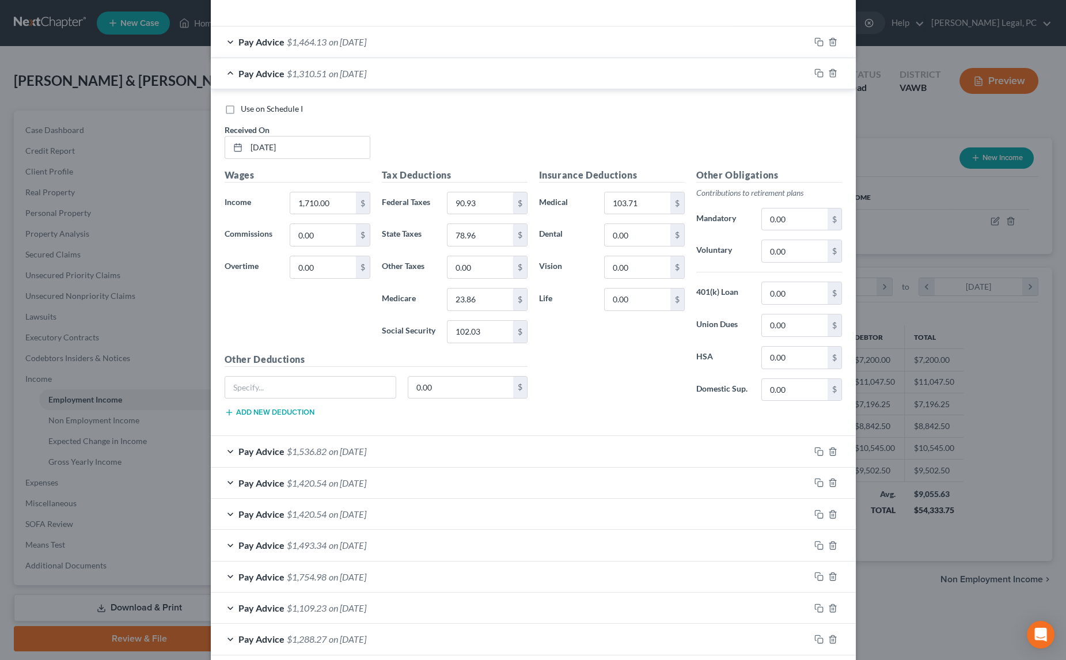
scroll to position [366, 0]
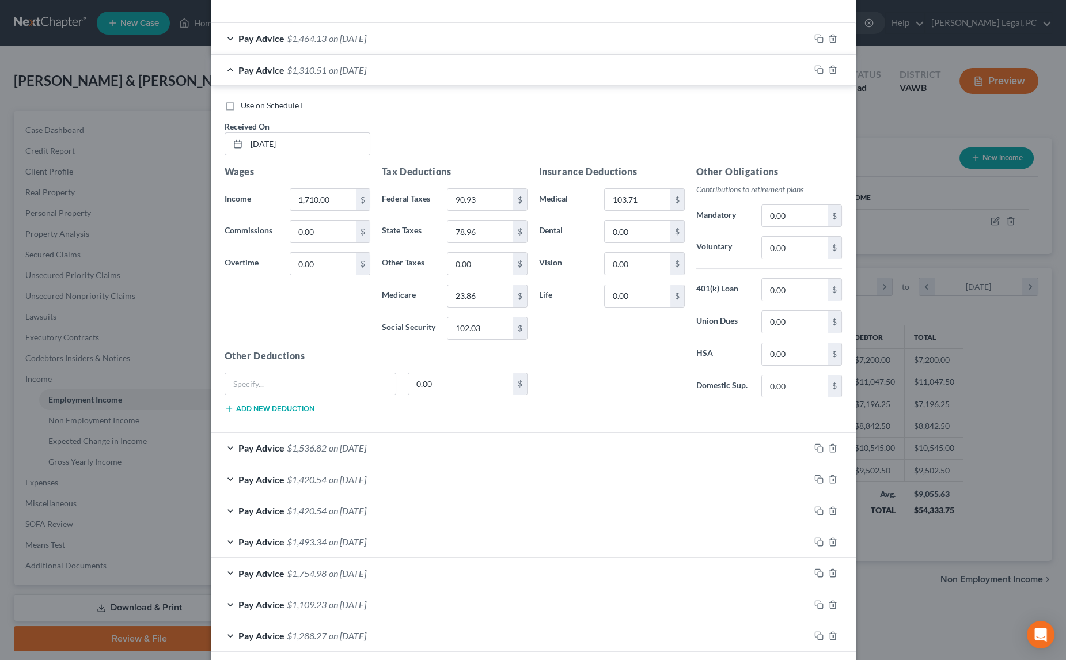
click at [339, 477] on span "on [DATE]" at bounding box center [347, 479] width 37 height 11
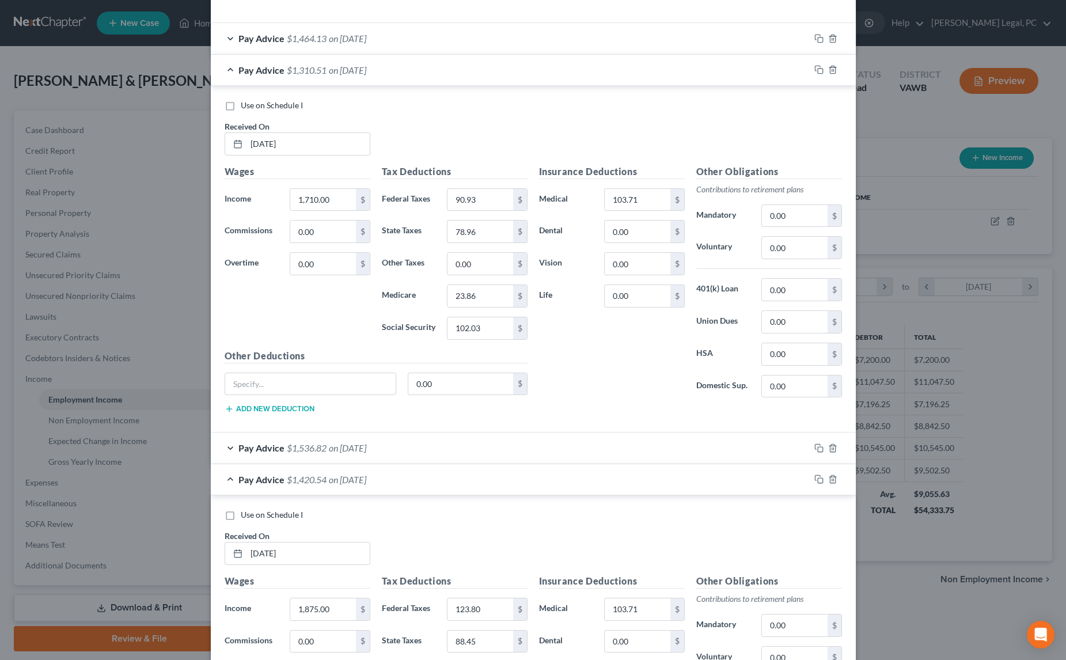
click at [241, 512] on label "Use on Schedule I" at bounding box center [272, 515] width 62 height 12
click at [245, 512] on input "Use on Schedule I" at bounding box center [248, 512] width 7 height 7
checkbox input "true"
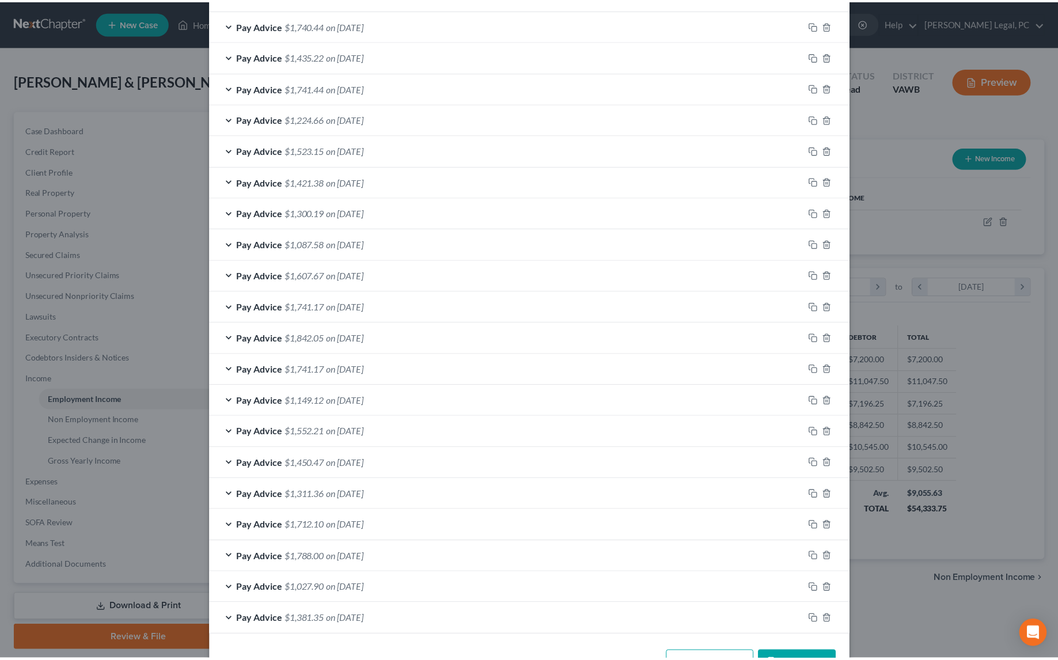
scroll to position [1471, 0]
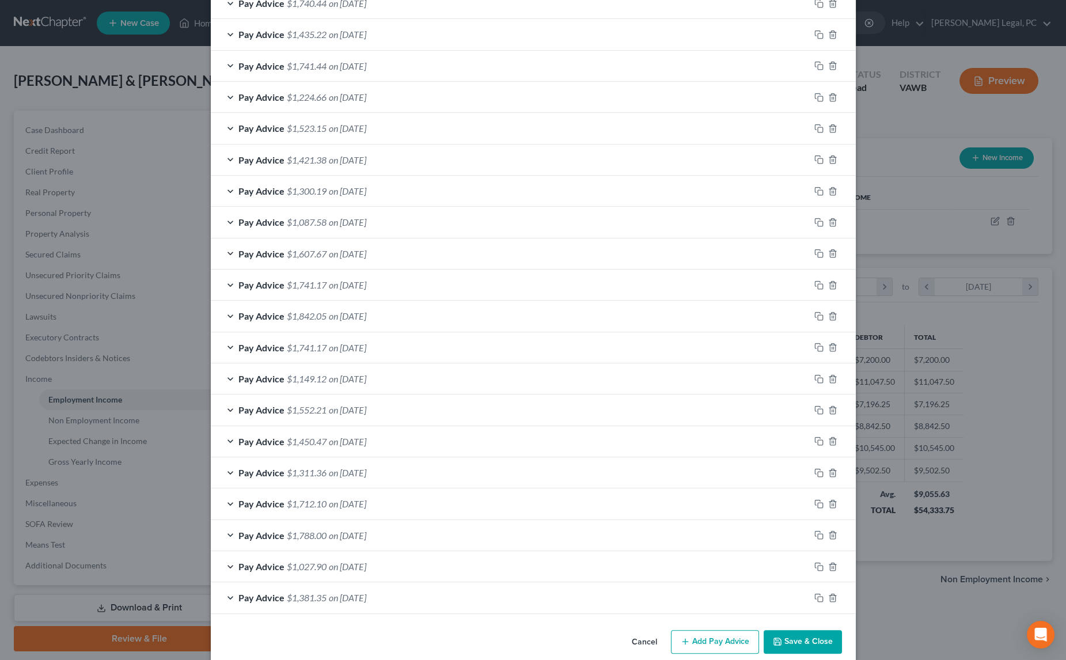
click at [795, 630] on button "Save & Close" at bounding box center [803, 642] width 78 height 24
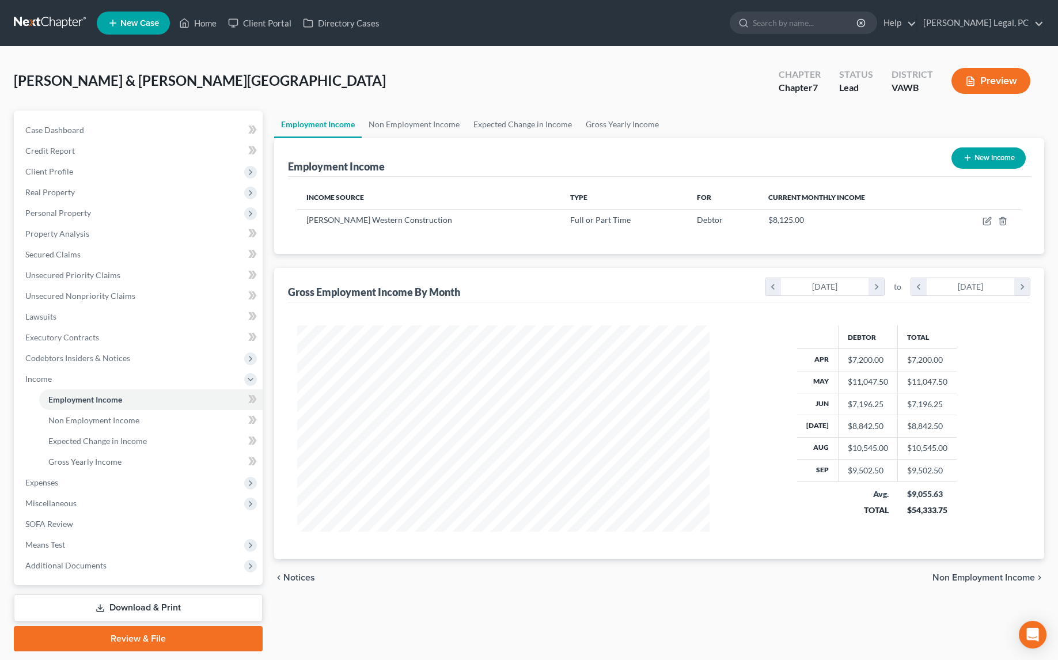
scroll to position [575776, 575546]
click at [32, 479] on span "Expenses" at bounding box center [41, 482] width 33 height 10
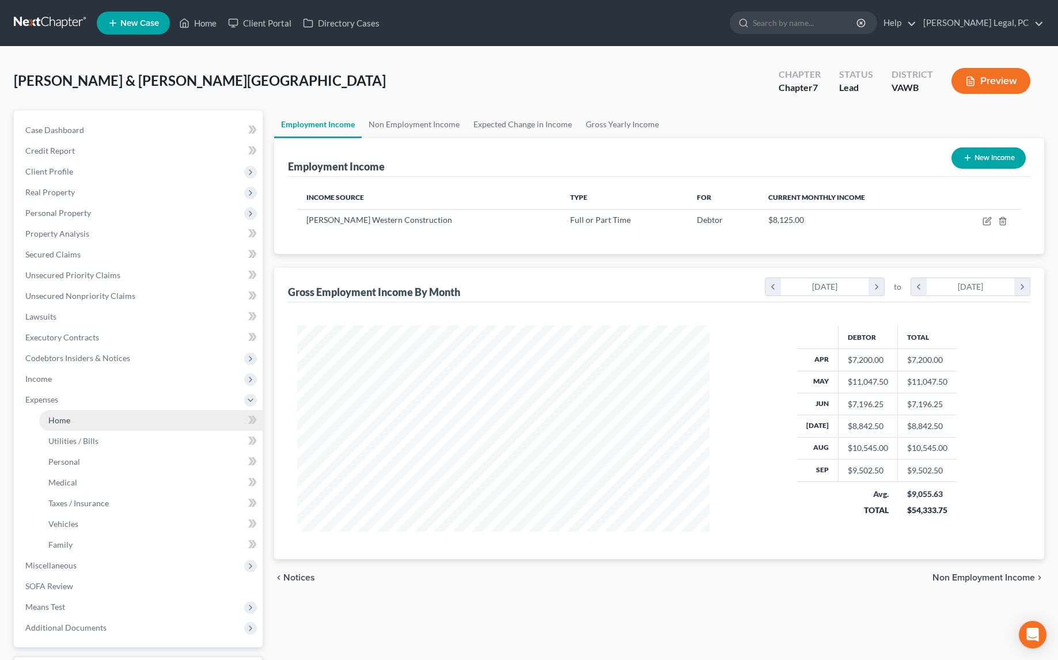
click at [58, 424] on link "Home" at bounding box center [150, 420] width 223 height 21
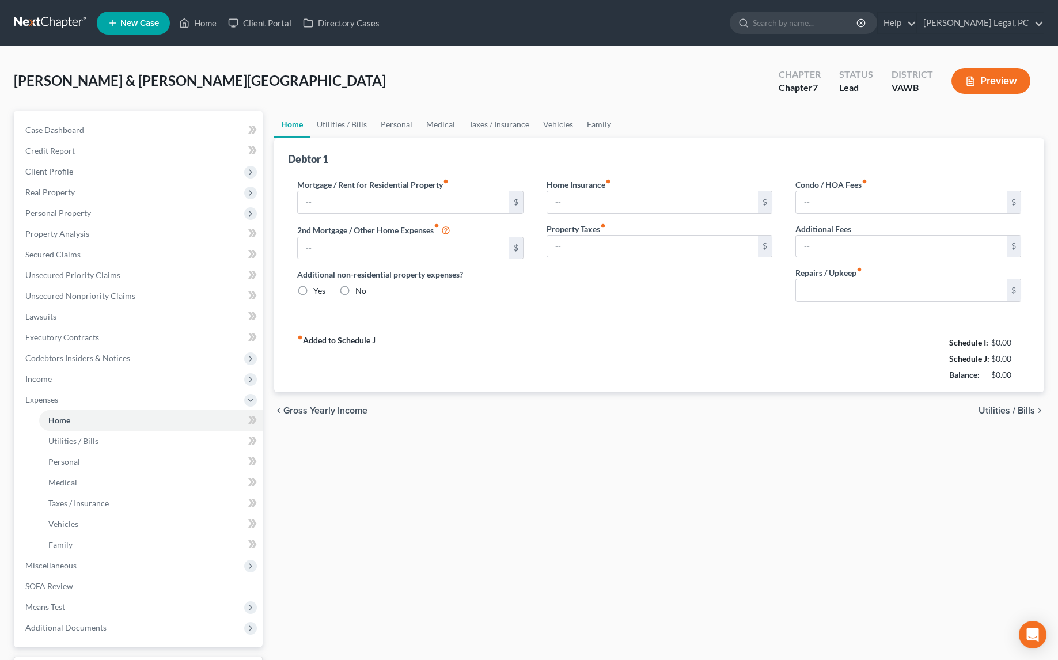
type input "1,450.00"
type input "0.00"
radio input "true"
type input "0.00"
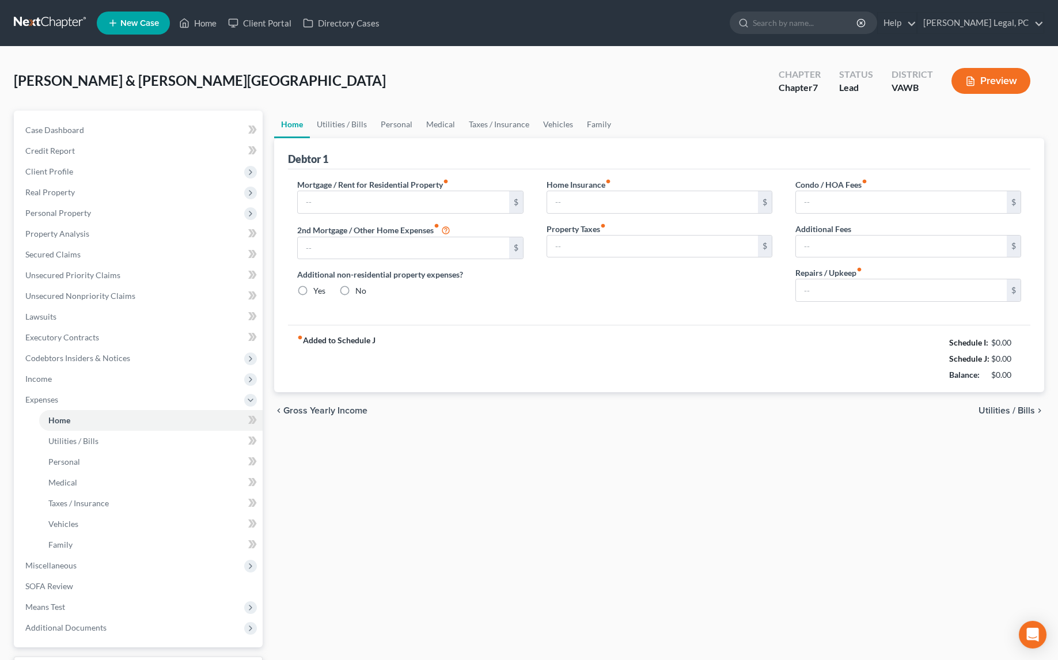
type input "0.00"
type input "150.00"
click at [53, 563] on span "Miscellaneous" at bounding box center [50, 565] width 51 height 10
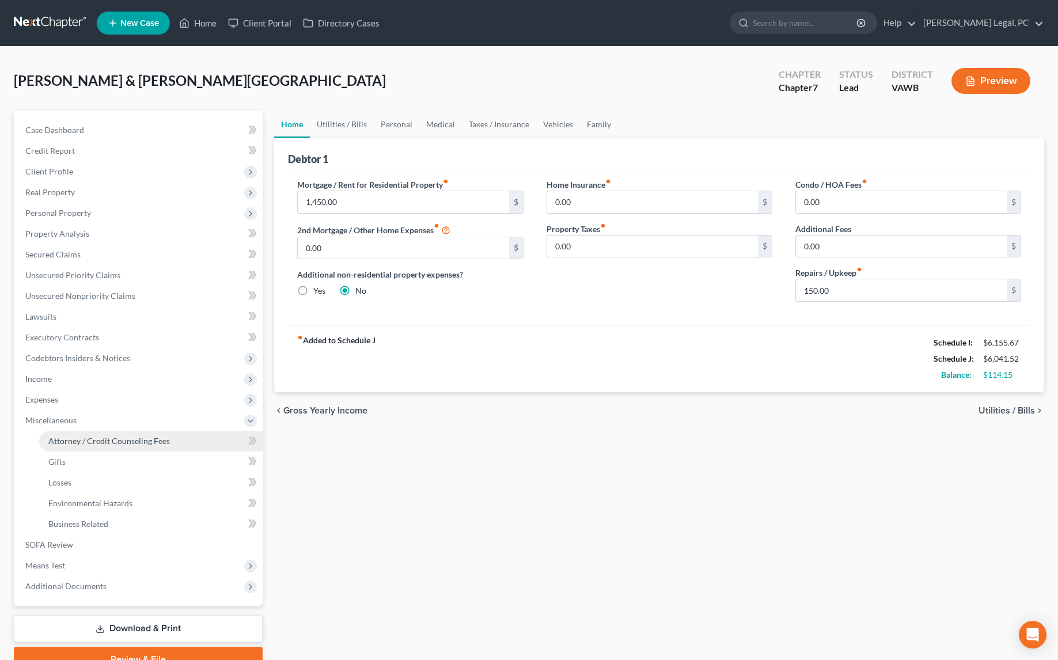
click at [69, 439] on span "Attorney / Credit Counseling Fees" at bounding box center [109, 441] width 122 height 10
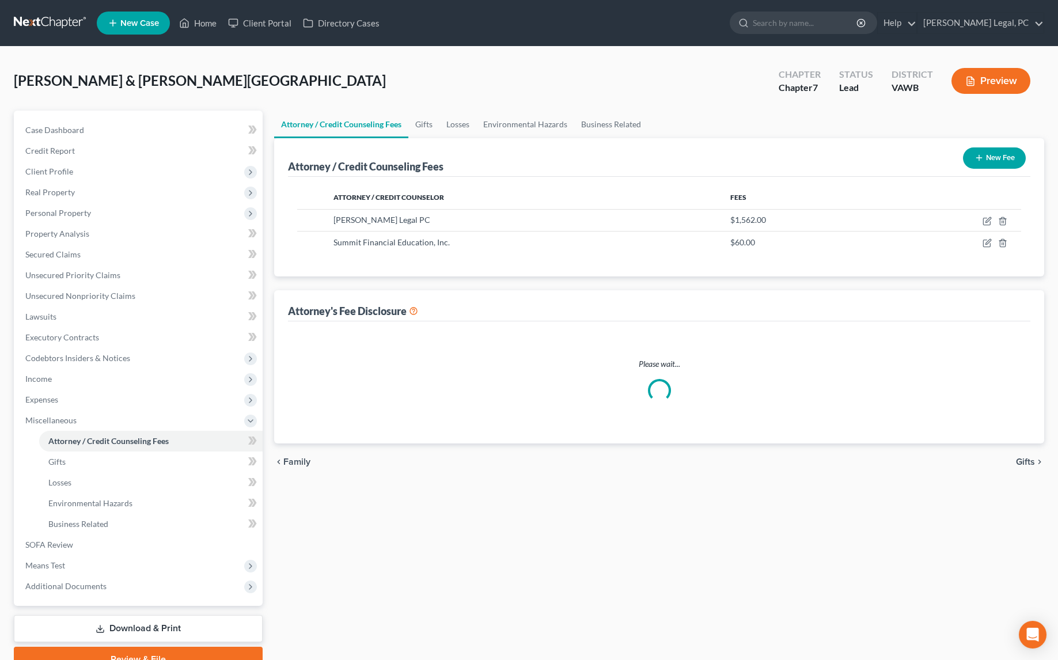
select select "0"
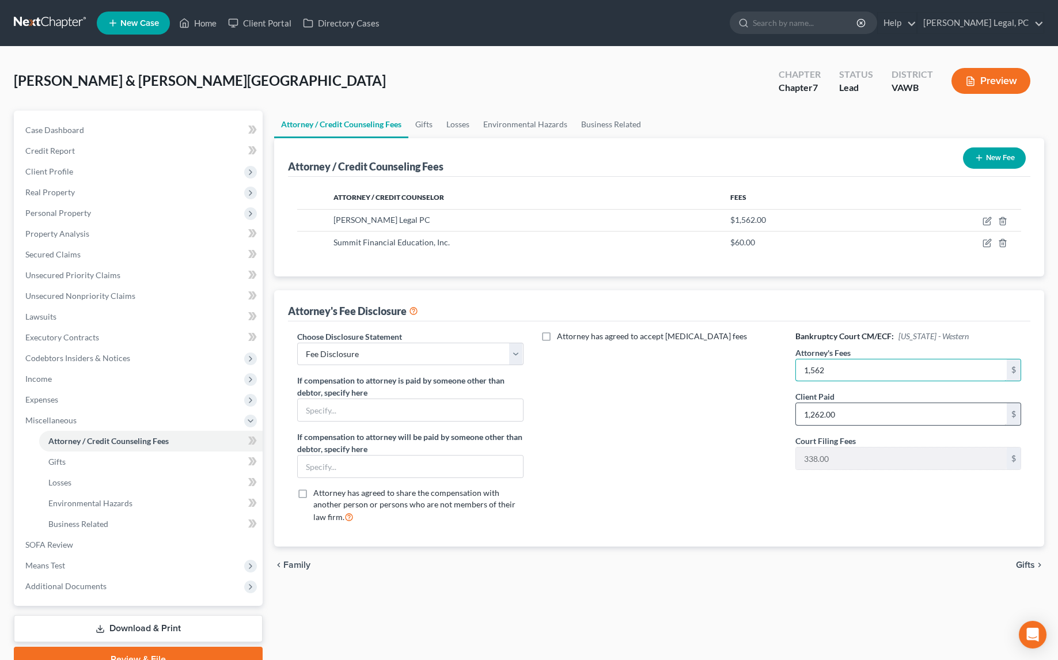
type input "1,562"
click at [868, 408] on input "1,262.00" at bounding box center [901, 414] width 211 height 22
type input "1,562"
click at [983, 218] on icon "button" at bounding box center [987, 221] width 9 height 9
select select "48"
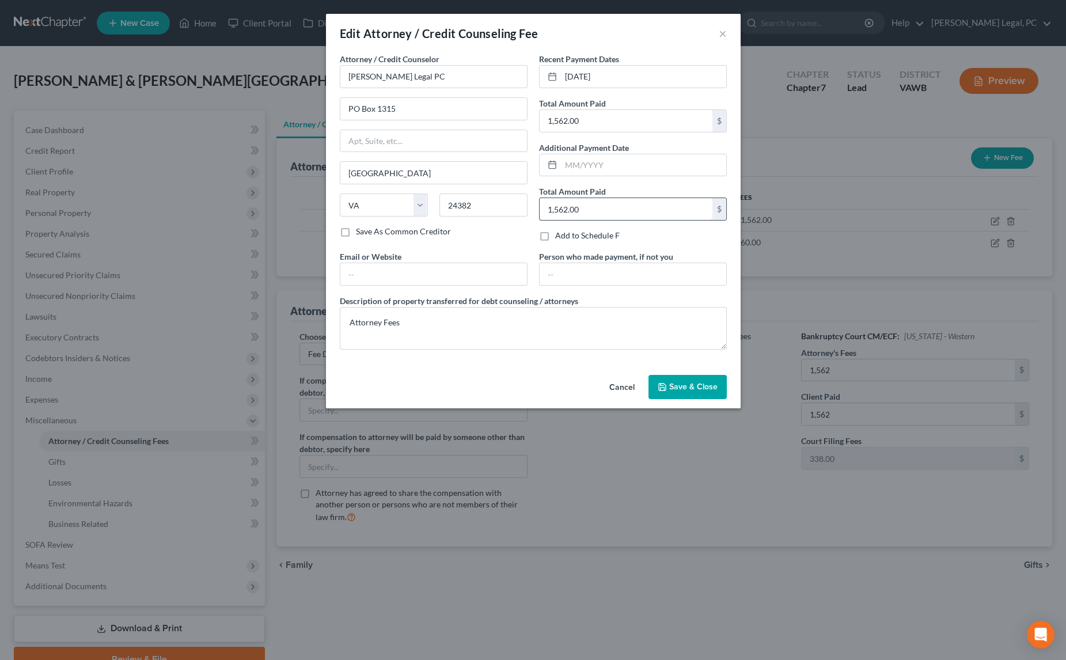
click at [626, 215] on input "1,562.00" at bounding box center [626, 209] width 173 height 22
click at [677, 386] on span "Save & Close" at bounding box center [693, 387] width 48 height 10
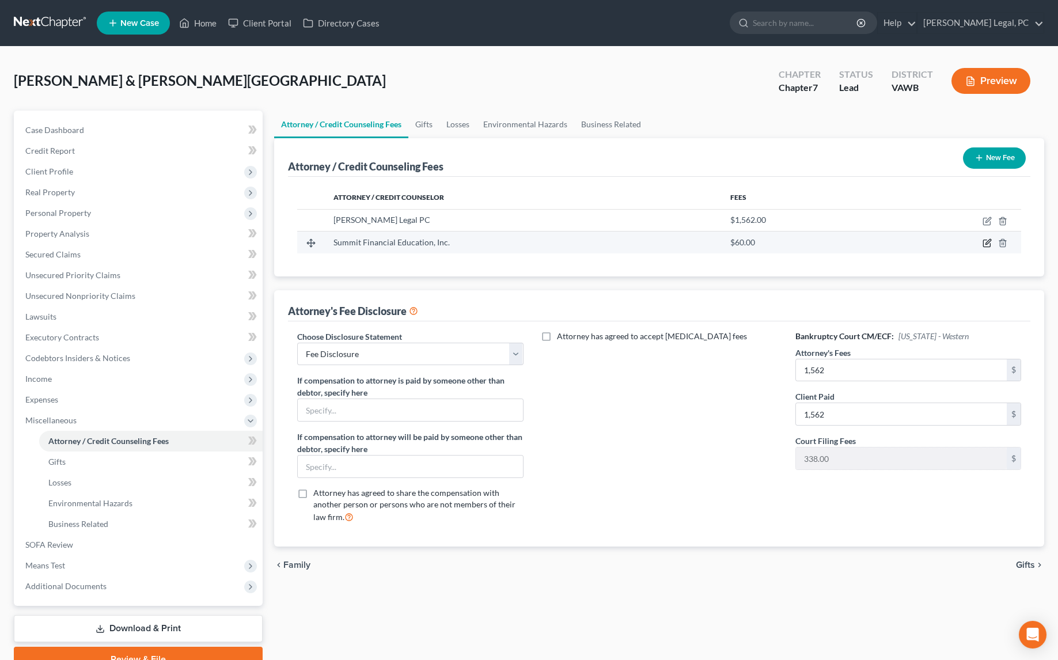
click at [985, 242] on icon "button" at bounding box center [987, 242] width 9 height 9
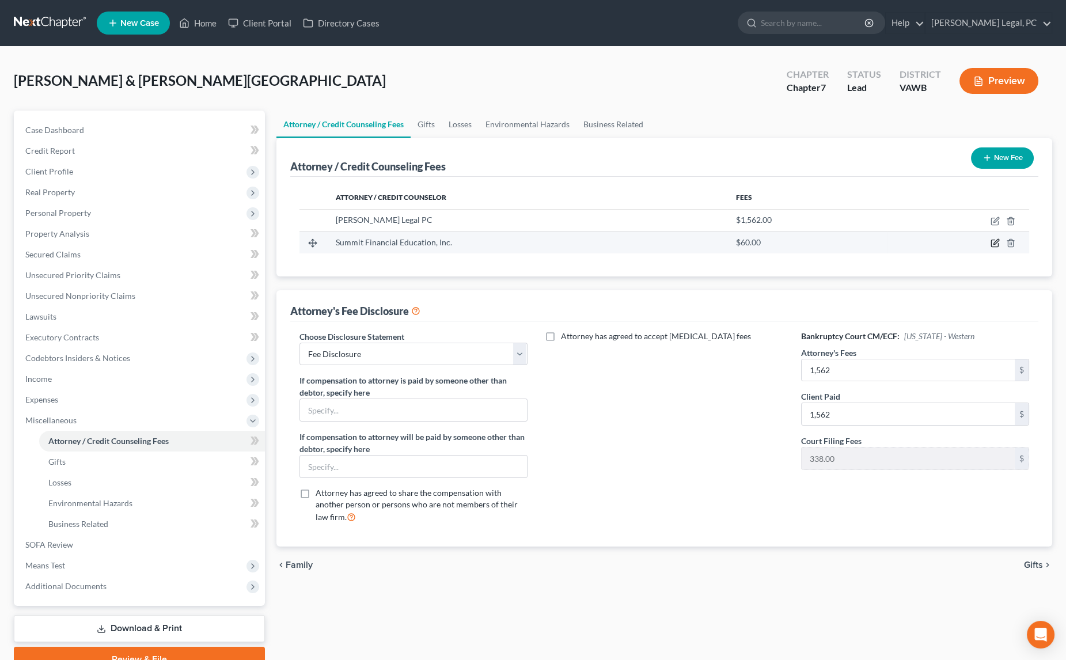
select select "3"
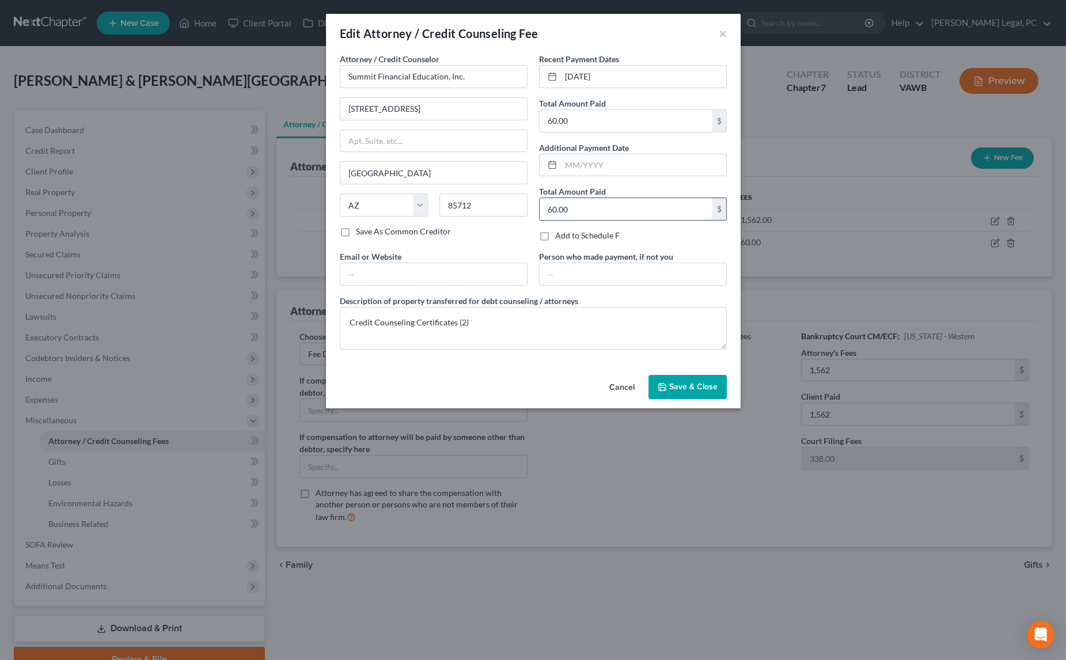
click at [600, 210] on input "60.00" at bounding box center [626, 209] width 173 height 22
click at [673, 378] on button "Save & Close" at bounding box center [688, 387] width 78 height 24
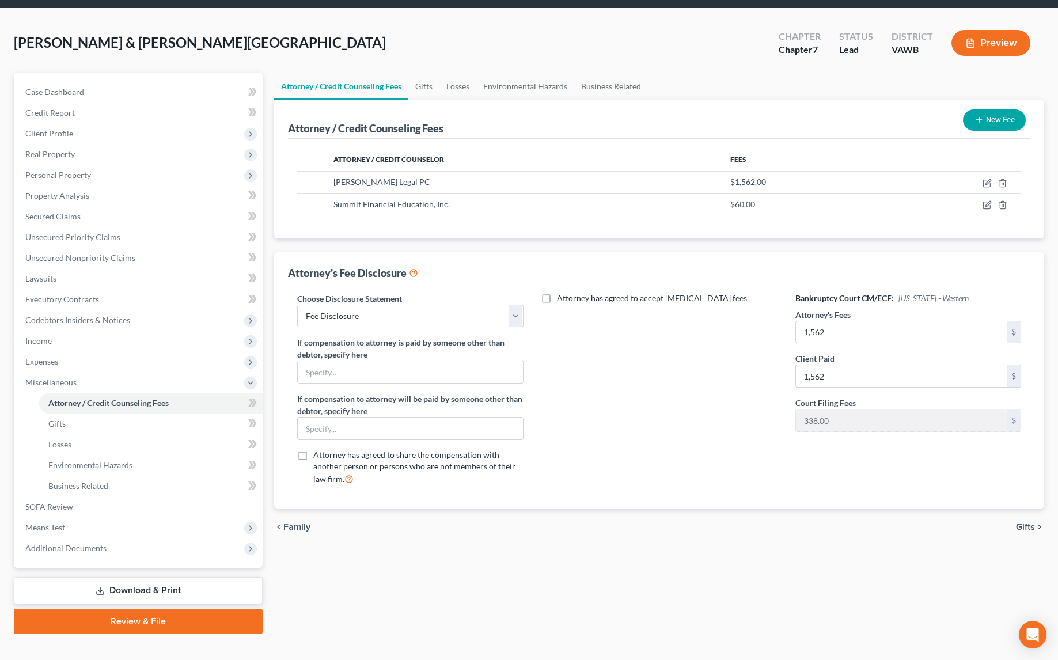
scroll to position [54, 0]
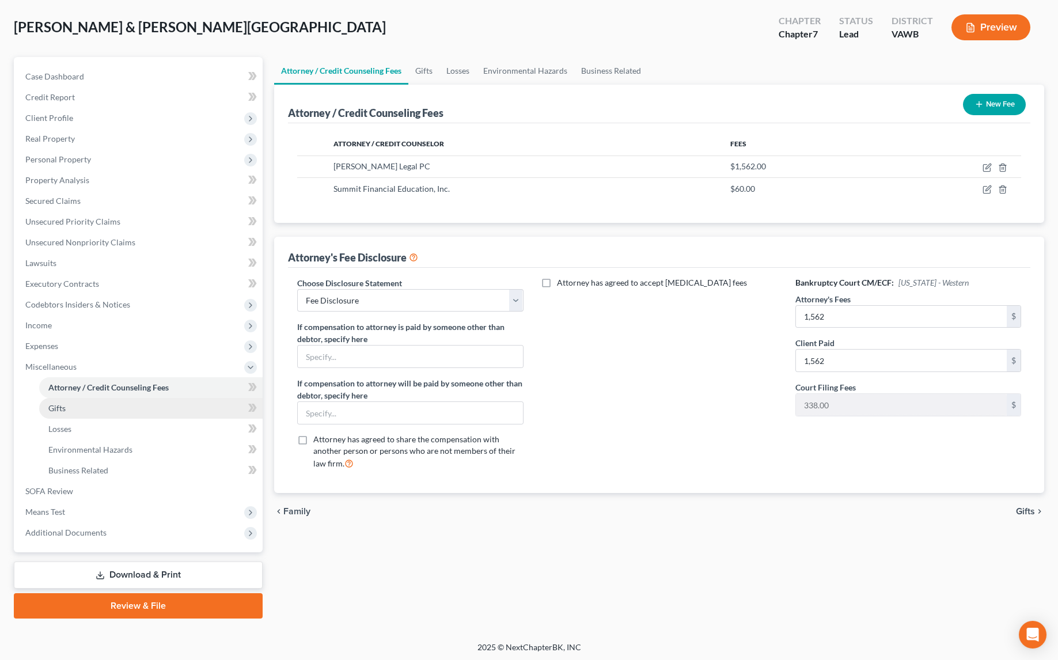
click at [58, 411] on span "Gifts" at bounding box center [56, 408] width 17 height 10
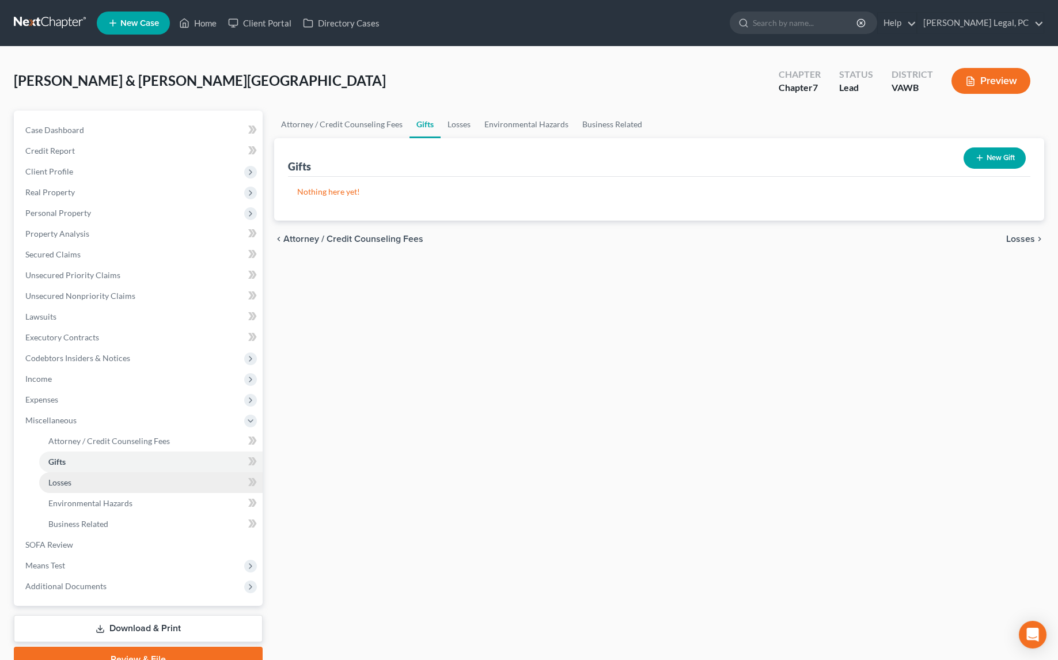
click at [56, 484] on span "Losses" at bounding box center [59, 482] width 23 height 10
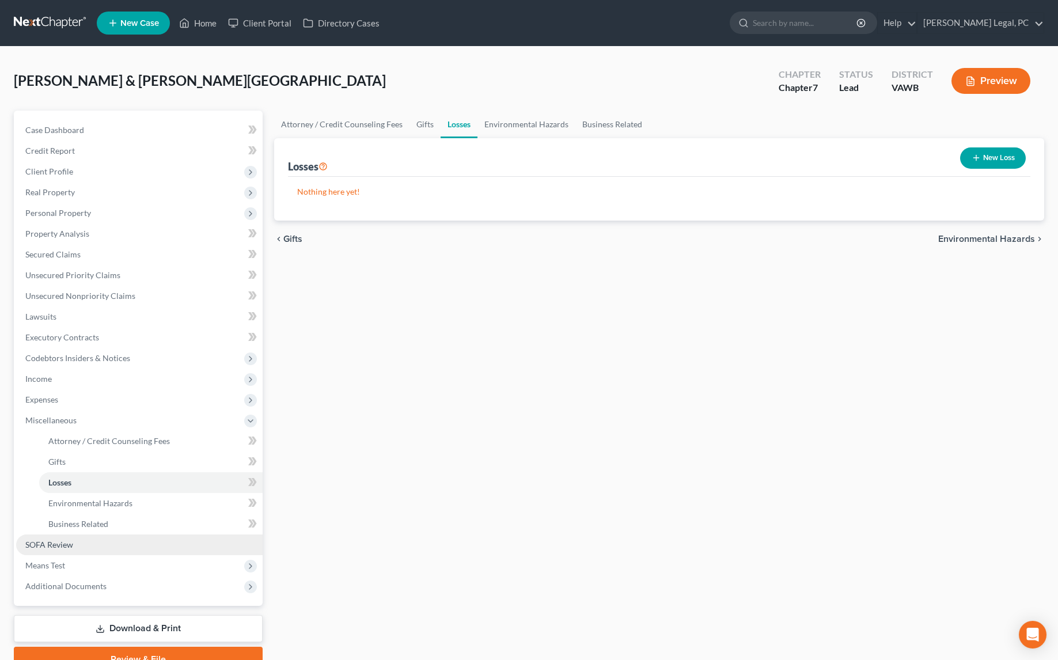
click at [53, 538] on link "SOFA Review" at bounding box center [139, 545] width 247 height 21
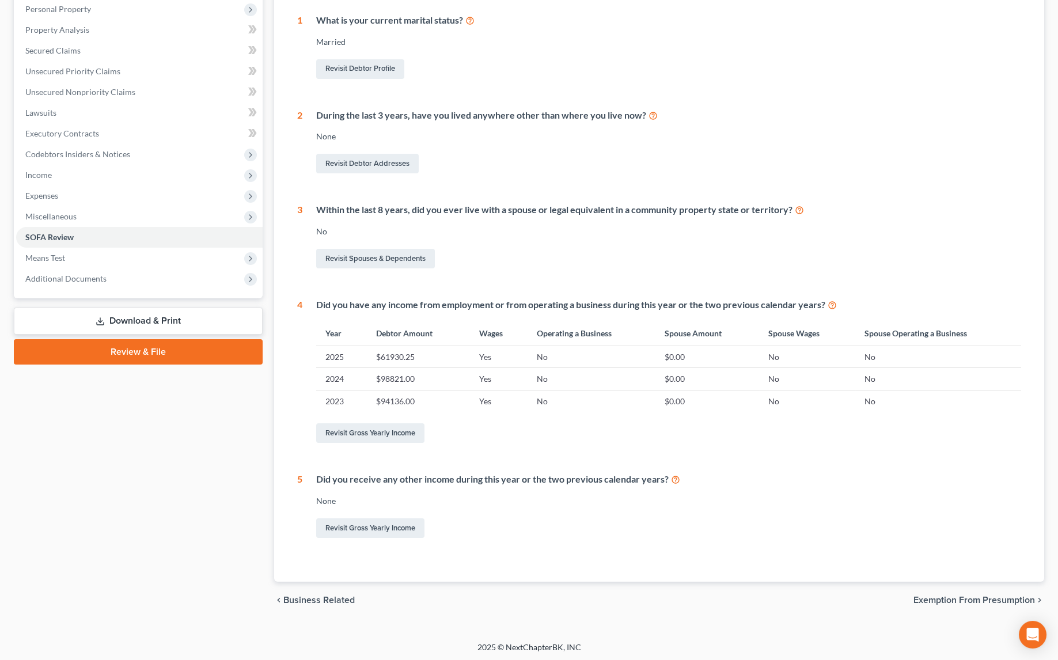
scroll to position [151, 0]
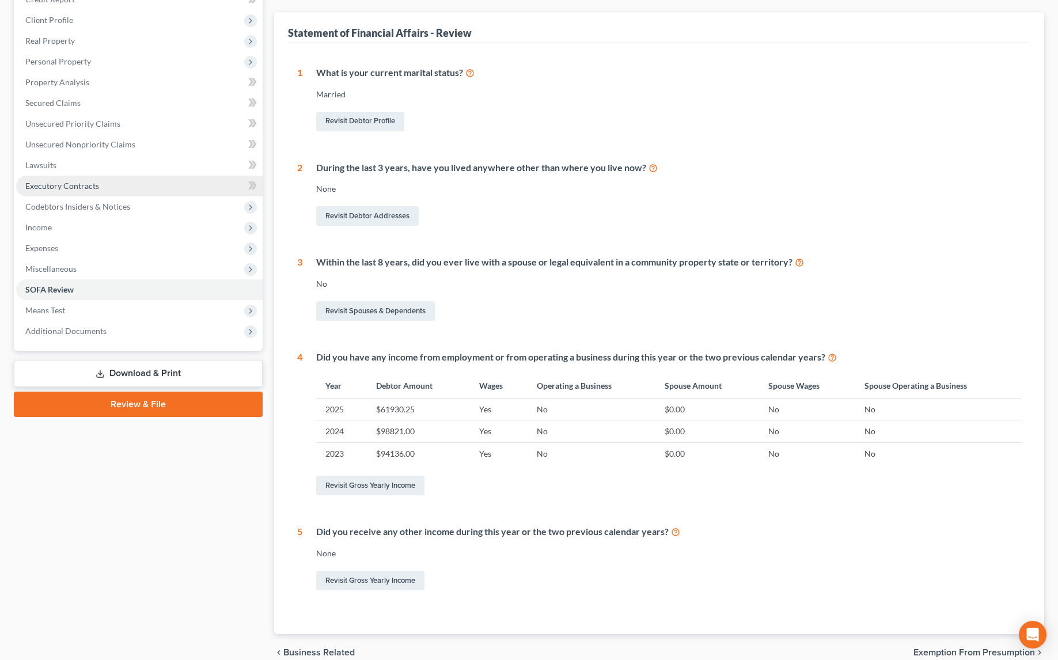
click at [42, 187] on span "Executory Contracts" at bounding box center [62, 186] width 74 height 10
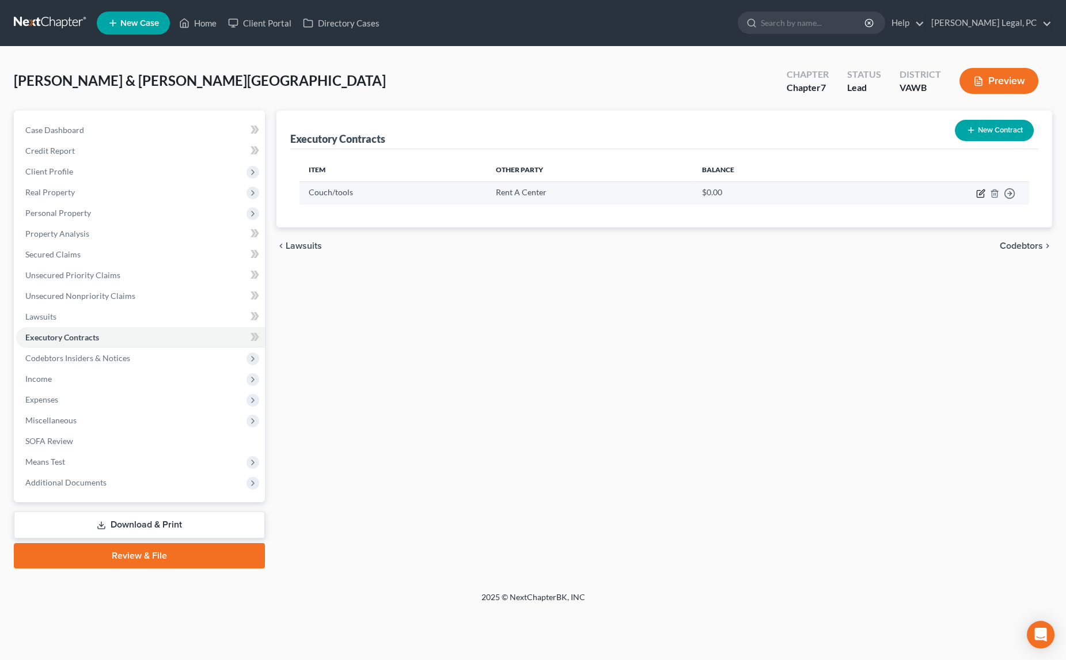
click at [978, 192] on icon "button" at bounding box center [980, 193] width 9 height 9
select select "3"
select select "2"
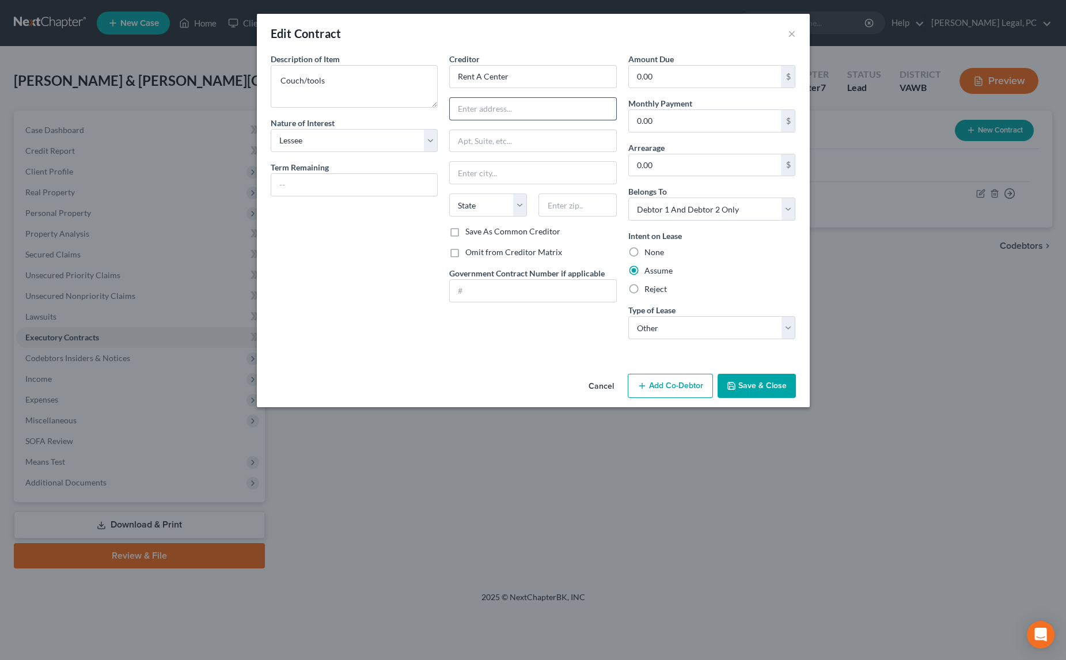
click at [503, 108] on input "text" at bounding box center [533, 109] width 166 height 22
type input "[STREET_ADDRESS]"
type input "Plano"
select select "45"
type input "75024"
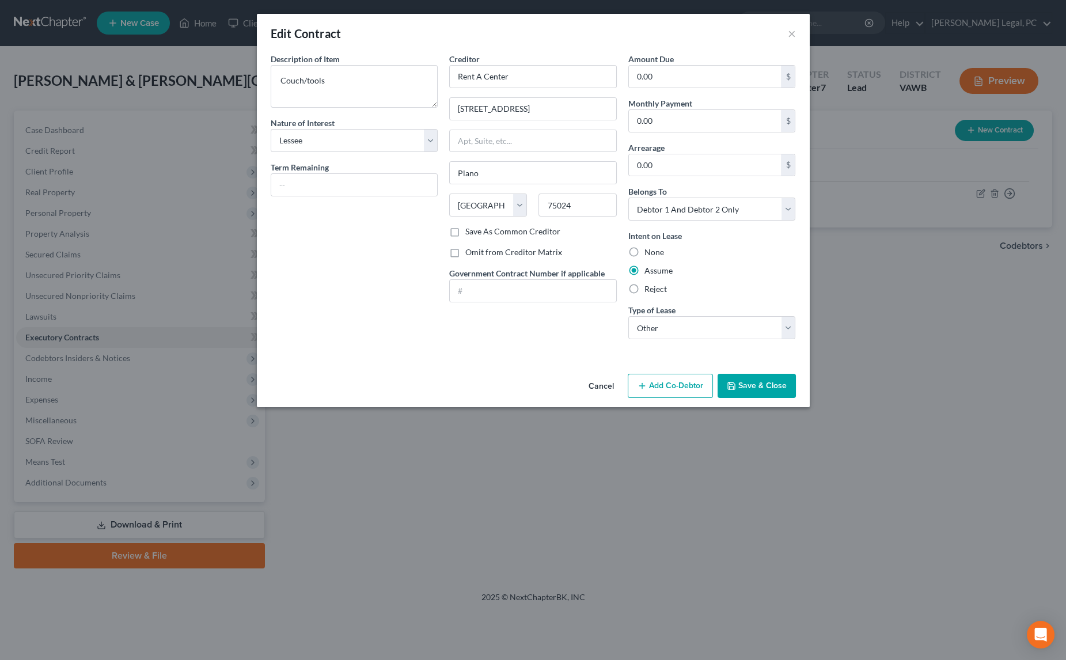
click at [775, 388] on button "Save & Close" at bounding box center [757, 386] width 78 height 24
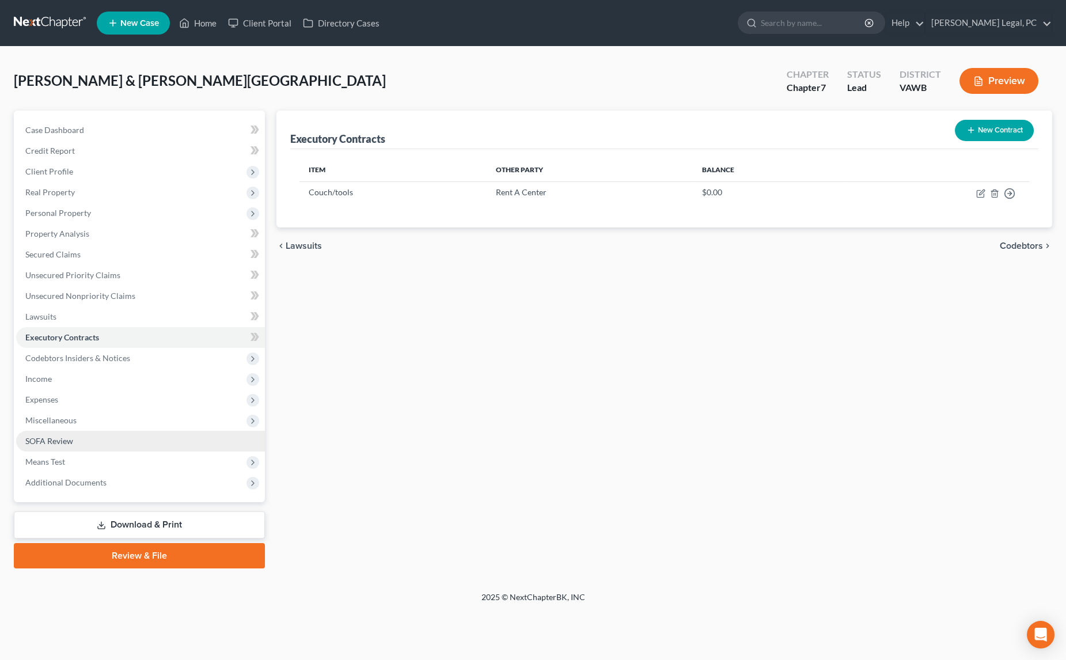
click at [36, 439] on span "SOFA Review" at bounding box center [49, 441] width 48 height 10
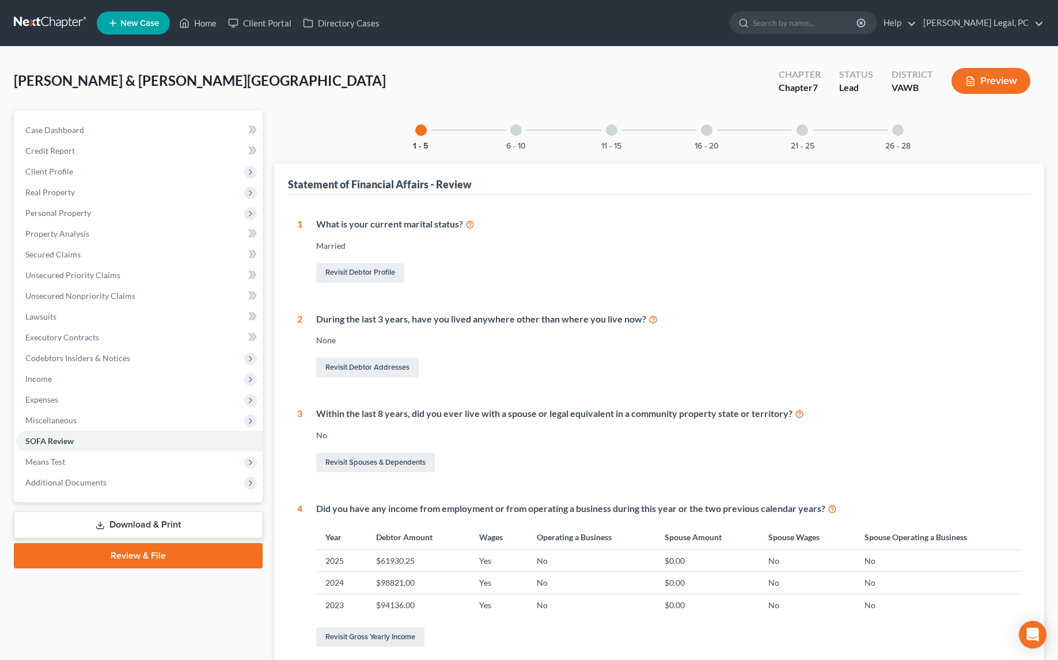
click at [798, 127] on div at bounding box center [803, 130] width 12 height 12
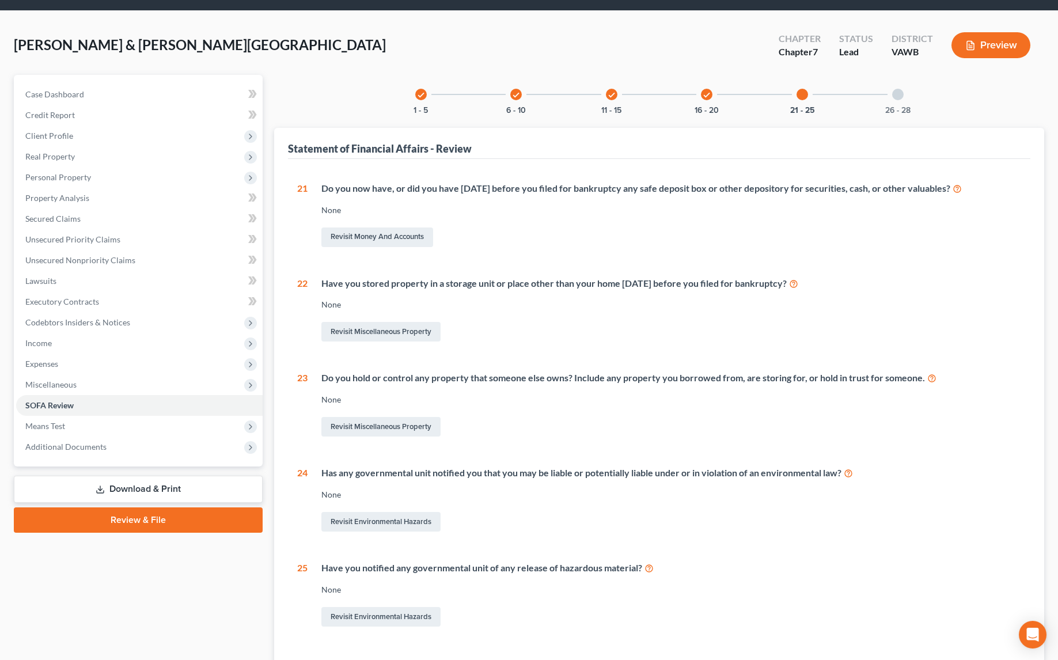
scroll to position [20, 0]
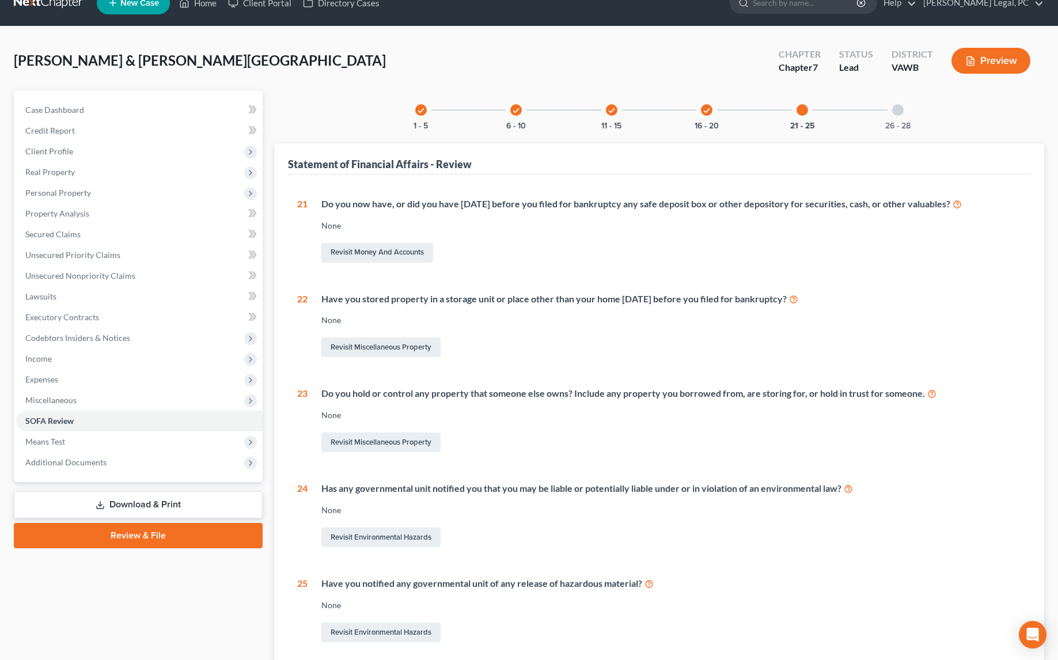
click at [896, 115] on div "26 - 28" at bounding box center [897, 109] width 39 height 39
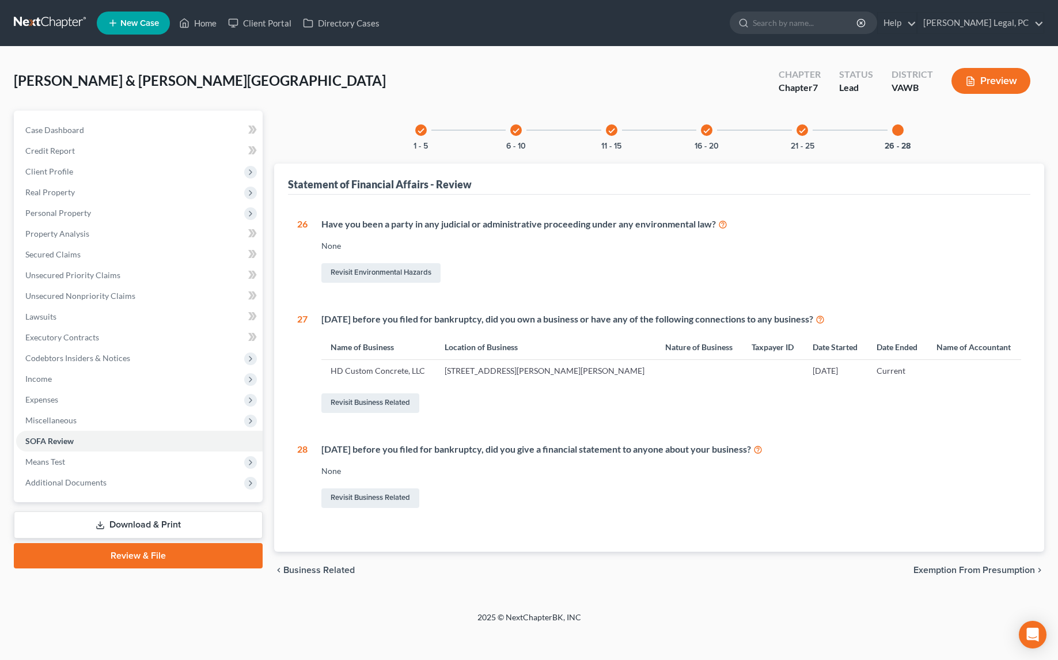
scroll to position [0, 0]
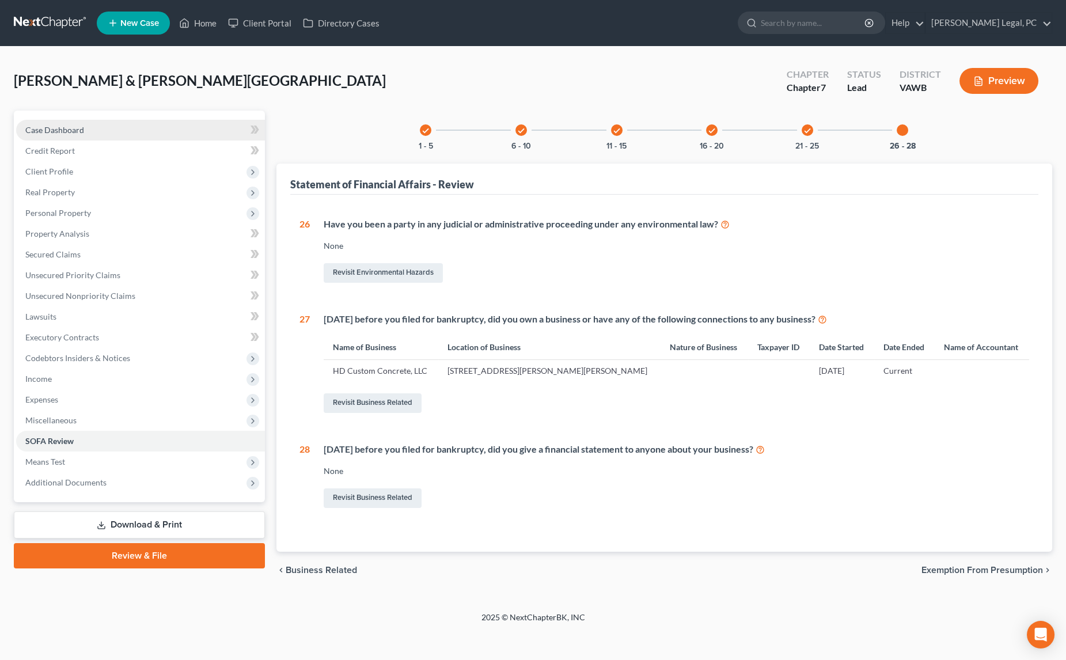
click at [31, 128] on span "Case Dashboard" at bounding box center [54, 130] width 59 height 10
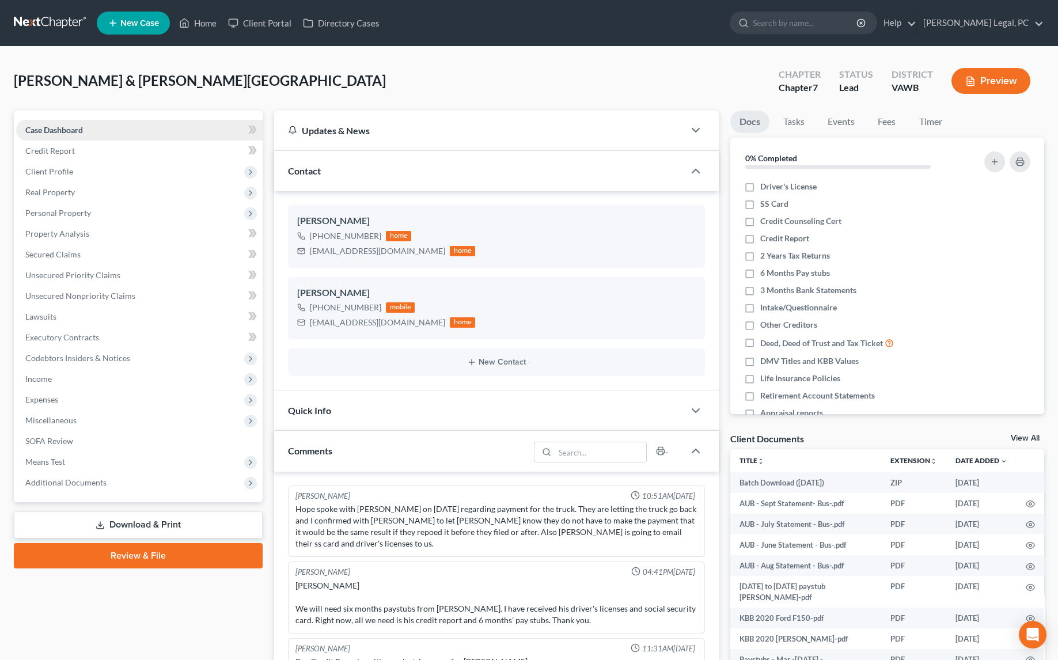
scroll to position [958, 0]
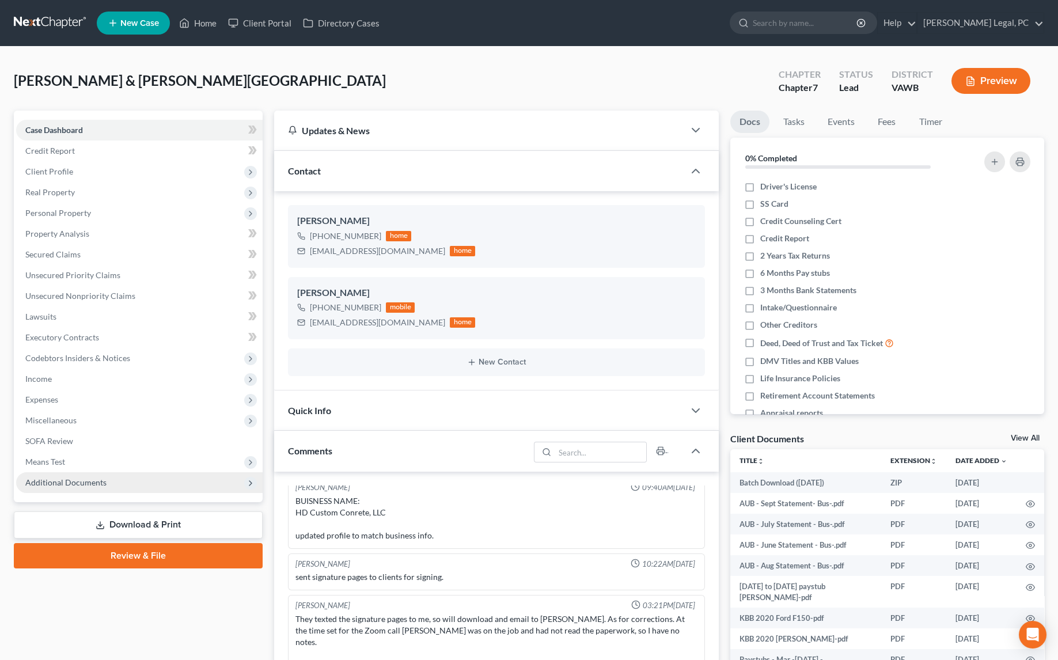
click at [73, 486] on span "Additional Documents" at bounding box center [65, 482] width 81 height 10
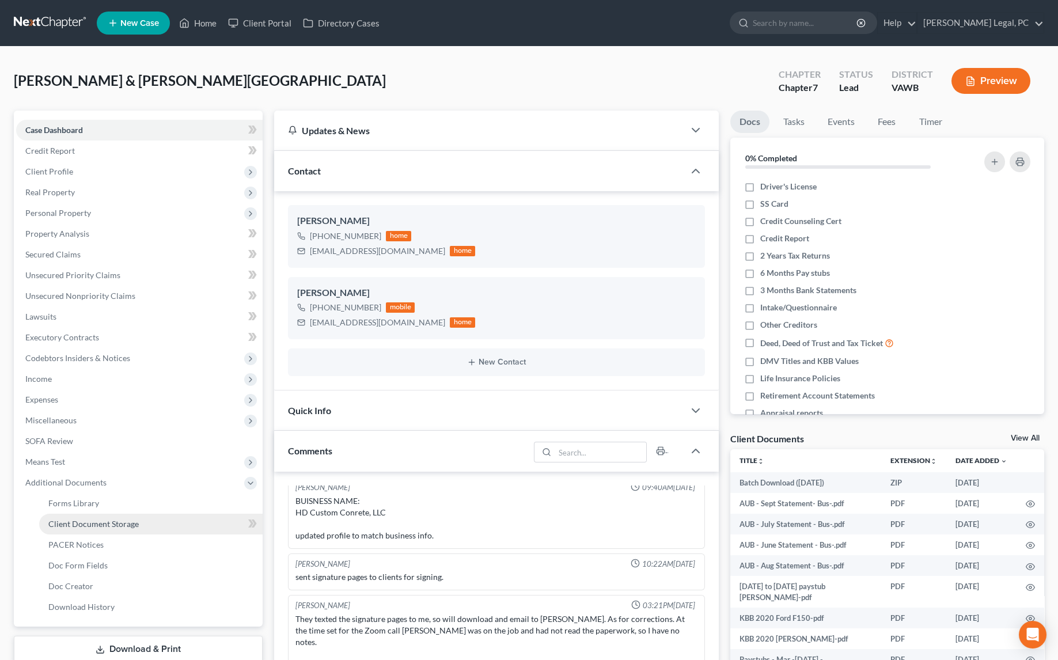
click at [84, 524] on span "Client Document Storage" at bounding box center [93, 524] width 90 height 10
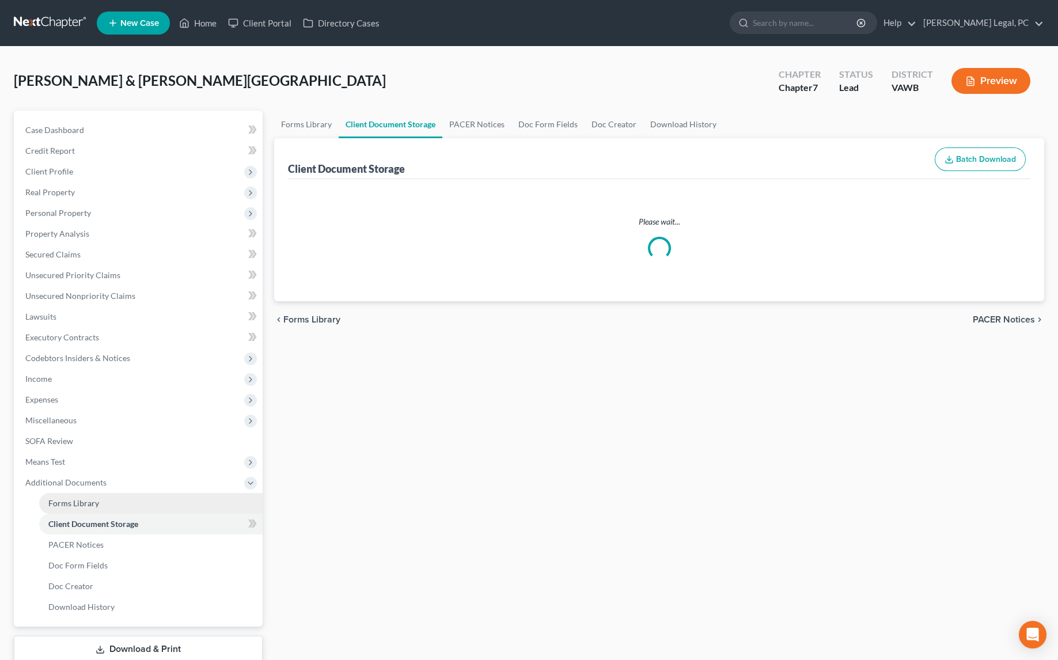
select select "0"
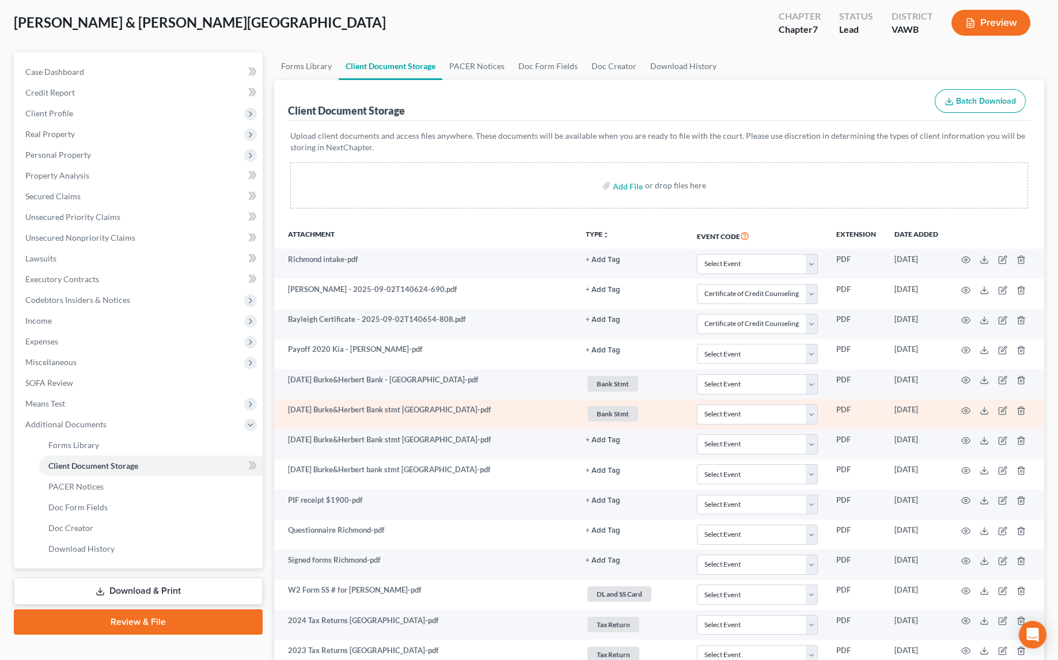
scroll to position [261, 0]
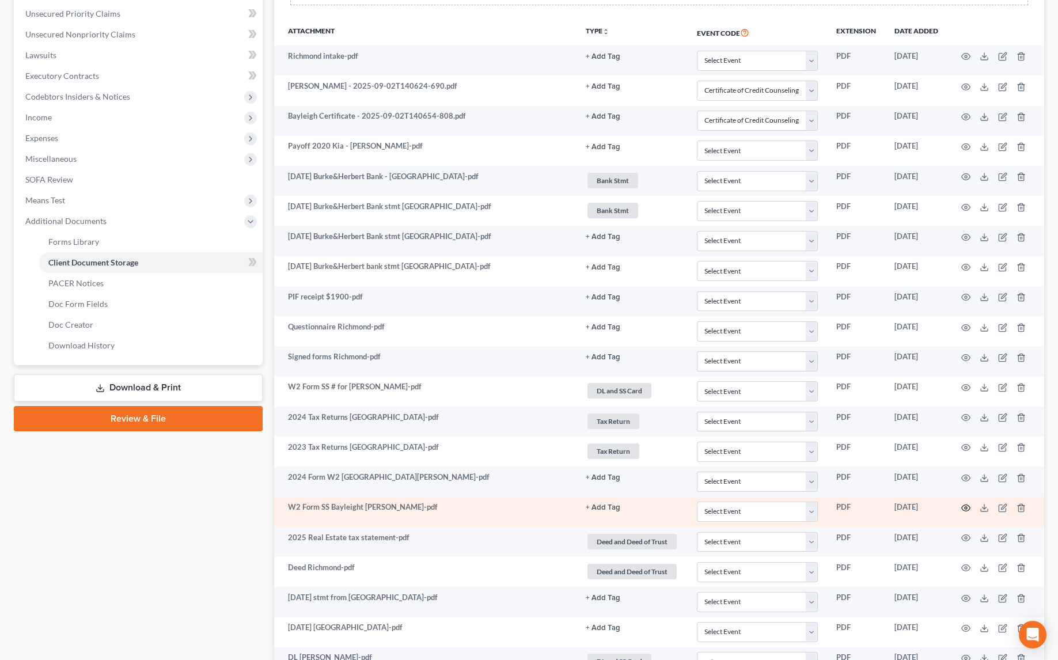
click at [963, 503] on icon "button" at bounding box center [965, 507] width 9 height 9
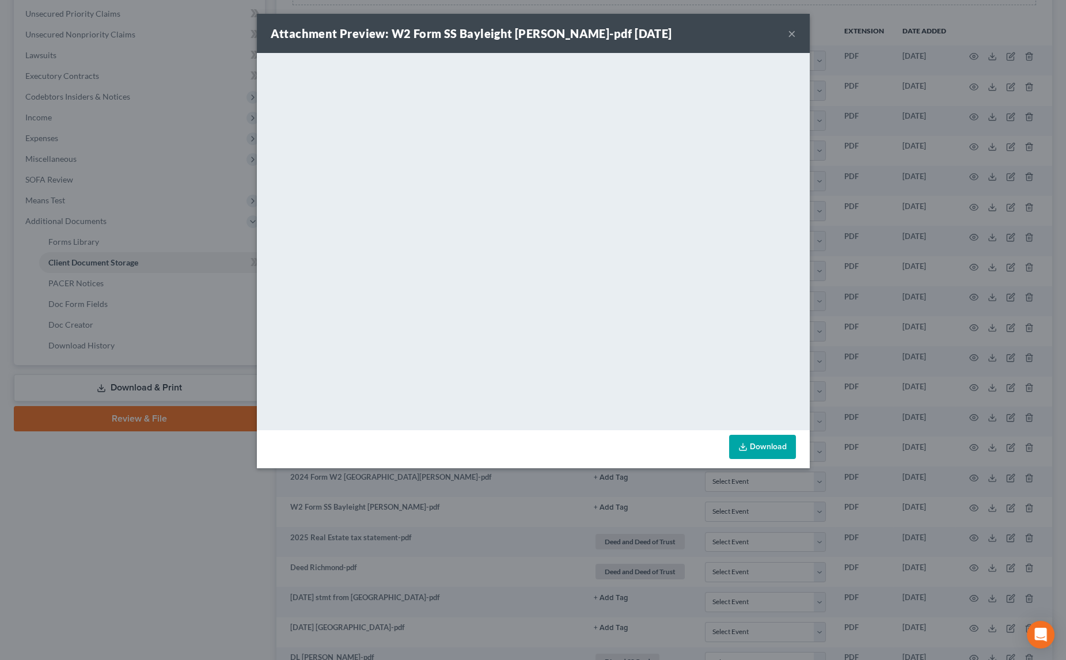
click at [791, 35] on button "×" at bounding box center [792, 33] width 8 height 14
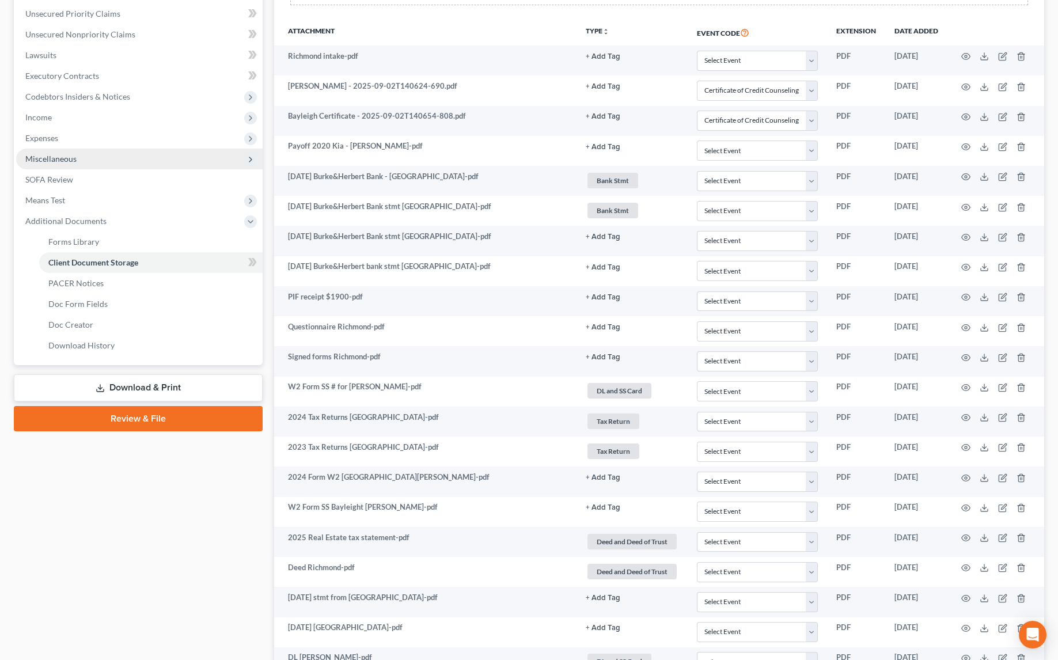
click at [52, 164] on span "Miscellaneous" at bounding box center [139, 159] width 247 height 21
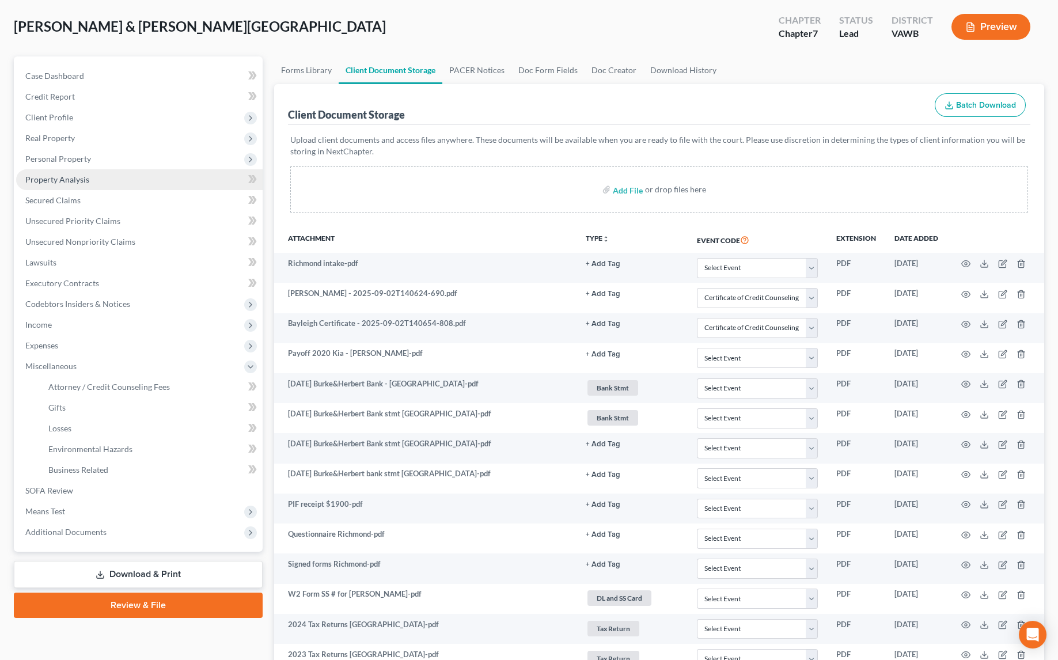
scroll to position [52, 0]
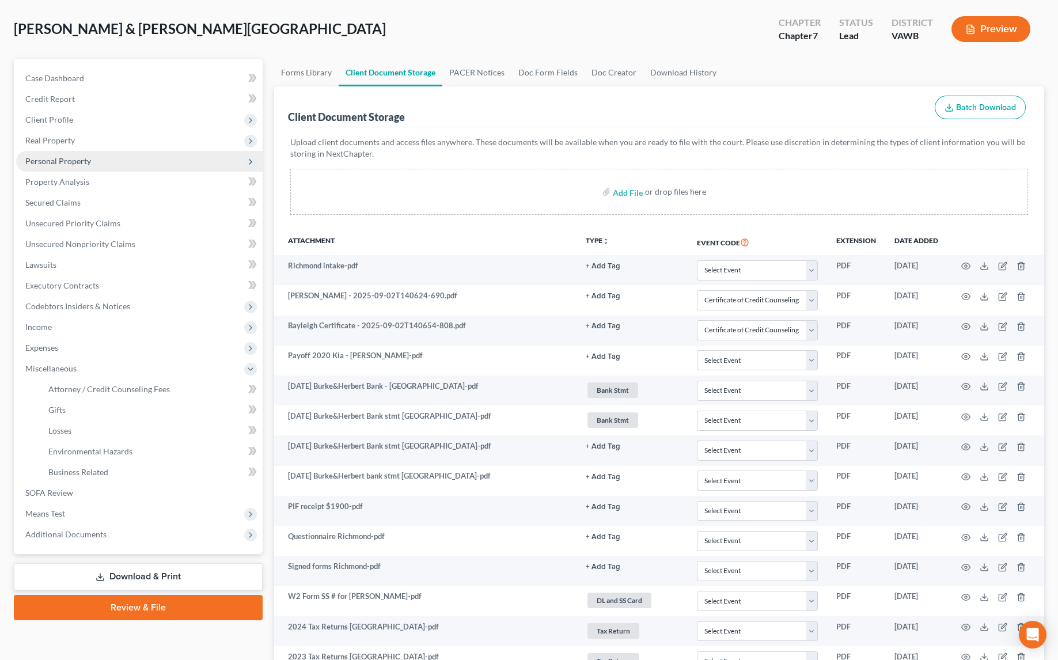
click at [50, 160] on span "Personal Property" at bounding box center [58, 161] width 66 height 10
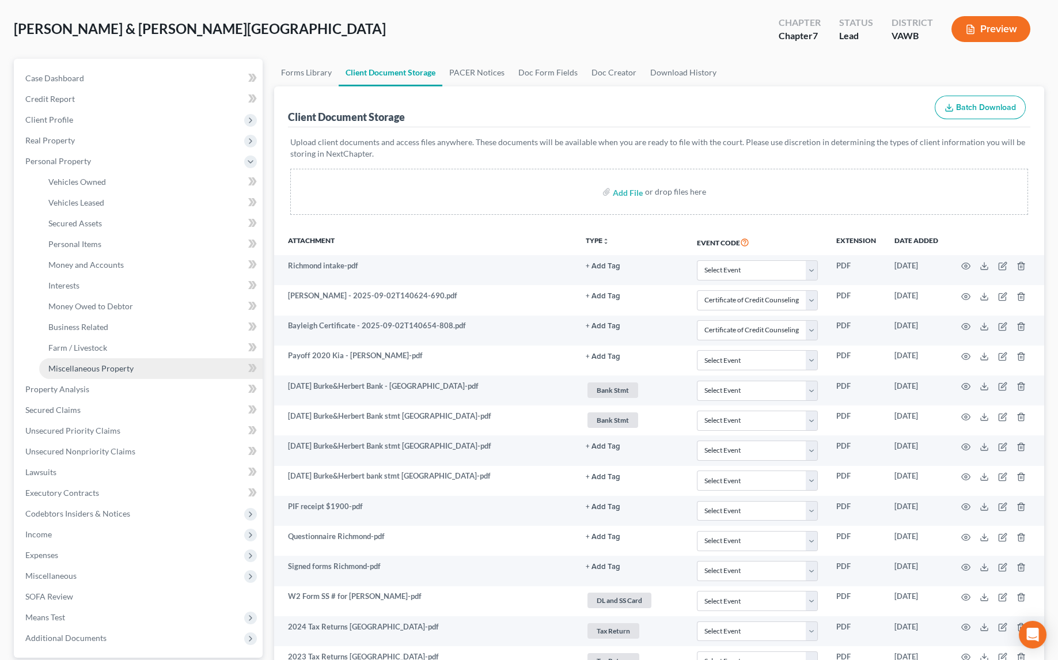
click at [53, 372] on link "Miscellaneous Property" at bounding box center [150, 368] width 223 height 21
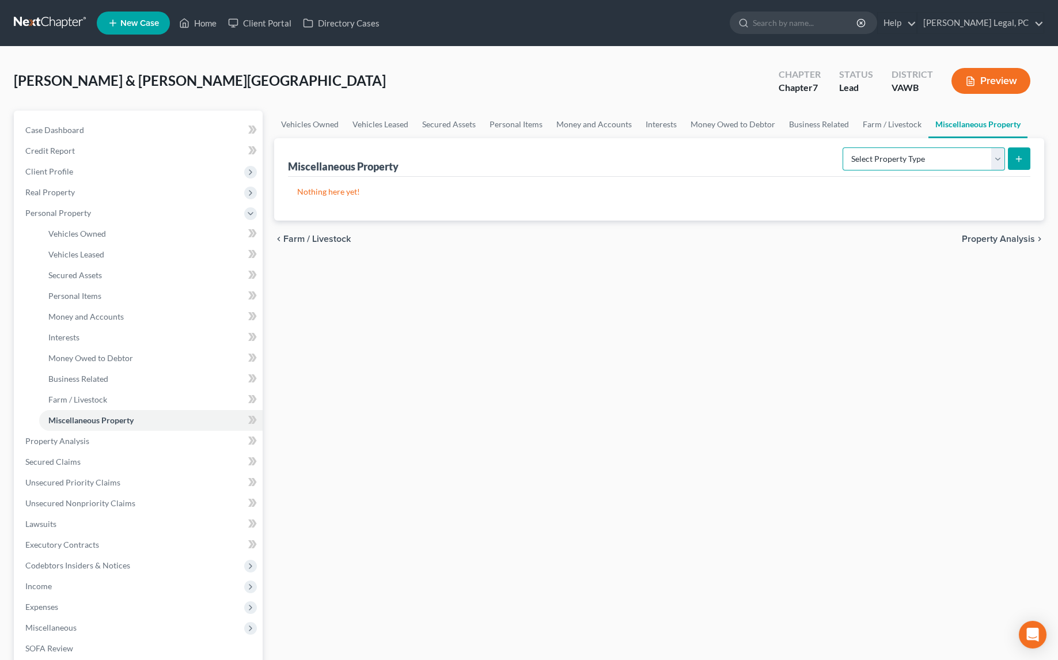
click at [875, 157] on select "Select Property Type Assigned for Creditor Benefit [DATE] Holding for Another N…" at bounding box center [924, 158] width 162 height 23
select select "transferred"
click at [843, 147] on select "Select Property Type Assigned for Creditor Benefit [DATE] Holding for Another N…" at bounding box center [924, 158] width 162 height 23
click at [1024, 157] on button "submit" at bounding box center [1019, 158] width 22 height 22
select select "Ordinary ([DATE])"
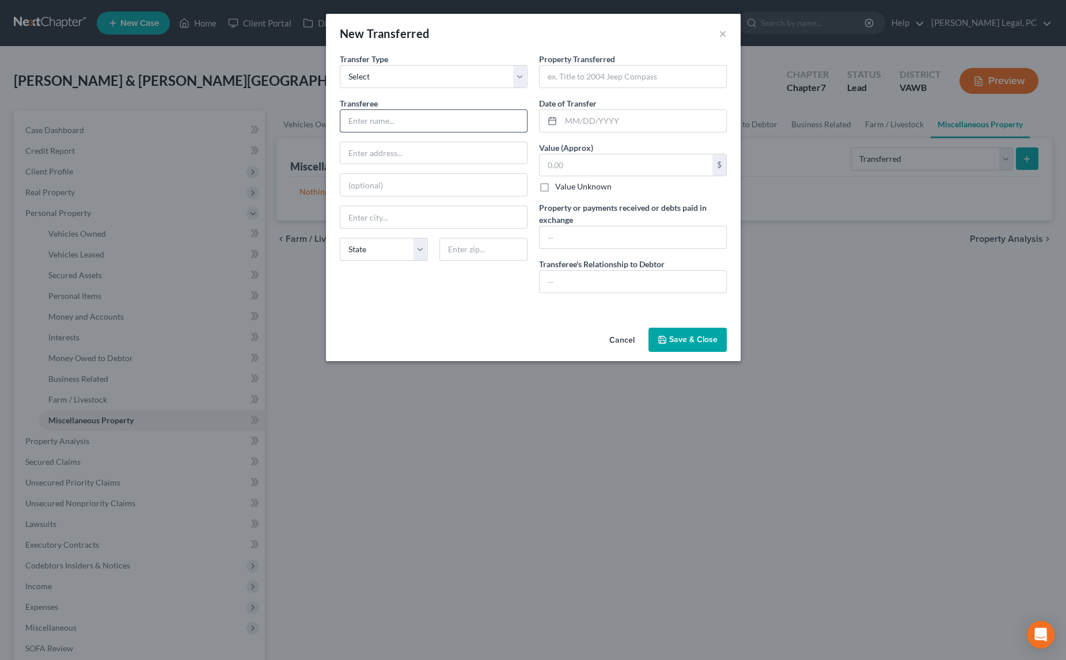
click at [393, 113] on input "text" at bounding box center [433, 121] width 187 height 22
type input "[PERSON_NAME]"
click at [580, 69] on input "text" at bounding box center [633, 77] width 187 height 22
type input "2015 Ford Fusion"
type input "[DATE]"
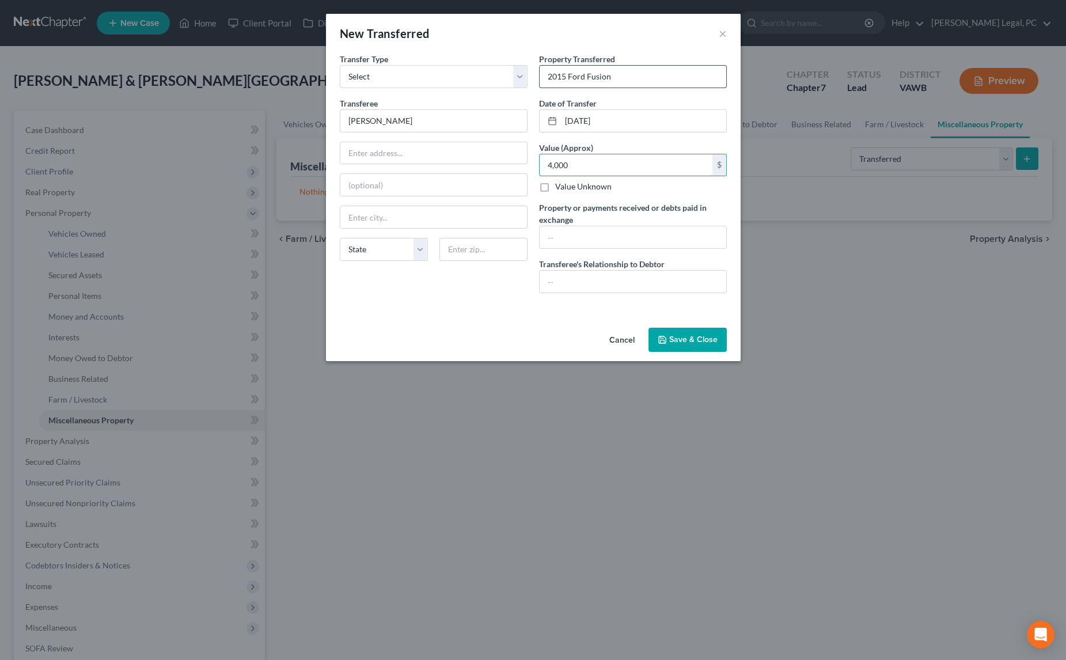
type input "4,000"
type input "$4,000.00"
type input "n/a"
click at [698, 339] on button "Save & Close" at bounding box center [688, 340] width 78 height 24
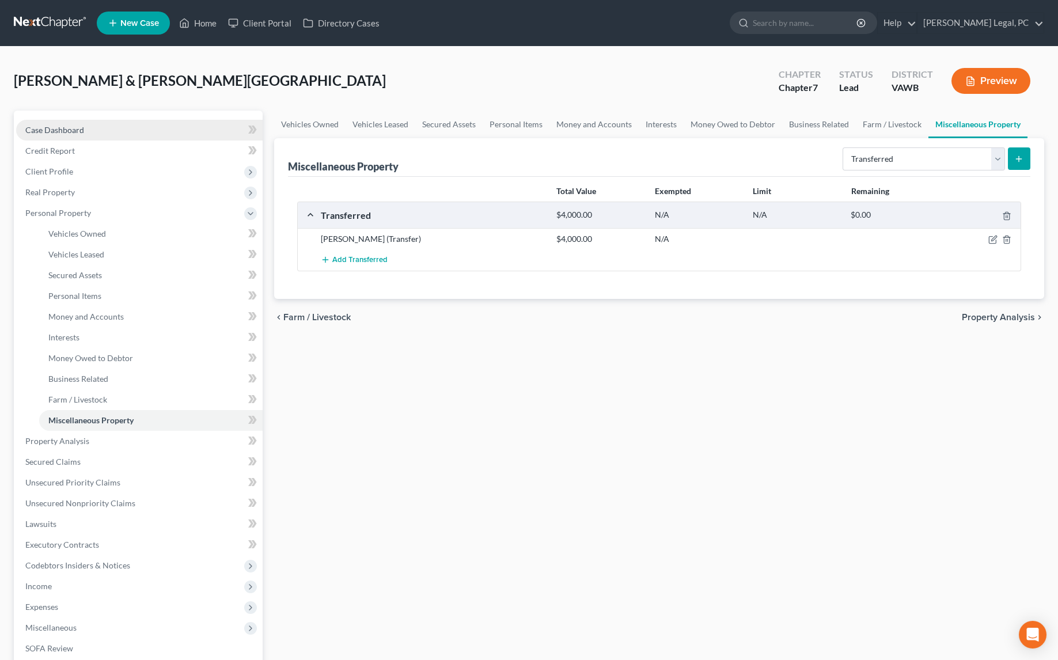
click at [65, 130] on span "Case Dashboard" at bounding box center [54, 130] width 59 height 10
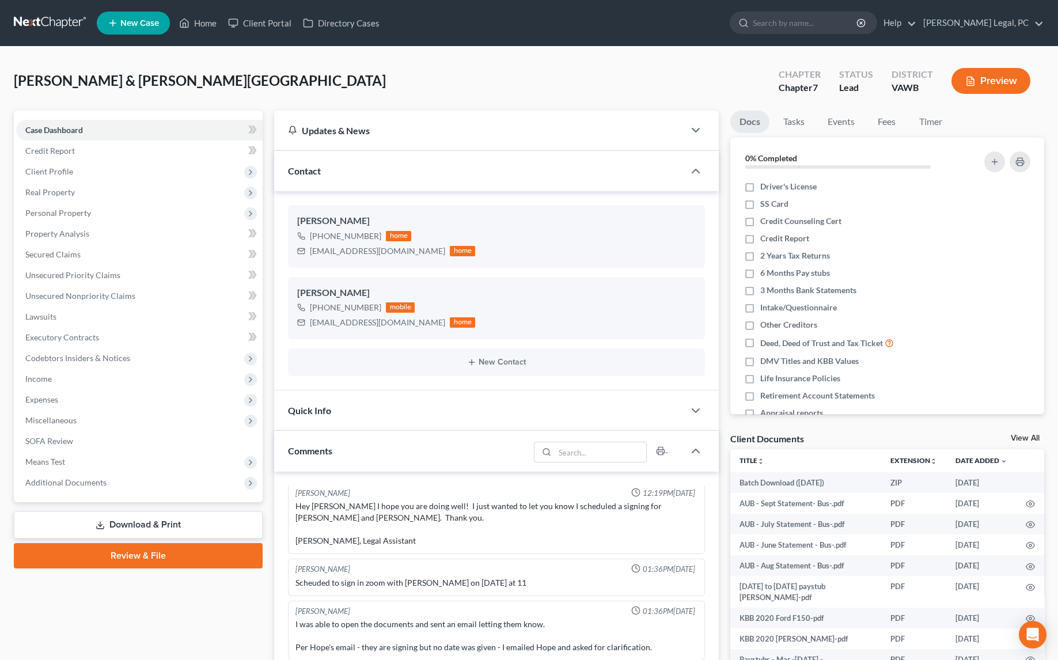
scroll to position [382, 0]
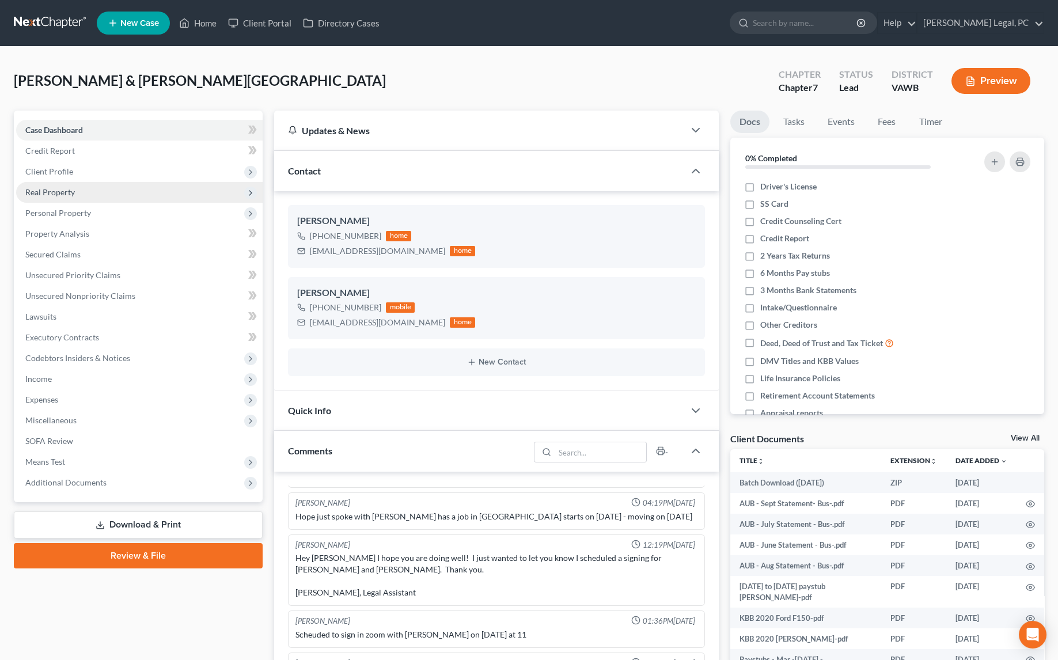
click at [55, 199] on span "Real Property" at bounding box center [139, 192] width 247 height 21
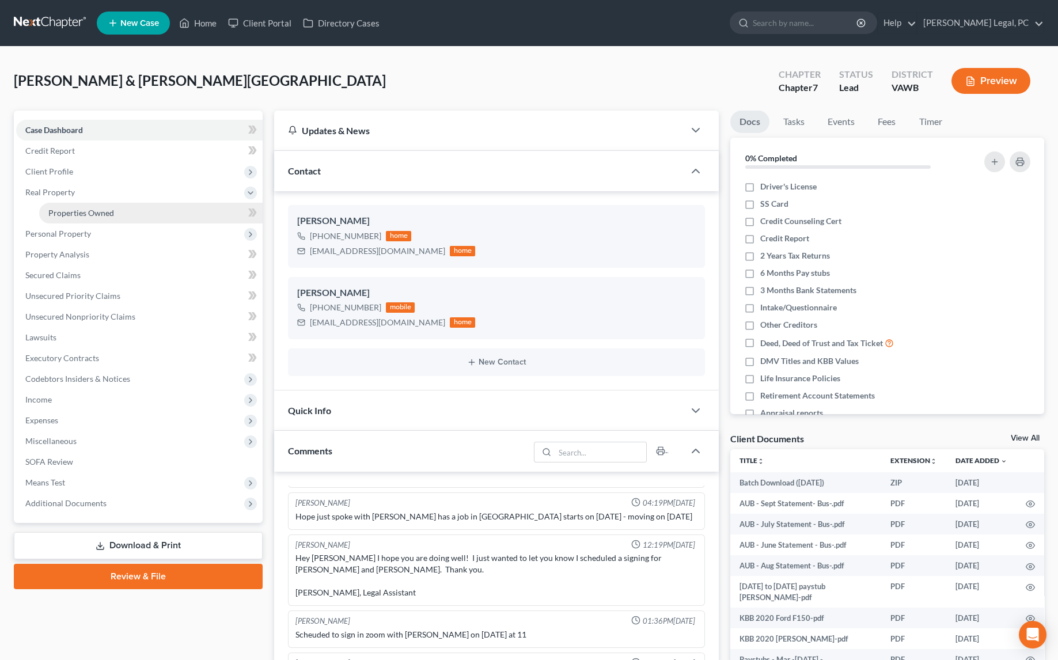
click at [82, 213] on span "Properties Owned" at bounding box center [81, 213] width 66 height 10
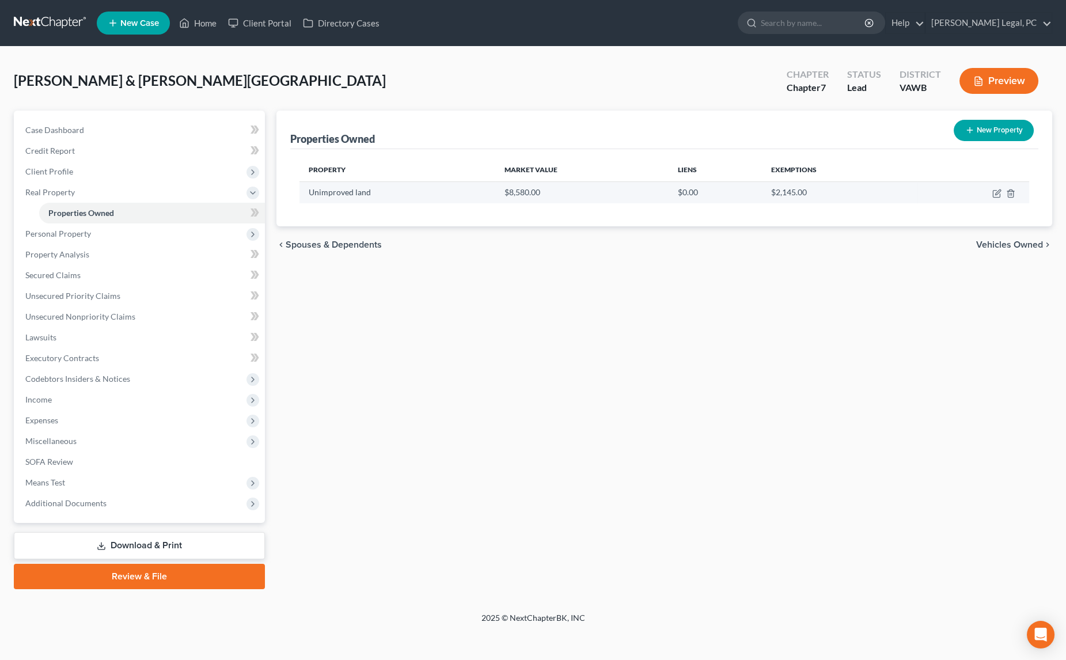
click at [996, 198] on td at bounding box center [974, 192] width 112 height 22
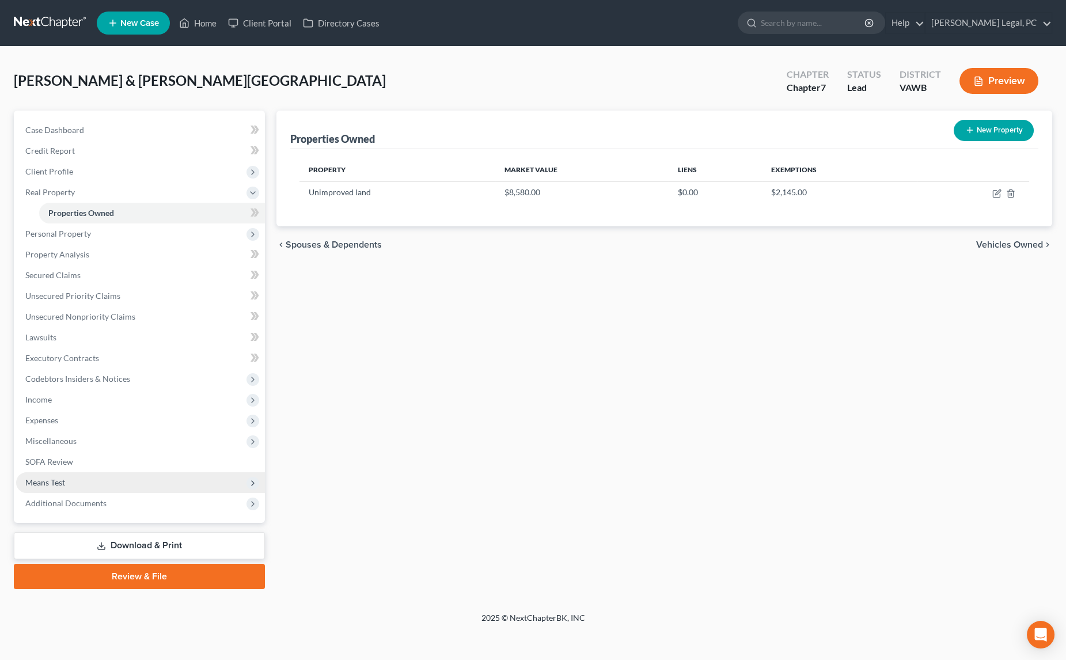
click at [50, 477] on span "Means Test" at bounding box center [45, 482] width 40 height 10
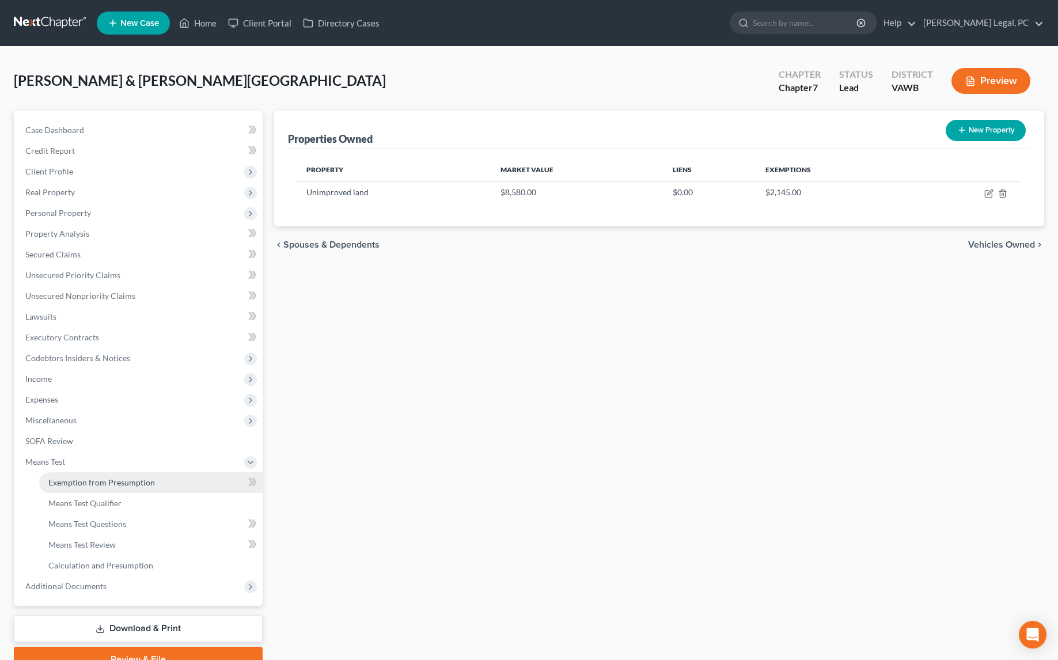
click at [82, 475] on link "Exemption from Presumption" at bounding box center [150, 482] width 223 height 21
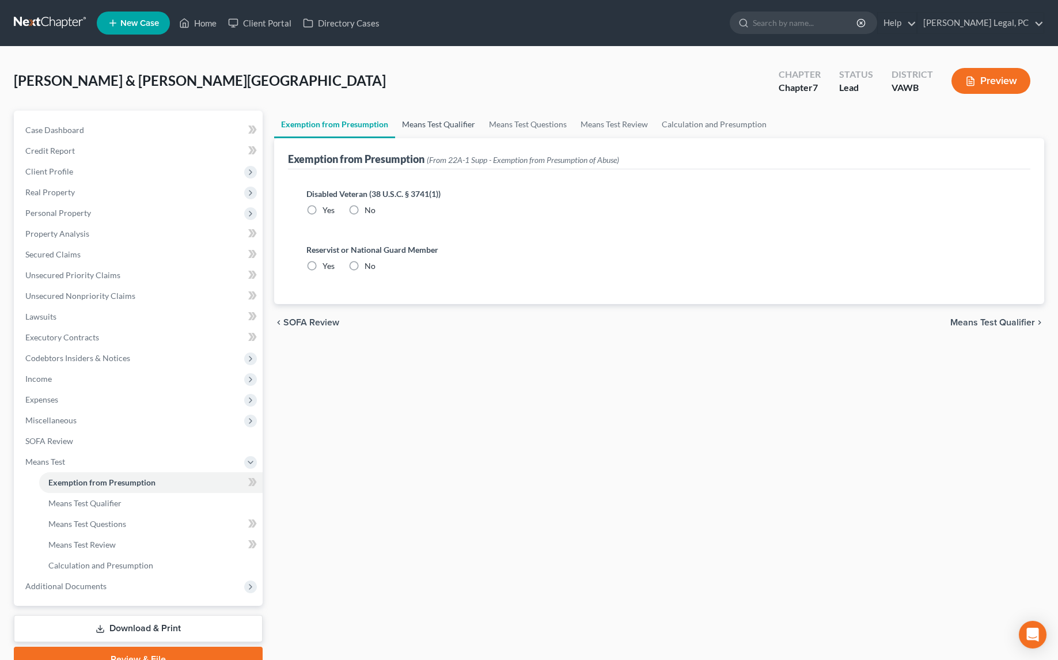
click at [411, 125] on link "Means Test Qualifier" at bounding box center [438, 125] width 87 height 28
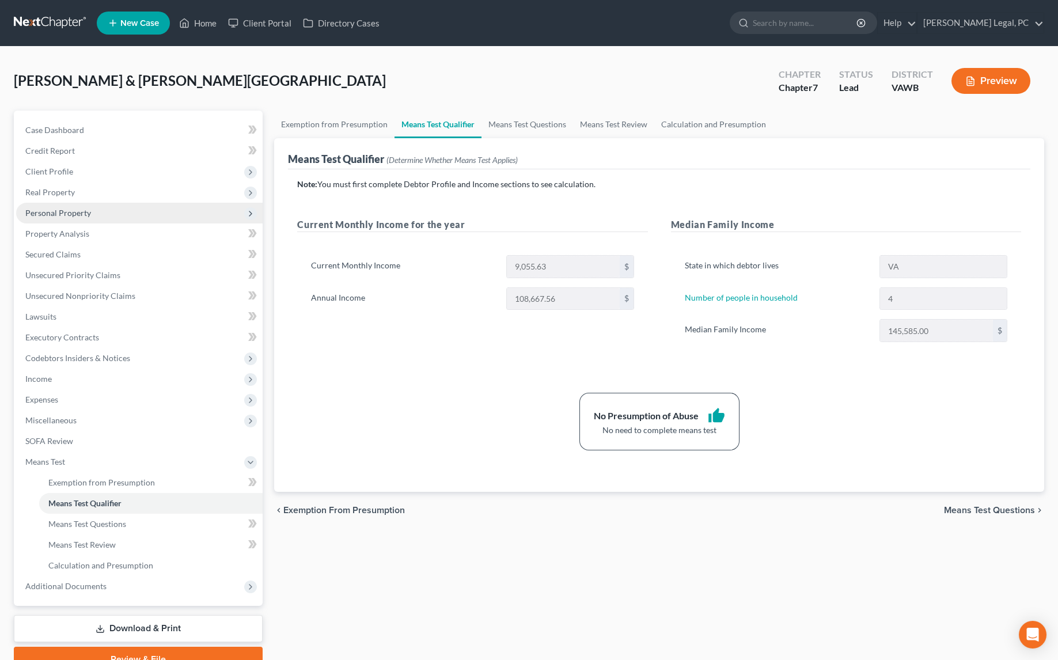
click at [50, 215] on span "Personal Property" at bounding box center [58, 213] width 66 height 10
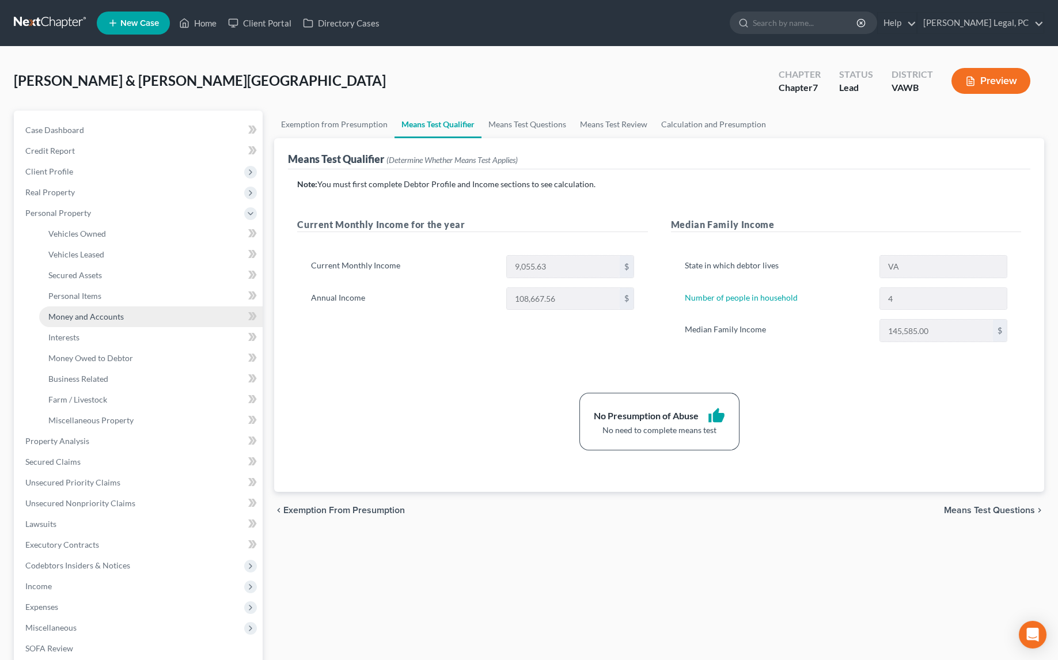
click at [91, 319] on span "Money and Accounts" at bounding box center [85, 317] width 75 height 10
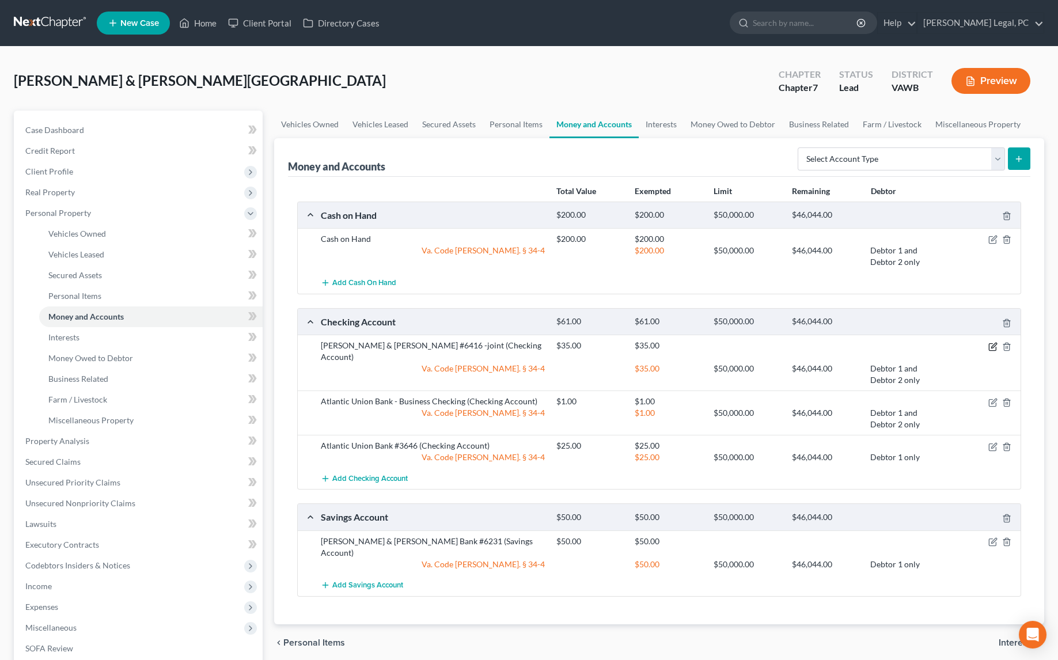
click at [994, 345] on icon "button" at bounding box center [992, 346] width 9 height 9
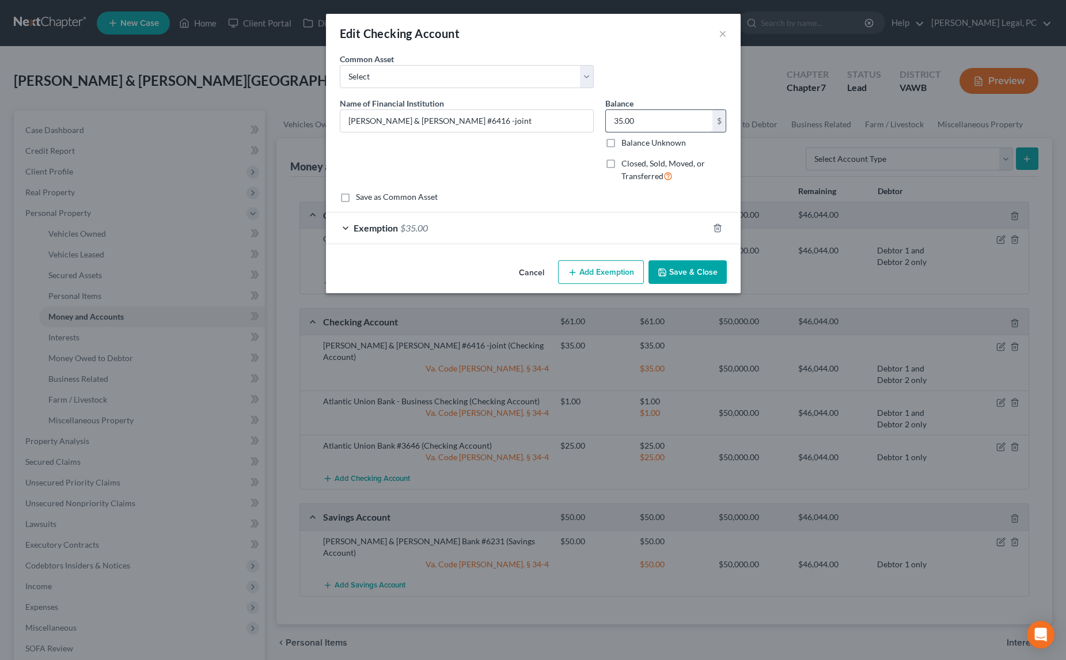
click at [640, 120] on input "35.00" at bounding box center [659, 121] width 107 height 22
type input "600"
click at [529, 230] on div "Exemption $35.00" at bounding box center [517, 228] width 382 height 31
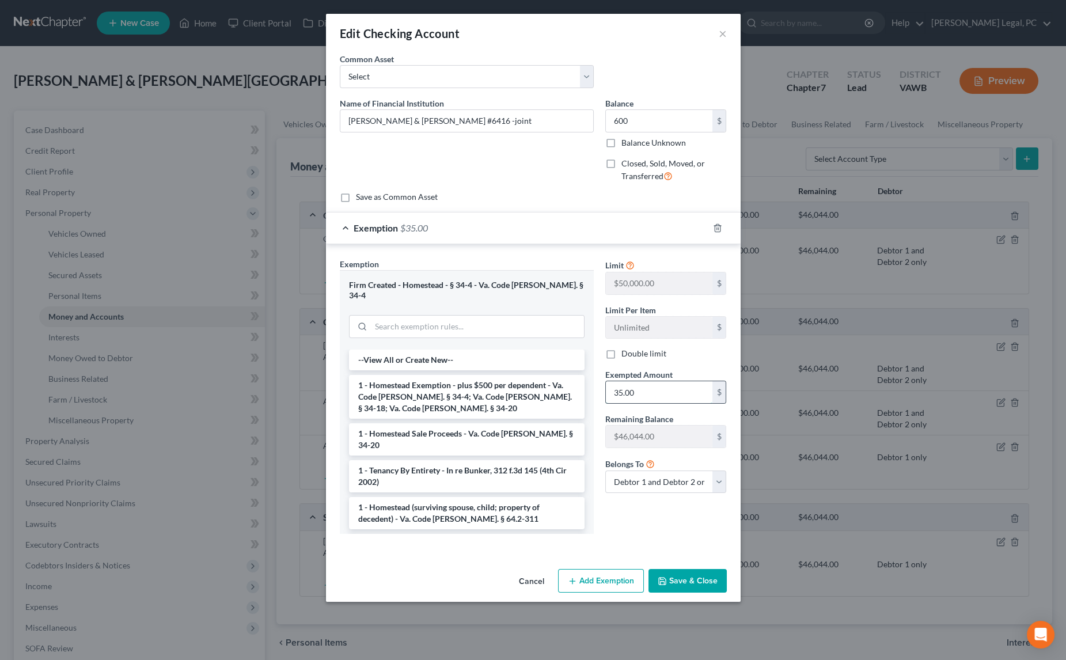
click at [647, 400] on input "35.00" at bounding box center [659, 392] width 107 height 22
type input "600"
click at [678, 569] on button "Save & Close" at bounding box center [688, 581] width 78 height 24
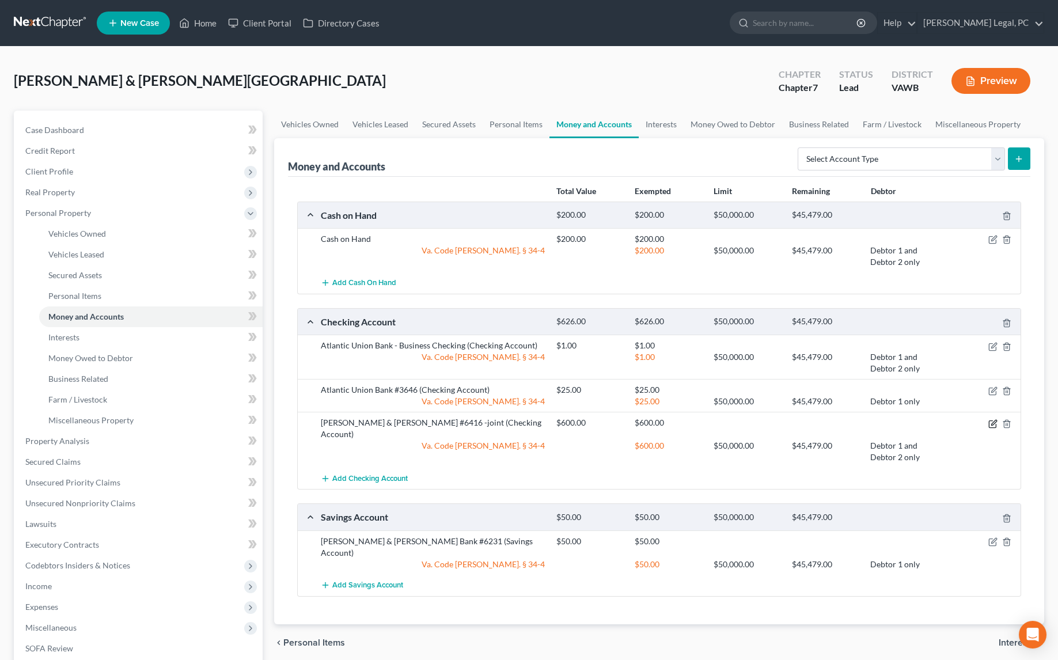
click at [994, 423] on icon "button" at bounding box center [992, 423] width 9 height 9
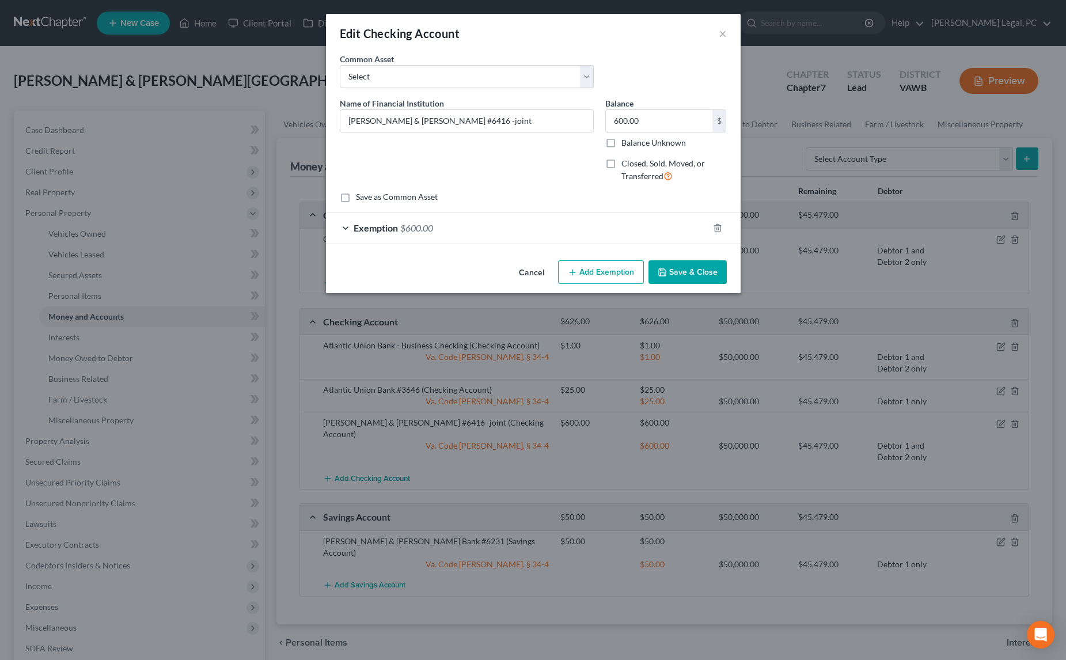
click at [534, 226] on div "Exemption $600.00" at bounding box center [517, 228] width 382 height 31
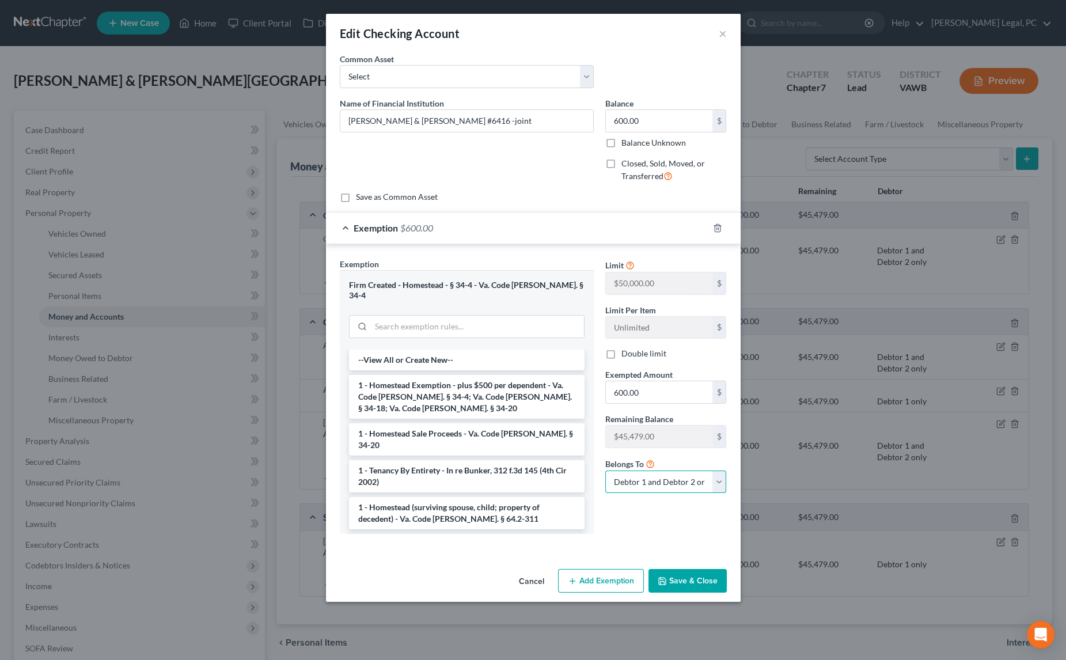
click at [627, 472] on select "Debtor 1 only Debtor 2 only Debtor 1 and Debtor 2 only" at bounding box center [666, 482] width 122 height 23
select select "1"
click at [605, 471] on select "Debtor 1 only Debtor 2 only Debtor 1 and Debtor 2 only" at bounding box center [666, 482] width 122 height 23
click at [681, 569] on button "Save & Close" at bounding box center [688, 581] width 78 height 24
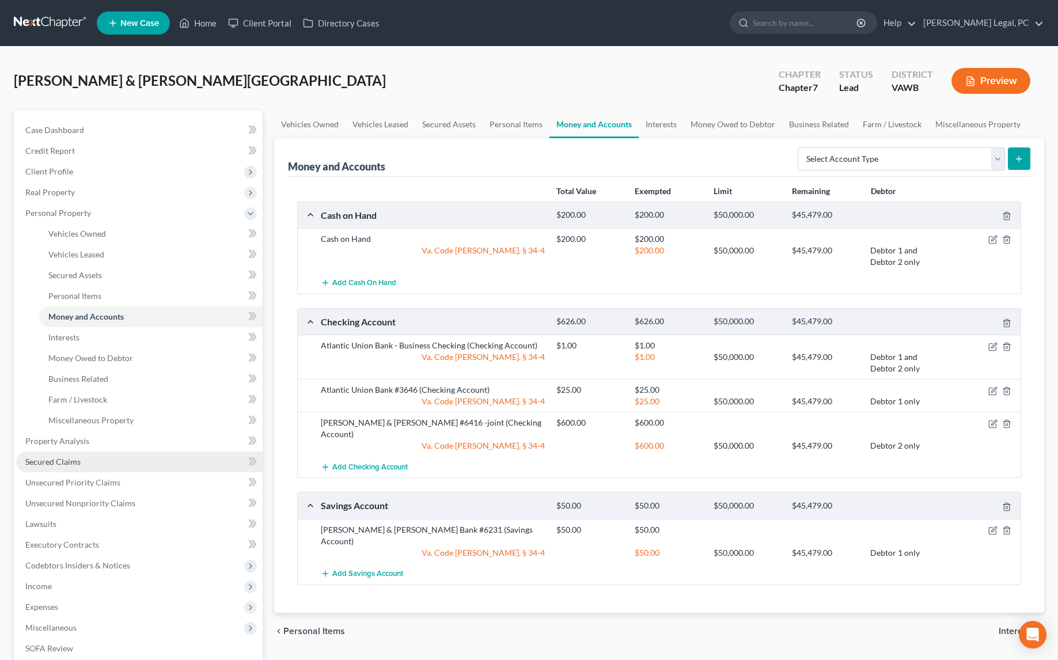
click at [81, 467] on link "Secured Claims" at bounding box center [139, 462] width 247 height 21
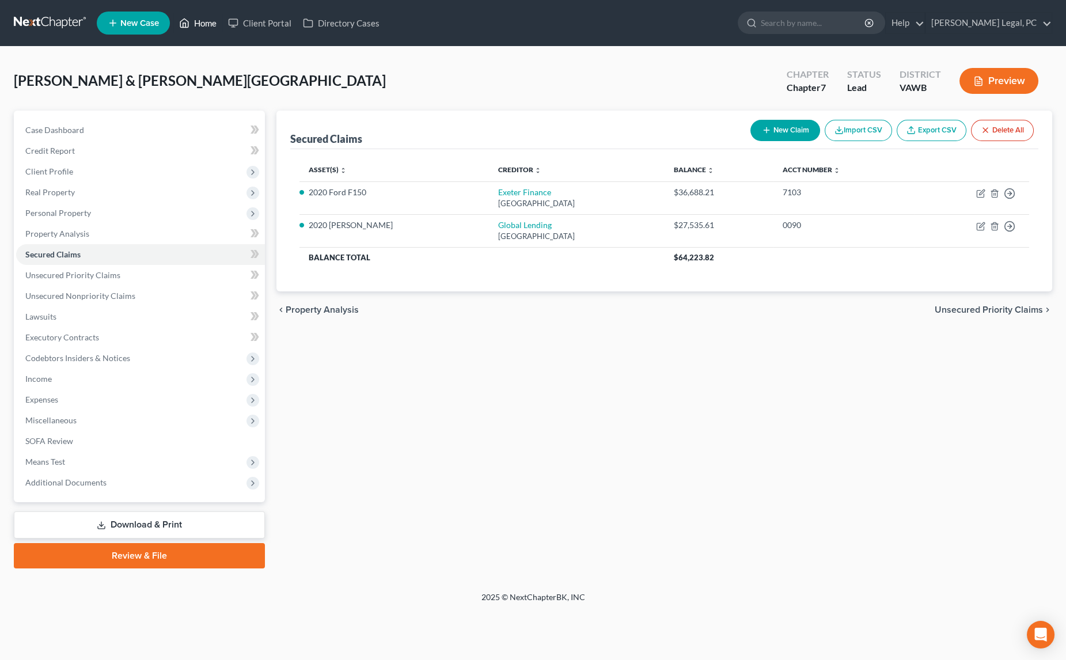
click at [189, 25] on icon at bounding box center [185, 23] width 8 height 9
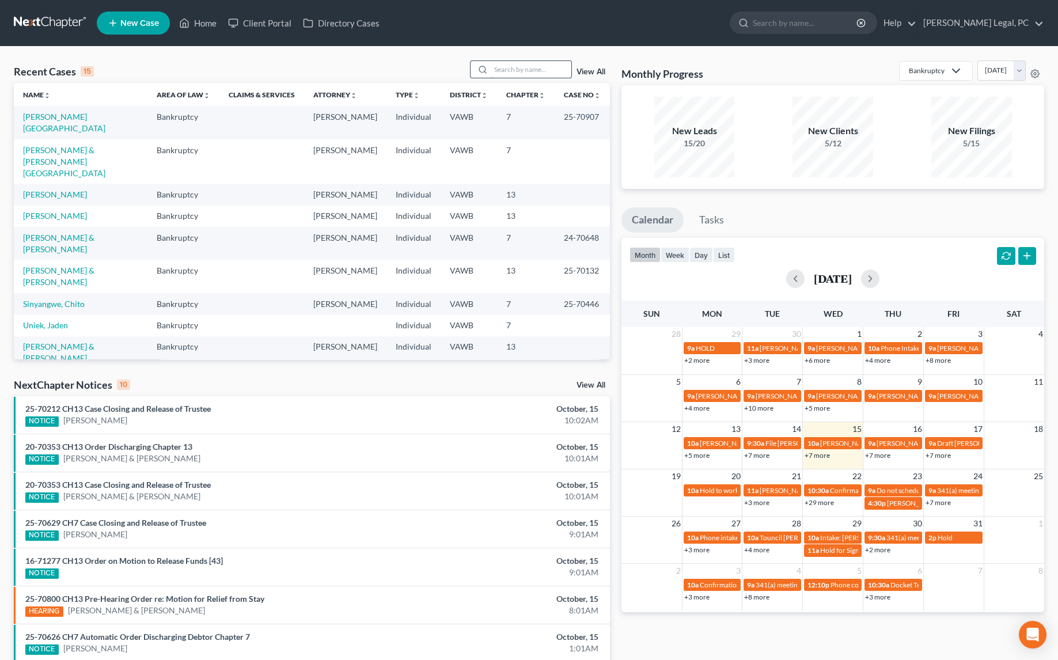
click at [514, 74] on input "search" at bounding box center [531, 69] width 81 height 17
type input "[PERSON_NAME]"
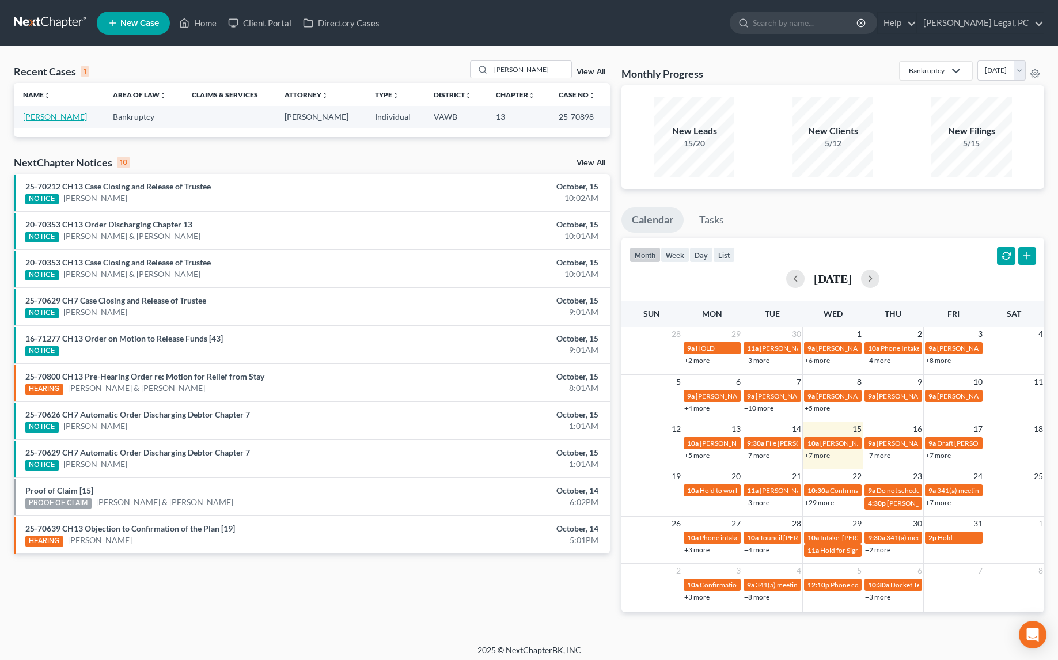
click at [58, 115] on link "[PERSON_NAME]" at bounding box center [55, 117] width 64 height 10
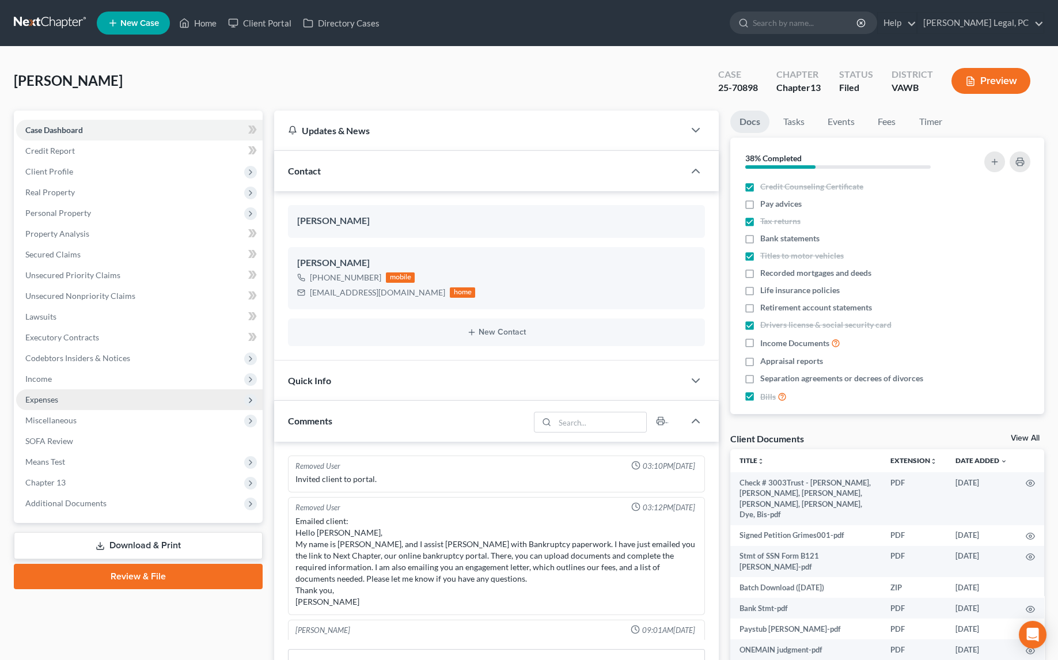
scroll to position [1212, 0]
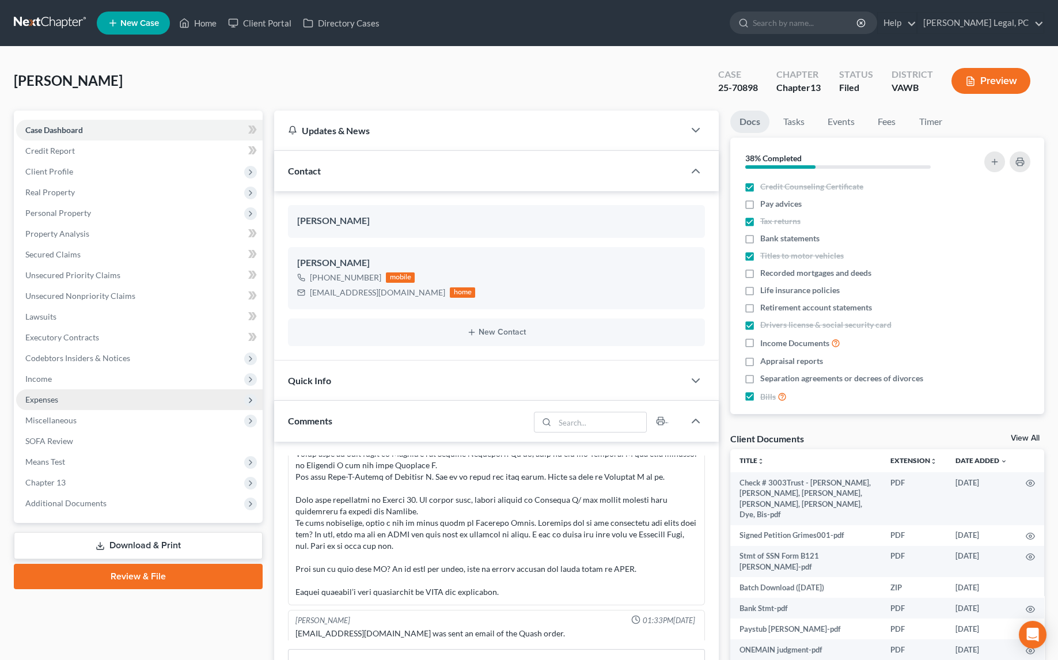
click at [41, 399] on span "Expenses" at bounding box center [41, 400] width 33 height 10
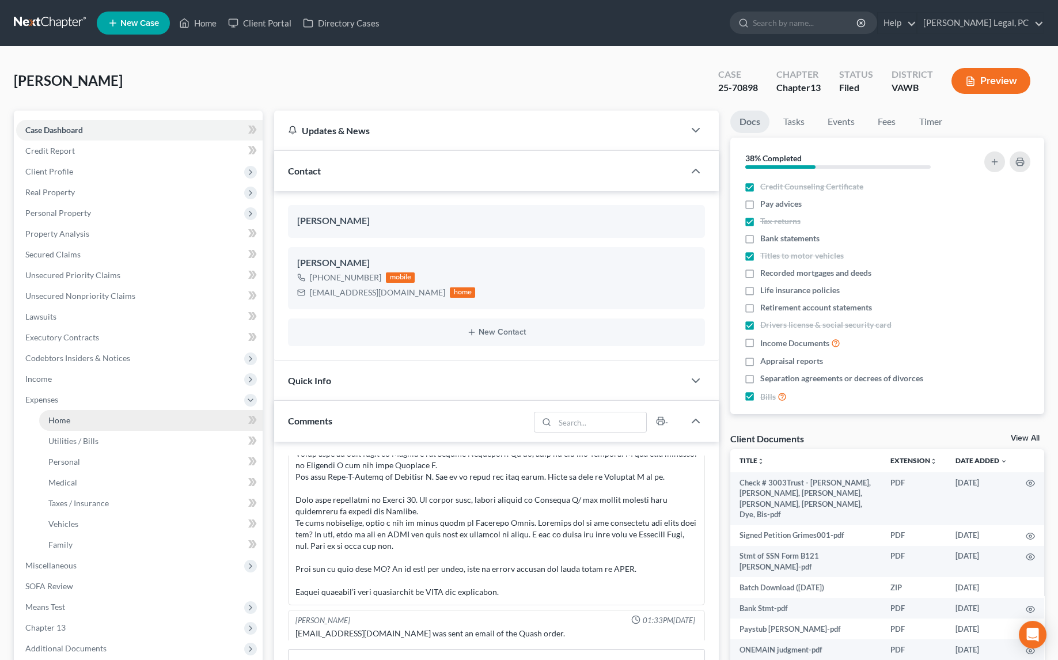
click at [56, 416] on span "Home" at bounding box center [59, 420] width 22 height 10
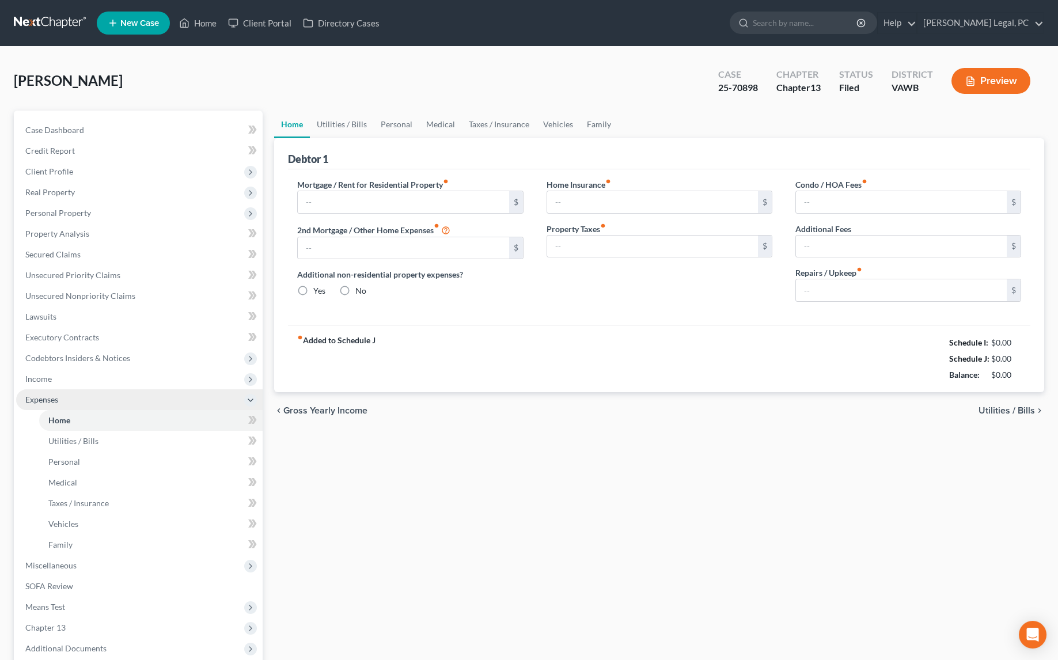
type input "600.00"
type input "0.00"
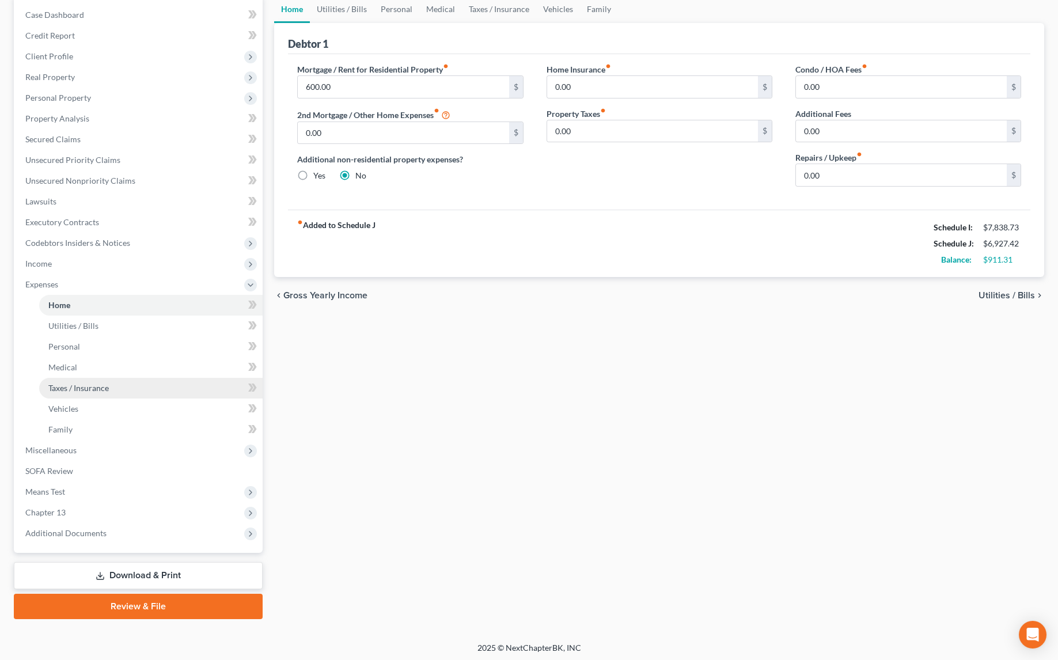
scroll to position [116, 0]
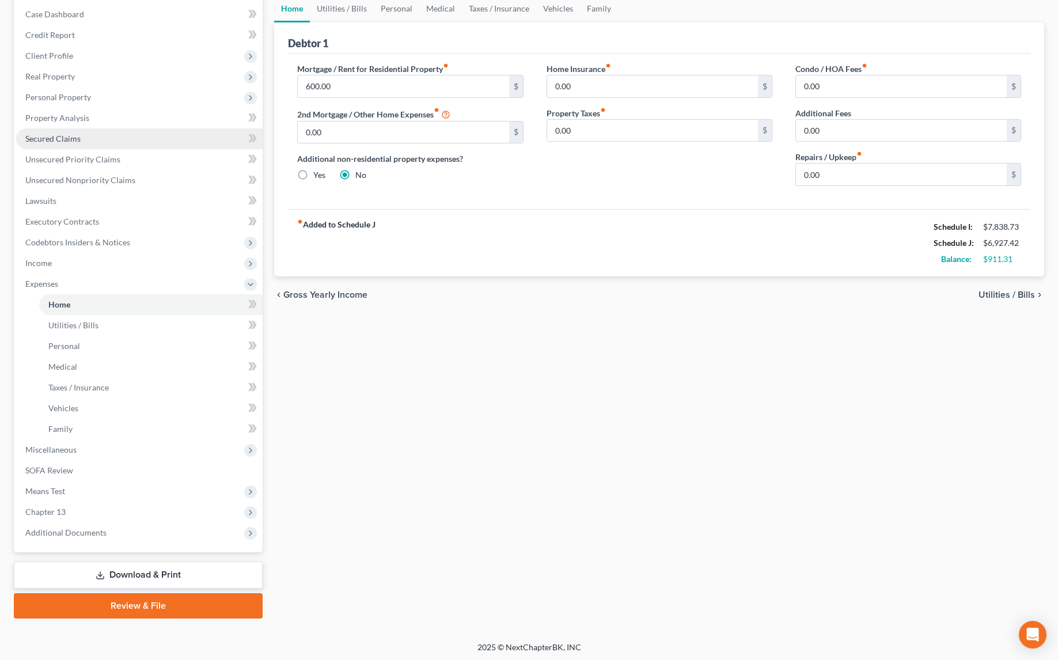
click at [47, 143] on link "Secured Claims" at bounding box center [139, 138] width 247 height 21
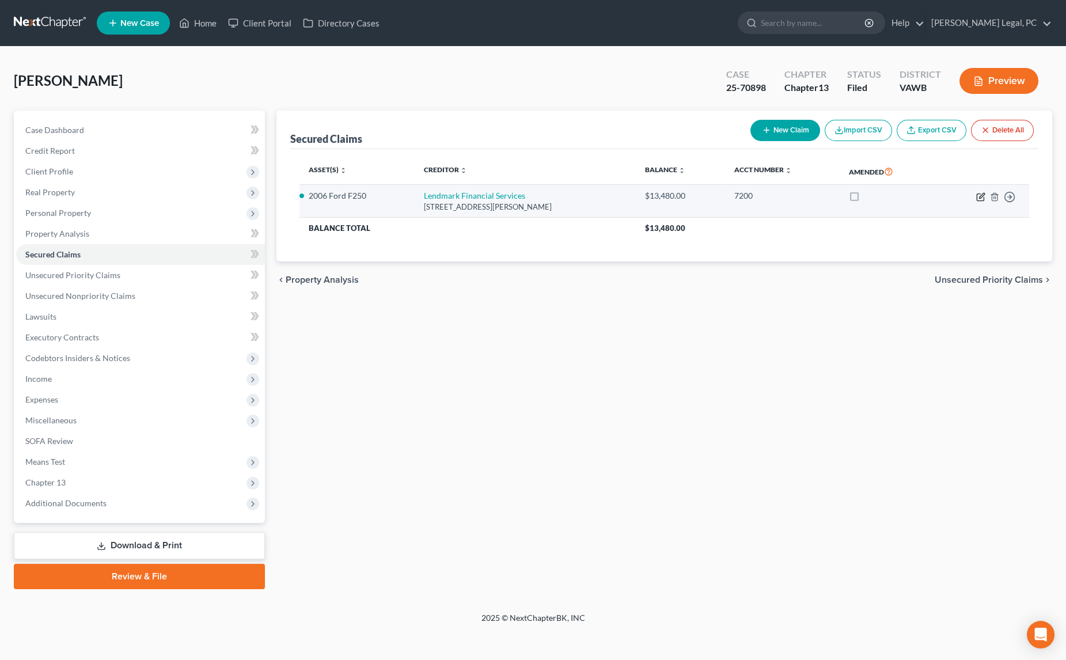
click at [978, 195] on icon "button" at bounding box center [980, 196] width 9 height 9
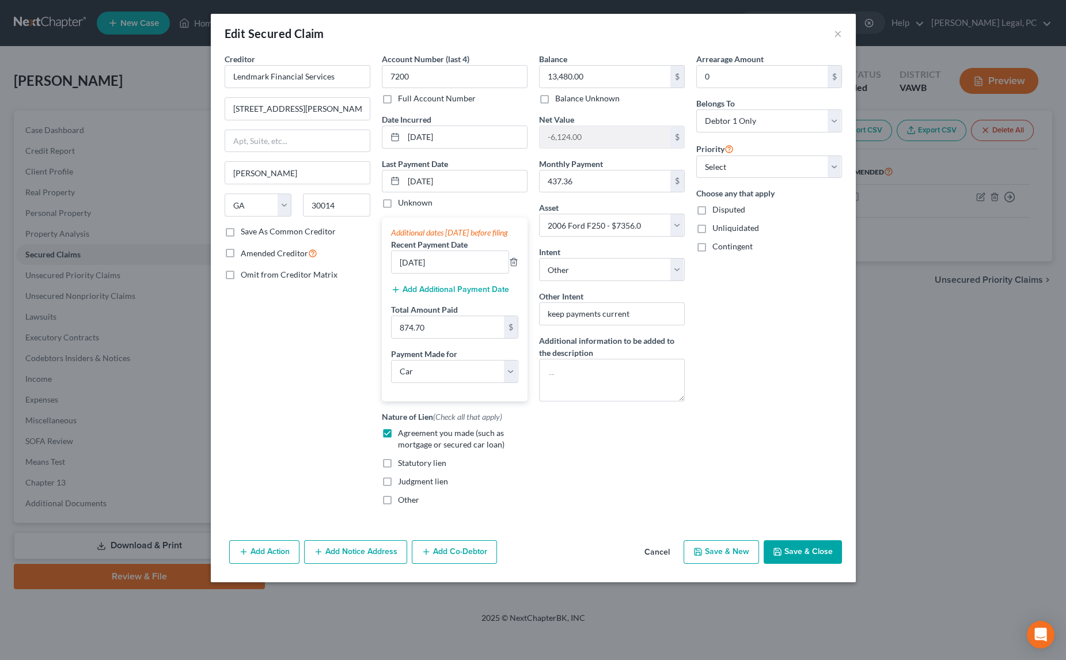
click at [798, 564] on button "Save & Close" at bounding box center [803, 552] width 78 height 24
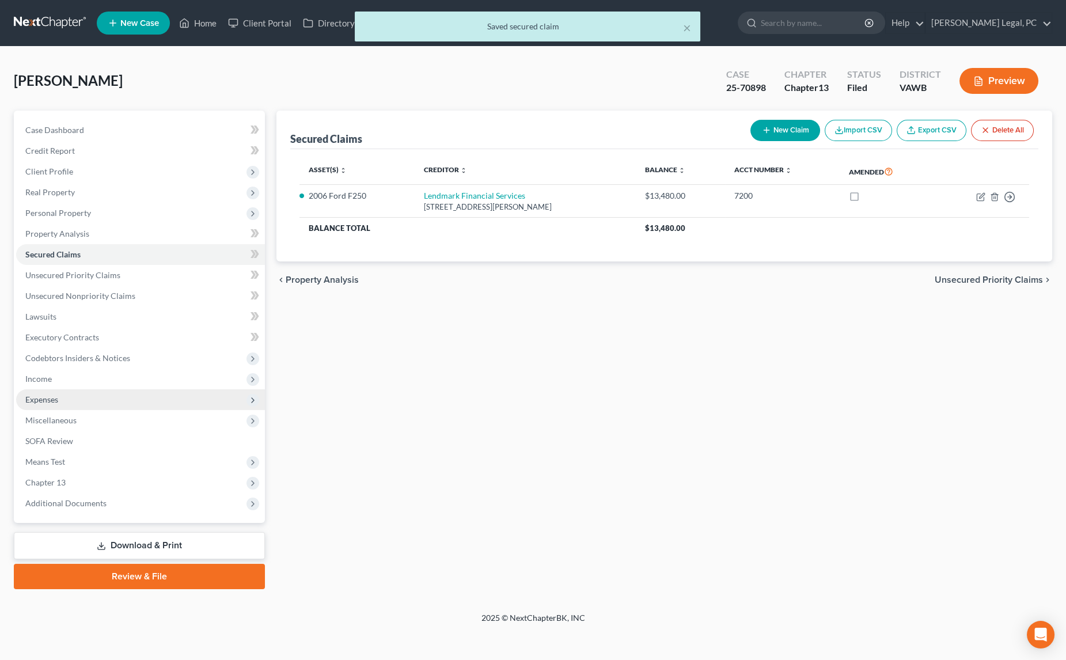
click at [33, 398] on span "Expenses" at bounding box center [41, 400] width 33 height 10
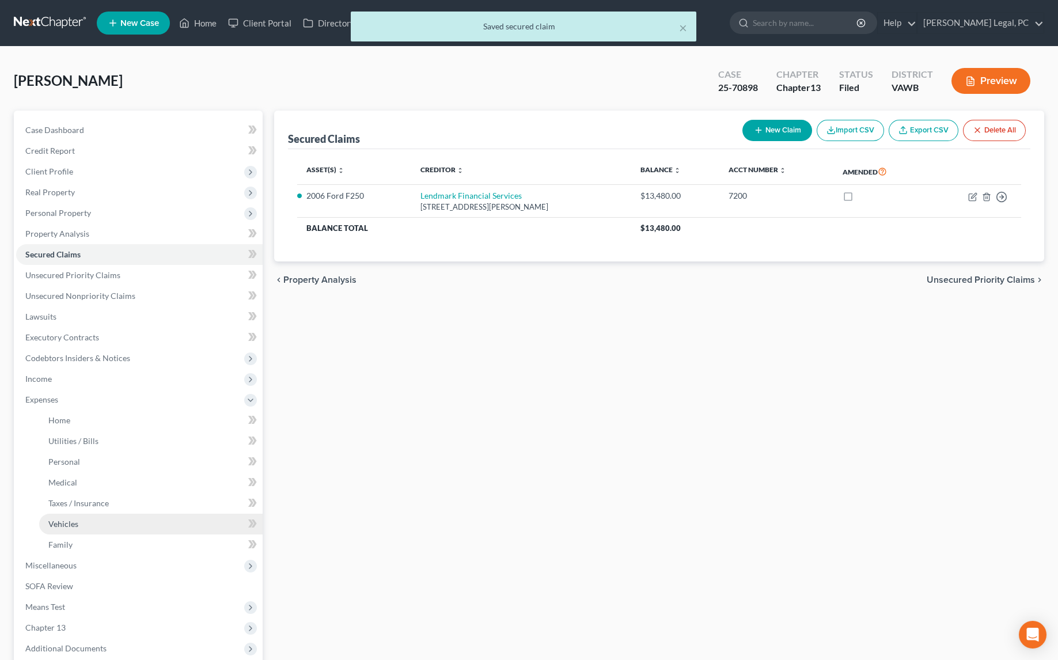
click at [66, 515] on link "Vehicles" at bounding box center [150, 524] width 223 height 21
